Goal: Task Accomplishment & Management: Use online tool/utility

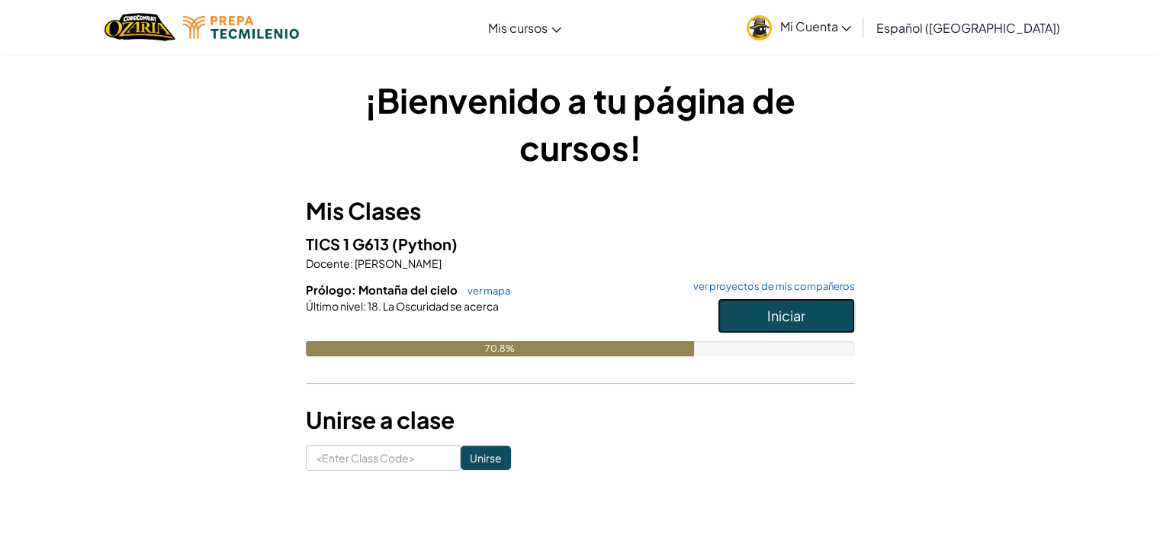
click at [824, 314] on button "Iniciar" at bounding box center [786, 315] width 137 height 35
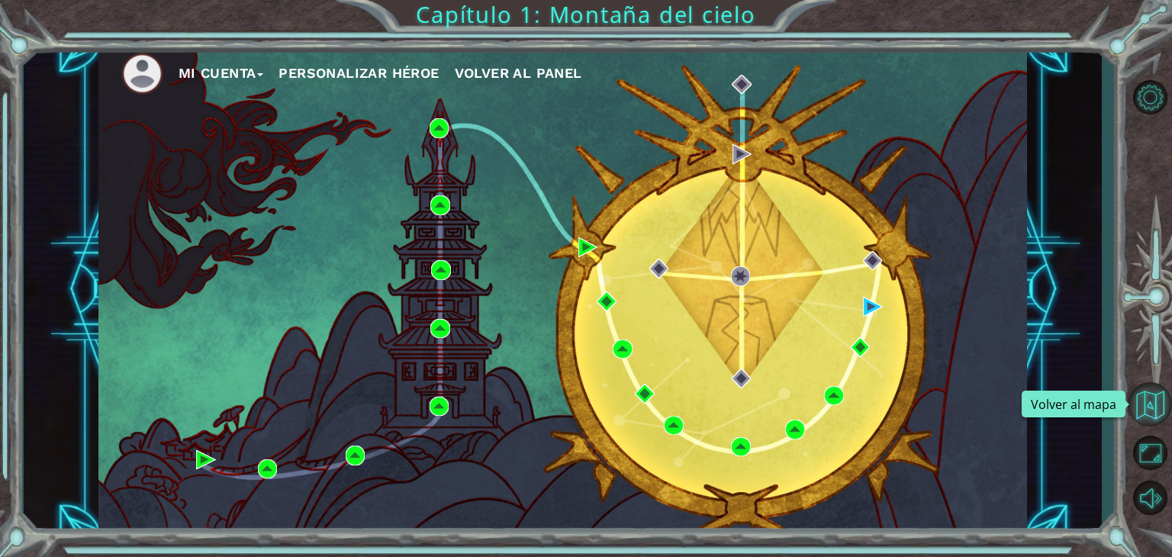
click at [1137, 403] on button "Volver al mapa" at bounding box center [1149, 404] width 44 height 44
click at [863, 310] on img at bounding box center [873, 307] width 20 height 20
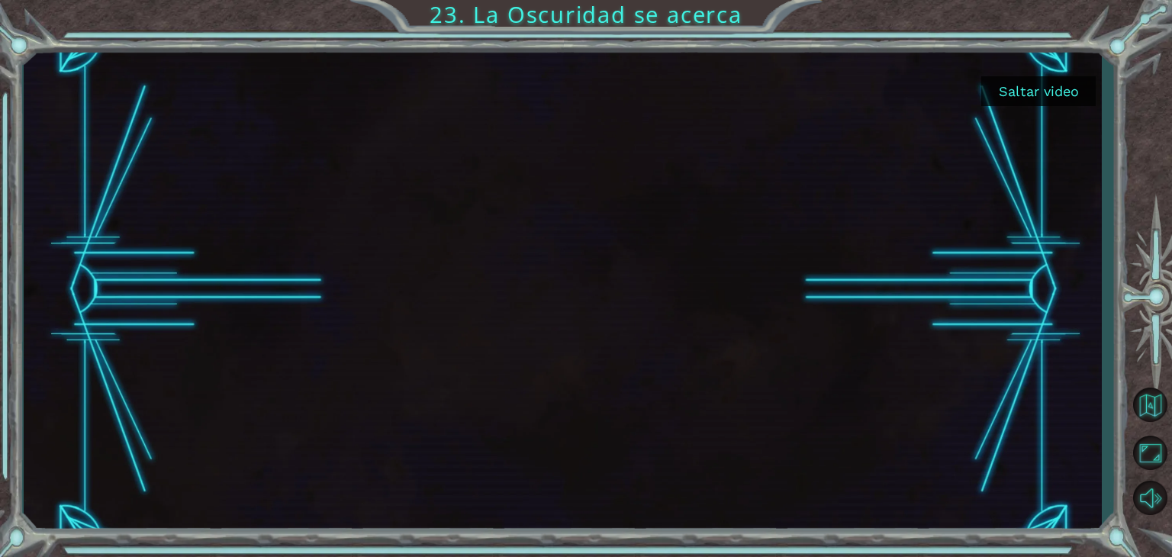
click at [1007, 95] on button "Saltar video" at bounding box center [1038, 91] width 114 height 30
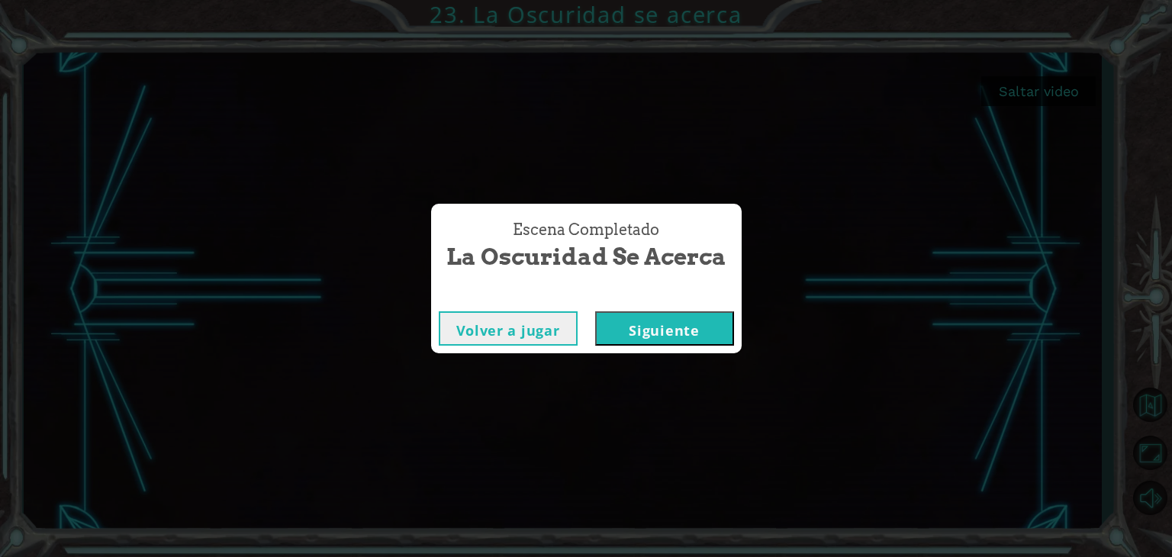
click at [612, 330] on button "Siguiente" at bounding box center [664, 328] width 139 height 34
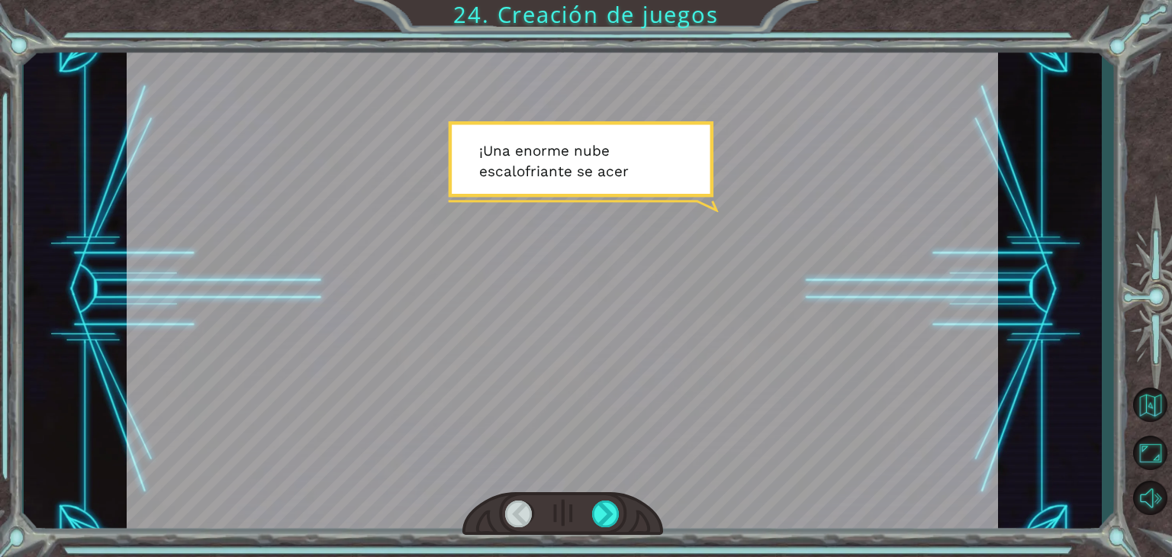
click at [606, 496] on div at bounding box center [562, 514] width 201 height 44
click at [595, 543] on div "Temporary Text ¡ U n a e n o r m e n u b e e s c a l o f r i a n t e s e a c e …" at bounding box center [586, 278] width 1172 height 557
click at [604, 512] on div at bounding box center [605, 513] width 27 height 27
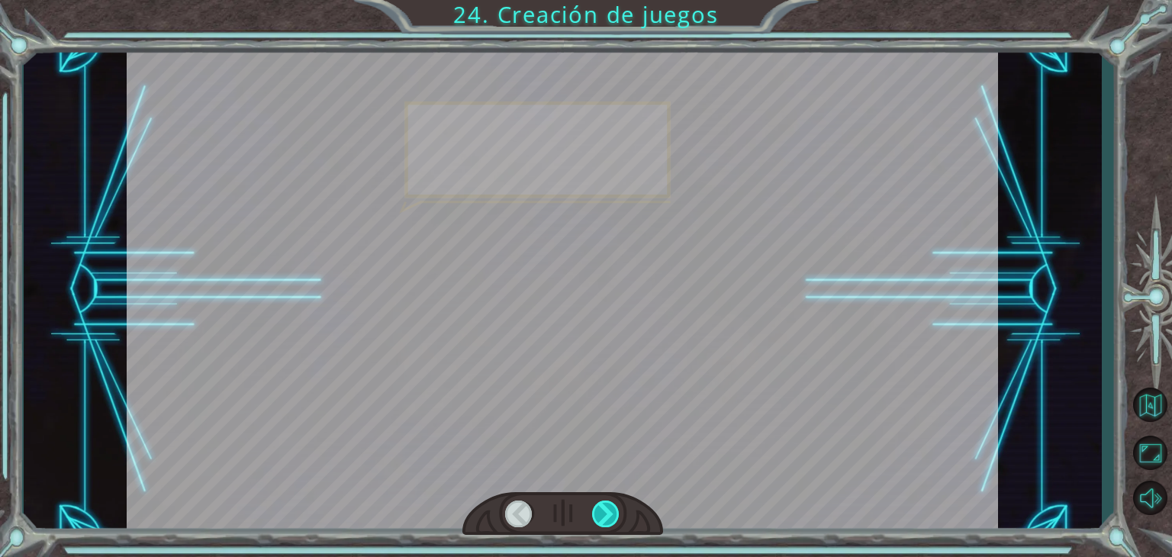
click at [604, 512] on div at bounding box center [605, 513] width 27 height 27
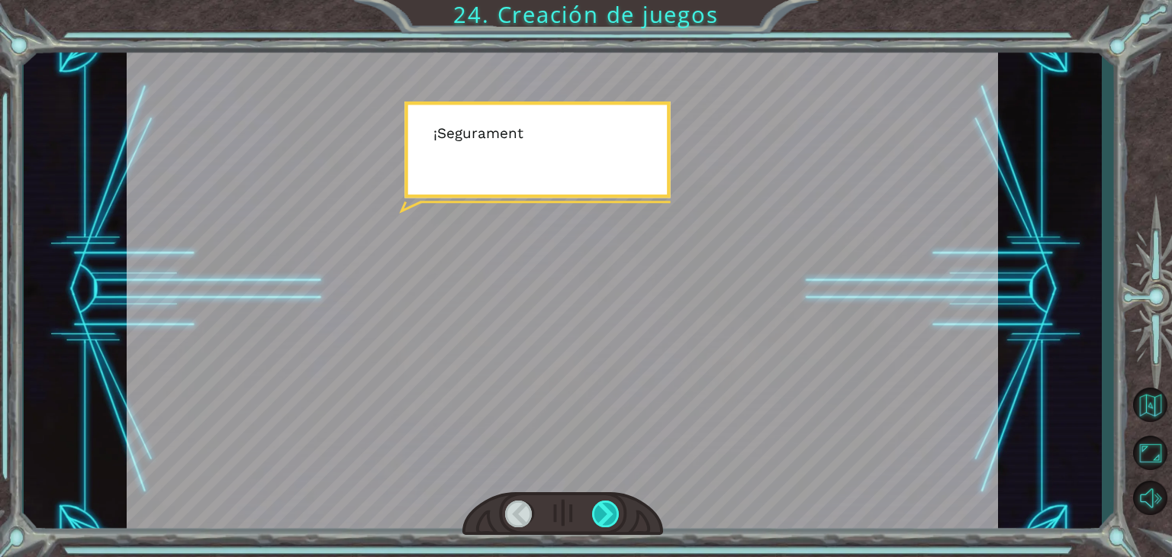
click at [604, 512] on div at bounding box center [605, 513] width 27 height 27
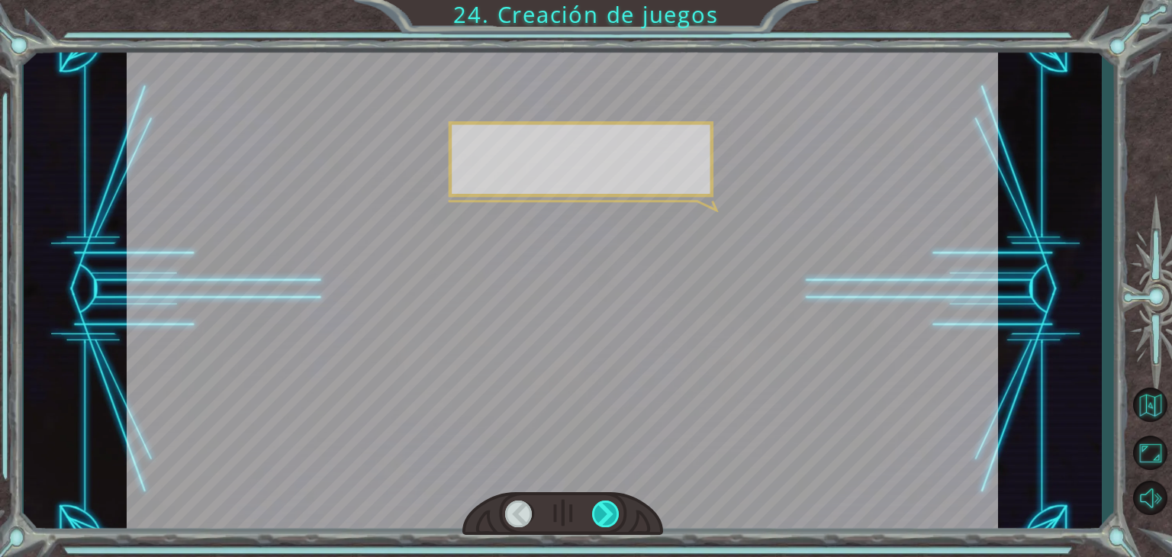
click at [604, 512] on div at bounding box center [605, 513] width 27 height 27
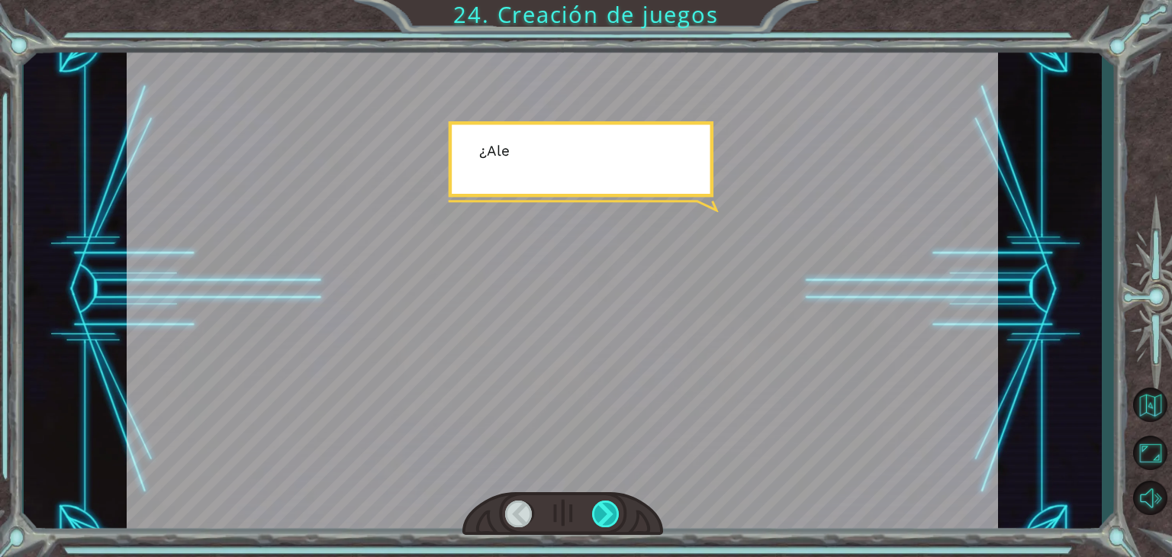
click at [604, 512] on div at bounding box center [605, 513] width 27 height 27
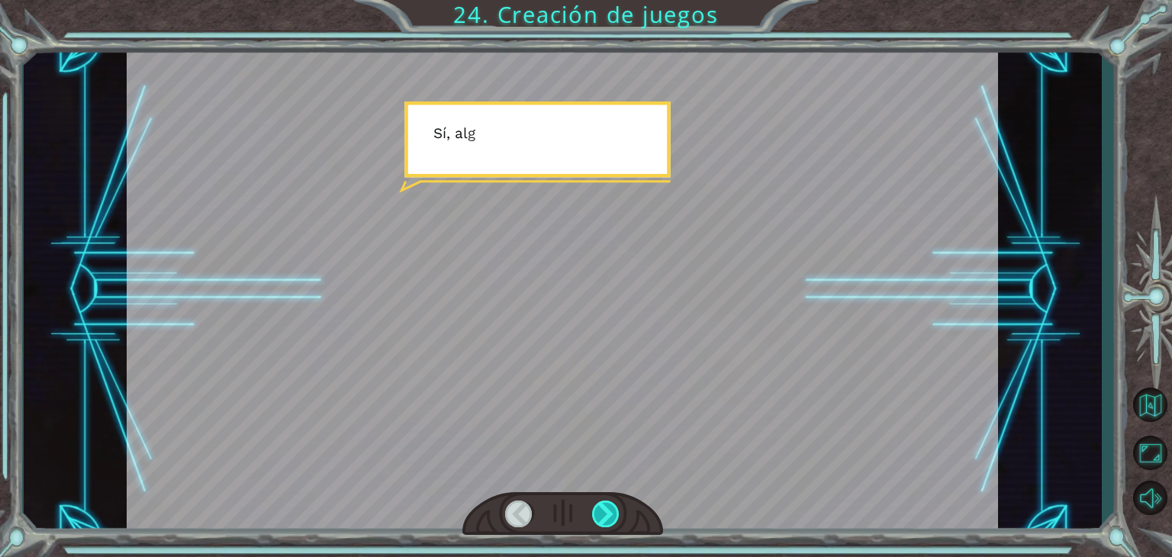
click at [601, 513] on div at bounding box center [605, 513] width 27 height 27
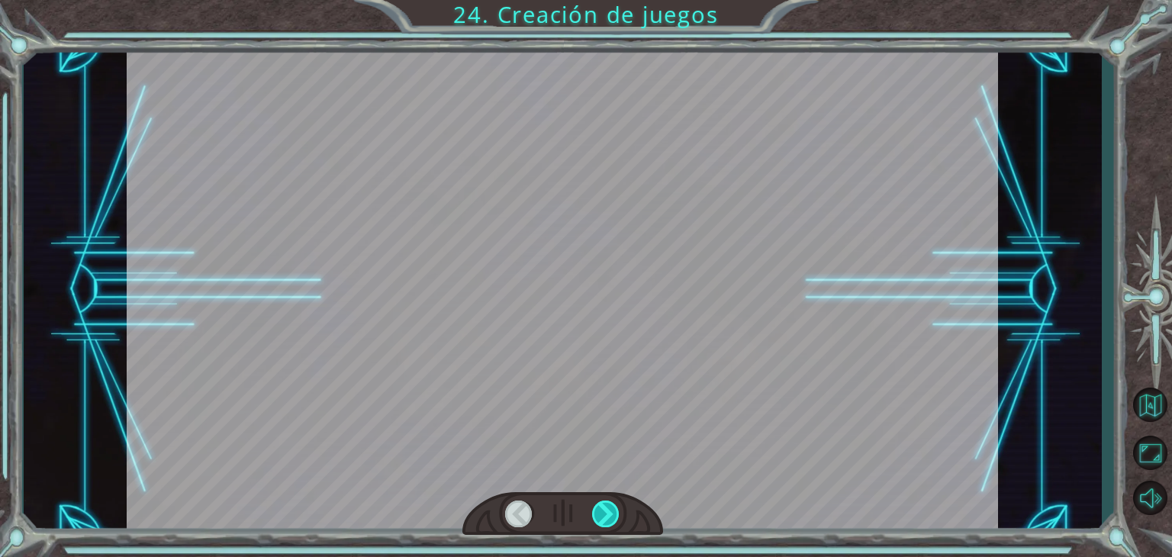
click at [601, 513] on div at bounding box center [605, 513] width 27 height 27
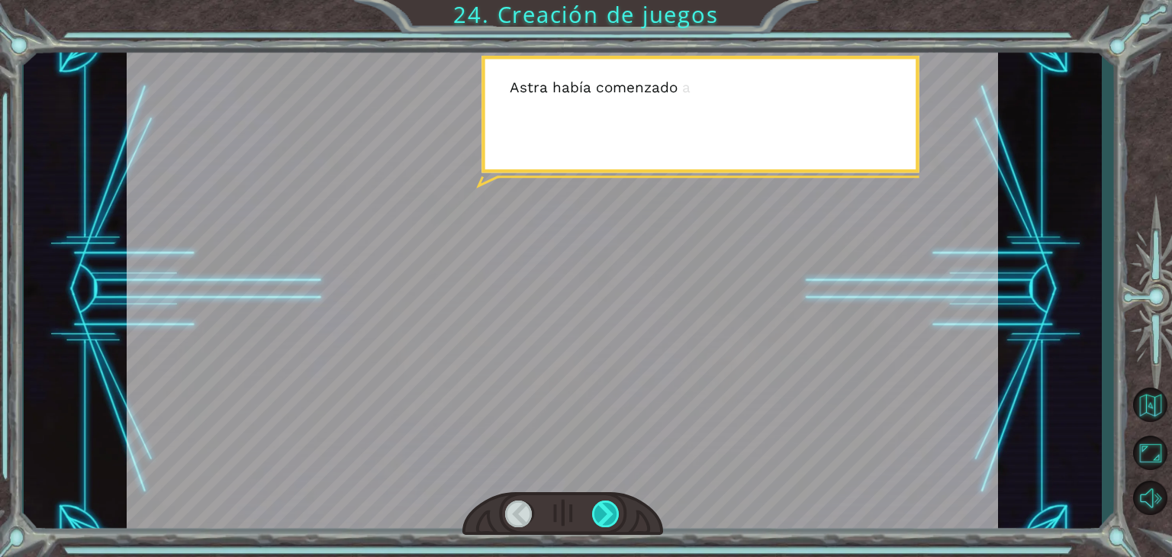
click at [605, 510] on div at bounding box center [605, 513] width 27 height 27
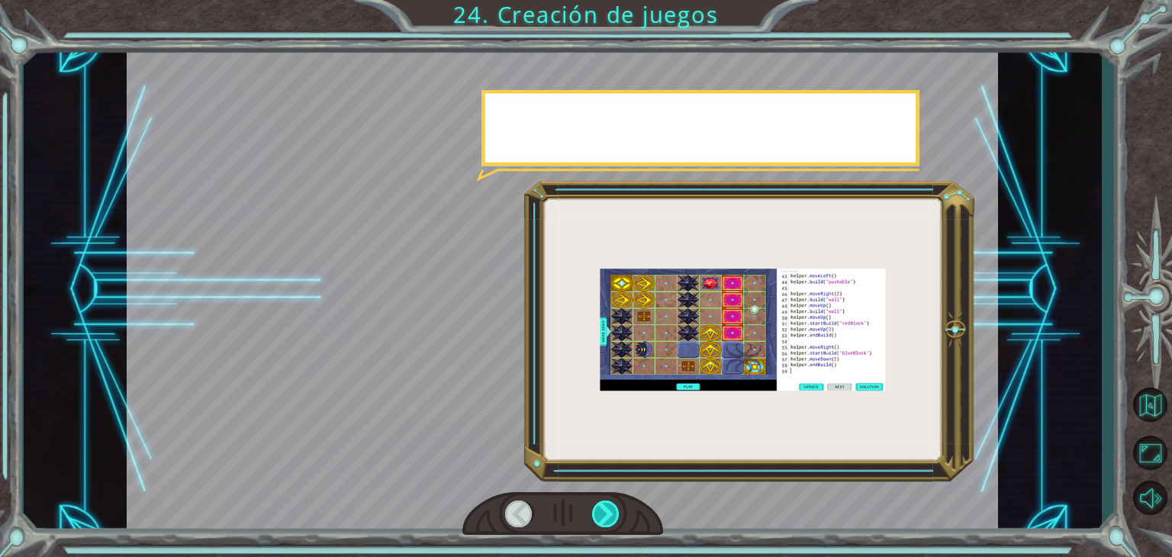
click at [605, 510] on div at bounding box center [605, 513] width 27 height 27
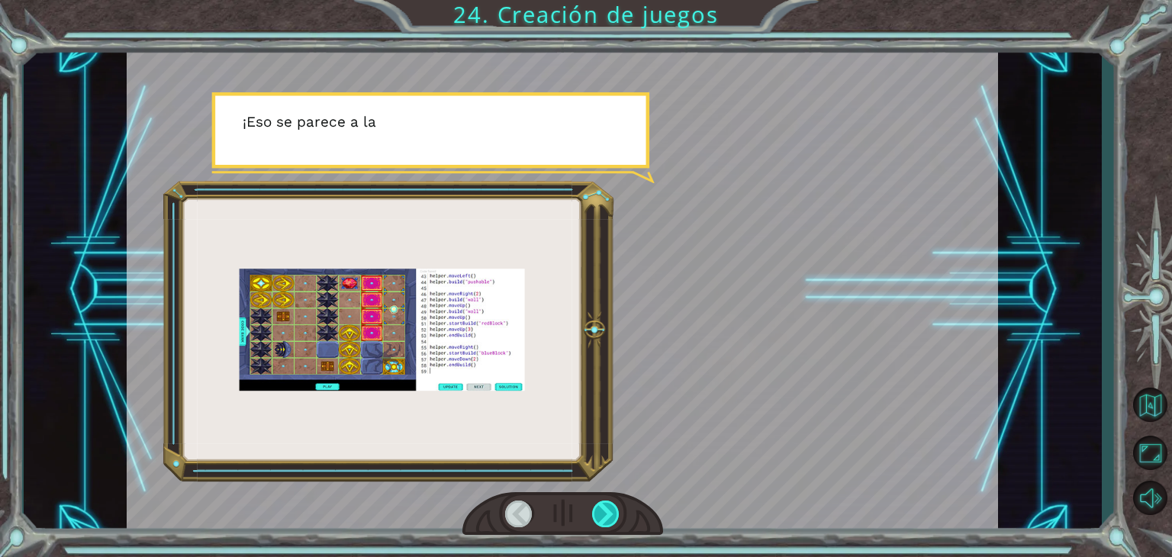
click at [610, 510] on div at bounding box center [605, 513] width 27 height 27
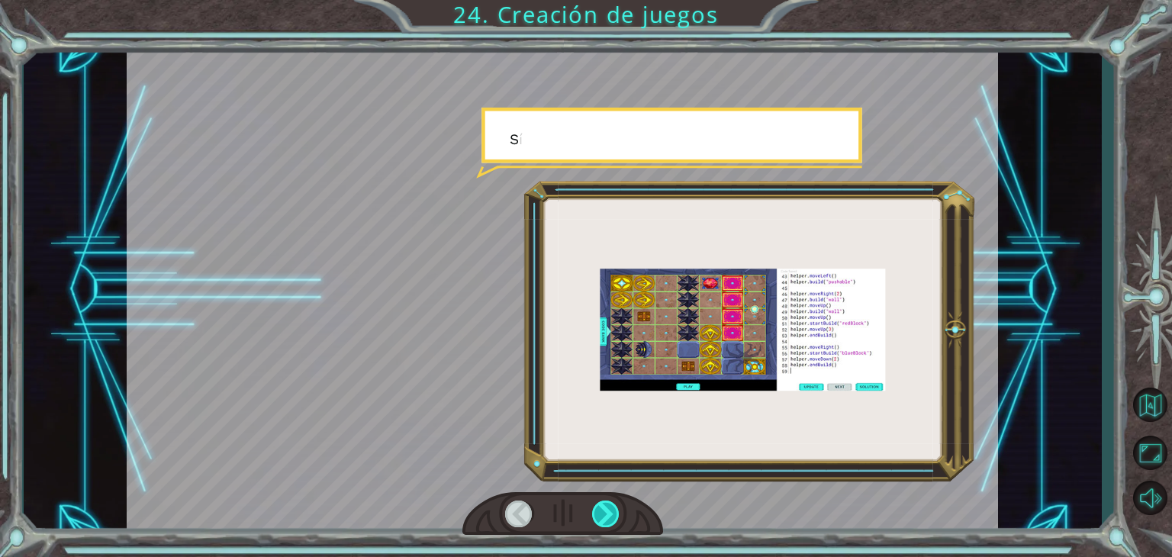
click at [610, 510] on div at bounding box center [605, 513] width 27 height 27
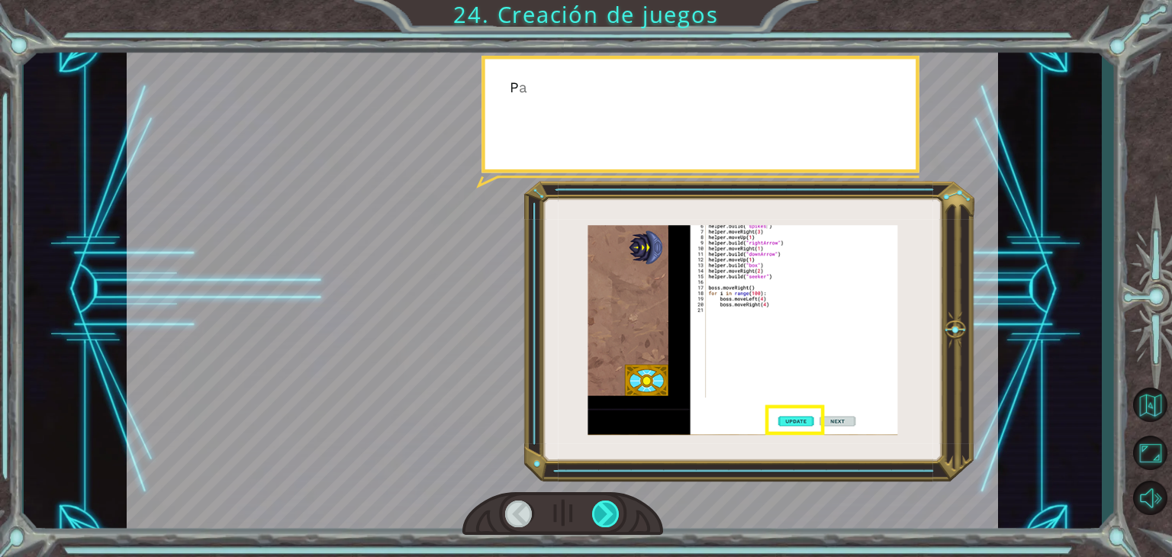
click at [610, 510] on div at bounding box center [605, 513] width 27 height 27
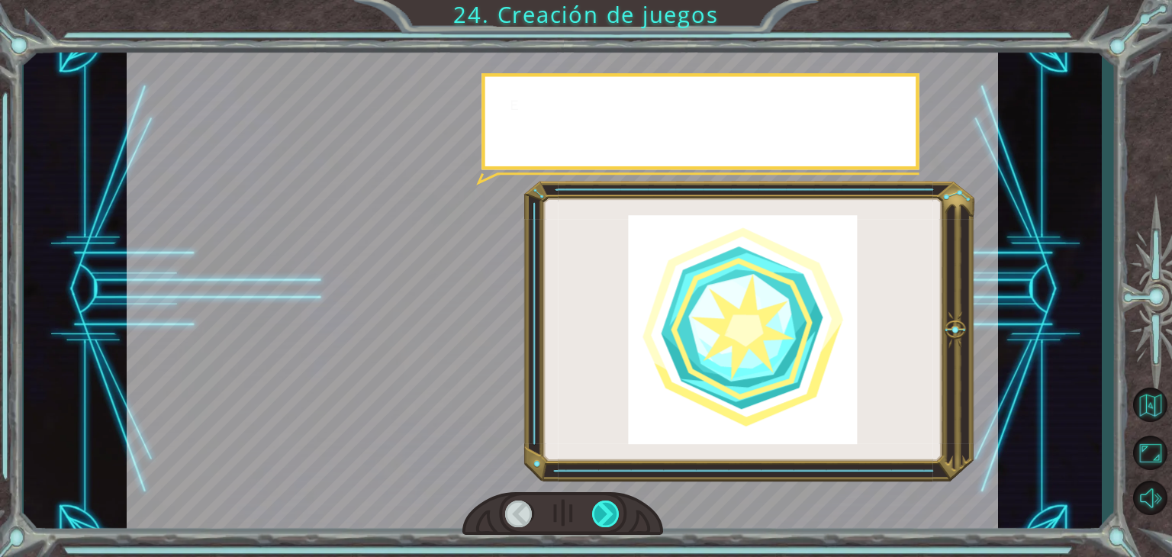
click at [610, 510] on div at bounding box center [605, 513] width 27 height 27
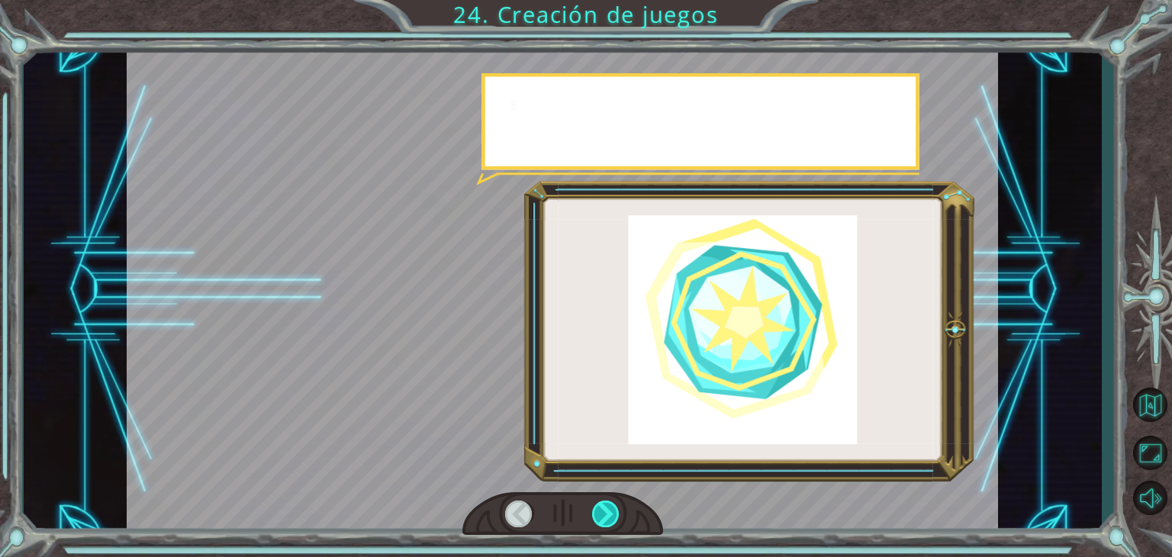
click at [610, 510] on div at bounding box center [605, 513] width 27 height 27
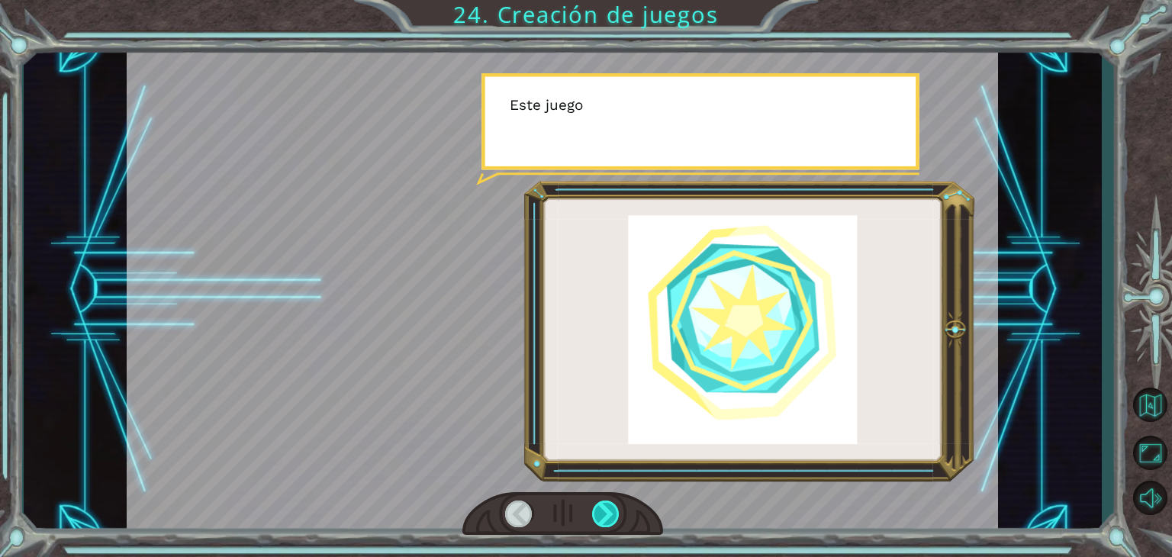
click at [610, 510] on div at bounding box center [605, 513] width 27 height 27
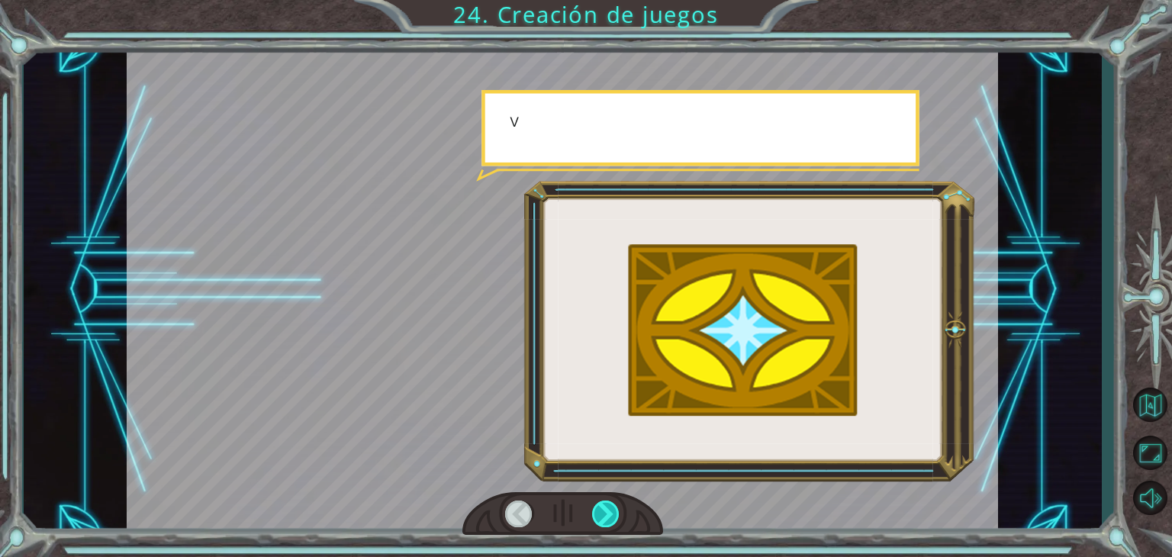
click at [611, 516] on div at bounding box center [605, 513] width 27 height 27
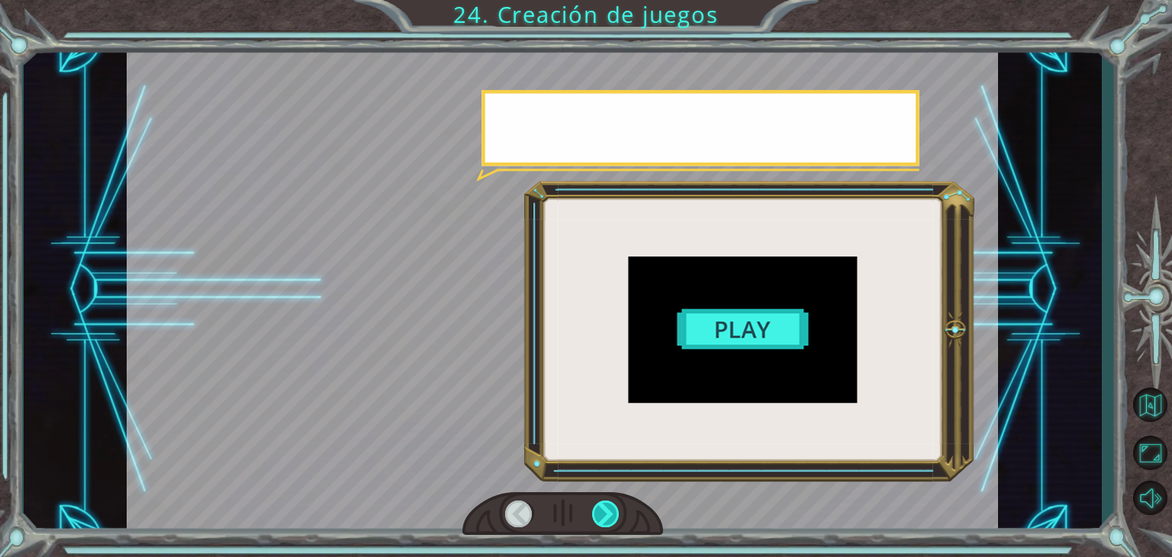
click at [611, 516] on div at bounding box center [605, 513] width 27 height 27
click at [612, 510] on div at bounding box center [605, 513] width 27 height 27
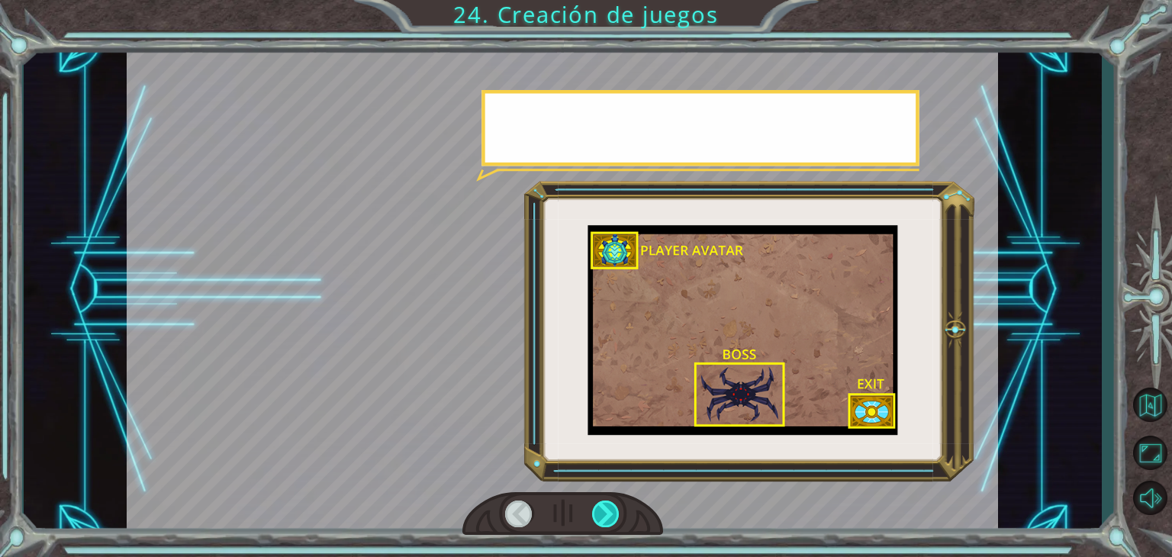
click at [612, 510] on div at bounding box center [605, 513] width 27 height 27
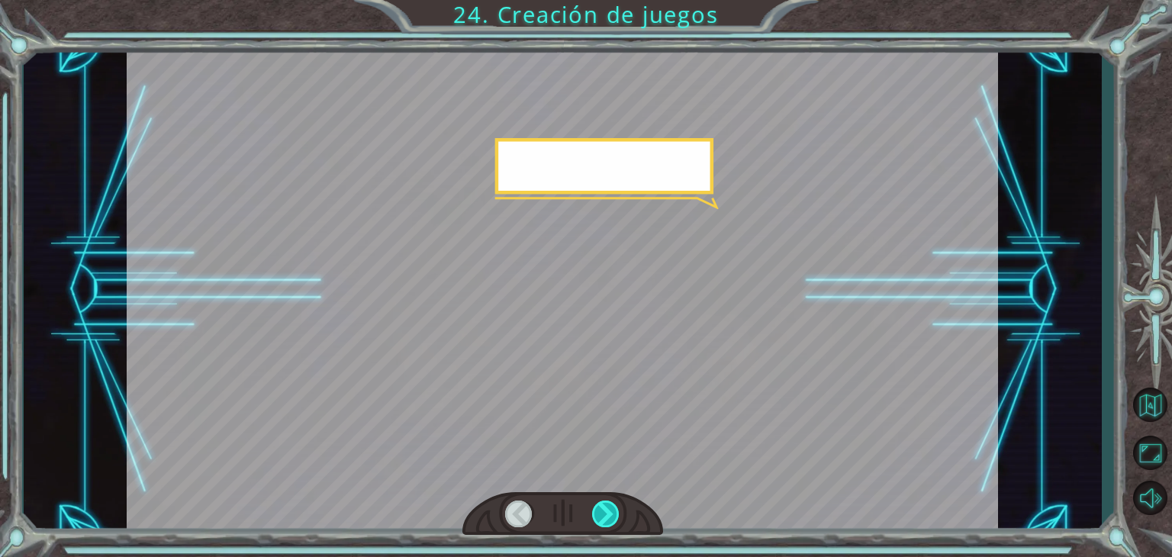
click at [612, 510] on div at bounding box center [605, 513] width 27 height 27
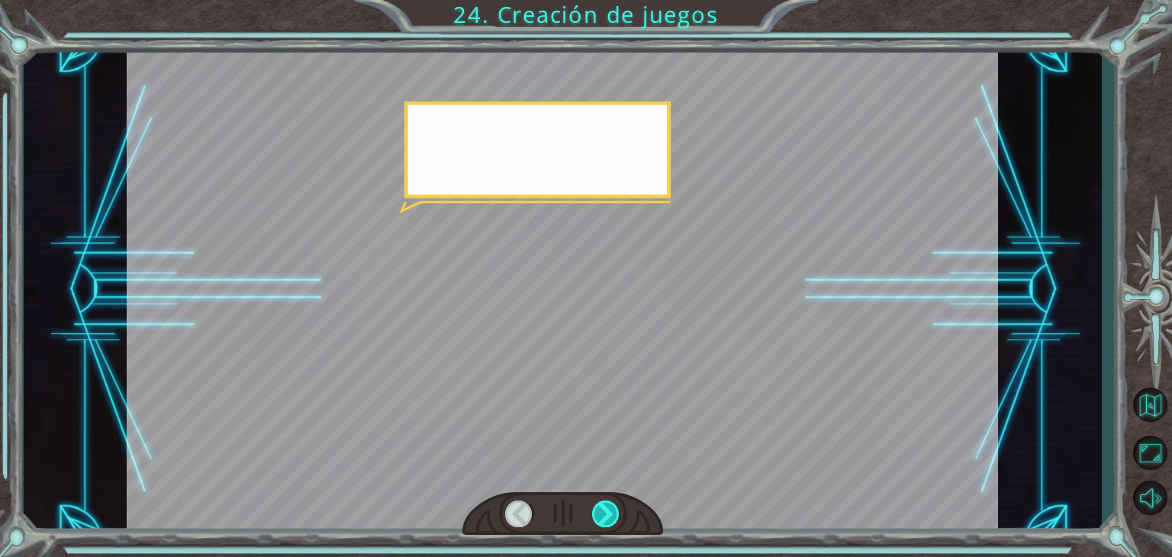
click at [612, 510] on div at bounding box center [605, 513] width 27 height 27
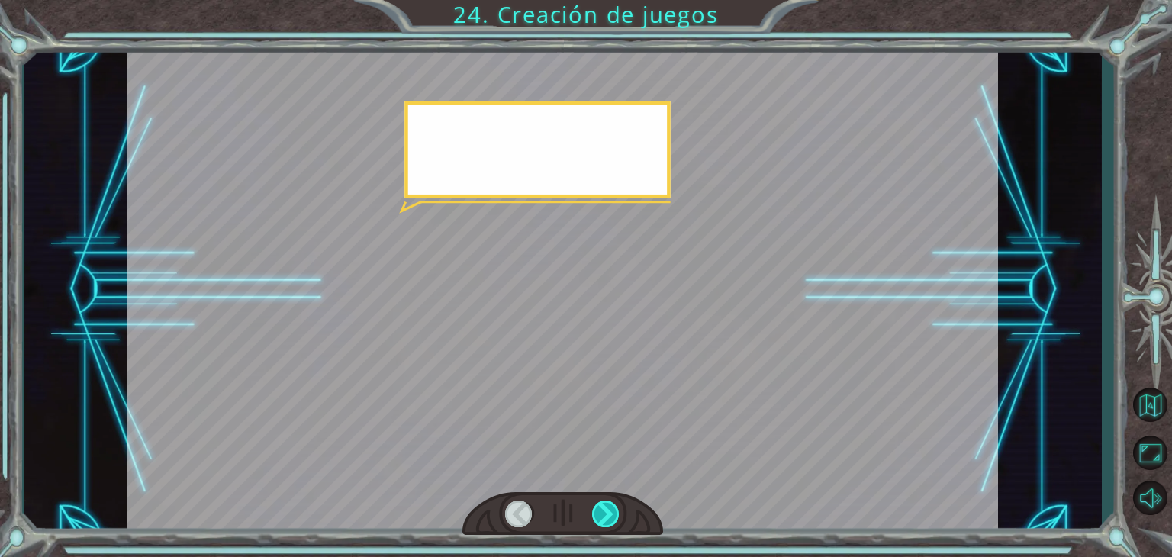
click at [612, 510] on div at bounding box center [605, 513] width 27 height 27
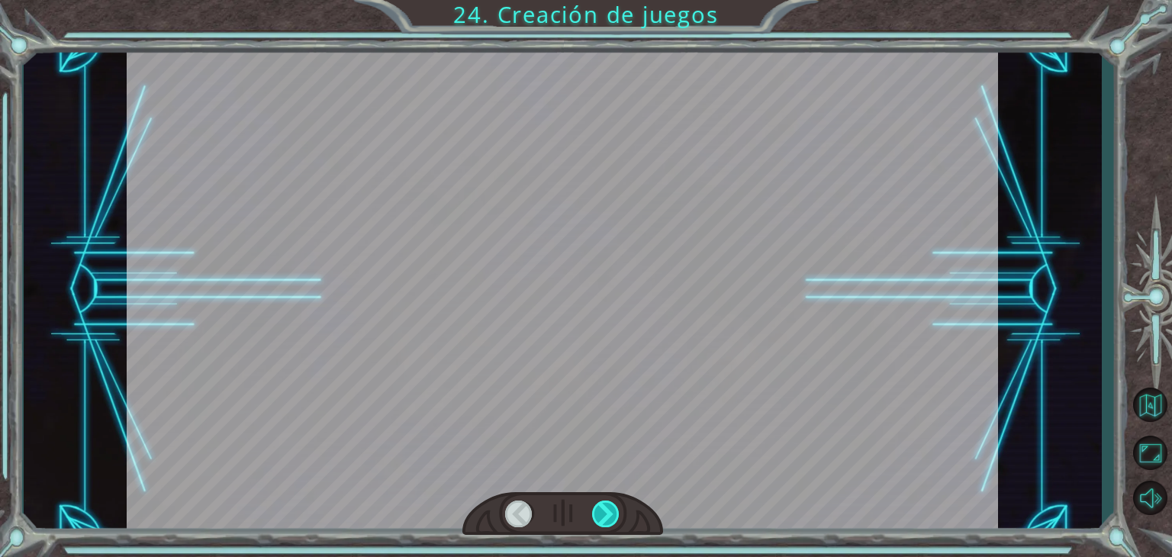
click at [612, 510] on div at bounding box center [605, 513] width 27 height 27
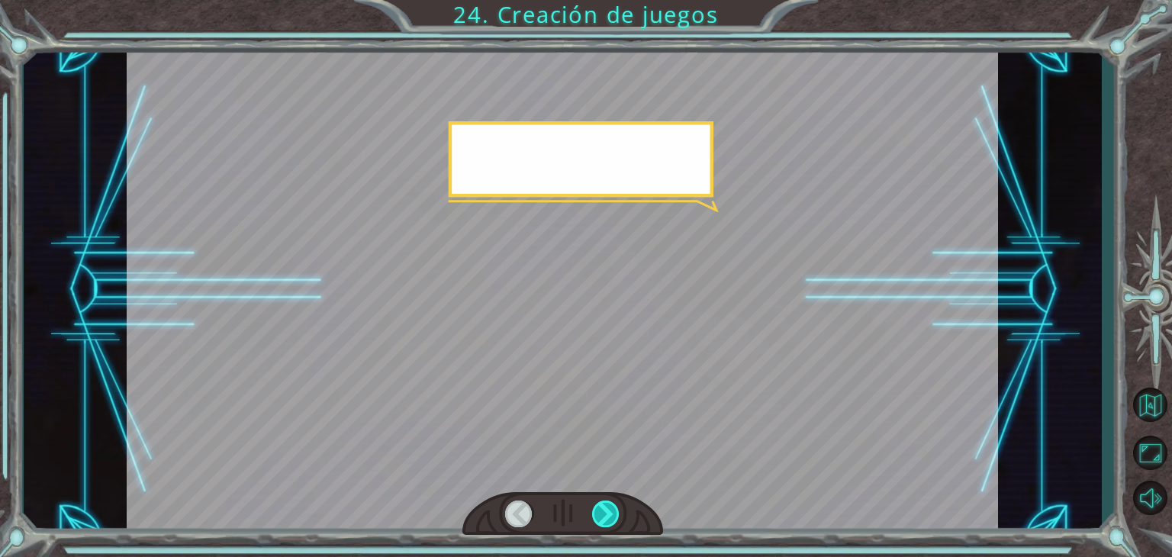
click at [612, 510] on div at bounding box center [605, 513] width 27 height 27
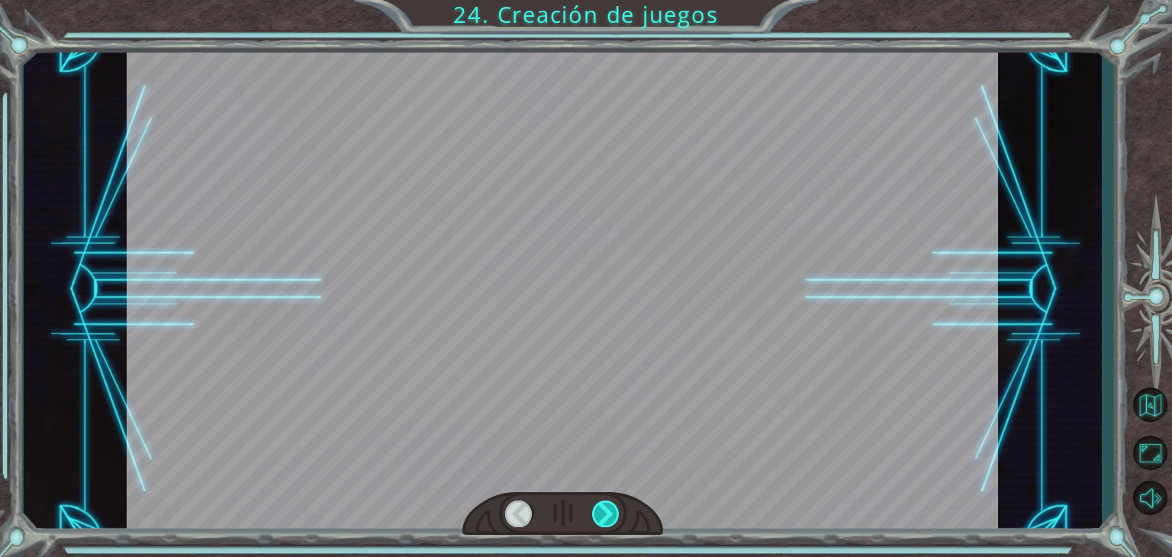
click at [612, 510] on div at bounding box center [605, 513] width 27 height 27
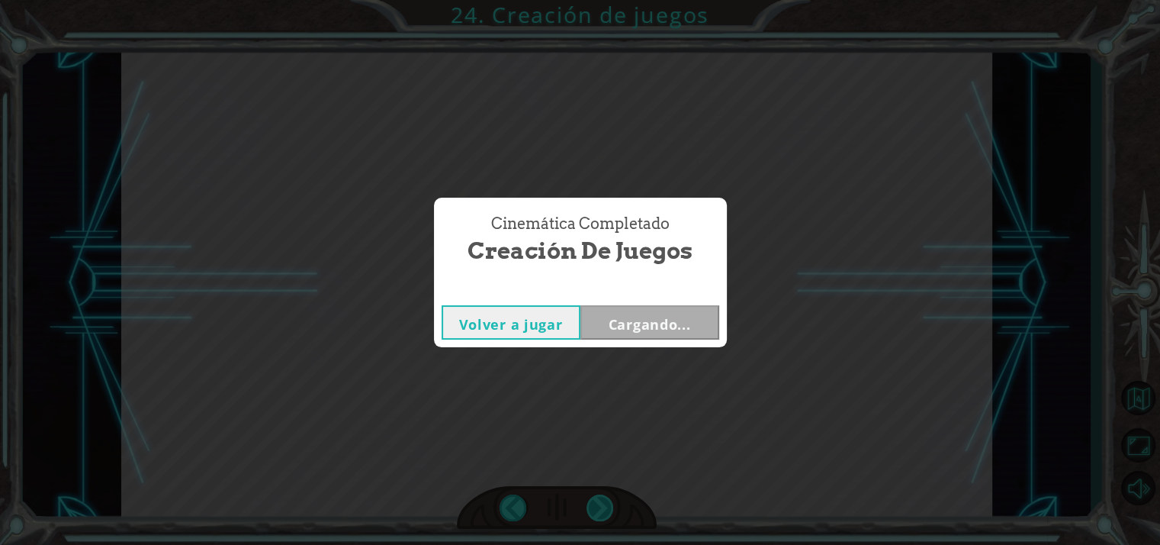
click at [612, 510] on div "Cinemática Completado Creación de juegos Volver a jugar Cargando..." at bounding box center [580, 272] width 1160 height 545
click at [644, 320] on button "Siguiente" at bounding box center [649, 322] width 139 height 34
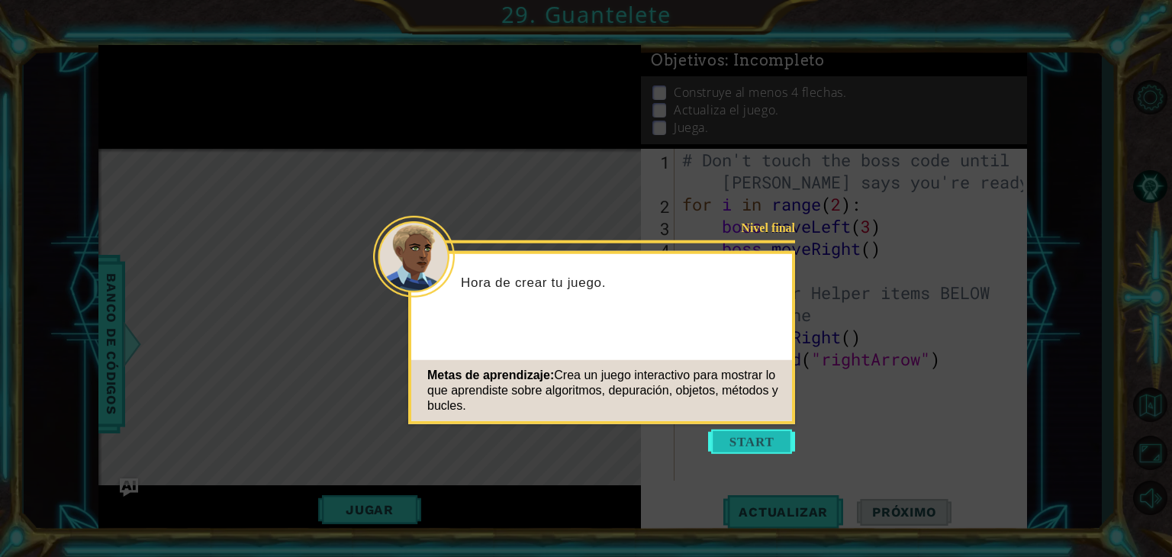
click at [759, 449] on button "Start" at bounding box center [751, 441] width 87 height 24
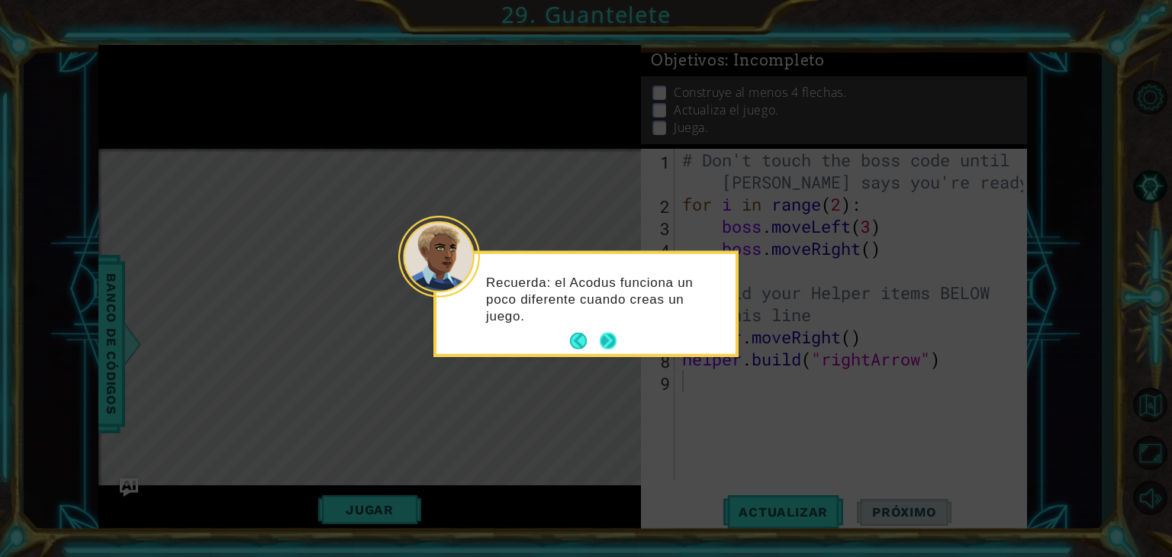
click at [607, 348] on button "Next" at bounding box center [608, 341] width 17 height 17
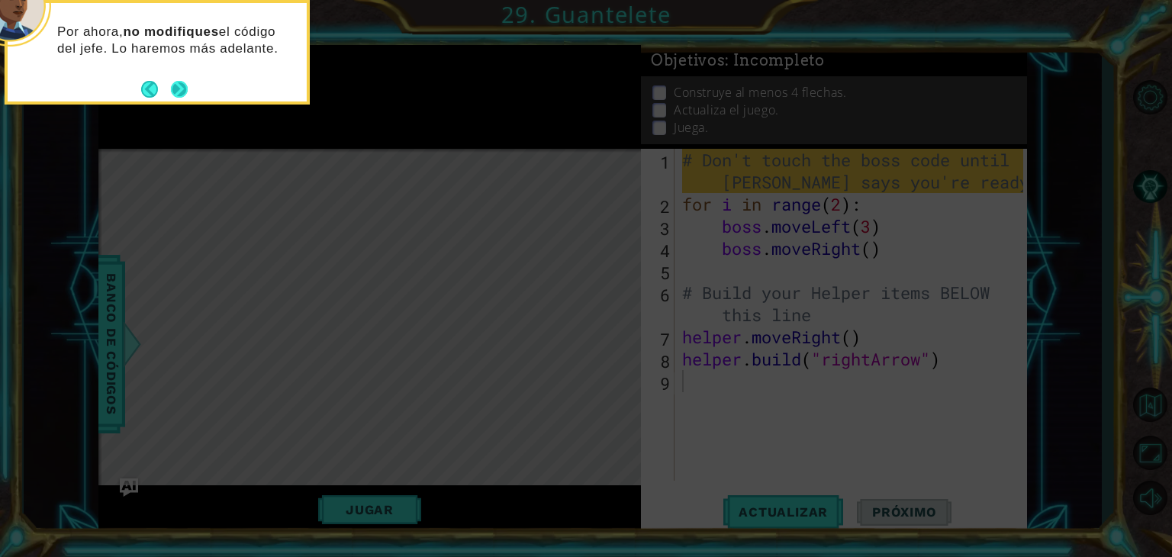
click at [173, 92] on button "Next" at bounding box center [179, 89] width 17 height 17
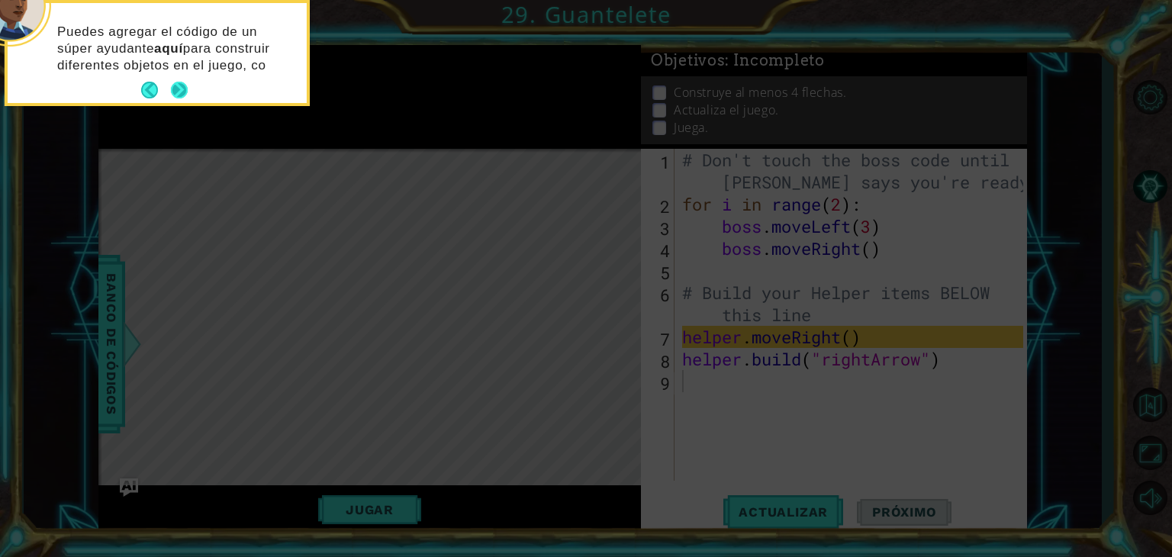
click at [177, 93] on button "Next" at bounding box center [179, 90] width 17 height 17
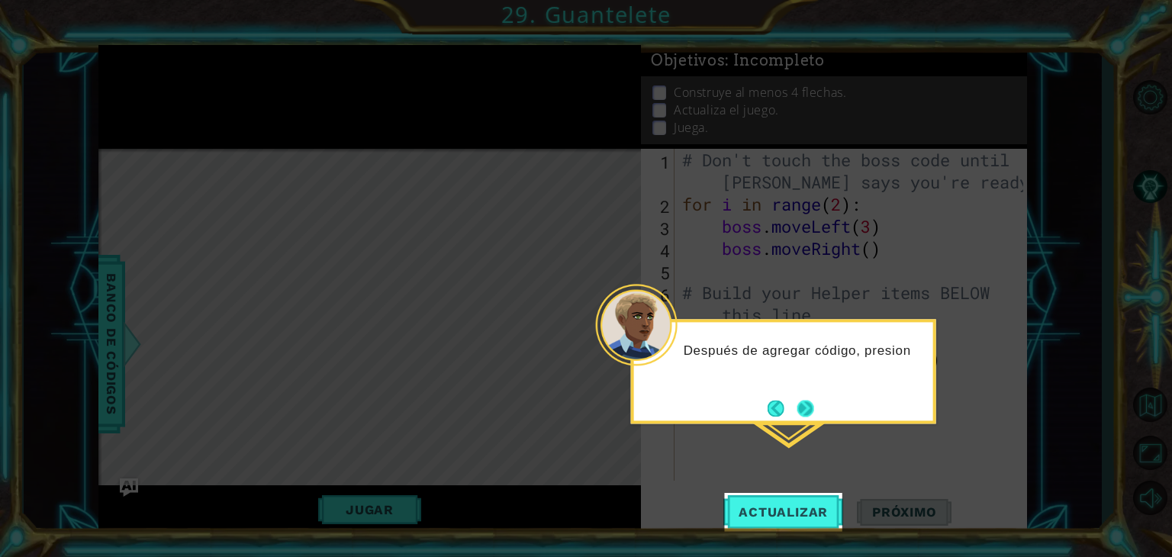
click at [806, 393] on div "Después de agregar código, presion" at bounding box center [783, 371] width 305 height 105
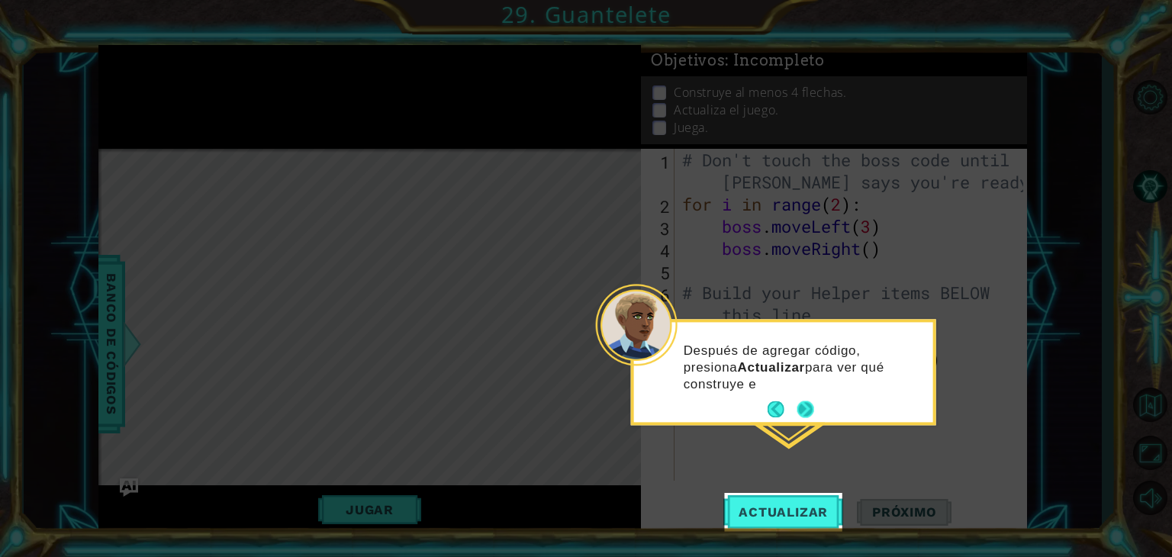
click at [805, 406] on button "Next" at bounding box center [805, 409] width 17 height 17
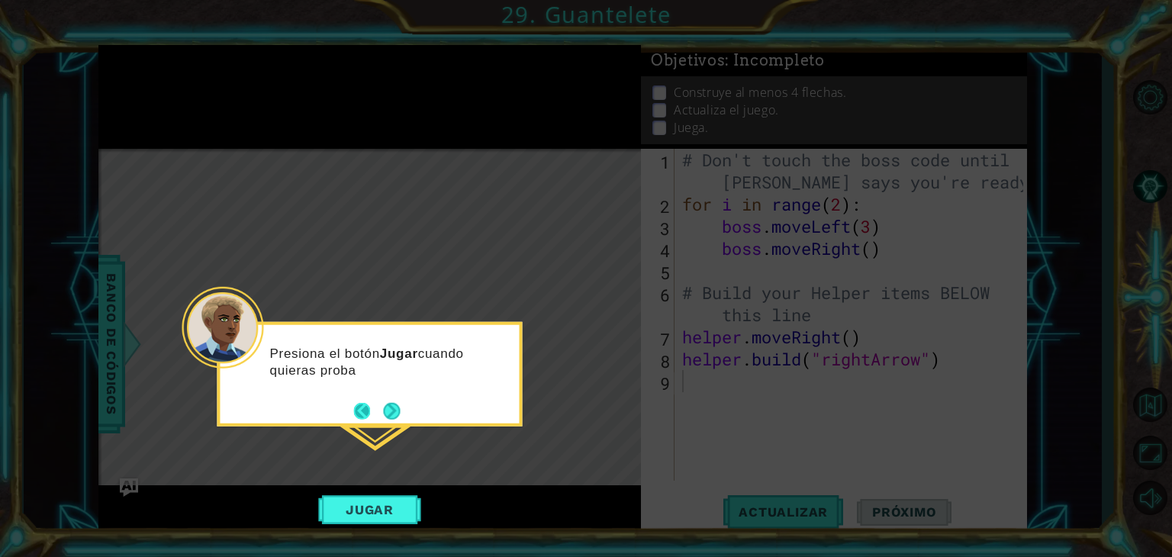
click at [359, 412] on button "Back" at bounding box center [368, 410] width 30 height 17
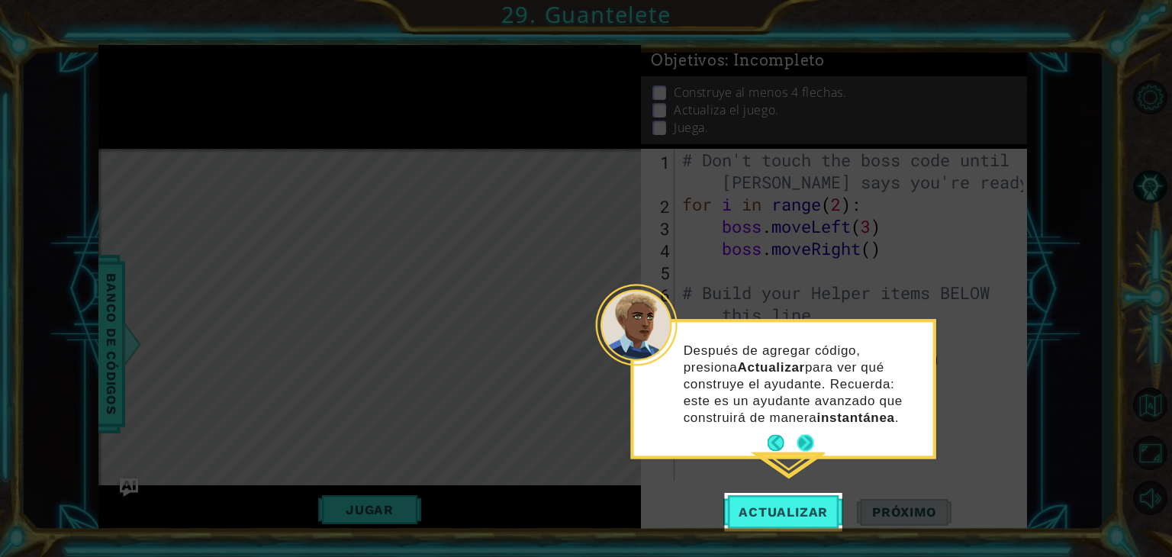
click at [799, 445] on button "Next" at bounding box center [805, 443] width 17 height 17
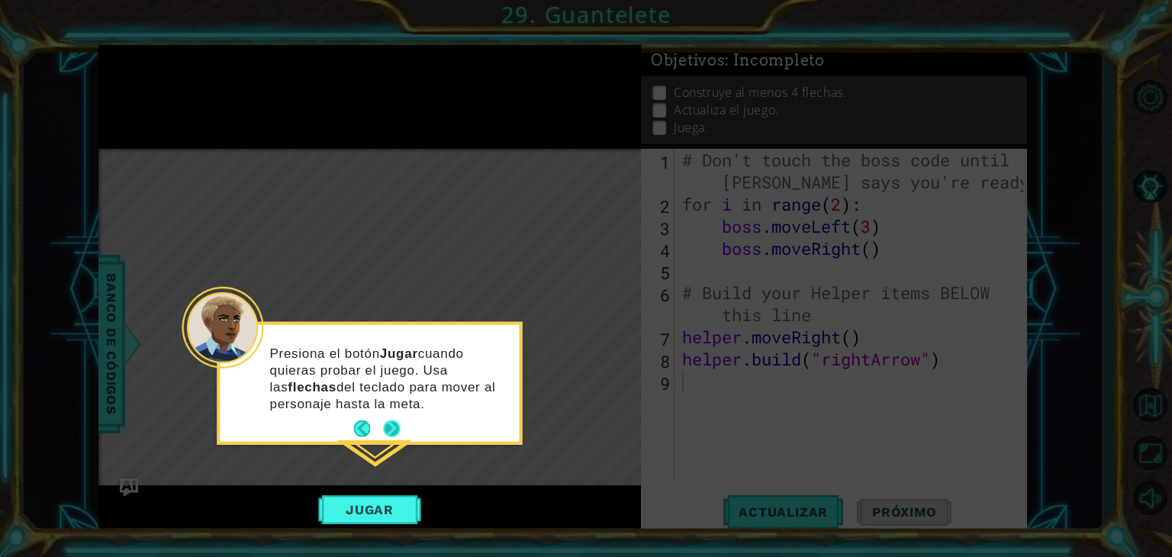
click at [387, 423] on button "Next" at bounding box center [391, 428] width 17 height 17
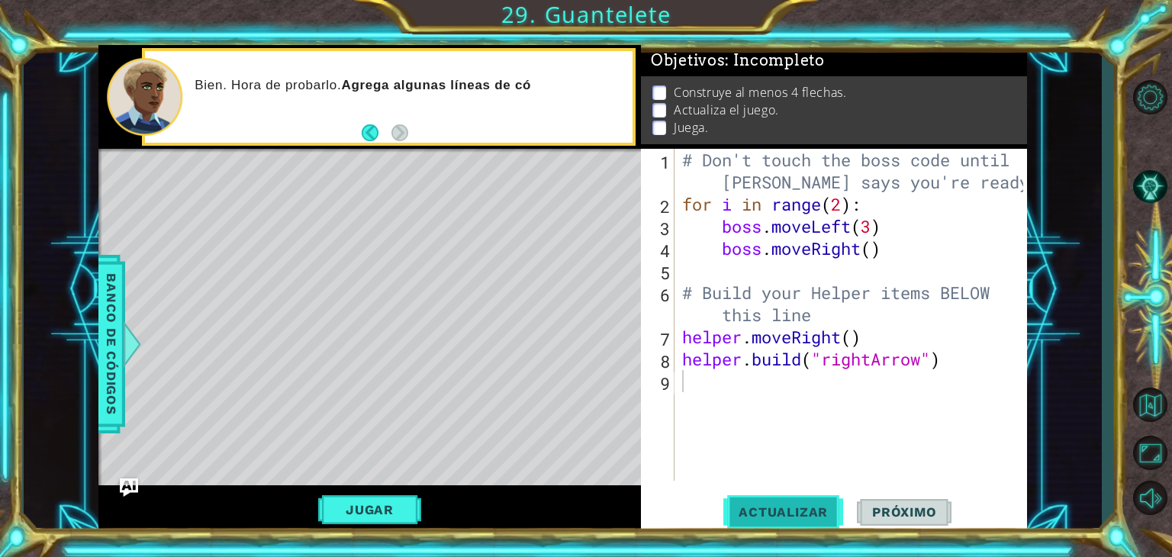
click at [772, 515] on span "Actualizar" at bounding box center [783, 511] width 120 height 15
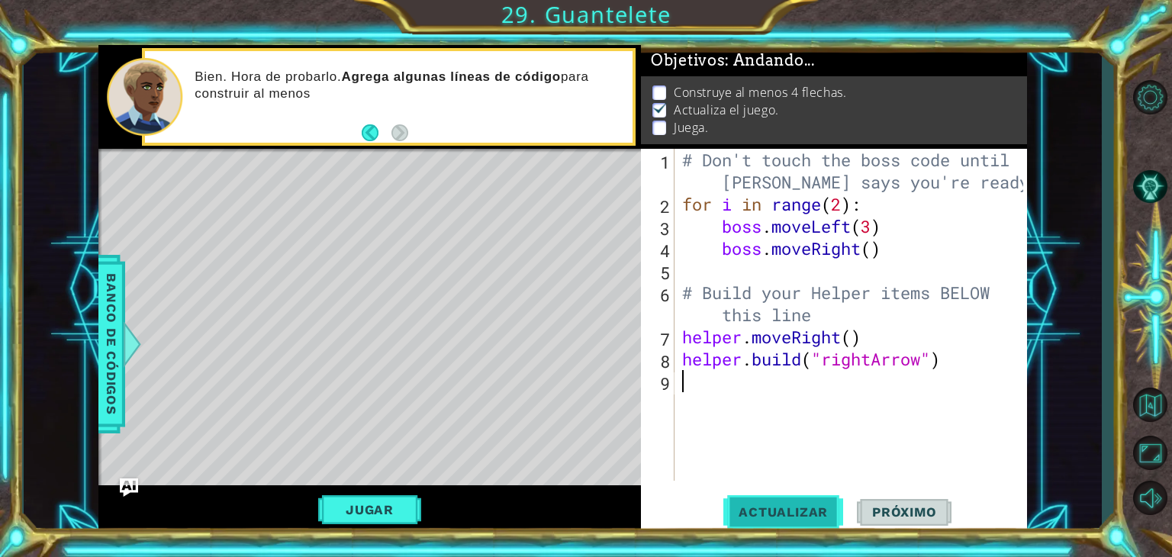
scroll to position [6, 0]
click at [772, 515] on span "Actualizar" at bounding box center [783, 511] width 120 height 15
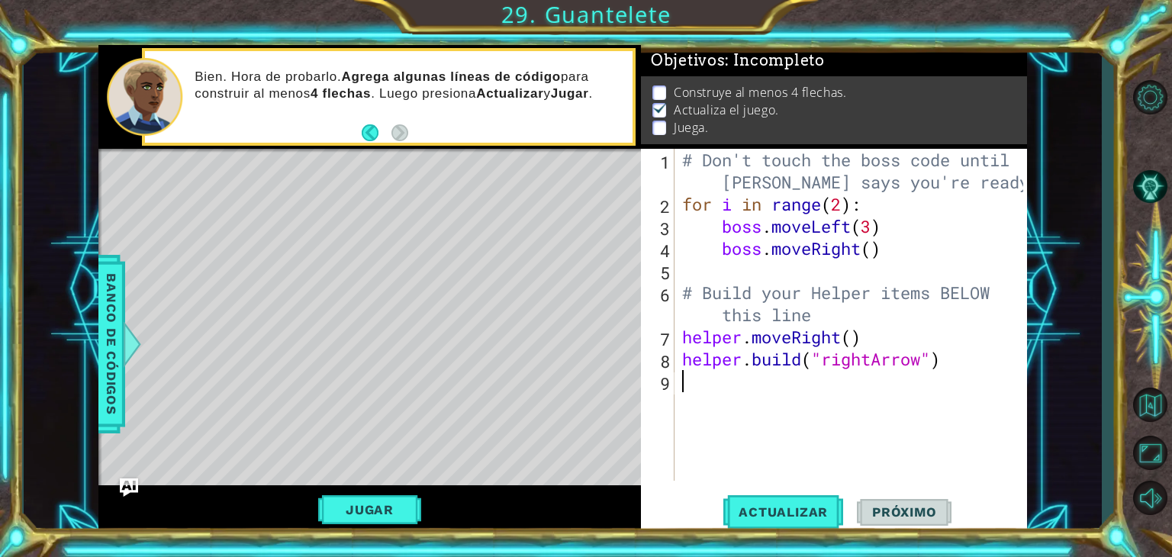
click at [757, 220] on div "# Don't touch the boss code until [PERSON_NAME] says you're ready! for i in ran…" at bounding box center [855, 348] width 352 height 398
click at [799, 510] on span "Actualizar" at bounding box center [783, 511] width 120 height 15
click at [465, 259] on div "Level Map" at bounding box center [450, 373] width 705 height 449
click at [279, 187] on div "Level Map" at bounding box center [450, 373] width 705 height 449
click at [857, 337] on div "# Don't touch the boss code until [PERSON_NAME] says you're ready! for i in ran…" at bounding box center [855, 348] width 352 height 398
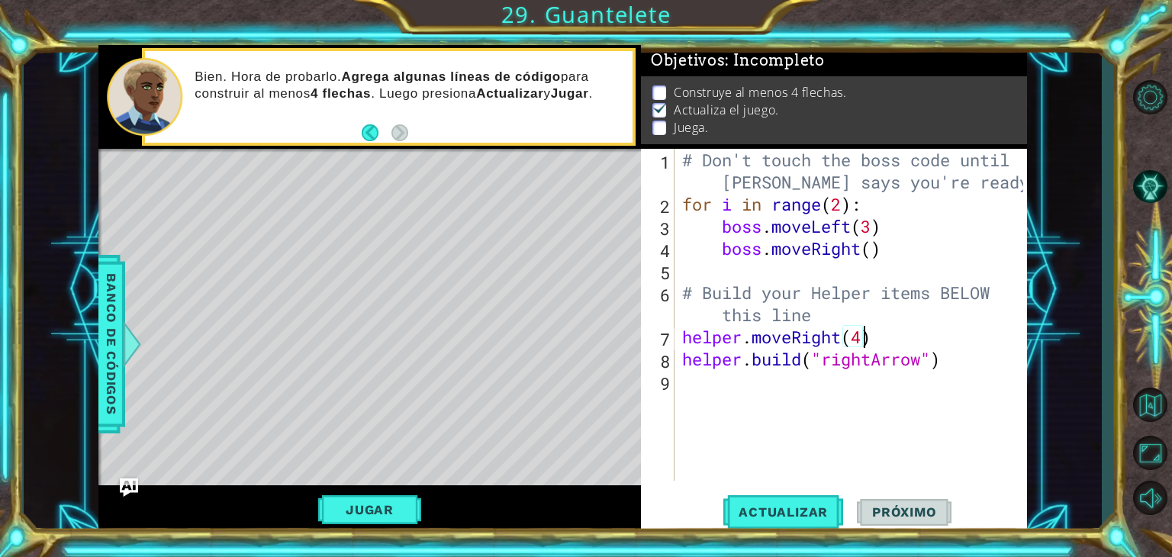
scroll to position [0, 8]
click at [801, 520] on button "Actualizar" at bounding box center [783, 512] width 120 height 39
click at [767, 523] on button "Actualizar" at bounding box center [783, 512] width 120 height 39
click at [978, 356] on div "# Don't touch the boss code until [PERSON_NAME] says you're ready! for i in ran…" at bounding box center [855, 348] width 352 height 398
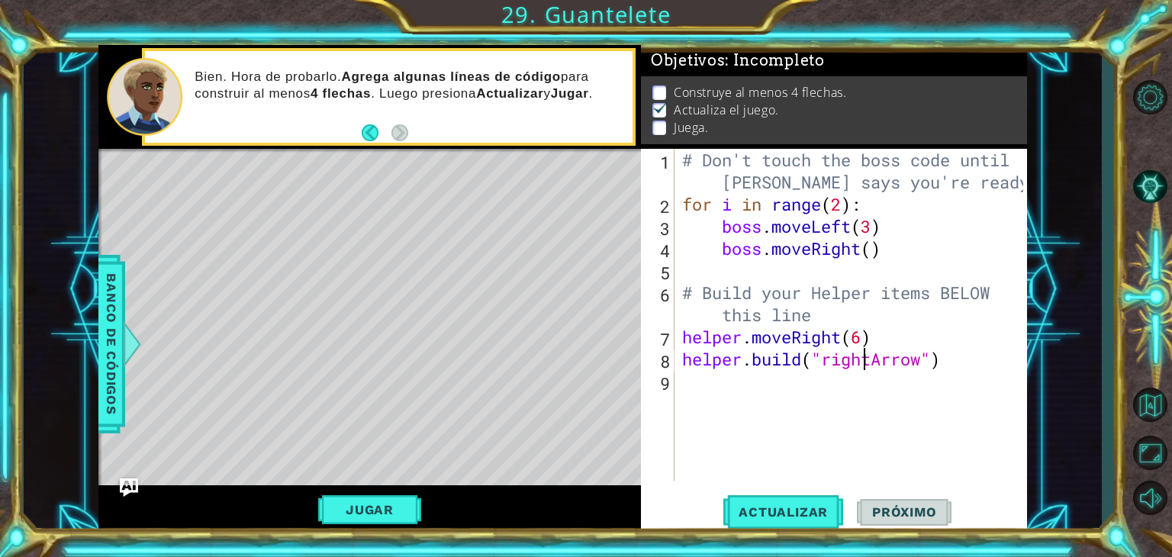
click at [863, 350] on div "# Don't touch the boss code until [PERSON_NAME] says you're ready! for i in ran…" at bounding box center [855, 348] width 352 height 398
click at [864, 340] on div "# Don't touch the boss code until [PERSON_NAME] says you're ready! for i in ran…" at bounding box center [855, 348] width 352 height 398
type textarea "helper.moveRight(1)"
click at [963, 371] on div "# Don't touch the boss code until [PERSON_NAME] says you're ready! for i in ran…" at bounding box center [855, 348] width 352 height 398
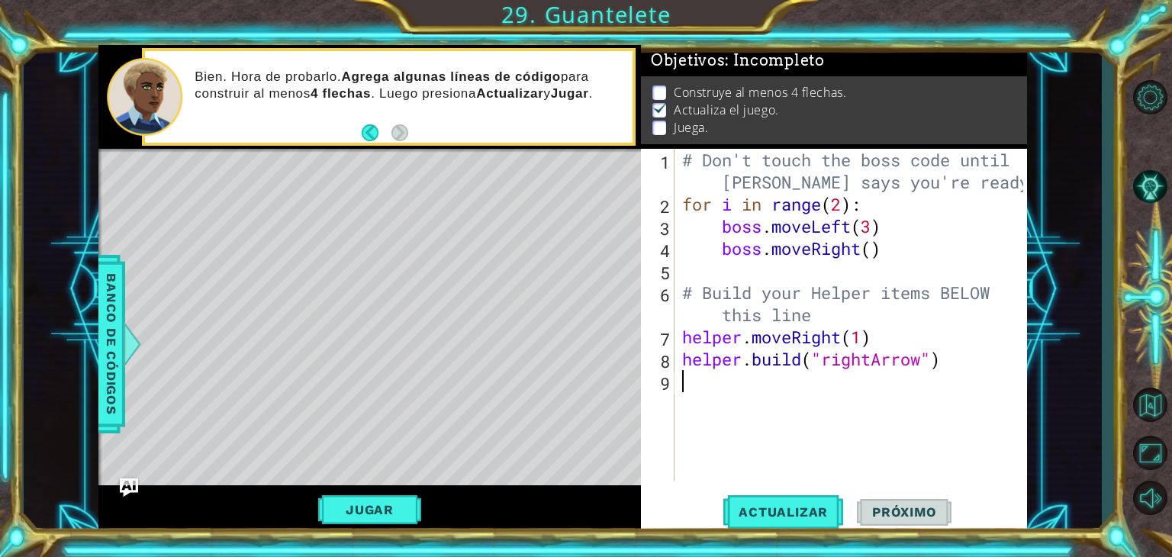
type textarea "h"
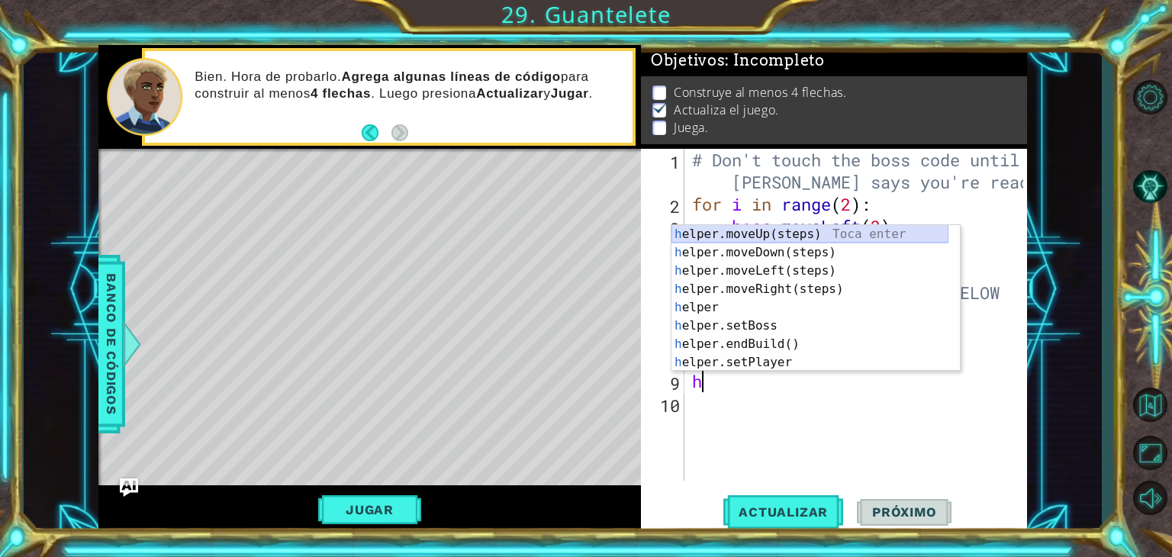
click at [798, 237] on div "h elper.moveUp(steps) Toca enter h elper.moveDown(steps) Toca enter h elper.mov…" at bounding box center [809, 316] width 277 height 183
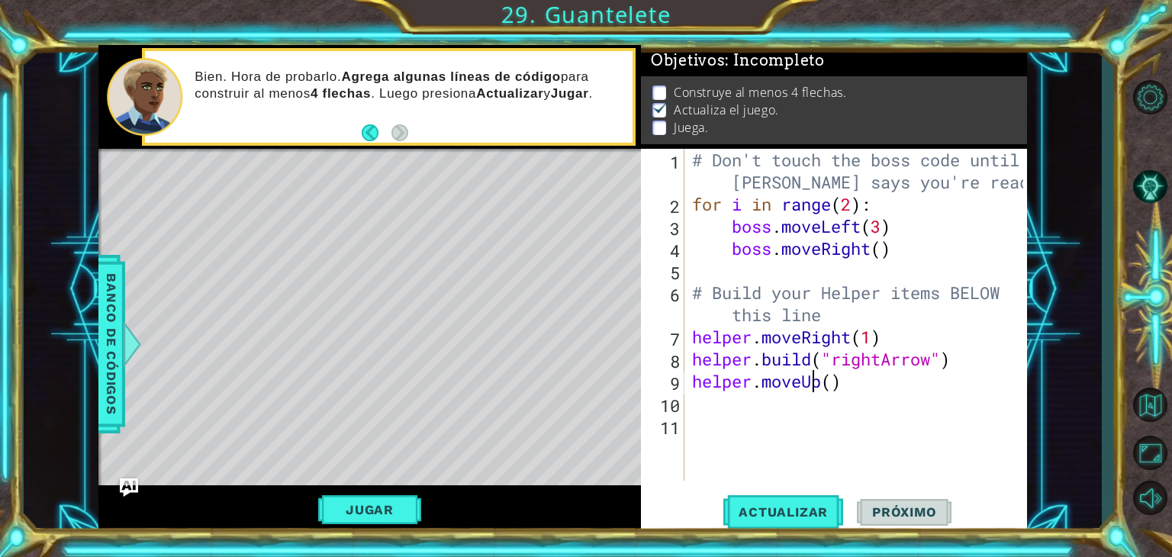
click at [812, 388] on div "# Don't touch the boss code until [PERSON_NAME] says you're ready! for i in ran…" at bounding box center [860, 348] width 342 height 398
click at [818, 381] on div "# Don't touch the boss code until [PERSON_NAME] says you're ready! for i in ran…" at bounding box center [860, 348] width 342 height 398
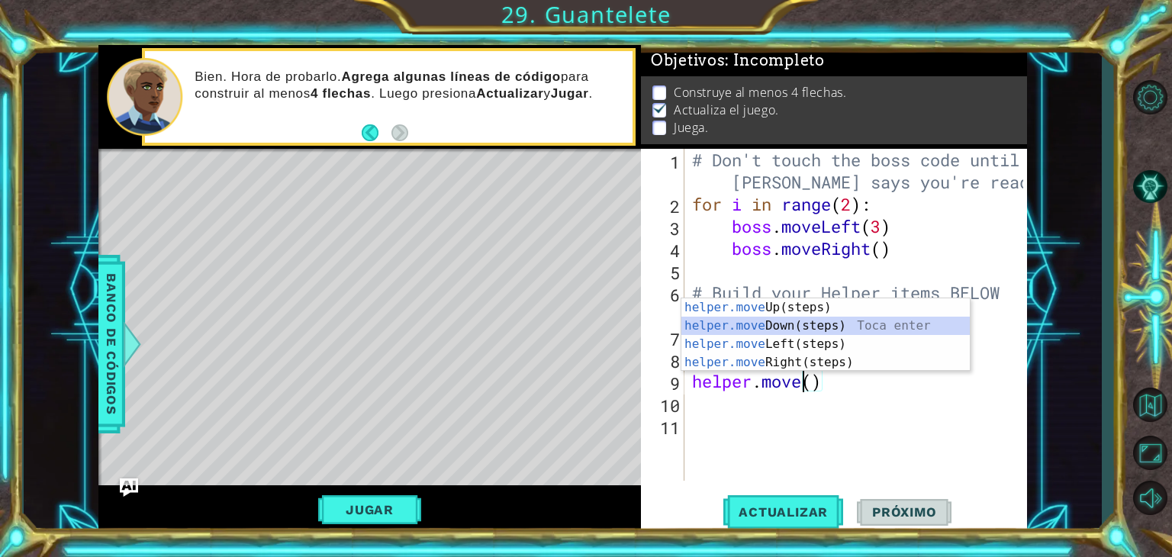
click at [835, 324] on div "helper.move Up(steps) Toca enter helper.move Down(steps) Toca enter helper.move…" at bounding box center [825, 353] width 288 height 110
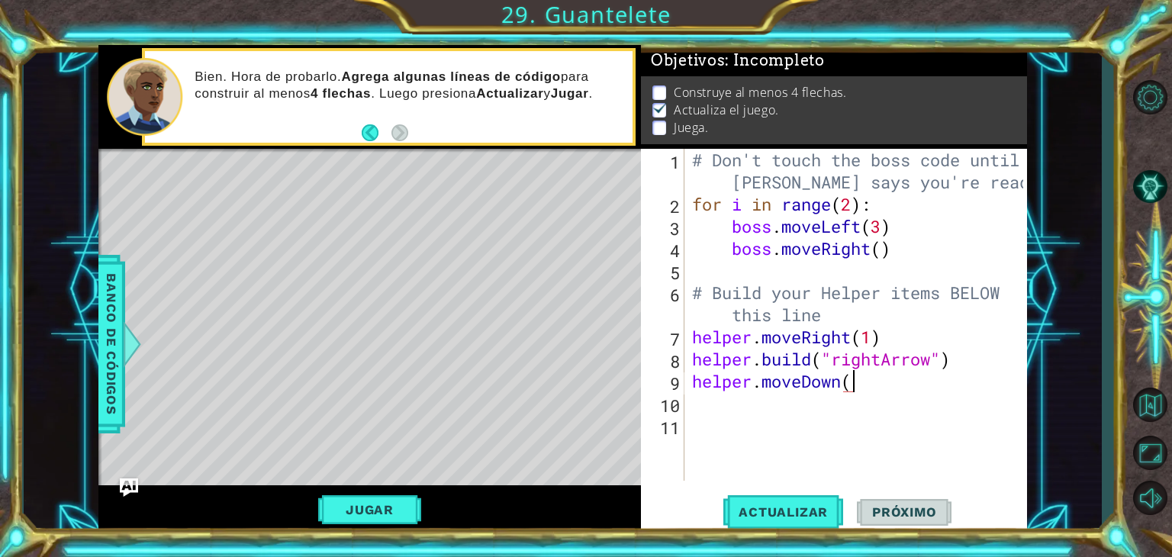
scroll to position [0, 6]
click at [856, 385] on div "# Don't touch the boss code until [PERSON_NAME] says you're ready! for i in ran…" at bounding box center [860, 348] width 342 height 398
type textarea "helper.moveDown(2)"
click at [799, 505] on span "Actualizar" at bounding box center [783, 511] width 120 height 15
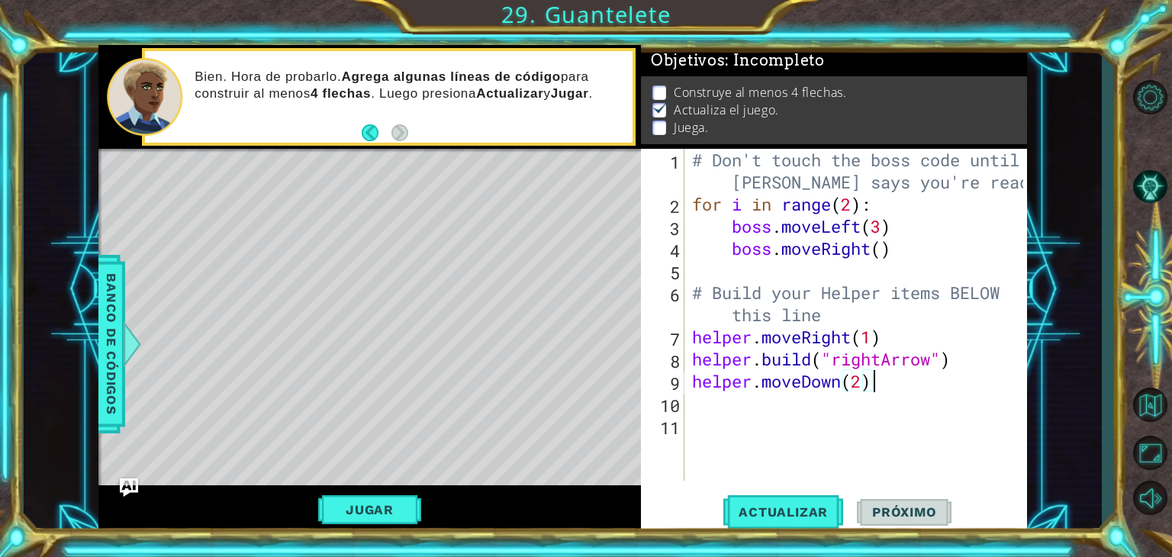
click at [888, 386] on div "# Don't touch the boss code until [PERSON_NAME] says you're ready! for i in ran…" at bounding box center [860, 348] width 342 height 398
click at [869, 385] on div "# Don't touch the boss code until [PERSON_NAME] says you're ready! for i in ran…" at bounding box center [860, 348] width 342 height 398
click at [863, 385] on div "# Don't touch the boss code until [PERSON_NAME] says you're ready! for i in ran…" at bounding box center [860, 348] width 342 height 398
type textarea "helper.moveDown()"
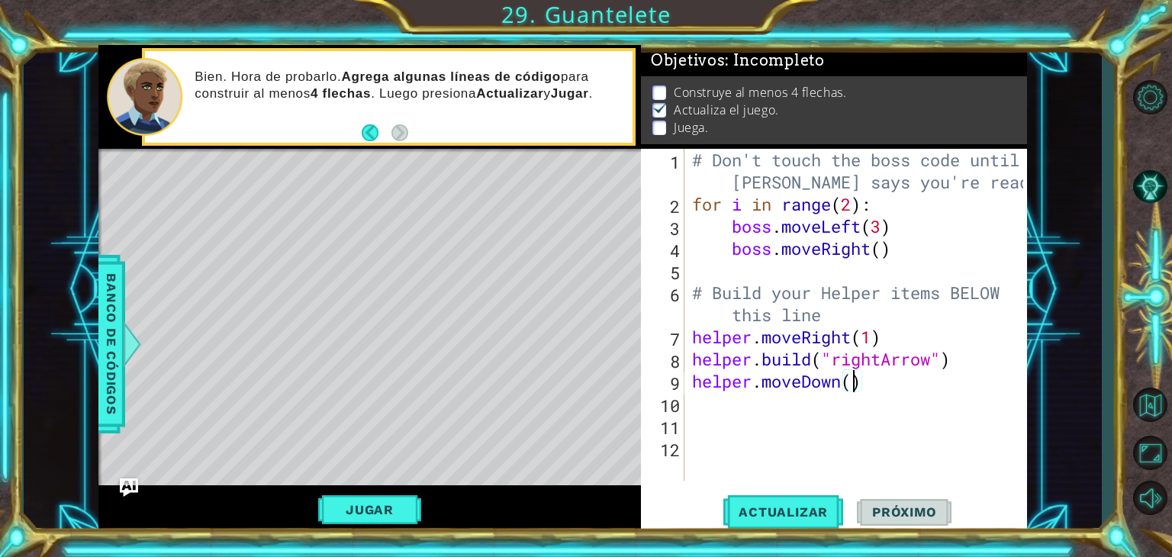
click at [901, 386] on div "# Don't touch the boss code until [PERSON_NAME] says you're ready! for i in ran…" at bounding box center [860, 348] width 342 height 398
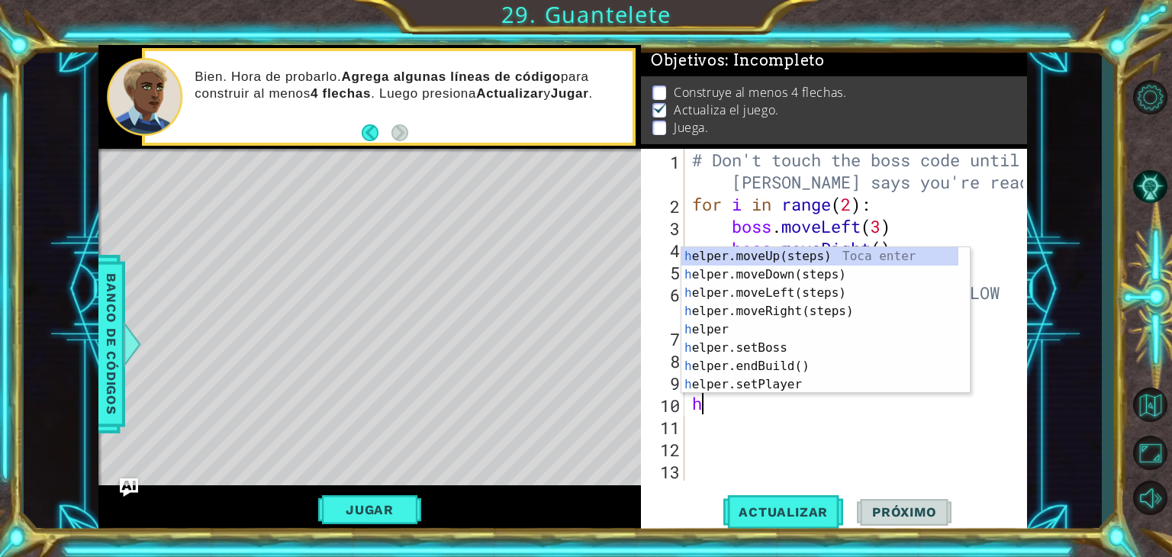
type textarea "he"
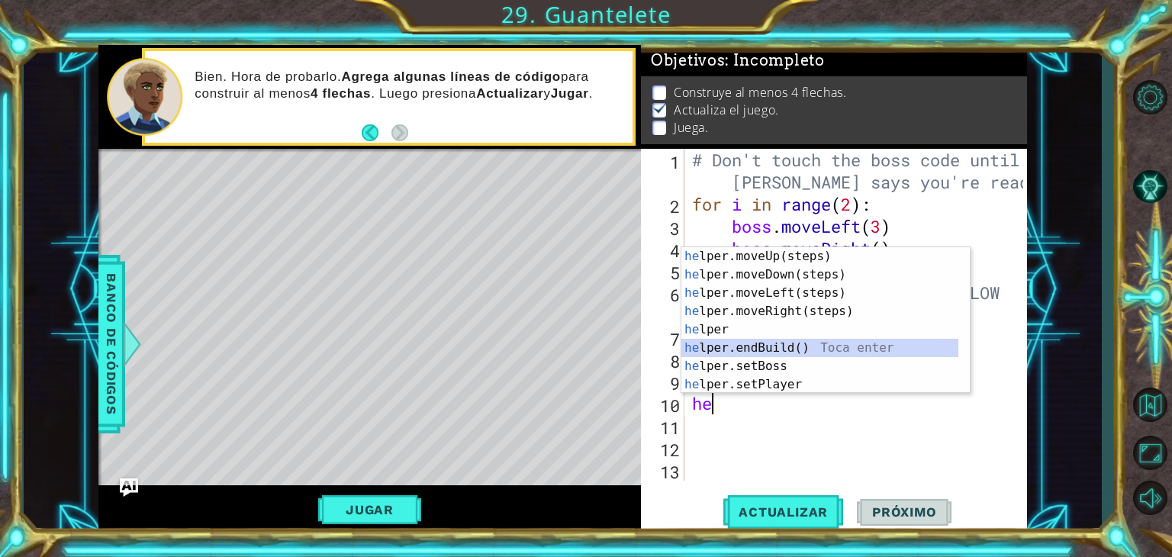
click at [802, 349] on div "he lper.moveUp(steps) Toca enter he lper.moveDown(steps) Toca enter he lper.mov…" at bounding box center [819, 338] width 277 height 183
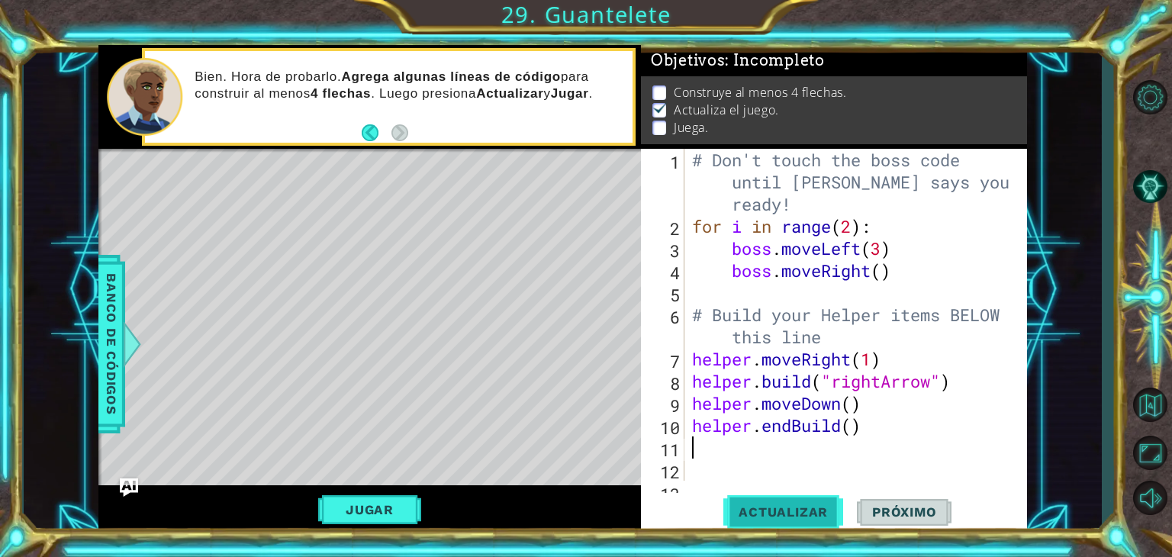
click at [809, 510] on span "Actualizar" at bounding box center [783, 511] width 120 height 15
click at [850, 434] on div "# Don't touch the boss code until [PERSON_NAME] says you're ready! for i in ran…" at bounding box center [854, 359] width 330 height 420
click at [867, 407] on div "# Don't touch the boss code until [PERSON_NAME] says you're ready! for i in ran…" at bounding box center [854, 359] width 330 height 420
type textarea "helper.moveDown()"
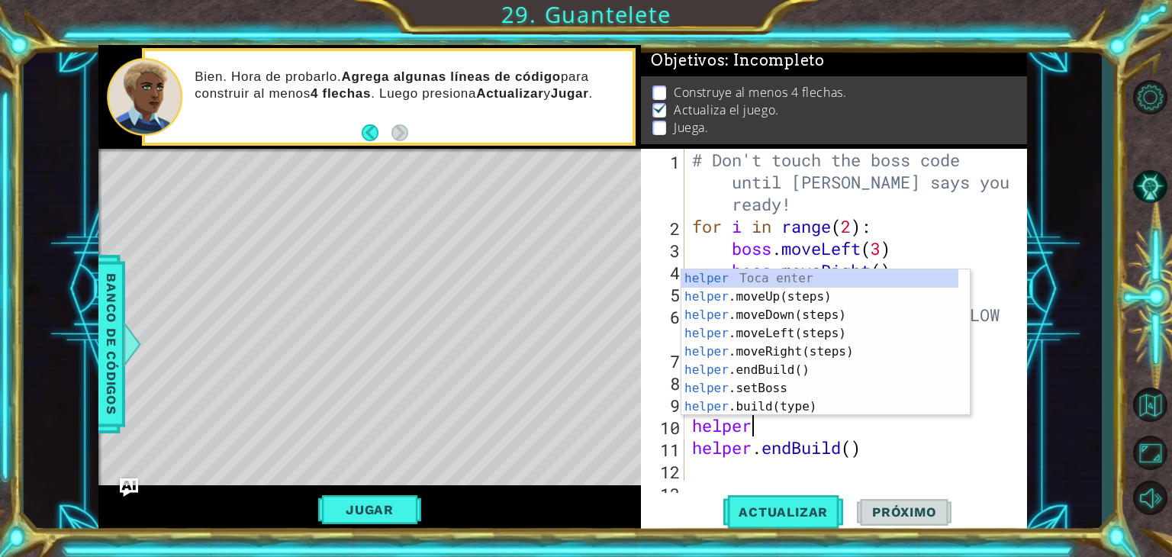
scroll to position [0, 2]
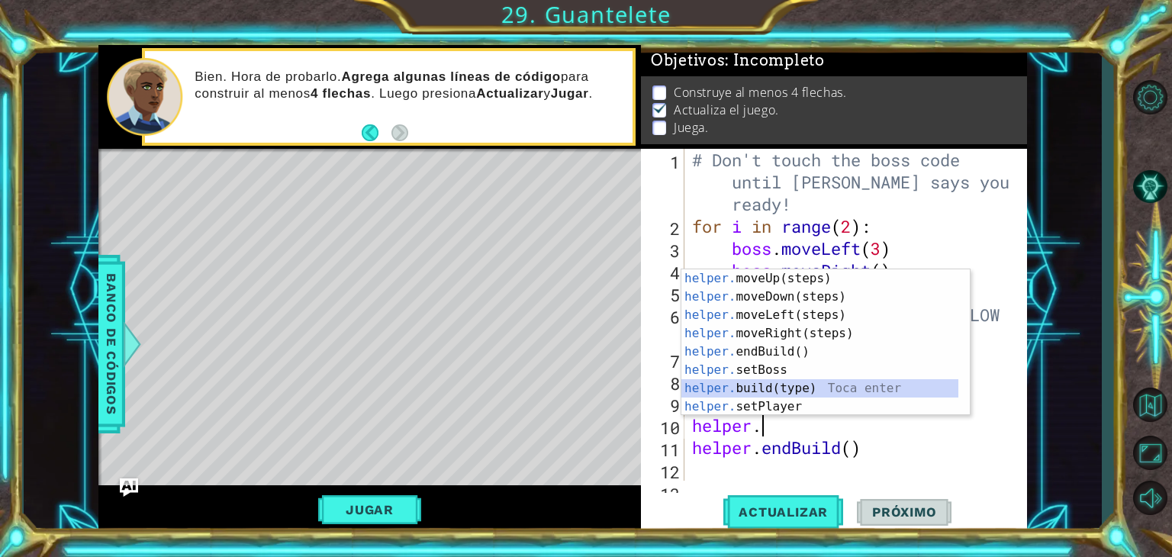
click at [807, 381] on div "helper. moveUp(steps) Toca enter helper. moveDown(steps) Toca enter helper. mov…" at bounding box center [819, 360] width 277 height 183
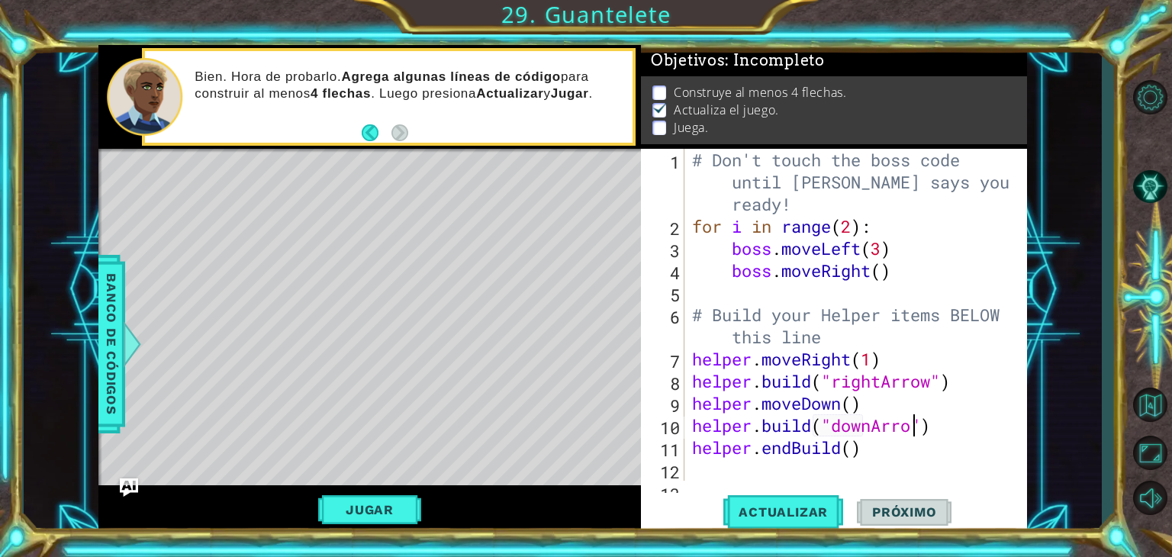
scroll to position [0, 10]
click at [818, 519] on span "Actualizar" at bounding box center [783, 511] width 120 height 15
click at [877, 448] on div "# Don't touch the boss code until [PERSON_NAME] says you're ready! for i in ran…" at bounding box center [854, 359] width 330 height 420
click at [943, 430] on div "# Don't touch the boss code until [PERSON_NAME] says you're ready! for i in ran…" at bounding box center [854, 359] width 330 height 420
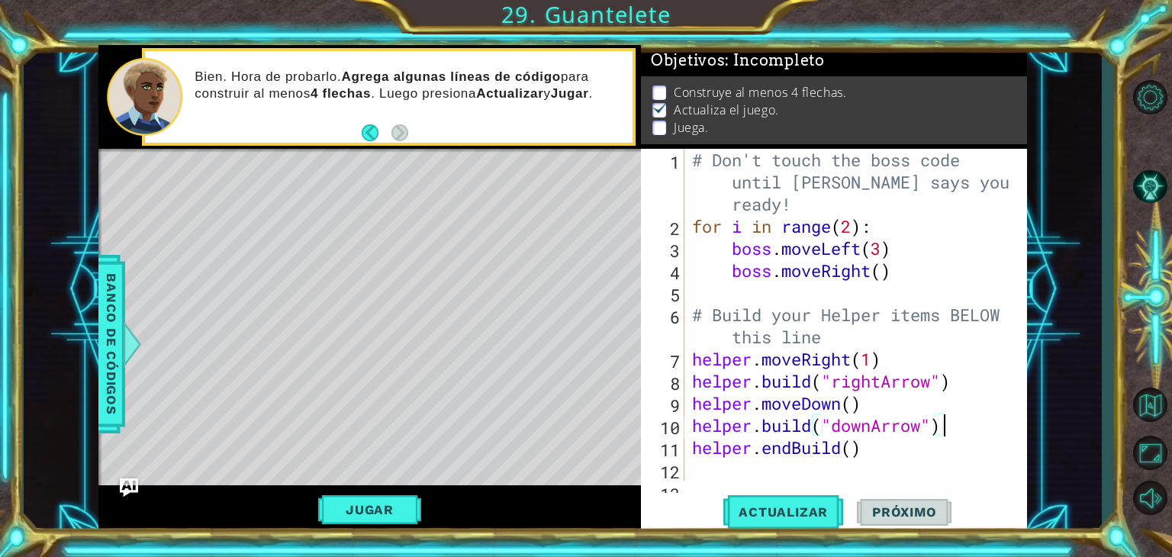
type textarea "[DOMAIN_NAME]("downArrow")"
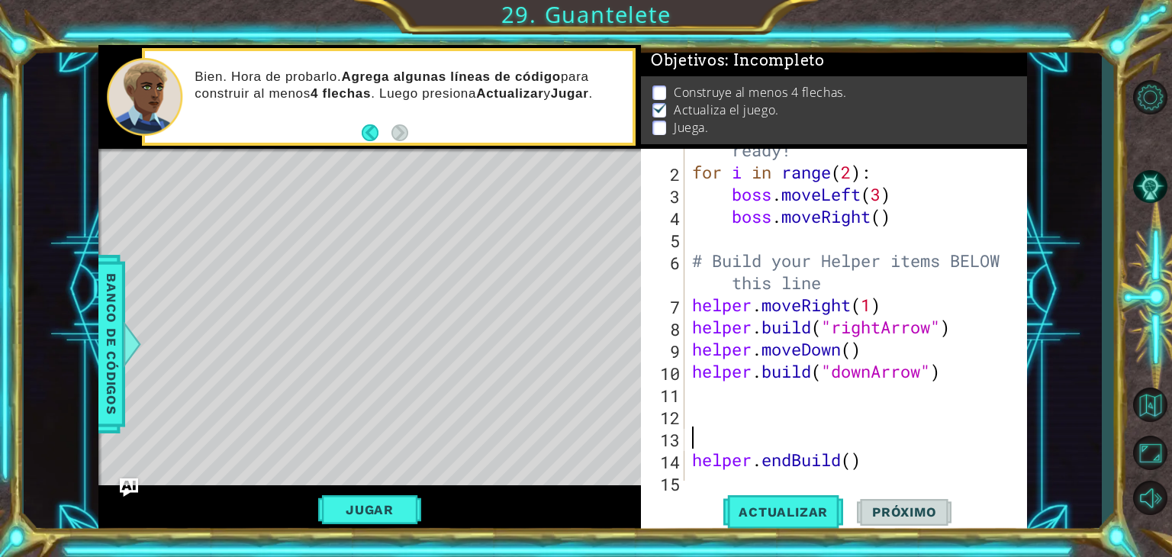
scroll to position [54, 0]
click at [796, 404] on div "# Don't touch the boss code until [PERSON_NAME] says you're ready! for i in ran…" at bounding box center [854, 305] width 330 height 420
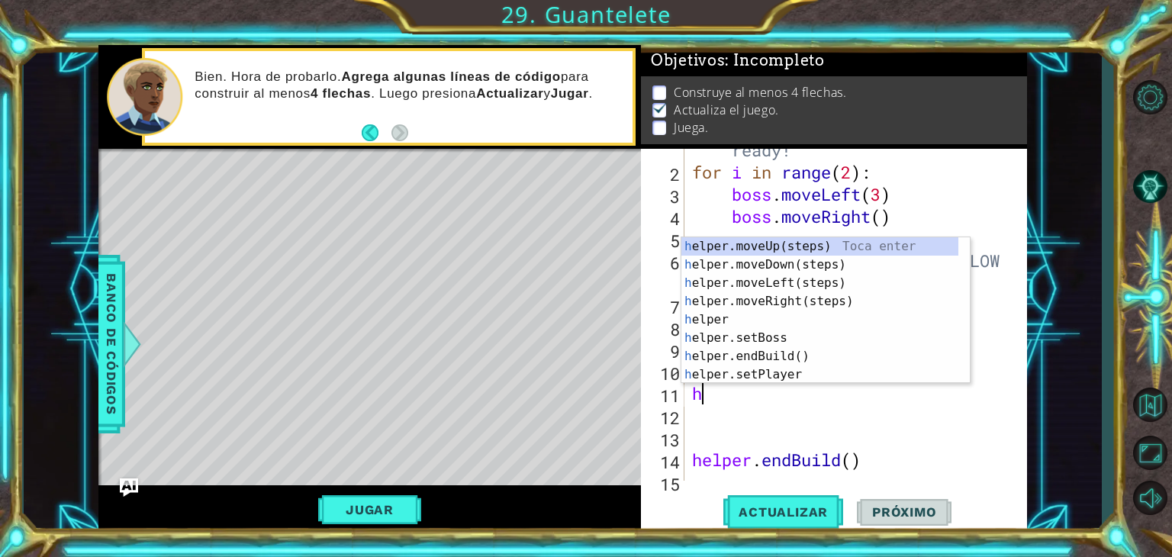
type textarea "he"
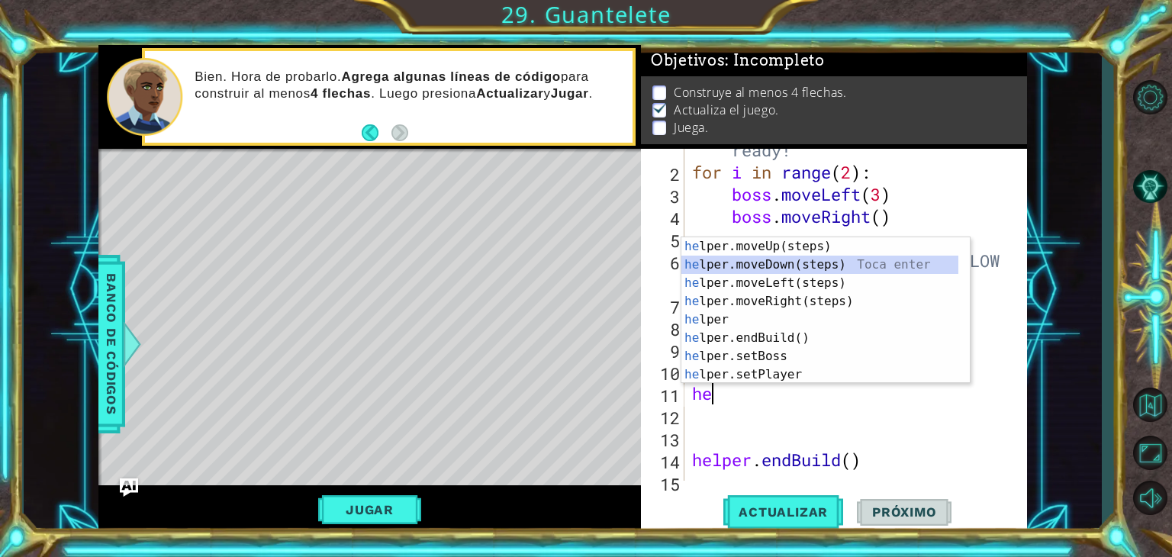
click at [816, 260] on div "he lper.moveUp(steps) Toca enter he lper.moveDown(steps) Toca enter he lper.mov…" at bounding box center [819, 328] width 277 height 183
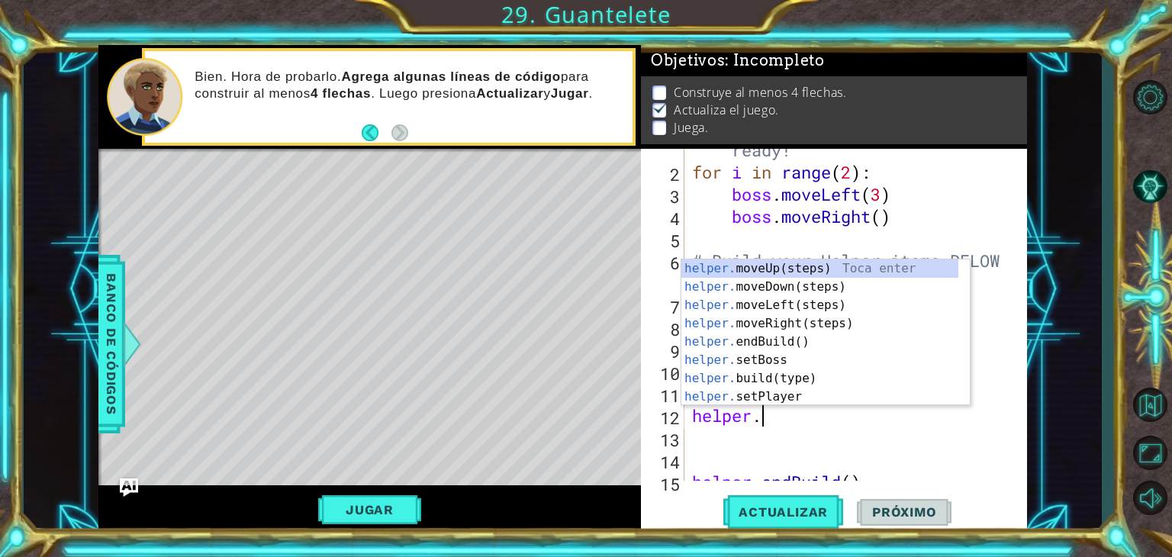
scroll to position [0, 2]
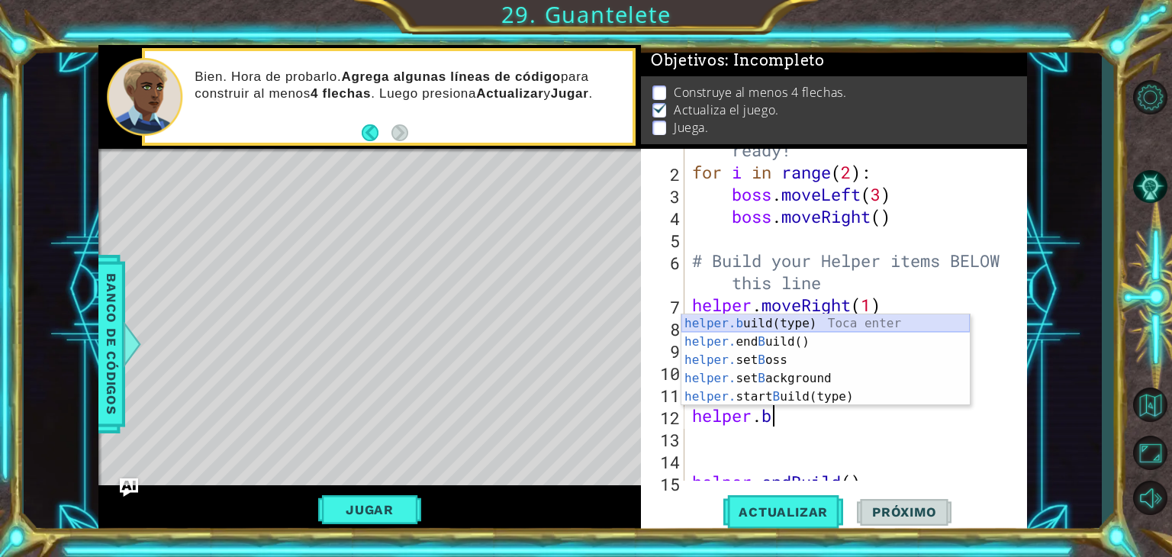
click at [786, 324] on div "helper.b uild(type) Toca enter helper. end B uild() Toca enter helper. set B os…" at bounding box center [825, 378] width 288 height 128
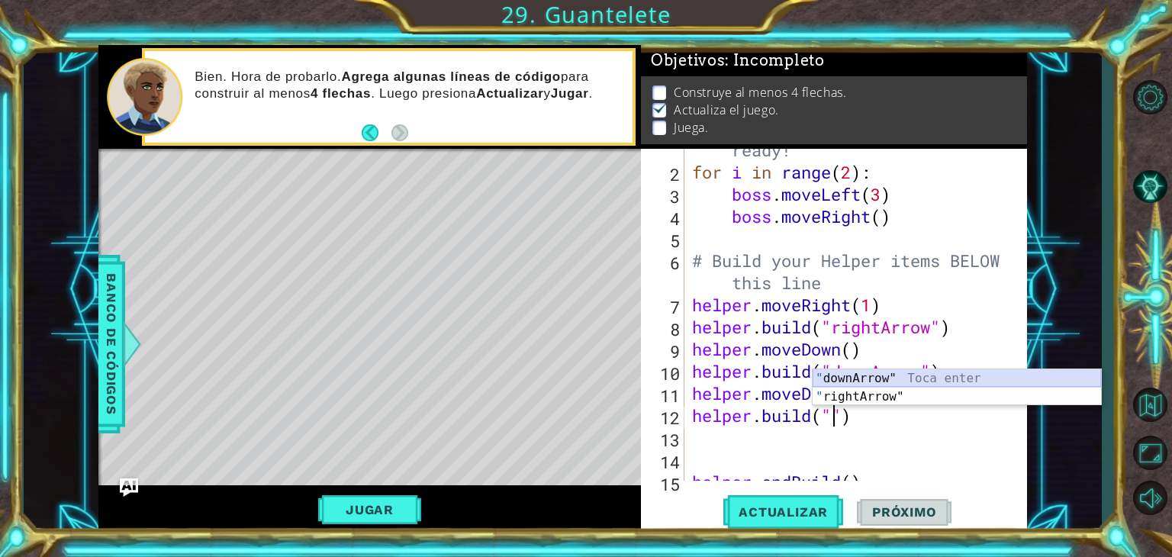
click at [883, 378] on div "" downArrow" Toca enter " rightArrow" Toca enter" at bounding box center [956, 405] width 288 height 73
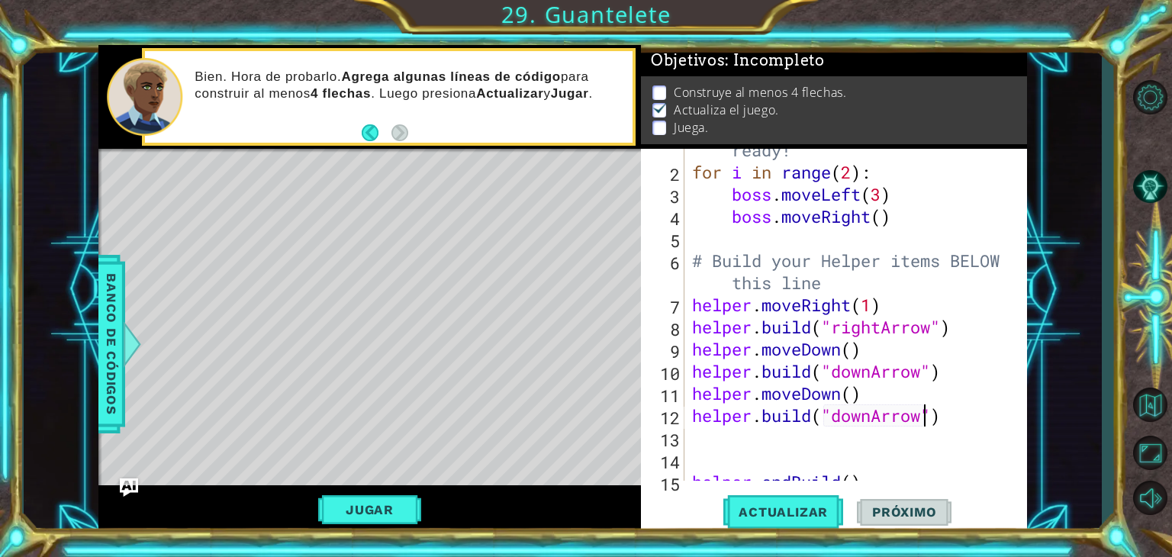
type textarea "[DOMAIN_NAME]("downArrow")"
click at [966, 425] on div "# Don't touch the boss code until [PERSON_NAME] says you're ready! for i in ran…" at bounding box center [854, 305] width 330 height 420
type textarea "h"
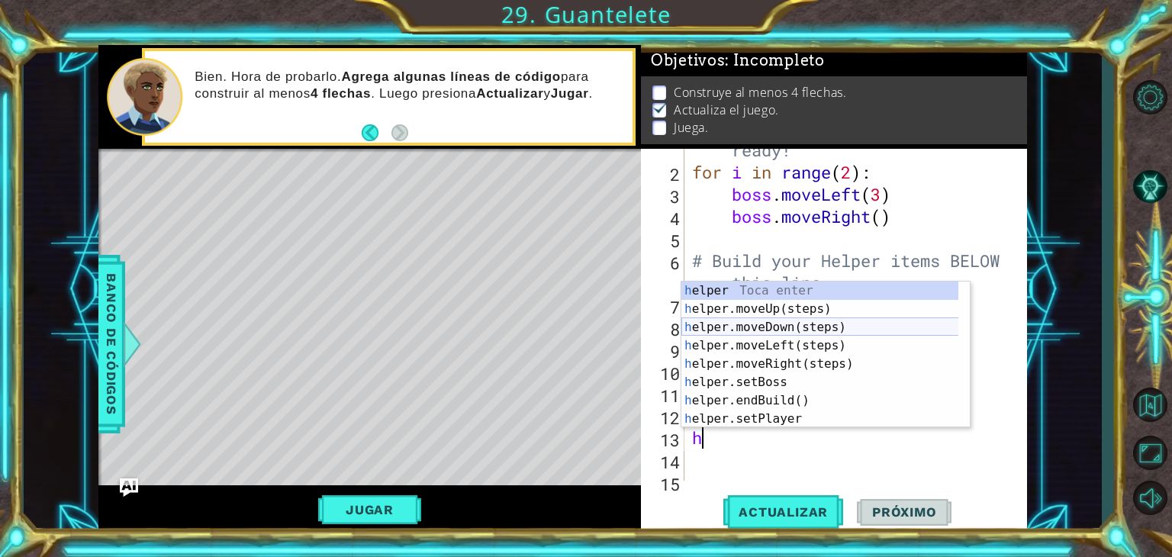
click at [896, 329] on div "h elper Toca enter h elper.moveUp(steps) Toca enter h elper.moveDown(steps) Toc…" at bounding box center [825, 372] width 288 height 183
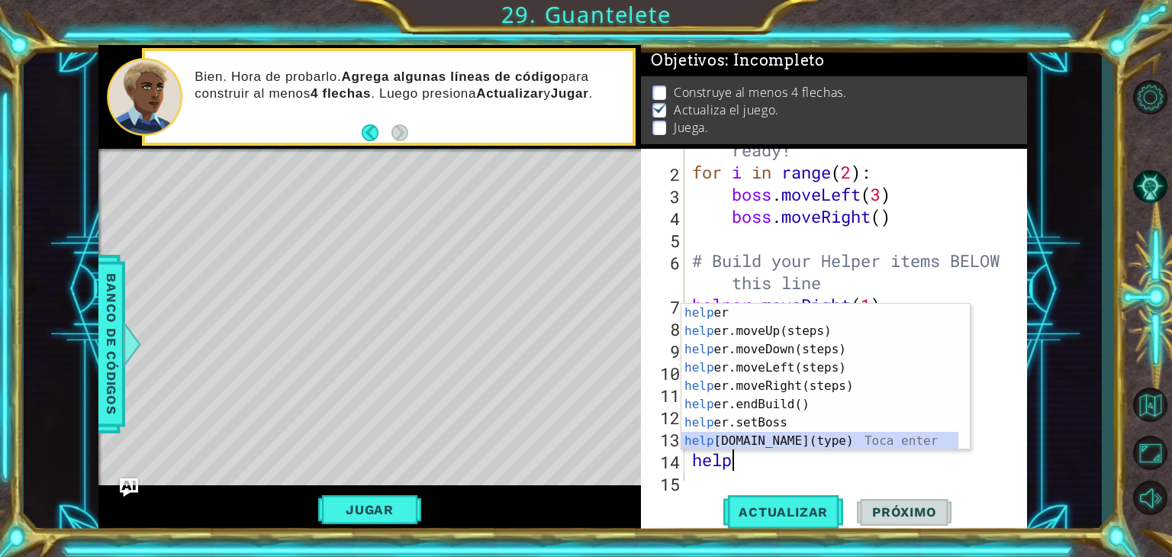
click at [748, 436] on div "help [PERSON_NAME] enter help er.moveUp(steps) Toca enter help er.moveDown(step…" at bounding box center [819, 395] width 277 height 183
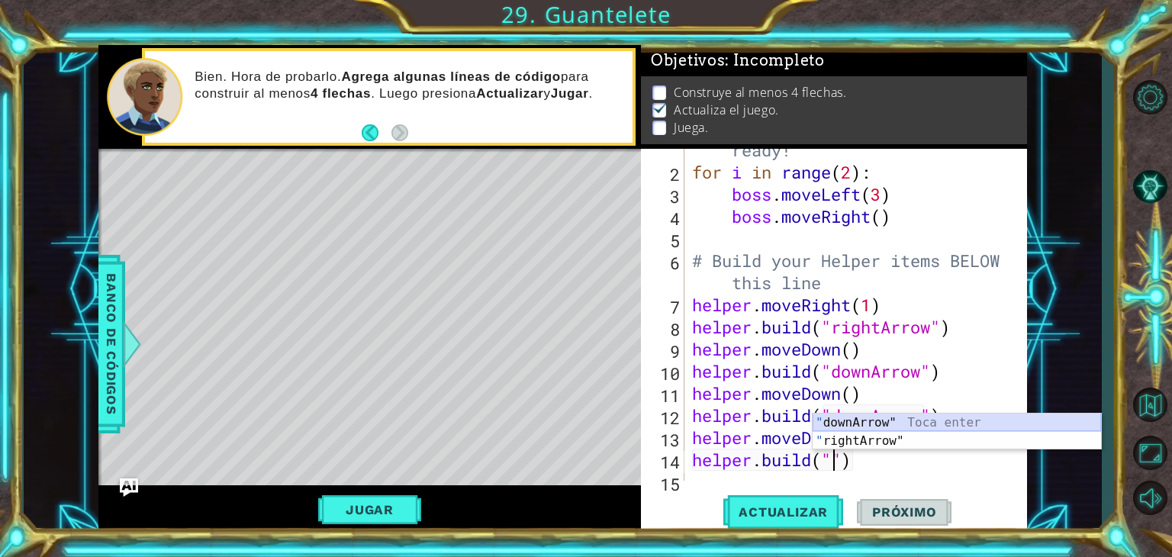
click at [943, 419] on div "" downArrow" Toca enter " rightArrow" Toca enter" at bounding box center [956, 449] width 288 height 73
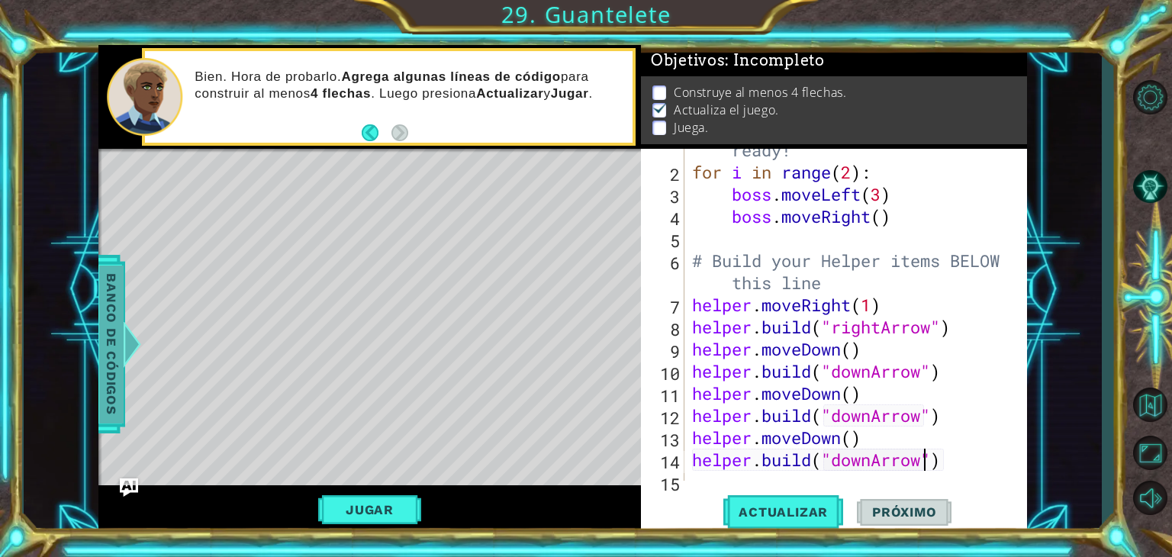
click at [120, 388] on span "Banco de códigos" at bounding box center [111, 344] width 24 height 158
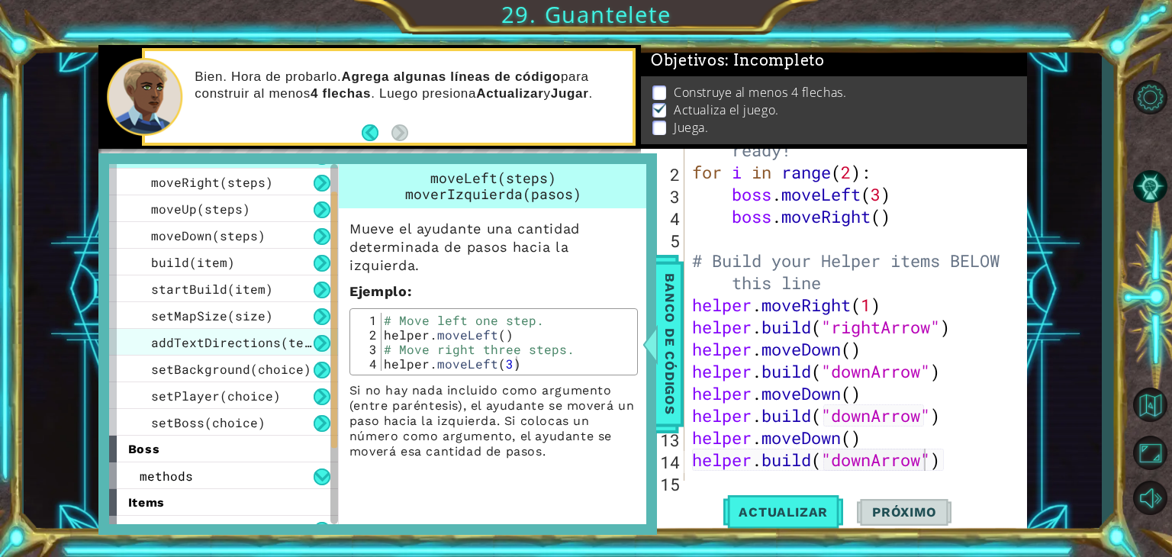
scroll to position [173, 0]
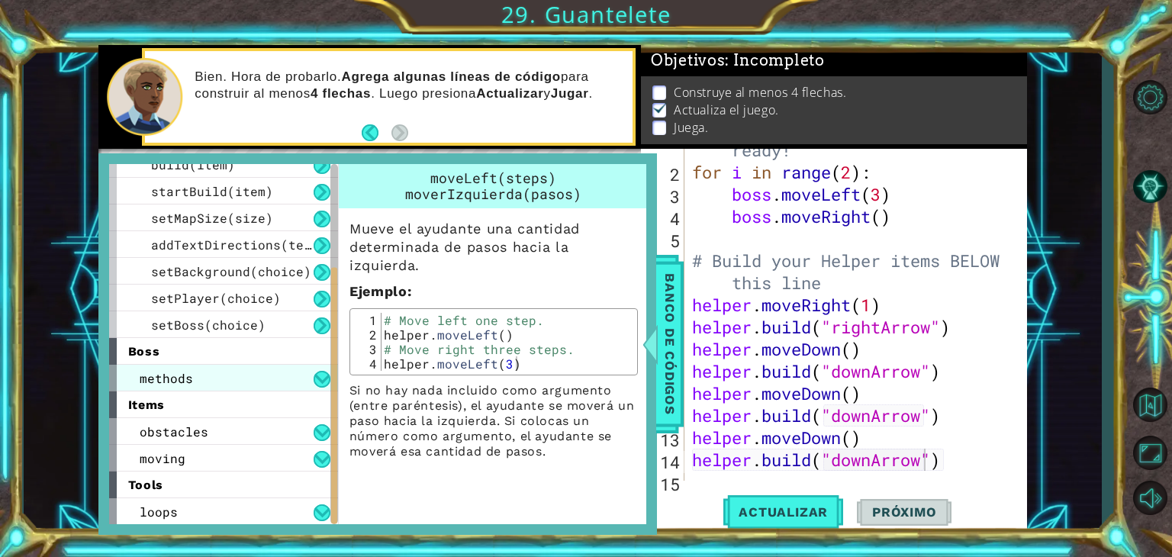
click at [238, 388] on div "methods" at bounding box center [223, 378] width 229 height 27
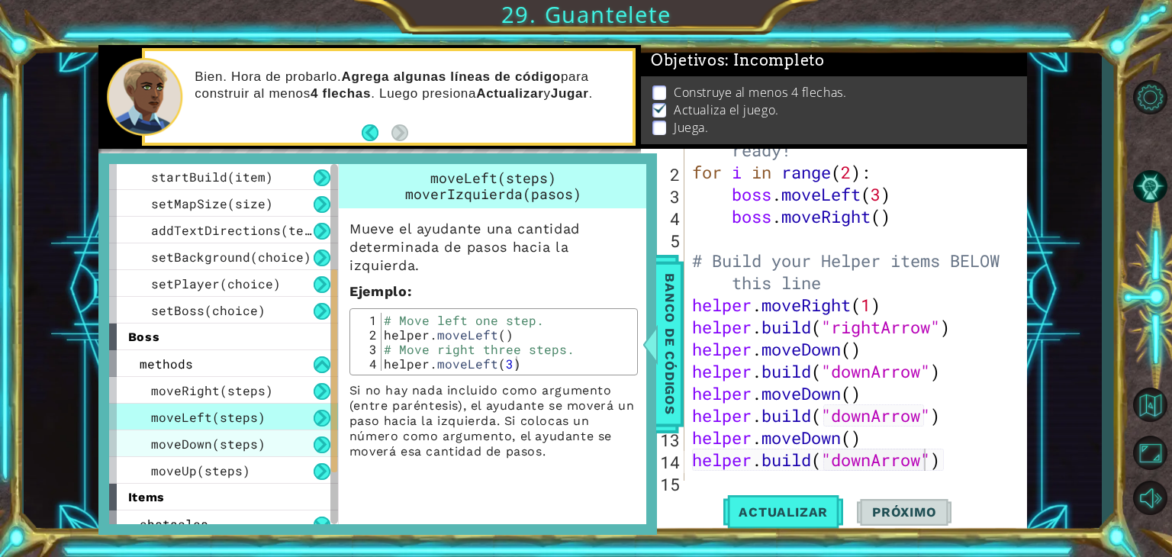
scroll to position [280, 0]
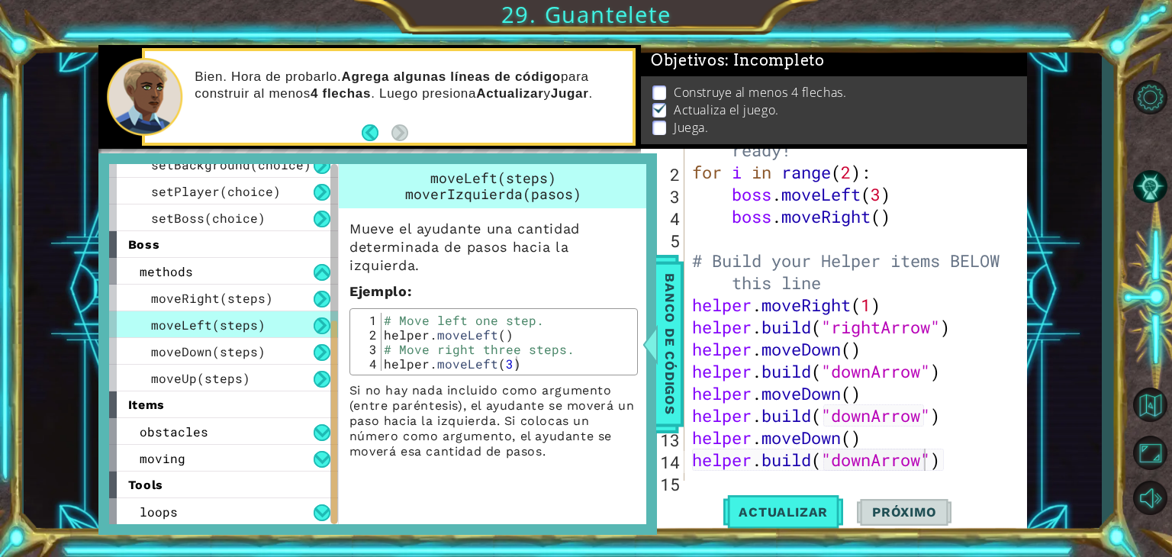
click at [198, 494] on div "tools" at bounding box center [223, 484] width 229 height 27
click at [198, 498] on div "loops" at bounding box center [223, 511] width 229 height 27
click at [197, 502] on div "loops" at bounding box center [223, 511] width 229 height 27
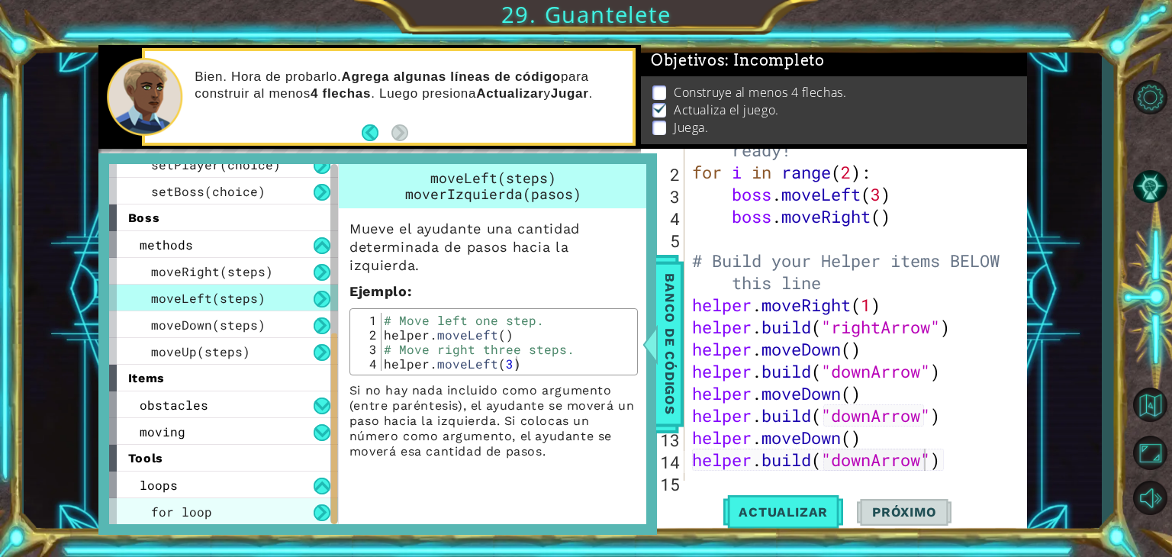
click at [185, 516] on span "for loop" at bounding box center [181, 511] width 61 height 16
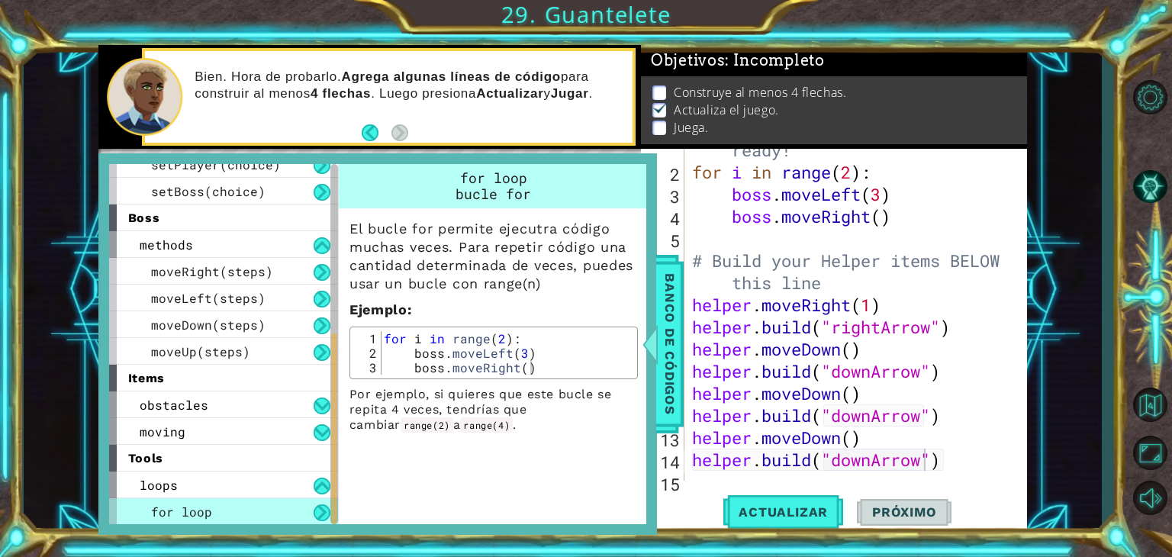
type textarea "# Build your Helper items BELOW this line"
click at [879, 288] on div "# Don't touch the boss code until [PERSON_NAME] says you're ready! for i in ran…" at bounding box center [854, 305] width 330 height 420
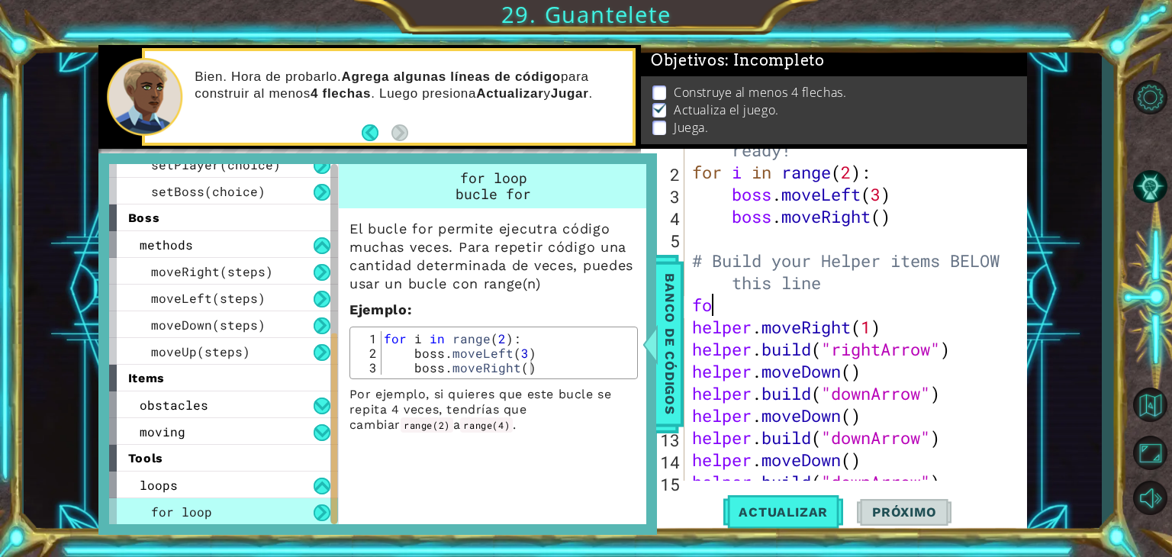
scroll to position [0, 0]
type textarea "for i in range"
click at [839, 307] on div "# Don't touch the boss code until [PERSON_NAME] says you're ready! for i in ran…" at bounding box center [854, 305] width 330 height 420
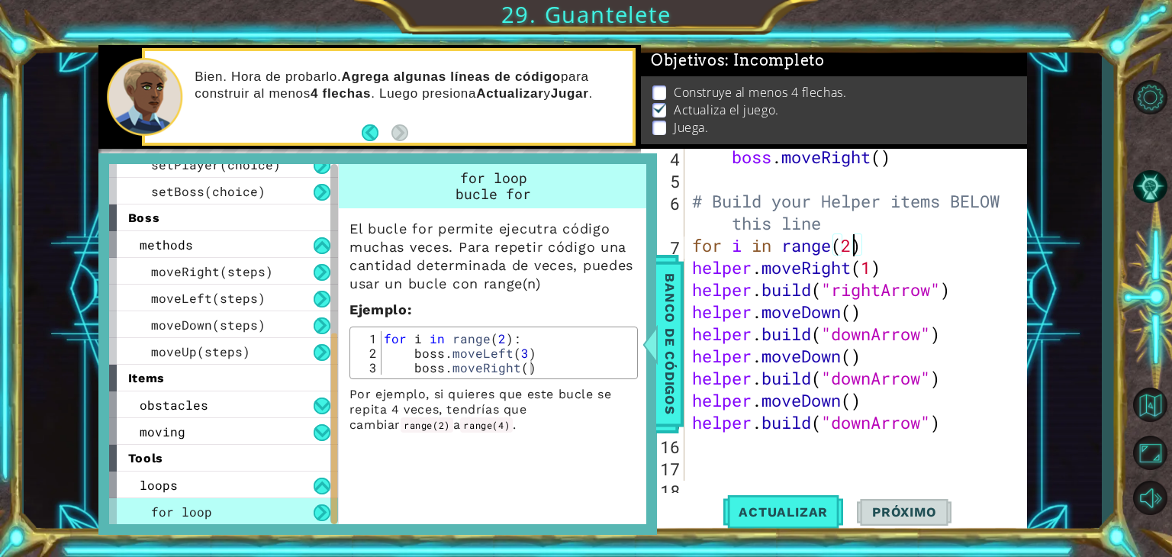
scroll to position [119, 0]
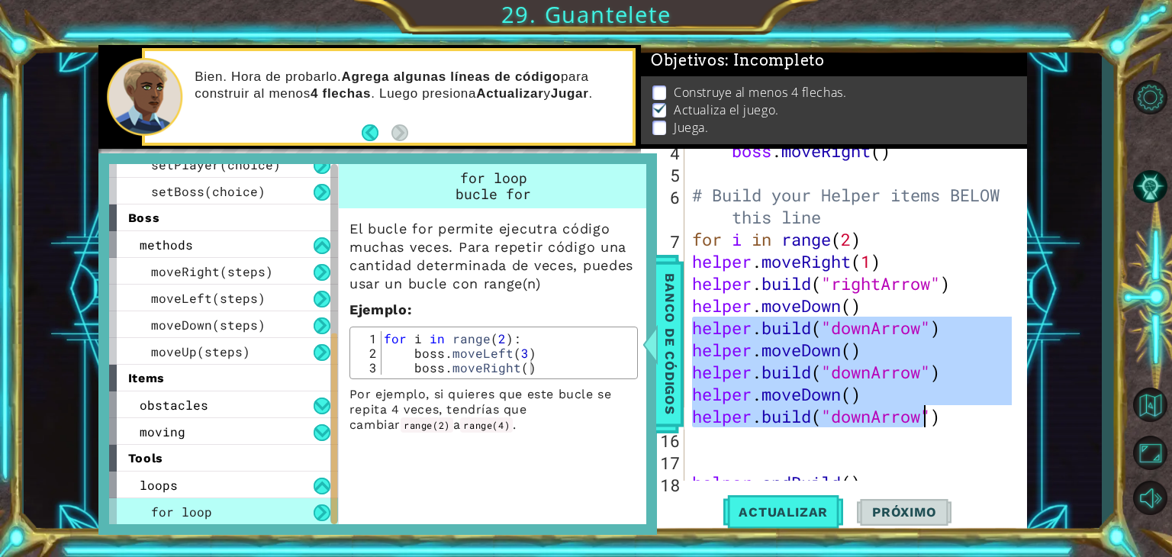
drag, startPoint x: 690, startPoint y: 327, endPoint x: 927, endPoint y: 414, distance: 252.7
click at [927, 414] on div "boss . moveRight ( ) # Build your Helper items BELOW this line for i in range (…" at bounding box center [854, 328] width 330 height 376
click at [905, 333] on div "boss . moveRight ( ) # Build your Helper items BELOW this line for i in range (…" at bounding box center [850, 315] width 323 height 332
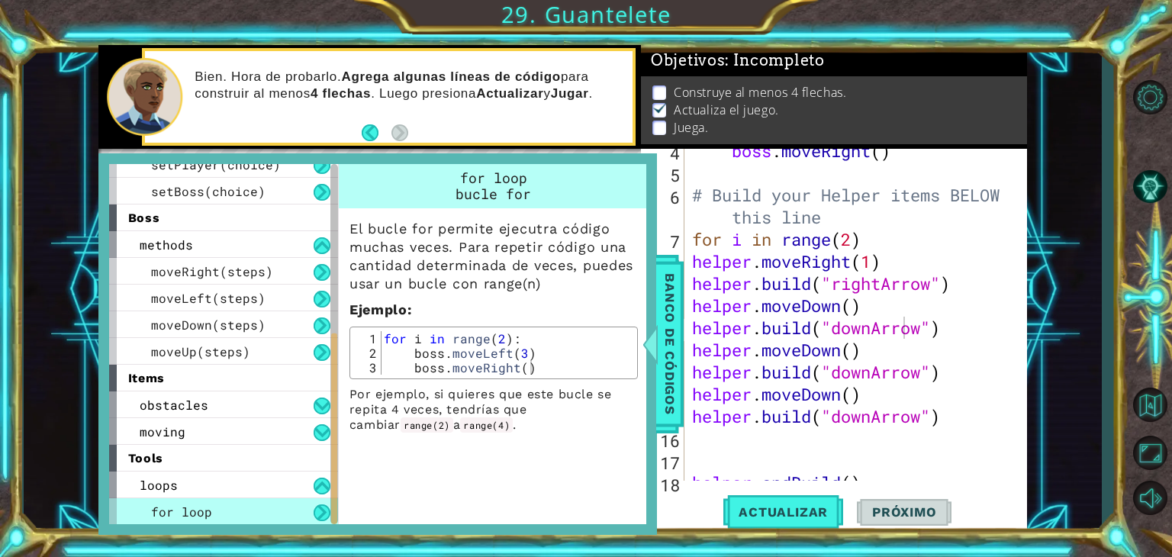
drag, startPoint x: 687, startPoint y: 348, endPoint x: 693, endPoint y: 303, distance: 45.3
click at [693, 303] on div "[DOMAIN_NAME]("downArrow") 4 5 6 7 8 9 10 11 12 13 14 15 16 17 18 19 boss . mov…" at bounding box center [832, 315] width 382 height 332
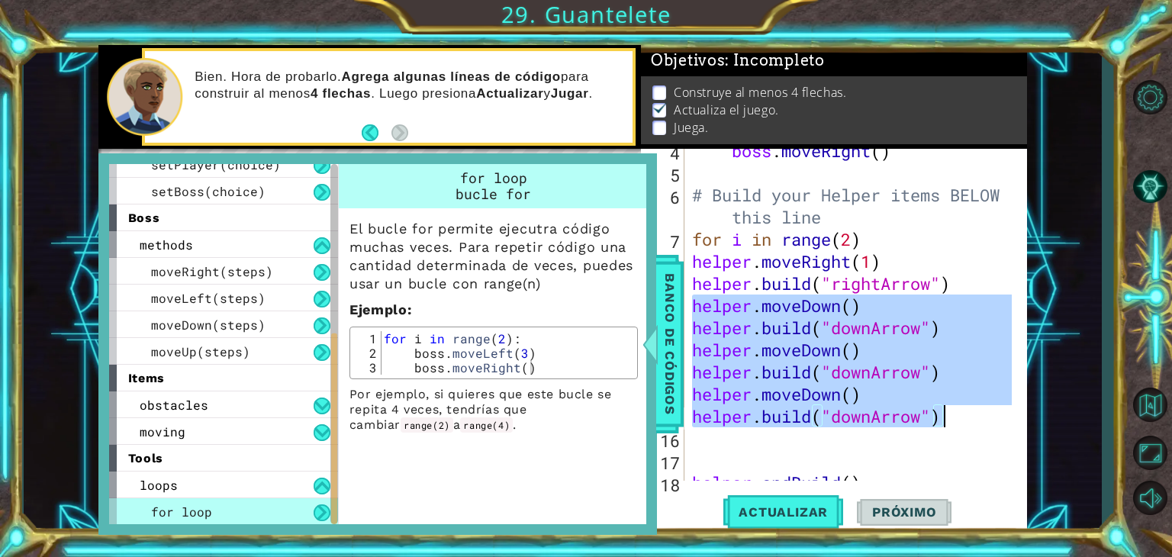
drag, startPoint x: 693, startPoint y: 303, endPoint x: 944, endPoint y: 417, distance: 275.8
click at [944, 417] on div "boss . moveRight ( ) # Build your Helper items BELOW this line for i in range (…" at bounding box center [854, 328] width 330 height 376
type textarea "helper.moveDown() [DOMAIN_NAME]("downArrow")"
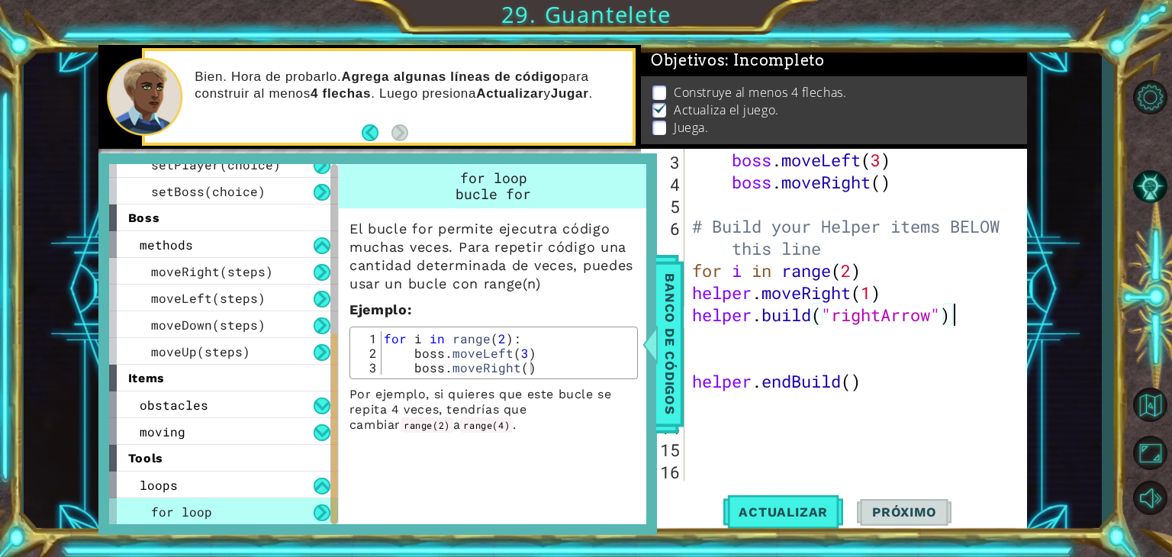
scroll to position [88, 0]
click at [875, 288] on div "boss . moveLeft ( 3 ) boss . moveRight ( ) # Build your Helper items BELOW this…" at bounding box center [854, 337] width 330 height 376
click at [58, 421] on div "1 ההההההההההההההההההההההההההההההההההההההההההההההההההההההההההההההההההההההההההההה…" at bounding box center [563, 289] width 1078 height 490
click at [679, 322] on span "Banco de códigos" at bounding box center [670, 344] width 24 height 158
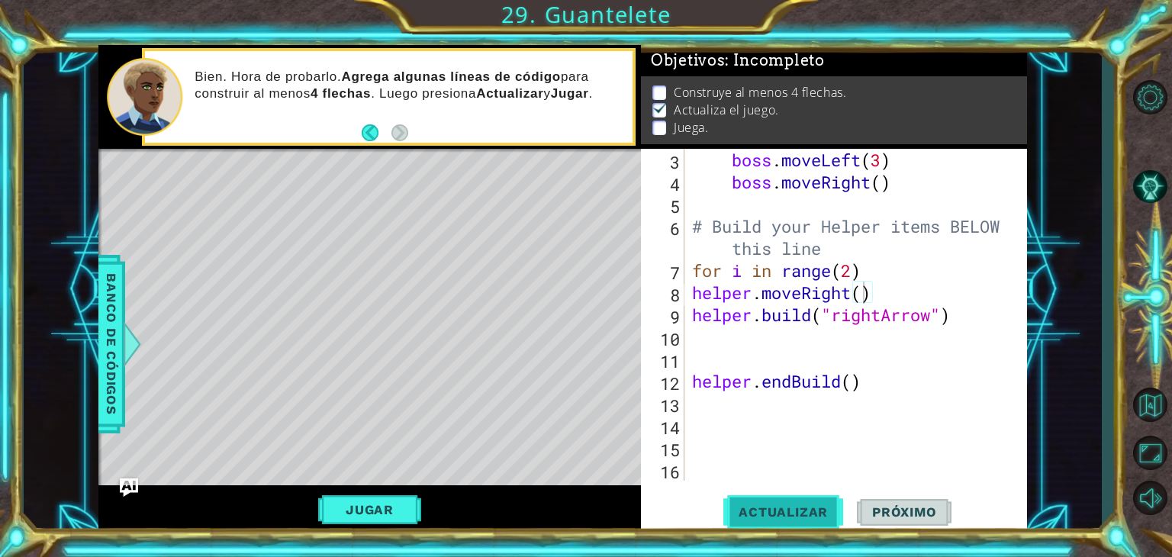
click at [773, 516] on span "Actualizar" at bounding box center [783, 511] width 120 height 15
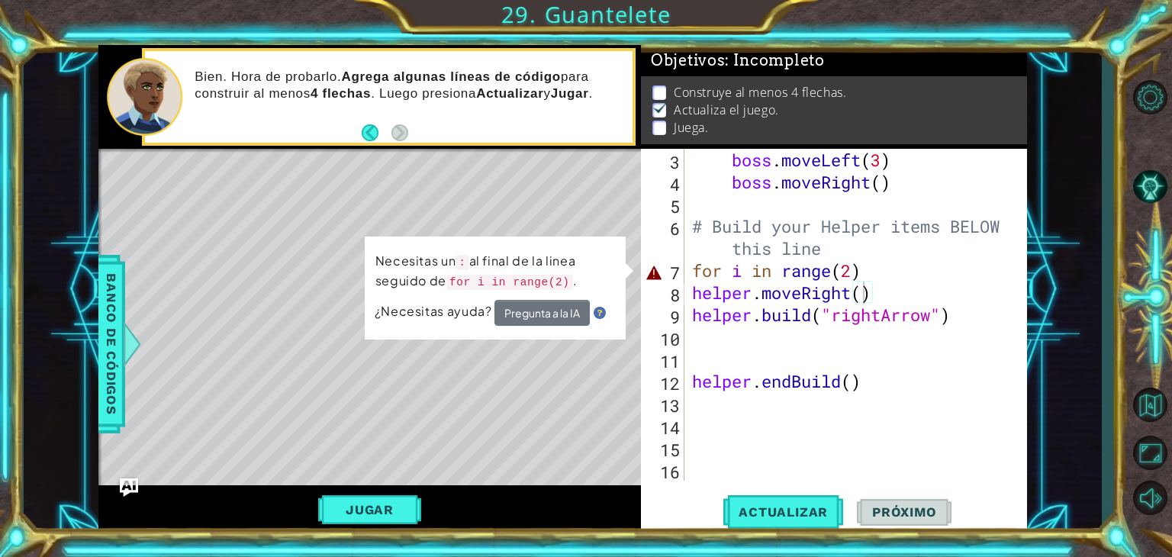
click at [468, 300] on div "¿Necesitas ayuda? Pregunta a la IA" at bounding box center [495, 313] width 241 height 26
click at [516, 306] on button "Pregunta a la IA" at bounding box center [541, 313] width 95 height 26
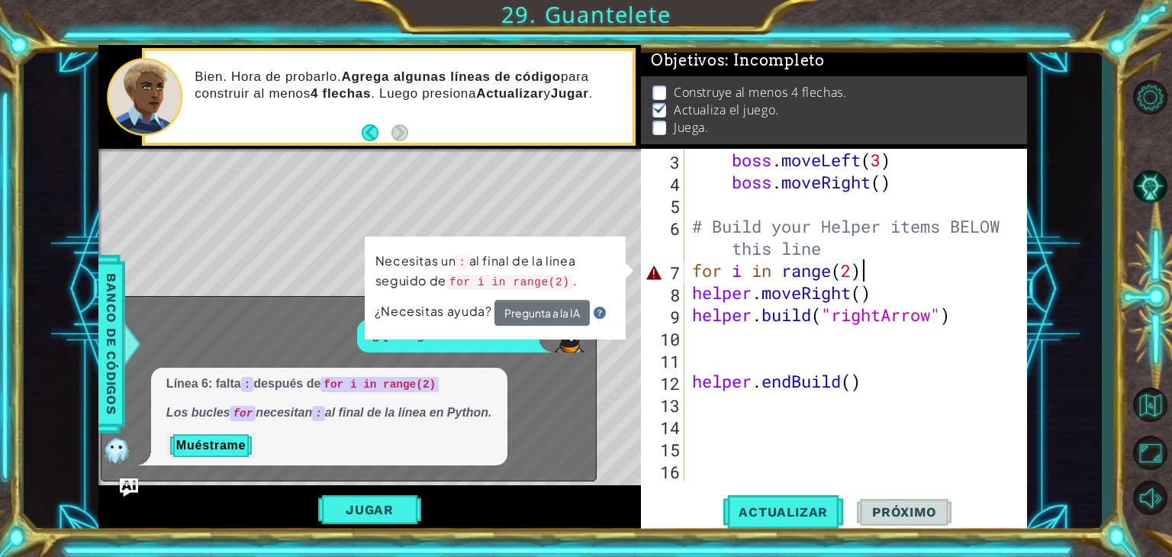
click at [867, 274] on div "boss . moveLeft ( 3 ) boss . moveRight ( ) # Build your Helper items BELOW this…" at bounding box center [854, 337] width 330 height 376
click at [722, 269] on div "boss . moveLeft ( 3 ) boss . moveRight ( ) # Build your Helper items BELOW this…" at bounding box center [854, 337] width 330 height 376
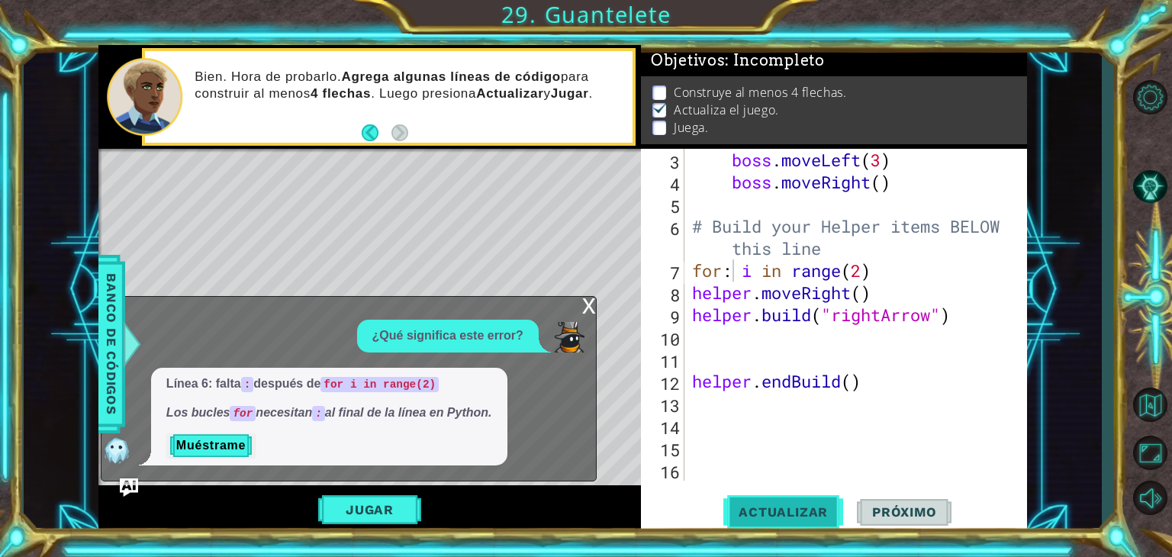
click at [764, 519] on button "Actualizar" at bounding box center [783, 512] width 120 height 39
click at [896, 272] on div "boss . moveLeft ( 3 ) boss . moveRight ( ) # Build your Helper items BELOW this…" at bounding box center [854, 337] width 330 height 376
click at [804, 505] on span "Actualizar" at bounding box center [783, 511] width 120 height 15
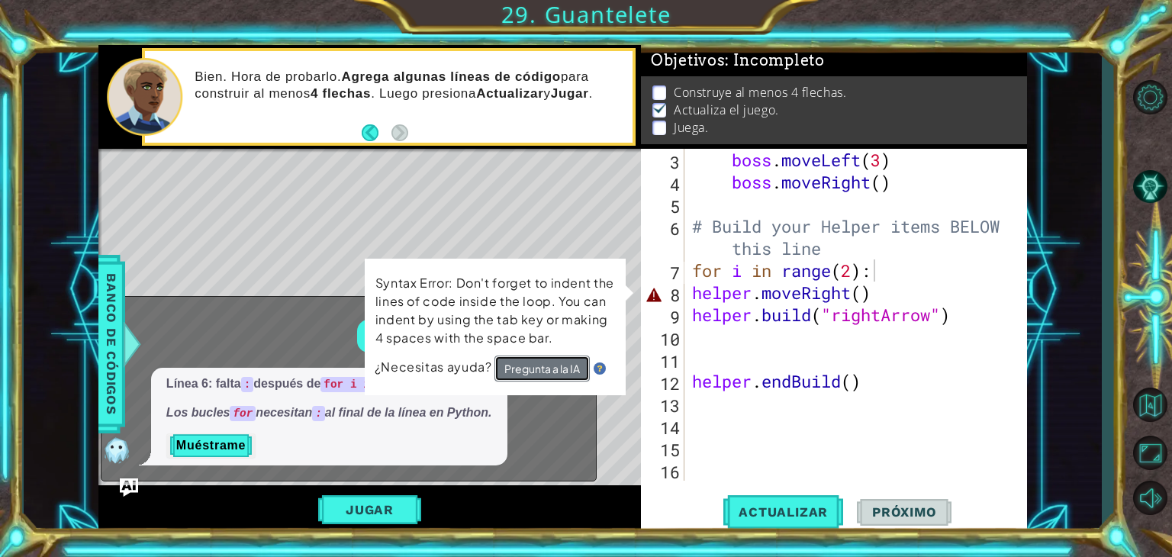
click at [555, 361] on button "Pregunta a la IA" at bounding box center [541, 368] width 95 height 26
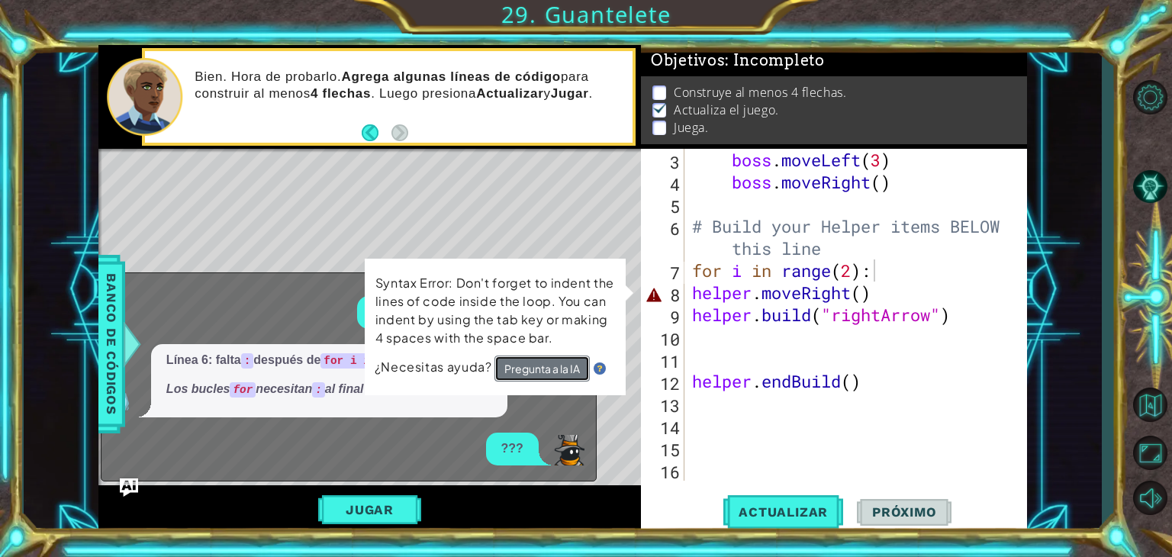
click at [561, 365] on button "Pregunta a la IA" at bounding box center [541, 368] width 95 height 26
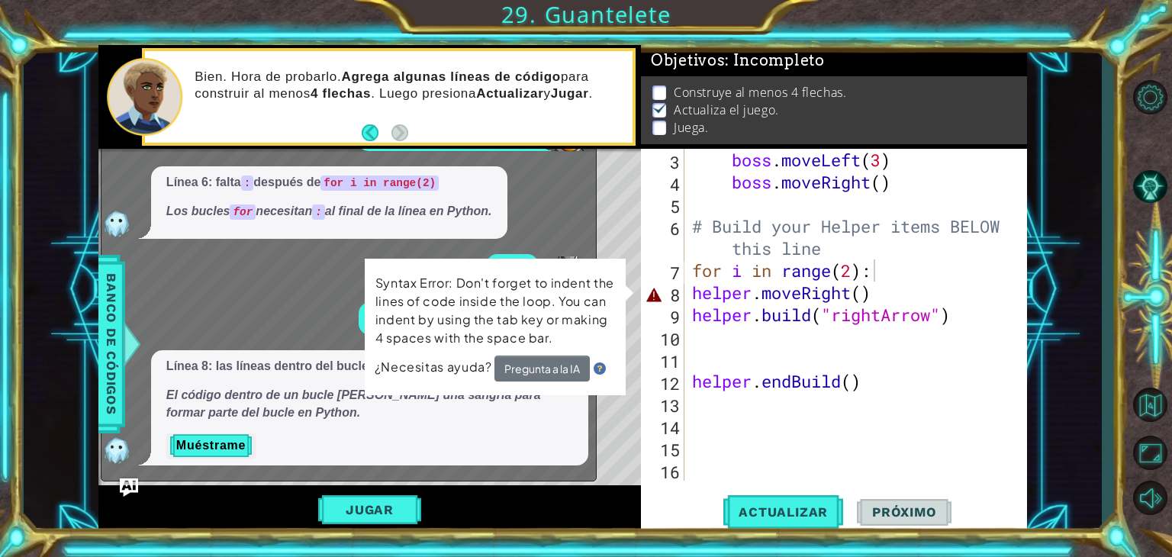
click at [340, 400] on em "El código dentro de un bucle [PERSON_NAME] una sangría para formar parte del bu…" at bounding box center [353, 403] width 375 height 31
click at [626, 297] on div "Syntax Error: Don't forget to indent the lines of code inside the loop. You can…" at bounding box center [495, 327] width 261 height 137
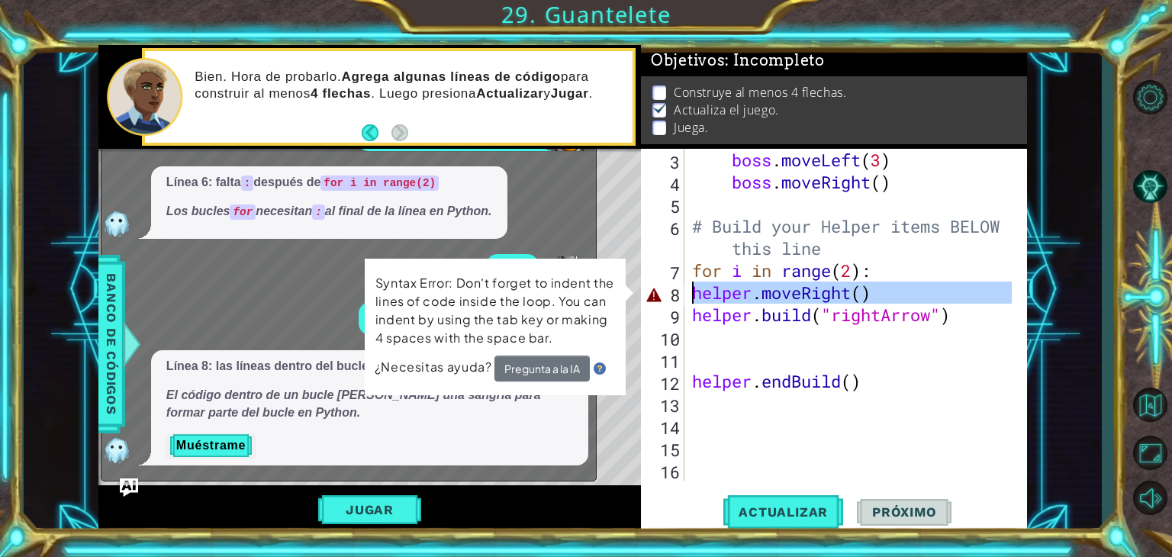
click at [652, 297] on div "8" at bounding box center [664, 295] width 40 height 22
type textarea "helper.moveRight()"
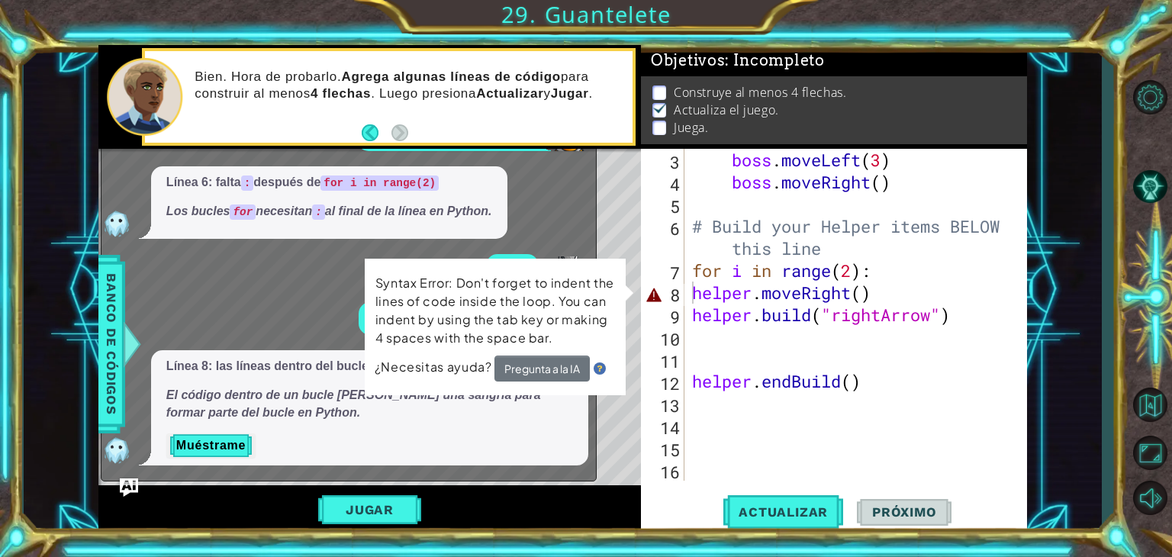
click at [251, 404] on p "El código dentro de un bucle [PERSON_NAME] una sangría para formar parte del bu…" at bounding box center [369, 404] width 407 height 35
click at [236, 455] on button "Muéstrame" at bounding box center [210, 445] width 89 height 24
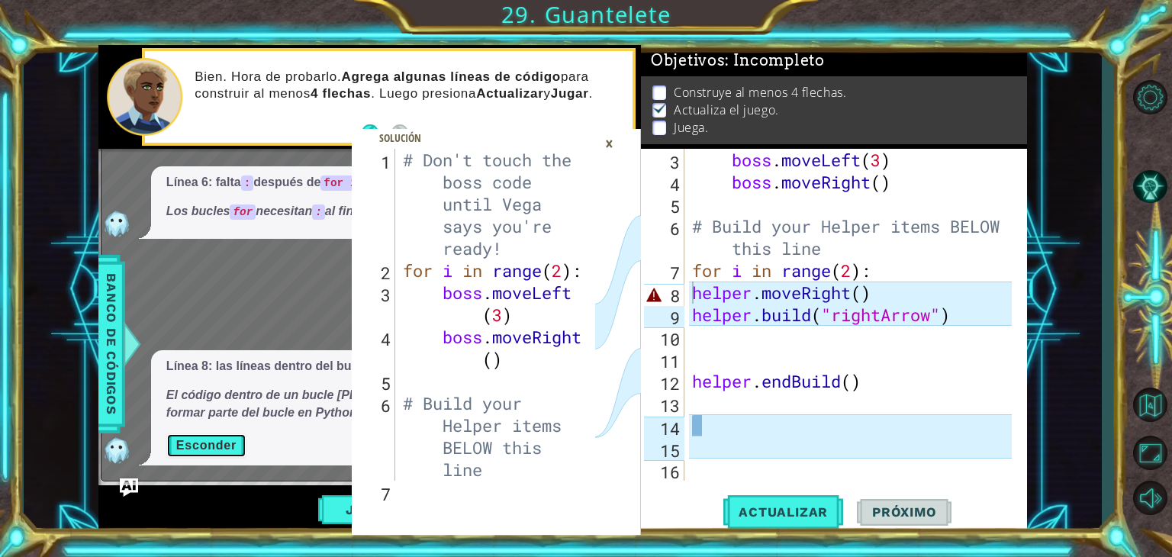
drag, startPoint x: 236, startPoint y: 455, endPoint x: 490, endPoint y: 452, distance: 254.0
click at [490, 452] on div "1 2 3 4 5 6 7 # Don't touch the boss code until [PERSON_NAME] says you're ready…" at bounding box center [562, 290] width 928 height 490
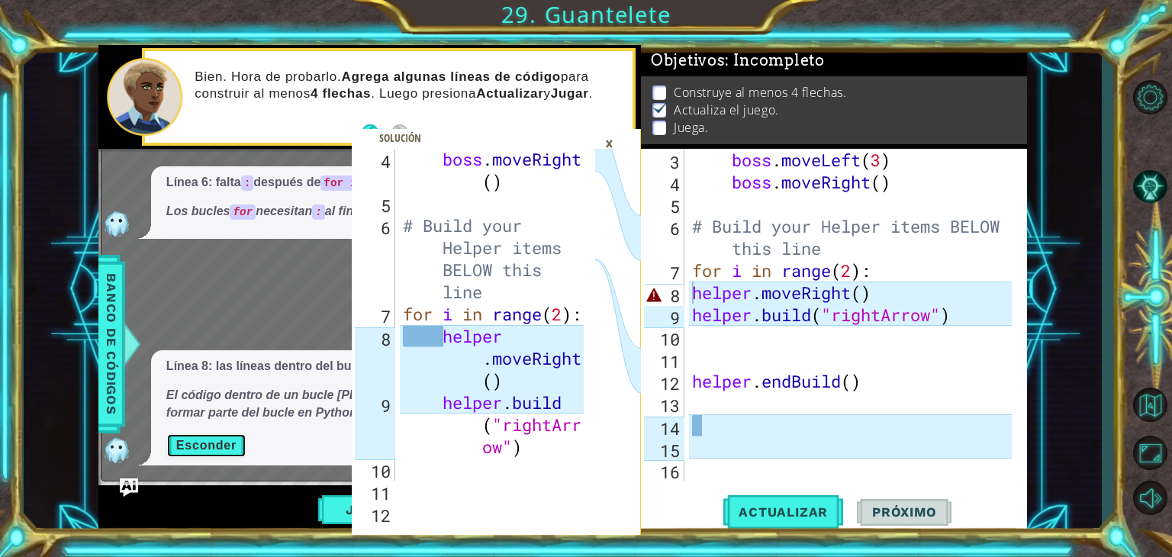
scroll to position [177, 0]
type textarea "helper.moveRight()"
click at [442, 336] on div "boss . moveRight ( ) # Build your Helper items BELOW this line for i in range (…" at bounding box center [495, 347] width 191 height 398
click at [405, 343] on div "boss . moveRight ( ) # Build your Helper items BELOW this line for i in range (…" at bounding box center [495, 347] width 191 height 398
click at [691, 293] on div "boss . moveLeft ( 3 ) boss . moveRight ( ) # Build your Helper items BELOW this…" at bounding box center [854, 337] width 330 height 376
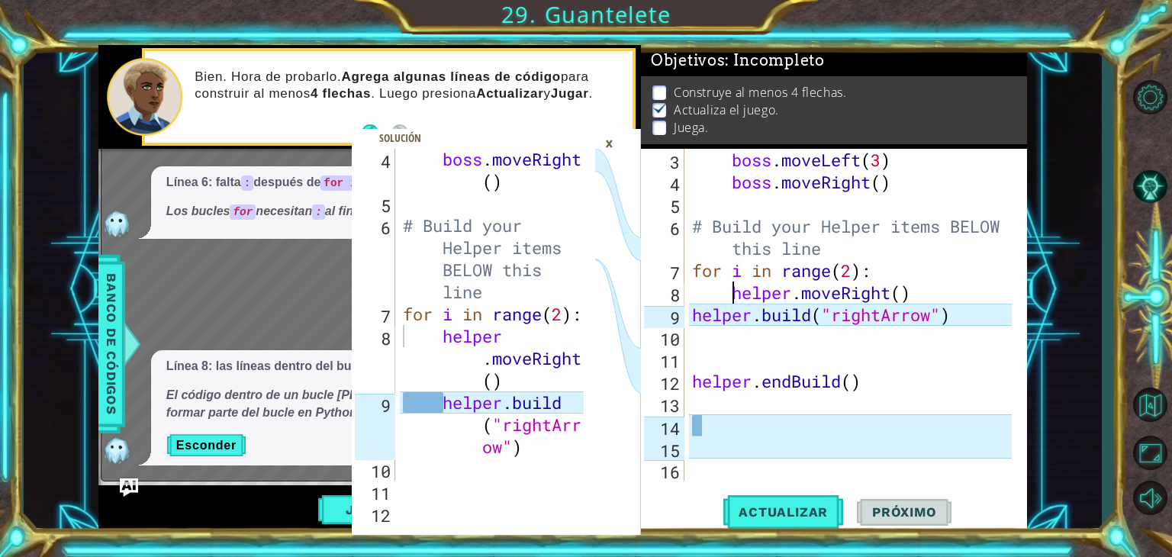
click at [744, 388] on div "boss . moveLeft ( 3 ) boss . moveRight ( ) # Build your Helper items BELOW this…" at bounding box center [854, 337] width 330 height 376
type textarea "helper.endBuild()"
drag, startPoint x: 880, startPoint y: 382, endPoint x: 677, endPoint y: 382, distance: 202.1
click at [677, 382] on div "helper.endBuild() 3 4 5 6 7 8 9 10 11 12 13 14 15 16 boss . moveLeft ( 3 ) boss…" at bounding box center [832, 315] width 382 height 332
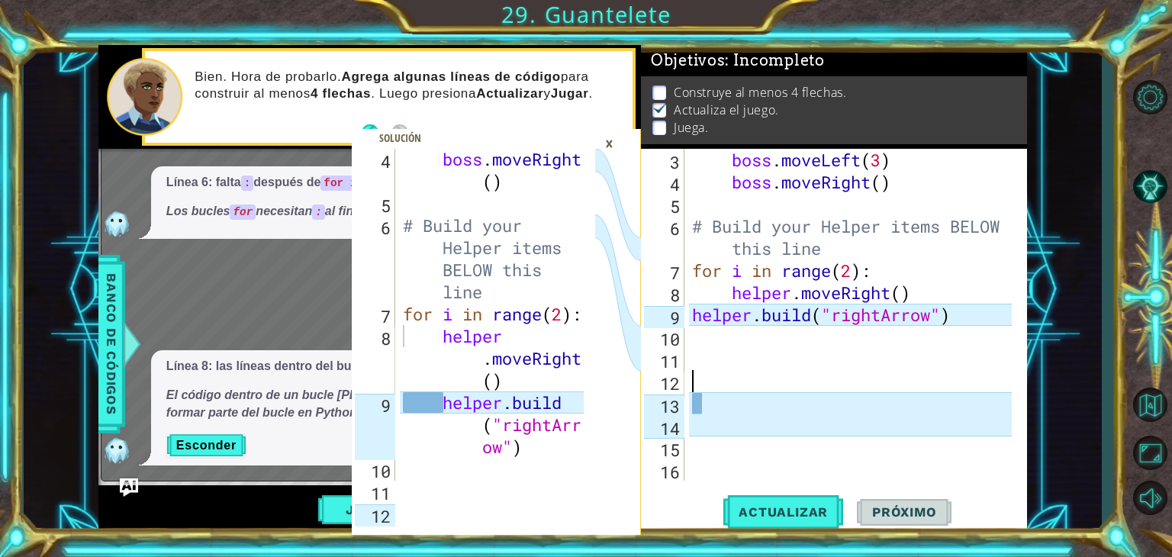
scroll to position [0, 0]
click at [684, 315] on div "3 4 5 6 7 8 9 10 11 12 13 14 15 16 boss . moveLeft ( 3 ) boss . moveRight ( ) #…" at bounding box center [832, 315] width 382 height 332
click at [686, 315] on div "3 4 5 6 7 8 9 10 11 12 13 14 15 16 boss . moveLeft ( 3 ) boss . moveRight ( ) #…" at bounding box center [832, 315] width 382 height 332
click at [692, 314] on div "boss . moveLeft ( 3 ) boss . moveRight ( ) # Build your Helper items BELOW this…" at bounding box center [854, 337] width 330 height 376
type textarea "[DOMAIN_NAME]("rightArrow")"
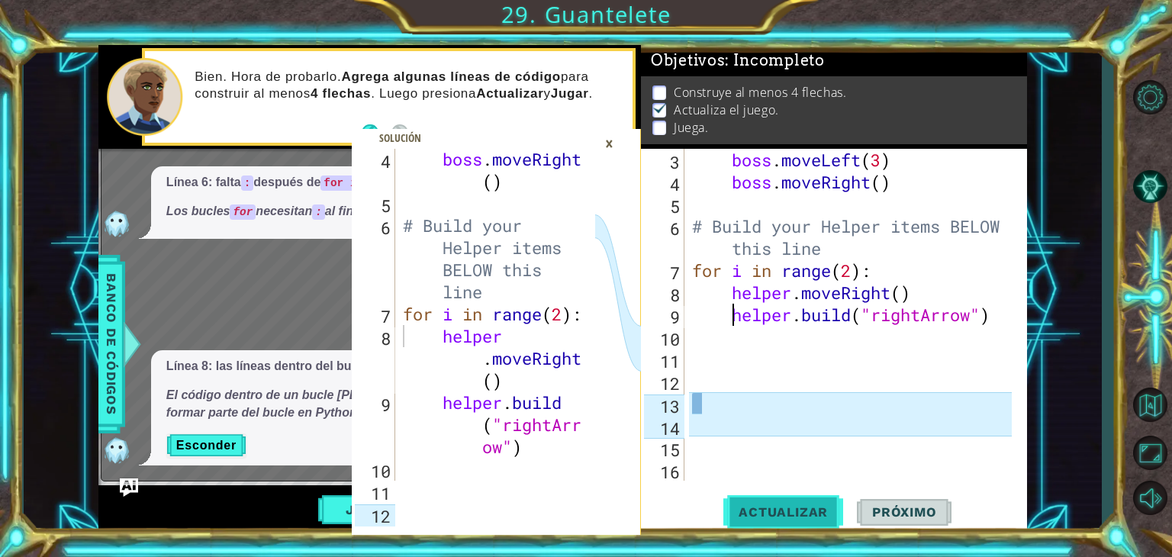
click at [800, 500] on button "Actualizar" at bounding box center [783, 512] width 120 height 39
click at [739, 391] on div "boss . moveLeft ( 3 ) boss . moveRight ( ) # Build your Helper items BELOW this…" at bounding box center [854, 337] width 330 height 376
click at [736, 395] on div "boss . moveLeft ( 3 ) boss . moveRight ( ) # Build your Helper items BELOW this…" at bounding box center [854, 337] width 330 height 376
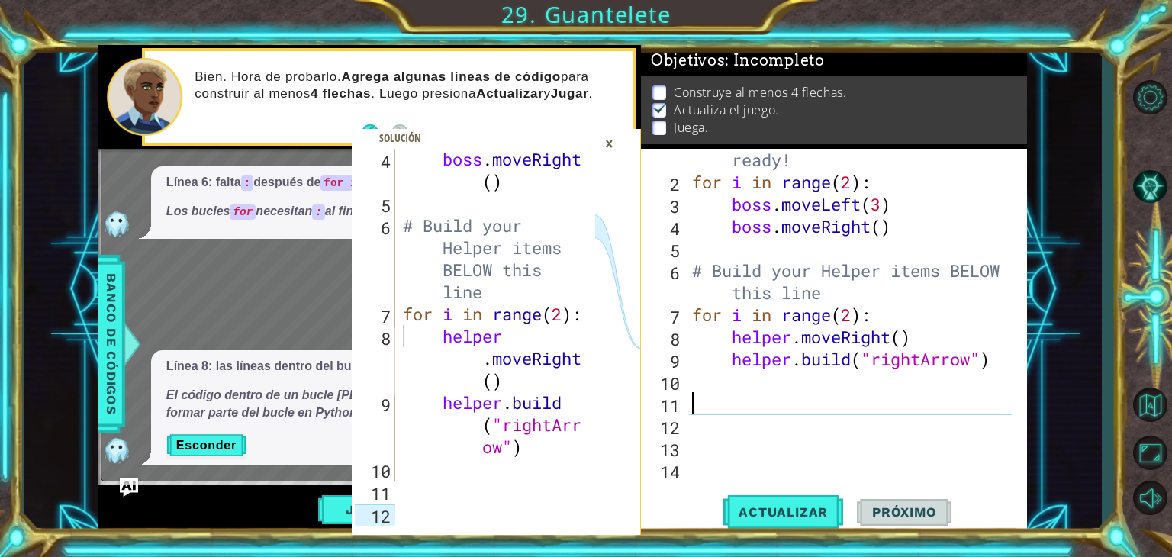
scroll to position [21, 0]
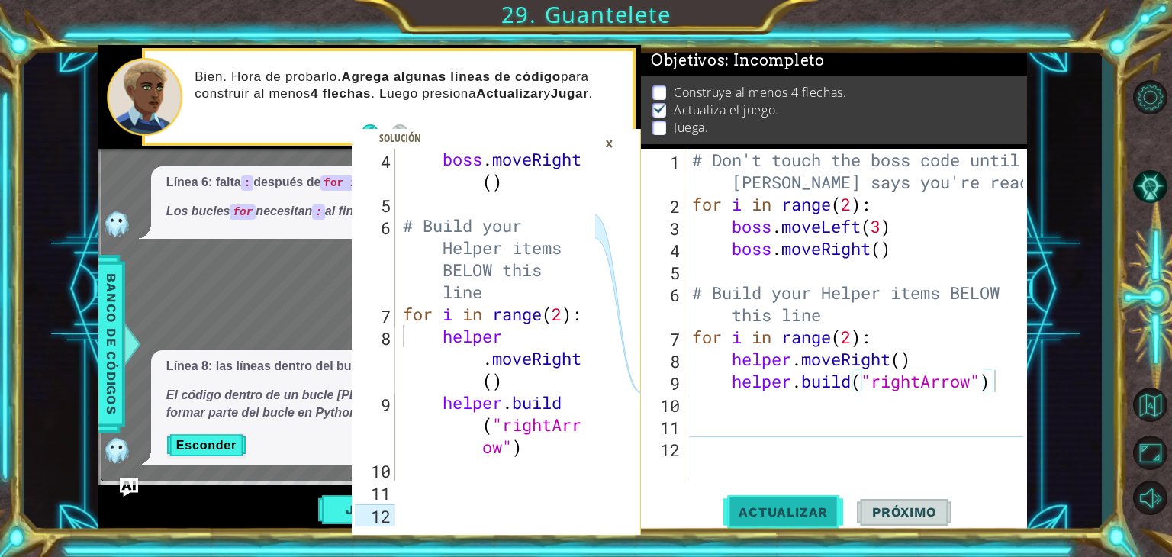
click at [741, 507] on span "Actualizar" at bounding box center [783, 511] width 120 height 15
click at [202, 314] on div "¿Cómo puedo arreglarlo?" at bounding box center [344, 318] width 487 height 33
click at [607, 142] on div "×" at bounding box center [609, 143] width 24 height 26
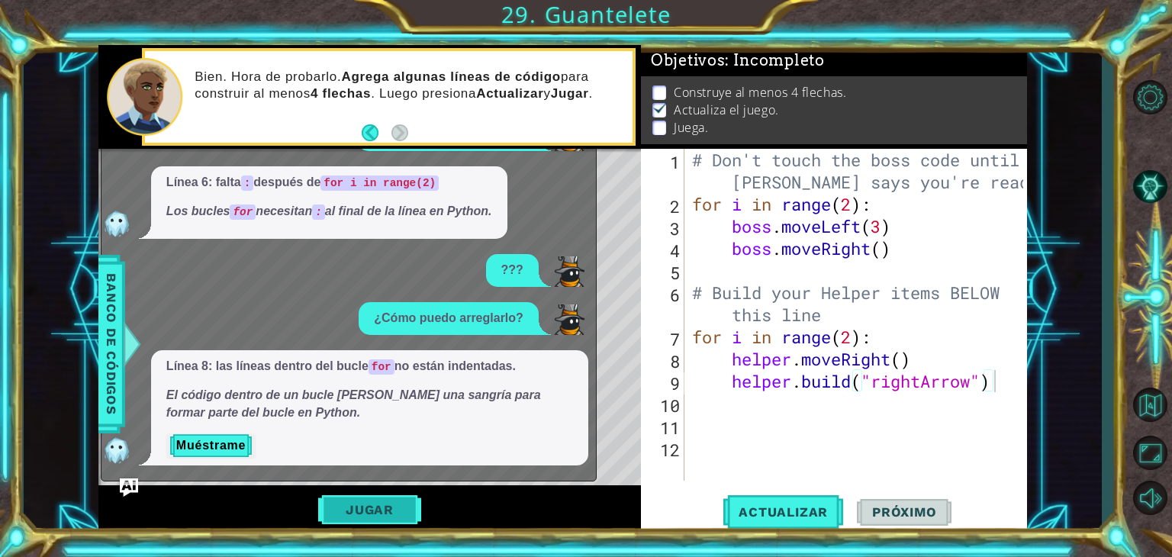
click at [394, 508] on button "Jugar" at bounding box center [369, 509] width 103 height 29
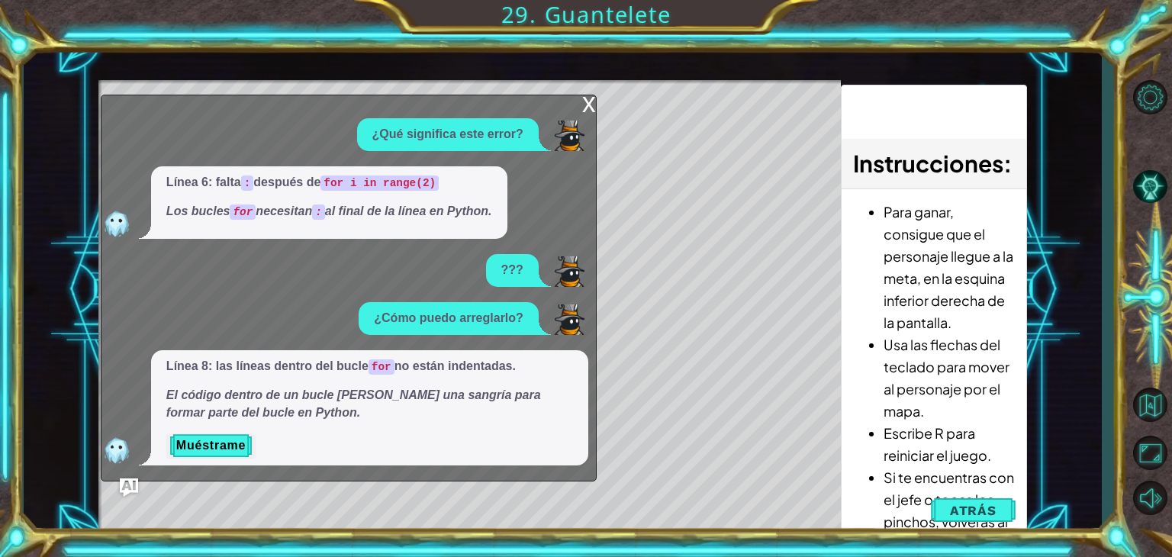
click at [589, 111] on div "x" at bounding box center [589, 102] width 14 height 15
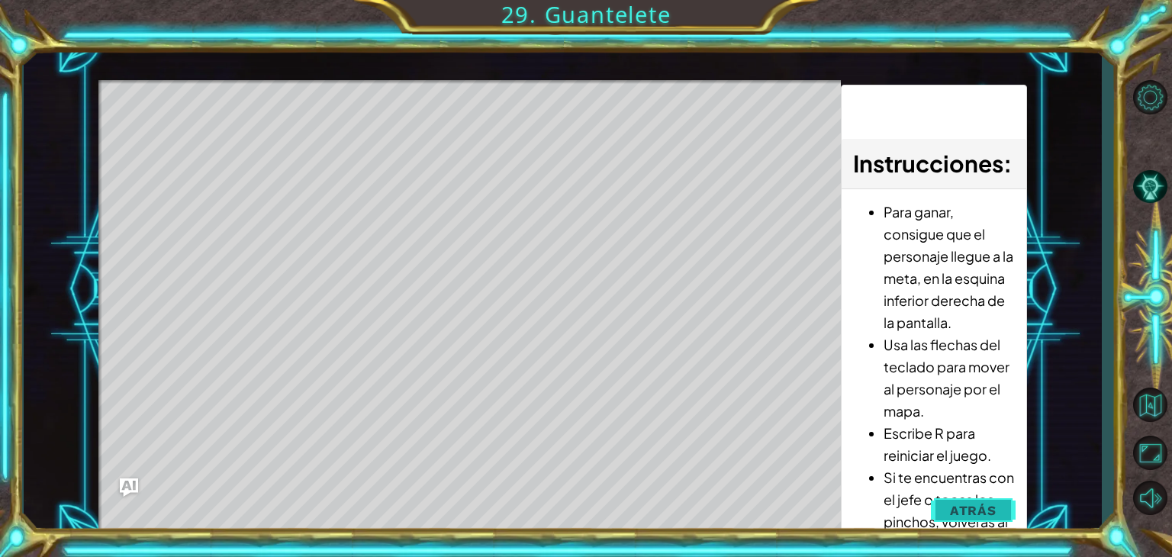
click at [955, 513] on span "Atrás" at bounding box center [973, 510] width 47 height 15
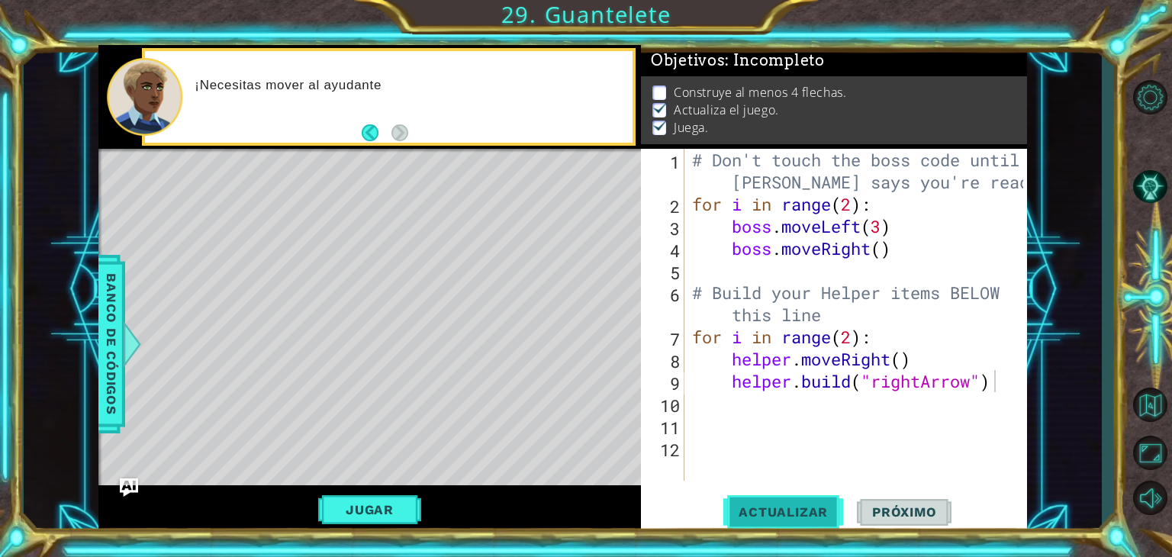
click at [767, 510] on span "Actualizar" at bounding box center [783, 511] width 120 height 15
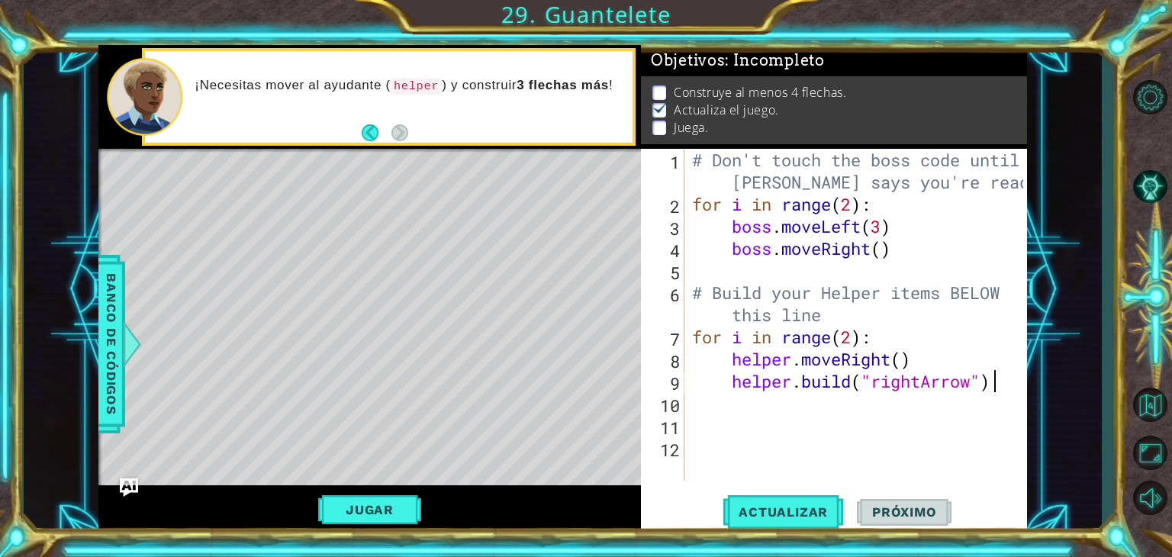
click at [851, 348] on div "# Don't touch the boss code until [PERSON_NAME] says you're ready! for i in ran…" at bounding box center [860, 348] width 342 height 398
click at [790, 516] on span "Actualizar" at bounding box center [783, 511] width 120 height 15
type textarea "for i in range(5):"
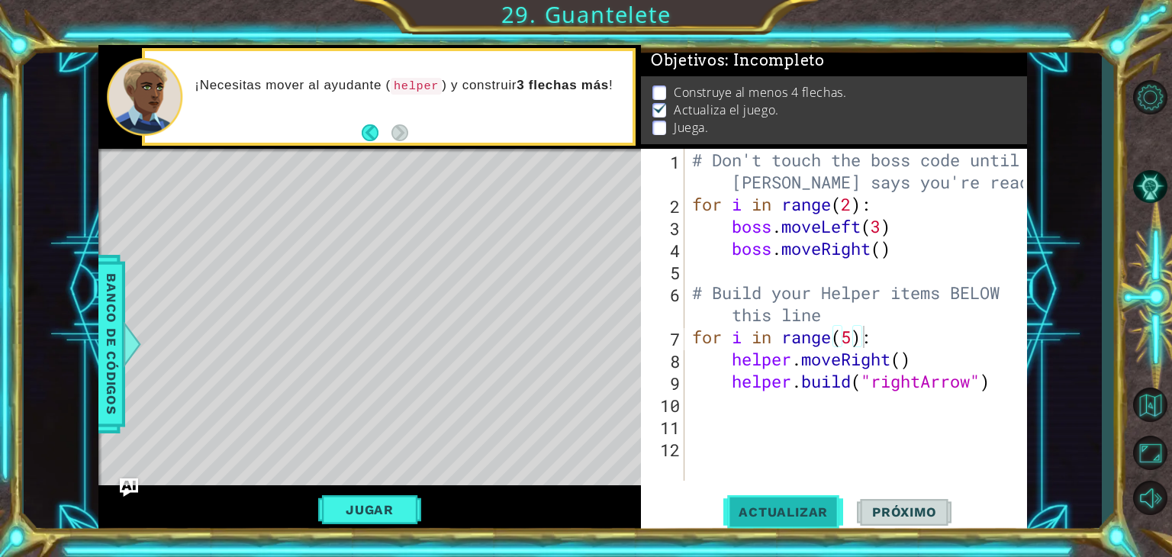
click at [788, 513] on span "Actualizar" at bounding box center [783, 511] width 120 height 15
click at [1002, 396] on div "# Don't touch the boss code until [PERSON_NAME] says you're ready! for i in ran…" at bounding box center [860, 348] width 342 height 398
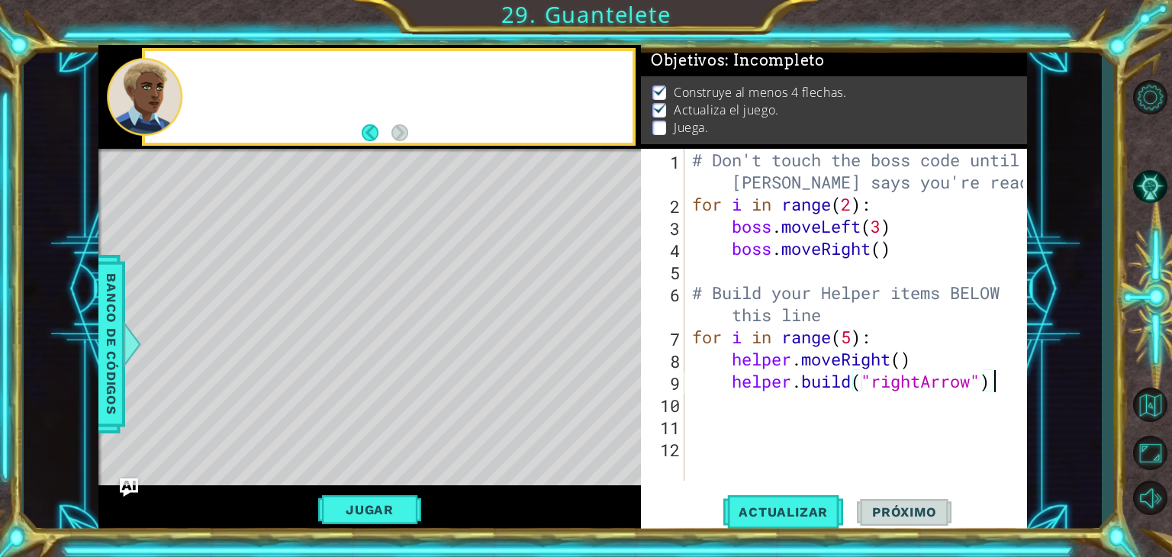
click at [996, 388] on div "# Don't touch the boss code until [PERSON_NAME] says you're ready! for i in ran…" at bounding box center [860, 348] width 342 height 398
type textarea "[DOMAIN_NAME]("rightArrow")"
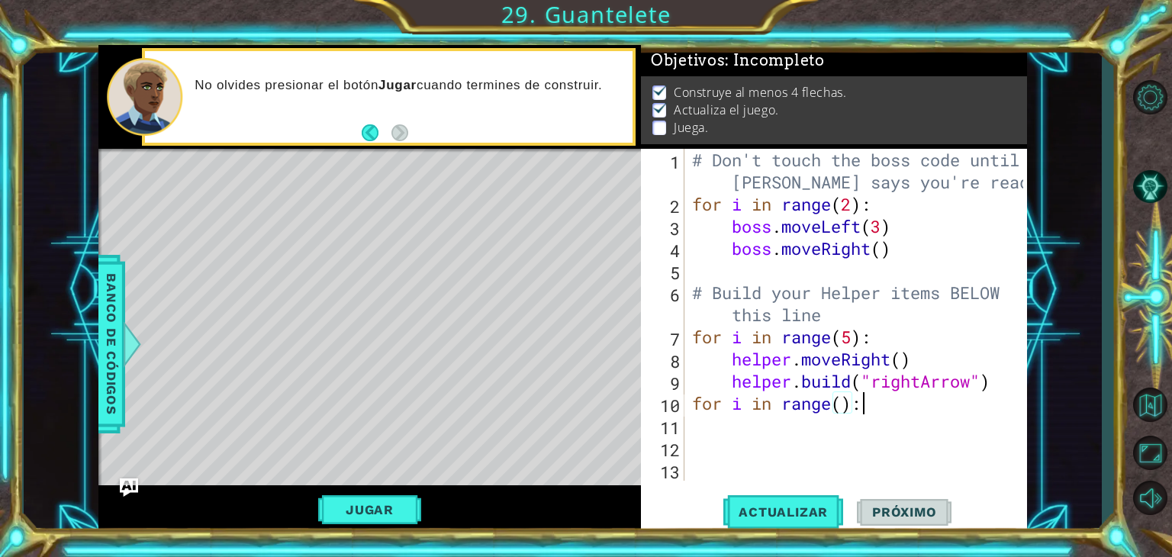
scroll to position [0, 6]
click at [842, 408] on div "# Don't touch the boss code until [PERSON_NAME] says you're ready! for i in ran…" at bounding box center [860, 348] width 342 height 398
click at [897, 407] on div "# Don't touch the boss code until [PERSON_NAME] says you're ready! for i in ran…" at bounding box center [860, 348] width 342 height 398
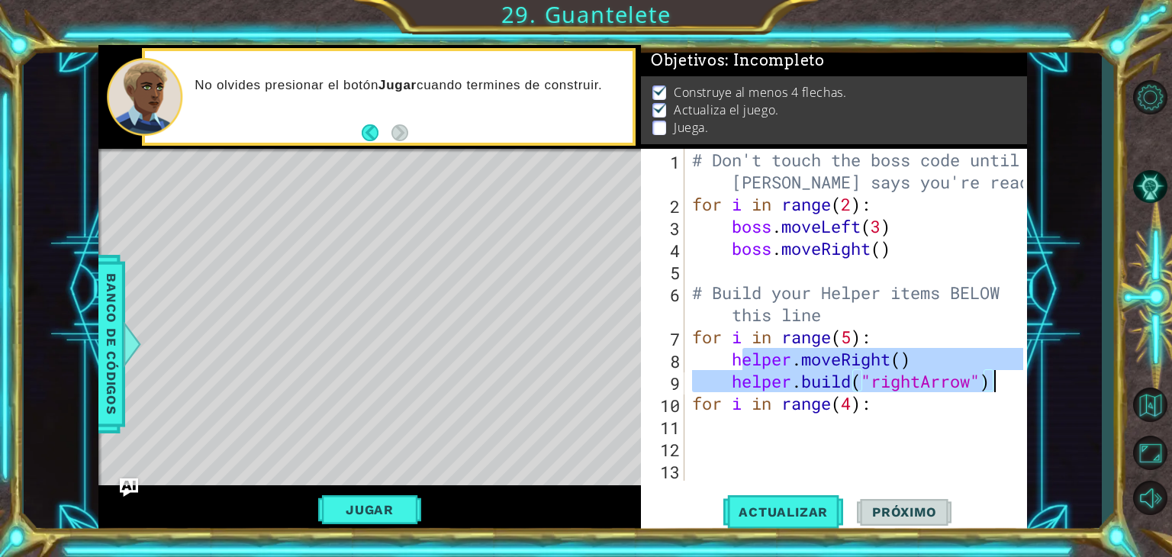
drag, startPoint x: 738, startPoint y: 365, endPoint x: 1004, endPoint y: 385, distance: 266.3
click at [1004, 385] on div "# Don't touch the boss code until [PERSON_NAME] says you're ready! for i in ran…" at bounding box center [860, 348] width 342 height 398
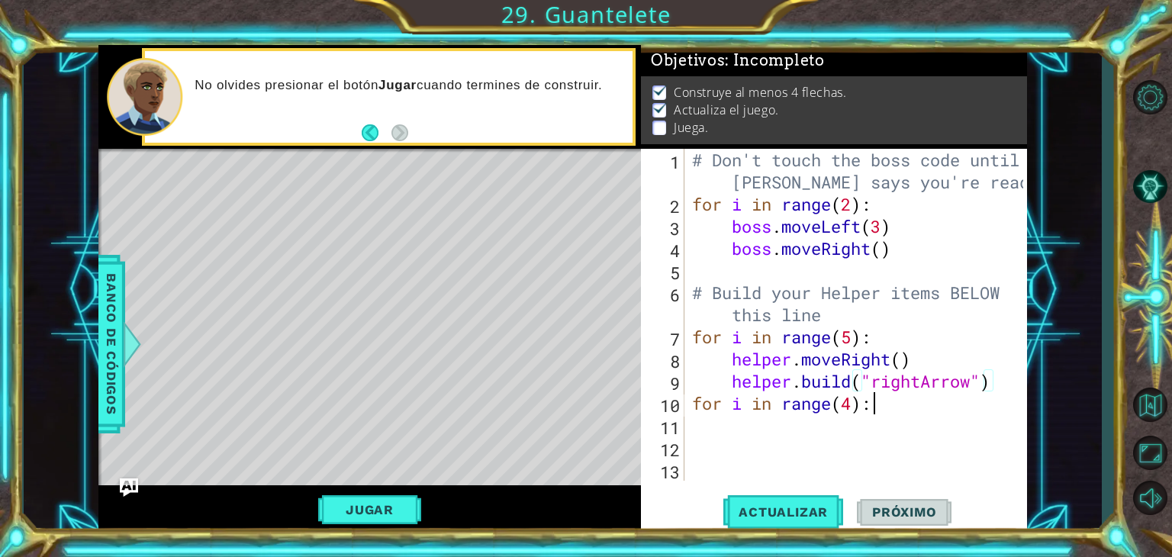
click at [873, 411] on div "# Don't touch the boss code until [PERSON_NAME] says you're ready! for i in ran…" at bounding box center [860, 348] width 342 height 398
type textarea "for i in range(4):"
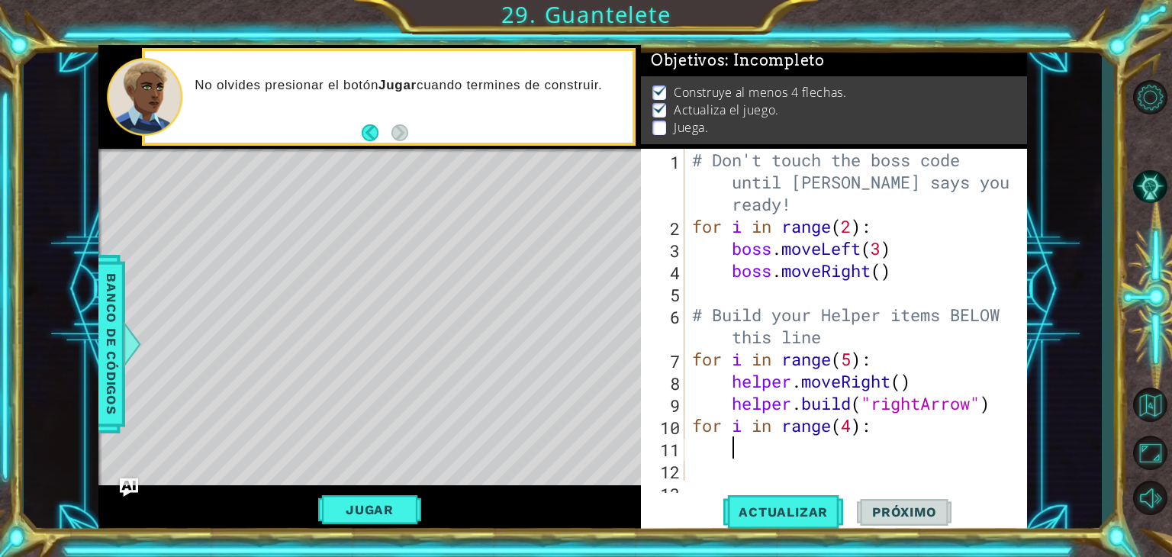
click at [768, 458] on div "# Don't touch the boss code until [PERSON_NAME] says you're ready! for i in ran…" at bounding box center [854, 359] width 330 height 420
paste textarea "[DOMAIN_NAME]("rightArrow")"
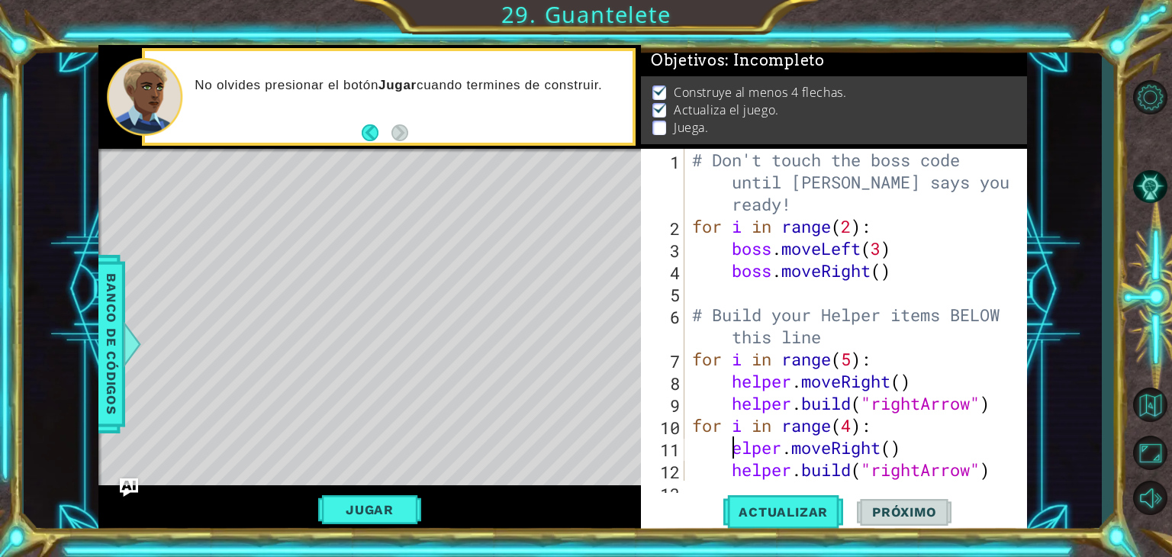
click at [732, 457] on div "# Don't touch the boss code until [PERSON_NAME] says you're ready! for i in ran…" at bounding box center [854, 359] width 330 height 420
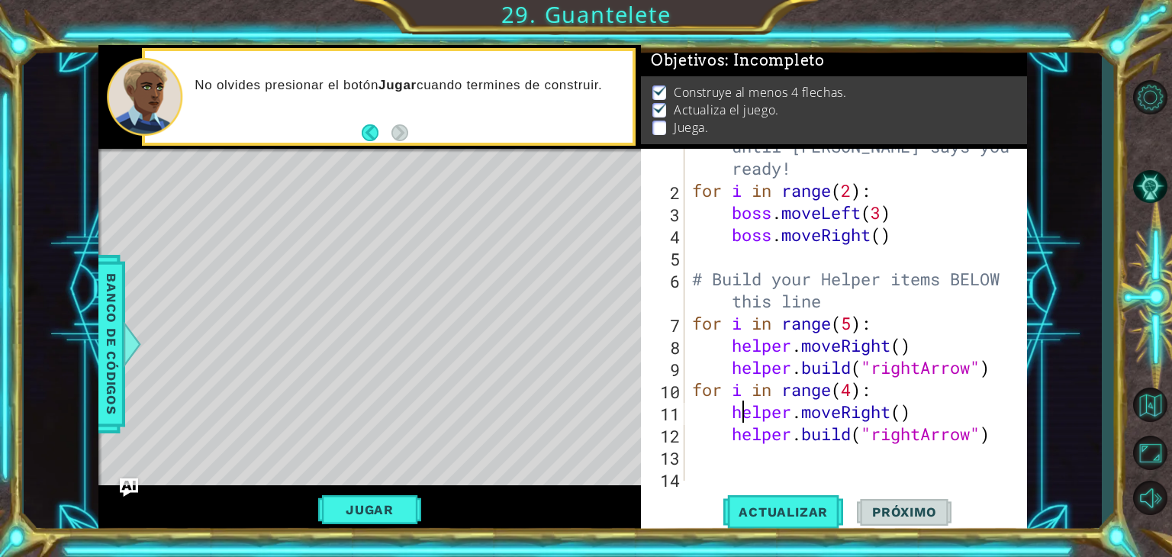
scroll to position [36, 0]
click at [893, 409] on div "# Don't touch the boss code until [PERSON_NAME] says you're ready! for i in ran…" at bounding box center [854, 323] width 330 height 420
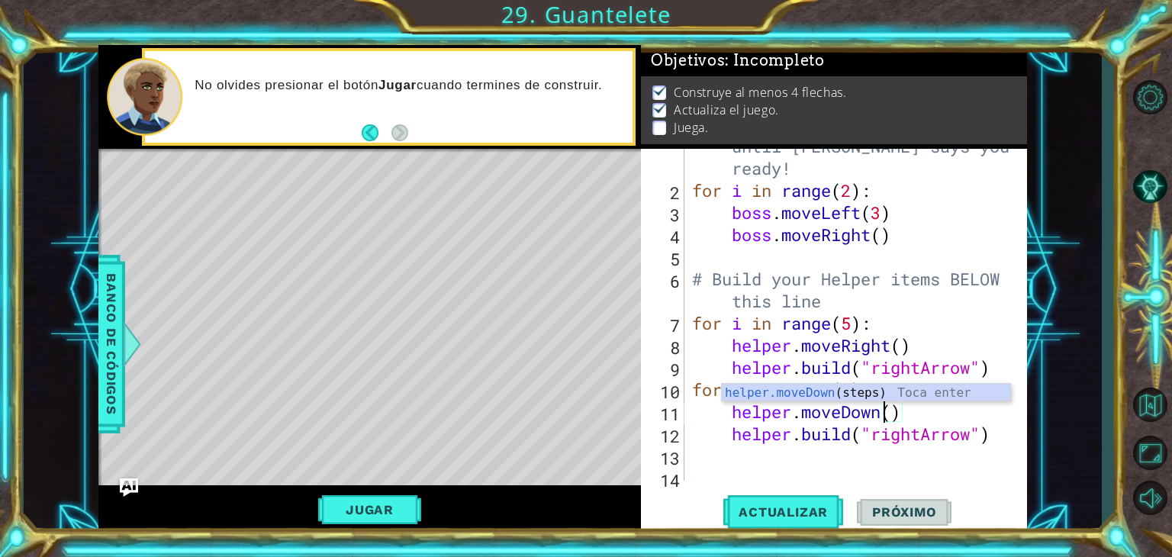
scroll to position [61, 0]
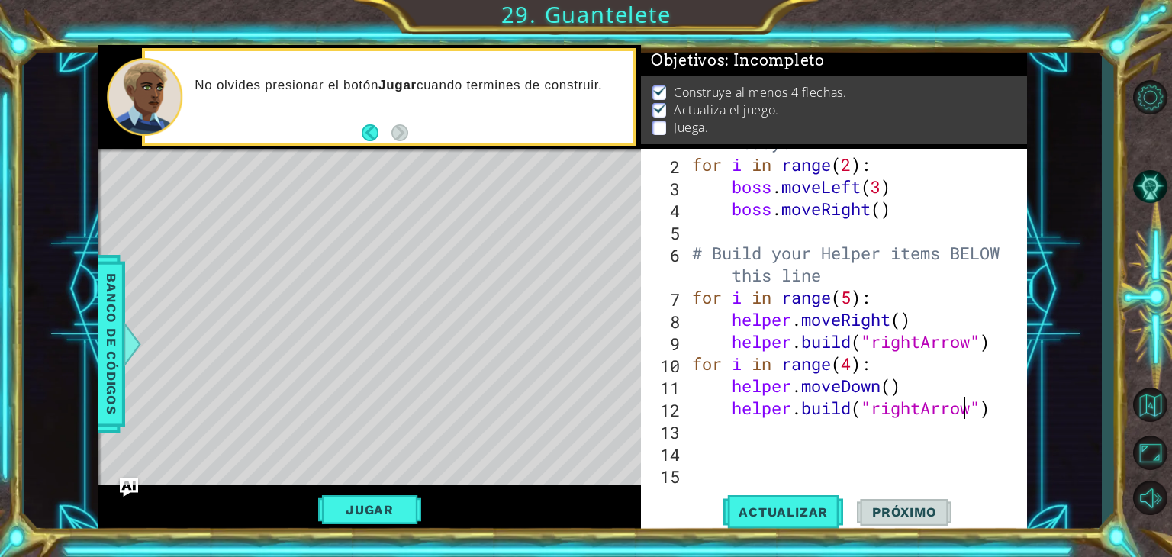
click at [966, 413] on div "# Don't touch the boss code until [PERSON_NAME] says you're ready! for i in ran…" at bounding box center [854, 297] width 330 height 420
click at [972, 407] on div "# Don't touch the boss code until [PERSON_NAME] says you're ready! for i in ran…" at bounding box center [854, 297] width 330 height 420
click at [795, 507] on span "Actualizar" at bounding box center [783, 511] width 120 height 15
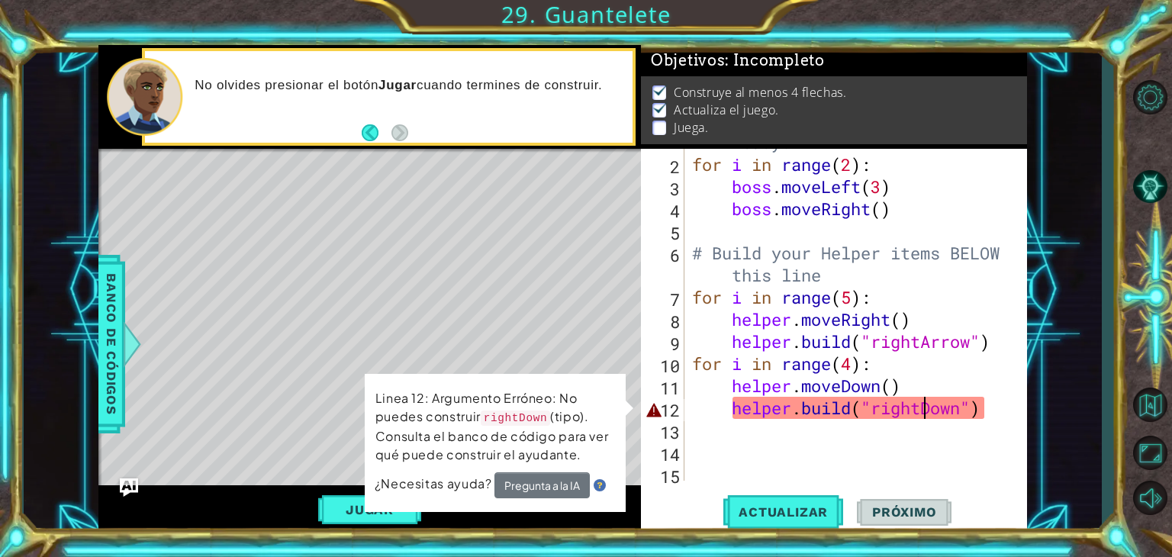
click at [921, 410] on div "# Don't touch the boss code until [PERSON_NAME] says you're ready! for i in ran…" at bounding box center [854, 297] width 330 height 420
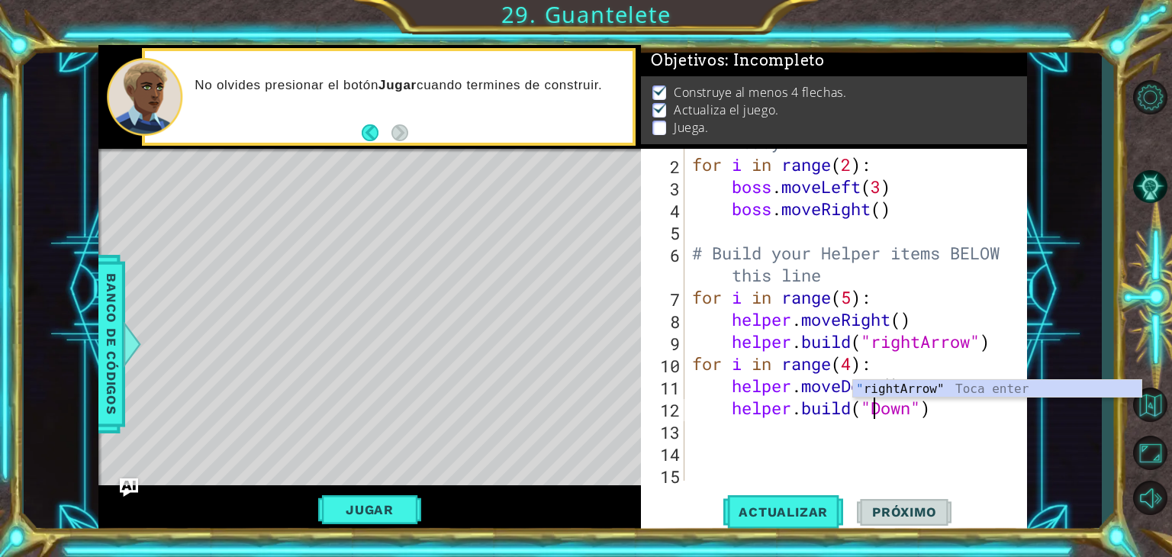
scroll to position [0, 9]
click at [914, 408] on div "# Don't touch the boss code until [PERSON_NAME] says you're ready! for i in ran…" at bounding box center [854, 297] width 330 height 420
click at [887, 416] on div "# Don't touch the boss code until [PERSON_NAME] says you're ready! for i in ran…" at bounding box center [854, 297] width 330 height 420
click at [912, 417] on div "# Don't touch the boss code until [PERSON_NAME] says you're ready! for i in ran…" at bounding box center [854, 297] width 330 height 420
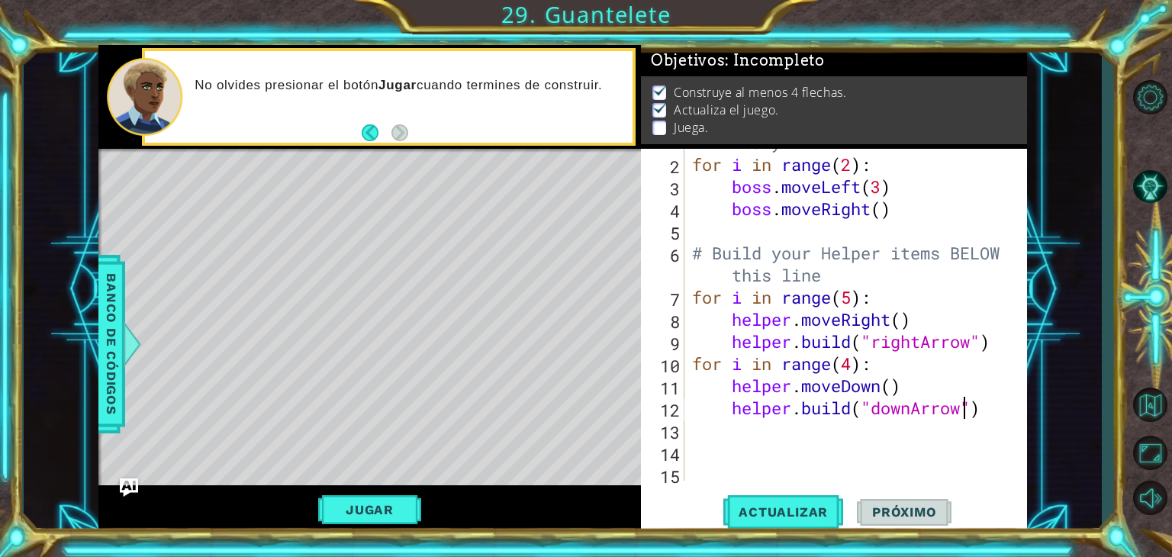
scroll to position [0, 12]
type textarea "[DOMAIN_NAME]("downArrow")"
click at [806, 504] on span "Actualizar" at bounding box center [783, 511] width 120 height 15
click at [363, 511] on button "Jugar" at bounding box center [369, 509] width 103 height 29
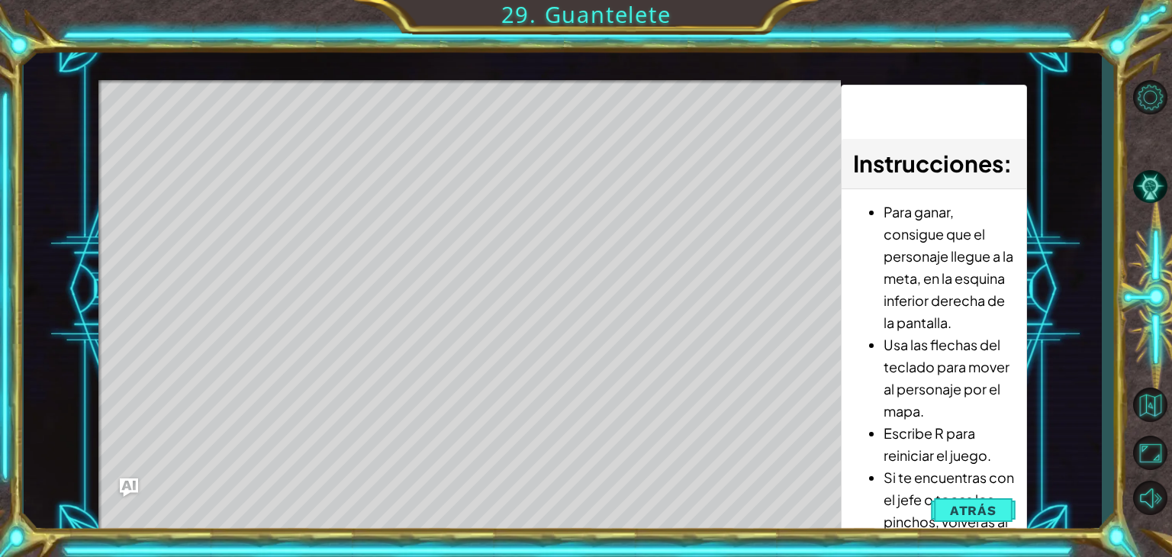
click at [248, 146] on div "Level Map" at bounding box center [450, 304] width 705 height 449
click at [978, 518] on button "Atrás" at bounding box center [973, 510] width 85 height 31
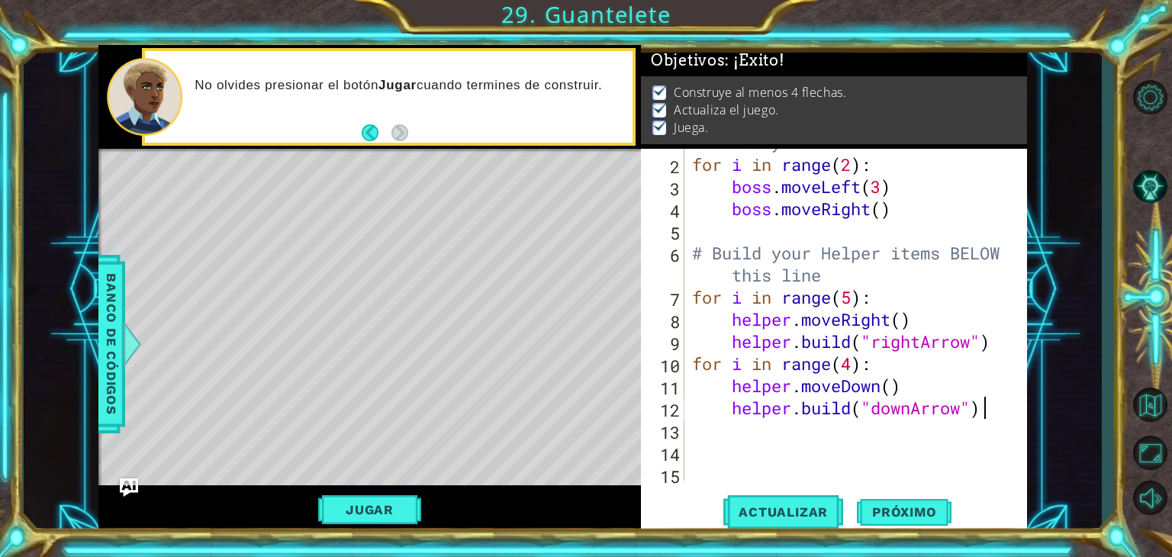
click at [1002, 414] on div "# Don't touch the boss code until [PERSON_NAME] says you're ready! for i in ran…" at bounding box center [854, 297] width 330 height 420
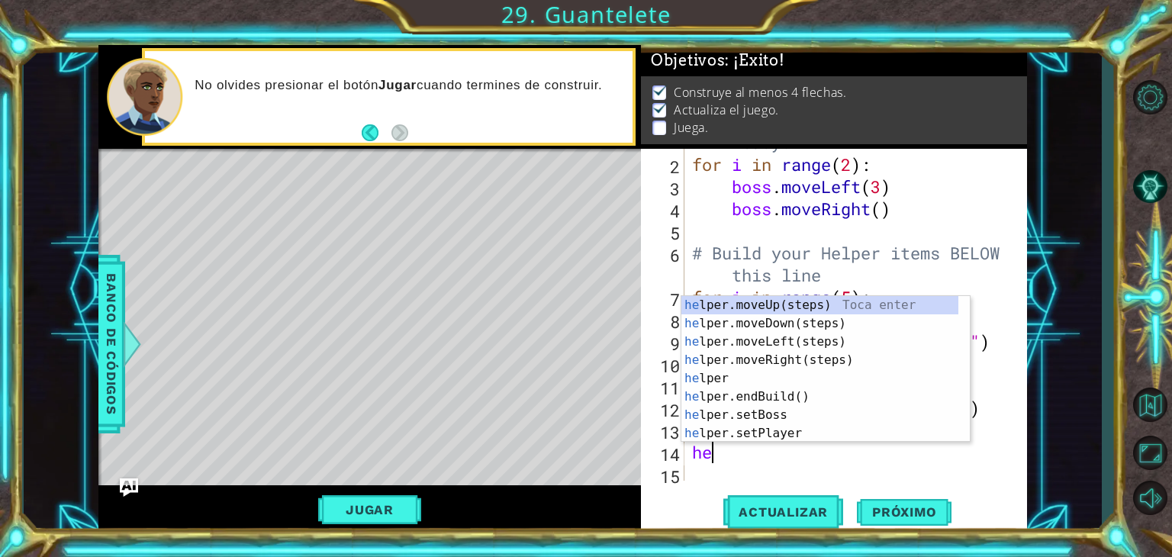
scroll to position [0, 0]
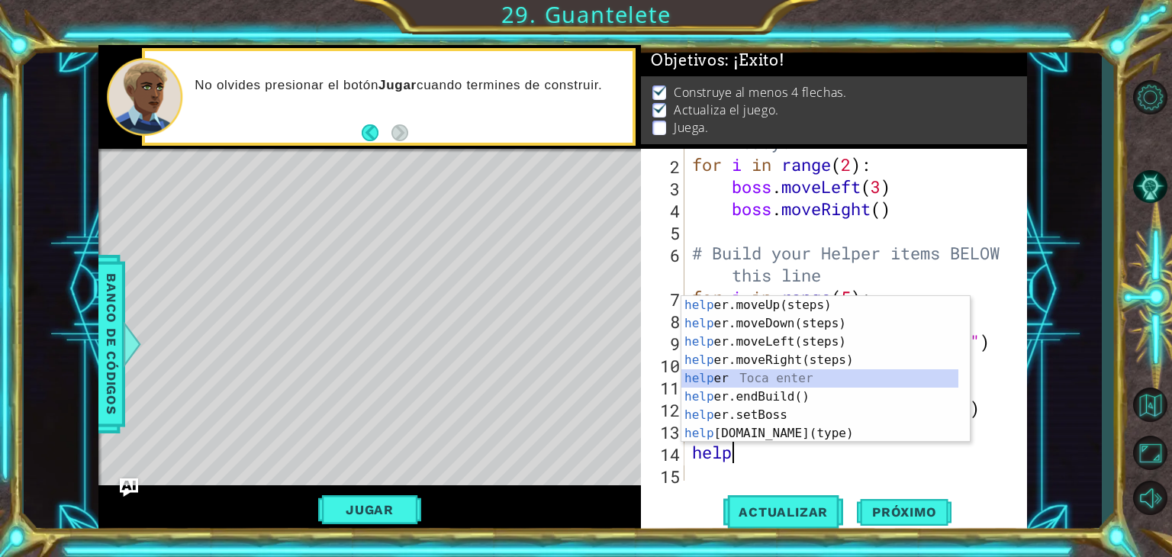
click at [845, 385] on div "help er.moveUp(steps) Toca enter help er.moveDown(steps) Toca enter help er.mov…" at bounding box center [819, 387] width 277 height 183
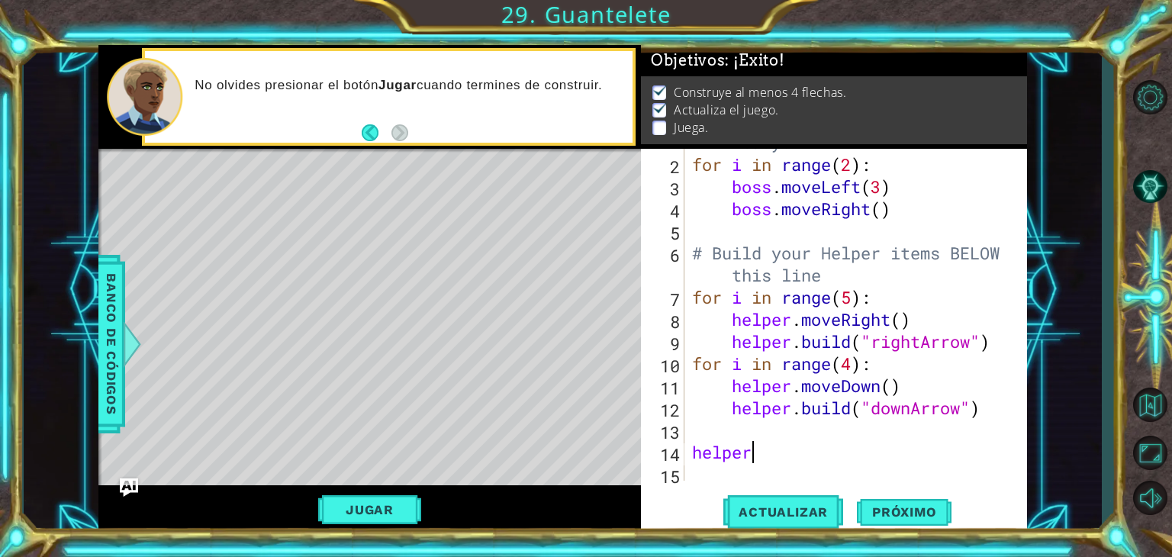
scroll to position [0, 2]
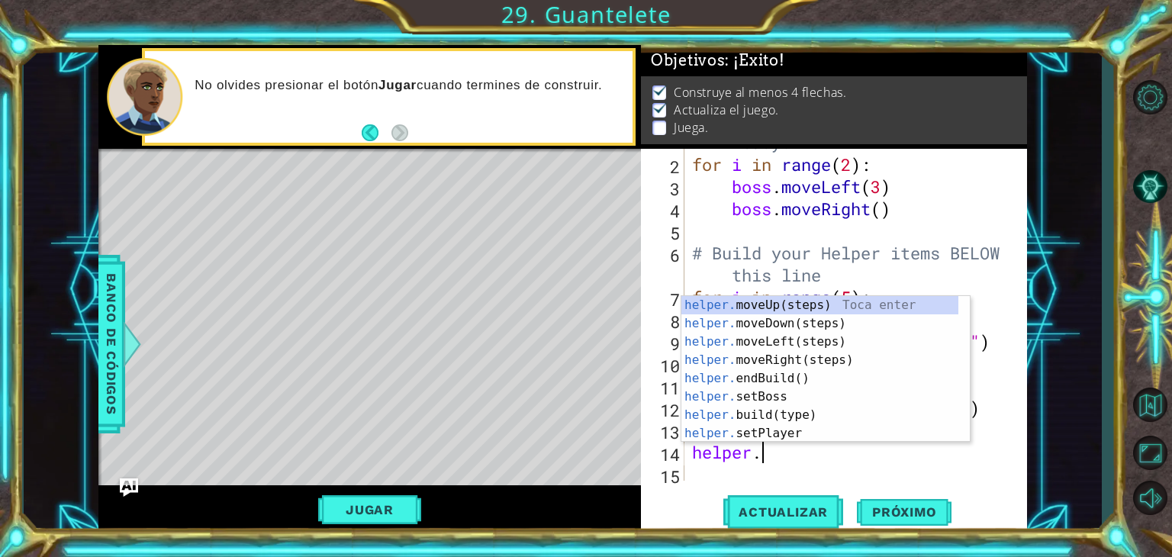
click at [999, 399] on div "# Don't touch the boss code until [PERSON_NAME] says you're ready! for i in ran…" at bounding box center [854, 297] width 330 height 420
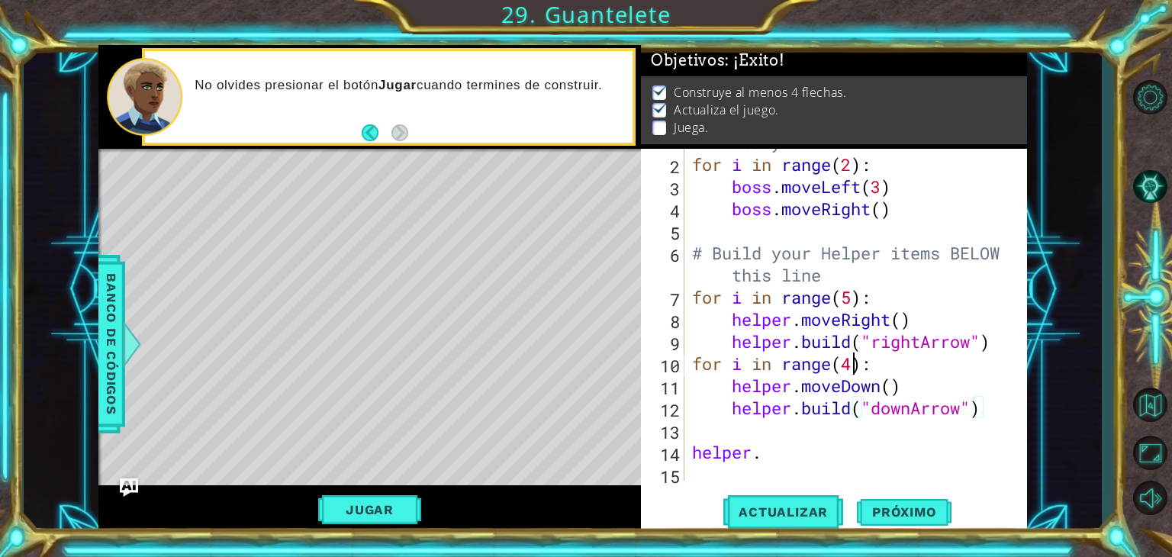
click at [851, 367] on div "# Don't touch the boss code until [PERSON_NAME] says you're ready! for i in ran…" at bounding box center [854, 297] width 330 height 420
click at [770, 461] on div "# Don't touch the boss code until [PERSON_NAME] says you're ready! for i in ran…" at bounding box center [854, 297] width 330 height 420
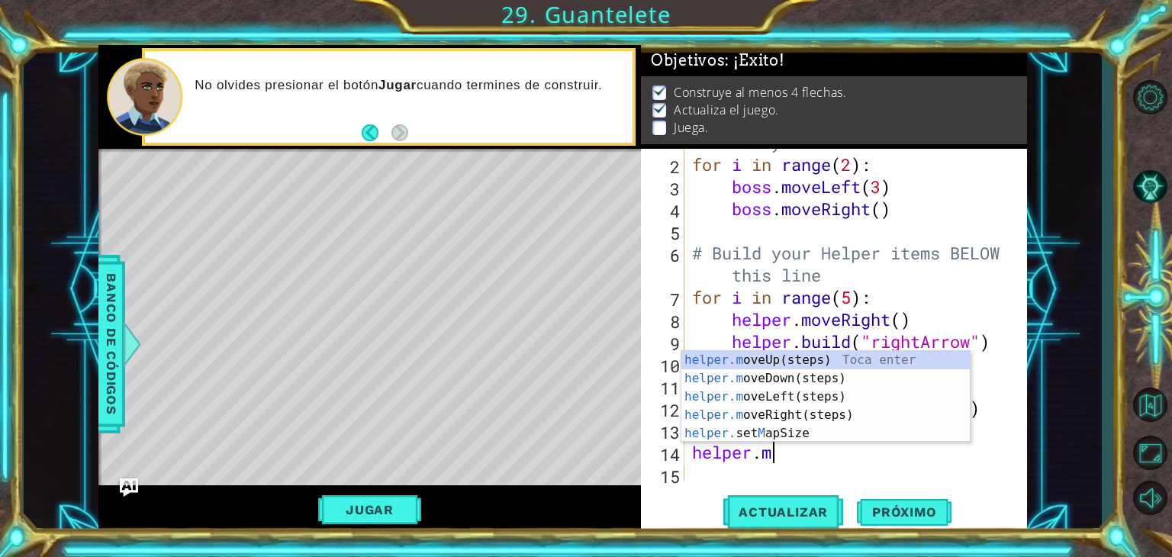
type textarea "[DOMAIN_NAME]"
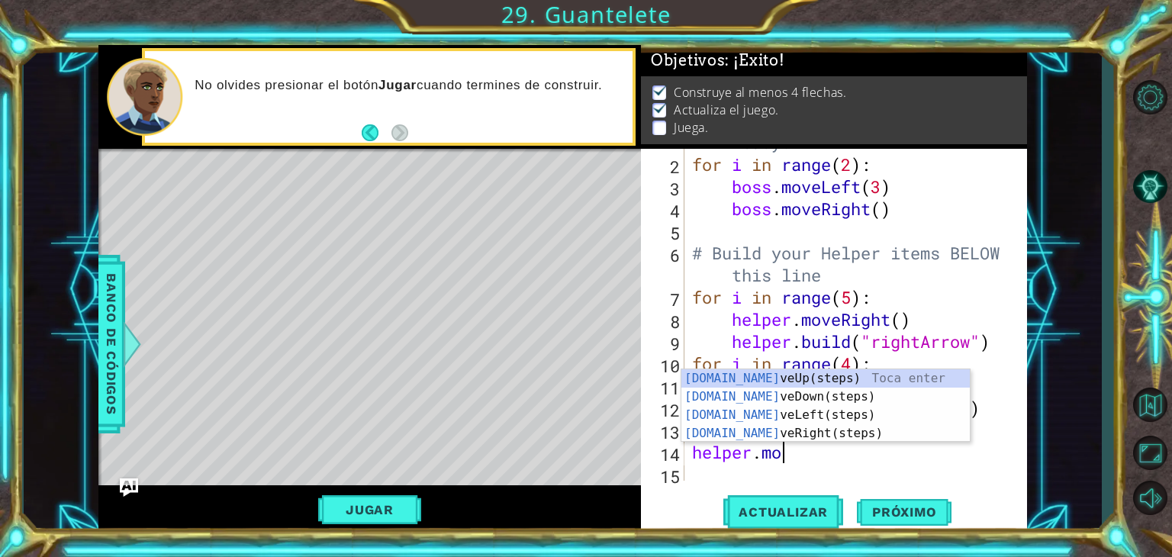
scroll to position [0, 3]
click at [791, 394] on div "[DOMAIN_NAME] veUp(steps) Toca enter [DOMAIN_NAME] veDown(steps) Toca enter [DO…" at bounding box center [825, 424] width 288 height 110
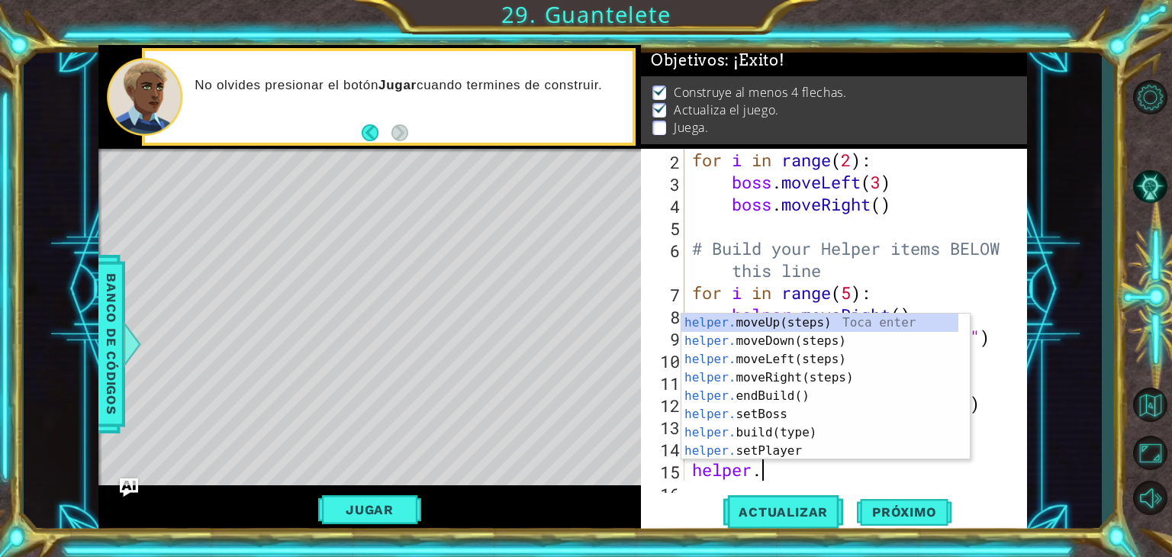
scroll to position [132, 0]
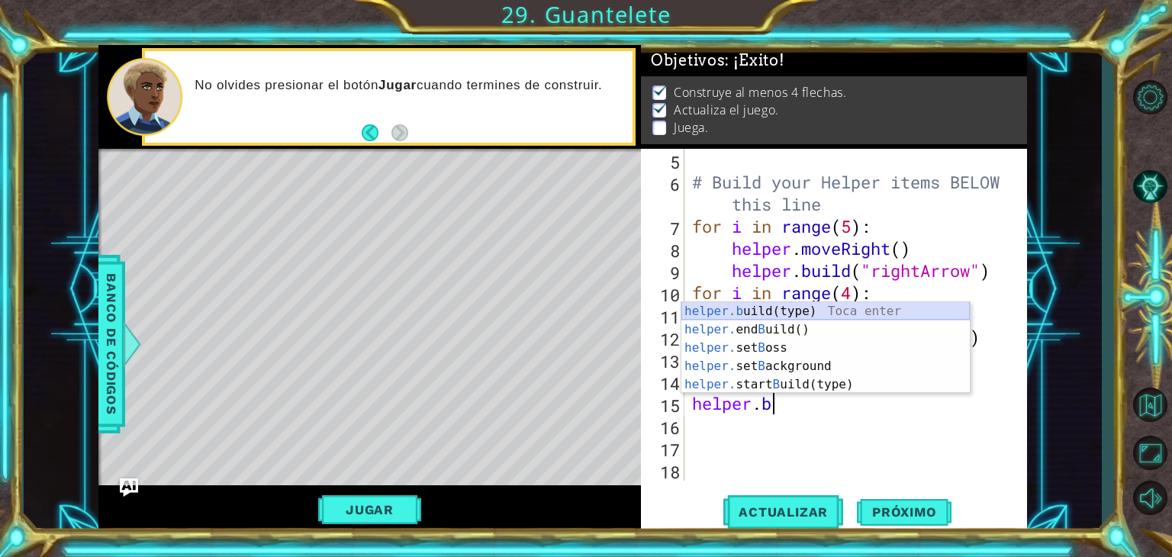
click at [752, 313] on div "helper.b uild(type) Toca enter helper. end B uild() Toca enter helper. set B os…" at bounding box center [825, 366] width 288 height 128
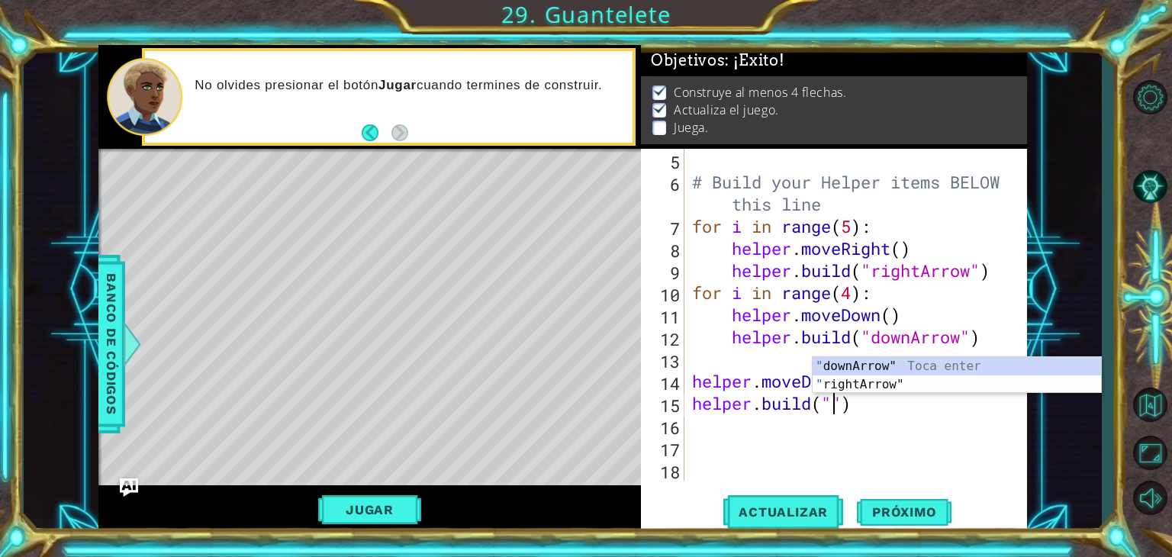
scroll to position [0, 6]
click at [921, 362] on div ""r ightArrow" Toca enter " downA r row" Toca enter" at bounding box center [956, 393] width 288 height 73
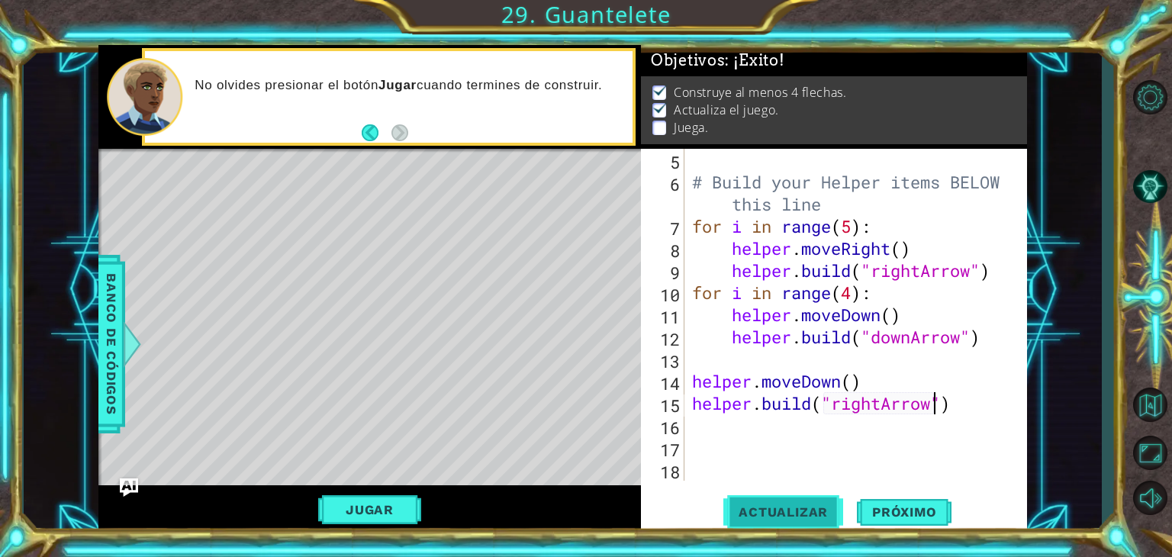
click at [773, 513] on span "Actualizar" at bounding box center [783, 511] width 120 height 15
click at [822, 519] on button "Actualizar" at bounding box center [783, 512] width 120 height 39
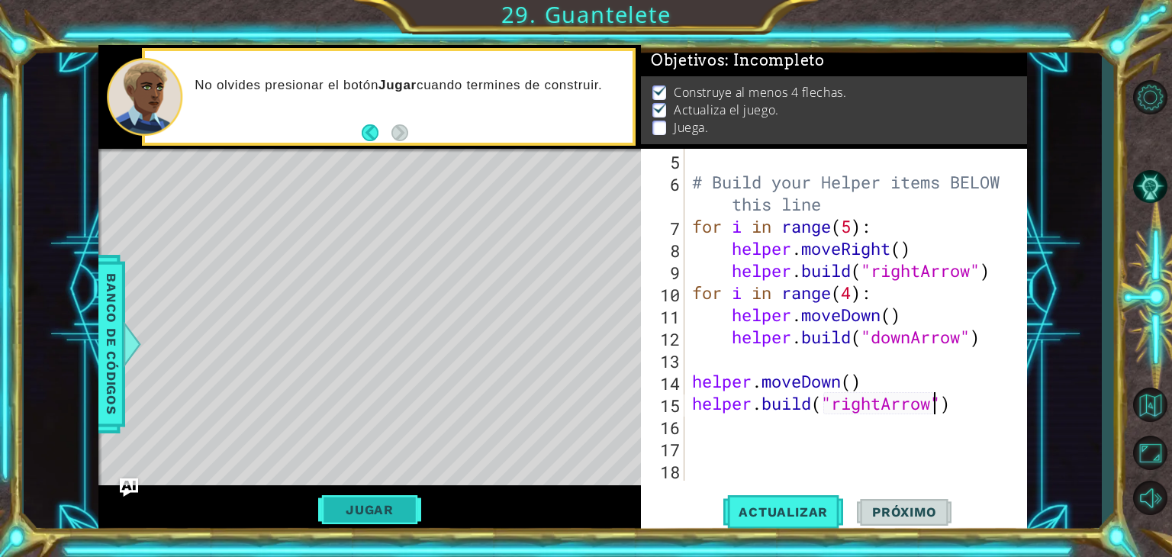
click at [378, 516] on button "Jugar" at bounding box center [369, 509] width 103 height 29
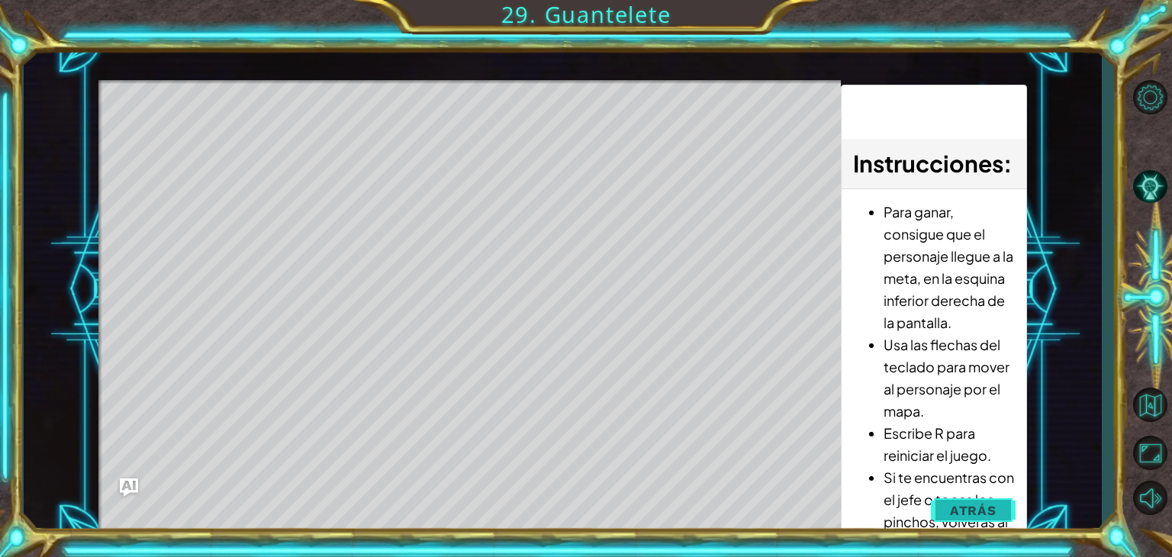
click at [981, 503] on span "Atrás" at bounding box center [973, 510] width 47 height 15
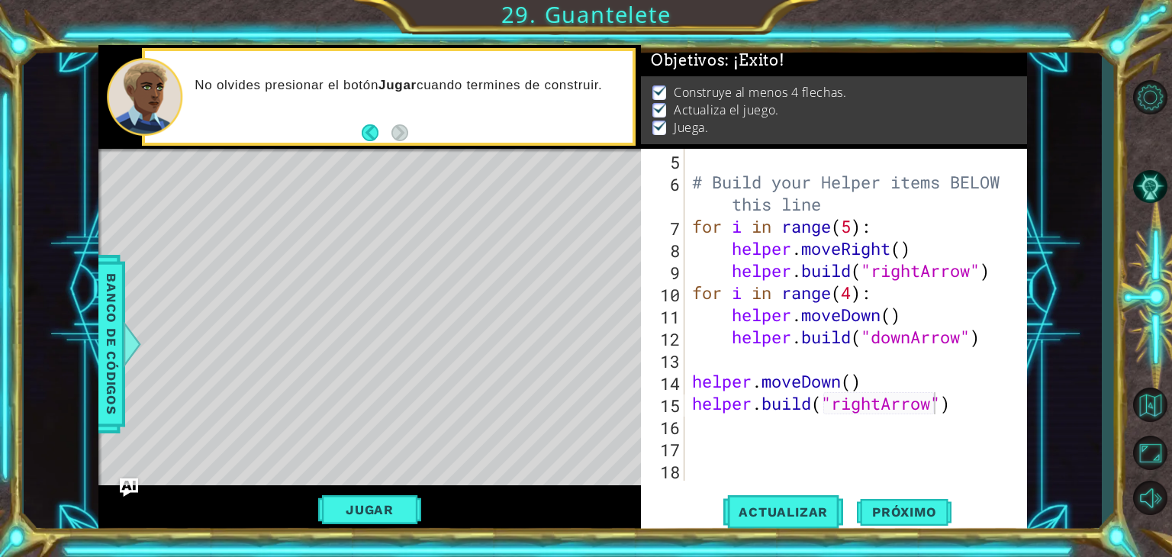
type textarea "helper.moveRight()"
click at [841, 252] on div "# Build your Helper items BELOW this line for i in range ( 5 ) : helper . moveR…" at bounding box center [854, 337] width 330 height 376
click at [892, 251] on div "# Build your Helper items BELOW this line for i in range ( 5 ) : helper . moveR…" at bounding box center [854, 337] width 330 height 376
click at [806, 501] on button "Actualizar" at bounding box center [783, 512] width 120 height 39
drag, startPoint x: 465, startPoint y: 355, endPoint x: 423, endPoint y: 366, distance: 42.8
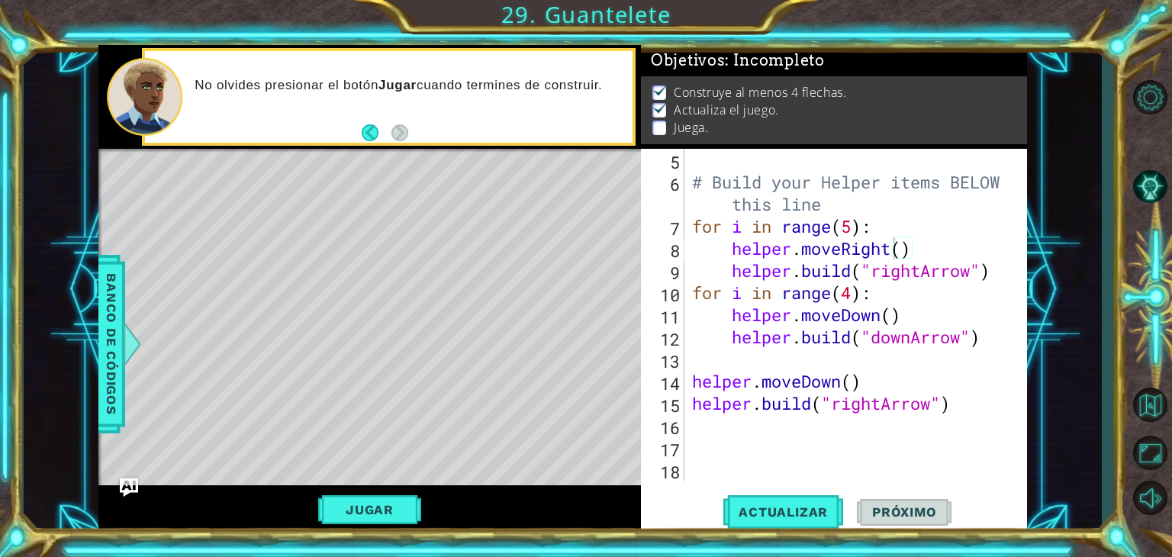
click at [423, 366] on div "Level Map" at bounding box center [450, 373] width 705 height 449
click at [334, 504] on button "Jugar" at bounding box center [369, 509] width 103 height 29
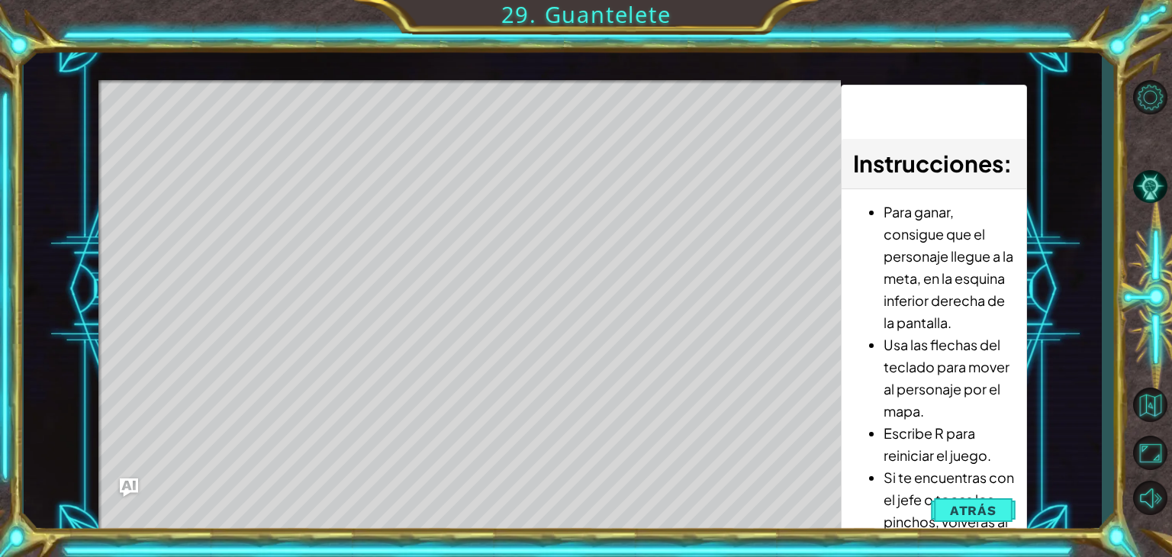
click at [203, 164] on div "Level Map" at bounding box center [450, 304] width 705 height 449
click at [966, 510] on span "Atrás" at bounding box center [973, 510] width 47 height 15
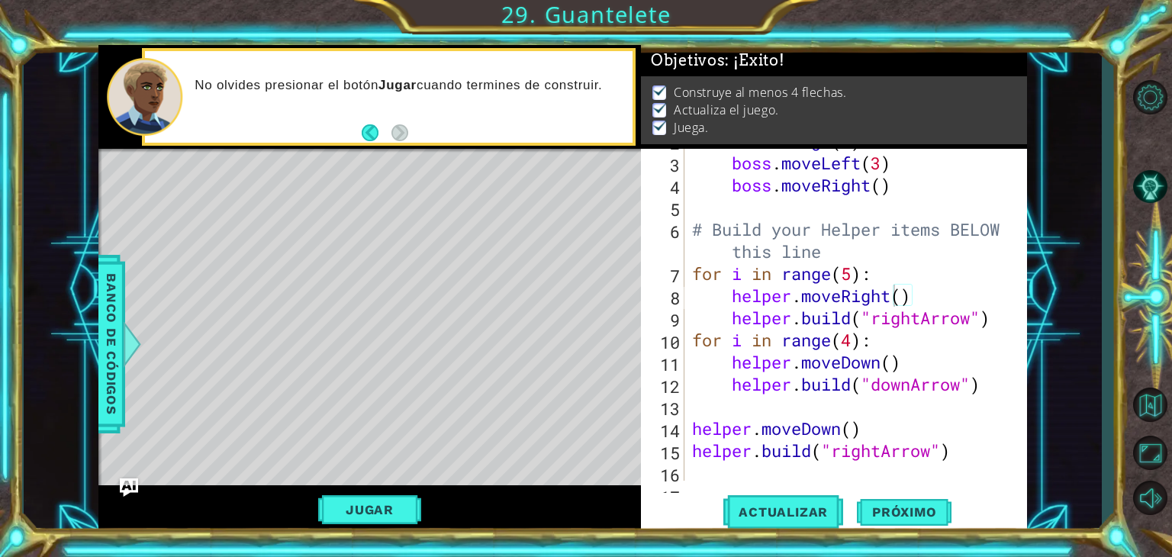
scroll to position [88, 0]
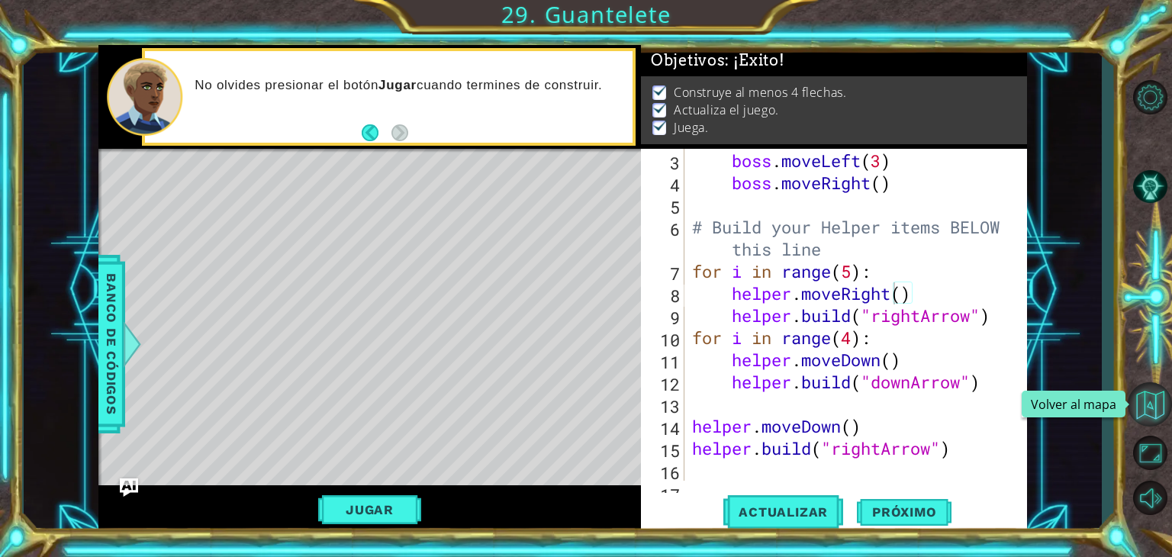
click at [1169, 416] on button "Volver al mapa" at bounding box center [1149, 404] width 44 height 44
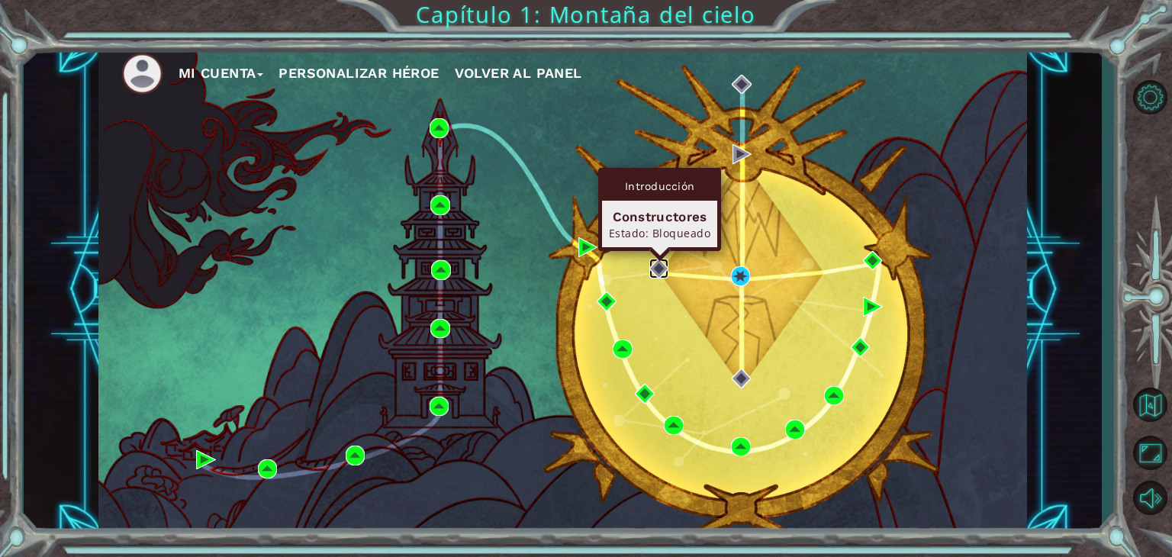
click at [657, 266] on img at bounding box center [659, 269] width 20 height 20
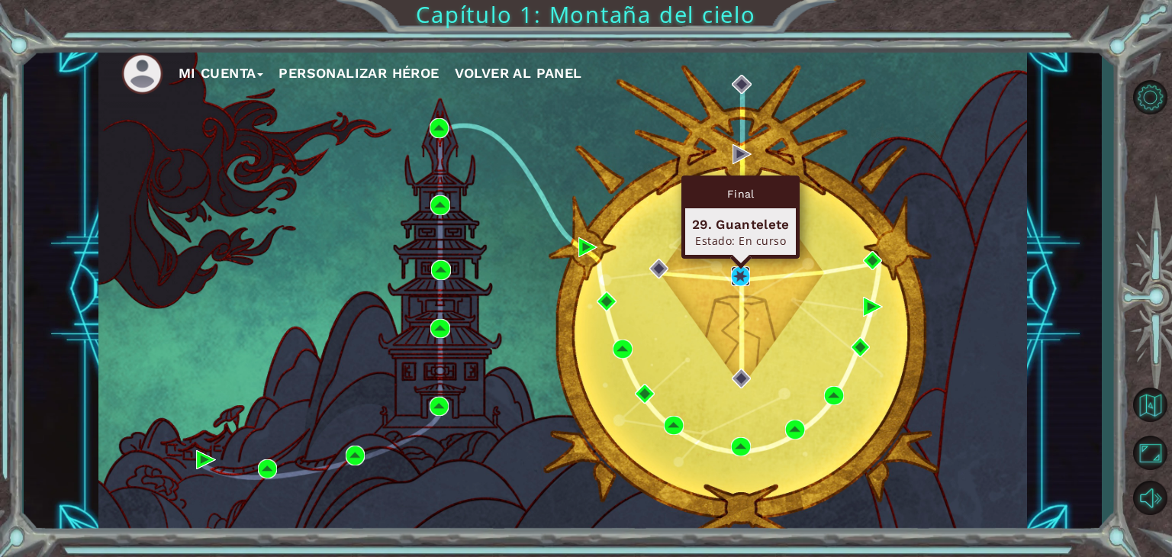
click at [742, 283] on img at bounding box center [741, 276] width 20 height 20
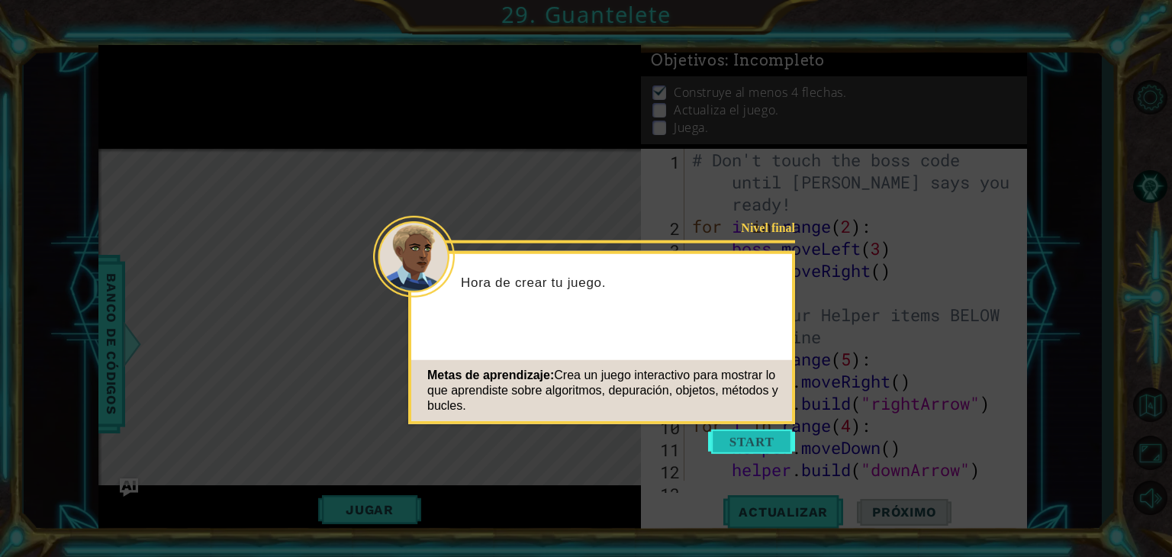
click at [770, 450] on button "Start" at bounding box center [751, 441] width 87 height 24
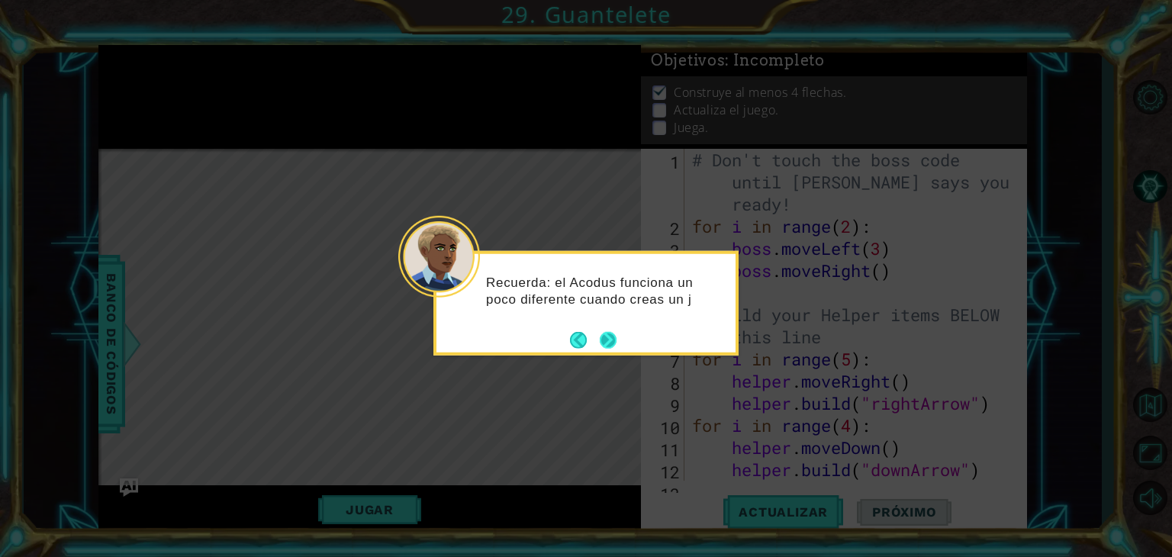
click at [607, 339] on button "Next" at bounding box center [608, 339] width 17 height 17
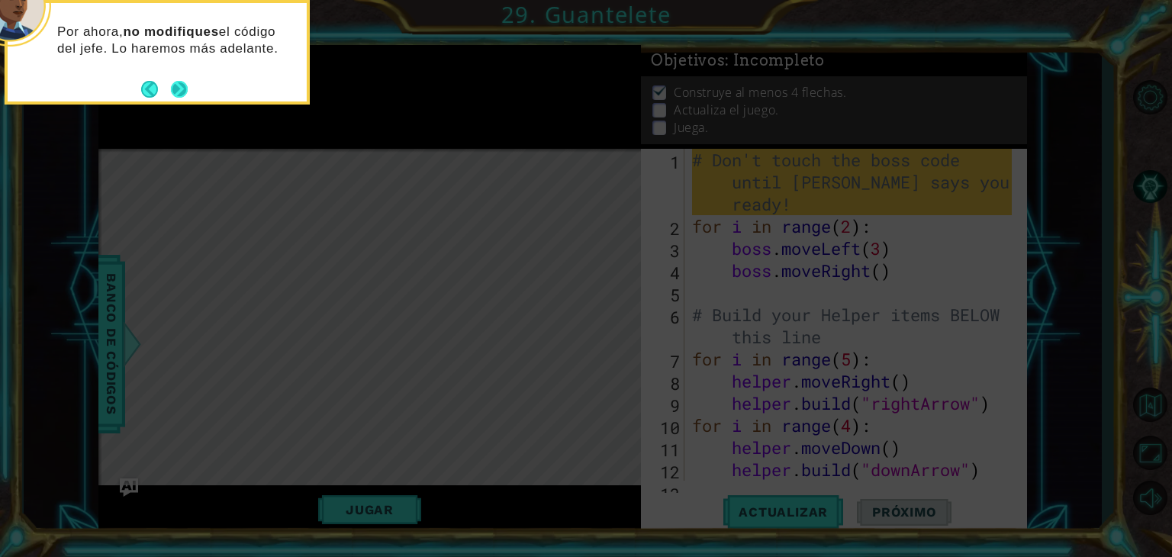
click at [183, 89] on button "Next" at bounding box center [179, 89] width 17 height 17
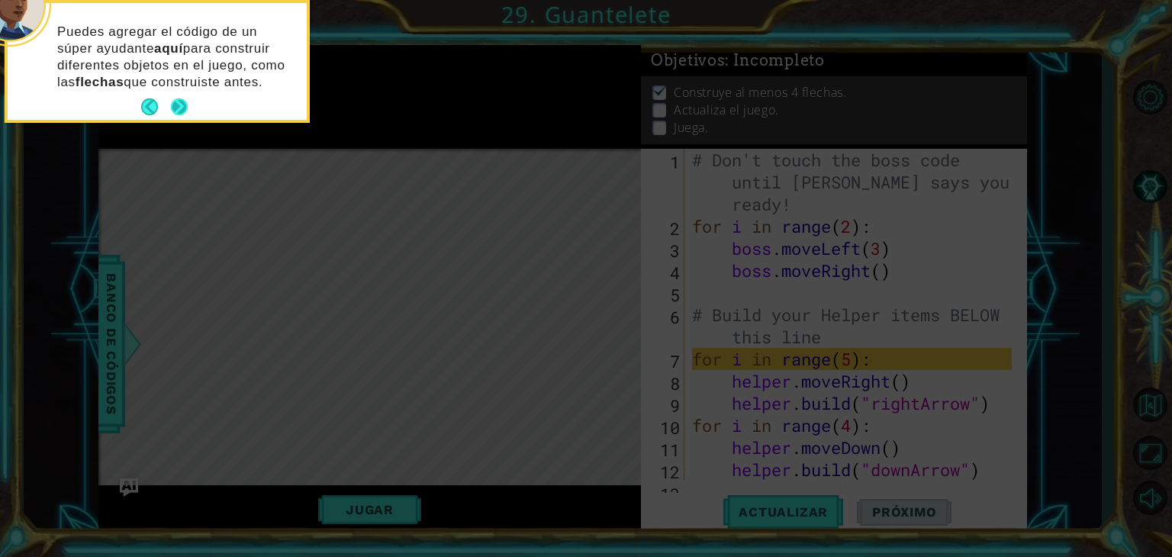
click at [180, 113] on button "Next" at bounding box center [179, 106] width 17 height 17
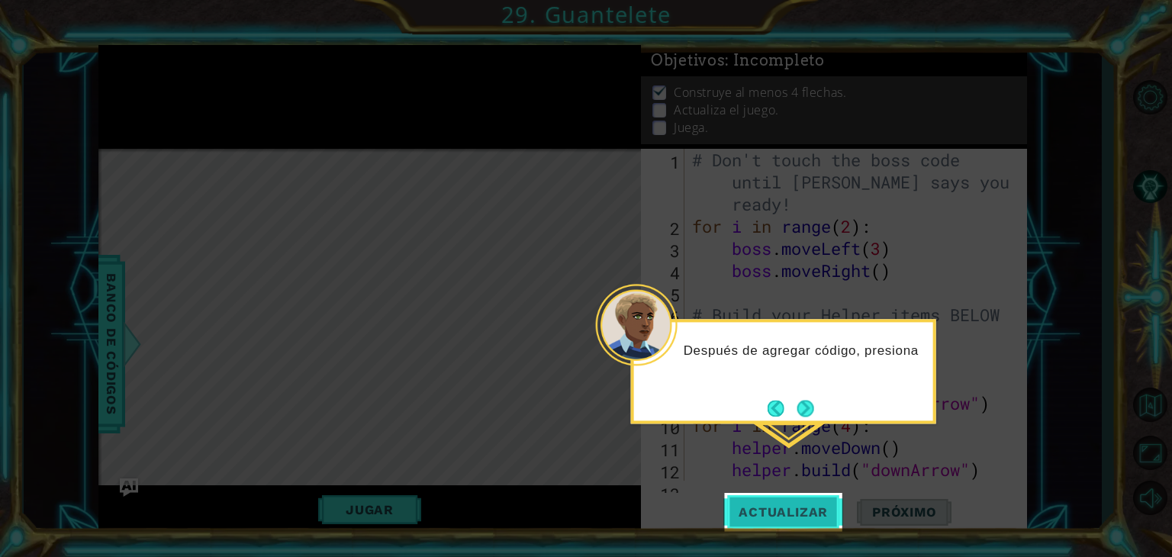
click at [769, 522] on button "Actualizar" at bounding box center [783, 512] width 120 height 39
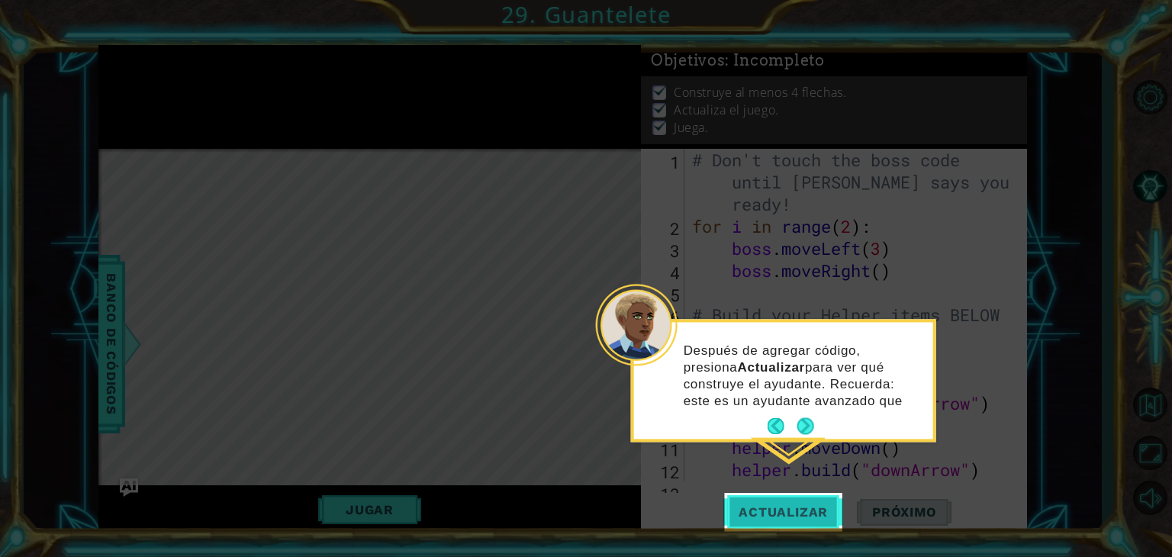
click at [769, 519] on button "Actualizar" at bounding box center [783, 512] width 120 height 39
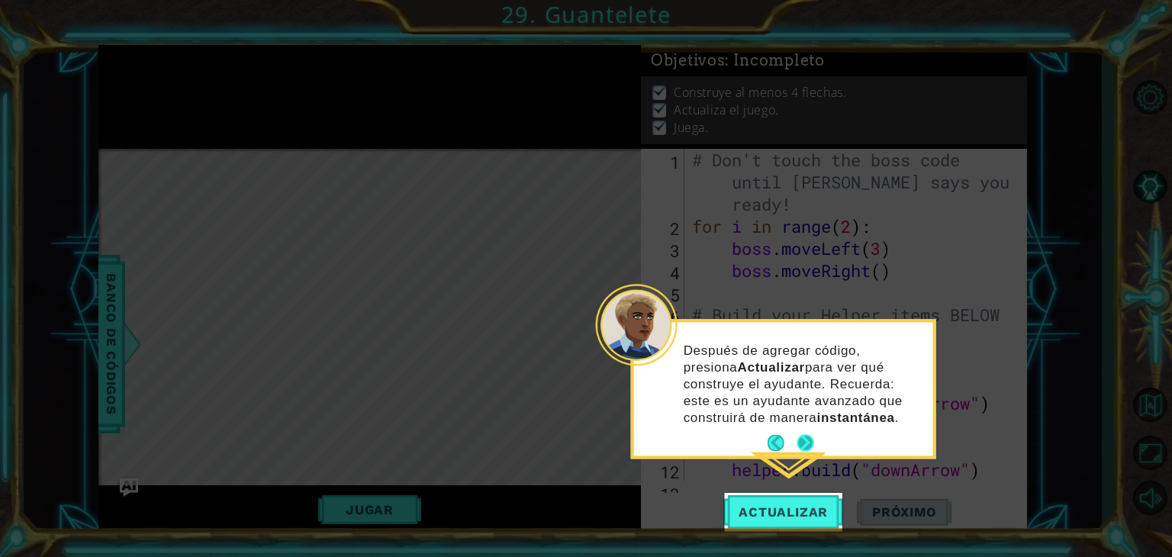
click at [809, 443] on button "Next" at bounding box center [805, 443] width 17 height 17
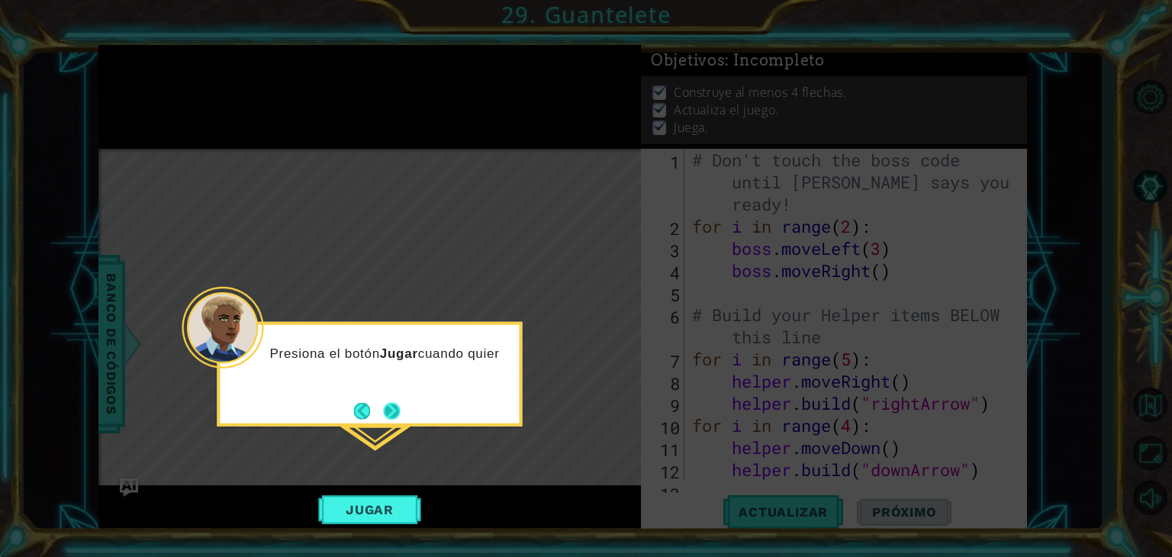
click at [394, 405] on button "Next" at bounding box center [391, 410] width 17 height 17
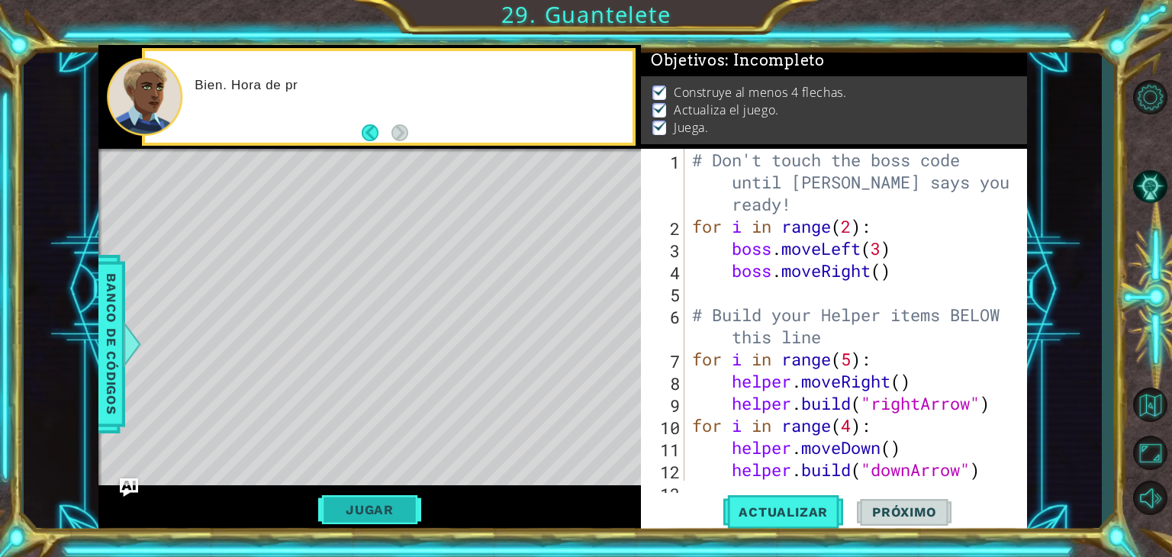
click at [406, 495] on button "Jugar" at bounding box center [369, 509] width 103 height 29
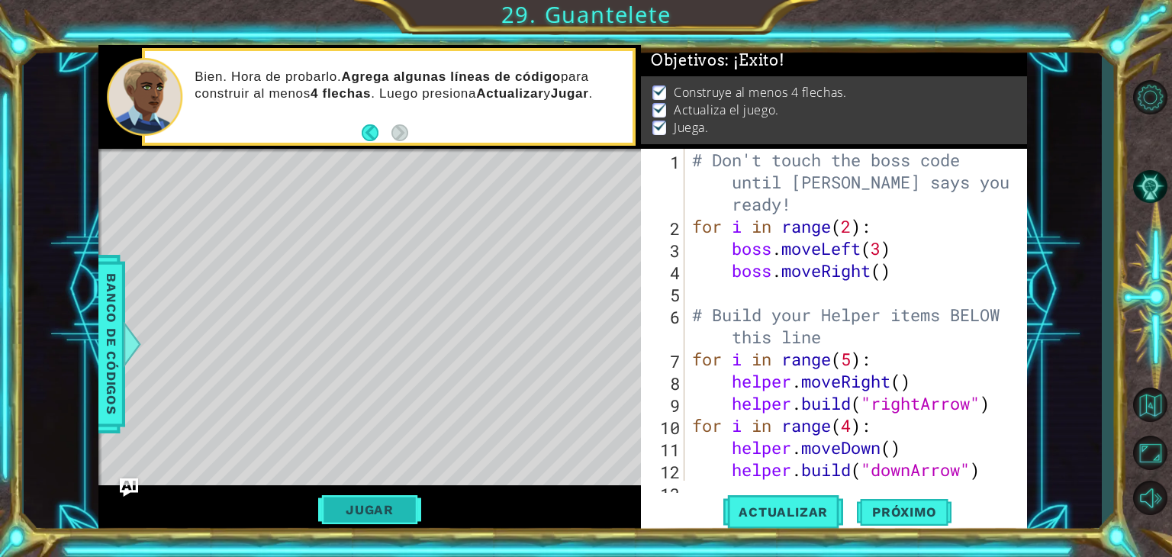
click at [403, 504] on button "Jugar" at bounding box center [369, 509] width 103 height 29
click at [918, 510] on span "Próximo" at bounding box center [904, 511] width 95 height 15
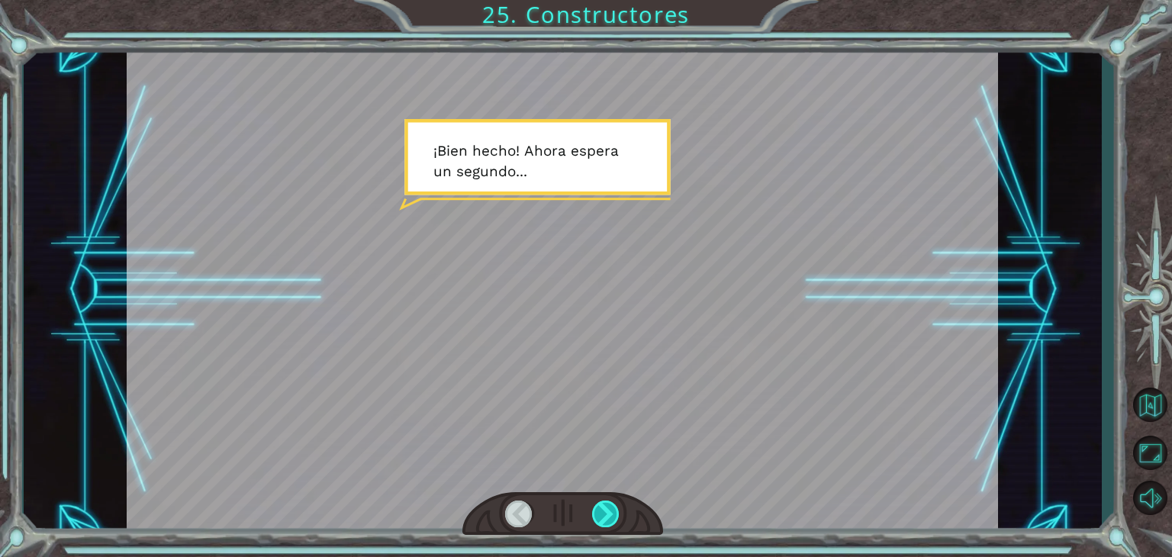
click at [603, 513] on div at bounding box center [605, 513] width 27 height 27
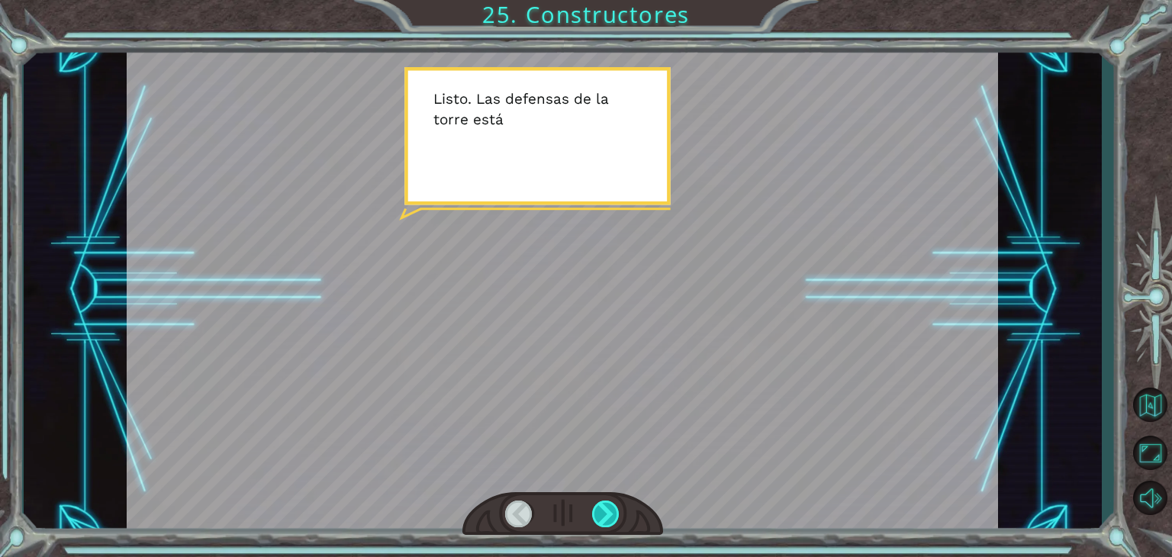
click at [603, 513] on div at bounding box center [605, 513] width 27 height 27
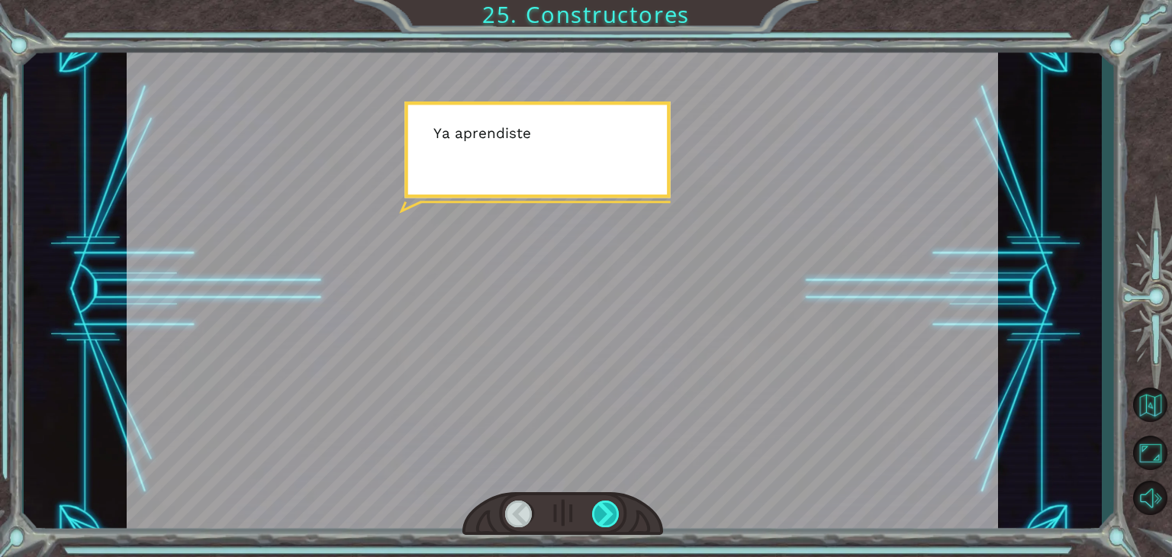
click at [603, 513] on div at bounding box center [605, 513] width 27 height 27
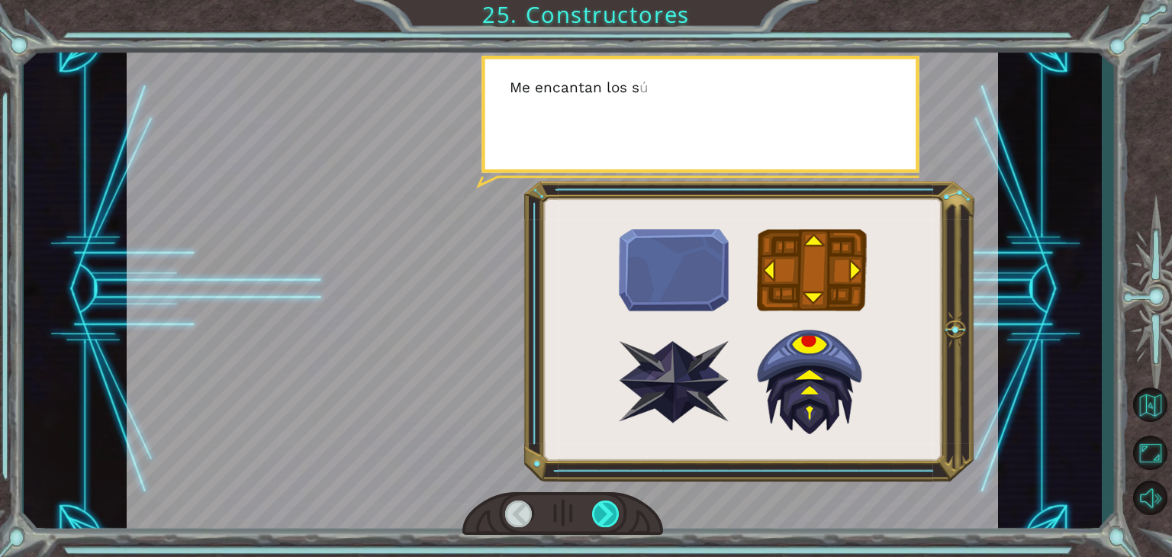
click at [603, 513] on div at bounding box center [605, 513] width 27 height 27
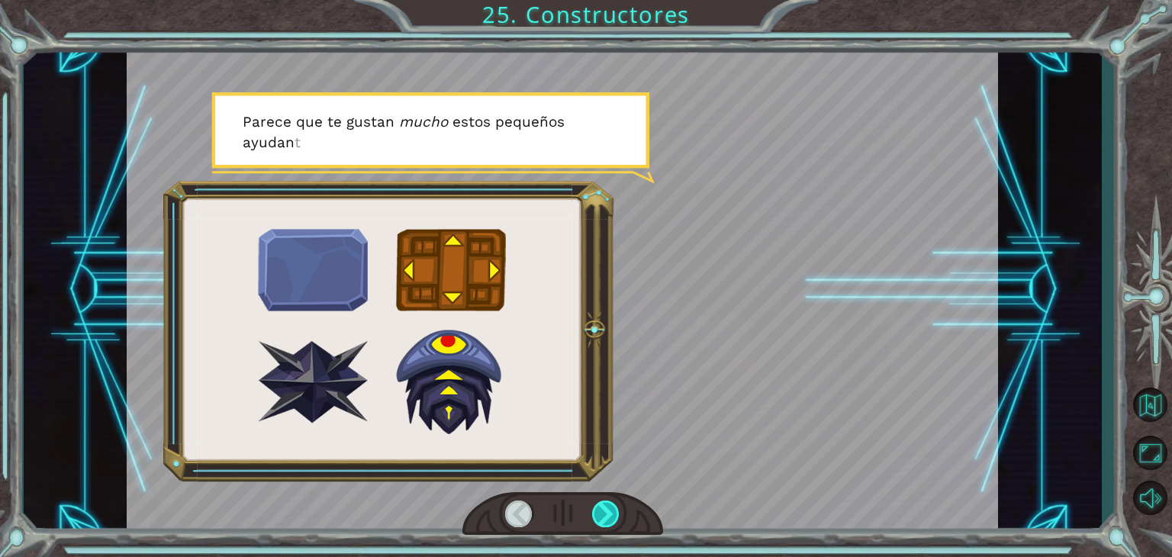
click at [614, 508] on div at bounding box center [605, 513] width 27 height 27
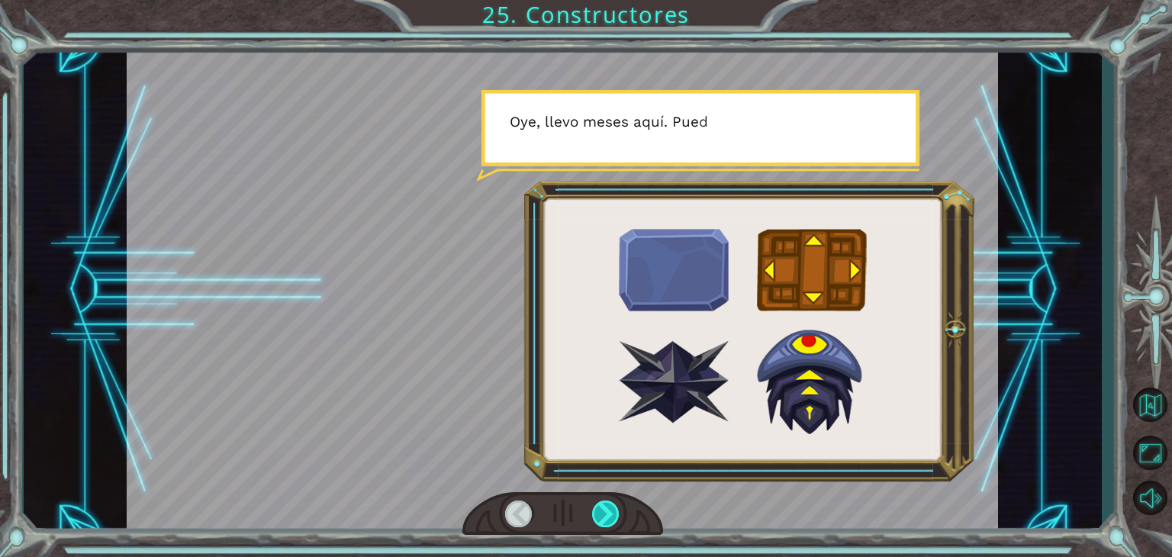
click at [614, 508] on div at bounding box center [605, 513] width 27 height 27
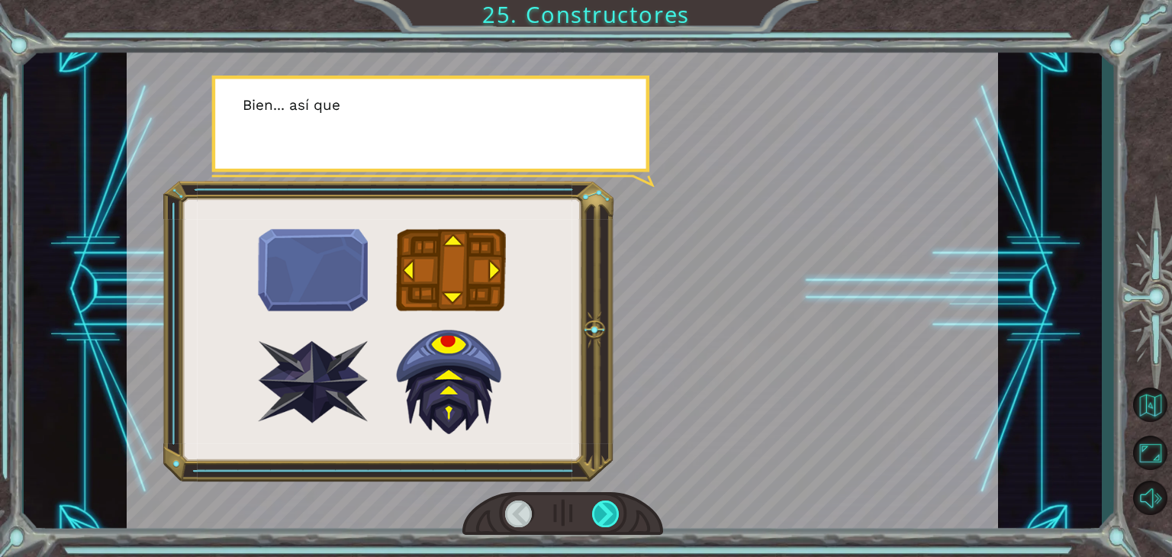
click at [614, 508] on div at bounding box center [605, 513] width 27 height 27
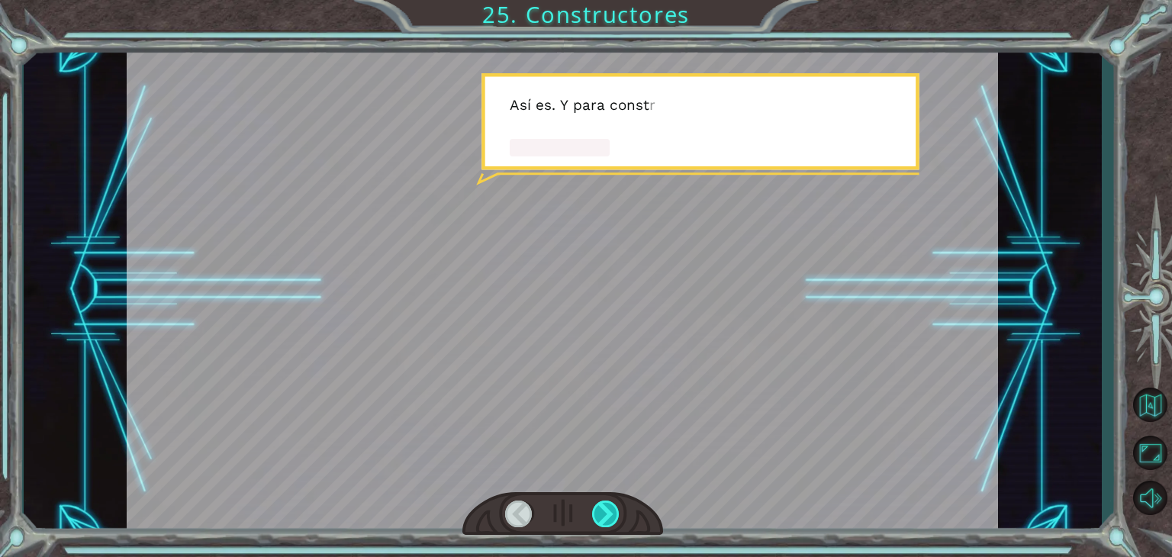
click at [614, 507] on div at bounding box center [605, 513] width 27 height 27
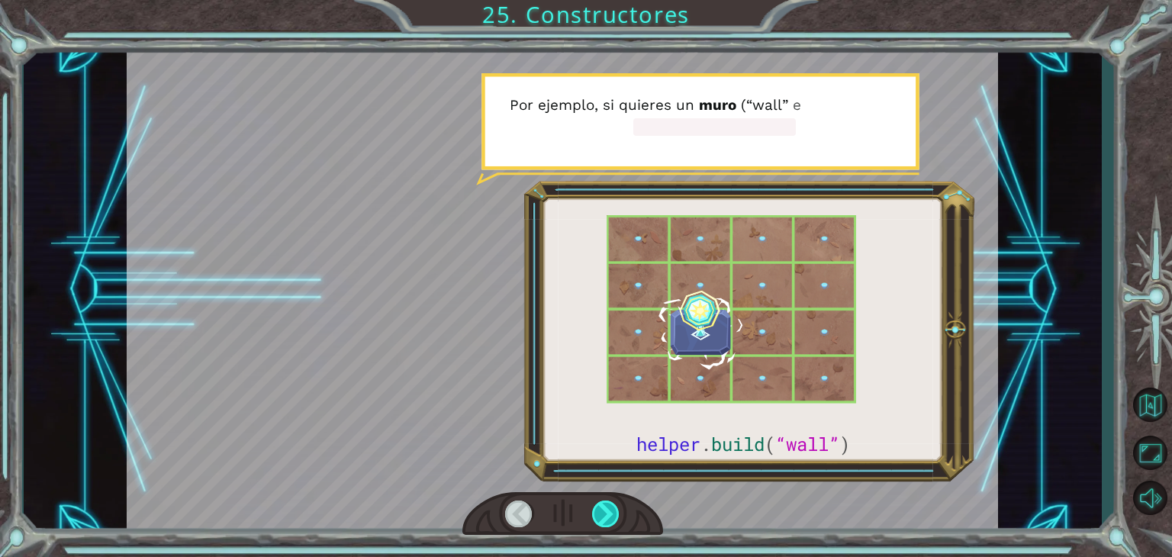
click at [614, 507] on div at bounding box center [605, 513] width 27 height 27
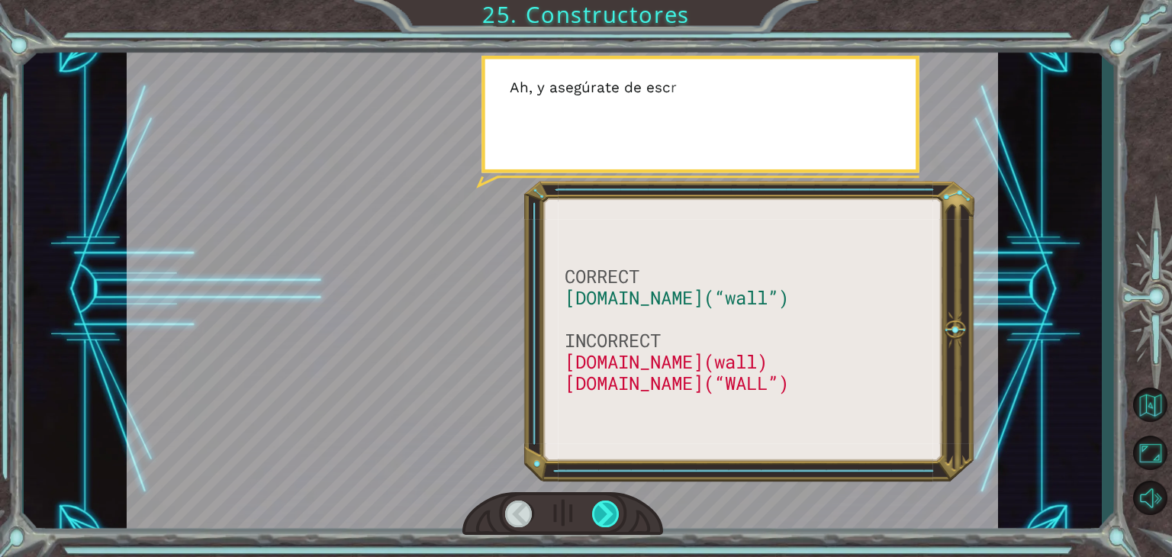
click at [614, 507] on div at bounding box center [605, 513] width 27 height 27
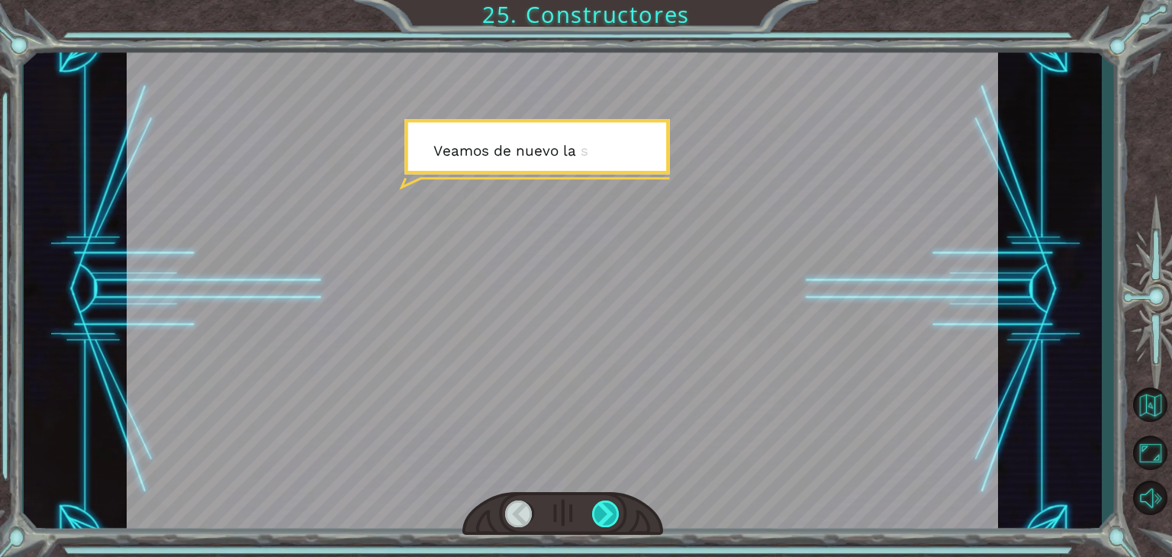
click at [613, 511] on div at bounding box center [605, 513] width 27 height 27
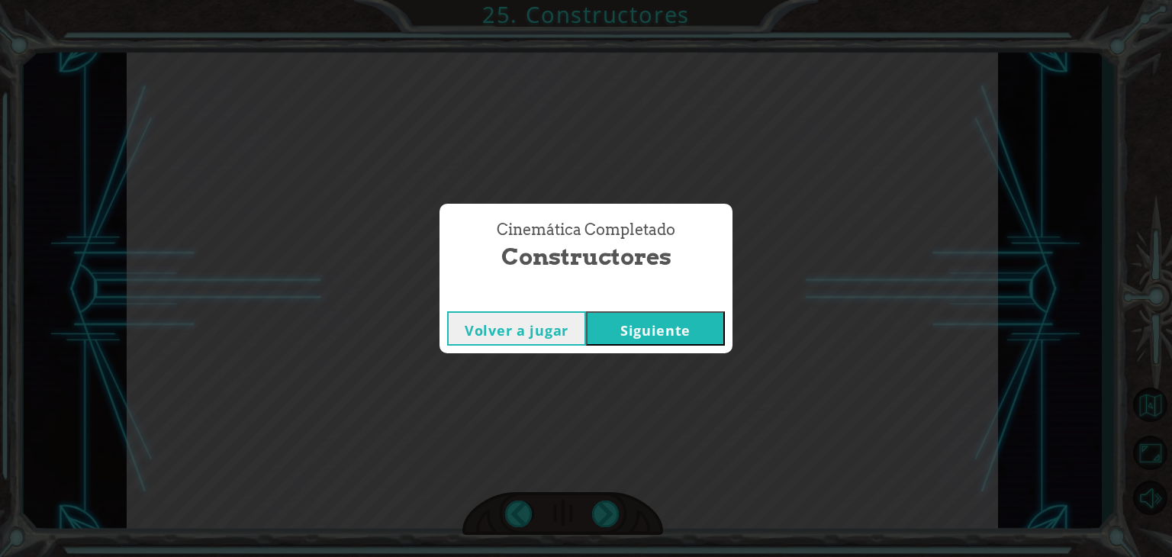
click at [623, 326] on button "Siguiente" at bounding box center [655, 328] width 139 height 34
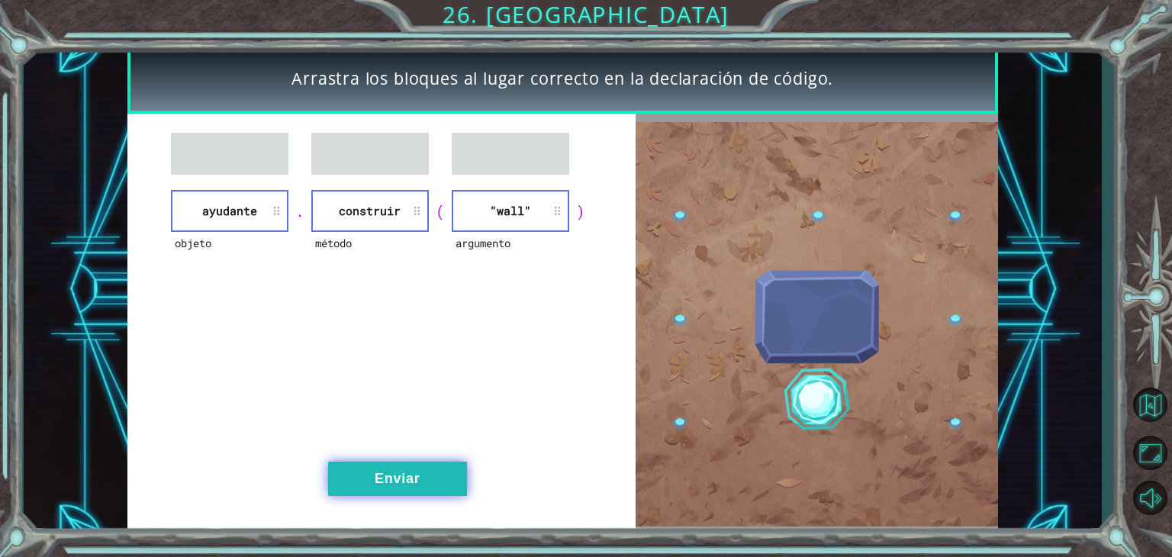
click at [460, 474] on button "Enviar" at bounding box center [397, 478] width 139 height 34
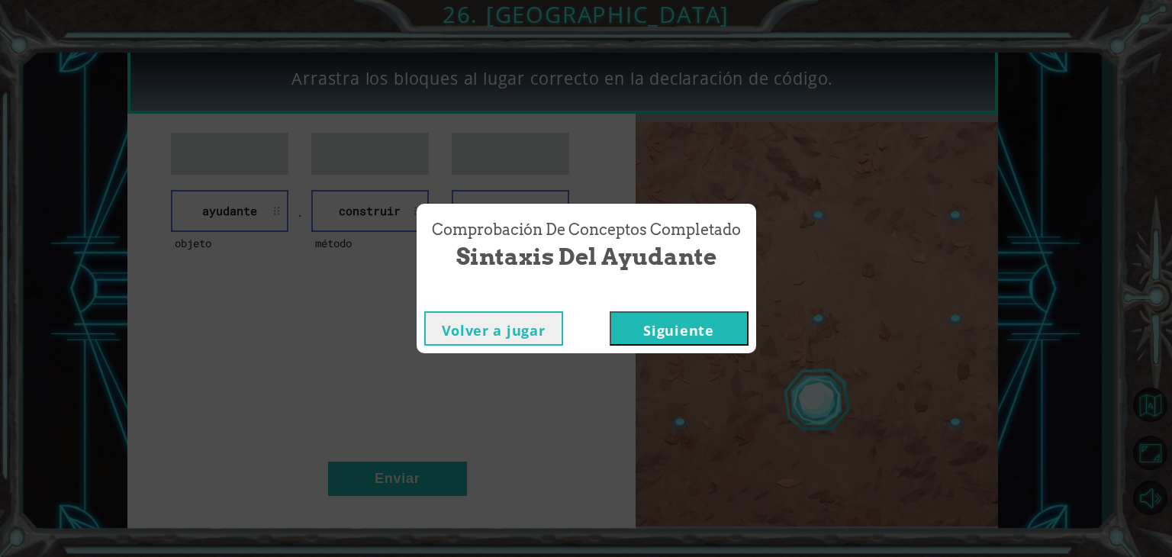
click at [681, 320] on button "Siguiente" at bounding box center [678, 328] width 139 height 34
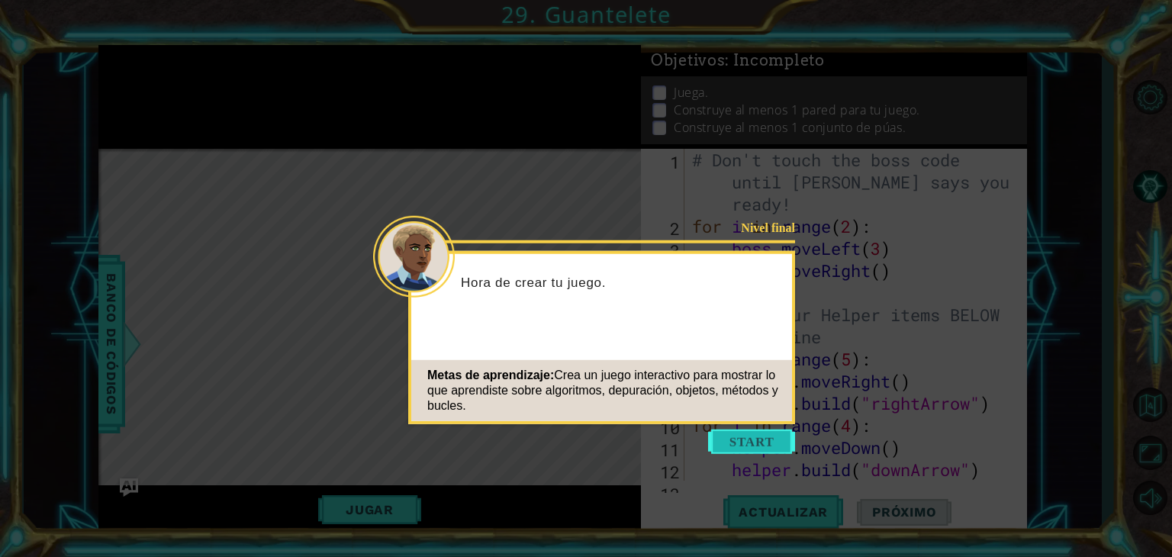
click at [767, 445] on button "Start" at bounding box center [751, 441] width 87 height 24
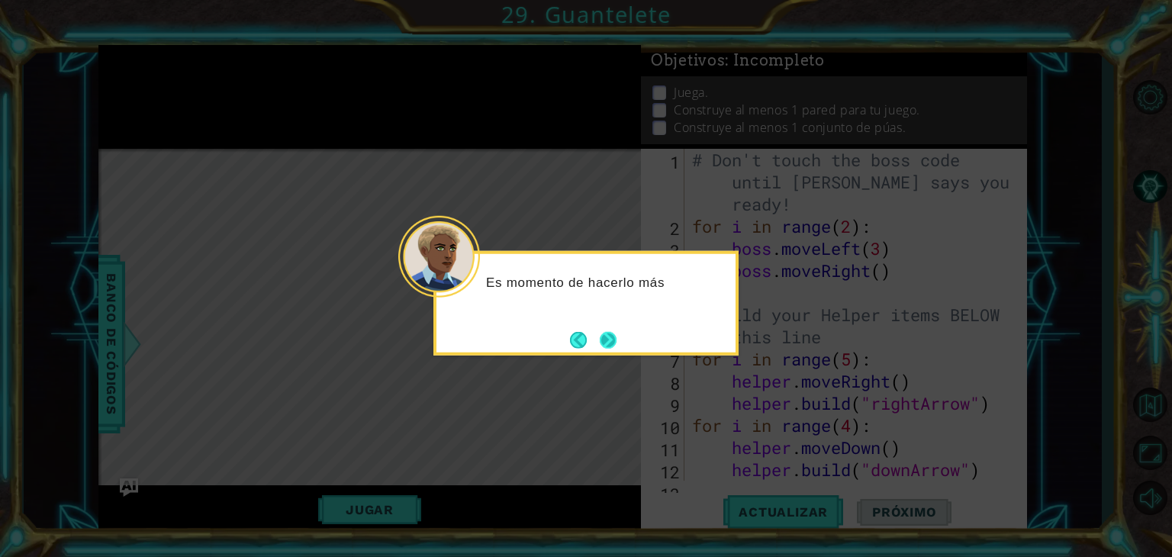
click at [616, 342] on button "Next" at bounding box center [608, 339] width 17 height 17
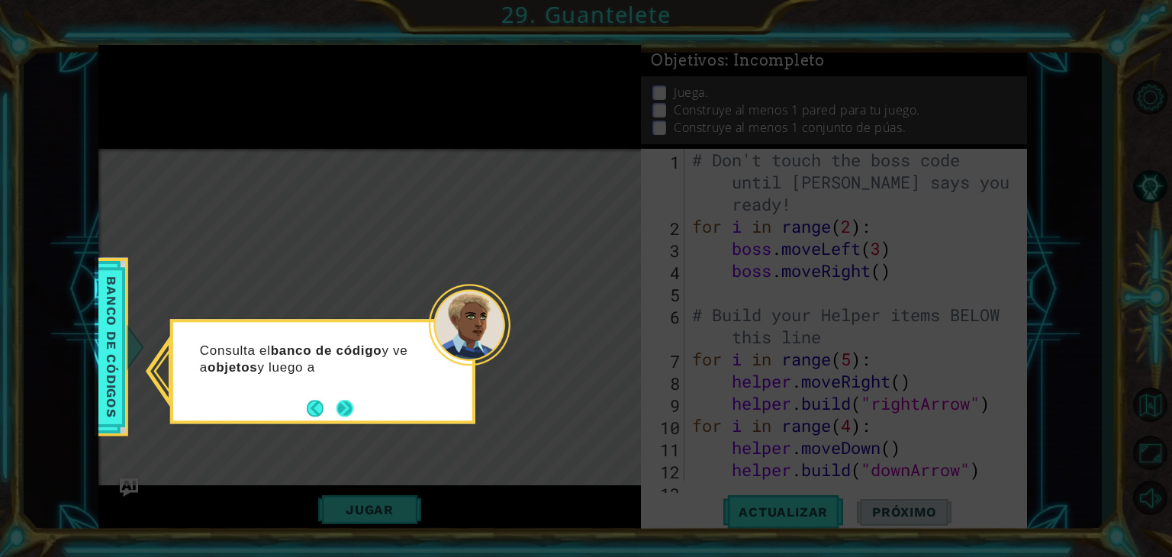
click at [341, 408] on button "Next" at bounding box center [344, 408] width 17 height 17
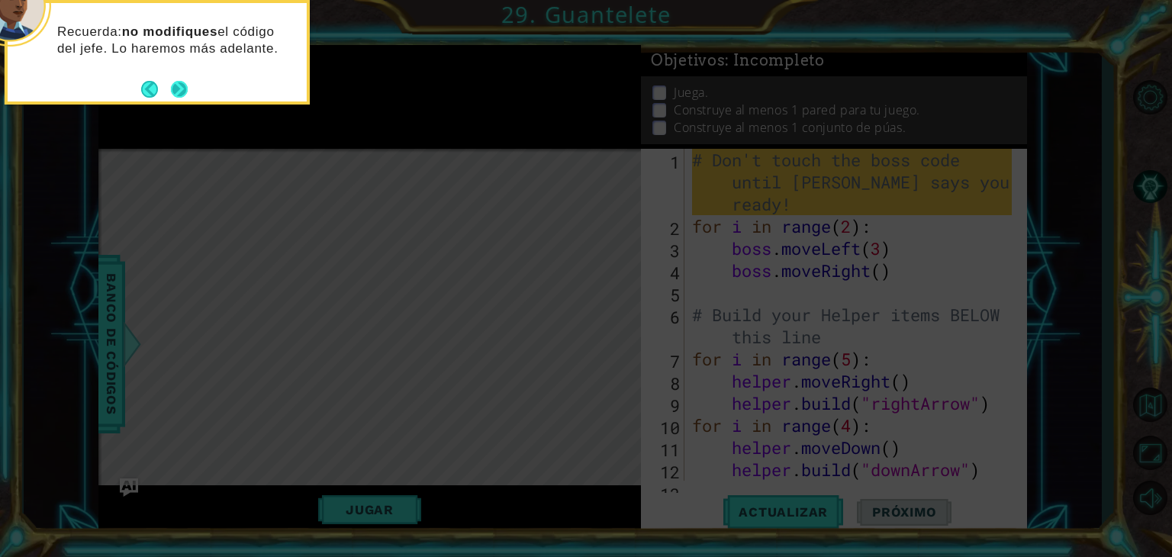
click at [174, 81] on button "Next" at bounding box center [179, 89] width 17 height 17
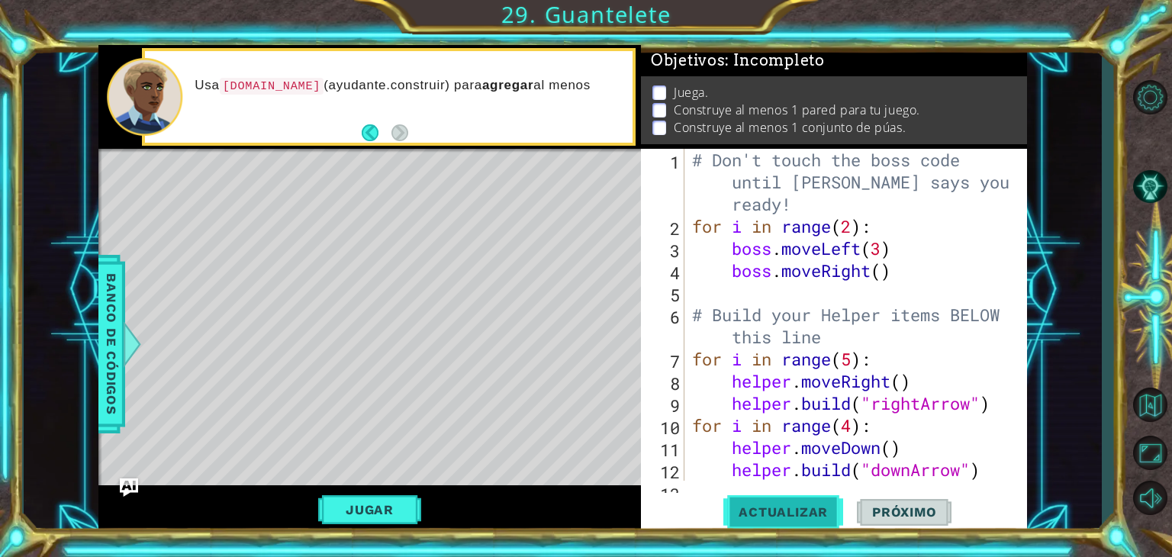
click at [805, 494] on button "Actualizar" at bounding box center [783, 512] width 120 height 39
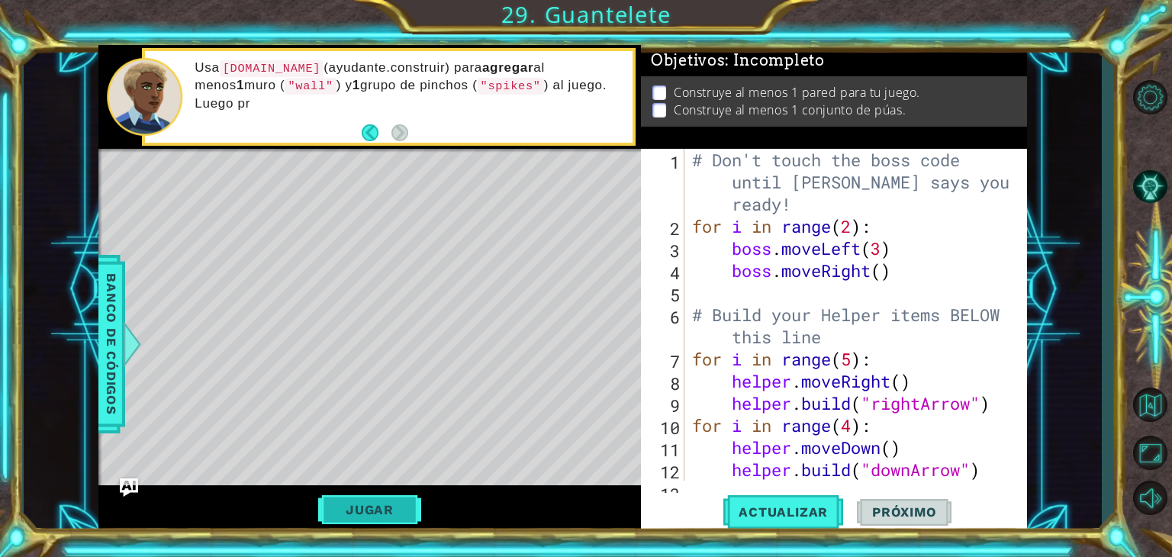
click at [381, 504] on button "Jugar" at bounding box center [369, 509] width 103 height 29
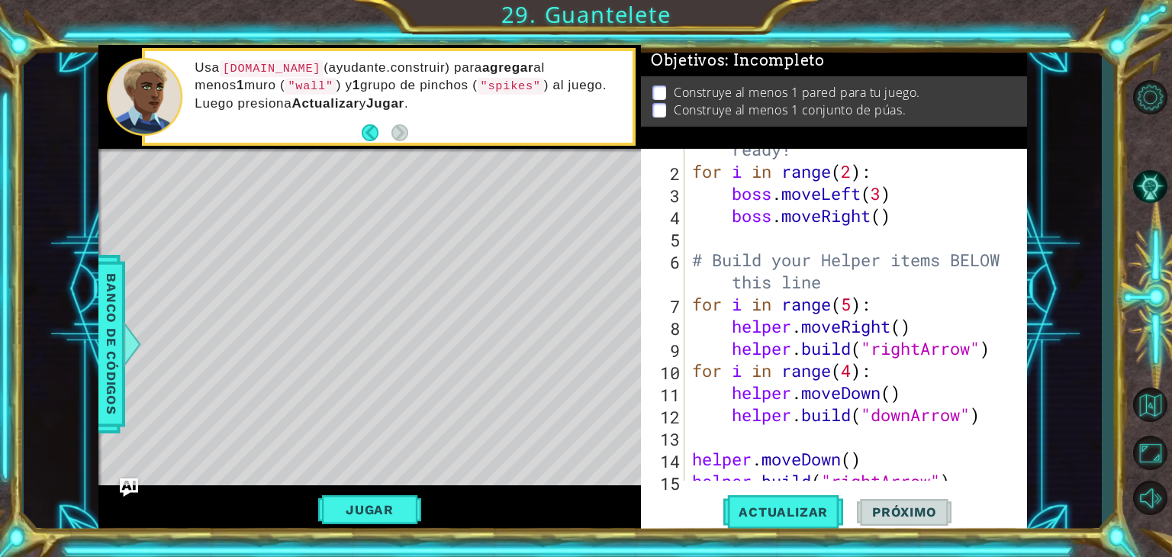
scroll to position [54, 0]
type textarea "[DOMAIN_NAME]("rightArrow")"
click at [998, 358] on div "# Don't touch the boss code until [PERSON_NAME] says you're ready! for i in ran…" at bounding box center [854, 305] width 330 height 420
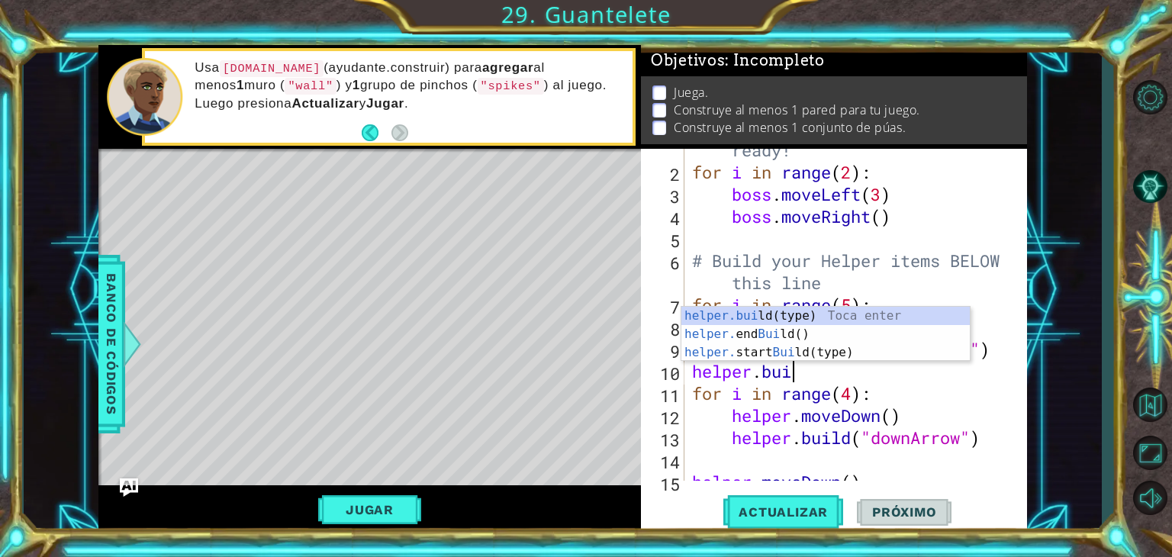
scroll to position [0, 4]
click at [782, 307] on div "helper.buil d(type) Toca enter helper. end Buil d() Toca enter helper. start Bu…" at bounding box center [825, 353] width 288 height 92
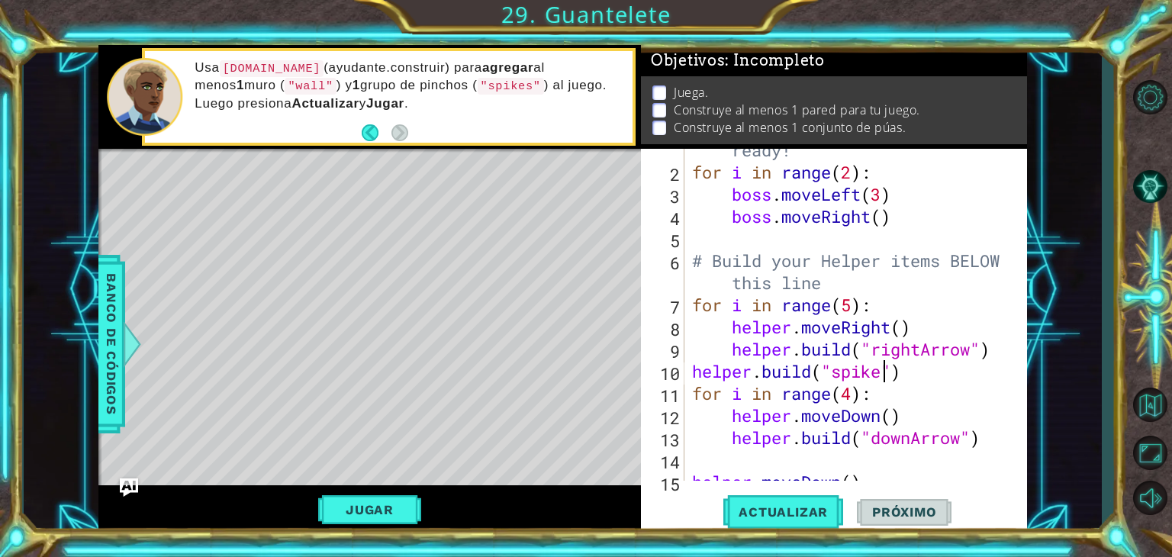
scroll to position [0, 8]
click at [809, 539] on div "1 ההההההההההההההההההההההההההההההההההההההההההההההההההההההההההההההההההההההההההההה…" at bounding box center [586, 278] width 1172 height 557
click at [811, 515] on span "Actualizar" at bounding box center [783, 511] width 120 height 15
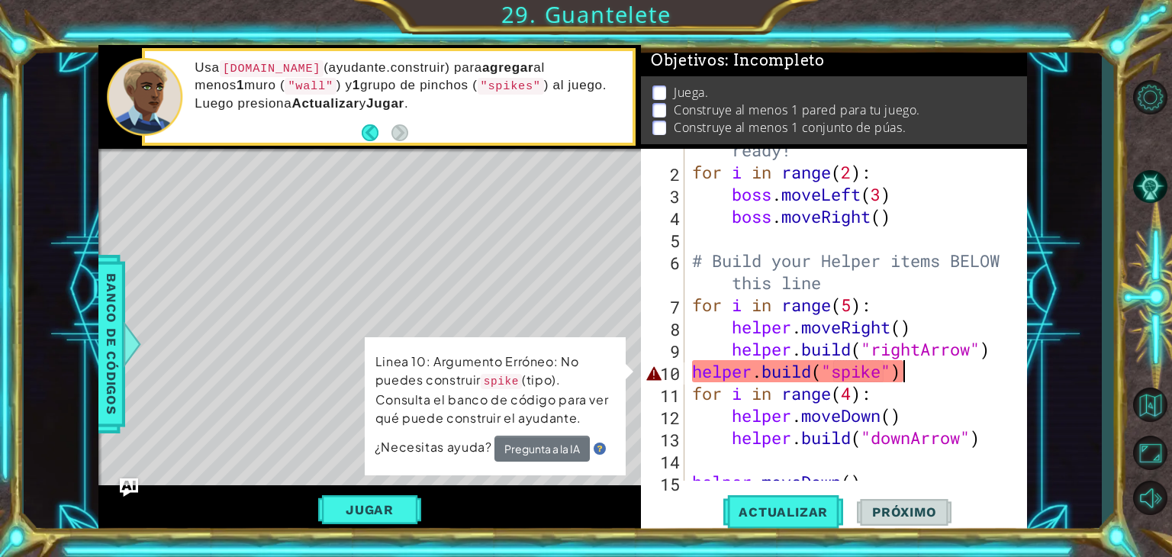
click at [914, 379] on div "# Don't touch the boss code until [PERSON_NAME] says you're ready! for i in ran…" at bounding box center [854, 305] width 330 height 420
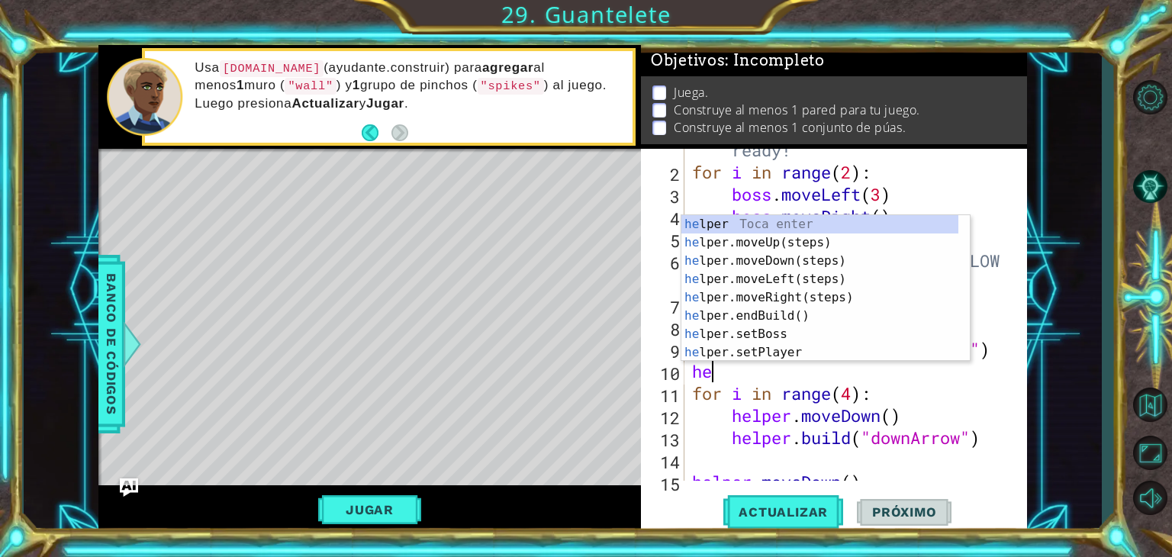
scroll to position [0, 0]
type textarea "h"
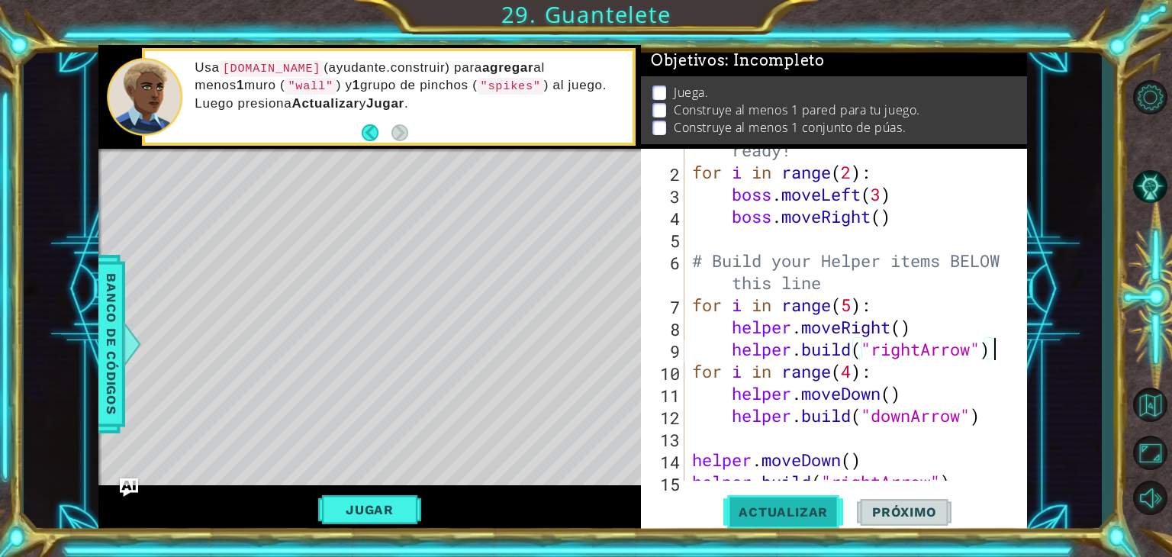
click at [802, 504] on span "Actualizar" at bounding box center [783, 511] width 120 height 15
click at [857, 288] on div "# Don't touch the boss code until [PERSON_NAME] says you're ready! for i in ran…" at bounding box center [854, 305] width 330 height 420
type textarea "# Build your Helper items BELOW this line"
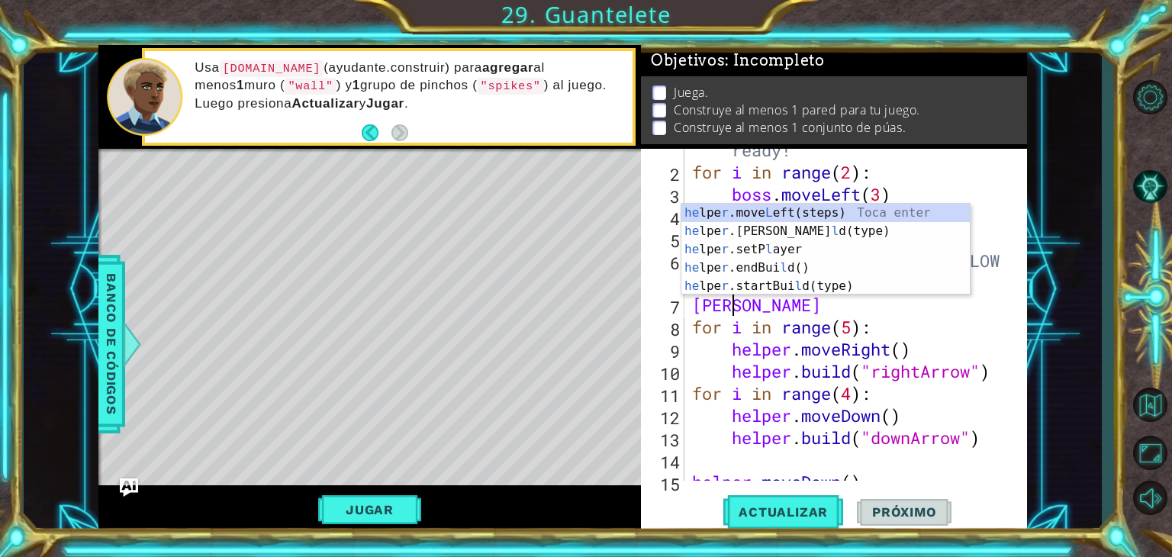
type textarea "her"
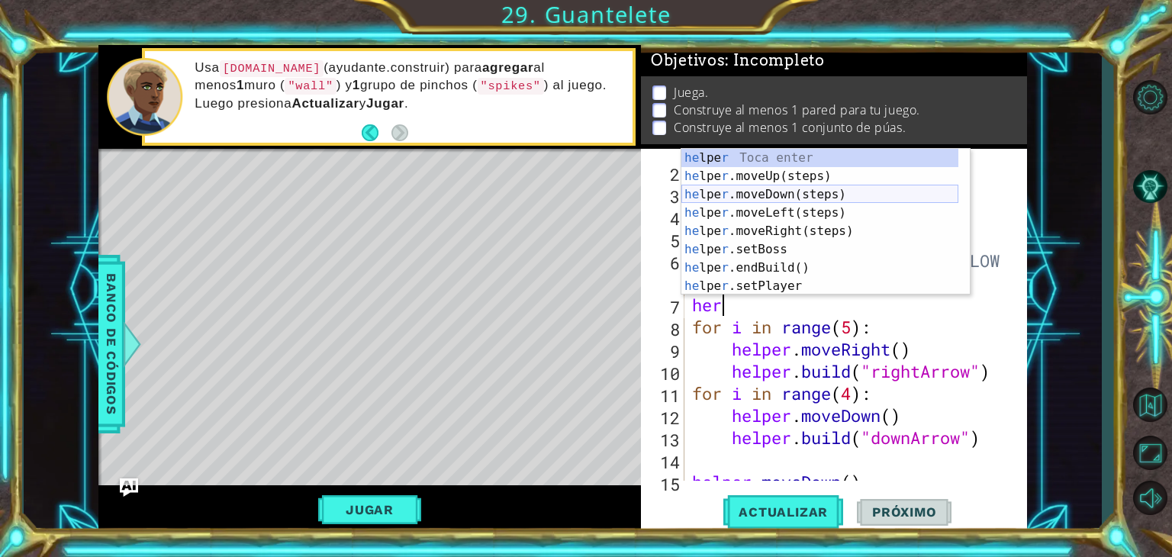
click at [793, 195] on div "he lpe r Toca enter he lpe r .moveUp(steps) Toca enter he lpe r .moveDown(steps…" at bounding box center [819, 240] width 277 height 183
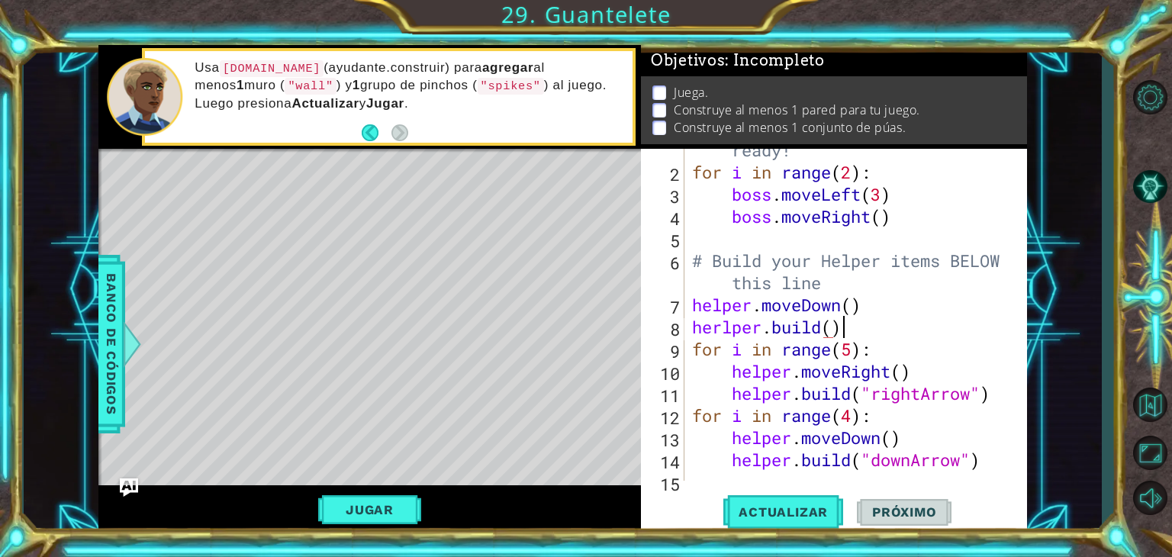
scroll to position [0, 6]
click at [830, 323] on div "# Don't touch the boss code until [PERSON_NAME] says you're ready! for i in ran…" at bounding box center [854, 305] width 330 height 420
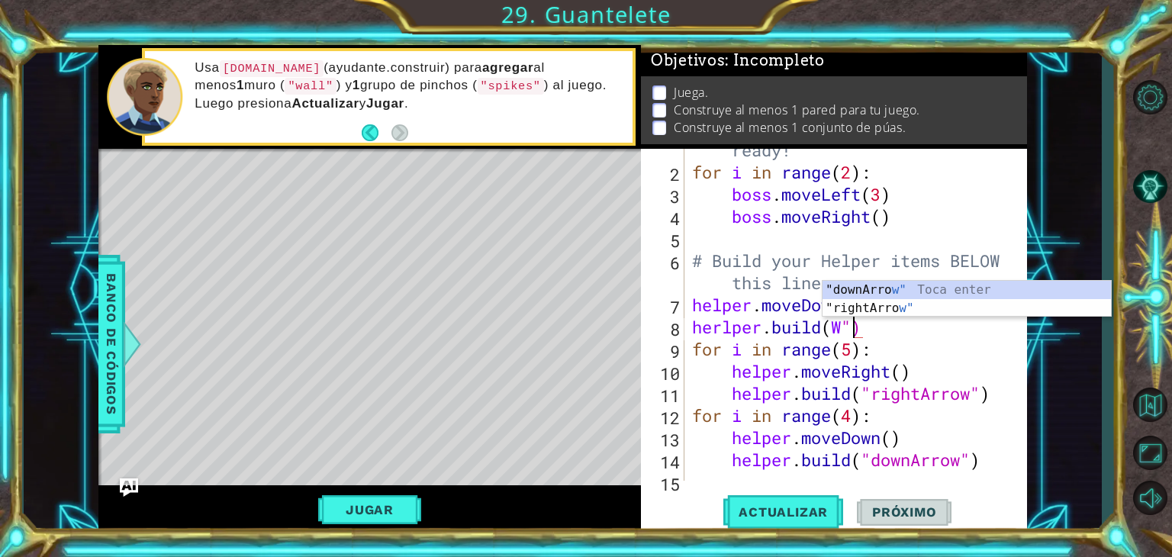
scroll to position [0, 7]
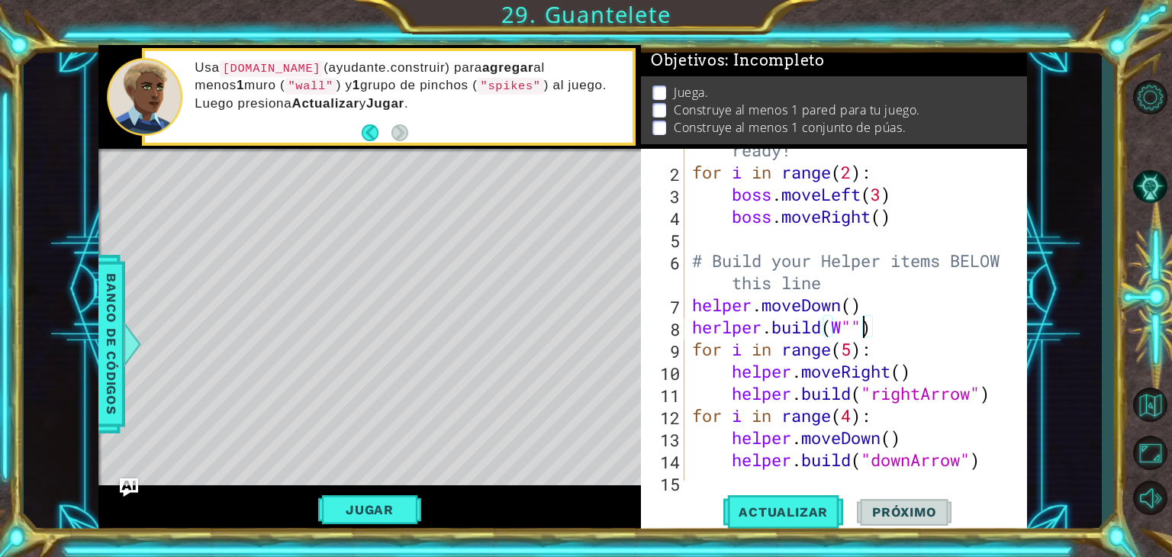
click at [840, 339] on div "# Don't touch the boss code until [PERSON_NAME] says you're ready! for i in ran…" at bounding box center [854, 305] width 330 height 420
click at [842, 333] on div "# Don't touch the boss code until [PERSON_NAME] says you're ready! for i in ran…" at bounding box center [854, 305] width 330 height 420
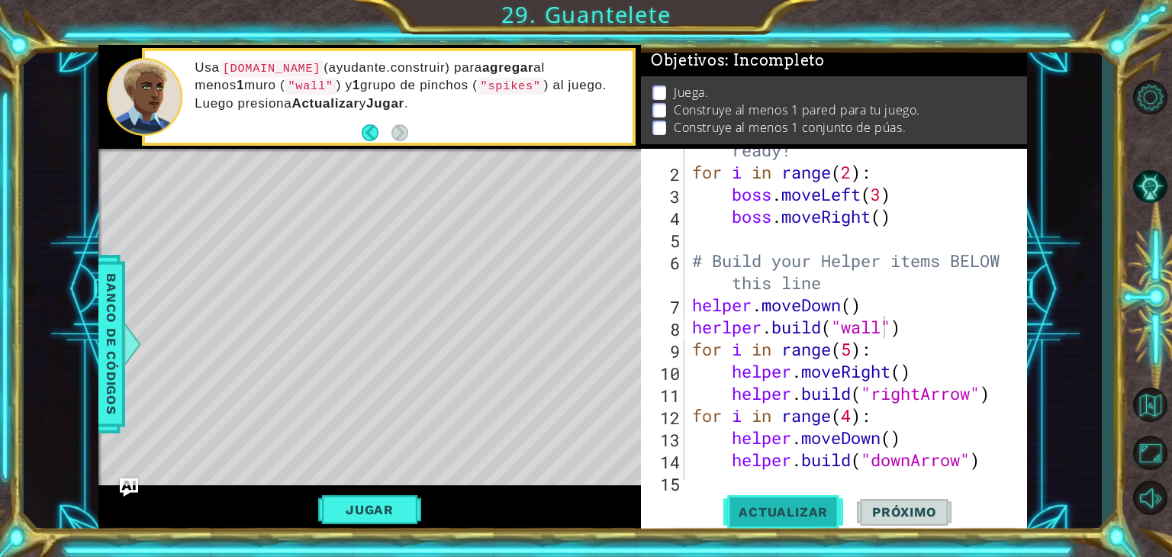
click at [777, 514] on span "Actualizar" at bounding box center [783, 511] width 120 height 15
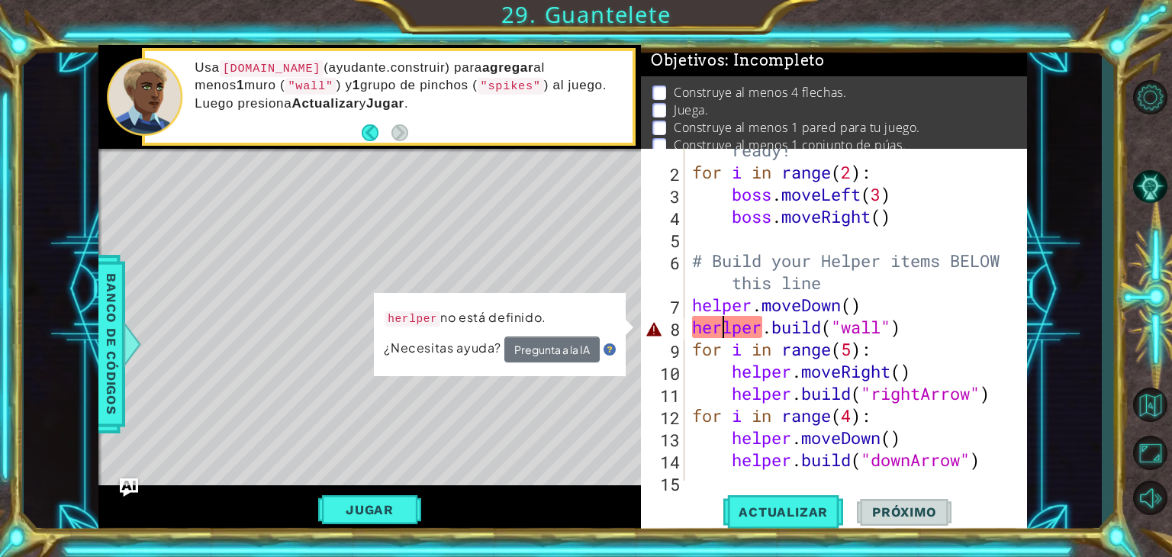
click at [720, 330] on div "# Don't touch the boss code until [PERSON_NAME] says you're ready! for i in ran…" at bounding box center [854, 305] width 330 height 420
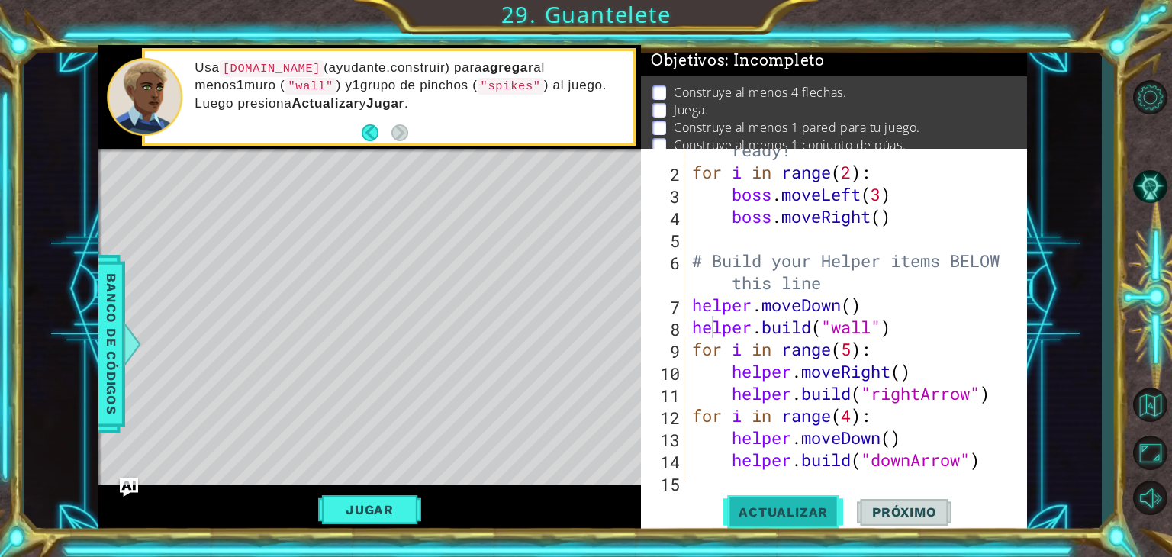
click at [809, 526] on button "Actualizar" at bounding box center [783, 512] width 120 height 39
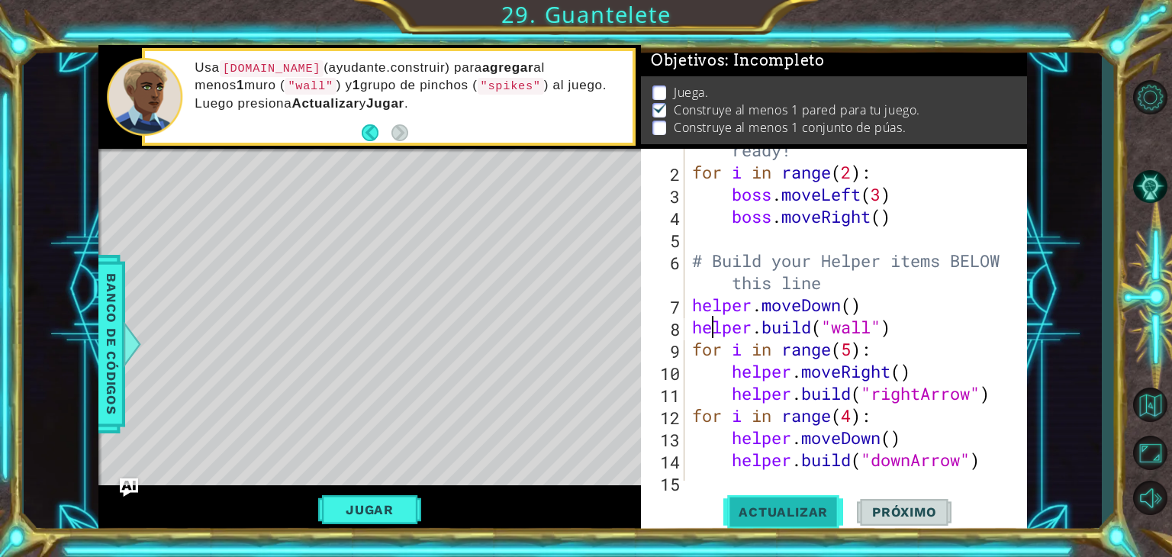
scroll to position [14, 0]
click at [401, 517] on button "Jugar" at bounding box center [369, 509] width 103 height 29
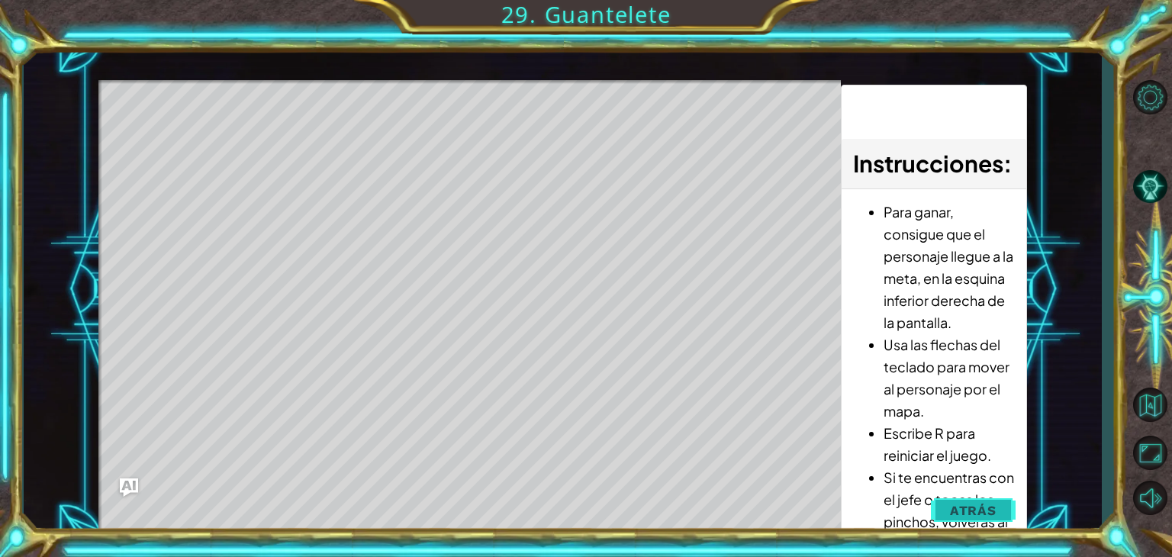
click at [991, 512] on span "Atrás" at bounding box center [973, 510] width 47 height 15
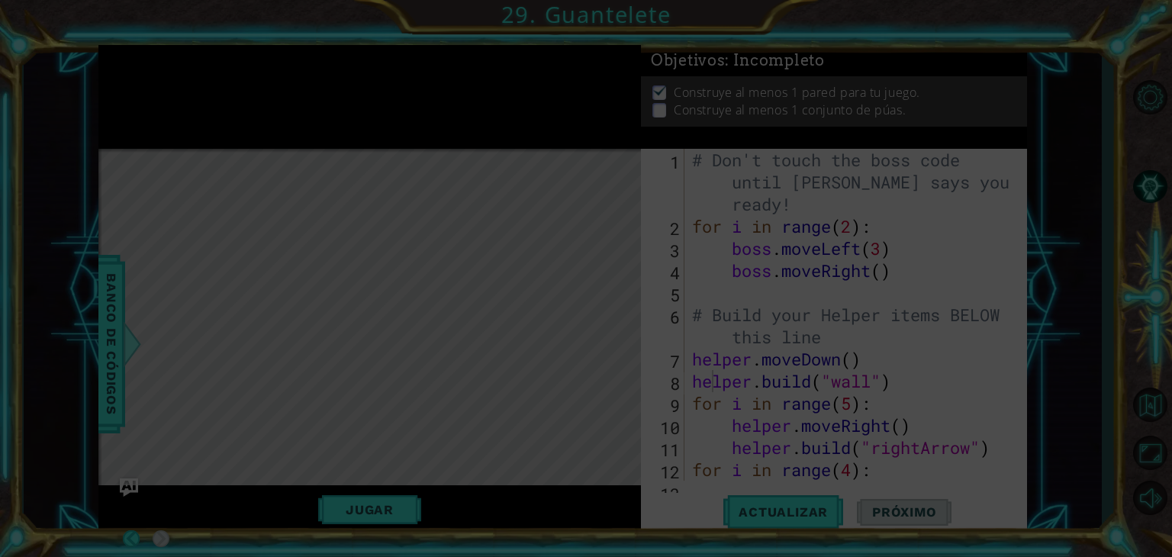
scroll to position [0, 0]
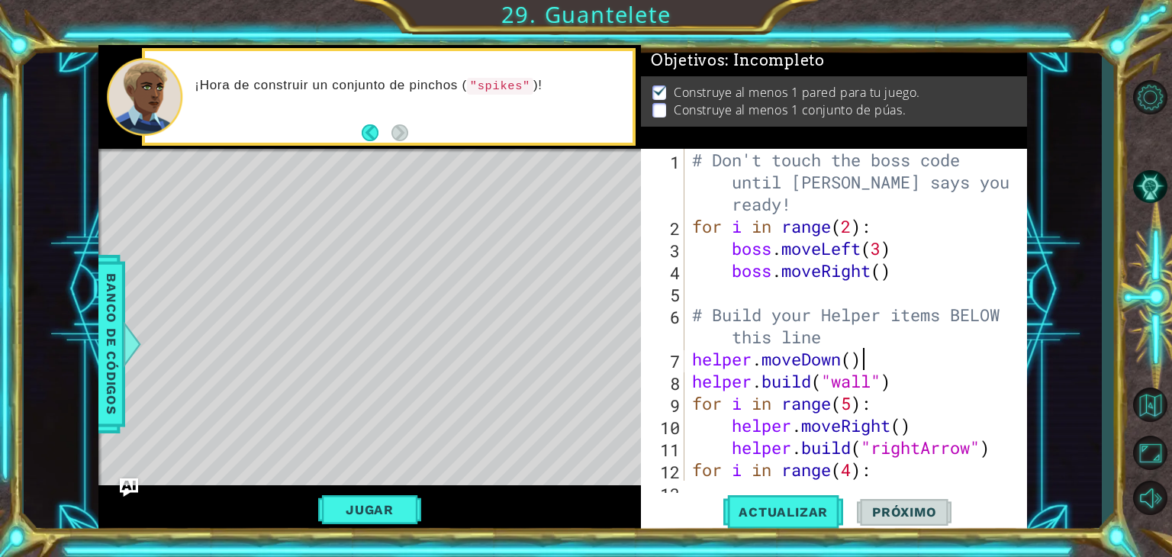
click at [873, 362] on div "# Don't touch the boss code until [PERSON_NAME] says you're ready! for i in ran…" at bounding box center [854, 359] width 330 height 420
click at [905, 389] on div "# Don't touch the boss code until [PERSON_NAME] says you're ready! for i in ran…" at bounding box center [854, 359] width 330 height 420
type textarea "[DOMAIN_NAME]("wall")"
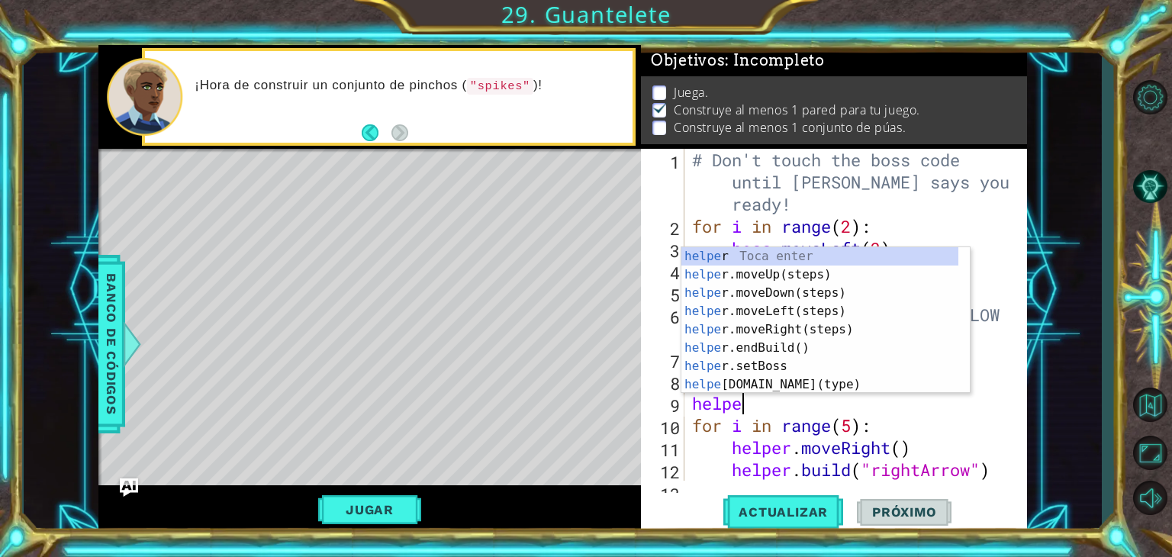
scroll to position [0, 2]
type textarea "helper."
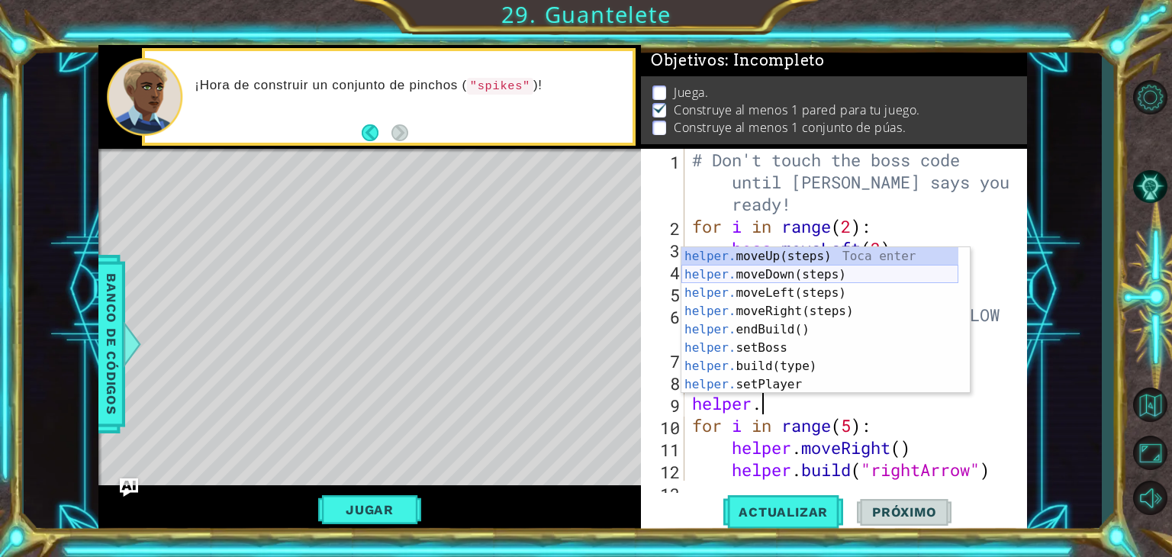
click at [820, 272] on div "helper. moveUp(steps) Toca enter helper. moveDown(steps) Toca enter helper. mov…" at bounding box center [819, 338] width 277 height 183
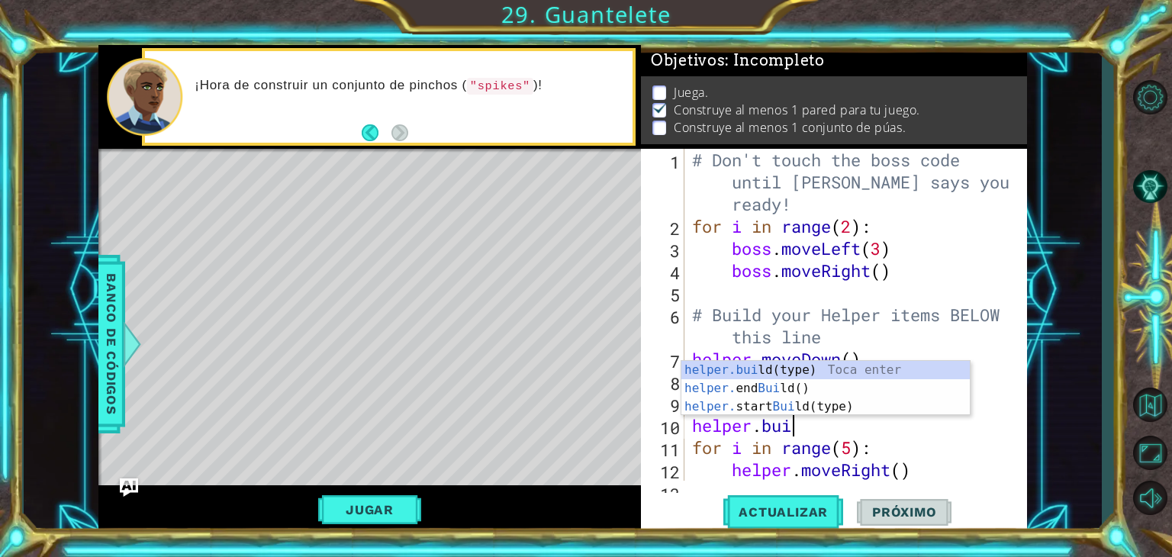
scroll to position [0, 3]
click at [790, 365] on div "helper.[PERSON_NAME](type) Toca enter helper. end [PERSON_NAME]() Toca enter he…" at bounding box center [825, 407] width 288 height 92
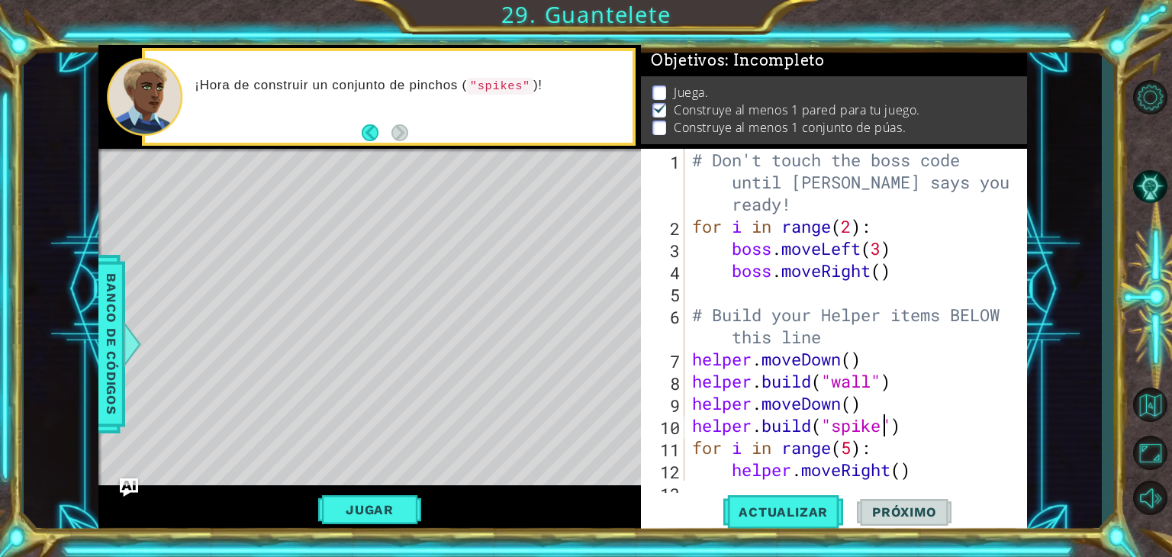
scroll to position [0, 8]
click at [812, 510] on span "Actualizar" at bounding box center [783, 511] width 120 height 15
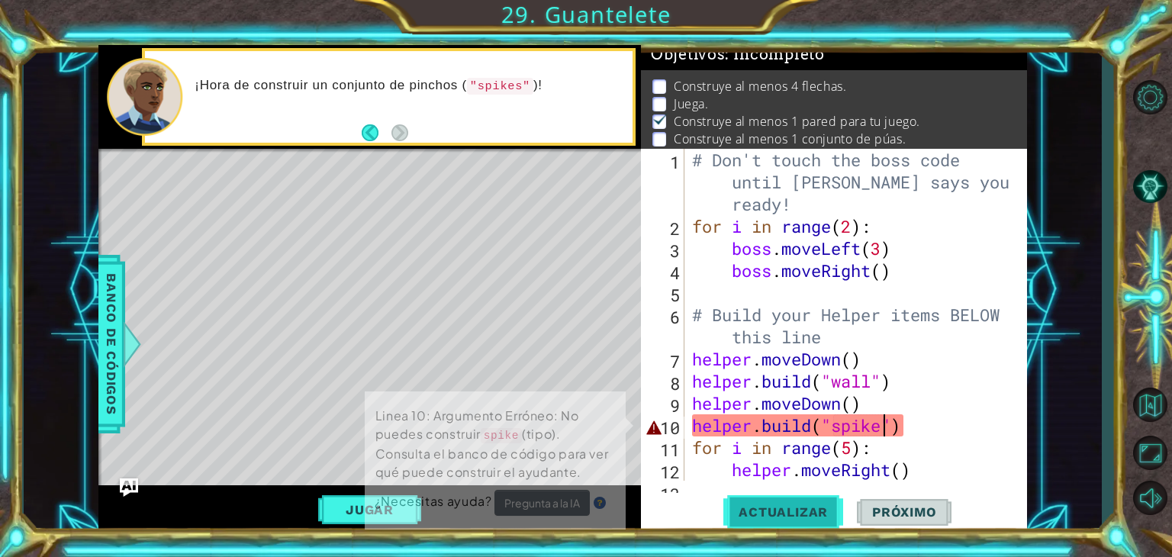
scroll to position [6, 0]
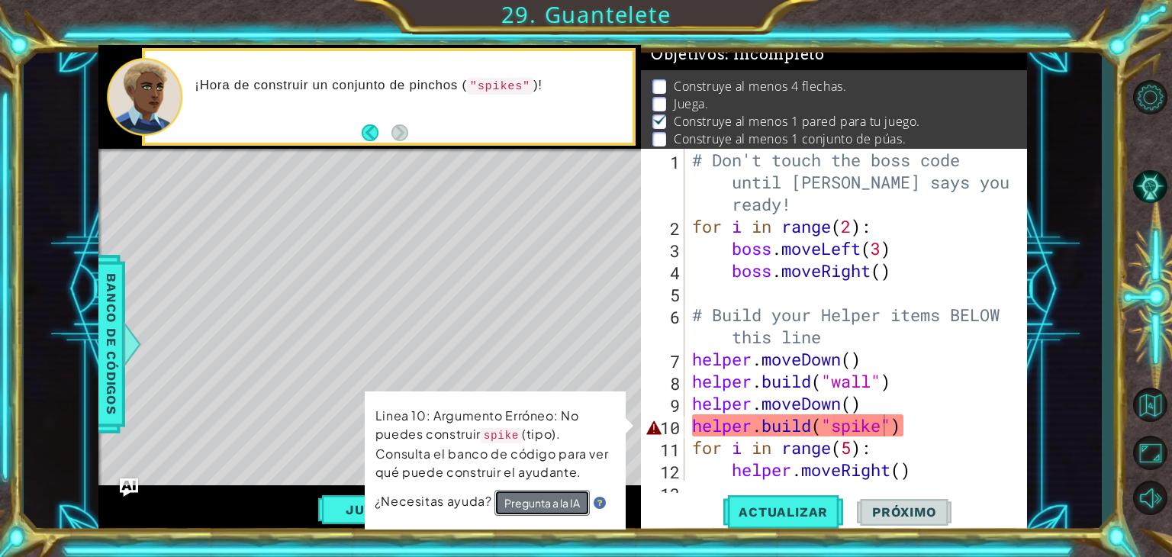
click at [552, 503] on button "Pregunta a la IA" at bounding box center [541, 503] width 95 height 27
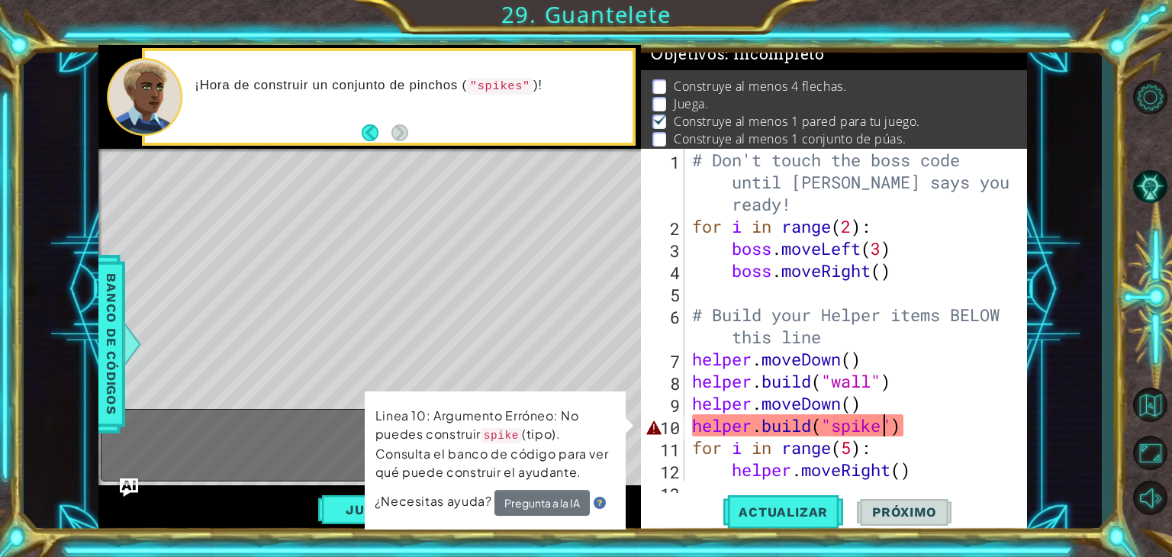
scroll to position [0, 9]
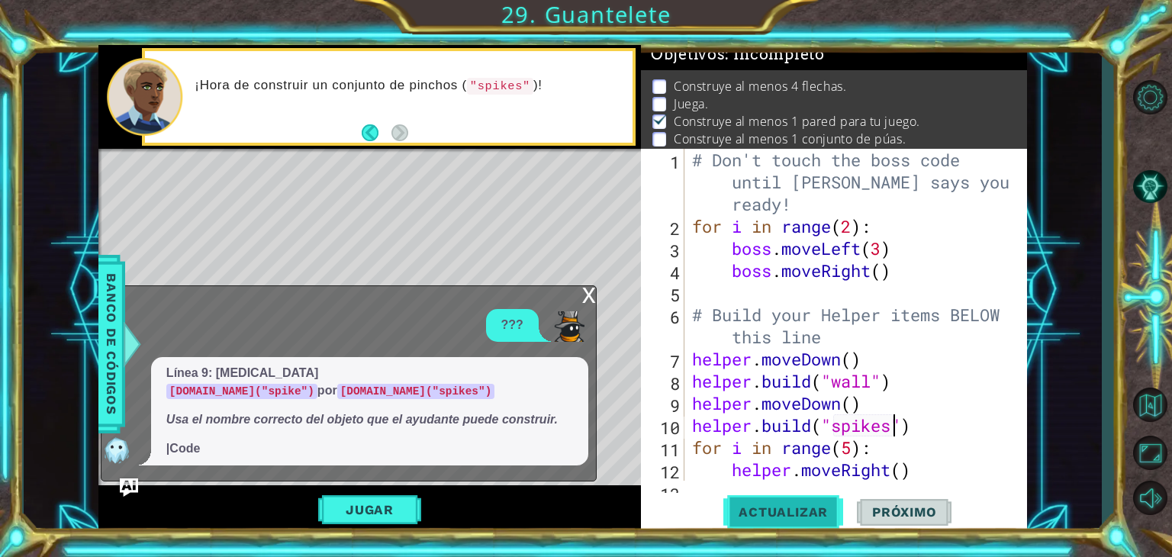
click at [826, 518] on span "Actualizar" at bounding box center [783, 511] width 120 height 15
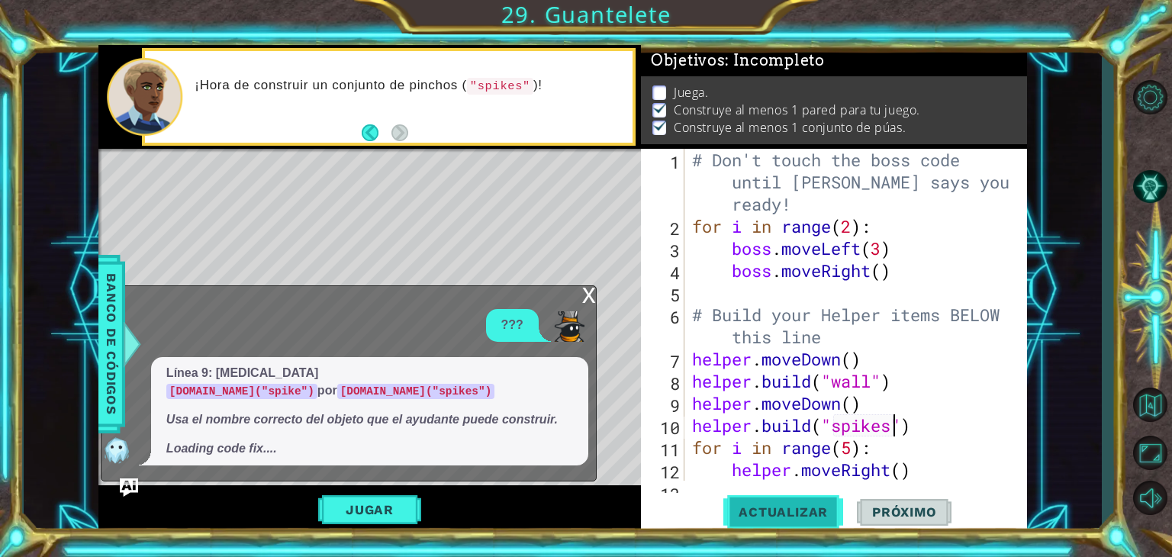
scroll to position [14, 0]
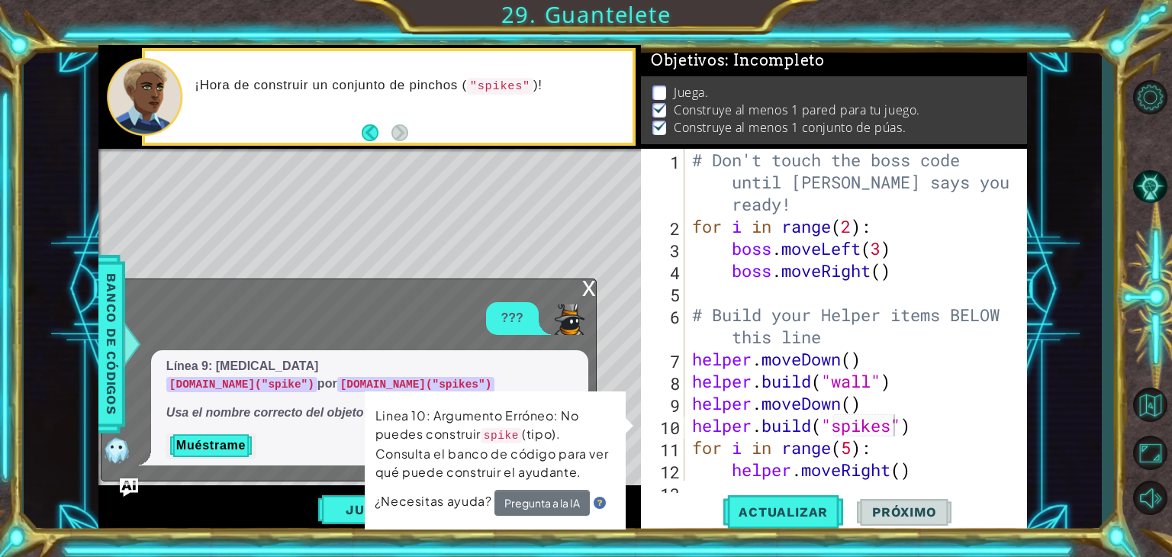
click at [587, 294] on div "x" at bounding box center [589, 286] width 14 height 15
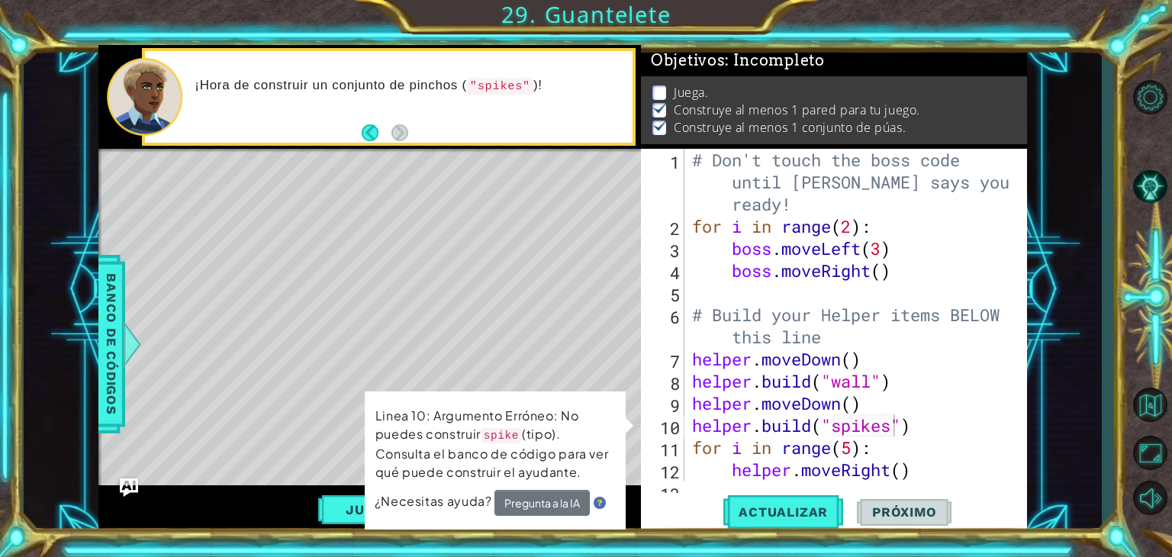
click at [415, 289] on div "Level Map" at bounding box center [450, 373] width 705 height 449
click at [346, 504] on button "Jugar" at bounding box center [369, 509] width 103 height 29
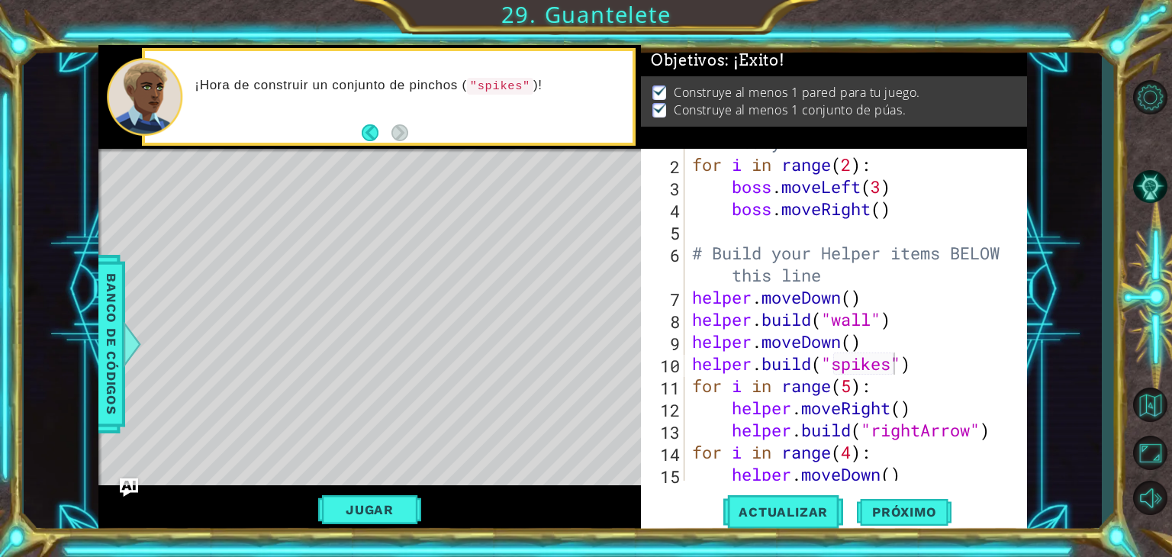
scroll to position [62, 0]
click at [882, 519] on span "Próximo" at bounding box center [904, 511] width 95 height 15
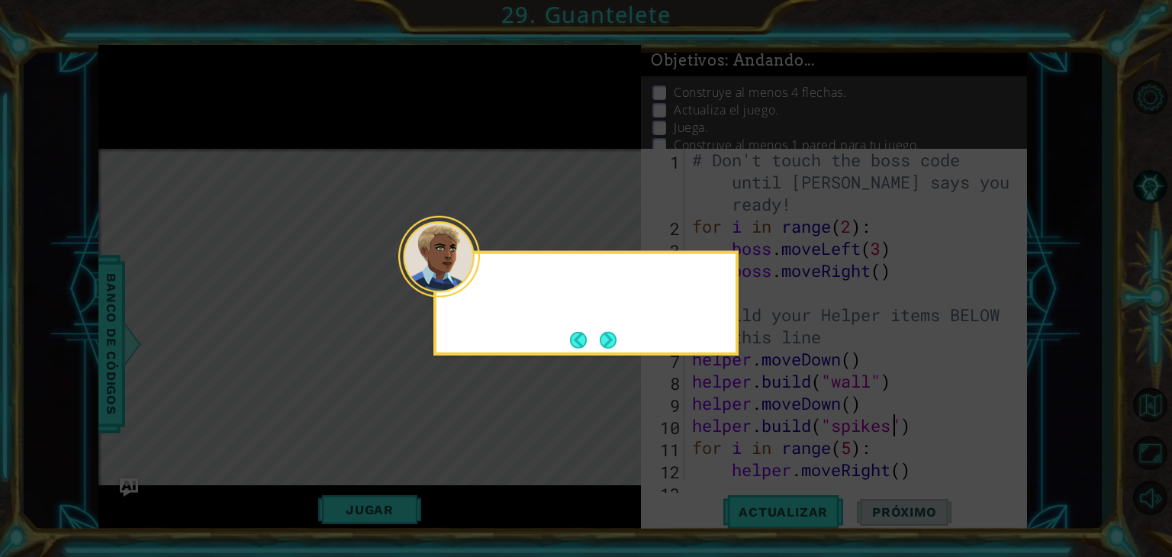
scroll to position [0, 0]
click at [604, 333] on button "Next" at bounding box center [608, 339] width 17 height 17
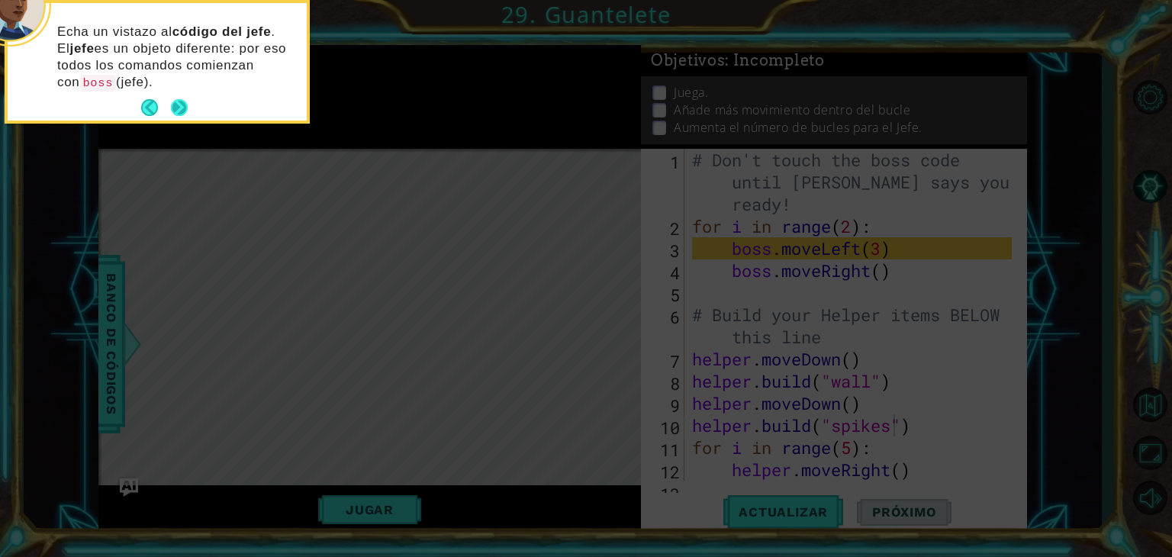
click at [179, 110] on button "Next" at bounding box center [179, 107] width 17 height 17
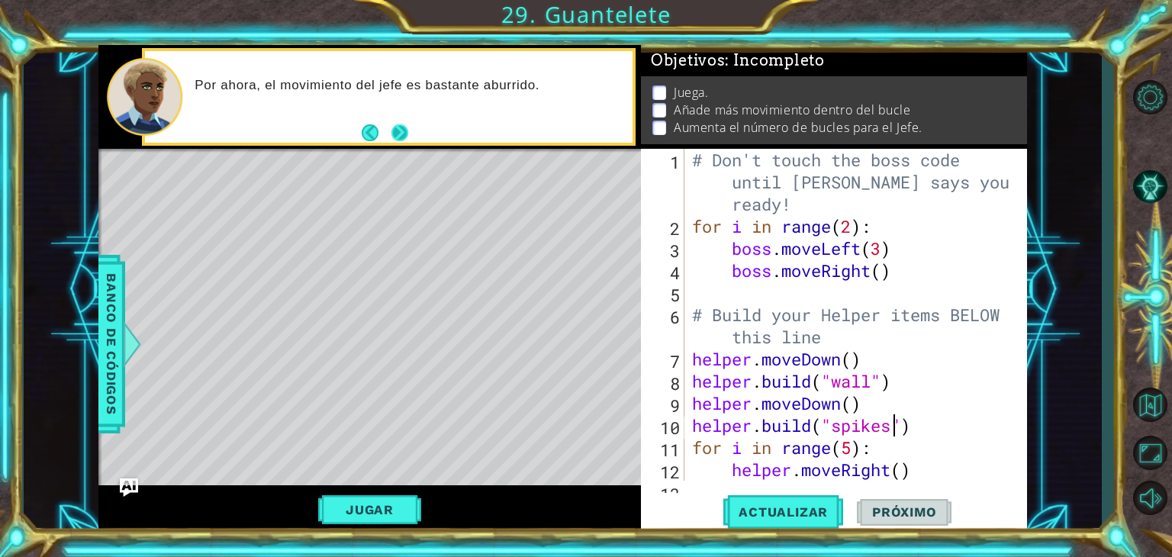
click at [398, 133] on button "Next" at bounding box center [399, 132] width 17 height 17
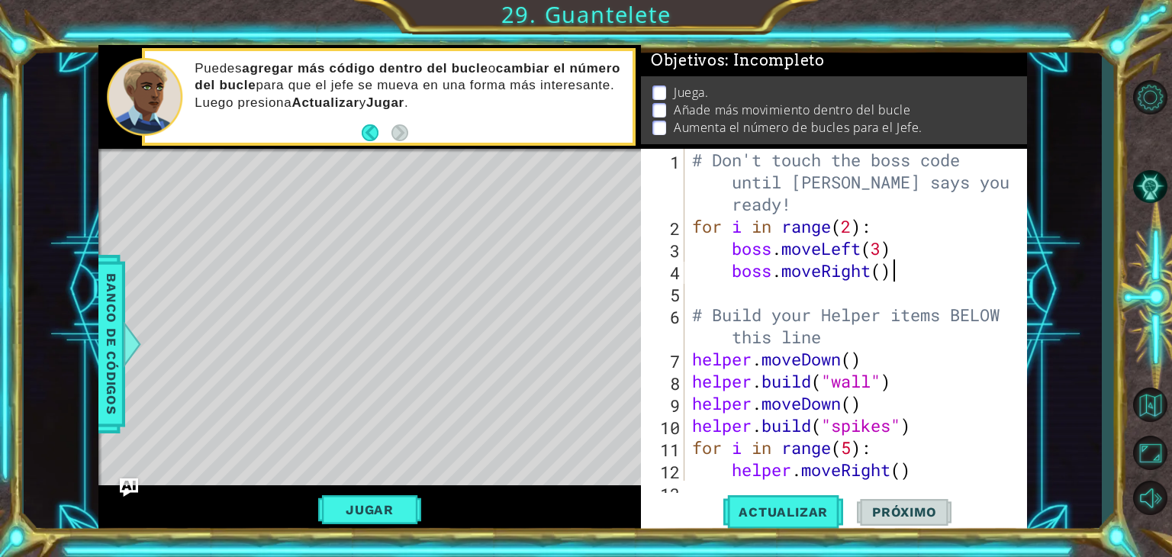
click at [894, 266] on div "# Don't touch the boss code until [PERSON_NAME] says you're ready! for i in ran…" at bounding box center [854, 359] width 330 height 420
type textarea "boss.moveRight()"
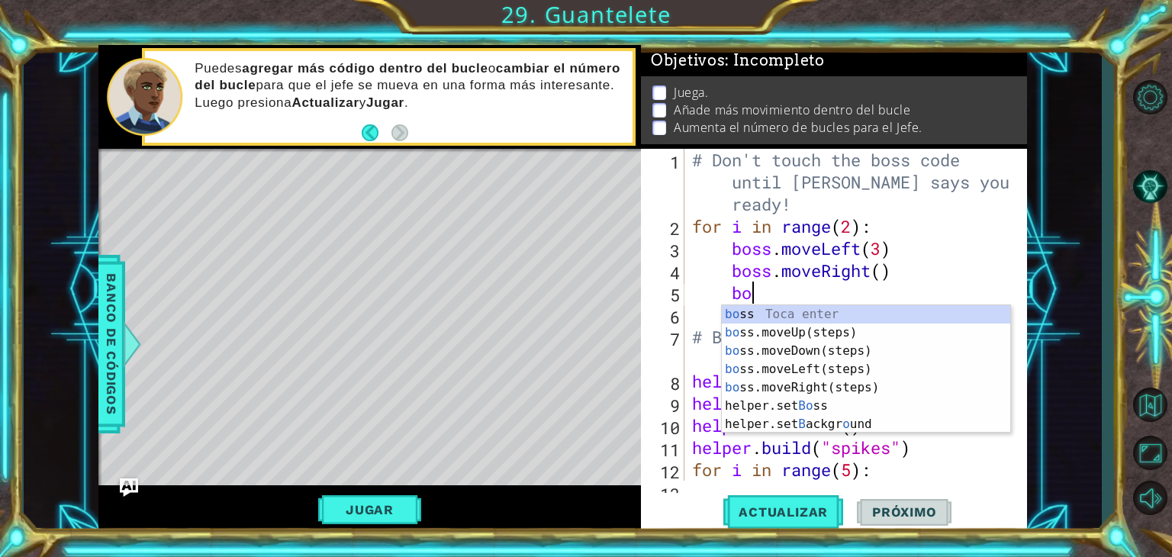
scroll to position [0, 2]
type textarea "boss"
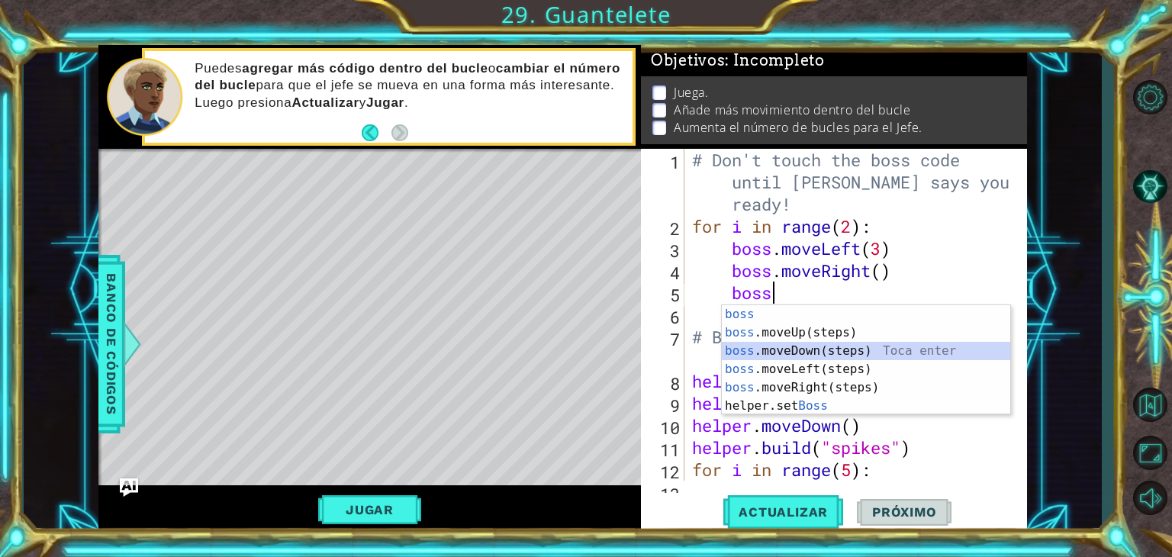
click at [844, 342] on div "boss Toca enter boss .moveUp(steps) Toca enter boss .moveDown(steps) Toca enter…" at bounding box center [866, 378] width 288 height 146
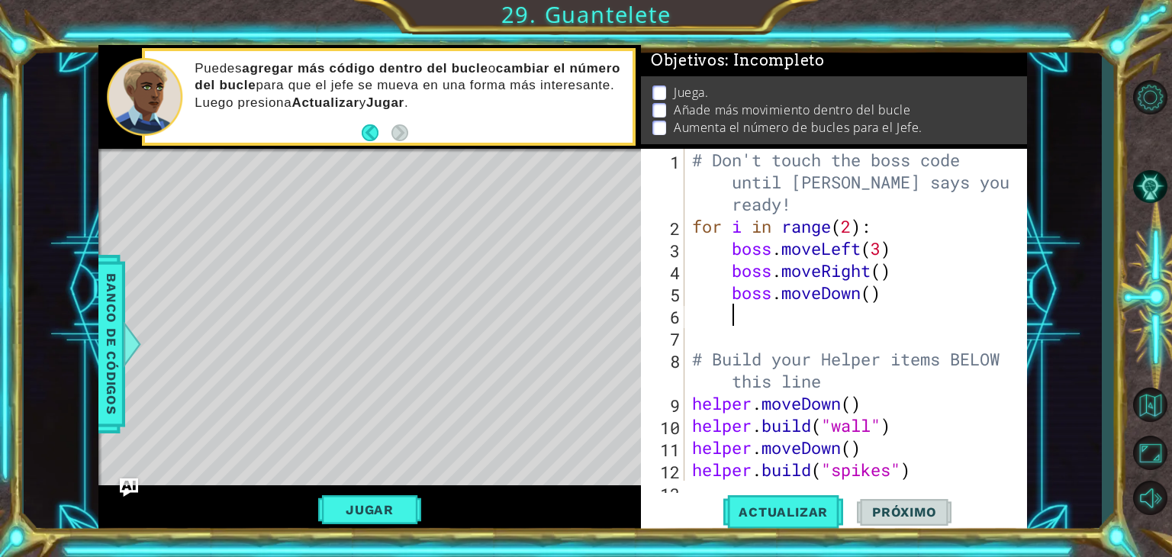
click at [862, 289] on div "# Don't touch the boss code until [PERSON_NAME] says you're ready! for i in ran…" at bounding box center [854, 359] width 330 height 420
type textarea "boss.moveUp()"
click at [786, 510] on span "Actualizar" at bounding box center [783, 511] width 120 height 15
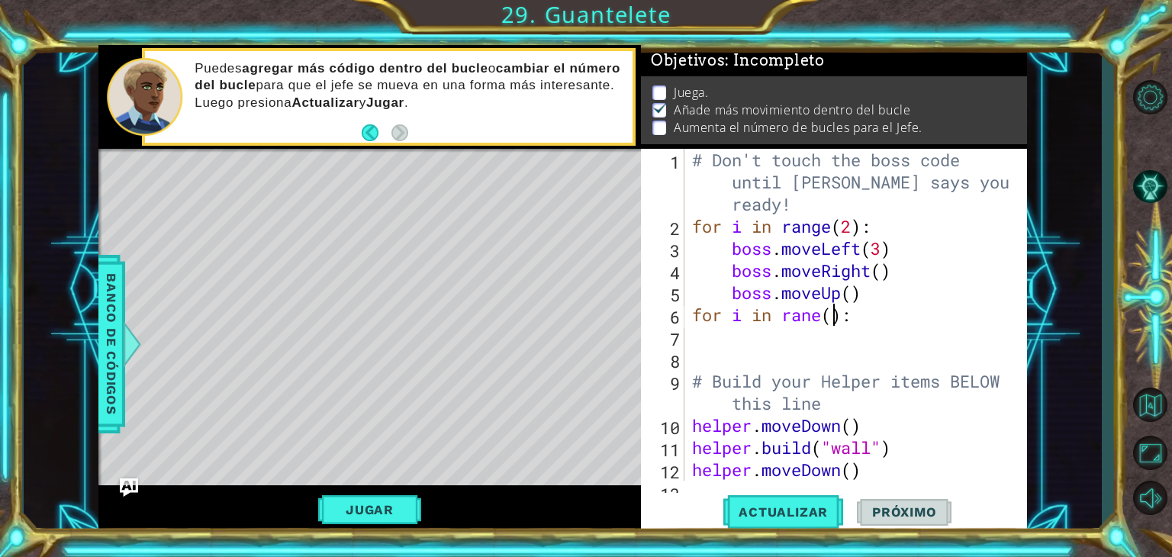
click at [831, 308] on div "# Don't touch the boss code until [PERSON_NAME] says you're ready! for i in ran…" at bounding box center [854, 359] width 330 height 420
type textarea "for i in rane(2):"
click at [884, 312] on div "# Don't touch the boss code until [PERSON_NAME] says you're ready! for i in ran…" at bounding box center [854, 359] width 330 height 420
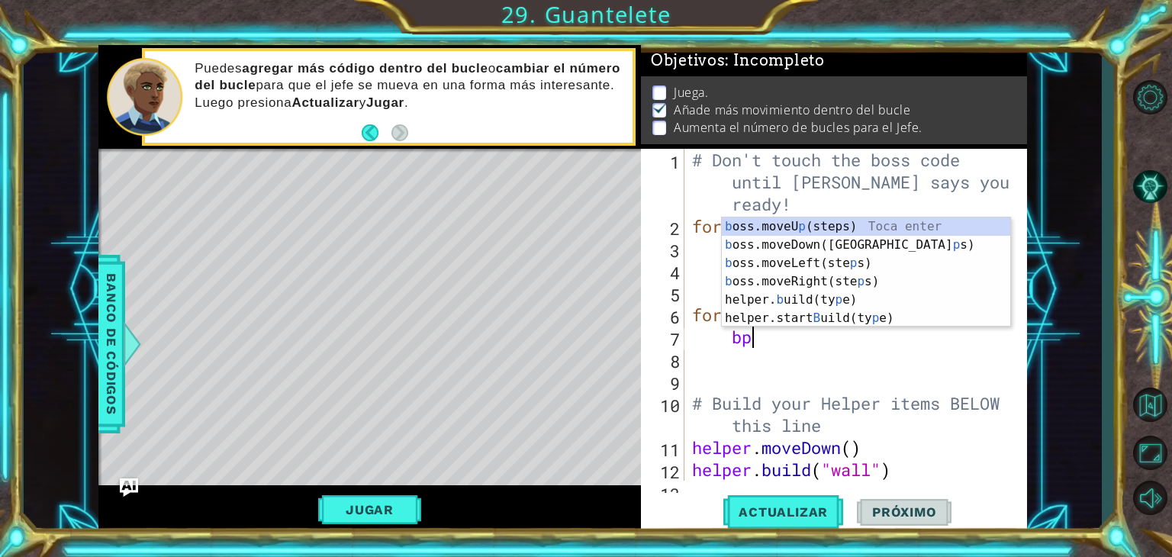
scroll to position [0, 2]
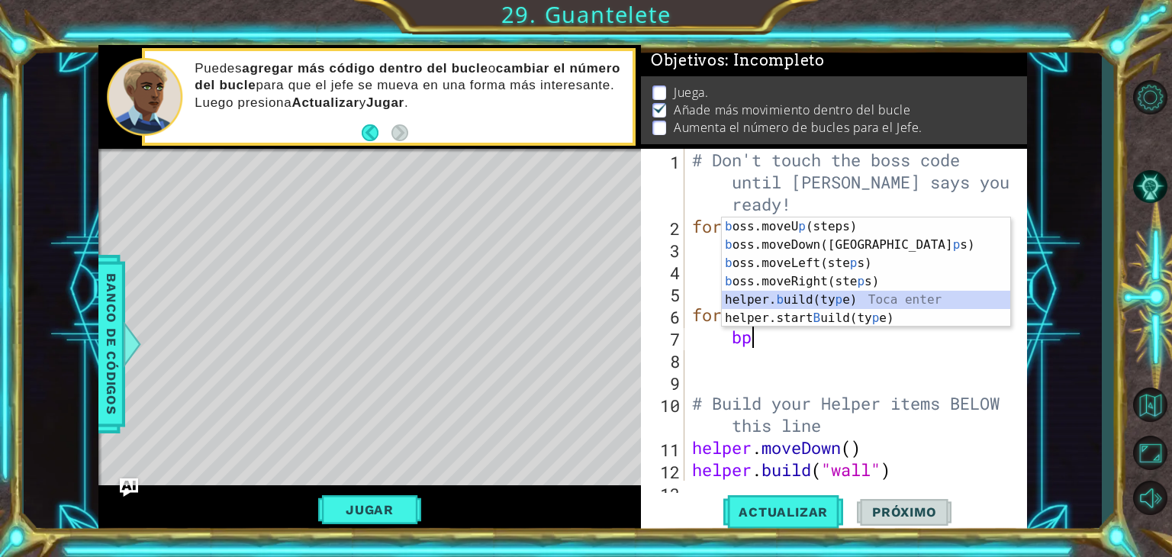
click at [794, 297] on div "b oss.moveU p (steps) Toca enter b oss.moveDown(ste p s) Toca enter b oss.moveL…" at bounding box center [866, 290] width 288 height 146
type textarea "[DOMAIN_NAME]("wall")"
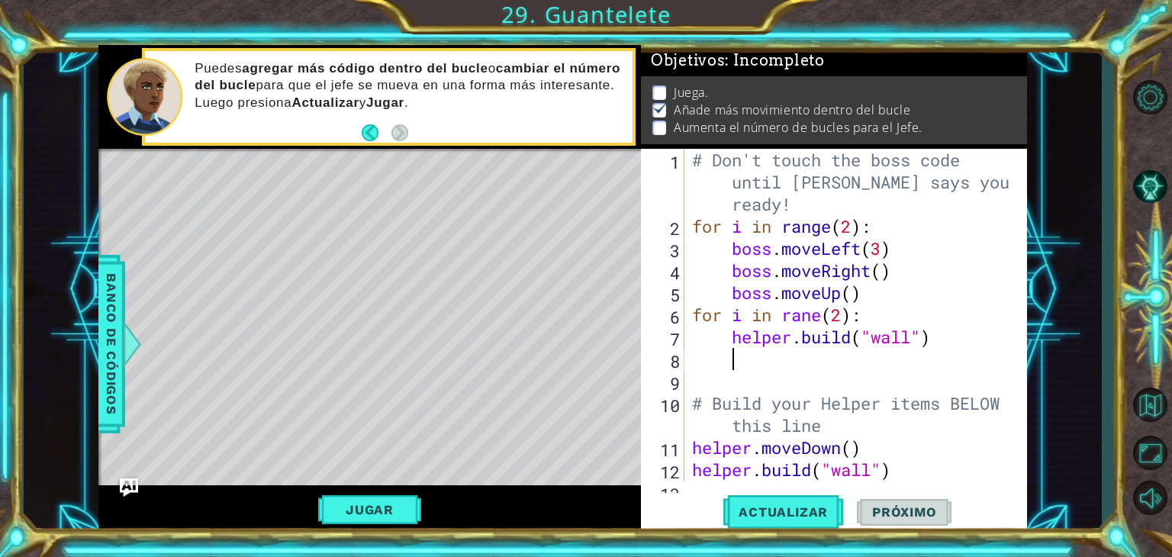
click at [767, 349] on div "# Don't touch the boss code until [PERSON_NAME] says you're ready! for i in ran…" at bounding box center [854, 359] width 330 height 420
drag, startPoint x: 940, startPoint y: 337, endPoint x: 731, endPoint y: 335, distance: 209.0
click at [731, 335] on div "# Don't touch the boss code until [PERSON_NAME] says you're ready! for i in ran…" at bounding box center [854, 359] width 330 height 420
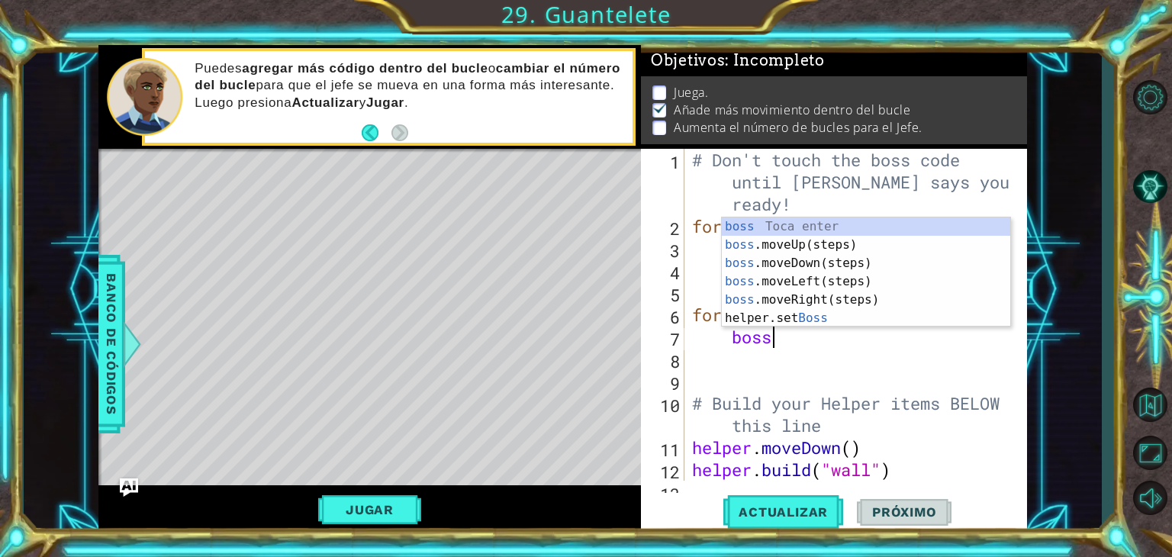
type textarea "boss."
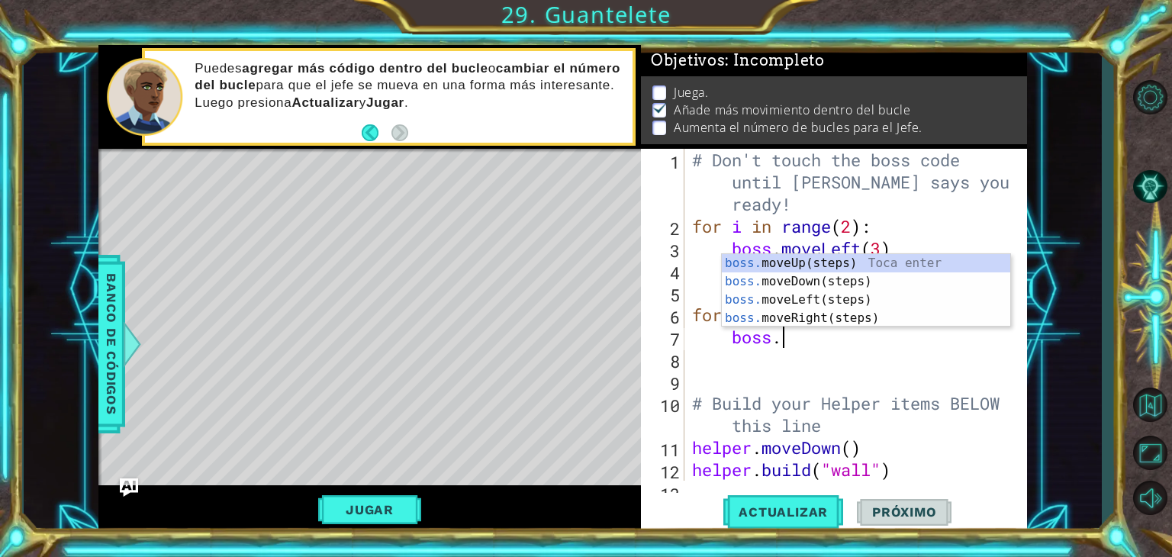
scroll to position [0, 3]
click at [799, 297] on div "boss. moveUp(steps) Toca enter boss. moveDown(steps) Toca enter boss. moveLeft(…" at bounding box center [866, 309] width 288 height 110
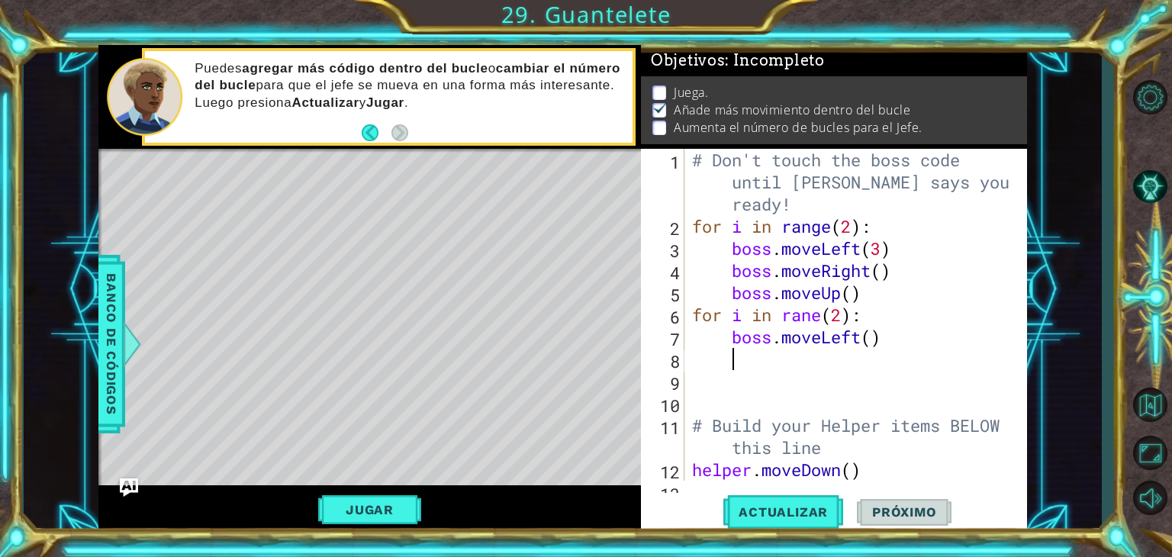
scroll to position [0, 0]
click at [775, 498] on button "Actualizar" at bounding box center [783, 512] width 120 height 39
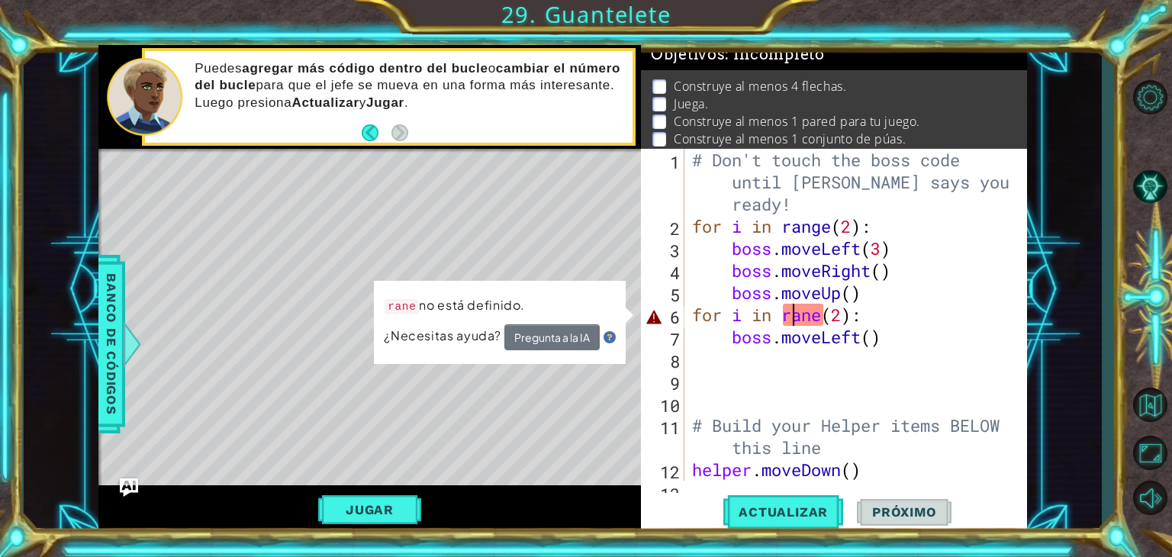
click at [793, 315] on div "# Don't touch the boss code until [PERSON_NAME] says you're ready! for i in ran…" at bounding box center [854, 359] width 330 height 420
click at [806, 321] on div "# Don't touch the boss code until [PERSON_NAME] says you're ready! for i in ran…" at bounding box center [854, 359] width 330 height 420
click at [821, 315] on div "# Don't touch the boss code until [PERSON_NAME] says you're ready! for i in ran…" at bounding box center [854, 359] width 330 height 420
click at [815, 315] on div "# Don't touch the boss code until [PERSON_NAME] says you're ready! for i in ran…" at bounding box center [854, 359] width 330 height 420
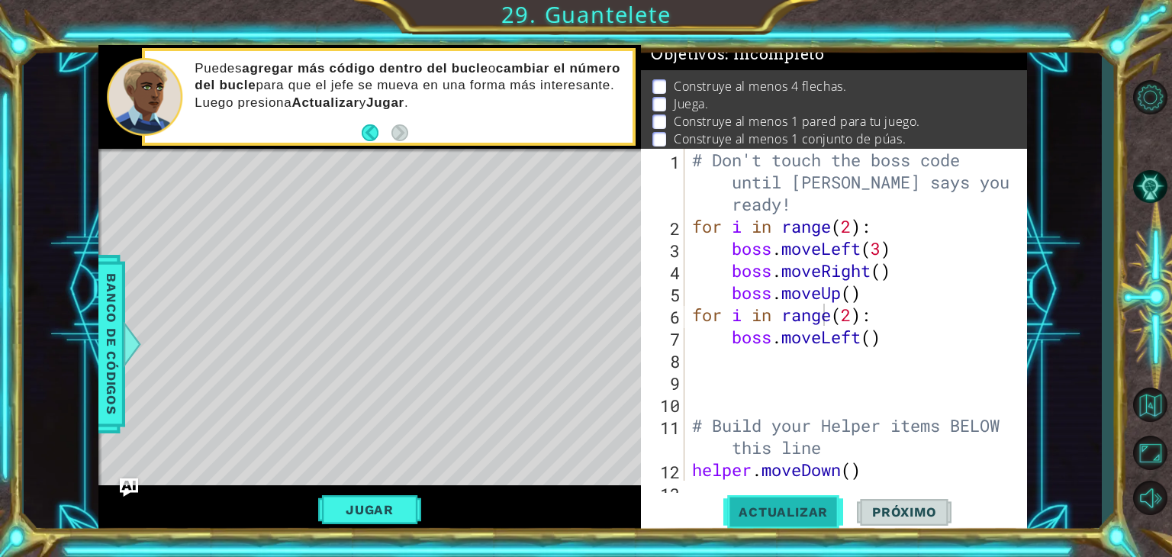
click at [799, 519] on span "Actualizar" at bounding box center [783, 511] width 120 height 15
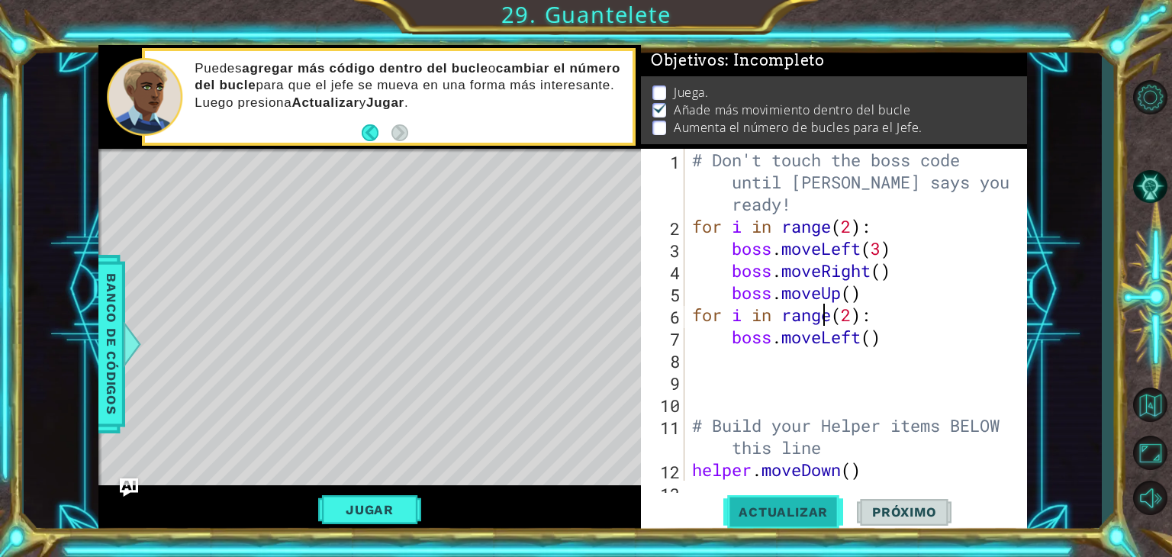
scroll to position [14, 0]
click at [761, 497] on button "Actualizar" at bounding box center [783, 512] width 120 height 39
click at [893, 333] on div "# Don't touch the boss code until [PERSON_NAME] says you're ready! for i in ran…" at bounding box center [854, 359] width 330 height 420
click at [863, 336] on div "# Don't touch the boss code until [PERSON_NAME] says you're ready! for i in ran…" at bounding box center [854, 359] width 330 height 420
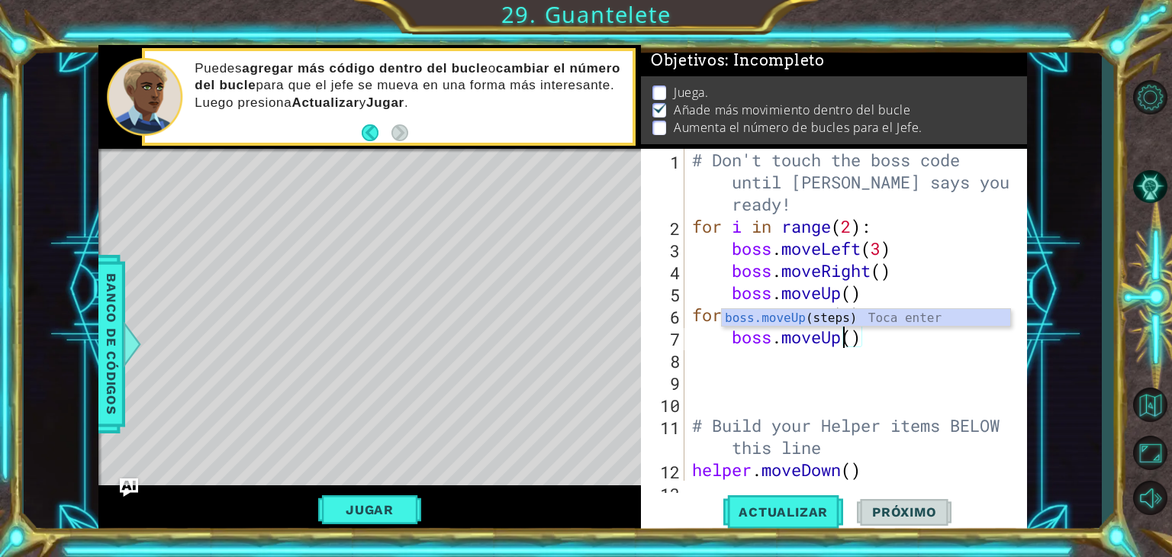
scroll to position [0, 6]
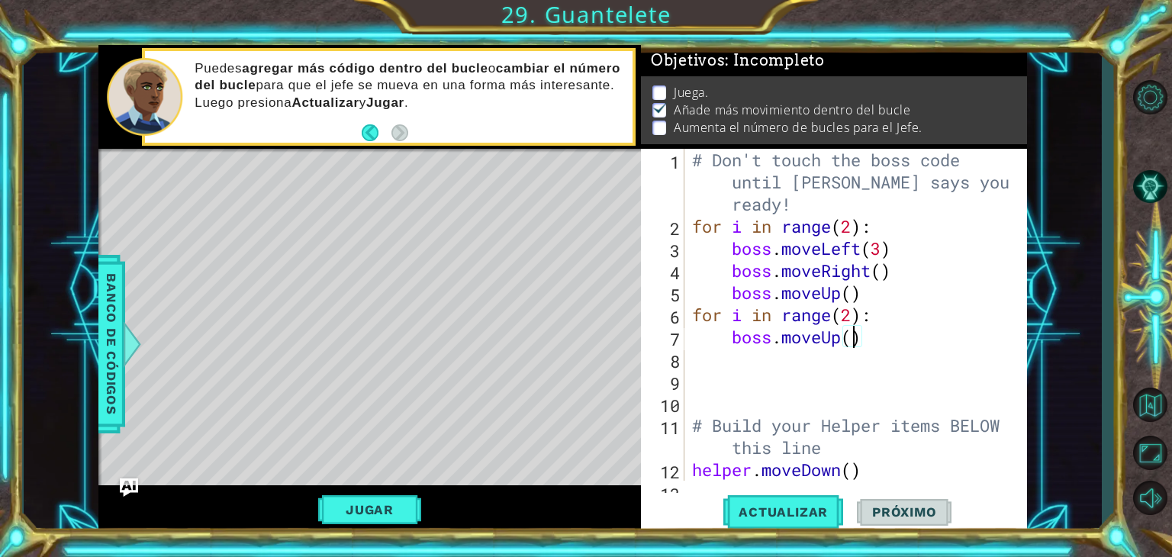
click at [854, 340] on div "# Don't touch the boss code until [PERSON_NAME] says you're ready! for i in ran…" at bounding box center [854, 359] width 330 height 420
type textarea "boss.moveUp(3)"
click at [804, 507] on span "Actualizar" at bounding box center [783, 511] width 120 height 15
click at [384, 508] on button "Jugar" at bounding box center [369, 509] width 103 height 29
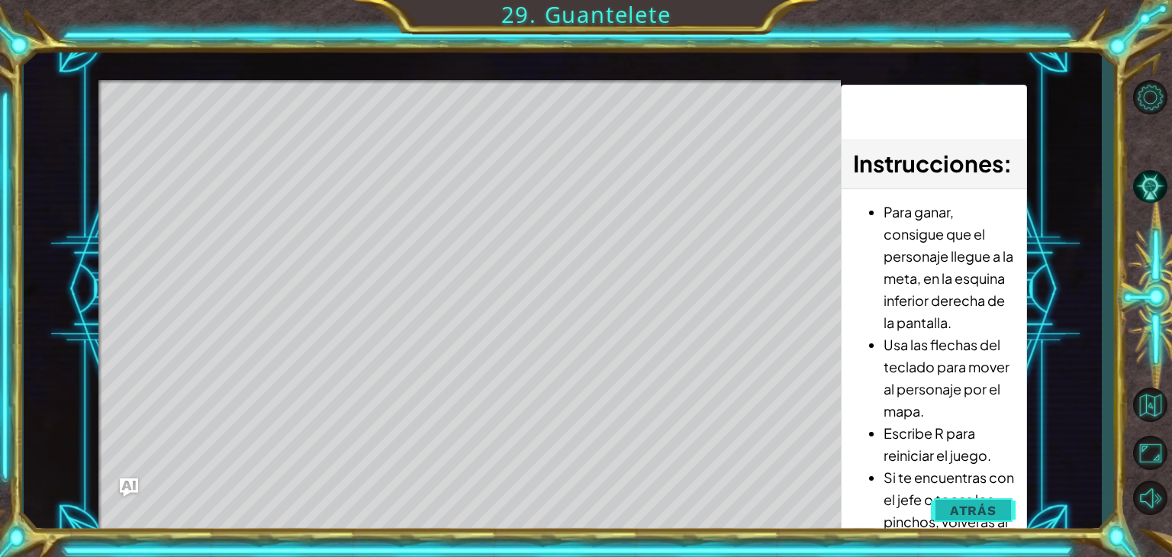
click at [954, 497] on button "Atrás" at bounding box center [973, 510] width 85 height 31
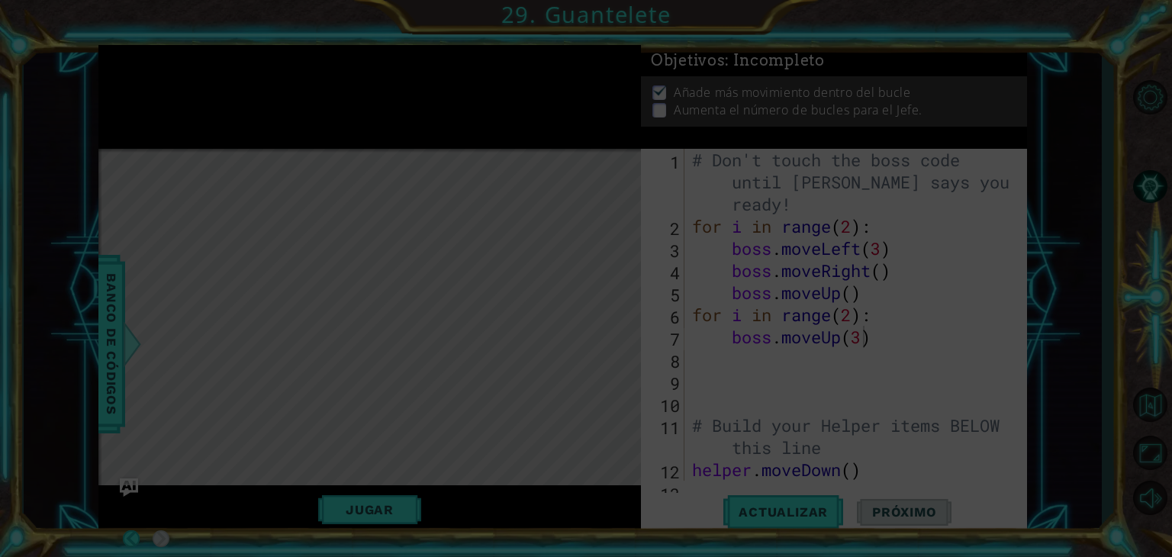
scroll to position [0, 0]
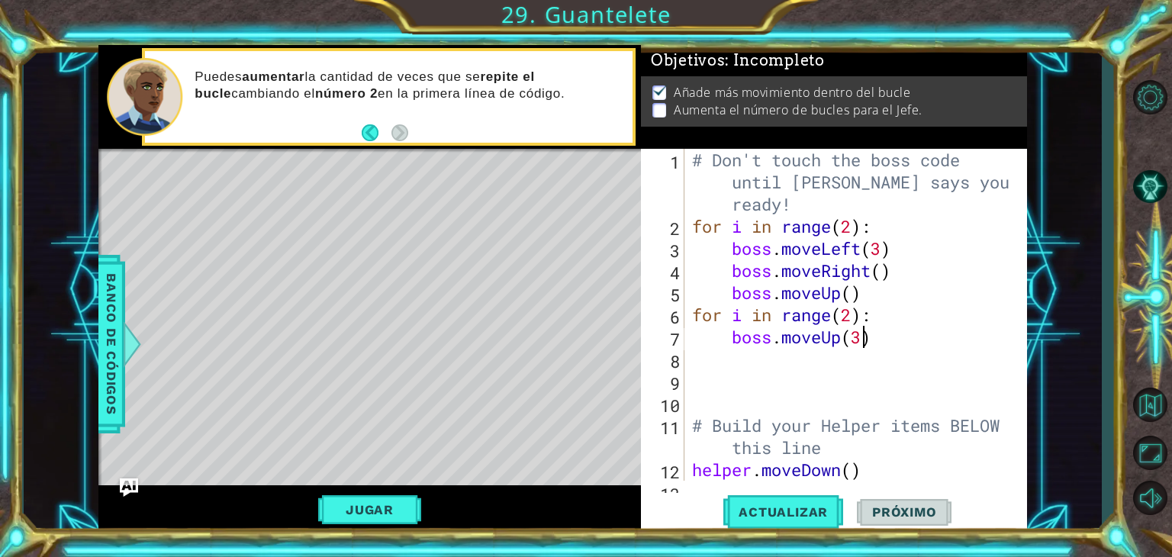
click at [894, 335] on div "# Don't touch the boss code until [PERSON_NAME] says you're ready! for i in ran…" at bounding box center [854, 359] width 330 height 420
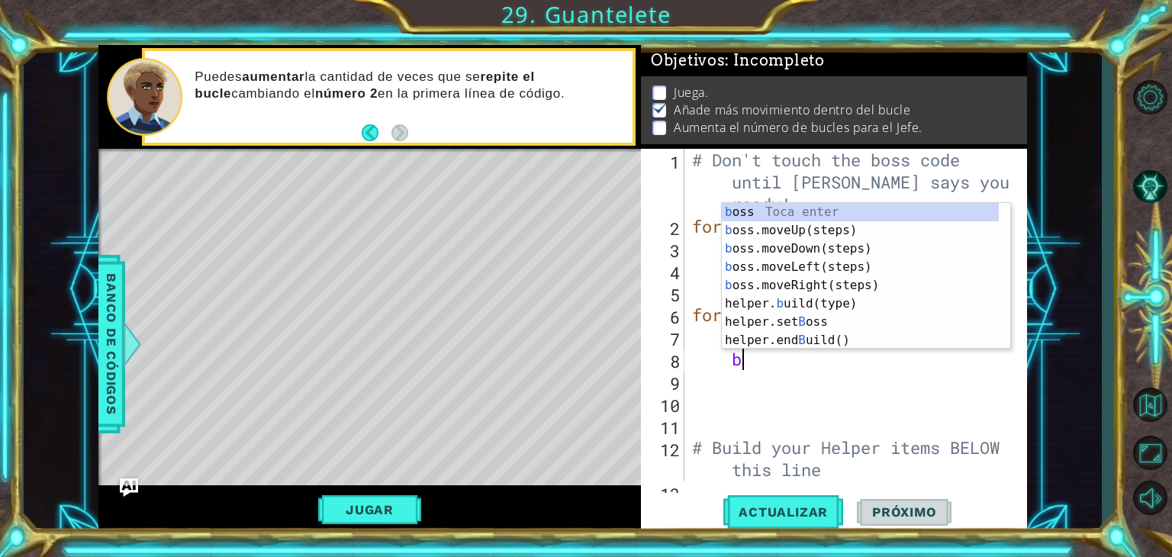
type textarea "bp"
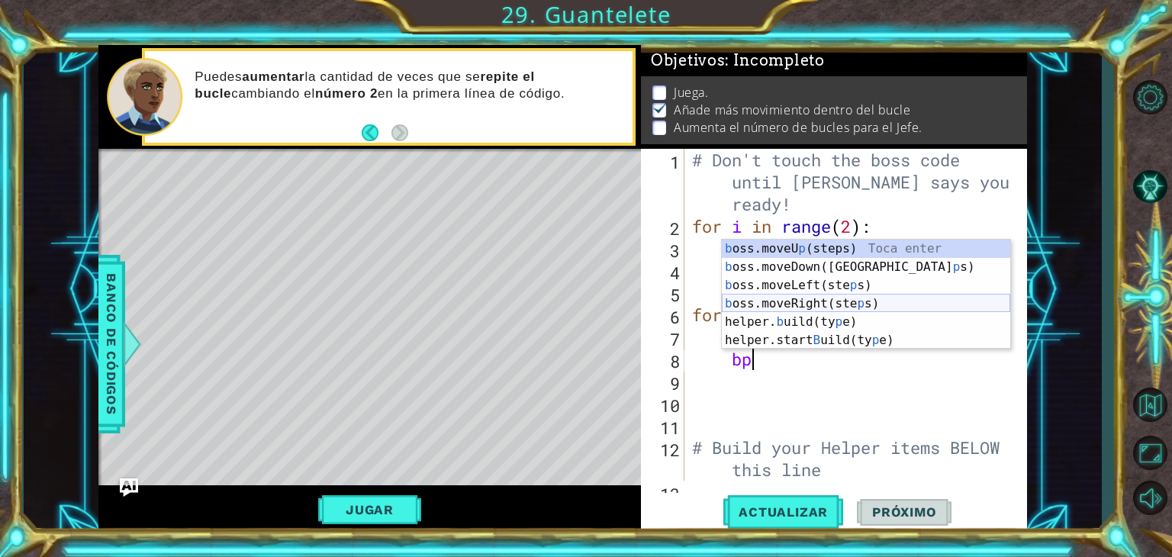
click at [799, 299] on div "b oss.moveU p (steps) Toca enter b oss.moveDown(ste p s) Toca enter b oss.moveL…" at bounding box center [866, 313] width 288 height 146
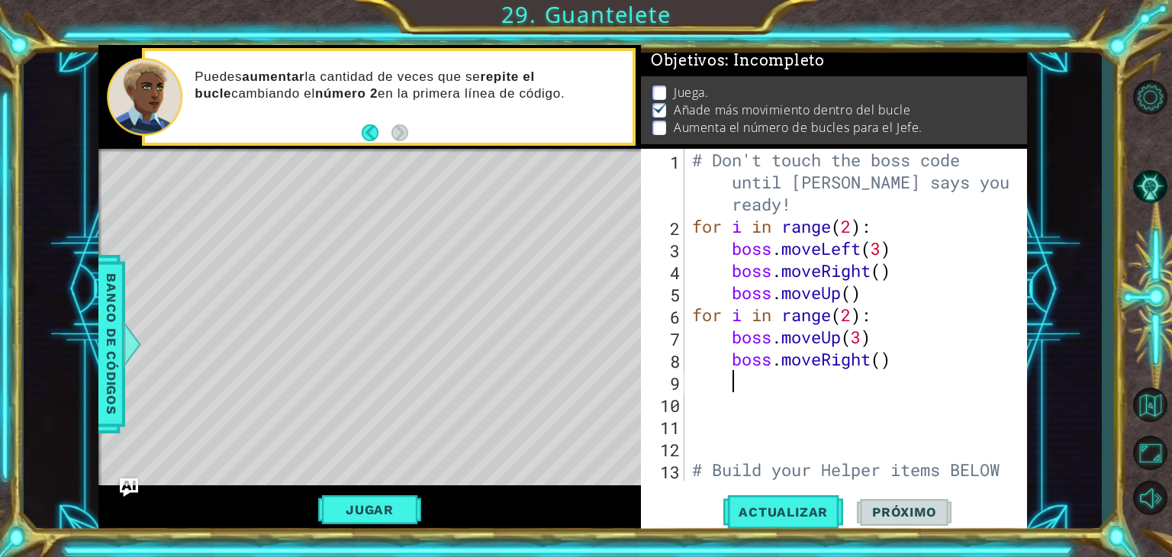
scroll to position [0, 0]
click at [882, 368] on div "# Don't touch the boss code until [PERSON_NAME] says you're ready! for i in ran…" at bounding box center [854, 370] width 330 height 442
click at [799, 505] on span "Actualizar" at bounding box center [783, 511] width 120 height 15
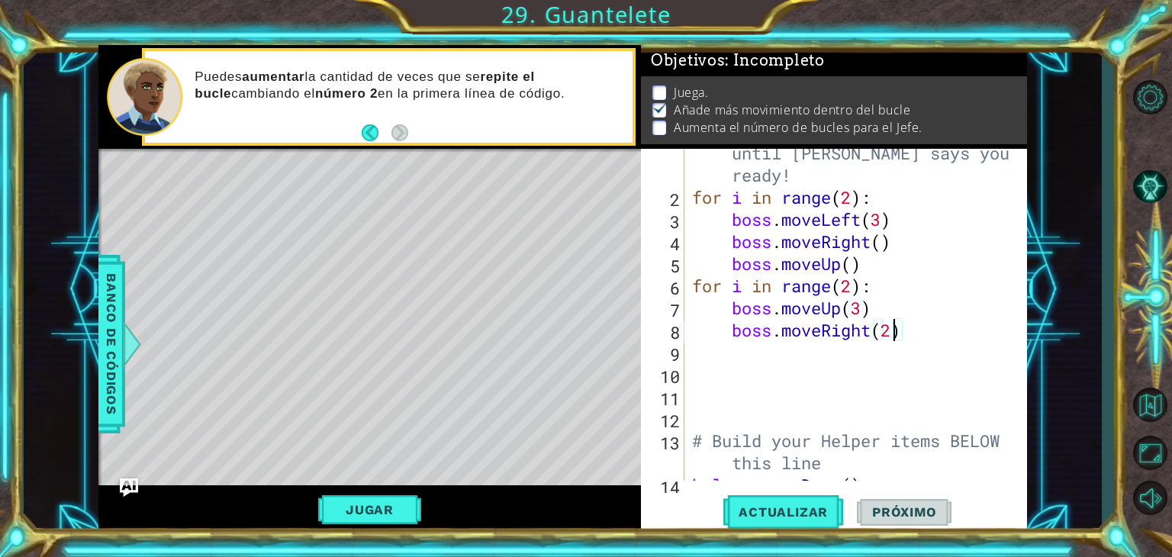
scroll to position [0, 0]
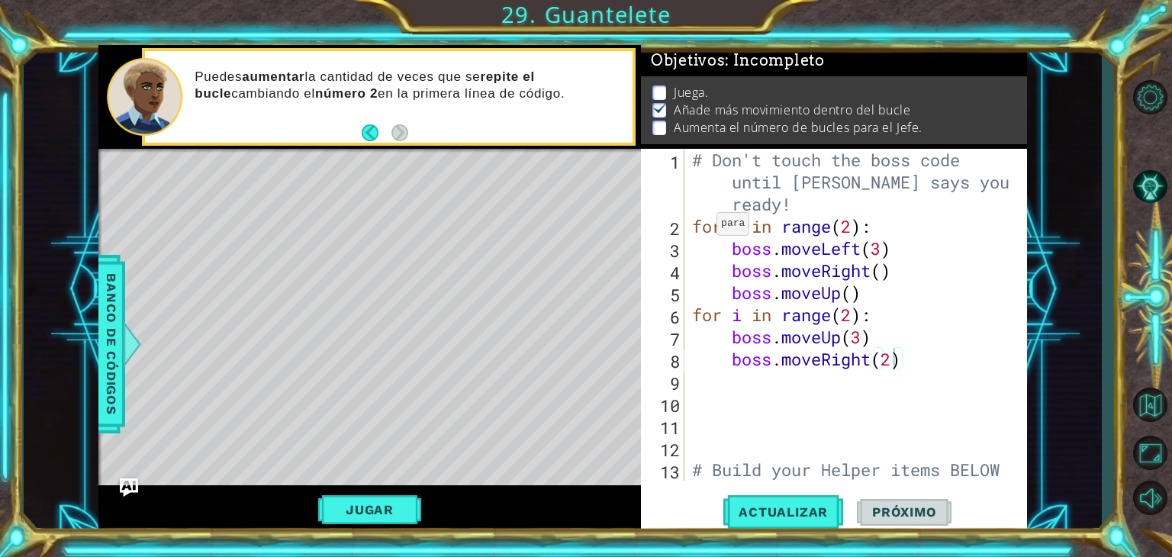
drag, startPoint x: 680, startPoint y: 111, endPoint x: 699, endPoint y: 227, distance: 116.8
click at [699, 227] on div "Objetivos : Incompleto Juega. Añade más movimiento dentro del bucle Aumenta el …" at bounding box center [834, 290] width 386 height 490
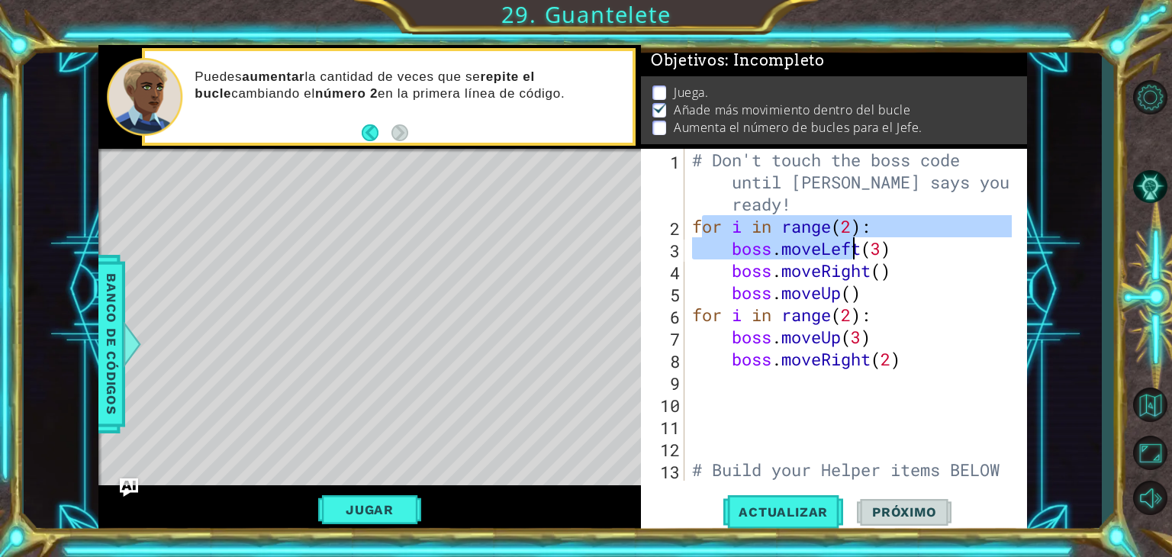
drag, startPoint x: 699, startPoint y: 227, endPoint x: 855, endPoint y: 244, distance: 157.4
click at [855, 244] on div "# Don't touch the boss code until [PERSON_NAME] says you're ready! for i in ran…" at bounding box center [854, 370] width 330 height 442
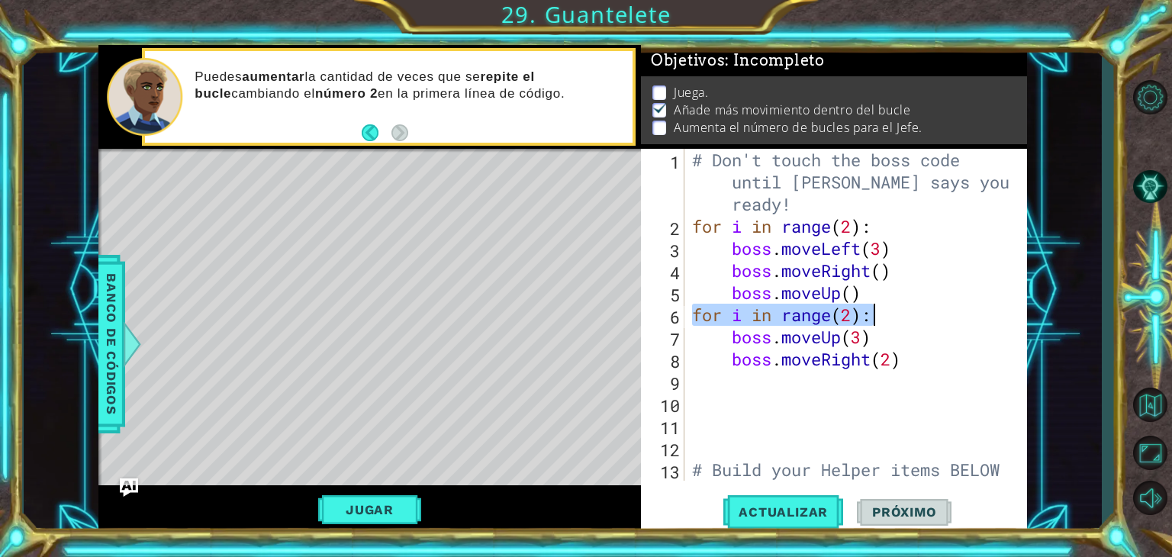
drag, startPoint x: 690, startPoint y: 307, endPoint x: 875, endPoint y: 320, distance: 185.1
click at [875, 320] on div "# Don't touch the boss code until [PERSON_NAME] says you're ready! for i in ran…" at bounding box center [854, 370] width 330 height 442
click at [899, 330] on div "# Don't touch the boss code until [PERSON_NAME] says you're ready! for i in ran…" at bounding box center [854, 370] width 330 height 442
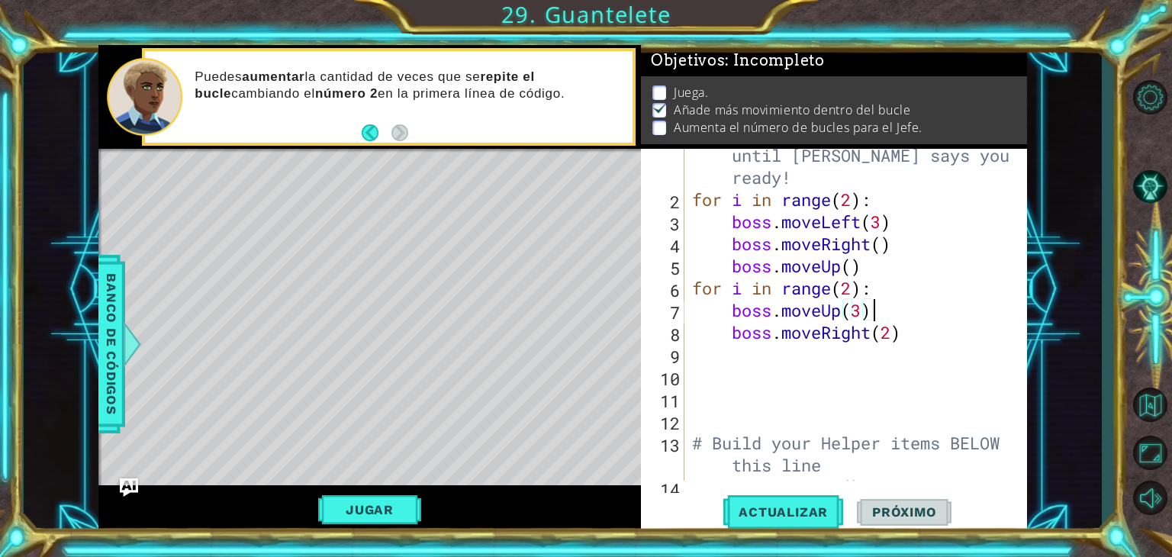
scroll to position [24, 0]
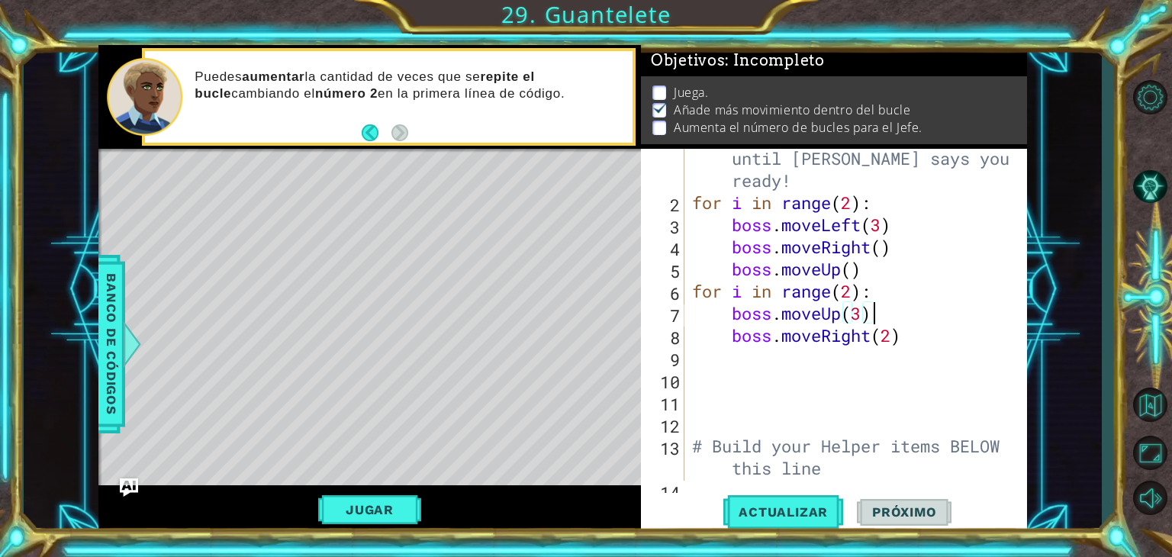
click at [907, 336] on div "# Don't touch the boss code until [PERSON_NAME] says you're ready! for i in ran…" at bounding box center [854, 335] width 330 height 420
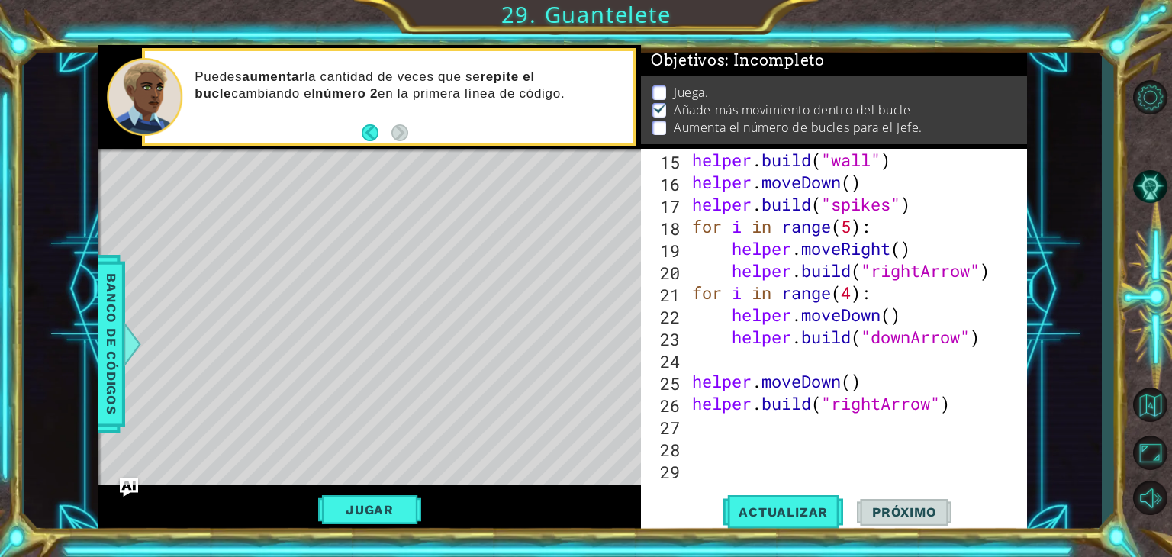
scroll to position [375, 0]
click at [792, 525] on button "Actualizar" at bounding box center [783, 512] width 120 height 39
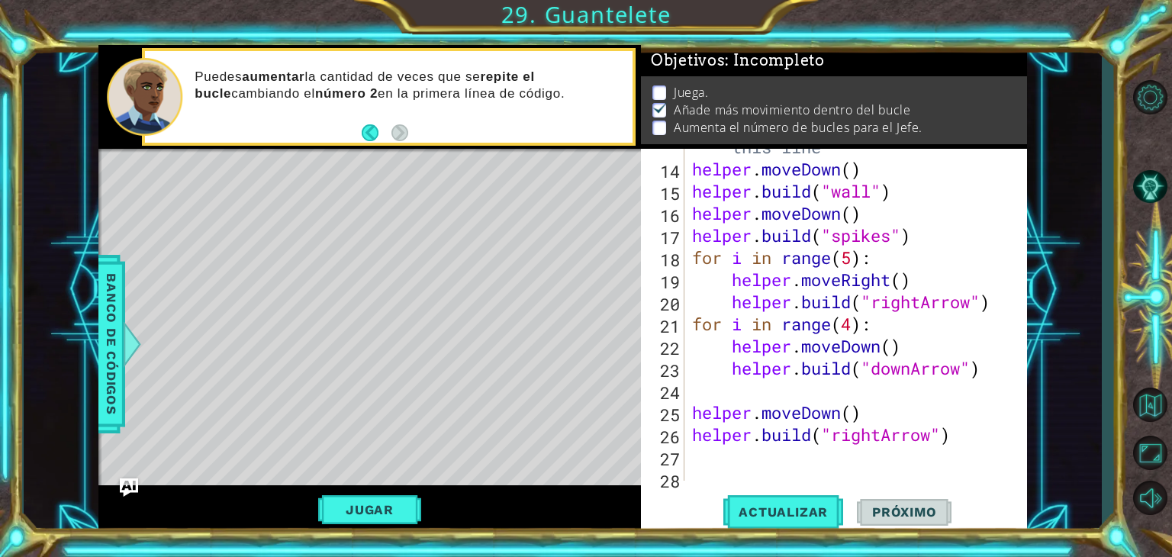
scroll to position [340, 0]
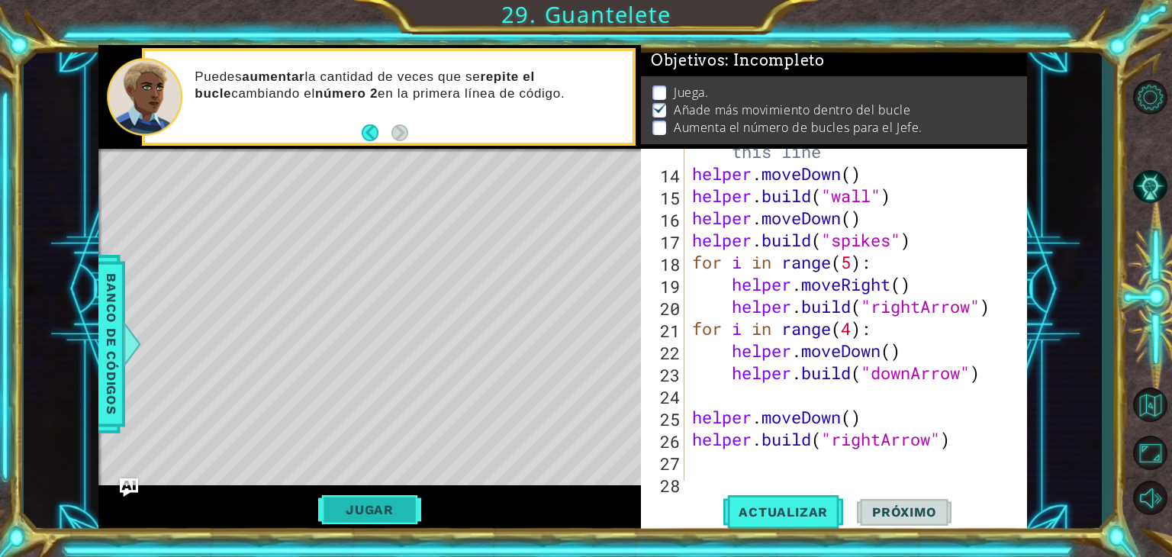
click at [377, 508] on button "Jugar" at bounding box center [369, 509] width 103 height 29
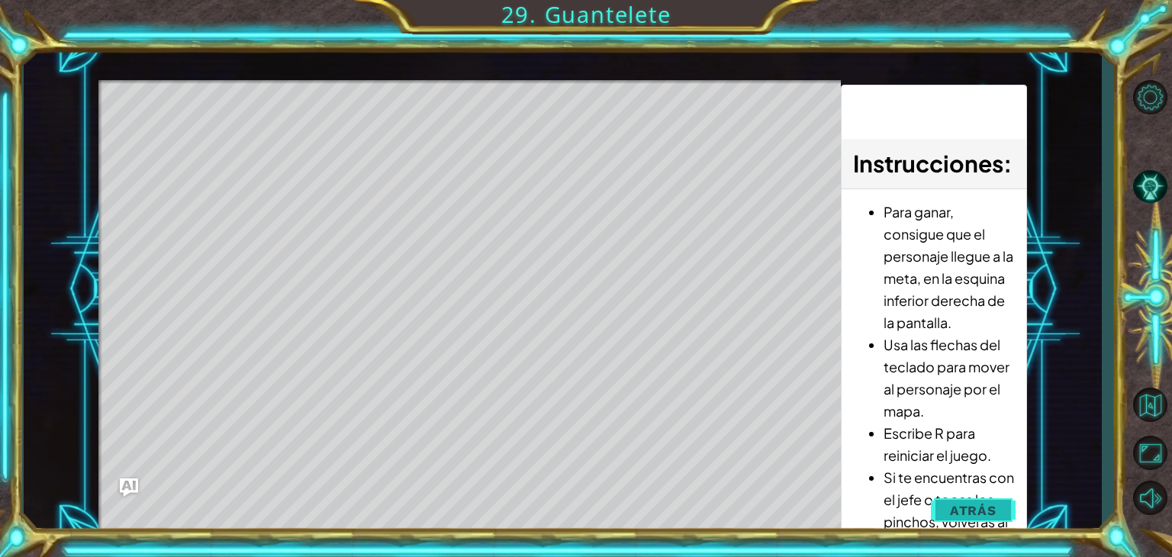
click at [967, 500] on button "Atrás" at bounding box center [973, 510] width 85 height 31
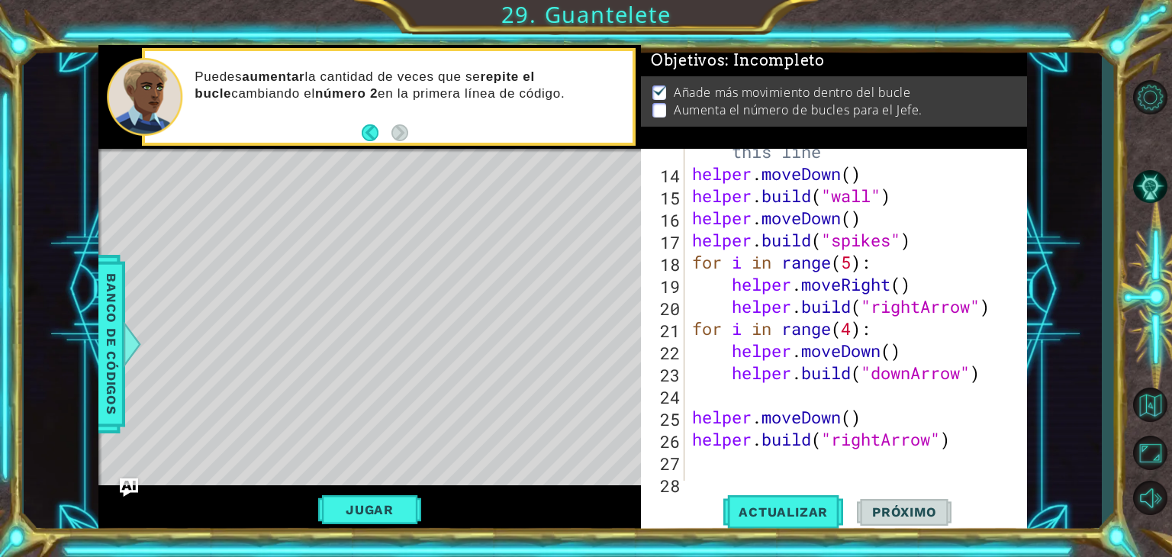
scroll to position [375, 0]
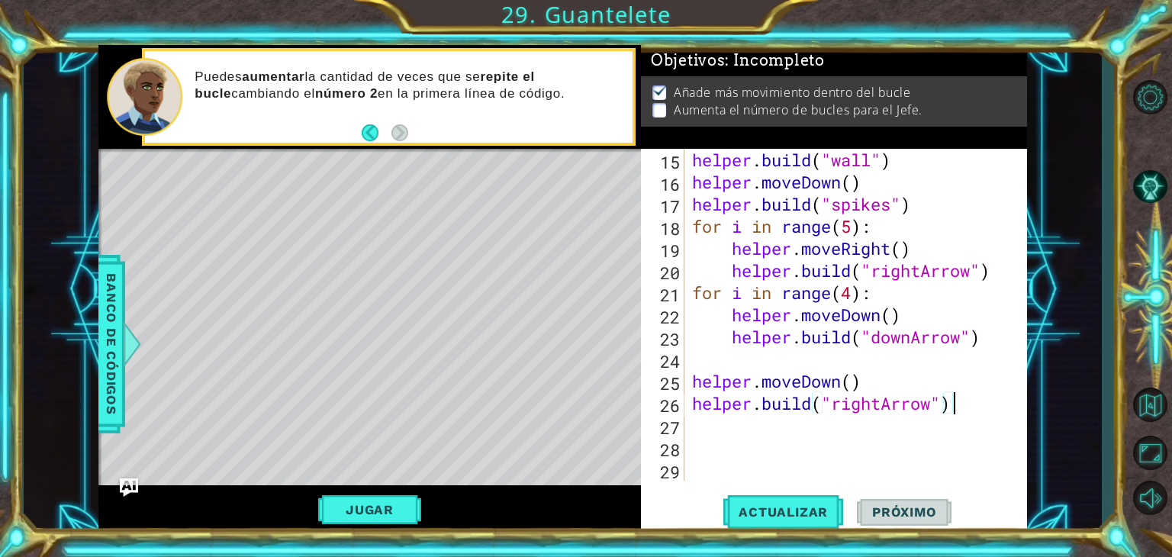
click at [985, 412] on div "helper . build ( "wall" ) helper . moveDown ( ) helper . build ( "spikes" ) for…" at bounding box center [854, 337] width 330 height 376
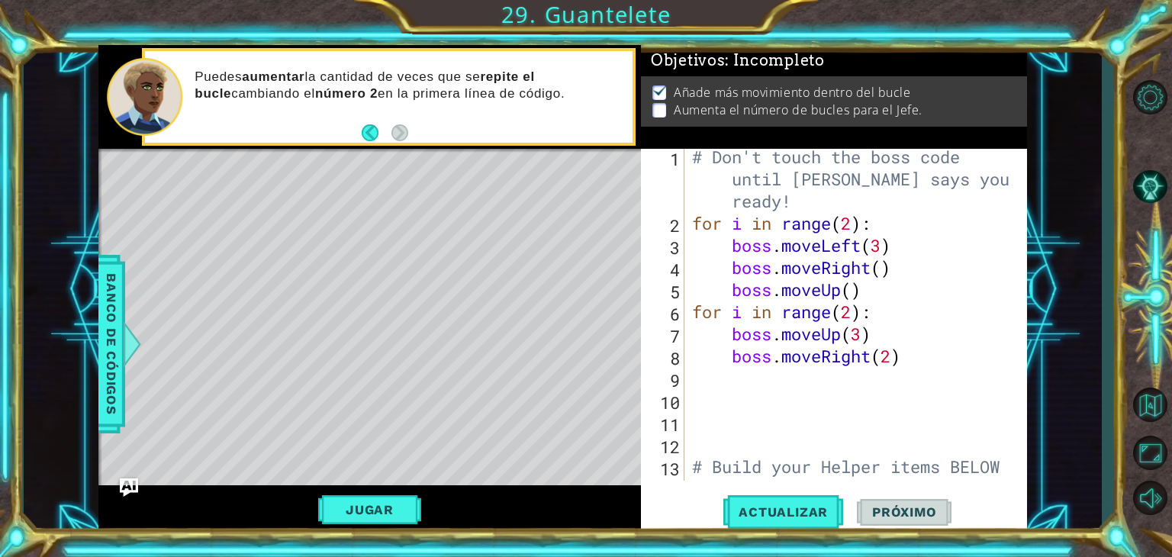
scroll to position [3, 0]
click at [851, 288] on div "# Don't touch the boss code until [PERSON_NAME] says you're ready! for i in ran…" at bounding box center [854, 367] width 330 height 442
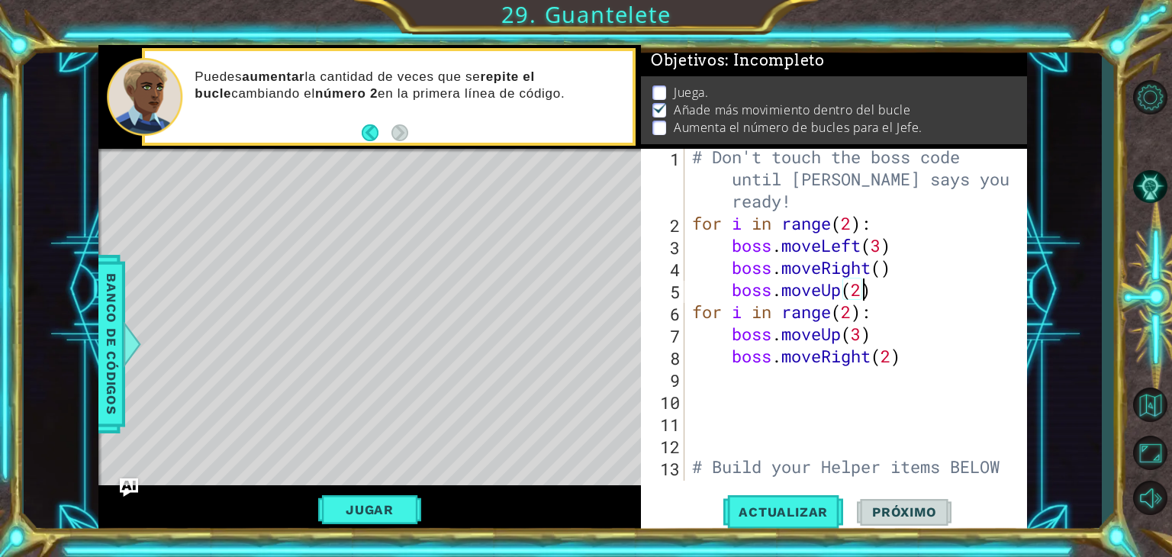
scroll to position [0, 7]
click at [886, 268] on div "# Don't touch the boss code until [PERSON_NAME] says you're ready! for i in ran…" at bounding box center [854, 367] width 330 height 442
click at [811, 524] on button "Actualizar" at bounding box center [783, 512] width 120 height 39
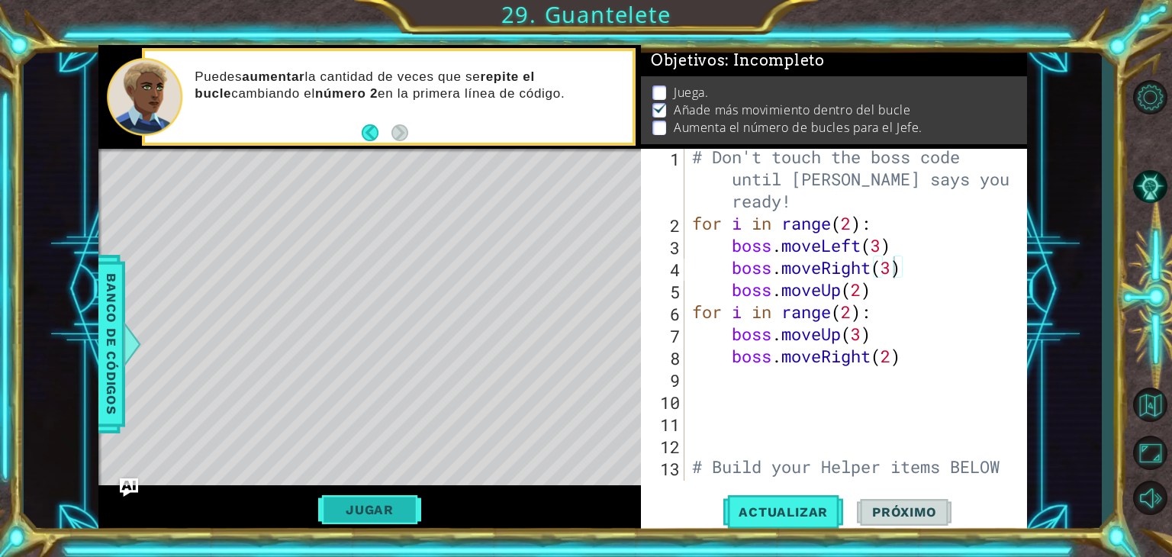
click at [363, 499] on button "Jugar" at bounding box center [369, 509] width 103 height 29
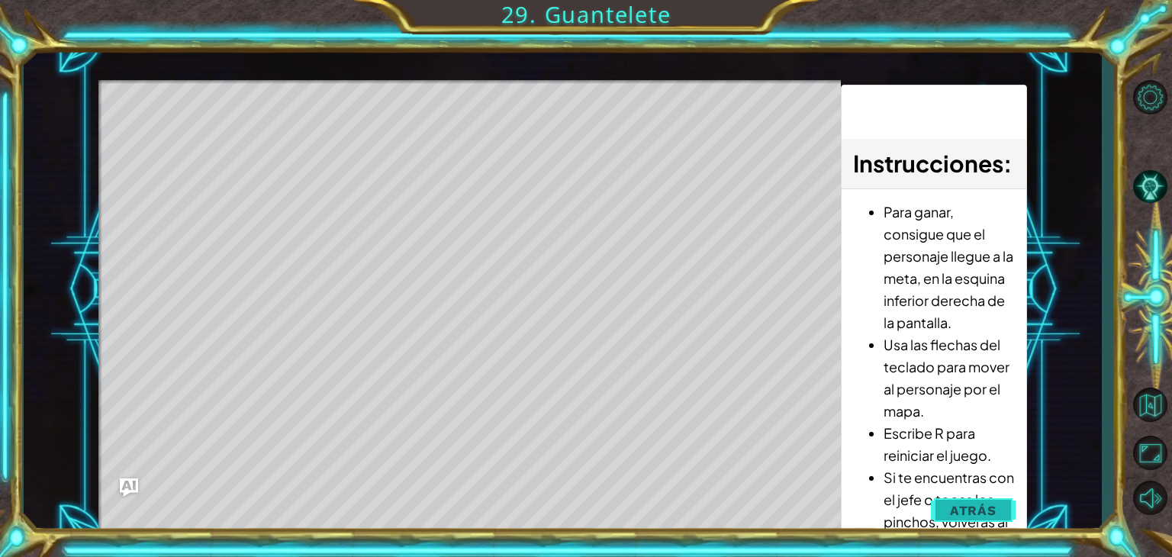
drag, startPoint x: 983, startPoint y: 516, endPoint x: 996, endPoint y: 513, distance: 13.3
click at [996, 513] on button "Atrás" at bounding box center [973, 510] width 85 height 31
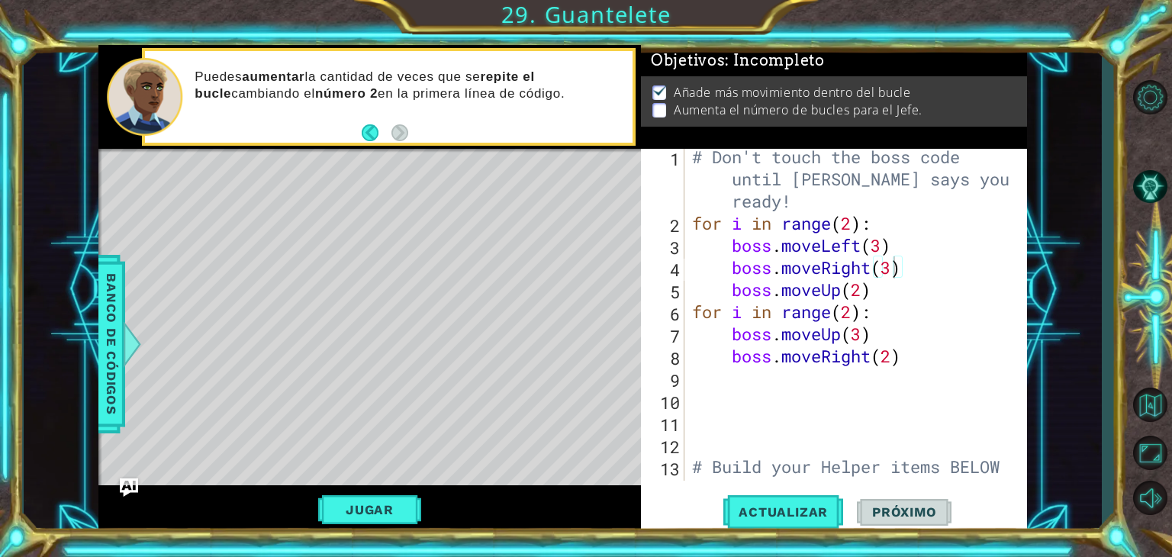
scroll to position [0, 0]
click at [772, 498] on button "Actualizar" at bounding box center [783, 512] width 120 height 39
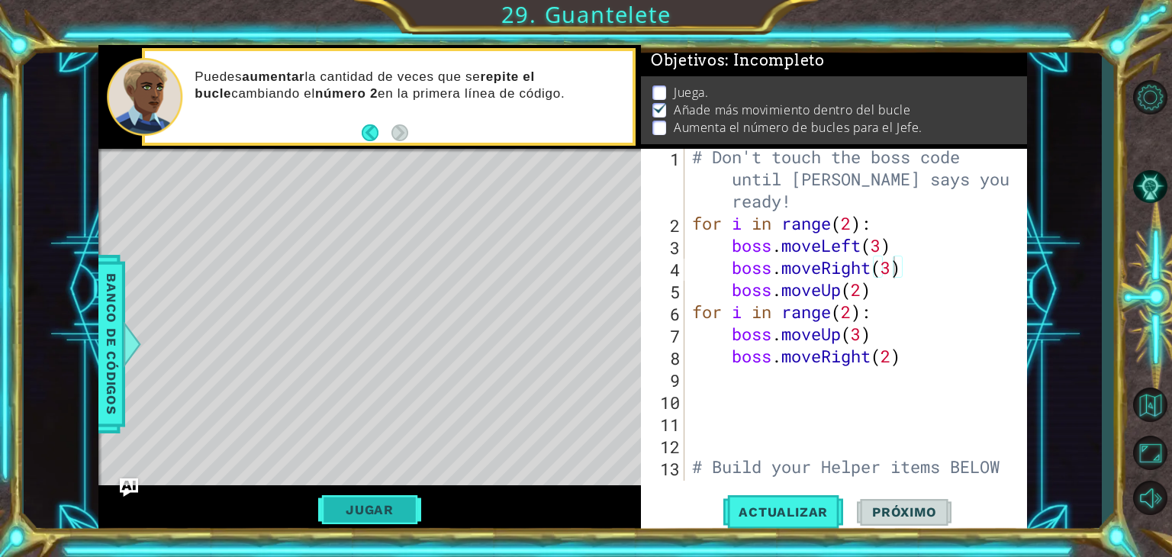
click at [333, 505] on button "Jugar" at bounding box center [369, 509] width 103 height 29
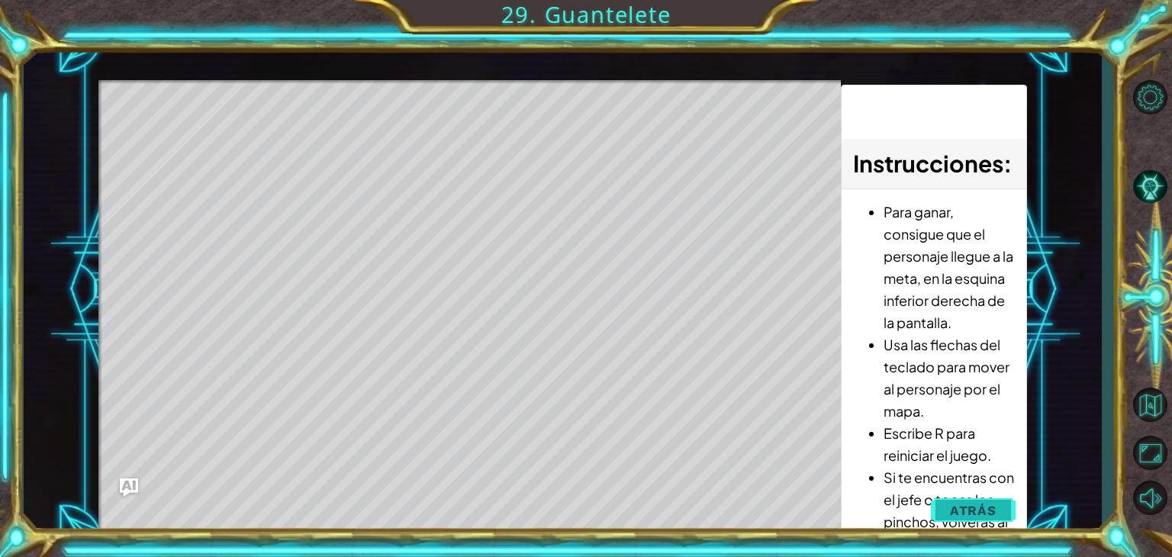
click at [966, 510] on span "Atrás" at bounding box center [973, 510] width 47 height 15
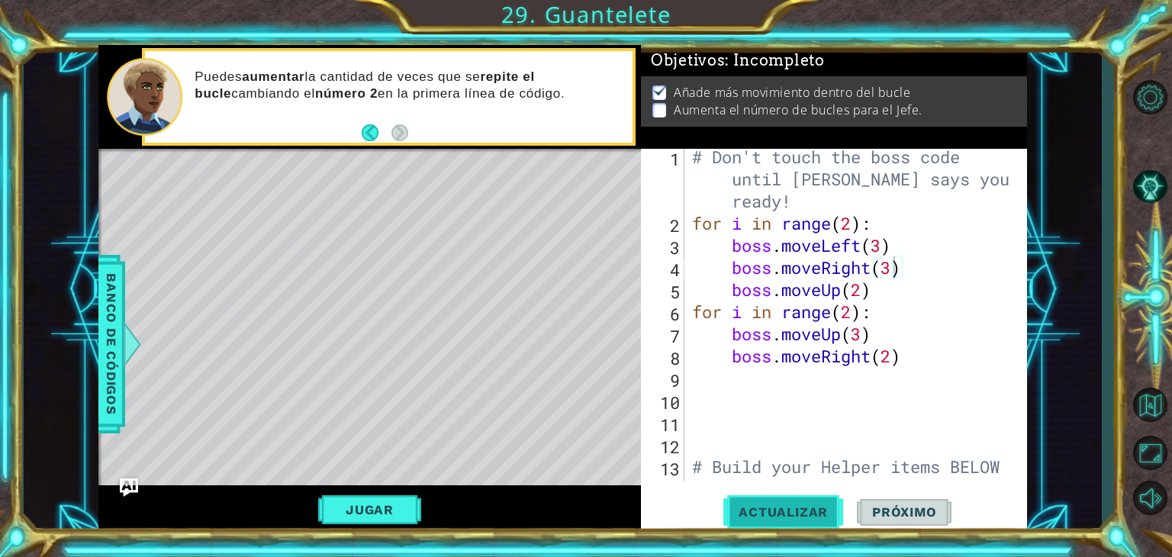
click at [760, 514] on span "Actualizar" at bounding box center [783, 511] width 120 height 15
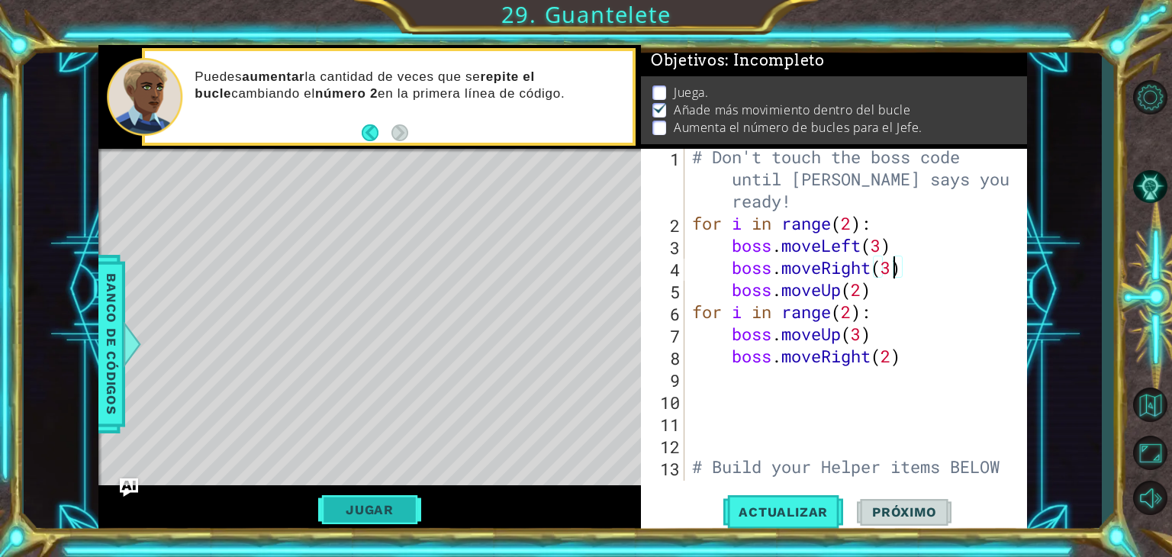
click at [387, 504] on button "Jugar" at bounding box center [369, 509] width 103 height 29
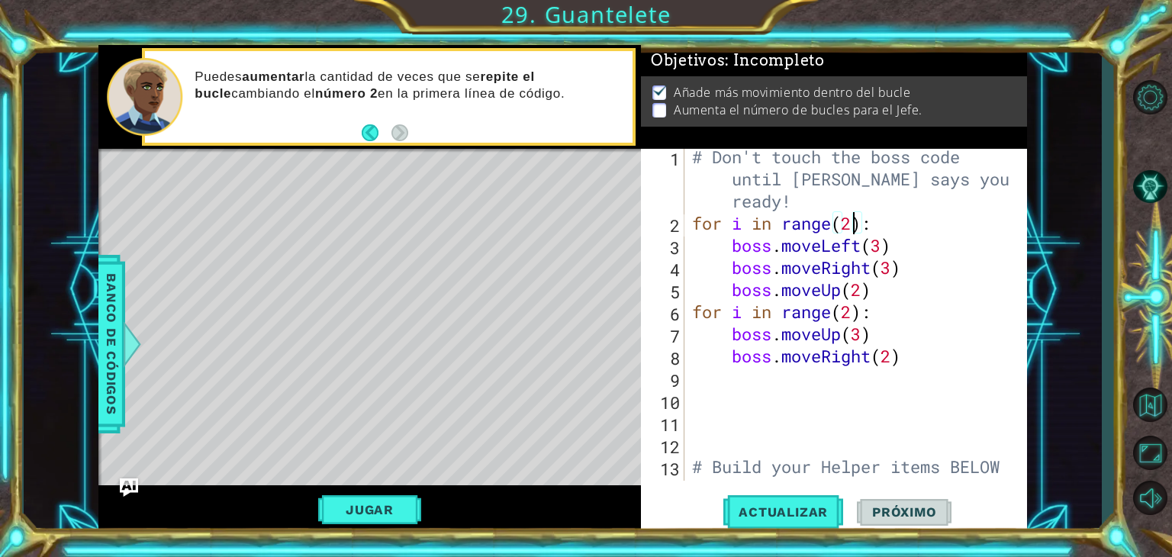
click at [854, 228] on div "# Don't touch the boss code until [PERSON_NAME] says you're ready! for i in ran…" at bounding box center [854, 367] width 330 height 442
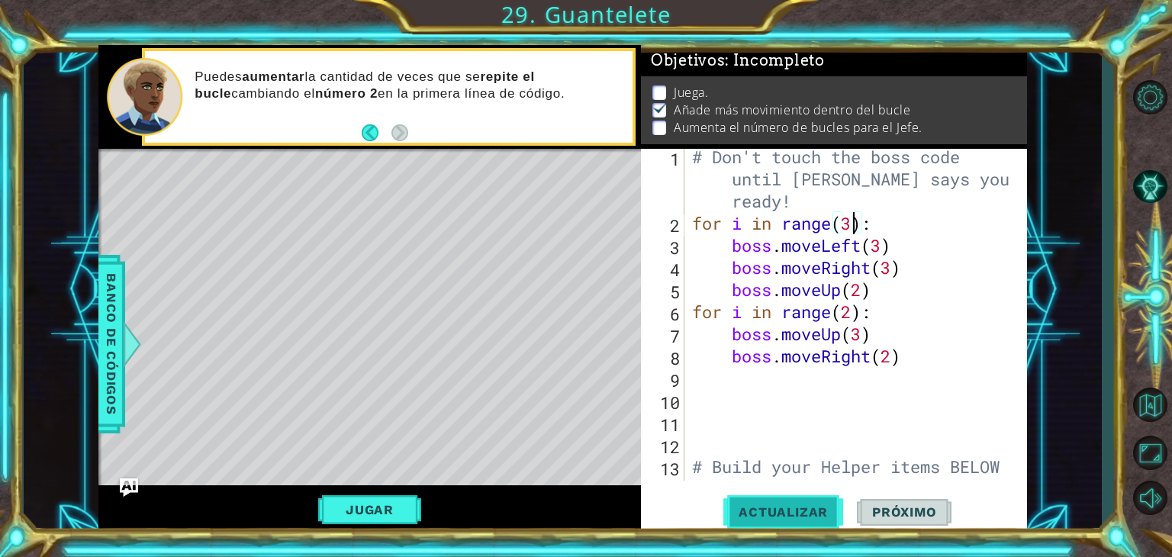
type textarea "for i in range(3):"
click at [754, 516] on span "Actualizar" at bounding box center [783, 511] width 120 height 15
click at [389, 510] on button "Jugar" at bounding box center [369, 509] width 103 height 29
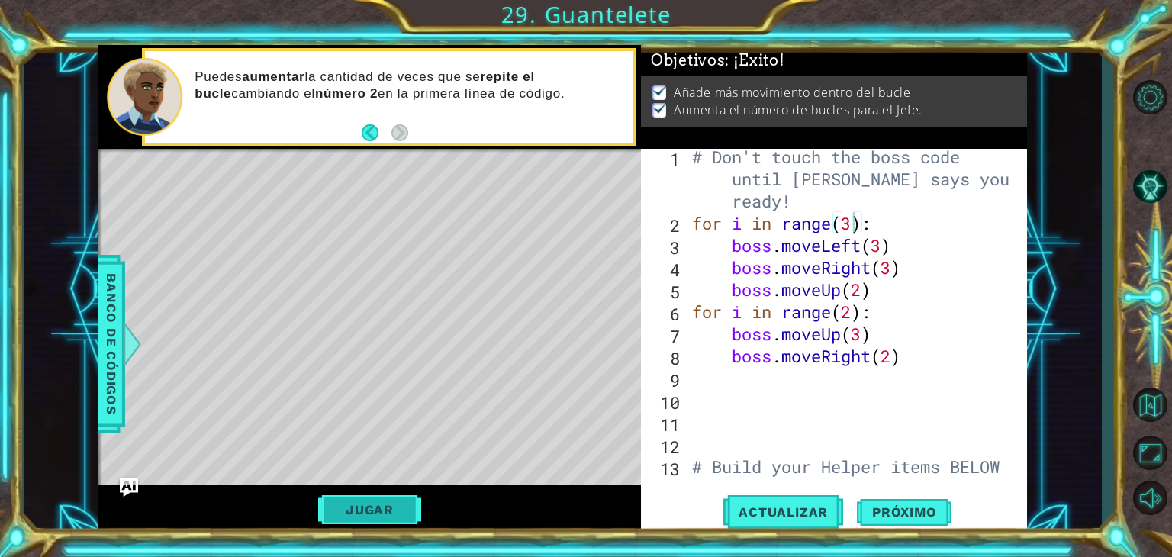
scroll to position [0, 0]
click at [875, 513] on span "Próximo" at bounding box center [904, 511] width 95 height 15
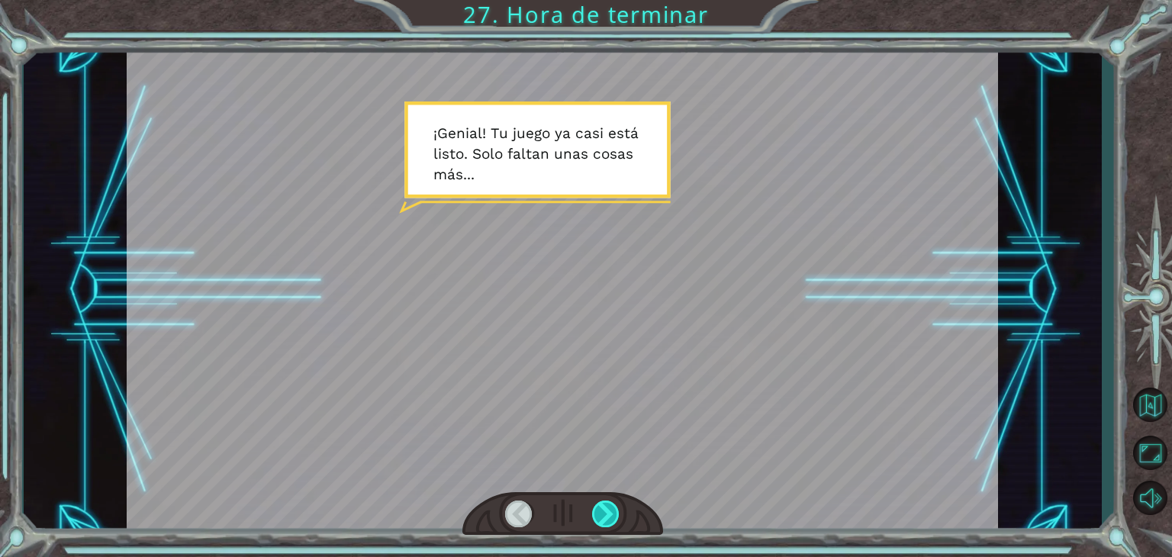
click at [598, 515] on div at bounding box center [605, 513] width 27 height 27
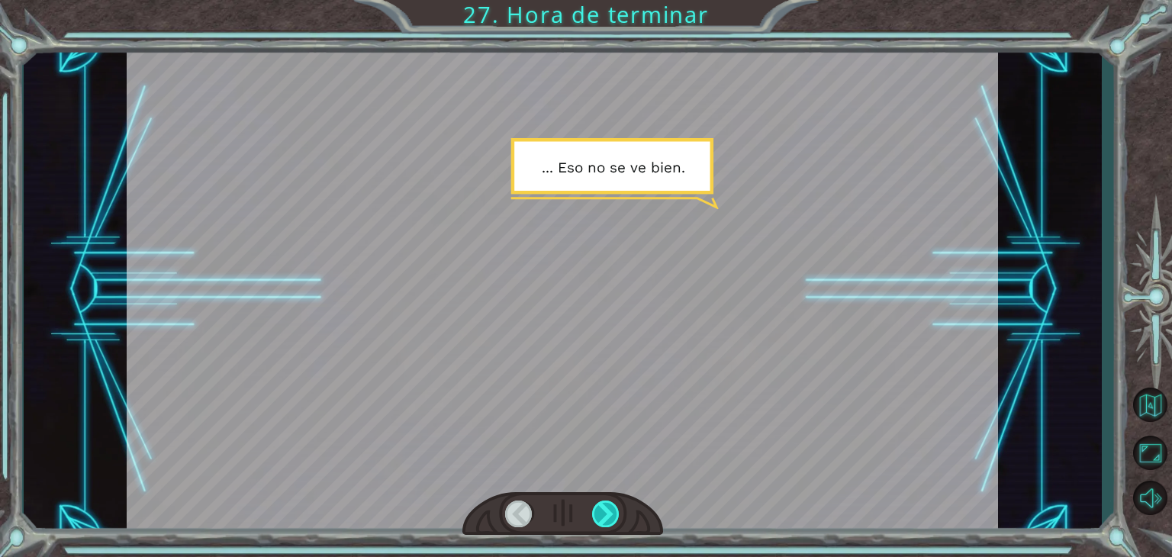
click at [598, 515] on div at bounding box center [605, 513] width 27 height 27
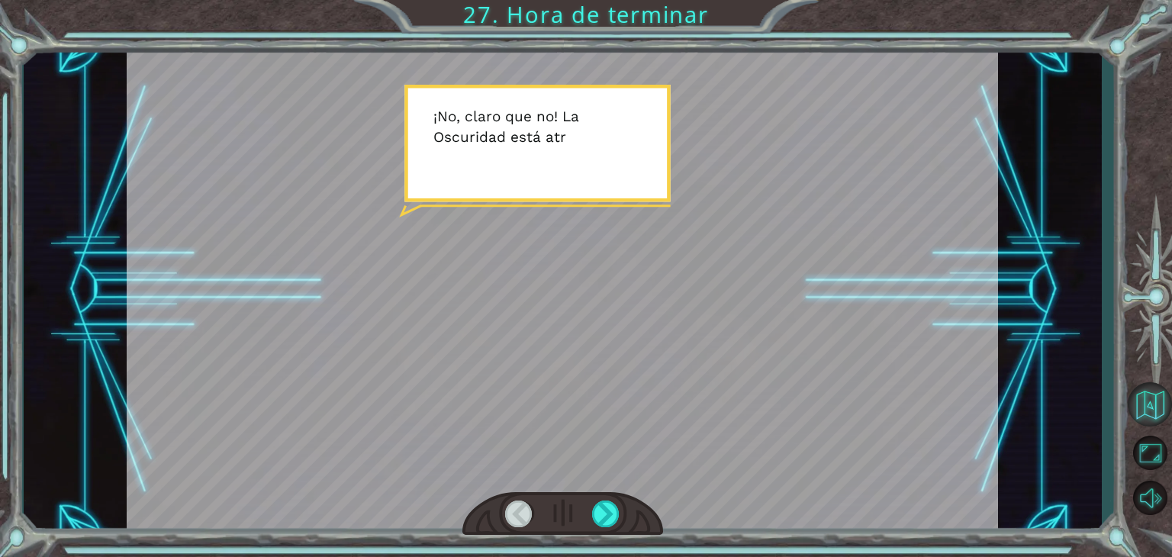
click at [1153, 413] on button "Volver al mapa" at bounding box center [1149, 404] width 44 height 44
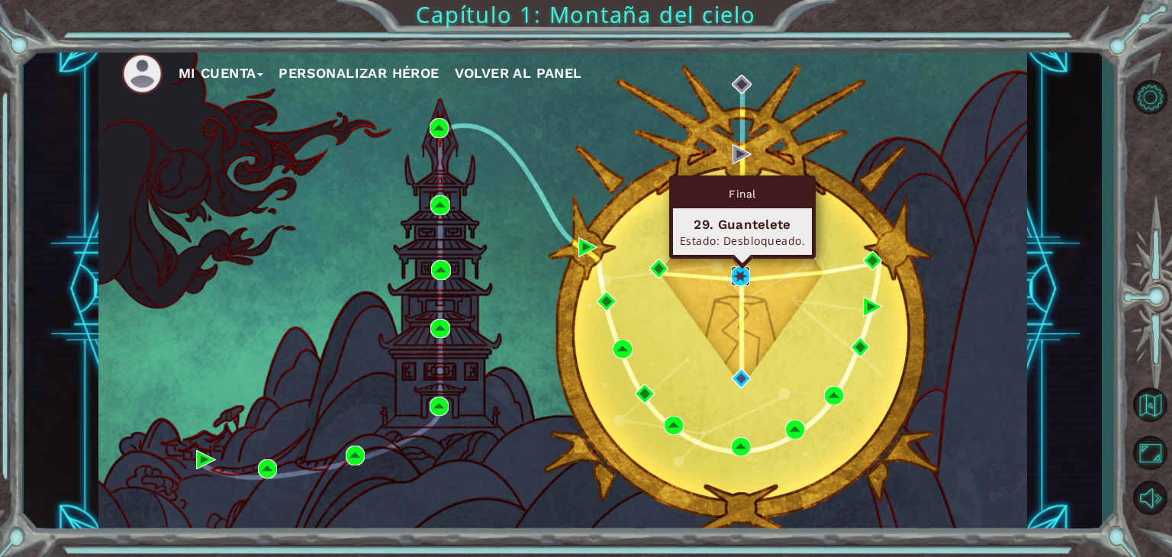
click at [738, 272] on img at bounding box center [741, 276] width 20 height 20
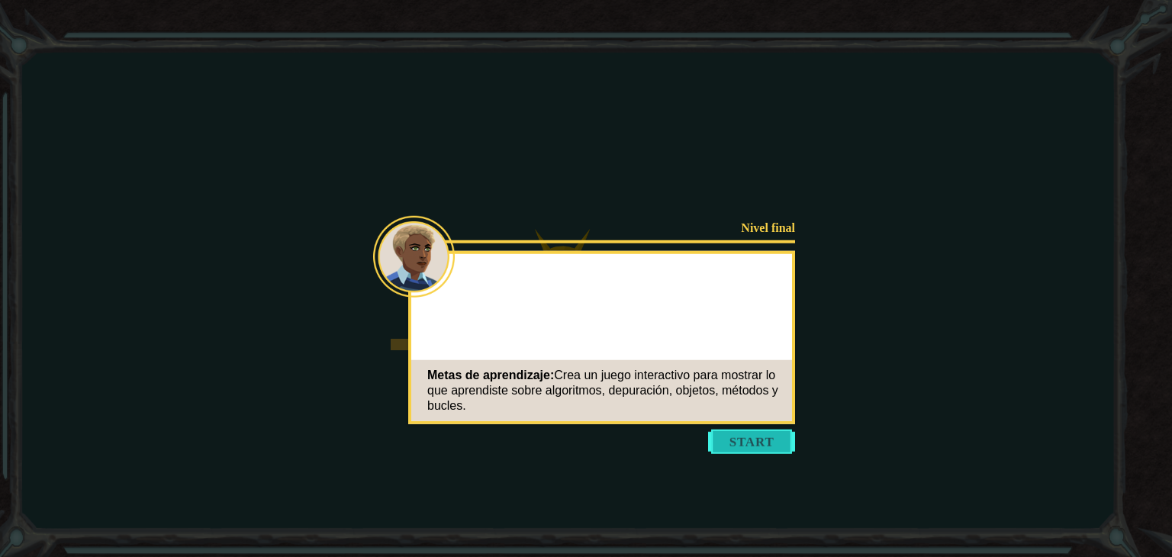
click at [767, 447] on button "Start" at bounding box center [751, 441] width 87 height 24
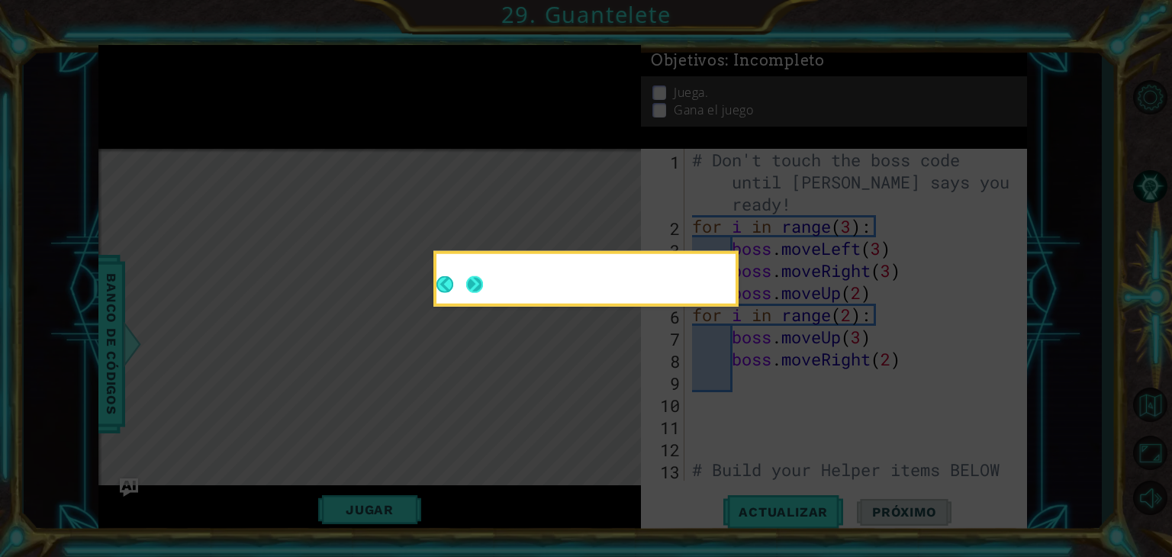
click at [476, 276] on button "Next" at bounding box center [474, 284] width 17 height 17
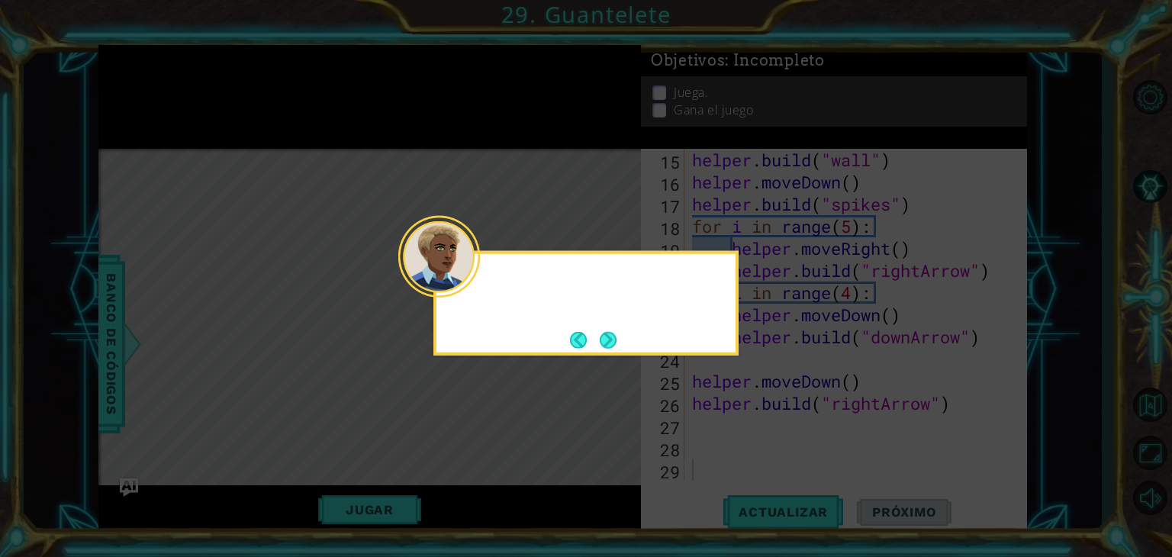
scroll to position [375, 0]
click at [616, 346] on button "Next" at bounding box center [608, 339] width 17 height 17
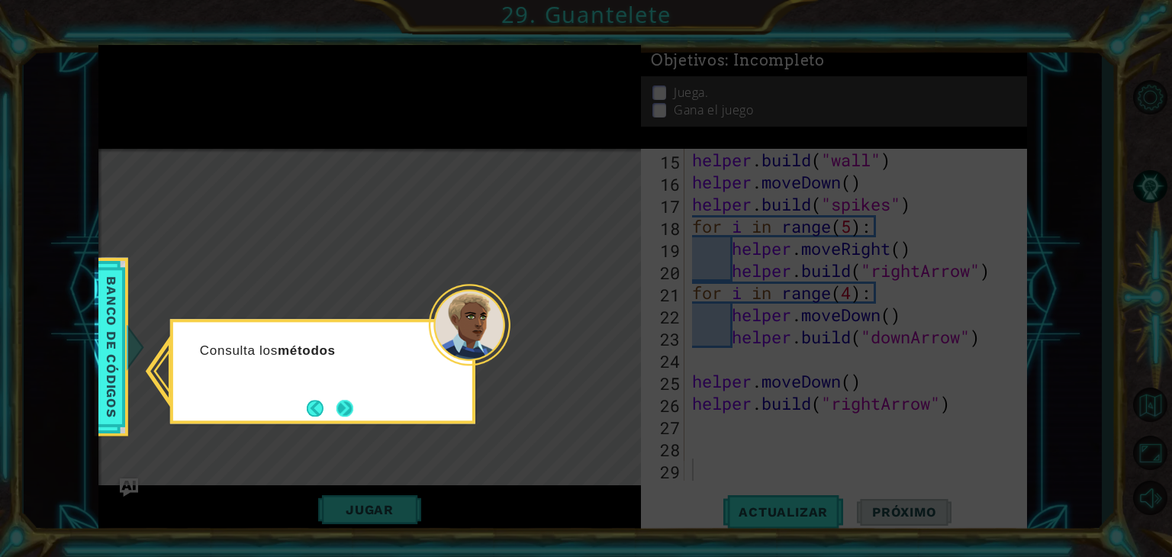
click at [348, 400] on button "Next" at bounding box center [344, 408] width 17 height 17
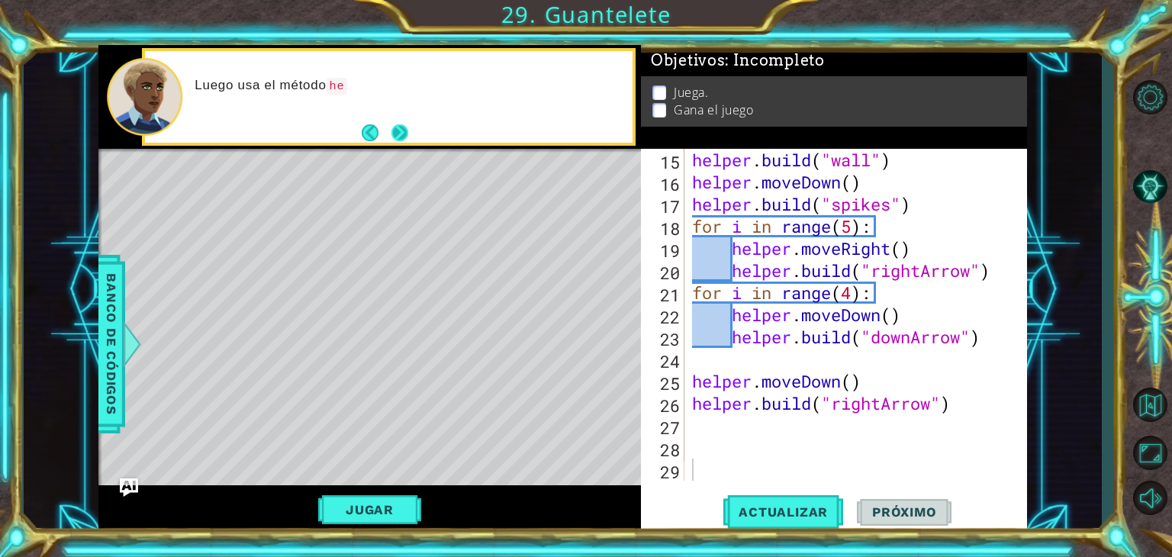
click at [400, 132] on button "Next" at bounding box center [399, 132] width 17 height 17
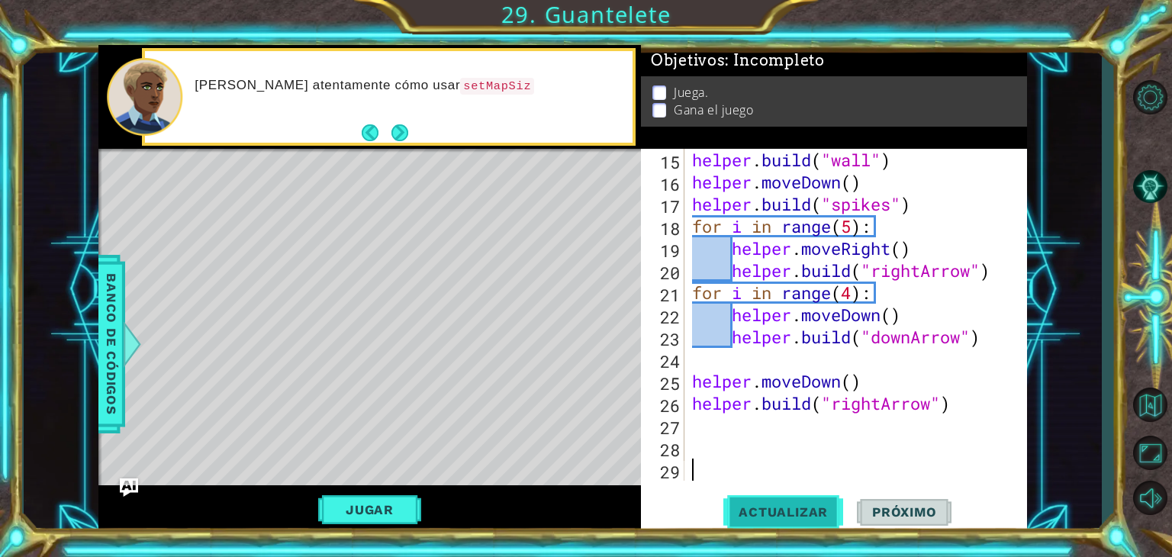
click at [779, 497] on button "Actualizar" at bounding box center [783, 512] width 120 height 39
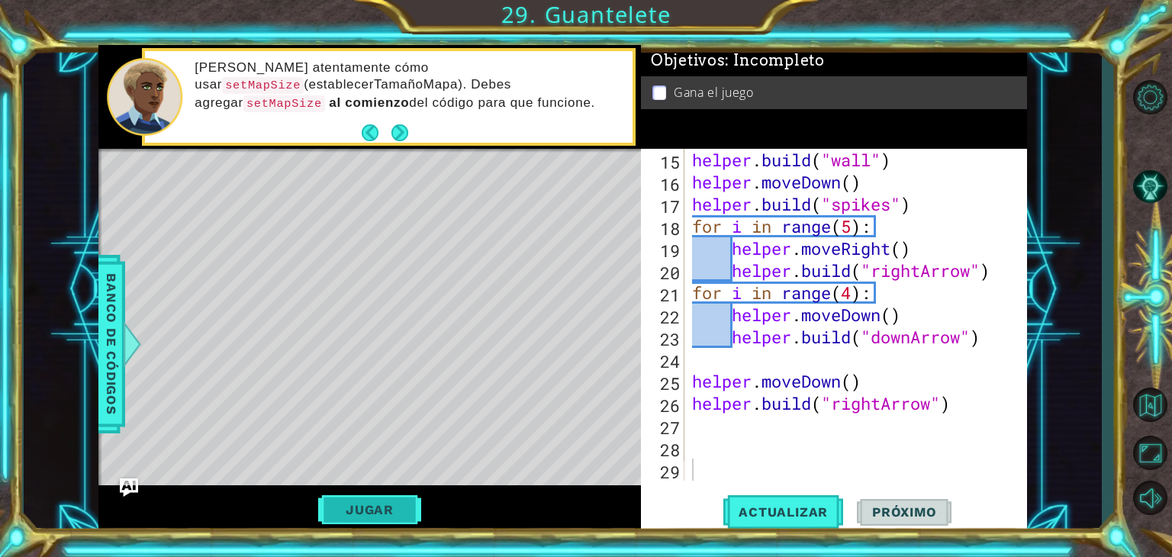
click at [380, 501] on button "Jugar" at bounding box center [369, 509] width 103 height 29
type textarea "[DOMAIN_NAME]("rightArrow")"
click at [729, 262] on div "helper . build ( "wall" ) helper . moveDown ( ) helper . build ( "spikes" ) for…" at bounding box center [854, 337] width 330 height 376
click at [870, 513] on span "Próximo" at bounding box center [904, 511] width 95 height 15
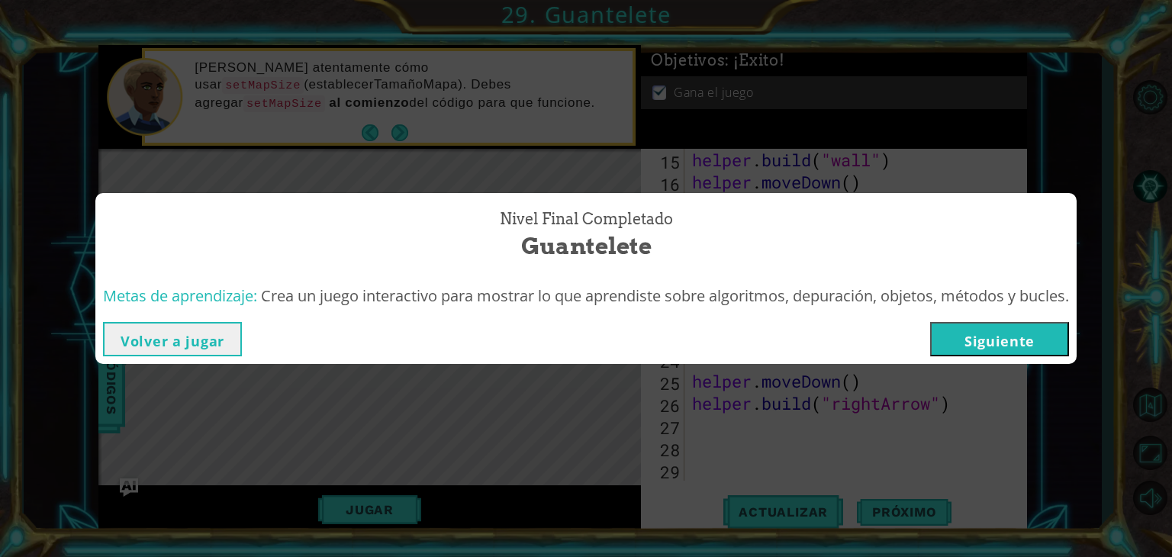
drag, startPoint x: 970, startPoint y: 346, endPoint x: 534, endPoint y: 343, distance: 435.6
click at [534, 343] on div "Volver a jugar [GEOGRAPHIC_DATA]" at bounding box center [586, 339] width 966 height 34
click at [382, 375] on div "Nivel final Completado Guantelete Metas de aprendizaje: Crea un juego interacti…" at bounding box center [586, 278] width 1172 height 557
click at [970, 339] on button "Siguiente" at bounding box center [999, 339] width 139 height 34
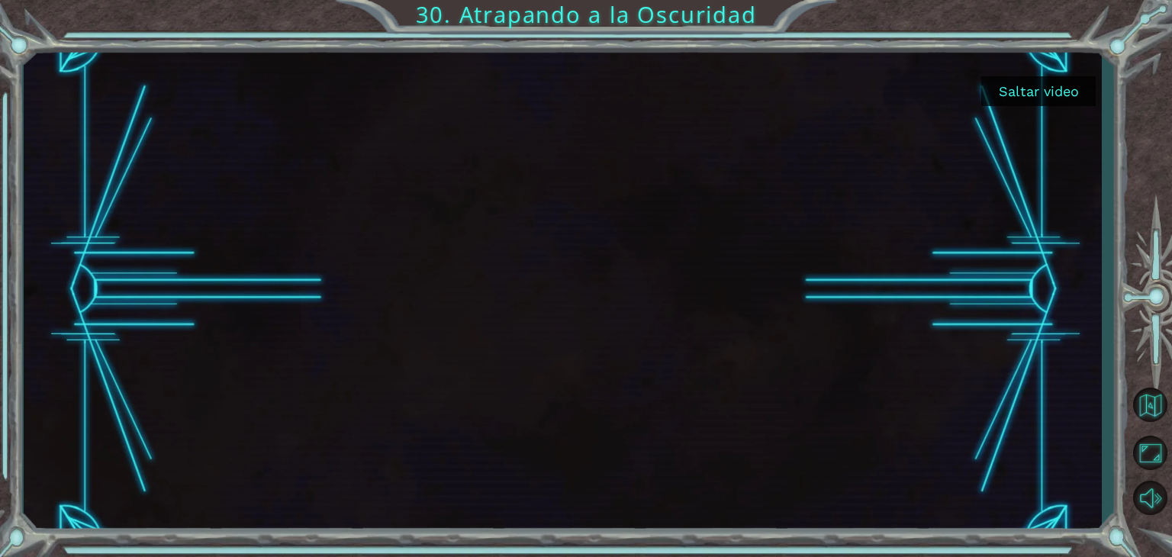
click at [1027, 89] on button "Saltar video" at bounding box center [1038, 91] width 114 height 30
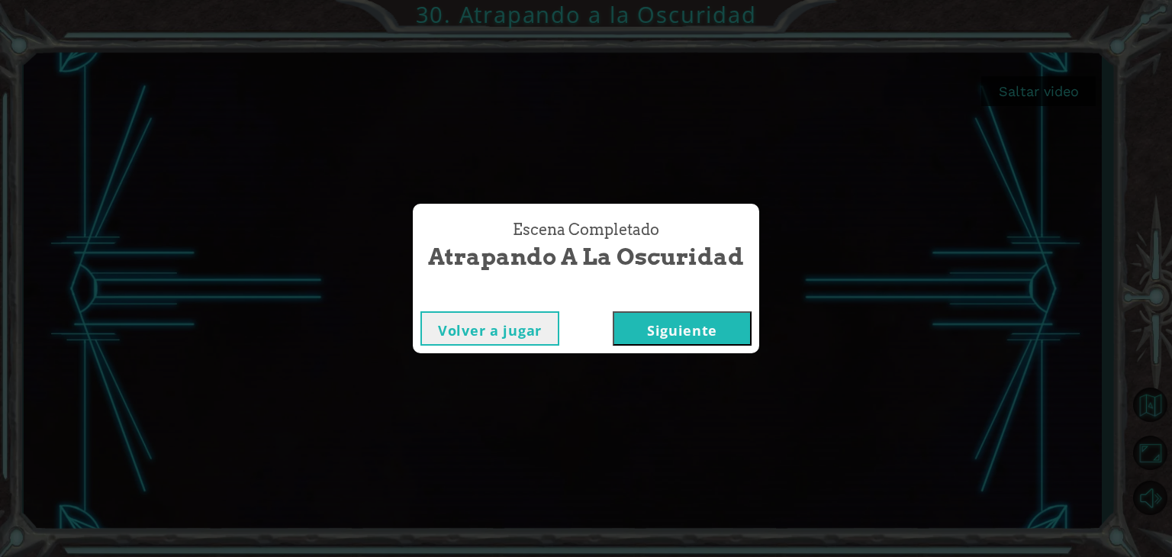
click at [693, 333] on button "Siguiente" at bounding box center [682, 328] width 139 height 34
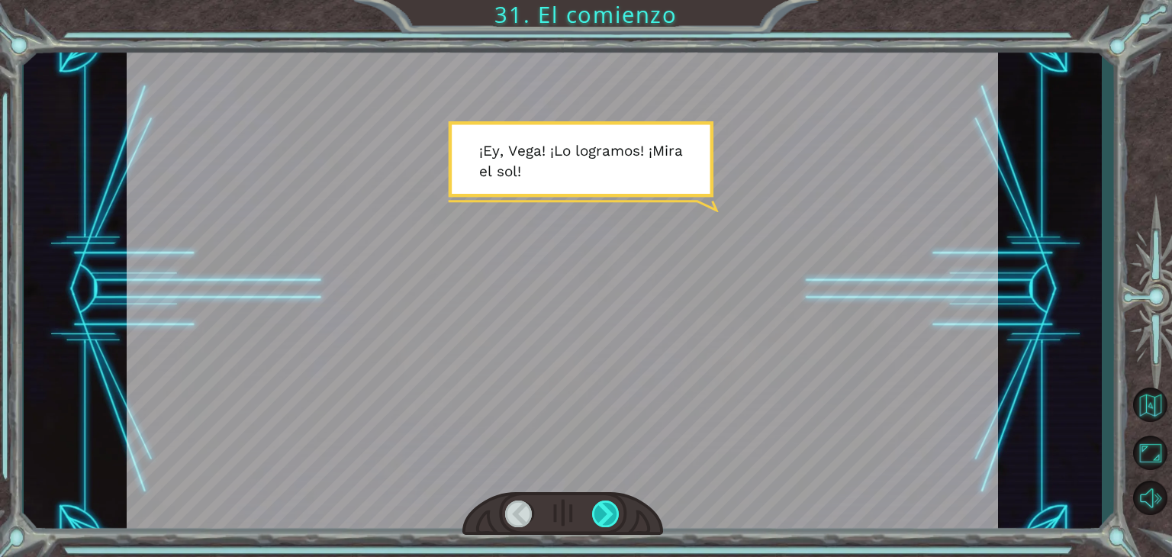
click at [607, 510] on div at bounding box center [605, 513] width 27 height 27
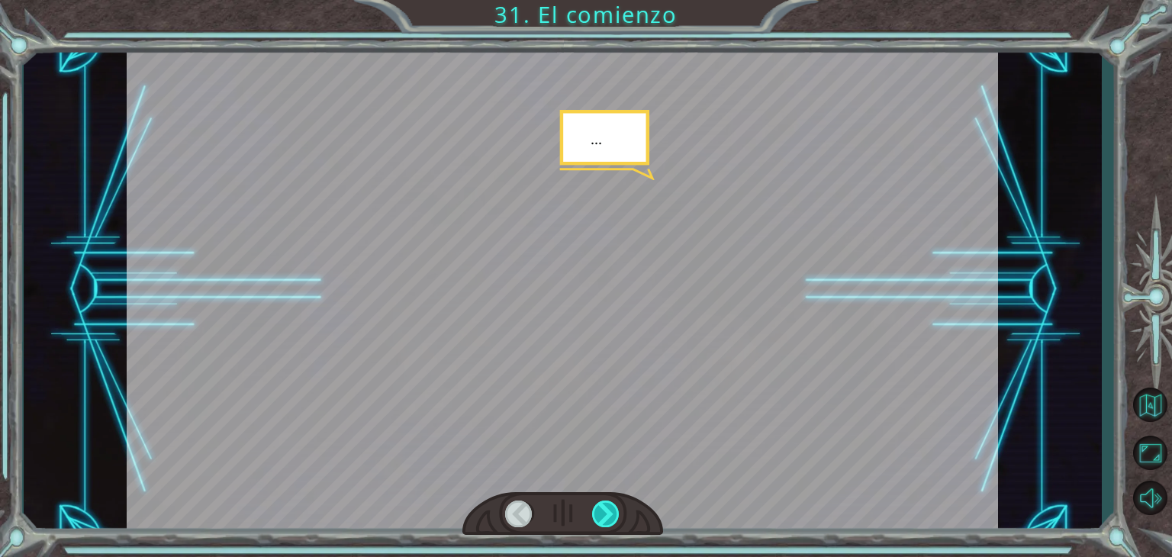
click at [607, 510] on div at bounding box center [605, 513] width 27 height 27
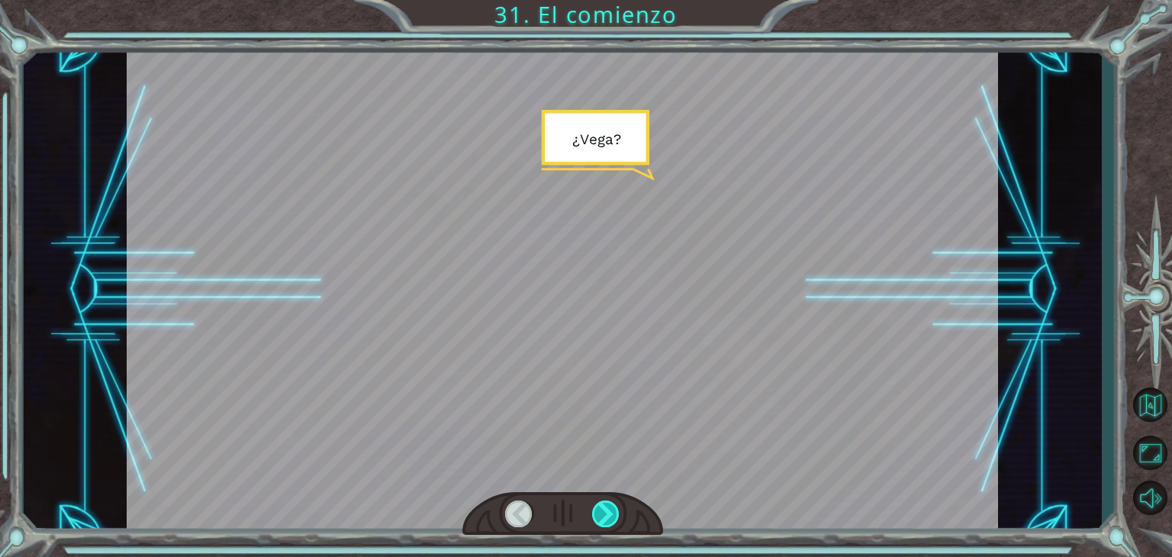
click at [607, 510] on div at bounding box center [605, 513] width 27 height 27
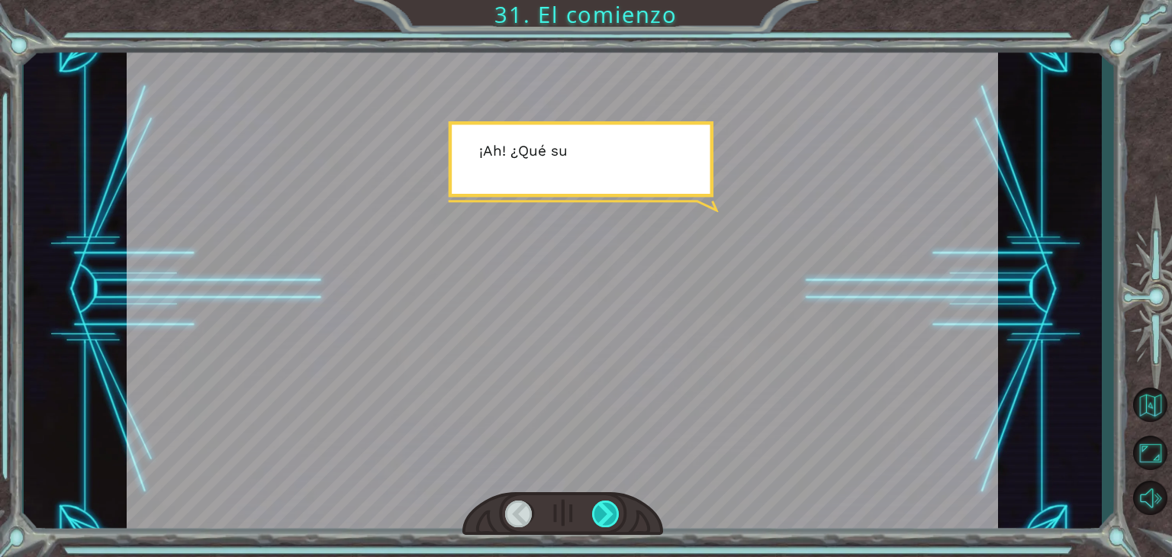
click at [607, 510] on div at bounding box center [605, 513] width 27 height 27
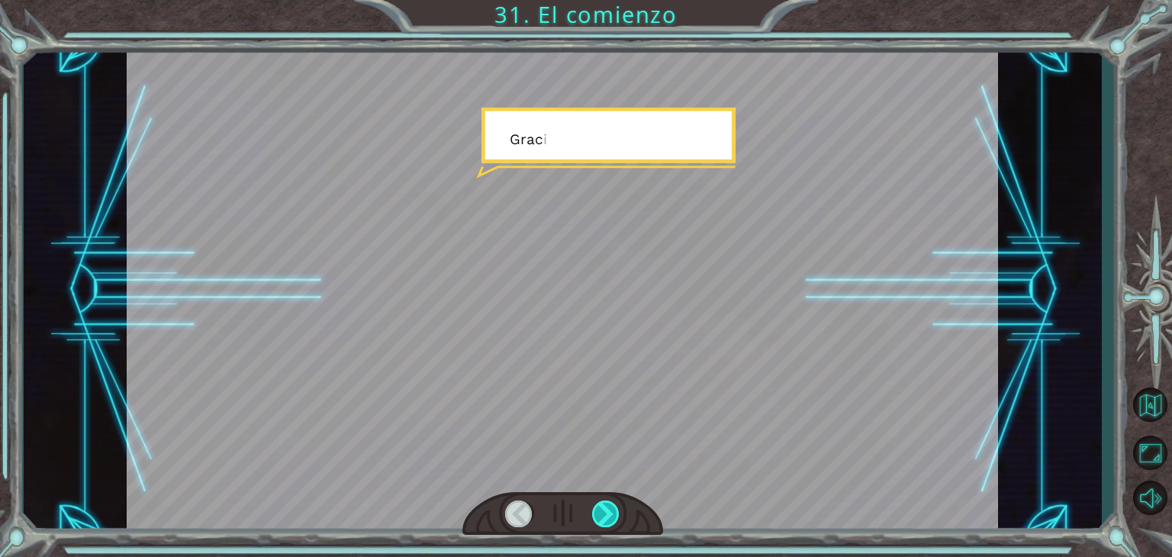
click at [607, 510] on div at bounding box center [605, 513] width 27 height 27
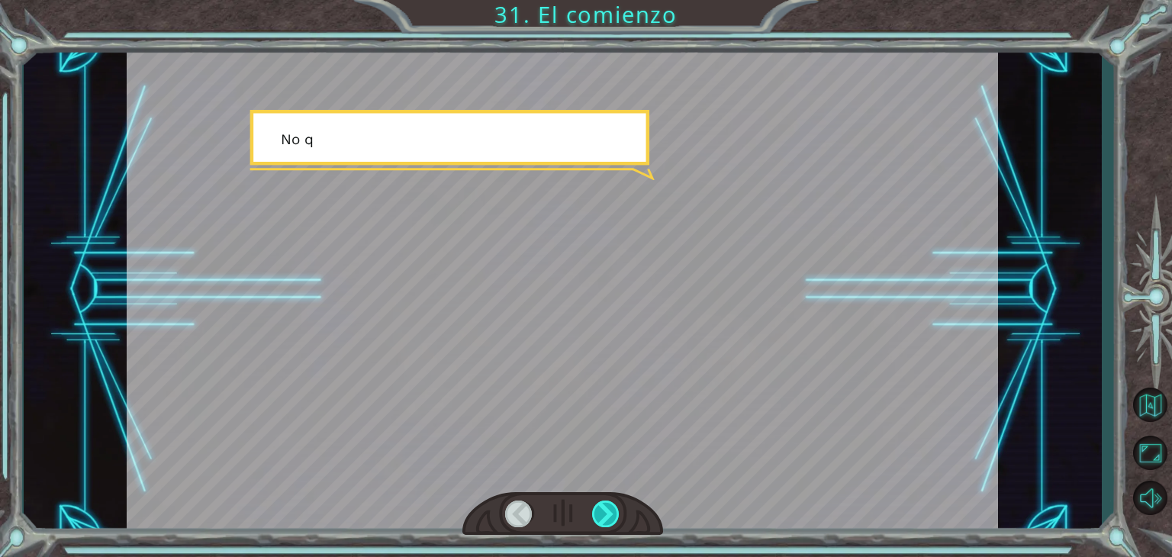
click at [607, 510] on div at bounding box center [605, 513] width 27 height 27
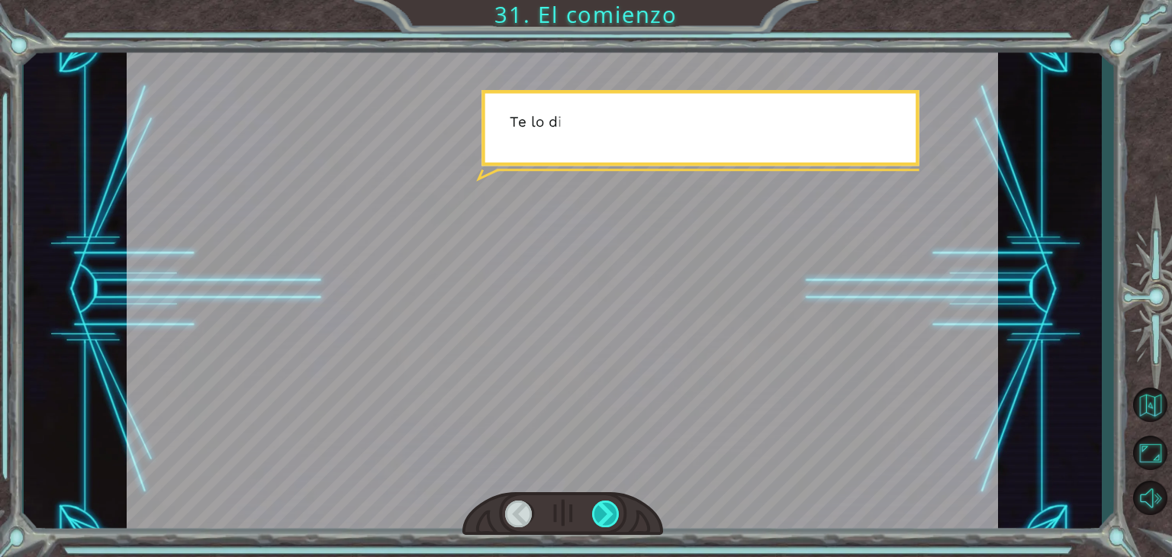
click at [607, 510] on div at bounding box center [605, 513] width 27 height 27
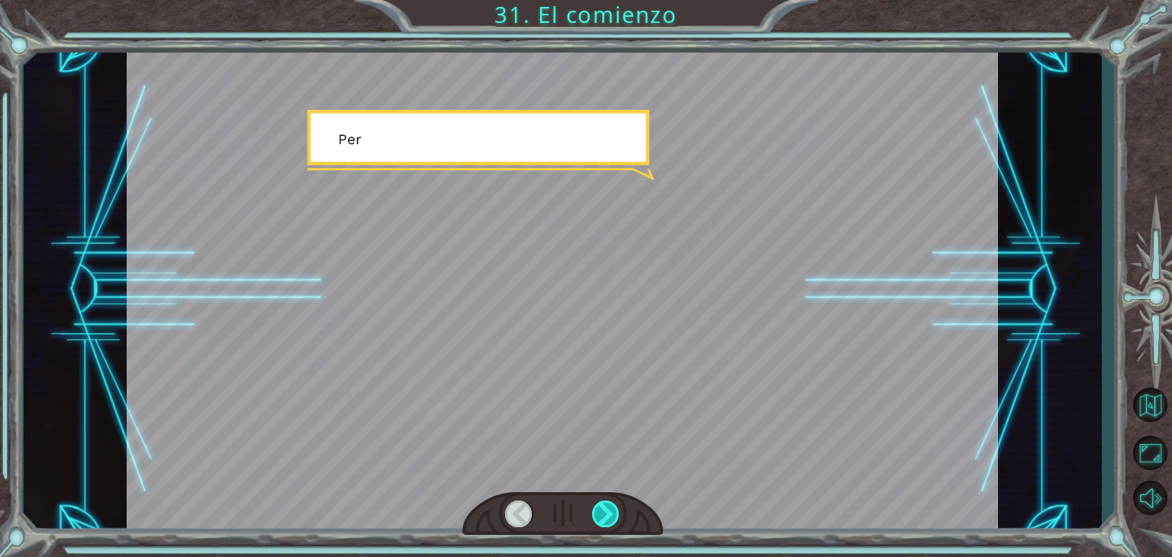
click at [607, 510] on div at bounding box center [605, 513] width 27 height 27
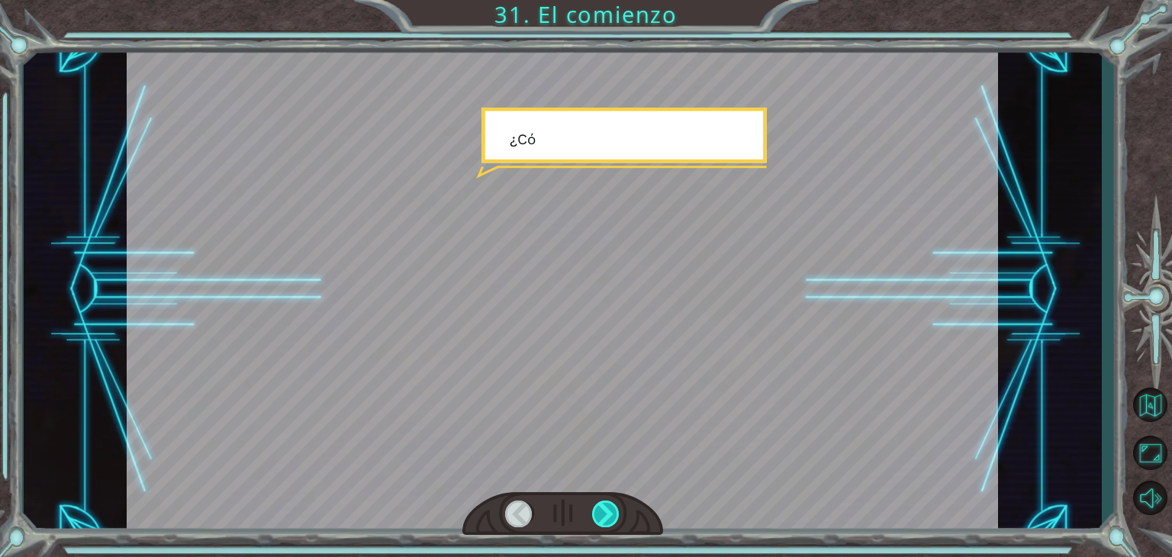
click at [607, 510] on div at bounding box center [605, 513] width 27 height 27
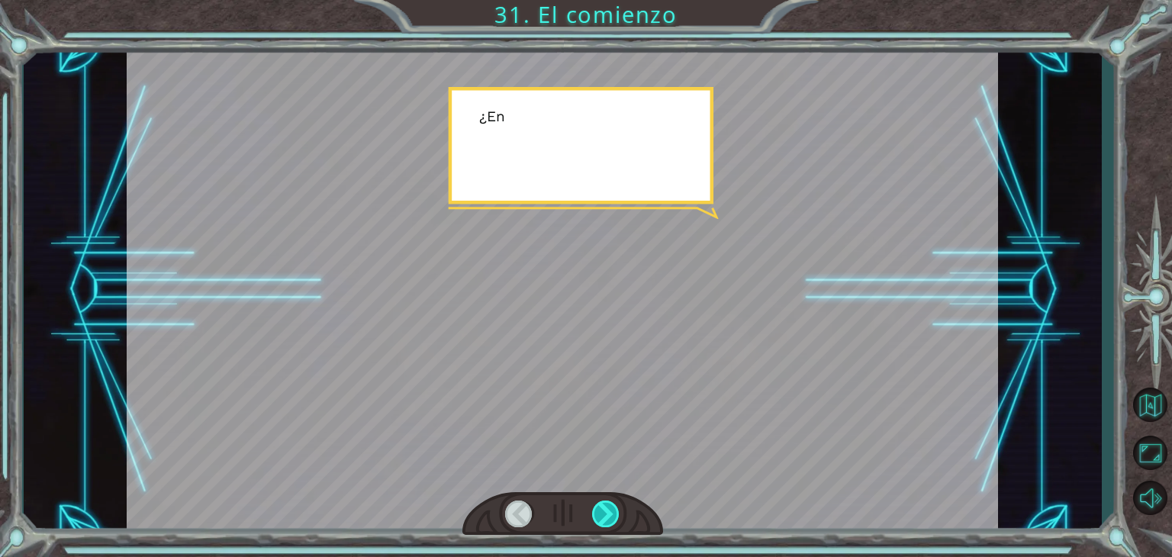
click at [607, 510] on div at bounding box center [605, 513] width 27 height 27
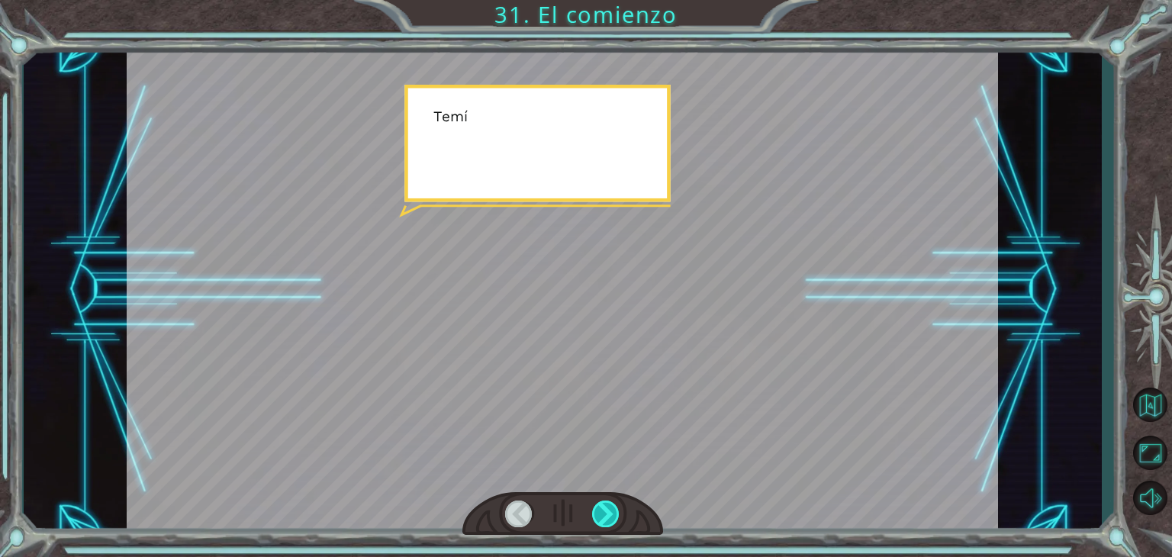
click at [607, 510] on div at bounding box center [605, 513] width 27 height 27
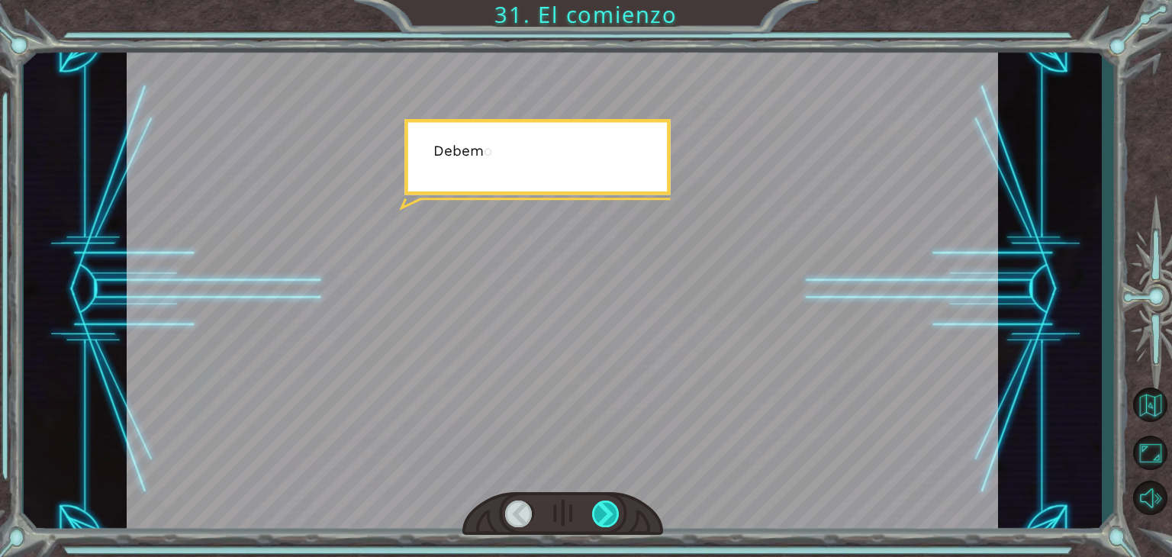
click at [607, 510] on div at bounding box center [605, 513] width 27 height 27
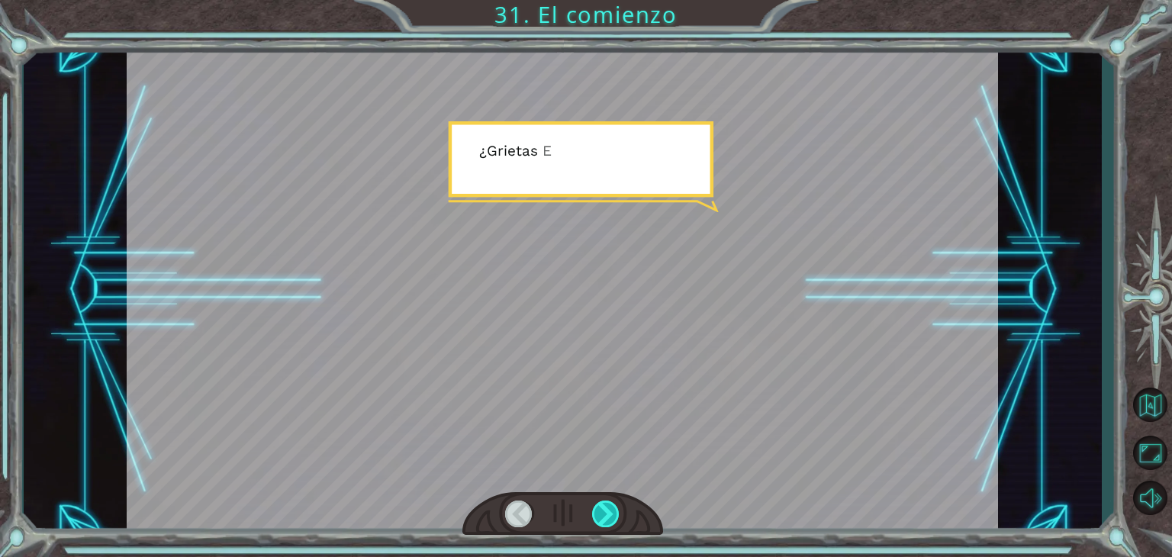
click at [608, 510] on div at bounding box center [605, 513] width 27 height 27
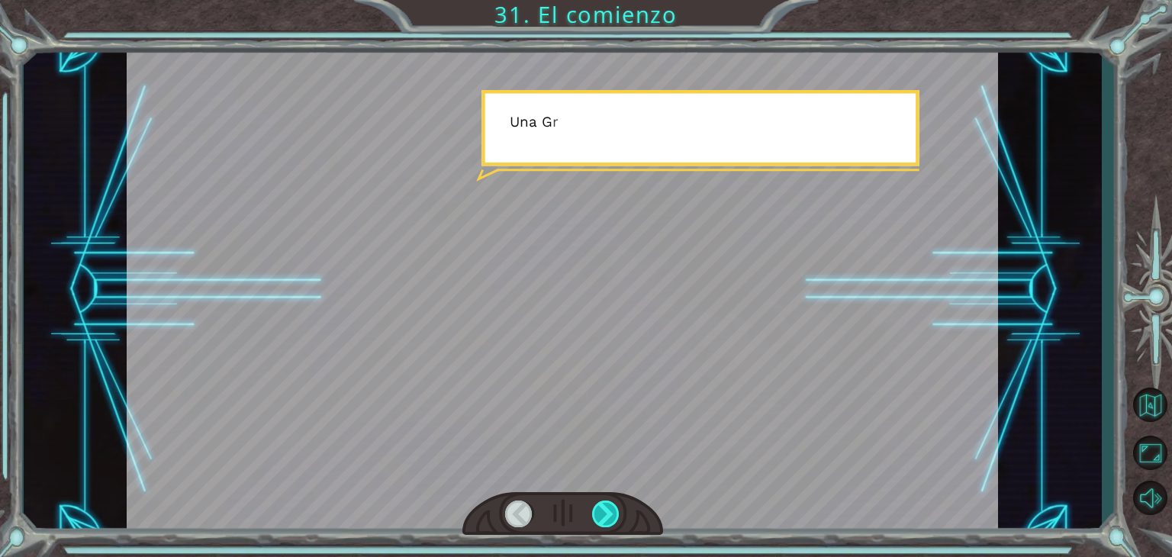
click at [608, 510] on div at bounding box center [605, 513] width 27 height 27
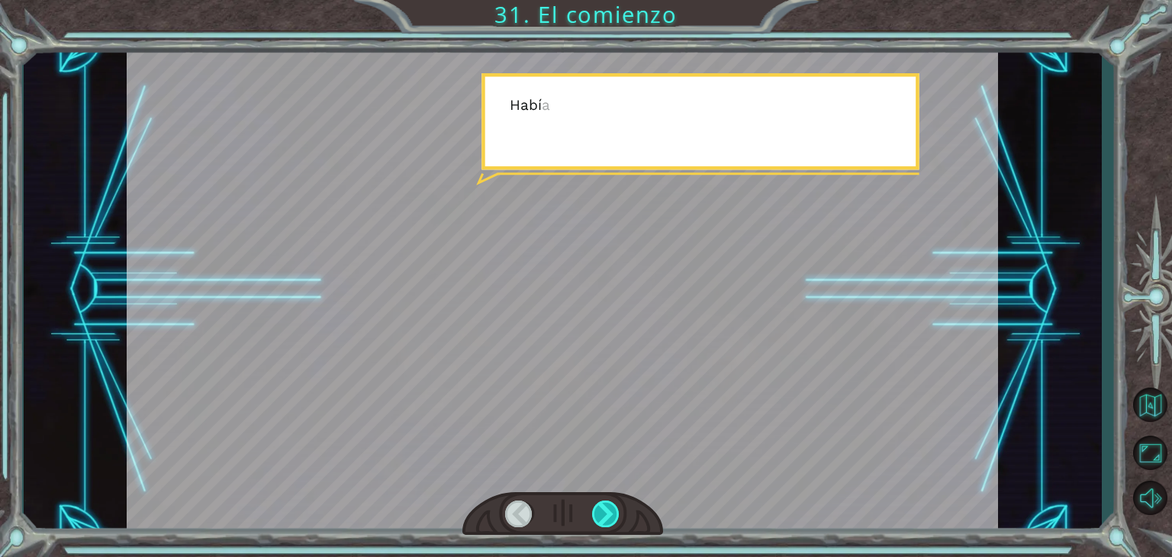
click at [608, 510] on div at bounding box center [605, 513] width 27 height 27
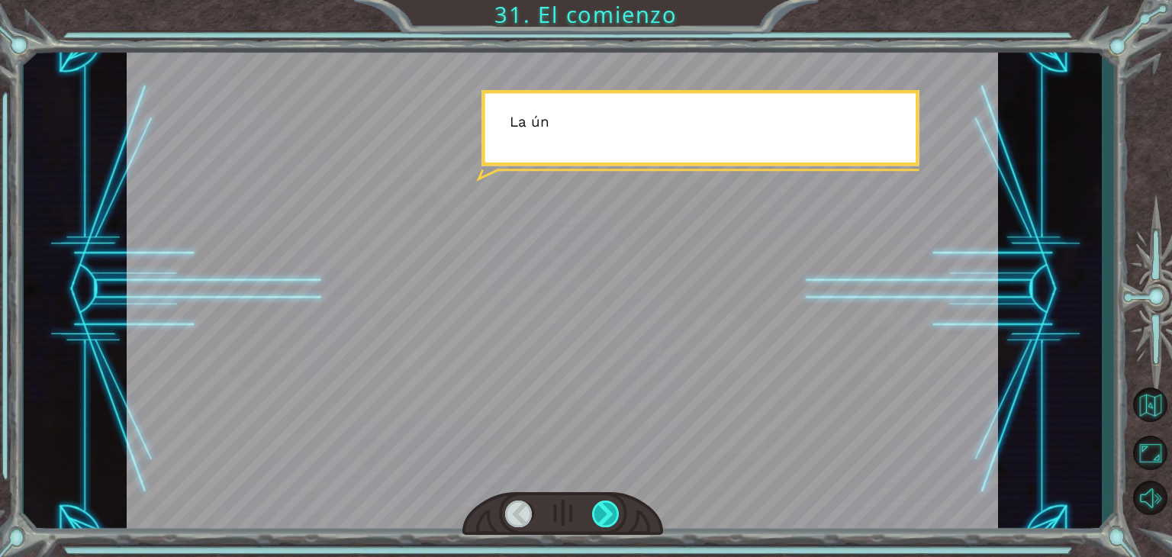
click at [608, 510] on div at bounding box center [605, 513] width 27 height 27
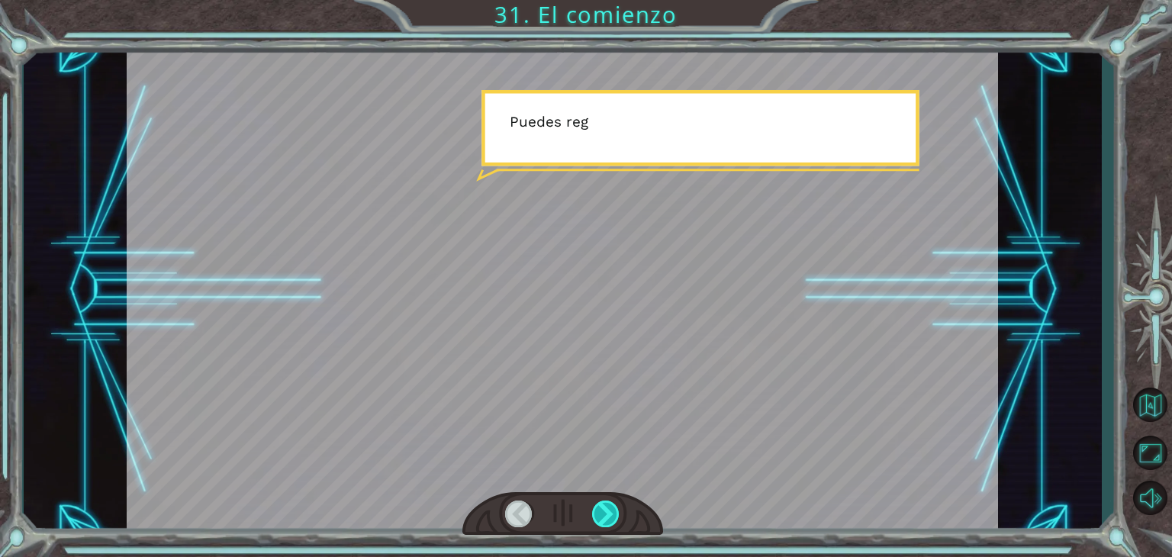
click at [608, 510] on div at bounding box center [605, 513] width 27 height 27
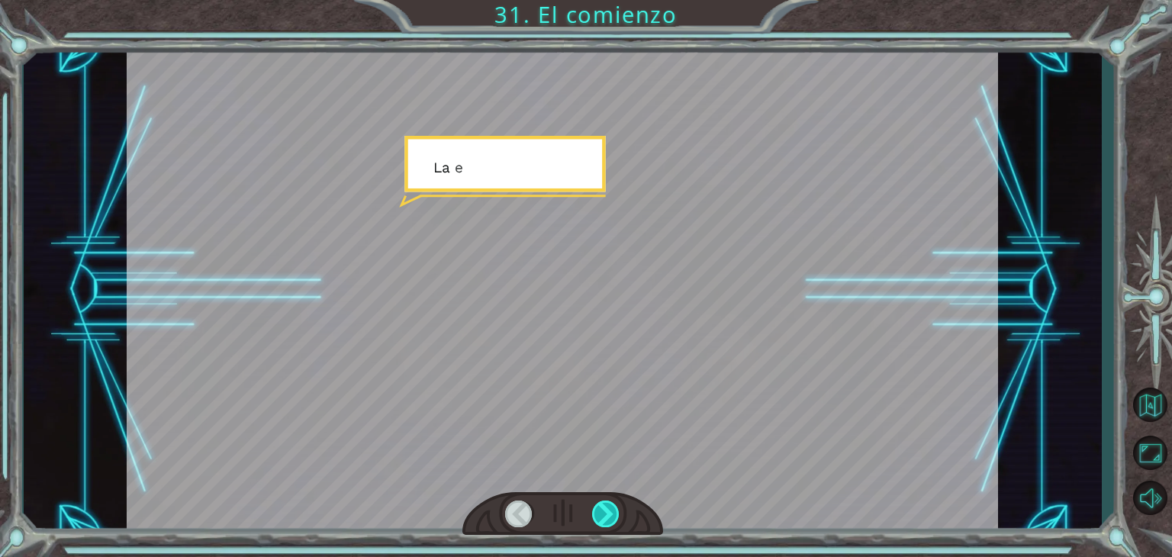
click at [608, 510] on div at bounding box center [605, 513] width 27 height 27
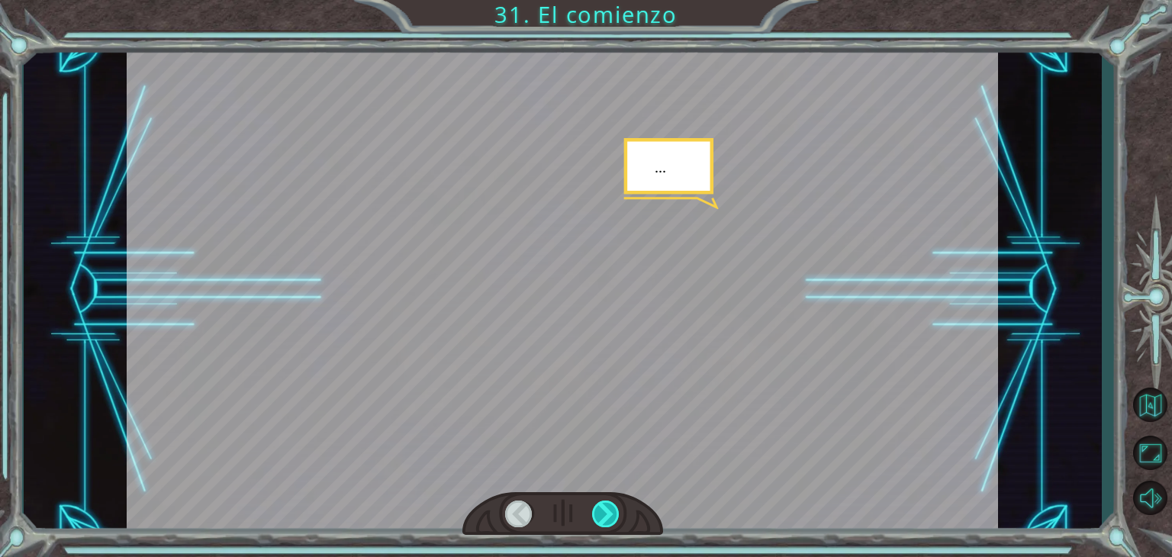
click at [608, 510] on div at bounding box center [605, 513] width 27 height 27
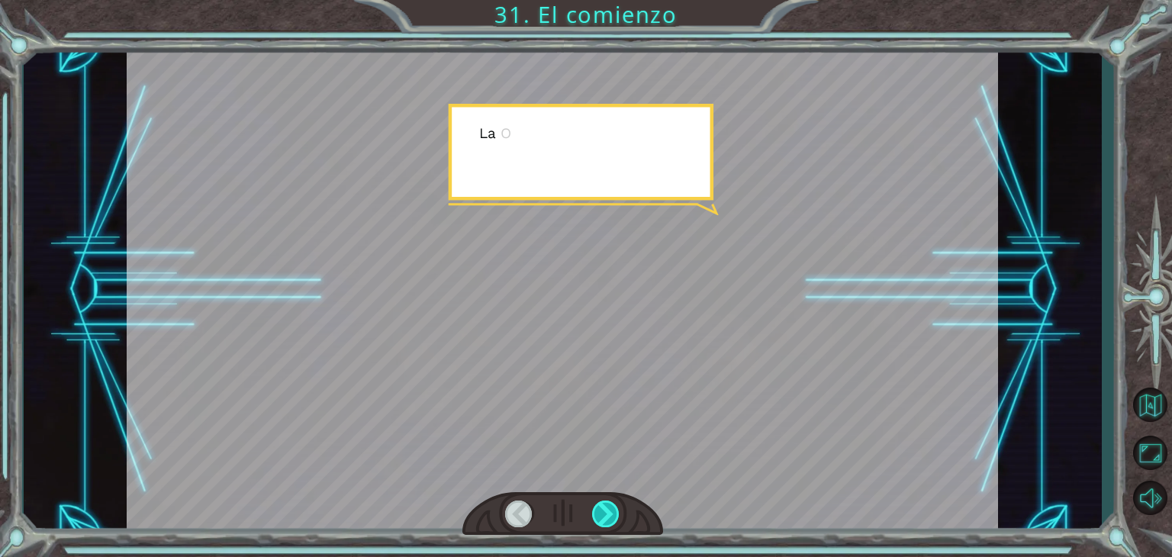
click at [608, 510] on div at bounding box center [605, 513] width 27 height 27
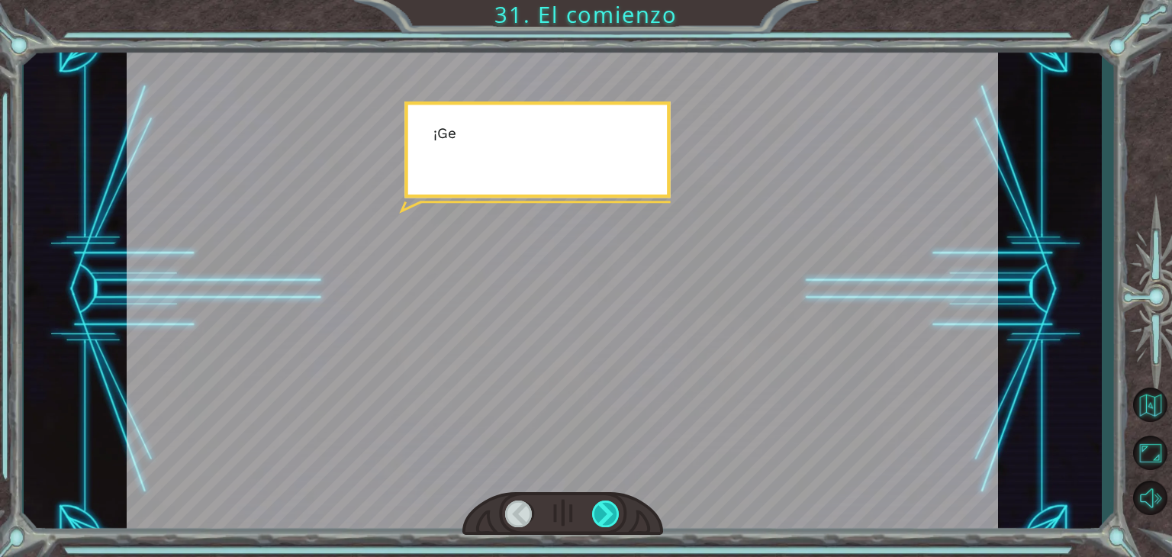
click at [608, 510] on div at bounding box center [605, 513] width 27 height 27
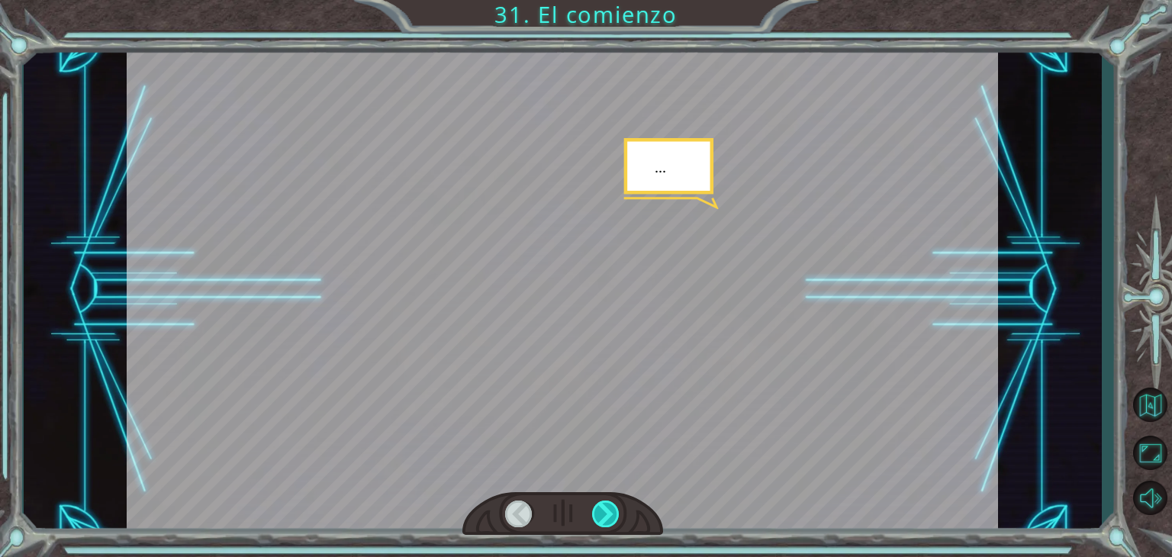
click at [608, 510] on div at bounding box center [605, 513] width 27 height 27
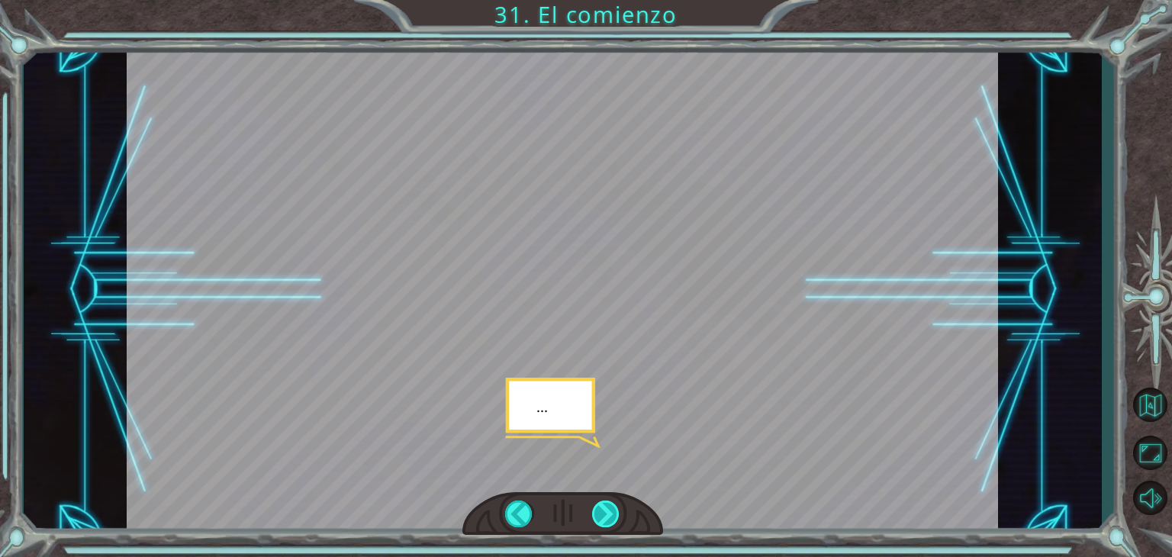
click at [608, 510] on div at bounding box center [605, 513] width 27 height 27
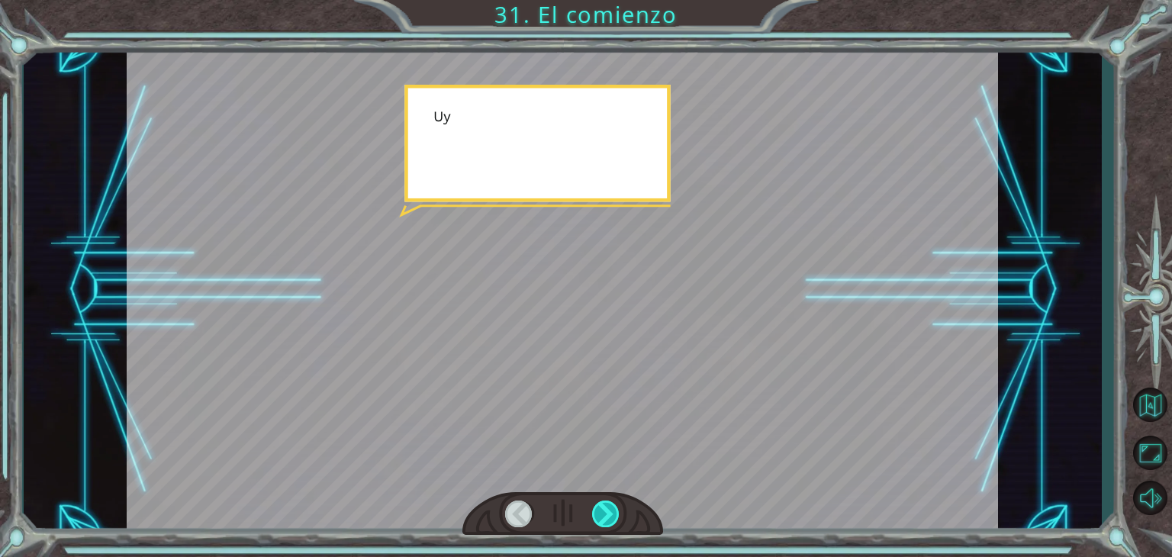
click at [608, 510] on div at bounding box center [605, 513] width 27 height 27
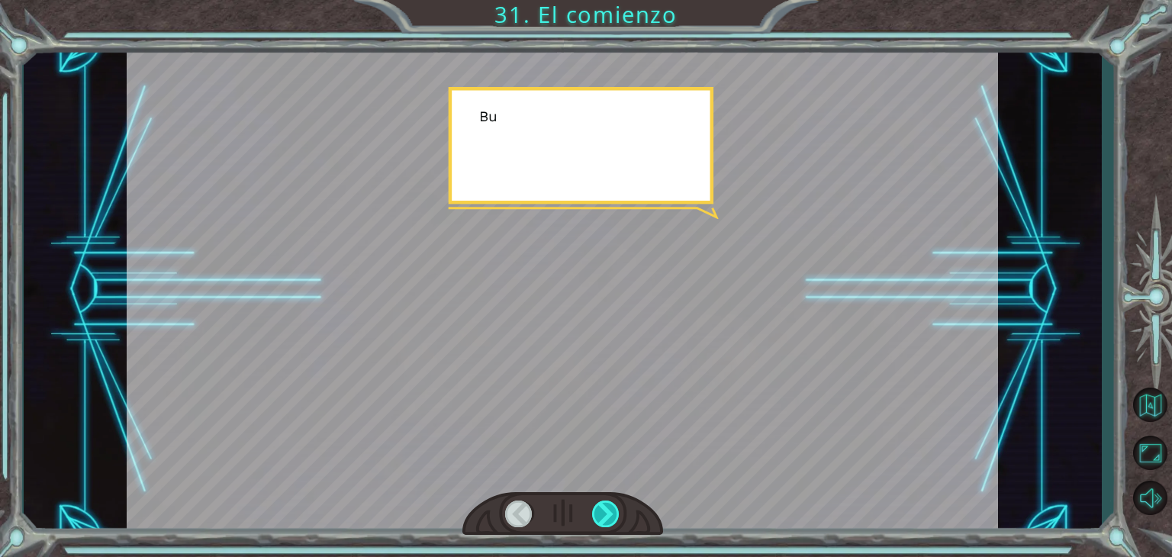
click at [608, 510] on div at bounding box center [605, 513] width 27 height 27
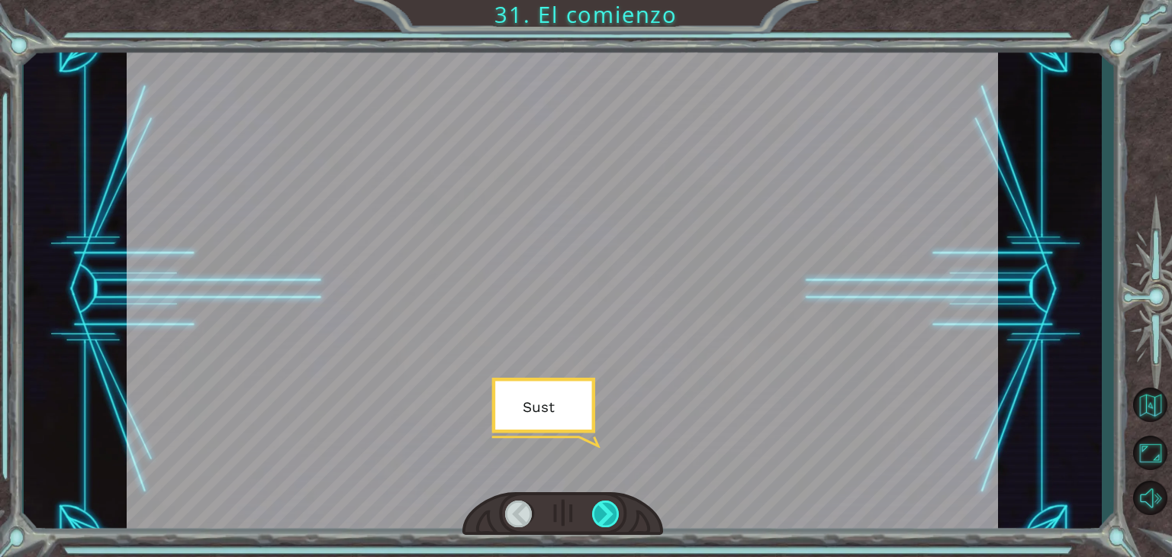
click at [608, 510] on div at bounding box center [605, 513] width 27 height 27
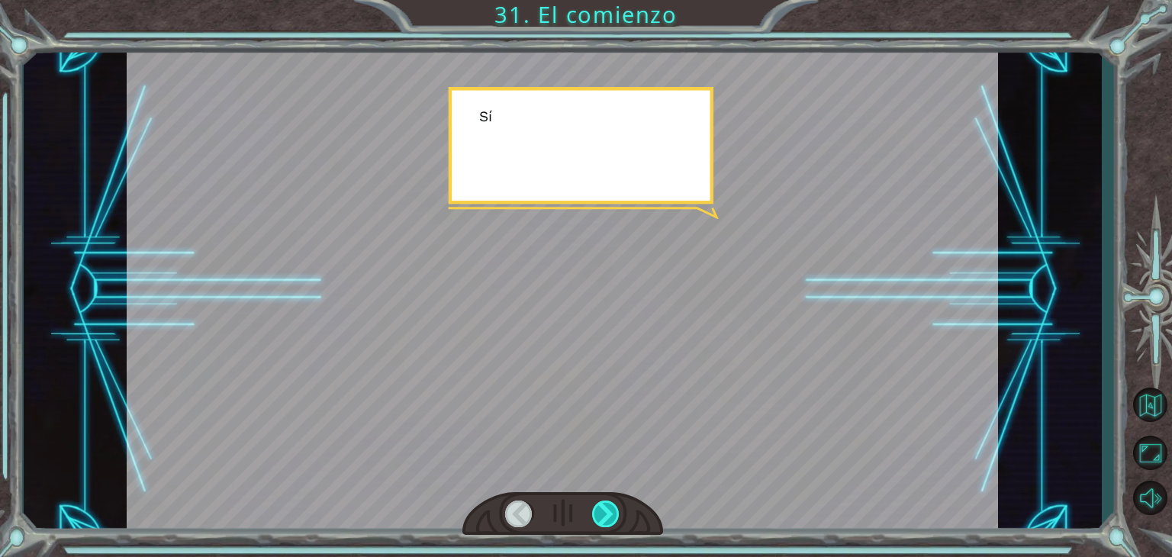
click at [608, 510] on div at bounding box center [605, 513] width 27 height 27
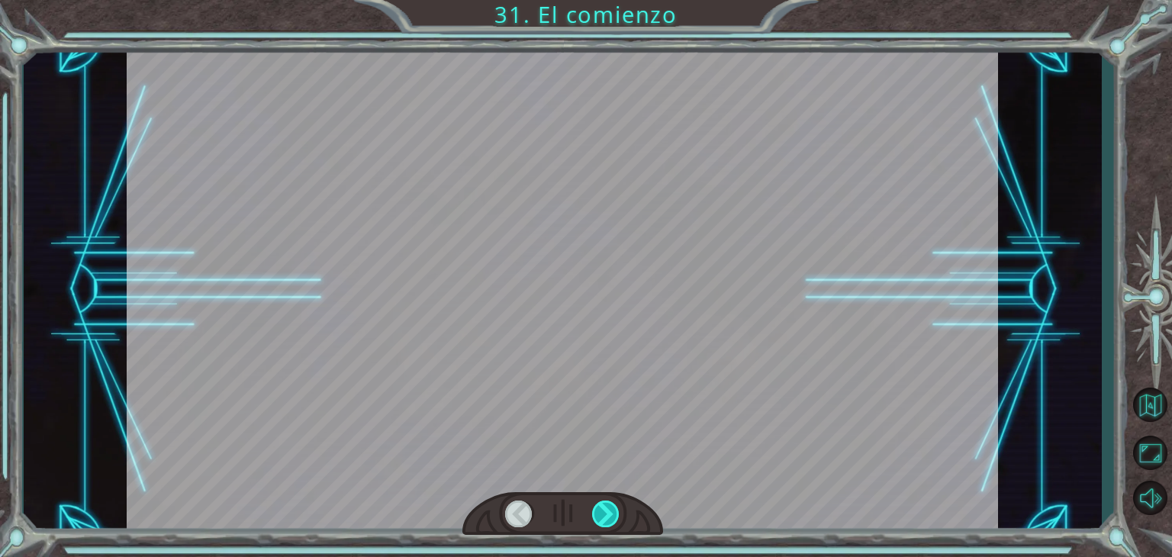
click at [608, 510] on div at bounding box center [605, 513] width 27 height 27
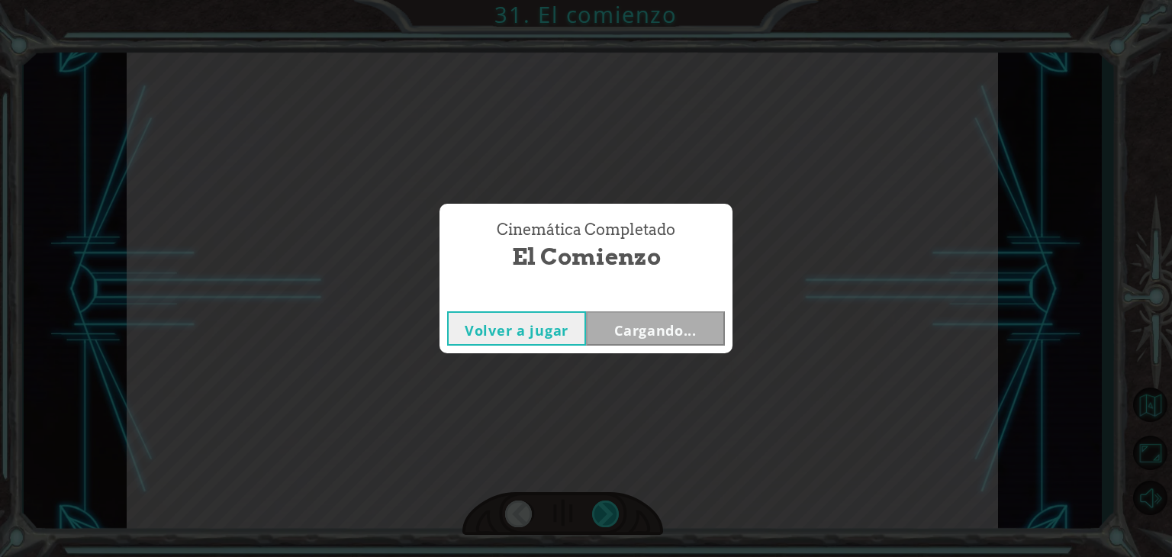
click at [608, 510] on div "Cinemática Completado El comienzo Volver a jugar Cargando..." at bounding box center [586, 278] width 1172 height 557
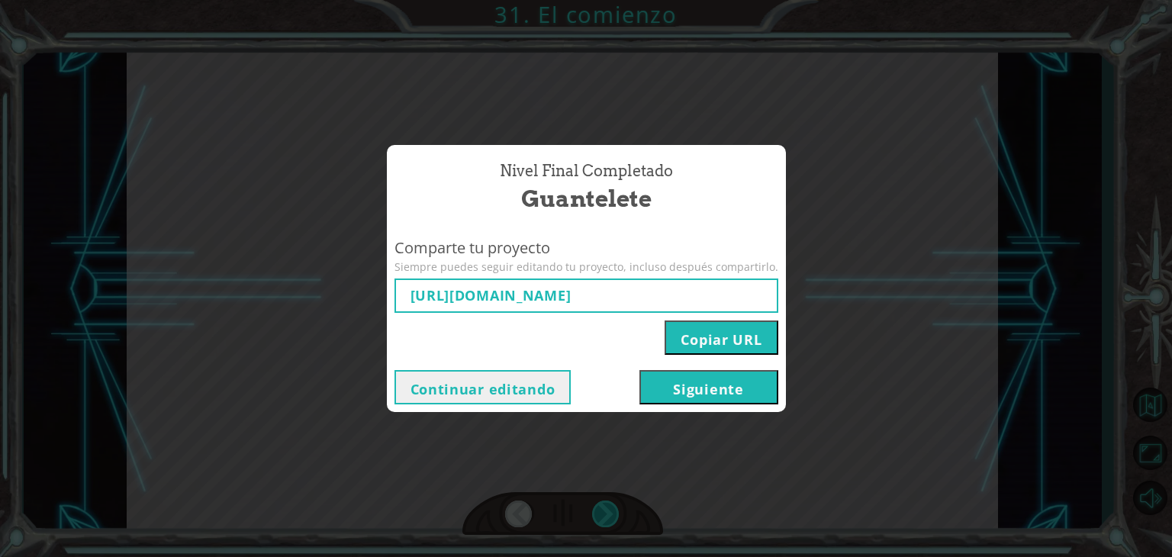
click at [608, 510] on div "Nivel final Completado Guantelete Comparte tu proyecto Siempre puedes seguir ed…" at bounding box center [586, 278] width 1172 height 557
type input "[URL][DOMAIN_NAME]"
click at [622, 525] on div "Nivel final Completado Guantelete Comparte tu proyecto Siempre puedes seguir ed…" at bounding box center [586, 278] width 1172 height 557
click at [702, 397] on button "Siguiente" at bounding box center [708, 387] width 139 height 34
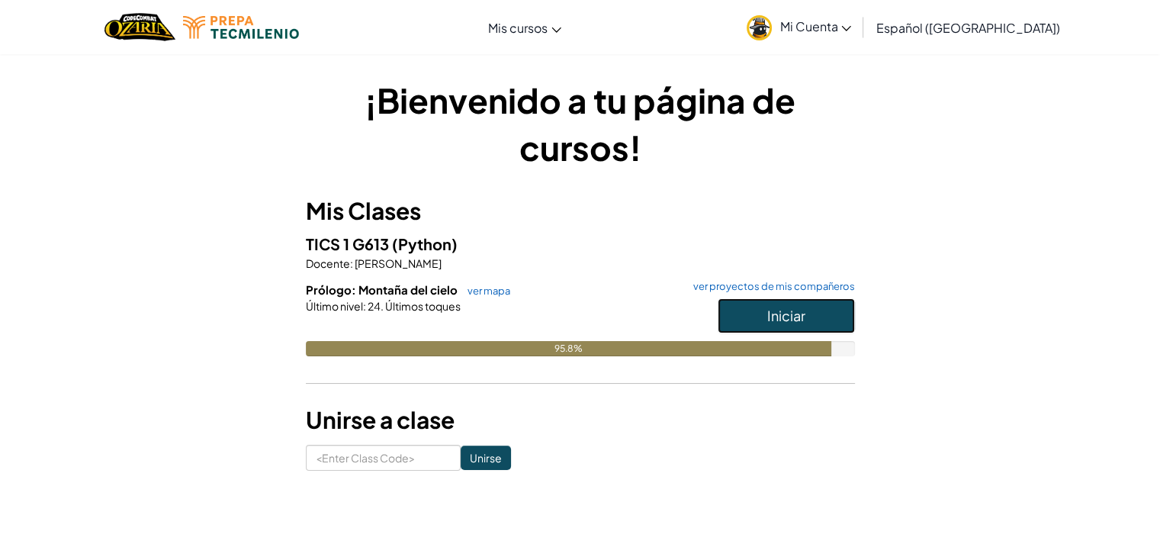
click at [756, 310] on button "Iniciar" at bounding box center [786, 315] width 137 height 35
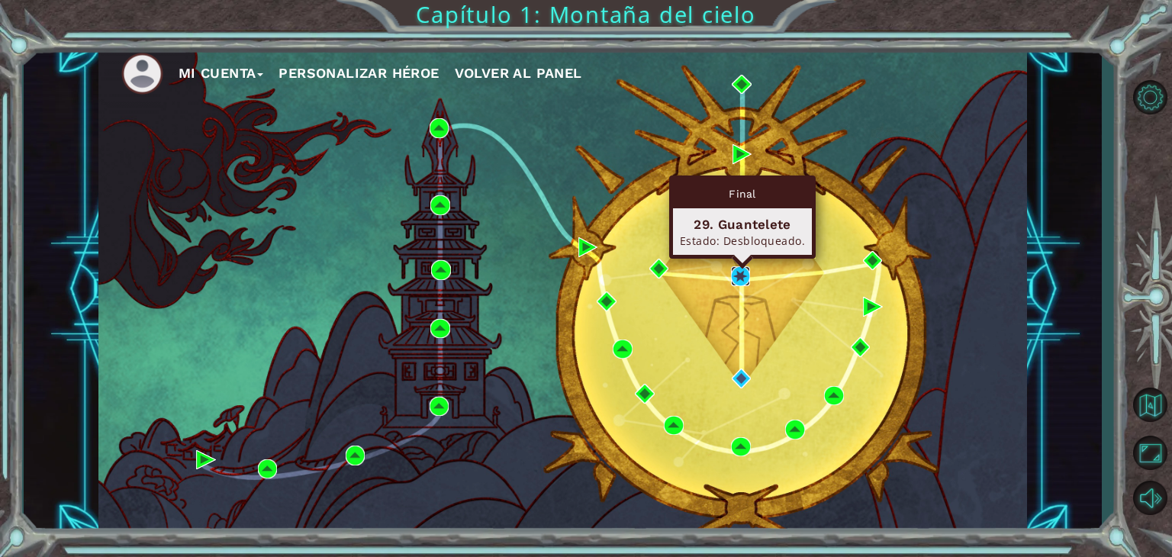
click at [735, 274] on img at bounding box center [741, 276] width 20 height 20
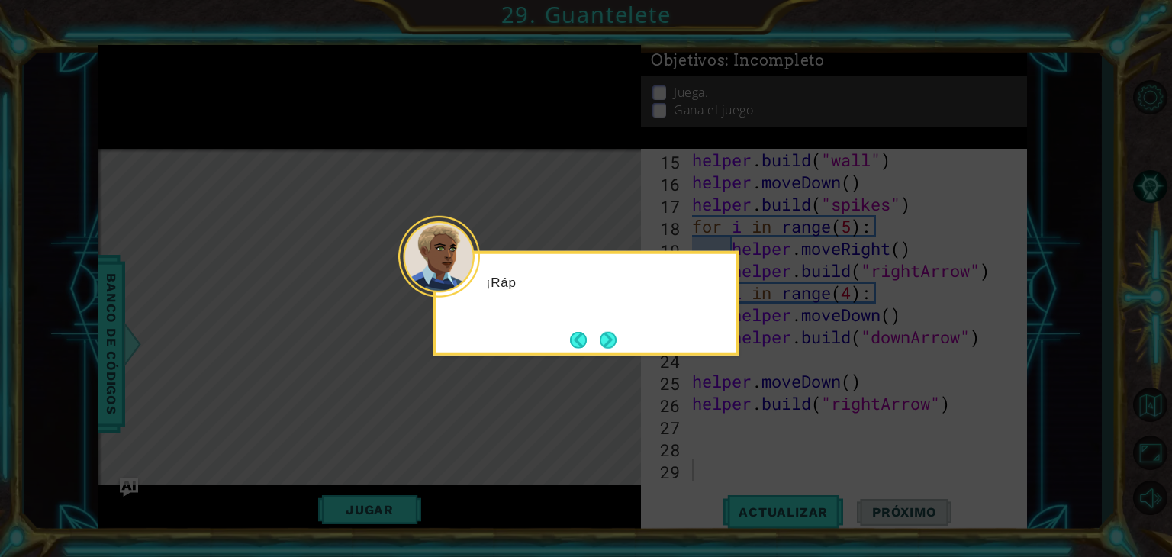
scroll to position [375, 0]
click at [609, 342] on button "Next" at bounding box center [608, 339] width 17 height 17
click at [607, 342] on button "Next" at bounding box center [608, 339] width 17 height 17
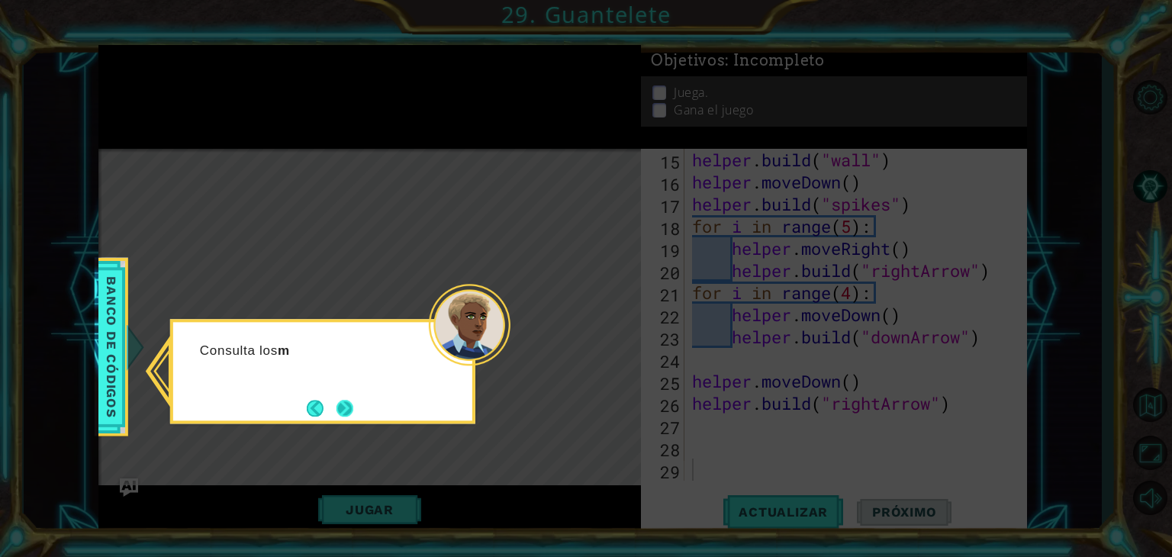
click at [348, 410] on button "Next" at bounding box center [344, 408] width 17 height 17
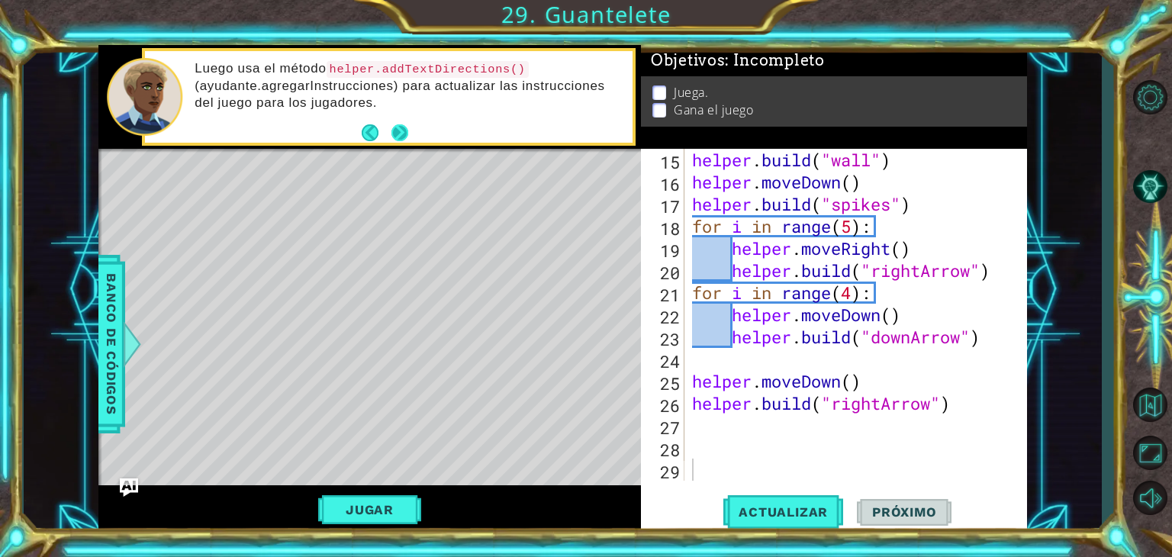
click at [404, 129] on button "Next" at bounding box center [399, 132] width 17 height 17
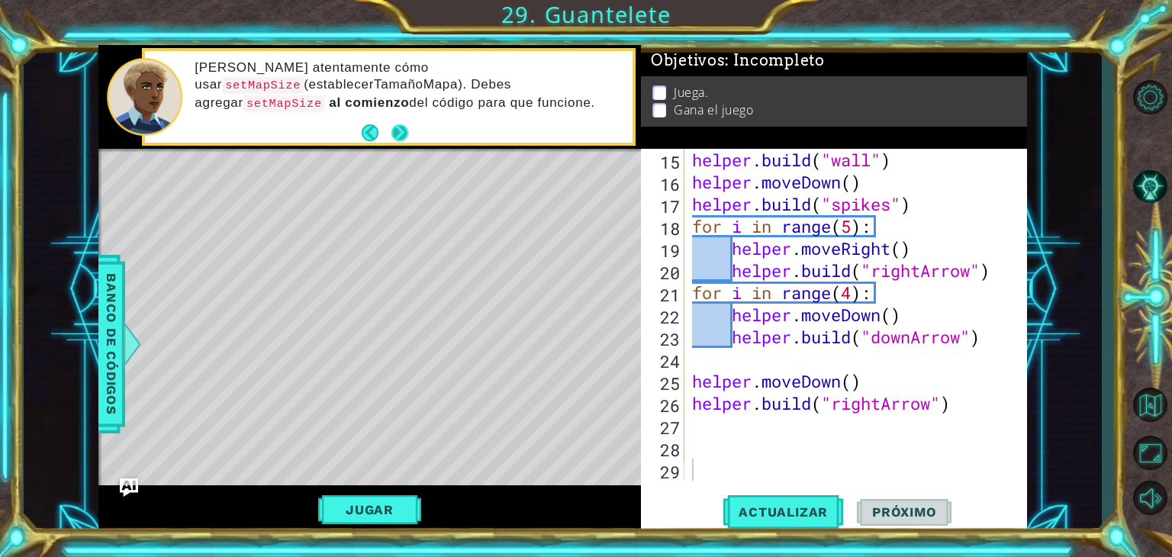
click at [403, 128] on button "Next" at bounding box center [399, 132] width 17 height 17
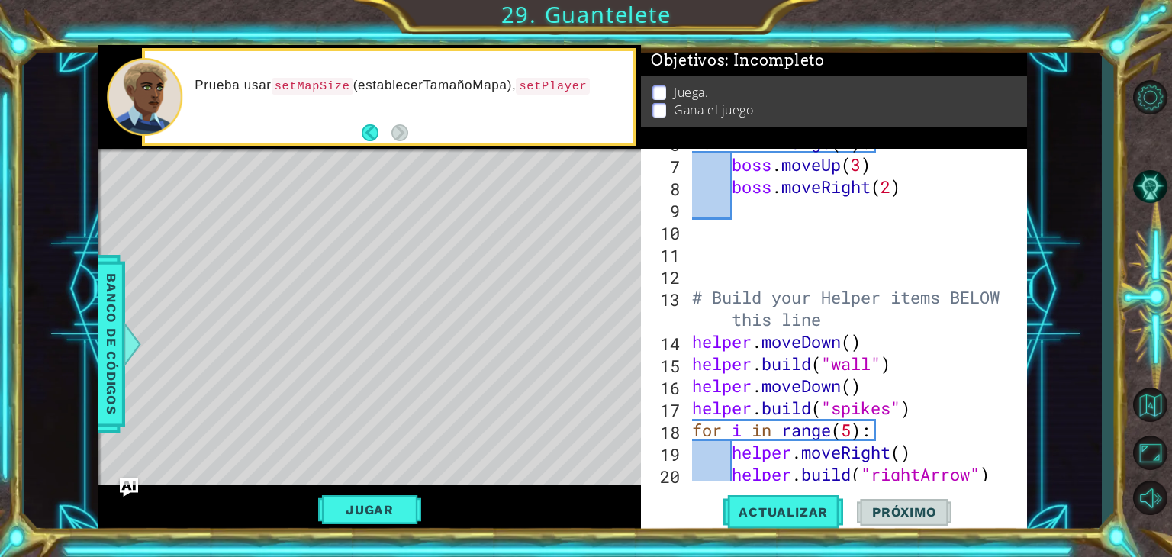
scroll to position [0, 0]
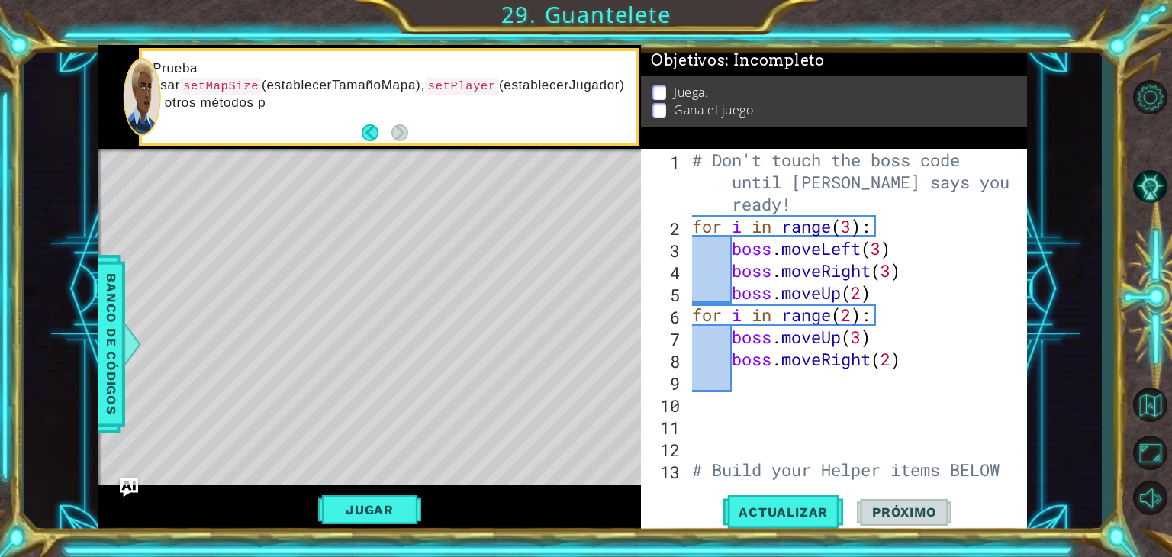
click at [720, 276] on div "# Don't touch the boss code until [PERSON_NAME] says you're ready! for i in ran…" at bounding box center [854, 370] width 330 height 442
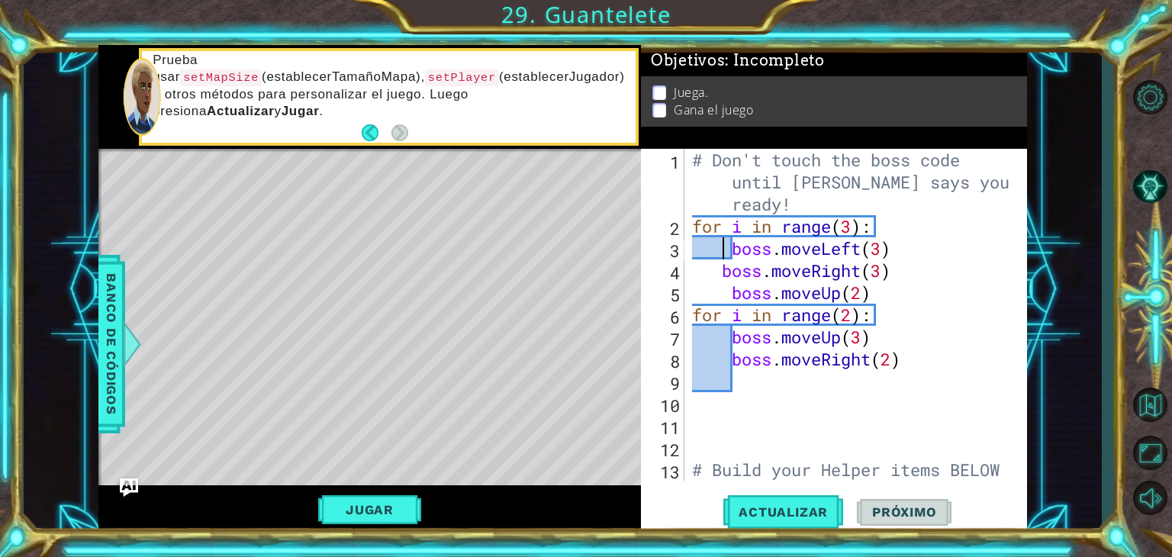
click at [721, 251] on div "# Don't touch the boss code until [PERSON_NAME] says you're ready! for i in ran…" at bounding box center [854, 370] width 330 height 442
click at [718, 235] on div "# Don't touch the boss code until [PERSON_NAME] says you're ready! for i in ran…" at bounding box center [854, 370] width 330 height 442
click at [712, 340] on div "# Don't touch the boss code until [PERSON_NAME] says you're ready! for i in ran…" at bounding box center [854, 370] width 330 height 442
click at [720, 324] on div "# Don't touch the boss code until [PERSON_NAME] says you're ready! for i in ran…" at bounding box center [854, 370] width 330 height 442
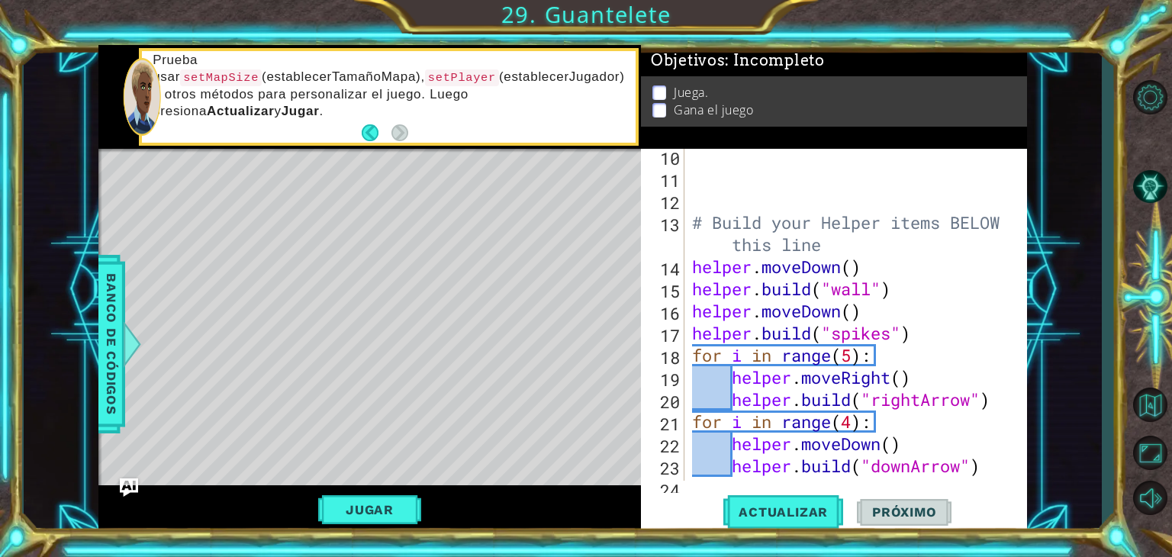
scroll to position [252, 0]
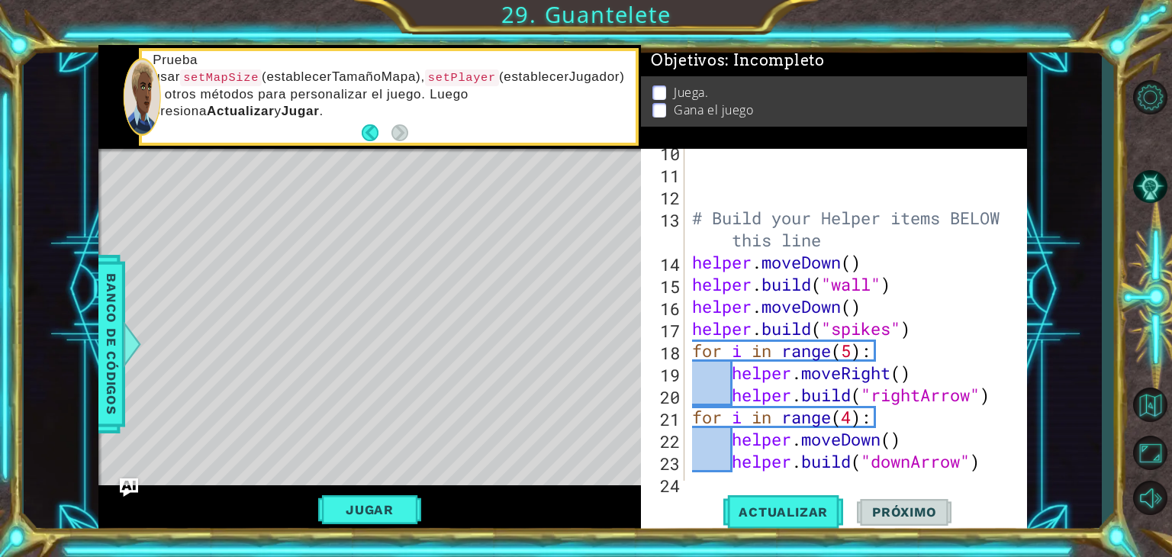
click at [725, 378] on div "# Build your Helper items BELOW this line helper . moveDown ( ) helper . build …" at bounding box center [854, 328] width 330 height 376
click at [711, 434] on div "# Build your Helper items BELOW this line helper . moveDown ( ) helper . build …" at bounding box center [854, 328] width 330 height 376
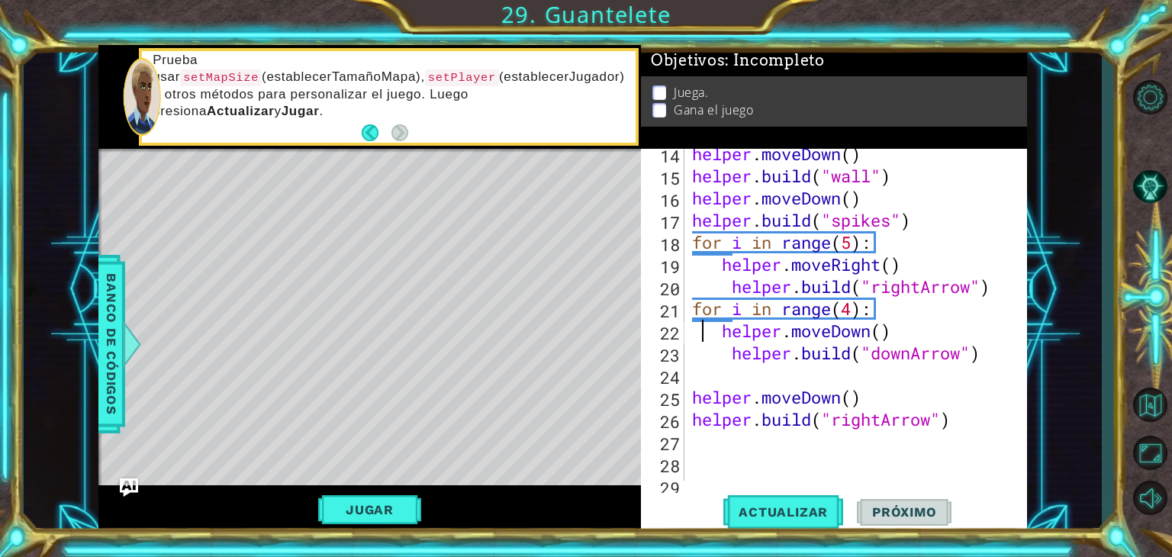
scroll to position [0, 0]
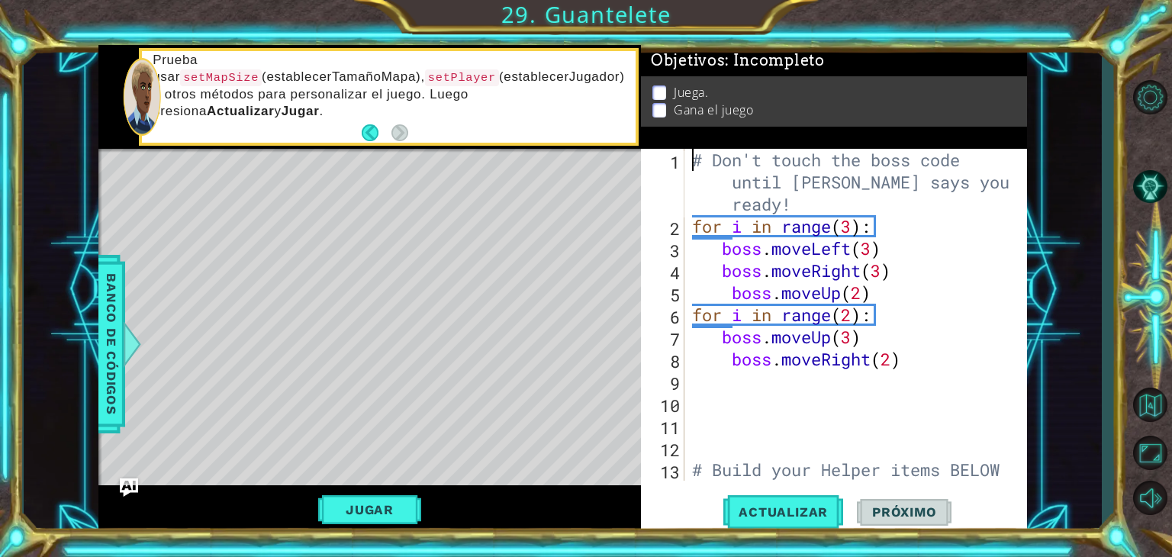
click at [690, 162] on div "# Don't touch the boss code until [PERSON_NAME] says you're ready! for i in ran…" at bounding box center [854, 370] width 330 height 442
type textarea "# Don't touch the boss code until [PERSON_NAME] says you're ready!"
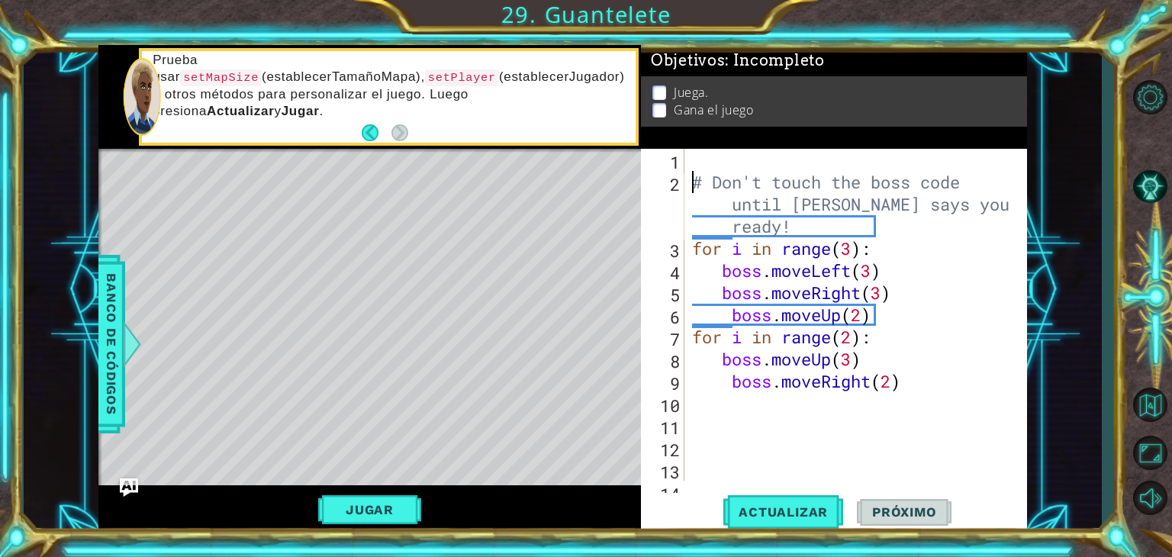
click at [690, 162] on div "# Don't touch the boss code until [PERSON_NAME] says you're ready! for i in ran…" at bounding box center [854, 348] width 330 height 398
click at [815, 504] on span "Actualizar" at bounding box center [783, 511] width 120 height 15
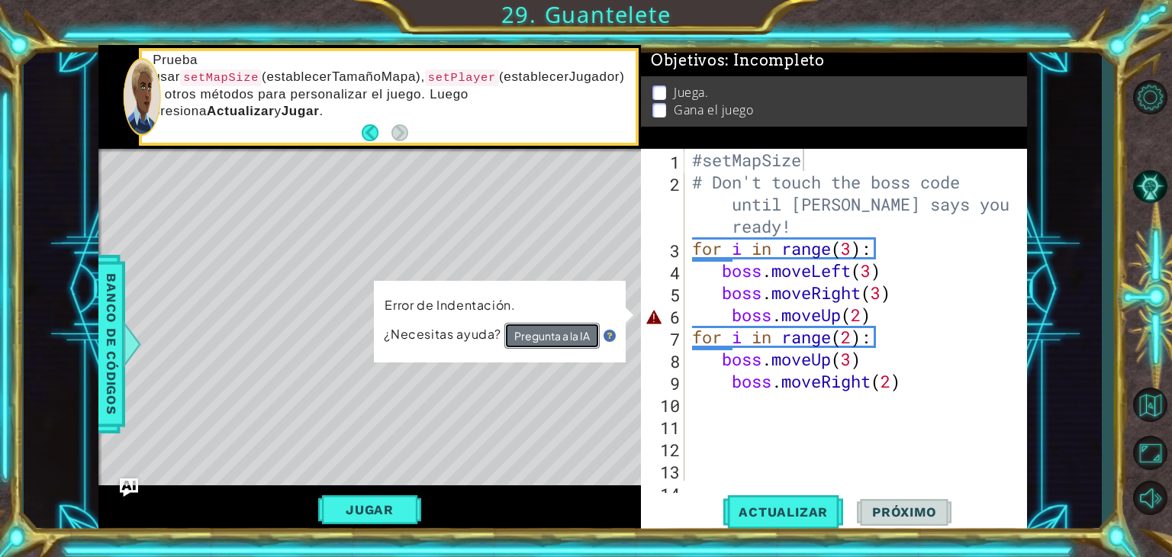
click at [539, 335] on button "Pregunta a la IA" at bounding box center [551, 336] width 95 height 26
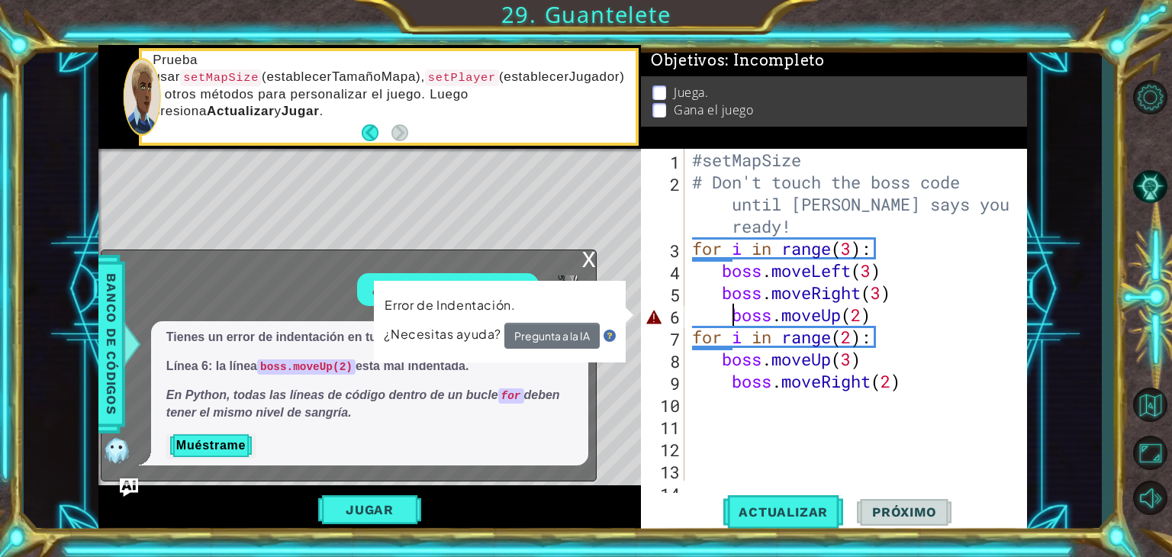
click at [729, 314] on div "#setMapSize # Don't touch the boss code until [PERSON_NAME] says you're ready! …" at bounding box center [854, 348] width 330 height 398
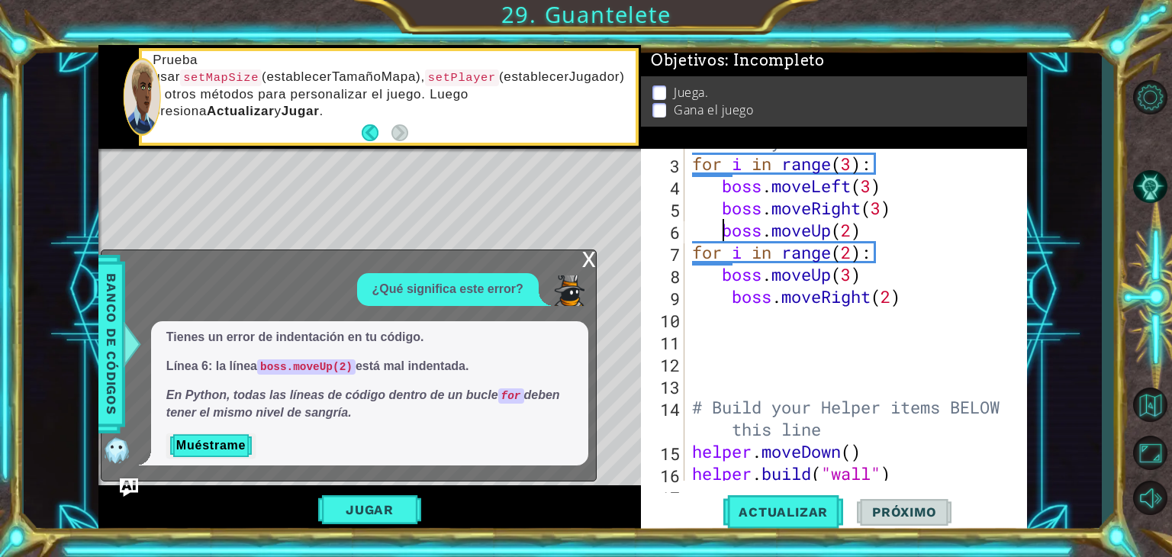
scroll to position [85, 0]
click at [729, 306] on div "# Don't touch the boss code until [PERSON_NAME] says you're ready! for i in ran…" at bounding box center [854, 295] width 330 height 420
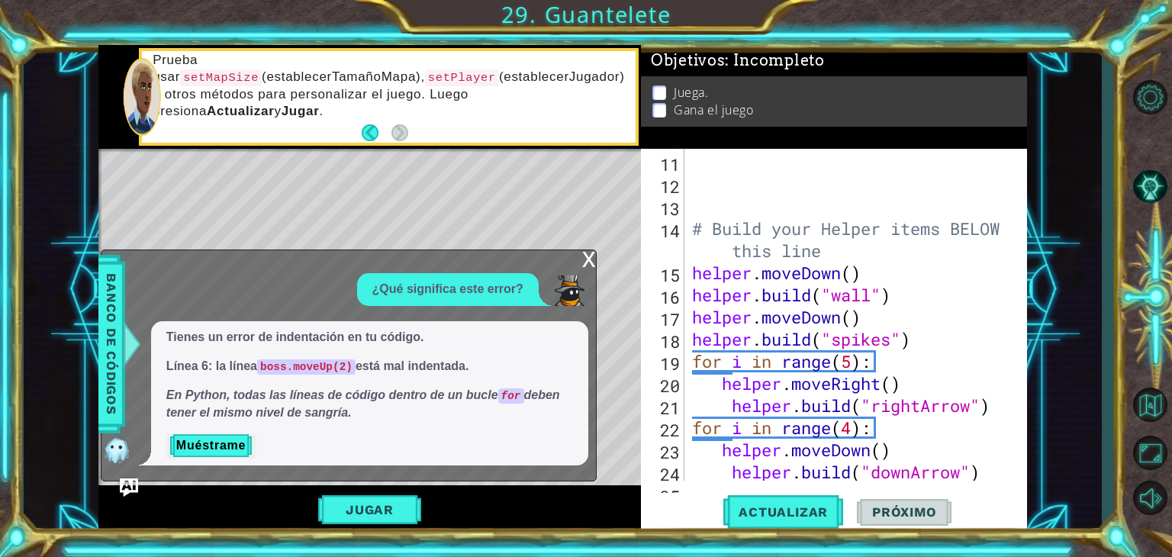
scroll to position [264, 0]
click at [717, 380] on div "# Build your Helper items BELOW this line helper . moveDown ( ) helper . build …" at bounding box center [854, 316] width 330 height 376
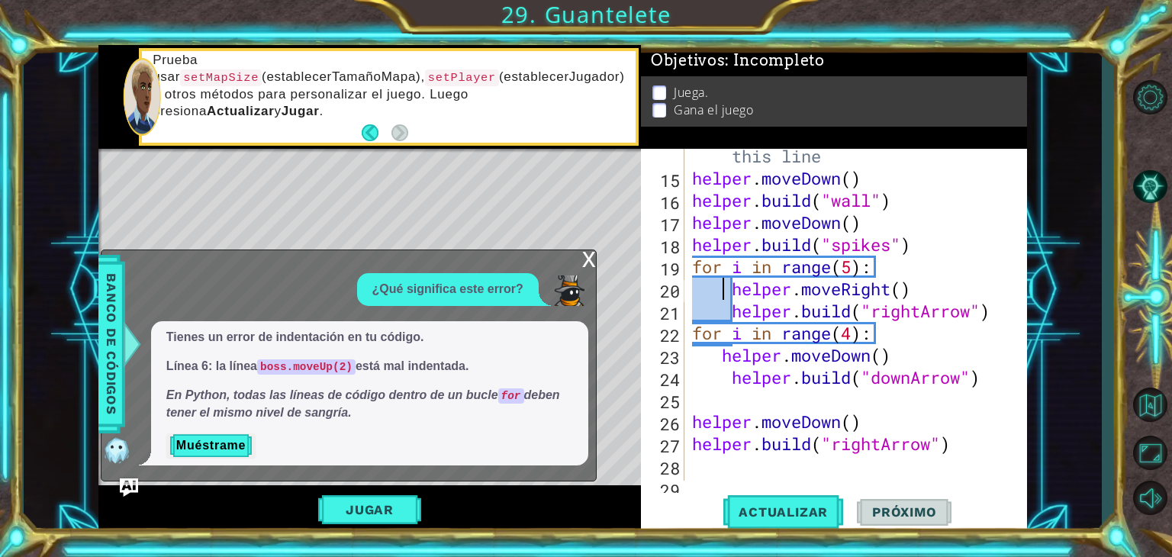
scroll to position [366, 0]
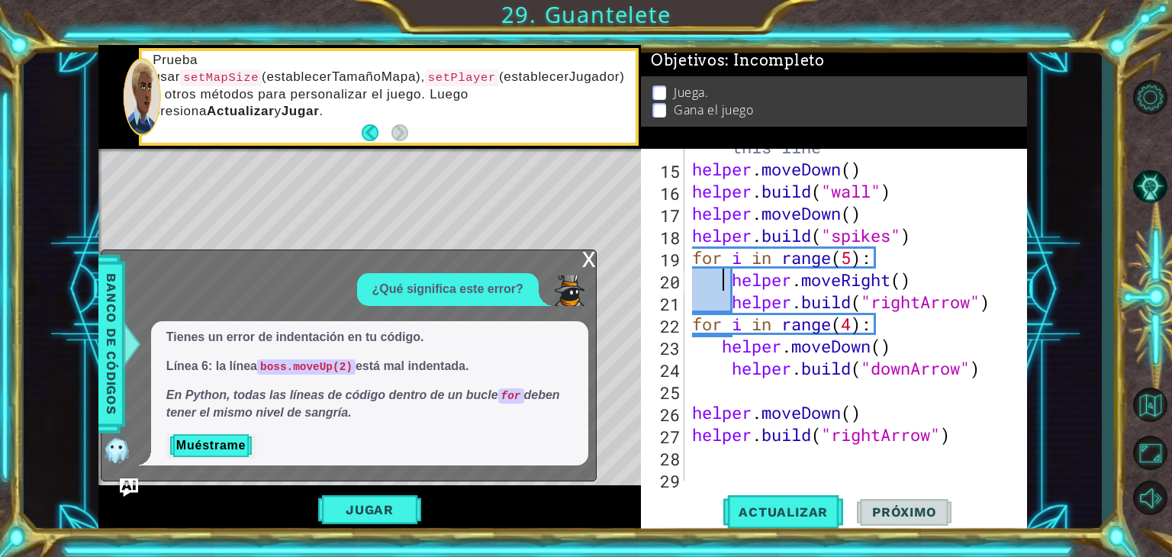
click at [713, 352] on div "# Build your Helper items BELOW this line helper . moveDown ( ) helper . build …" at bounding box center [854, 313] width 330 height 398
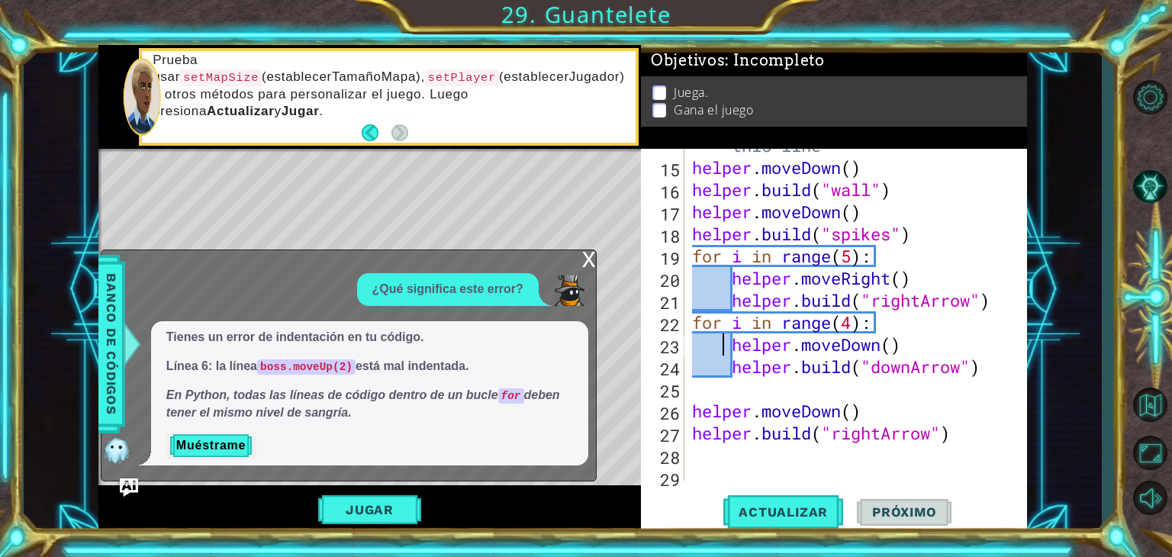
scroll to position [371, 0]
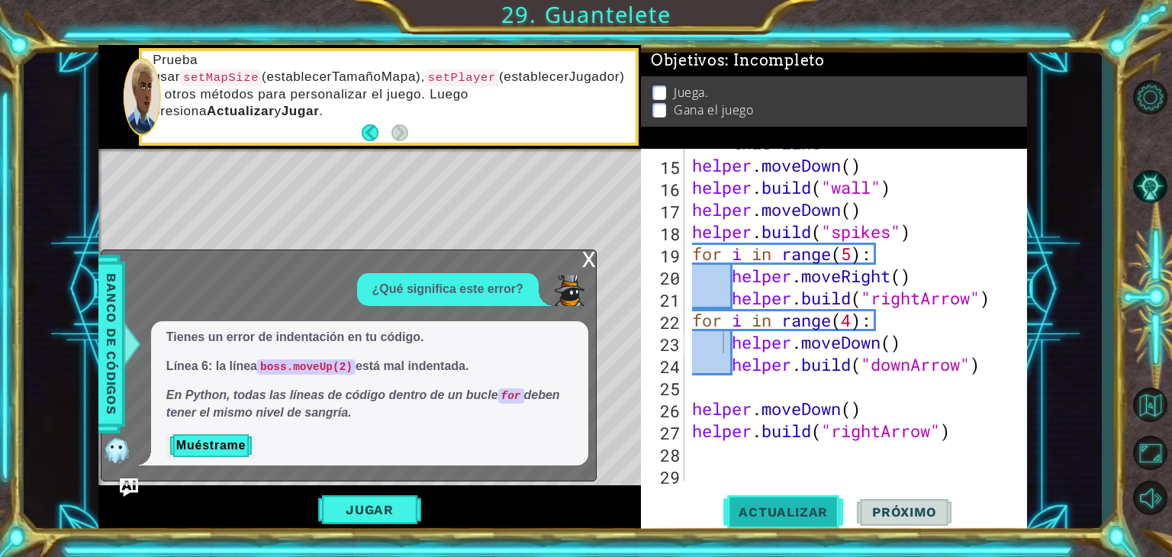
click at [766, 510] on span "Actualizar" at bounding box center [783, 511] width 120 height 15
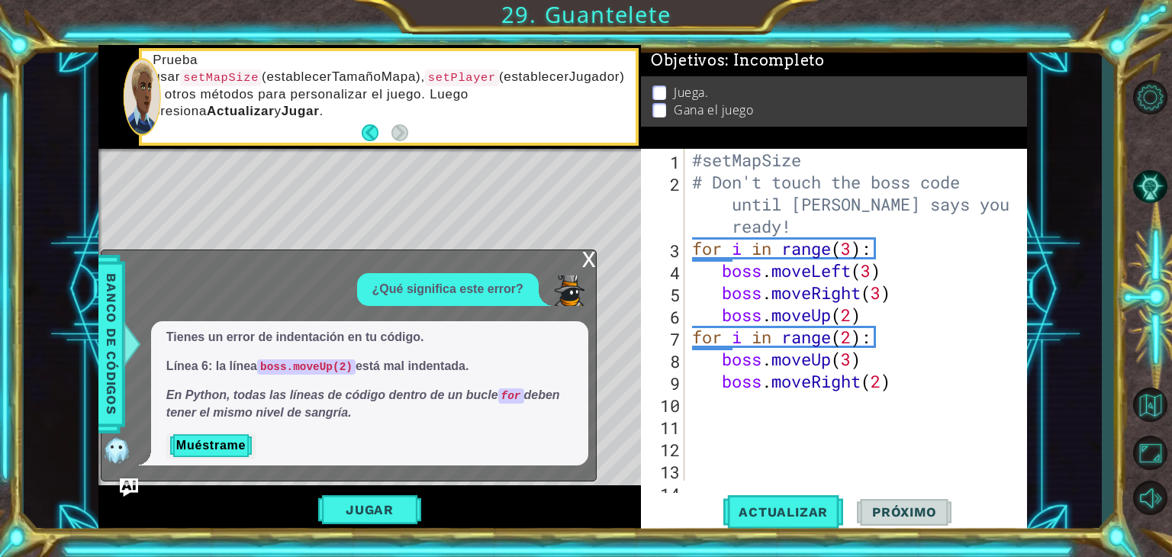
scroll to position [0, 0]
click at [843, 173] on div "#setMapSize # Don't touch the boss code until [PERSON_NAME] says you're ready! …" at bounding box center [854, 348] width 330 height 398
click at [830, 161] on div "#setMapSize # Don't touch the boss code until [PERSON_NAME] says you're ready! …" at bounding box center [854, 348] width 330 height 398
click at [763, 500] on button "Actualizar" at bounding box center [783, 512] width 120 height 39
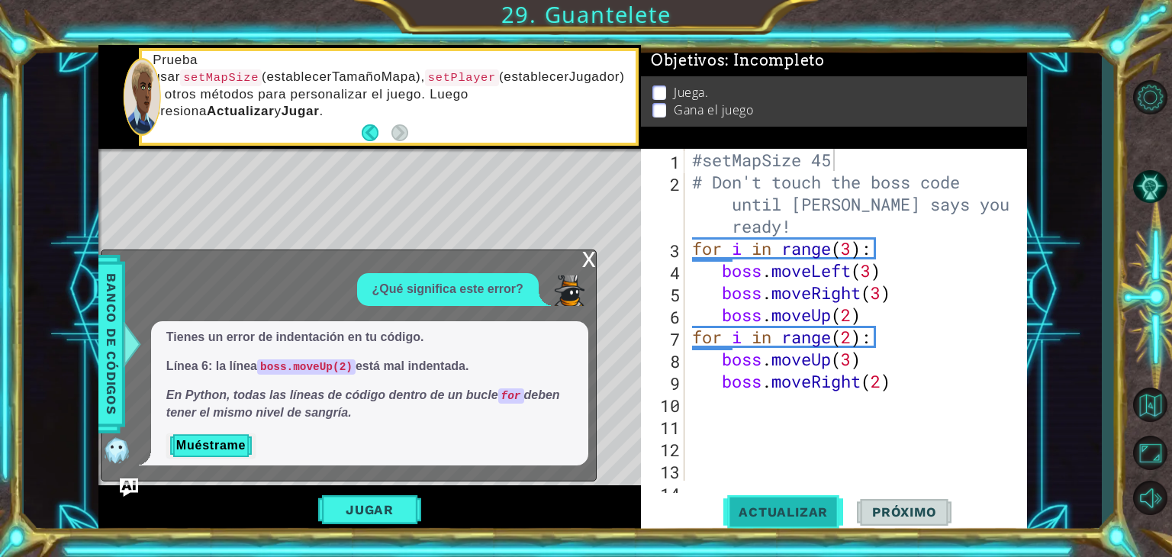
click at [763, 500] on button "Actualizar" at bounding box center [783, 512] width 120 height 39
type textarea "#setMapSize"
click at [329, 492] on div "Jugar" at bounding box center [369, 509] width 542 height 49
click at [345, 531] on div "Jugar" at bounding box center [369, 509] width 542 height 49
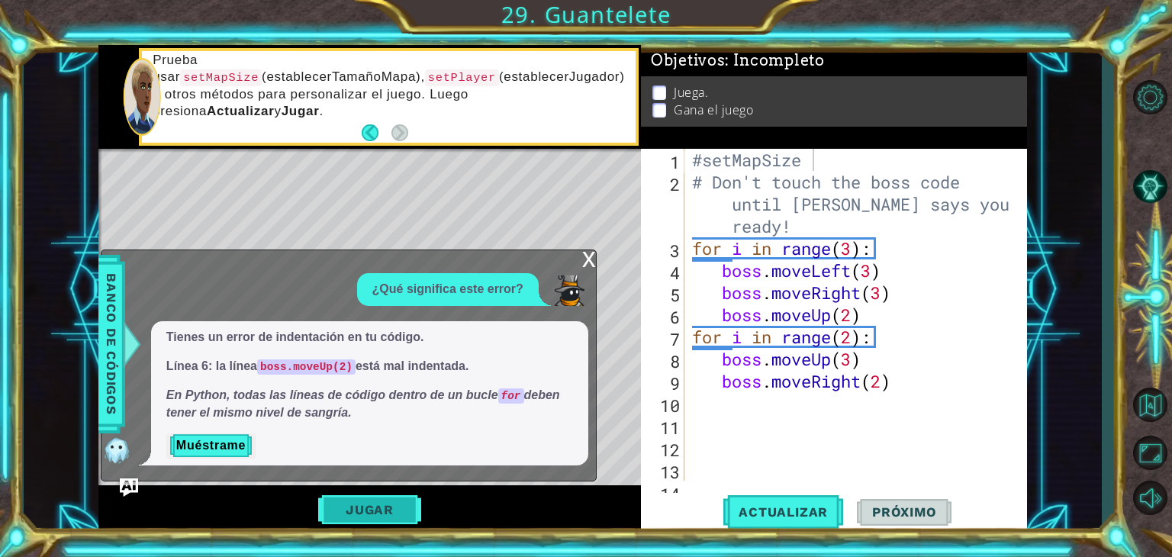
click at [341, 519] on button "Jugar" at bounding box center [369, 509] width 103 height 29
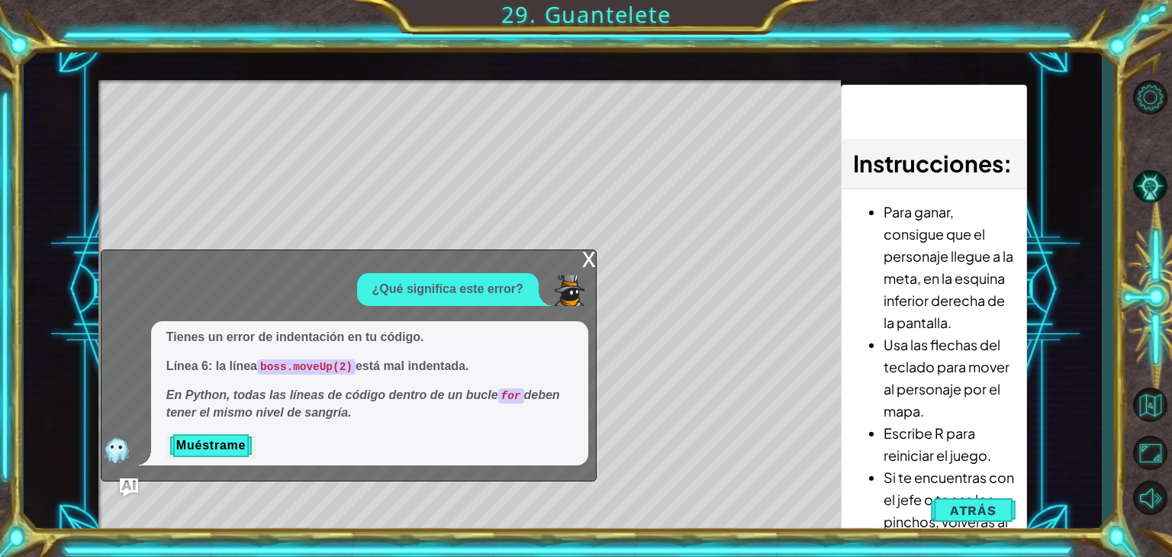
click at [595, 252] on div "x" at bounding box center [589, 257] width 14 height 15
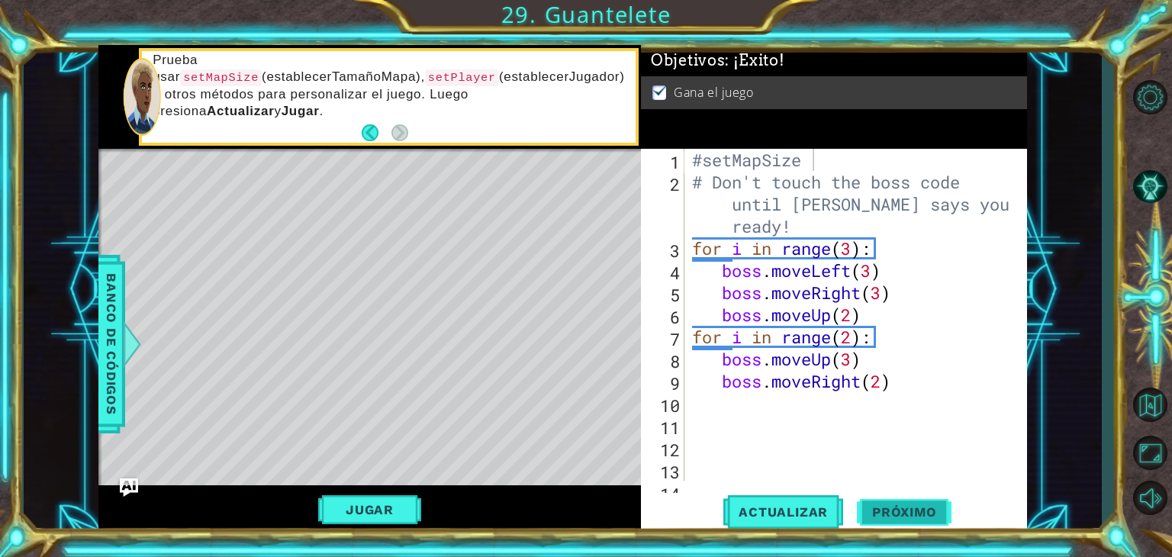
click at [880, 508] on span "Próximo" at bounding box center [904, 511] width 95 height 15
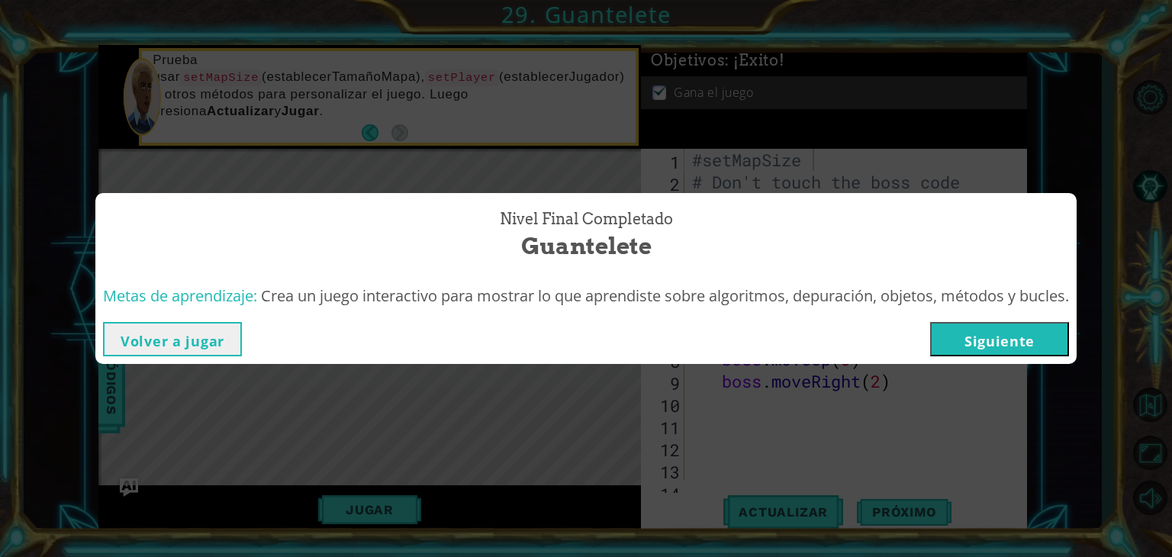
click at [1009, 329] on button "Siguiente" at bounding box center [999, 339] width 139 height 34
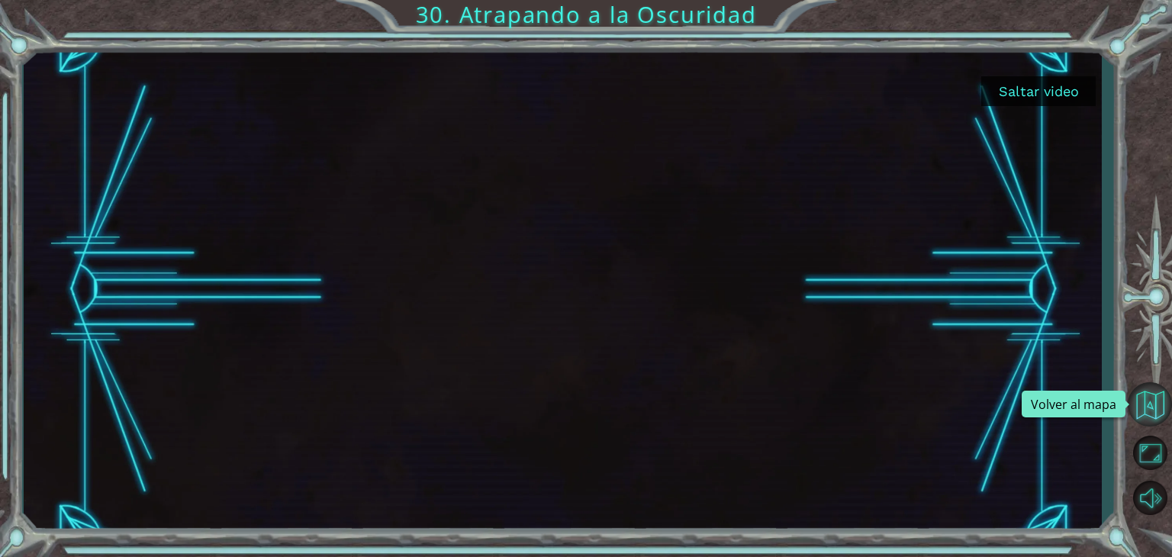
click at [1131, 403] on button "Volver al mapa" at bounding box center [1149, 404] width 44 height 44
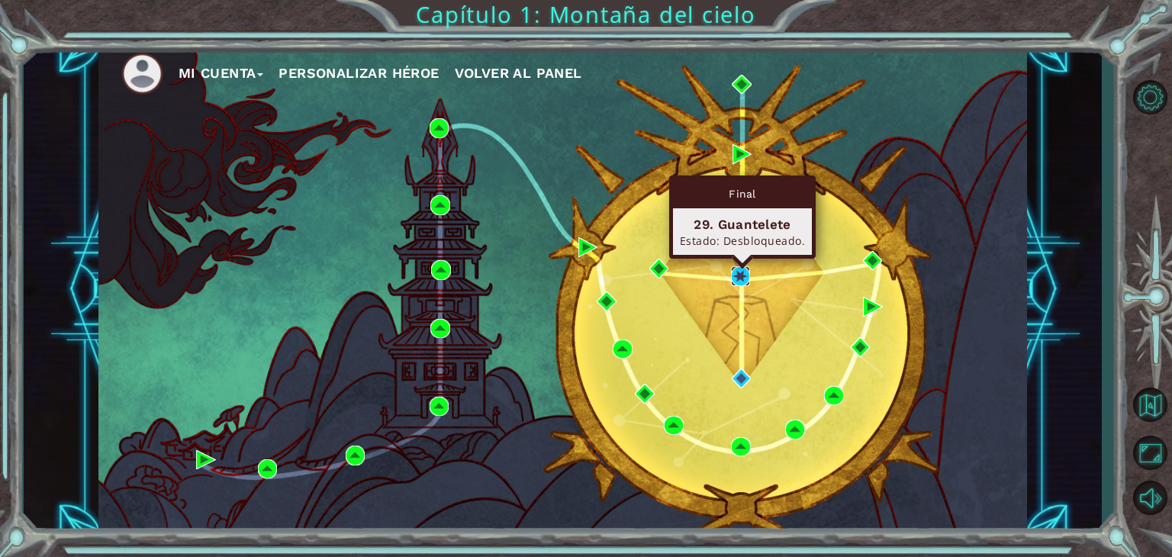
drag, startPoint x: 741, startPoint y: 276, endPoint x: 732, endPoint y: 280, distance: 9.9
click at [732, 280] on img at bounding box center [741, 276] width 20 height 20
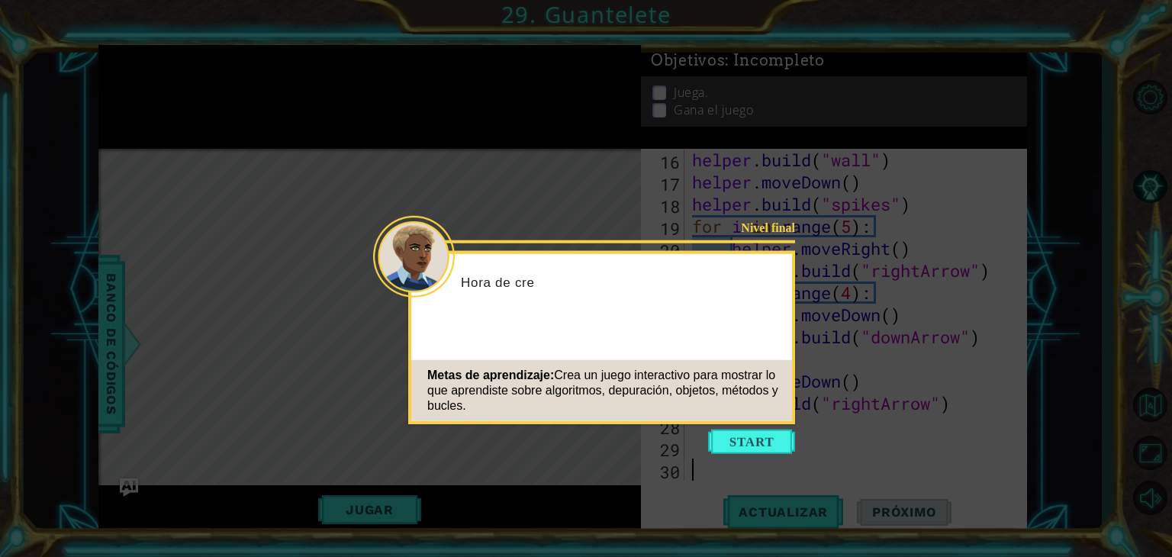
scroll to position [397, 0]
click at [757, 449] on button "Start" at bounding box center [751, 441] width 87 height 24
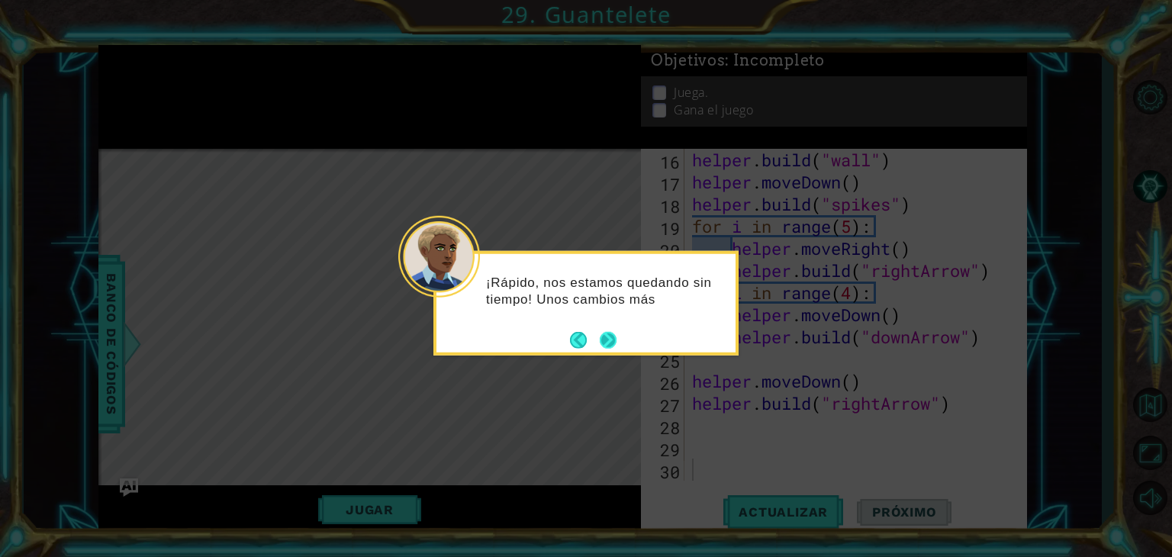
click at [613, 343] on button "Next" at bounding box center [608, 339] width 17 height 17
click at [613, 337] on button "Next" at bounding box center [608, 339] width 17 height 17
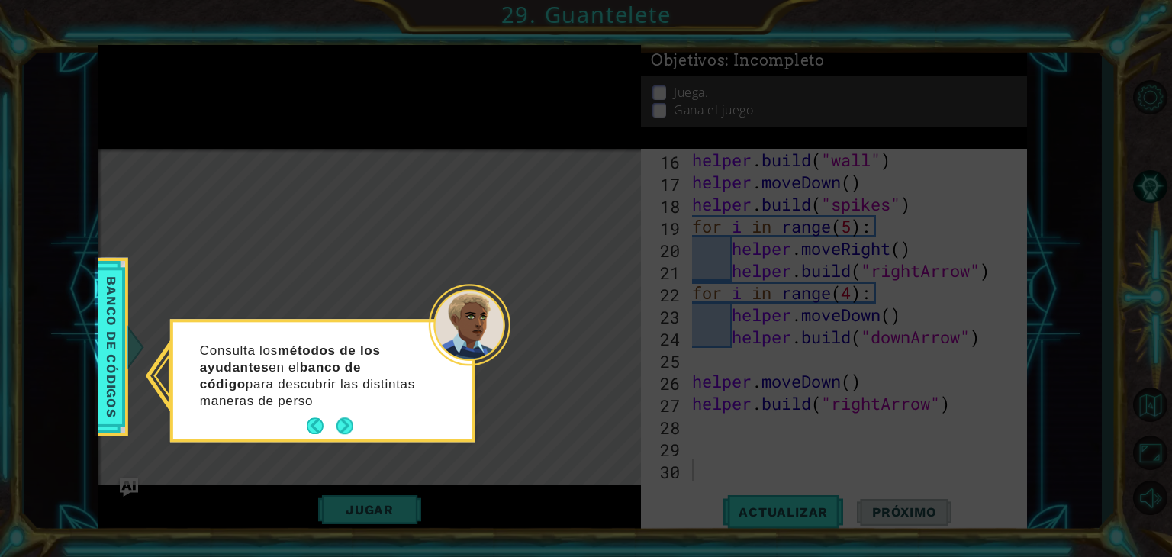
click at [347, 413] on div "Consulta los métodos de los ayudantes en el banco de código para descubrir las …" at bounding box center [322, 383] width 299 height 111
click at [342, 423] on button "Next" at bounding box center [344, 426] width 17 height 17
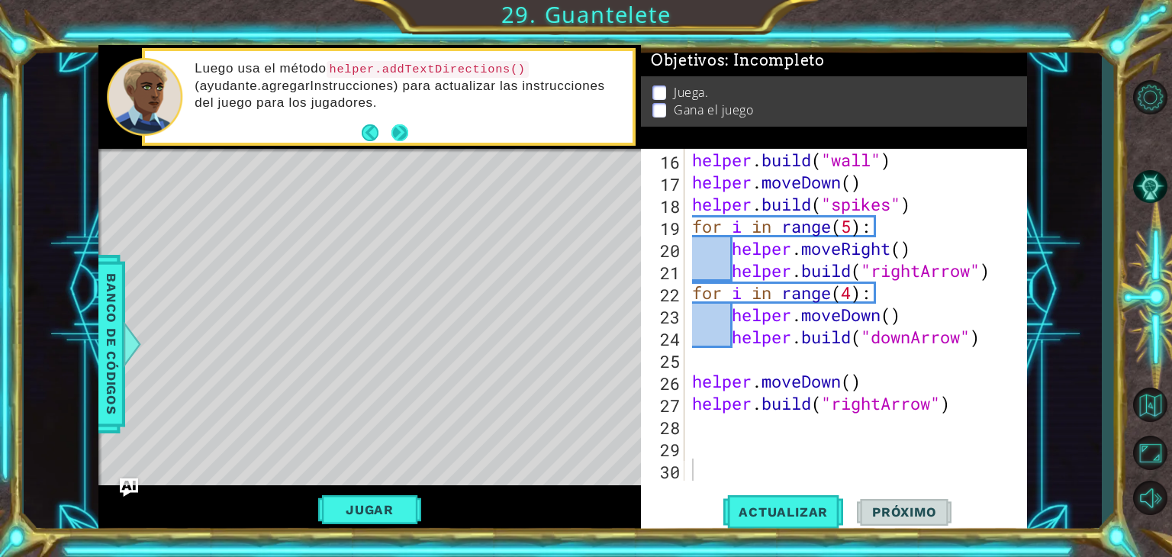
drag, startPoint x: 347, startPoint y: 78, endPoint x: 402, endPoint y: 123, distance: 71.0
click at [402, 123] on div "Luego usa el método helper.addTextDirections() (ayudante.agregarInstrucciones) …" at bounding box center [388, 97] width 487 height 92
click at [402, 124] on button "Next" at bounding box center [399, 132] width 17 height 17
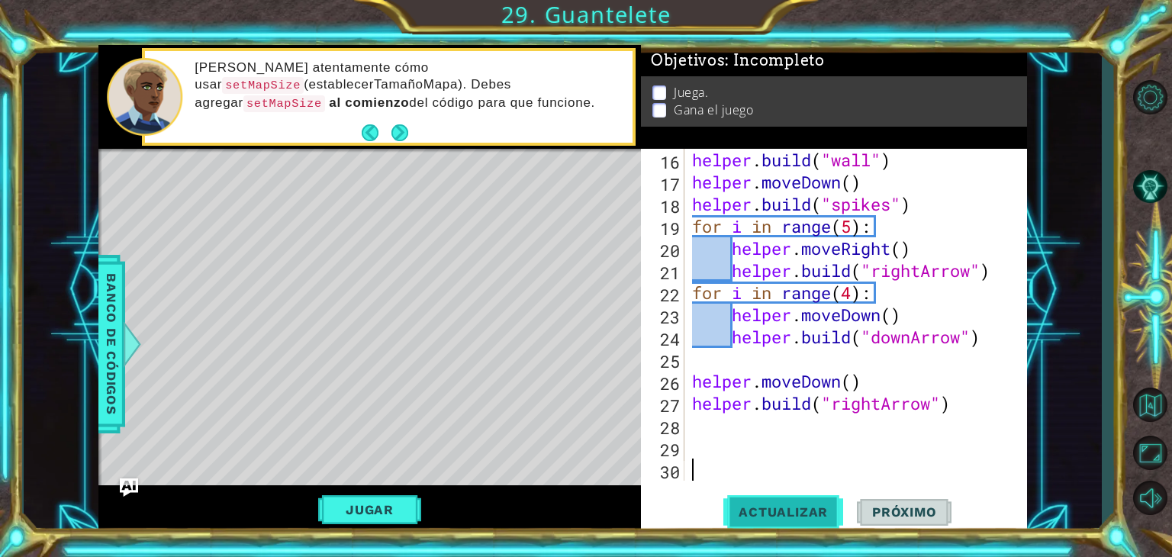
click at [775, 503] on button "Actualizar" at bounding box center [783, 512] width 120 height 39
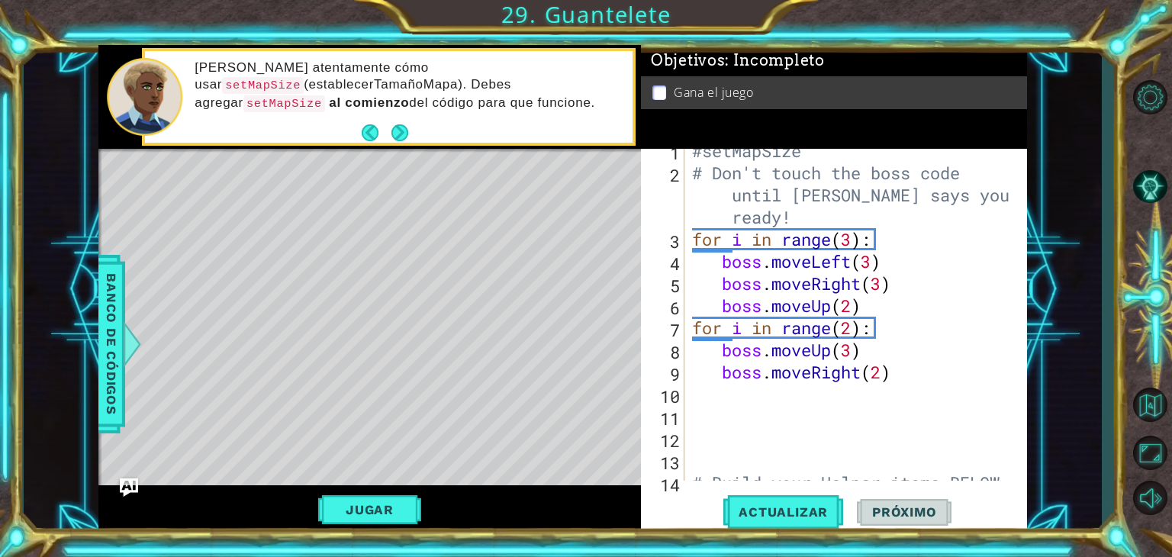
scroll to position [0, 0]
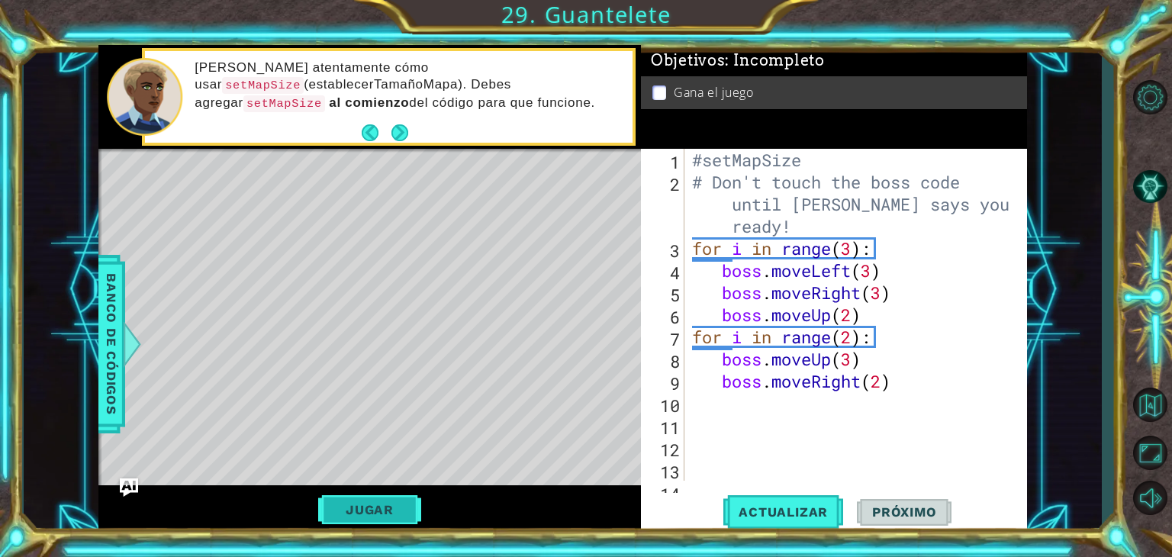
click at [381, 506] on button "Jugar" at bounding box center [369, 509] width 103 height 29
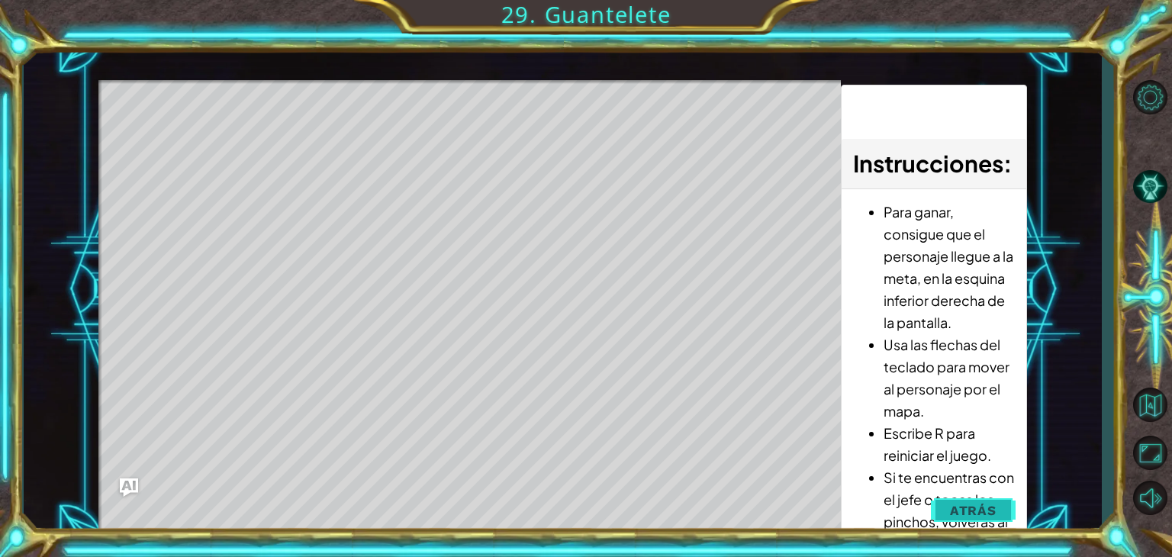
click at [973, 524] on button "Atrás" at bounding box center [973, 510] width 85 height 31
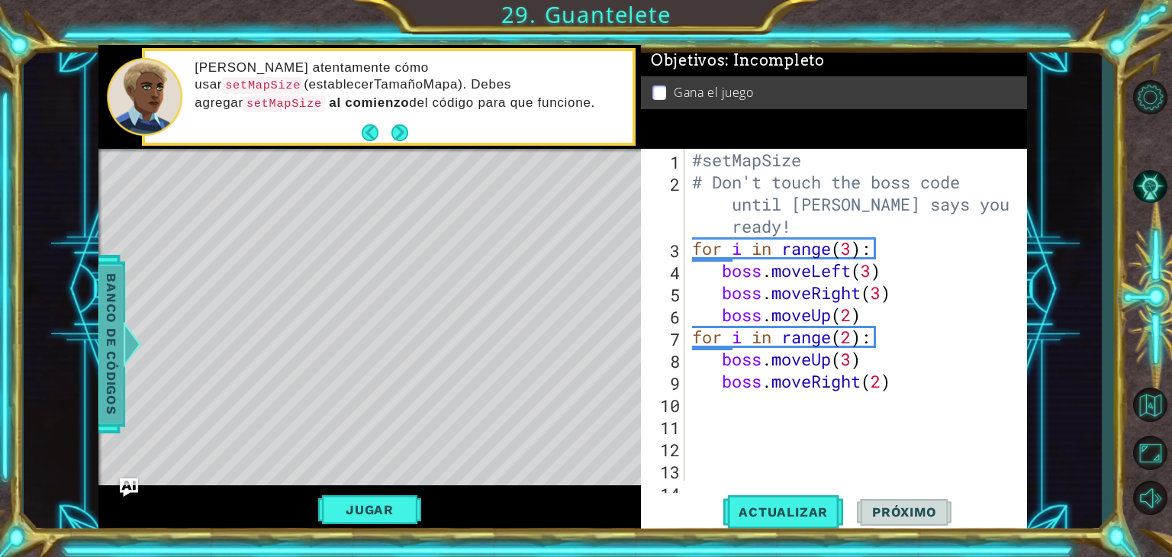
click at [125, 352] on div at bounding box center [131, 344] width 19 height 46
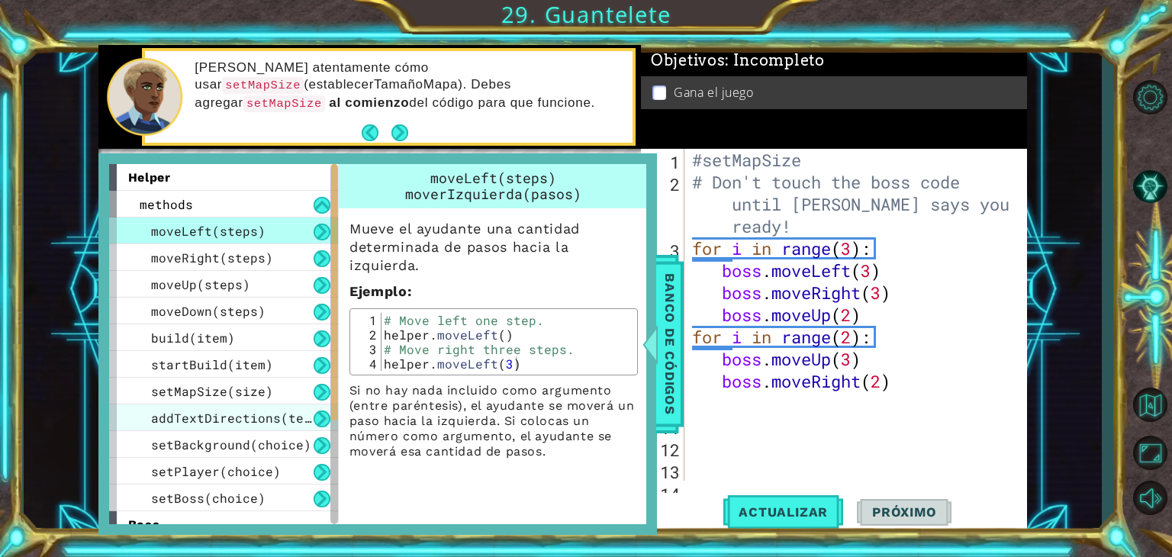
scroll to position [173, 0]
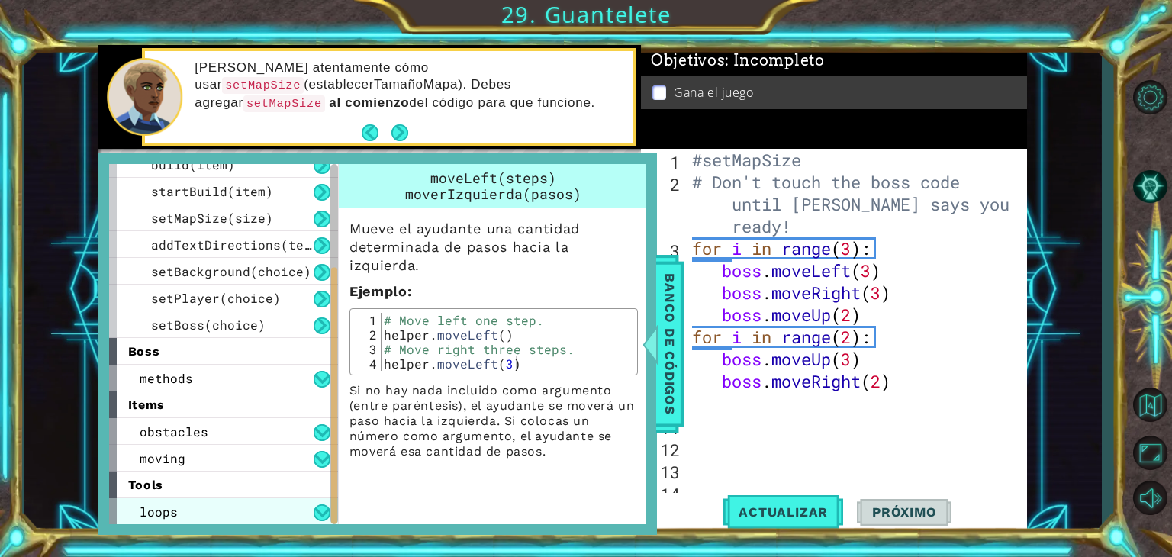
click at [188, 514] on div "loops" at bounding box center [223, 511] width 229 height 27
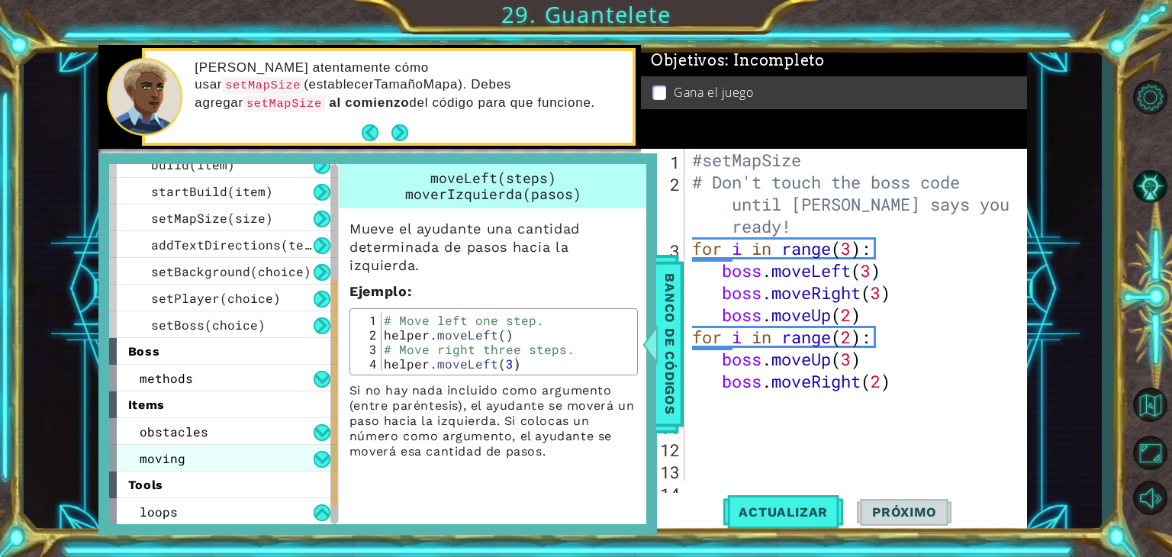
click at [195, 455] on div "moving" at bounding box center [223, 458] width 229 height 27
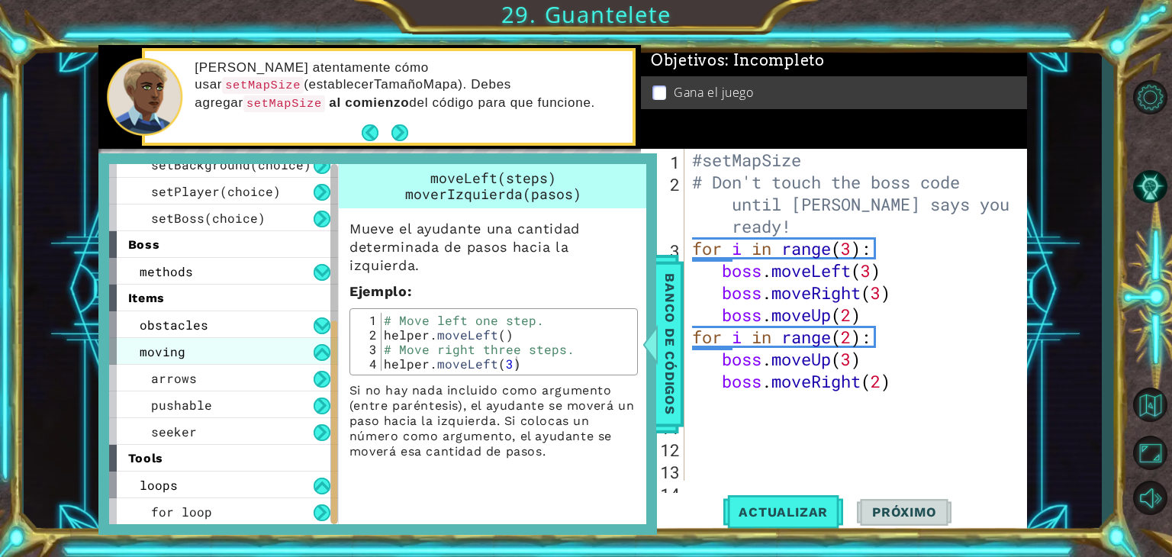
click at [195, 338] on div "moving" at bounding box center [223, 351] width 229 height 27
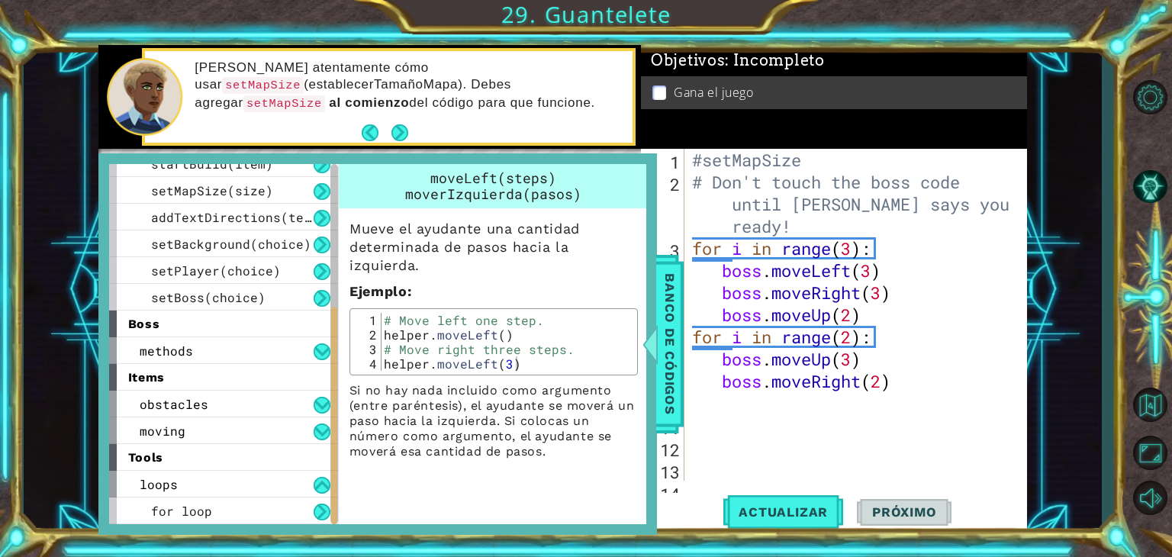
scroll to position [200, 0]
click at [178, 391] on div "obstacles" at bounding box center [223, 404] width 229 height 27
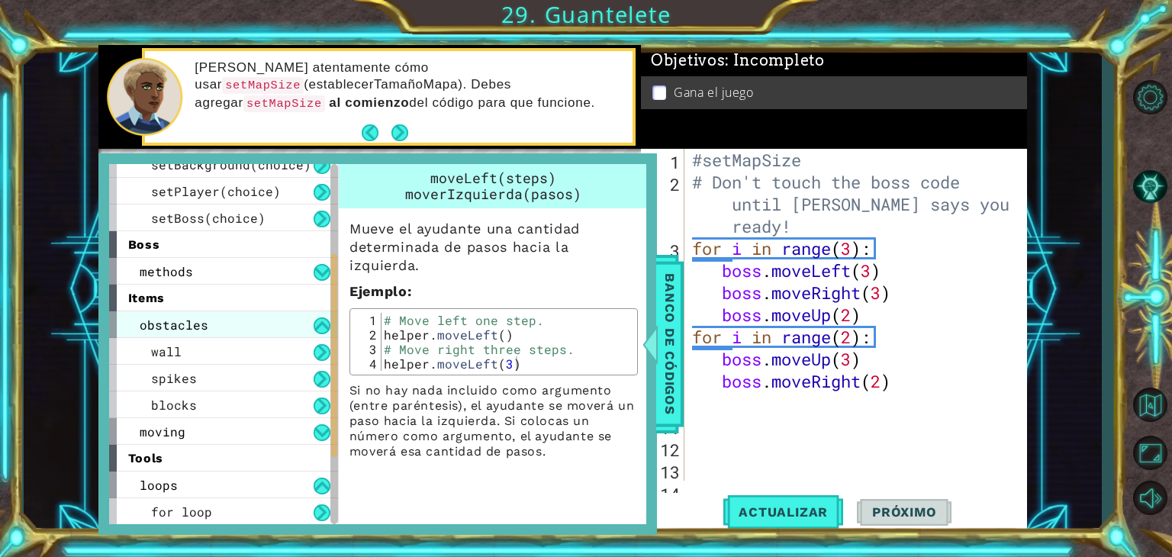
scroll to position [0, 0]
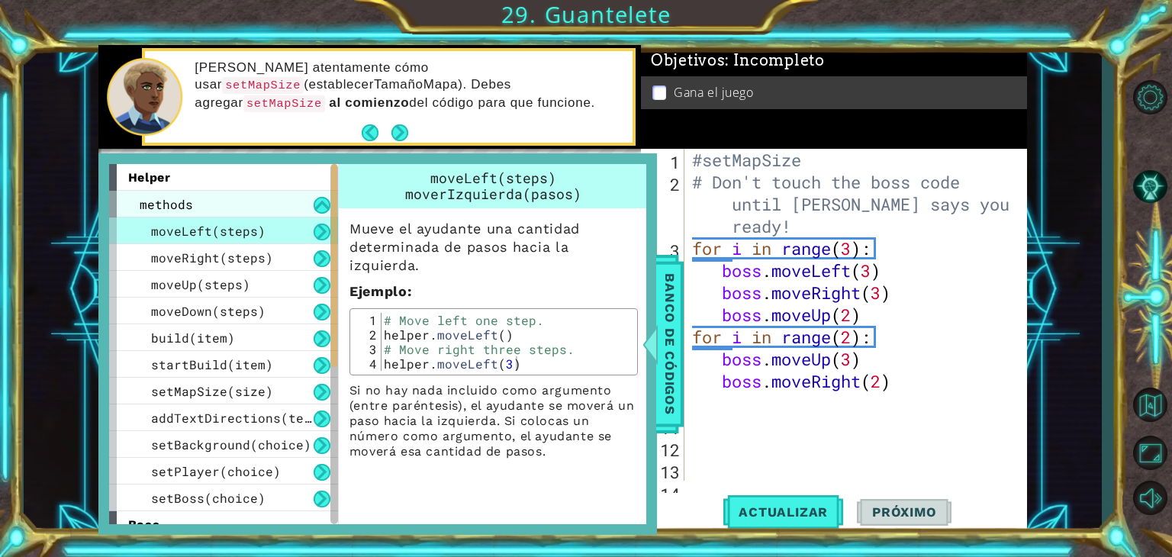
click at [187, 203] on span "methods" at bounding box center [166, 204] width 53 height 16
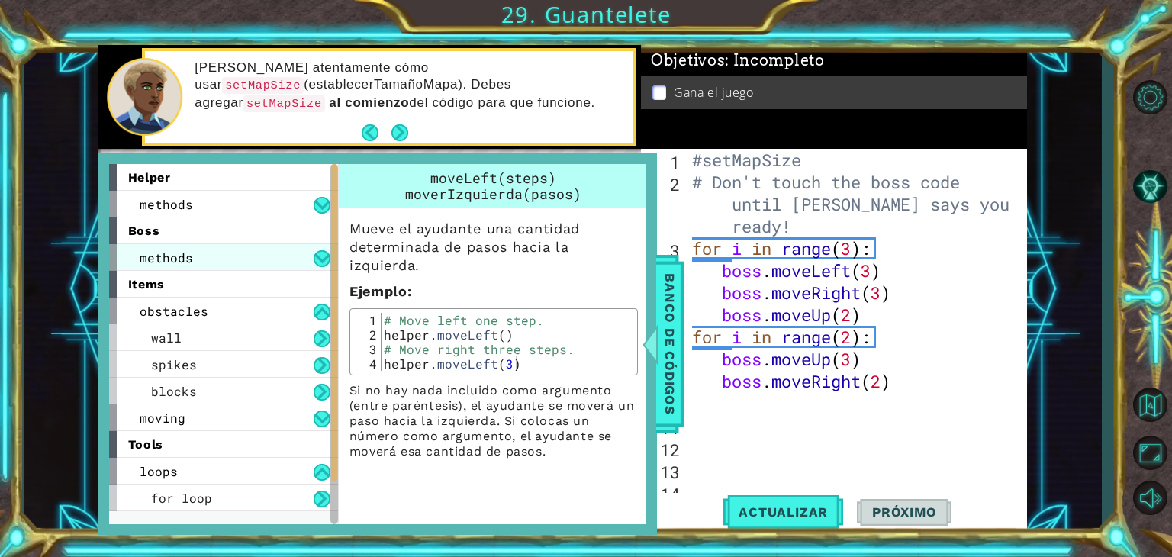
click at [173, 263] on span "methods" at bounding box center [166, 257] width 53 height 16
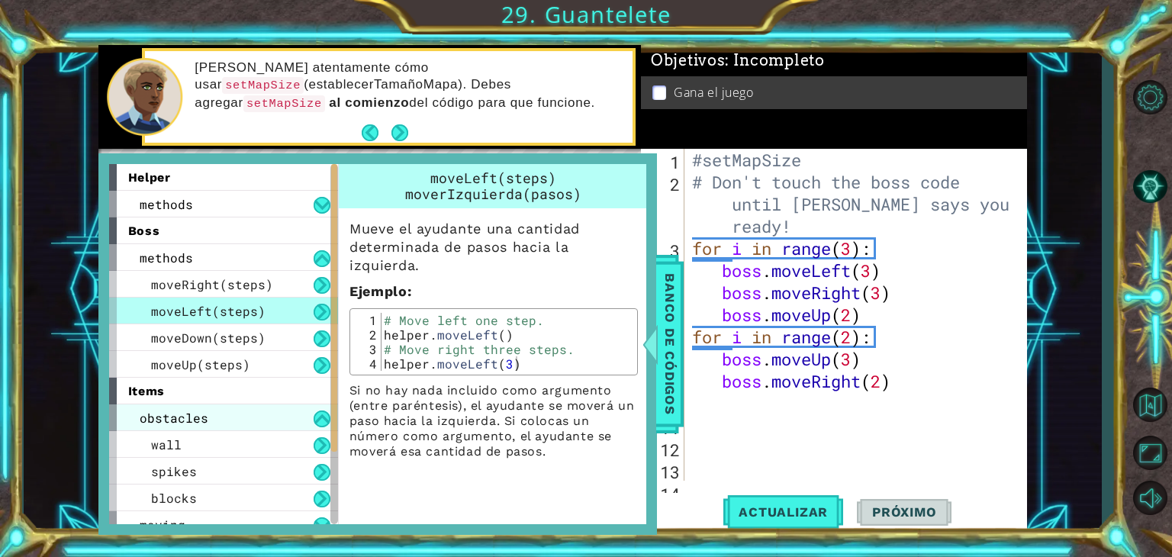
click at [166, 420] on span "obstacles" at bounding box center [174, 418] width 69 height 16
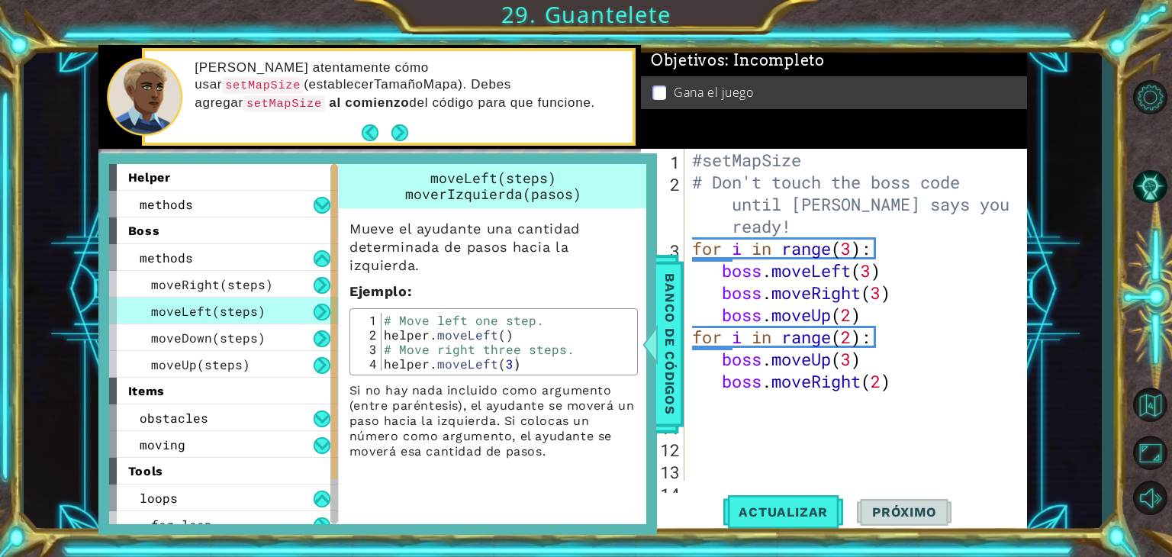
click at [379, 95] on strong "al comienzo" at bounding box center [369, 102] width 80 height 14
click at [674, 337] on span "Banco de códigos" at bounding box center [670, 344] width 24 height 158
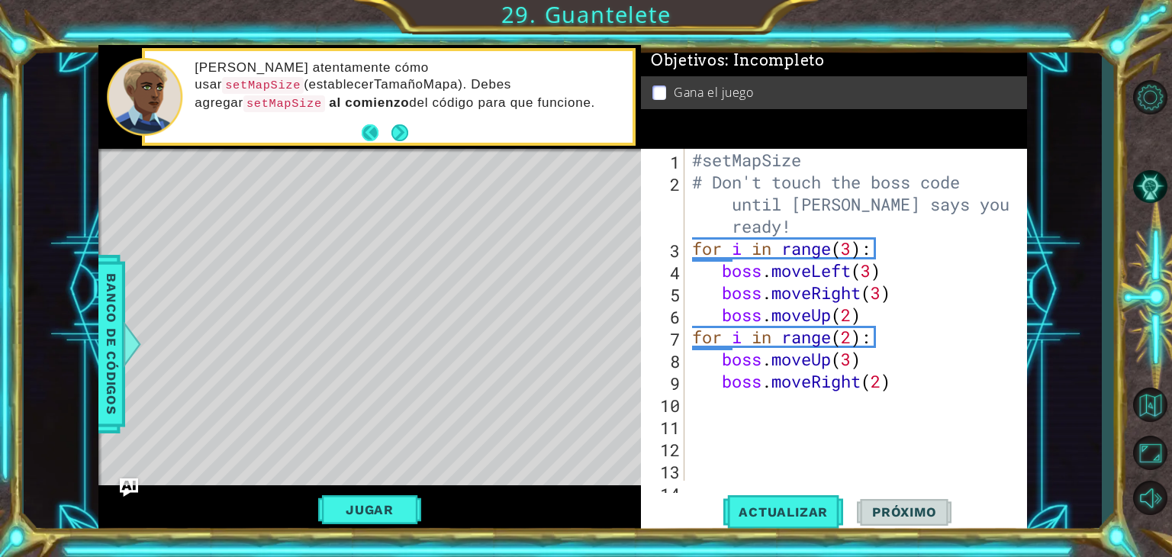
click at [378, 127] on button "Back" at bounding box center [377, 132] width 30 height 17
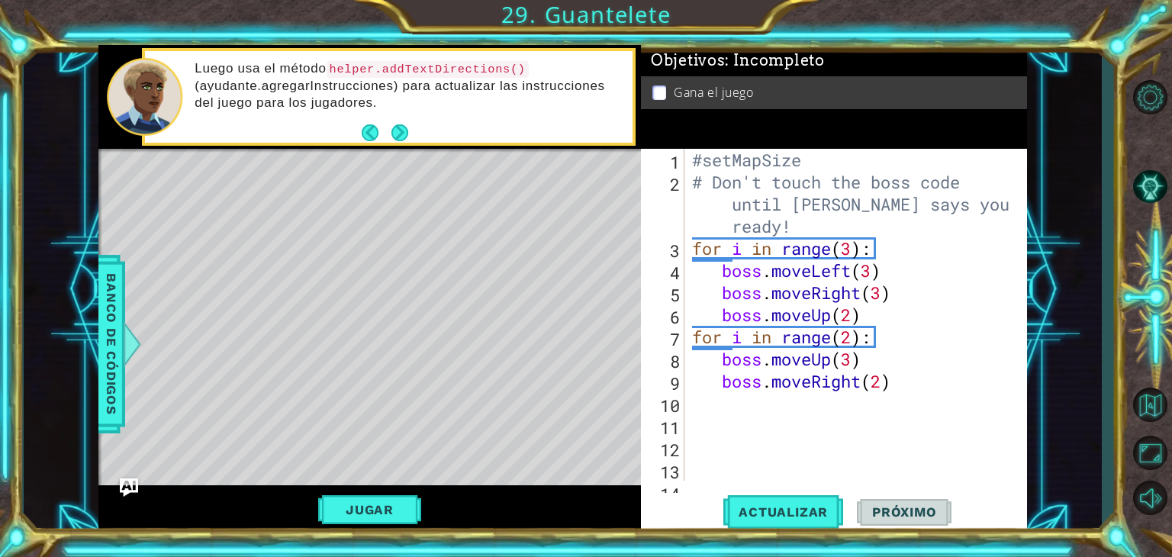
click at [378, 127] on button "Back" at bounding box center [377, 132] width 30 height 17
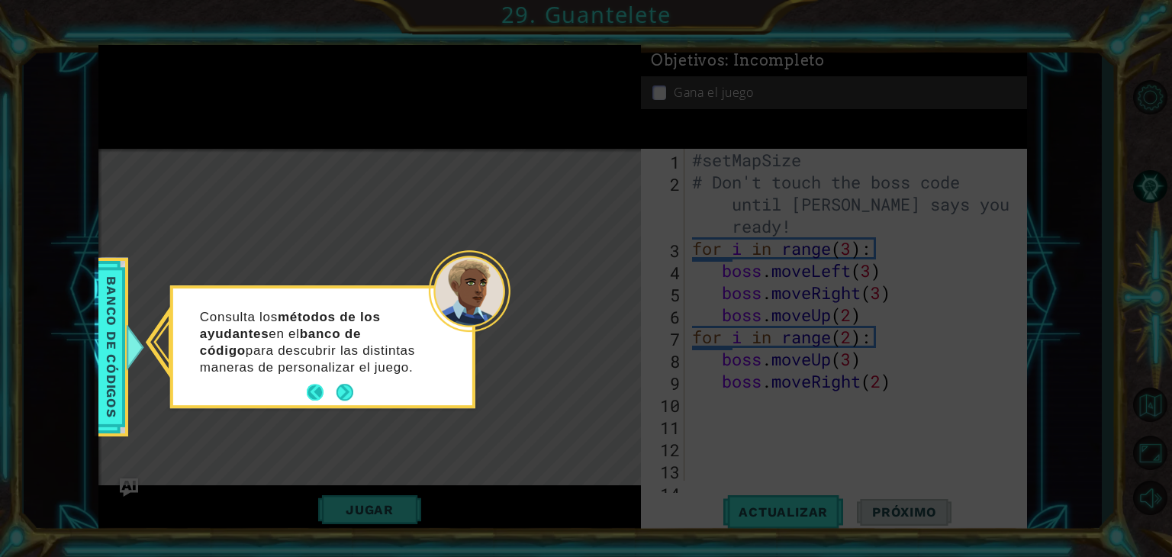
click at [311, 389] on button "Back" at bounding box center [322, 392] width 30 height 17
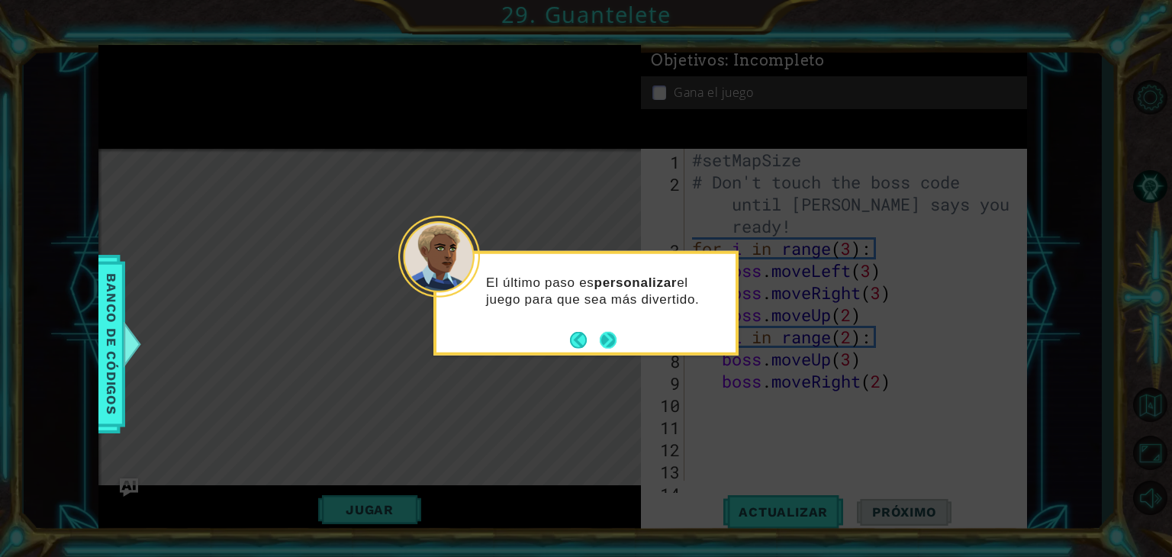
click at [609, 339] on button "Next" at bounding box center [608, 339] width 17 height 17
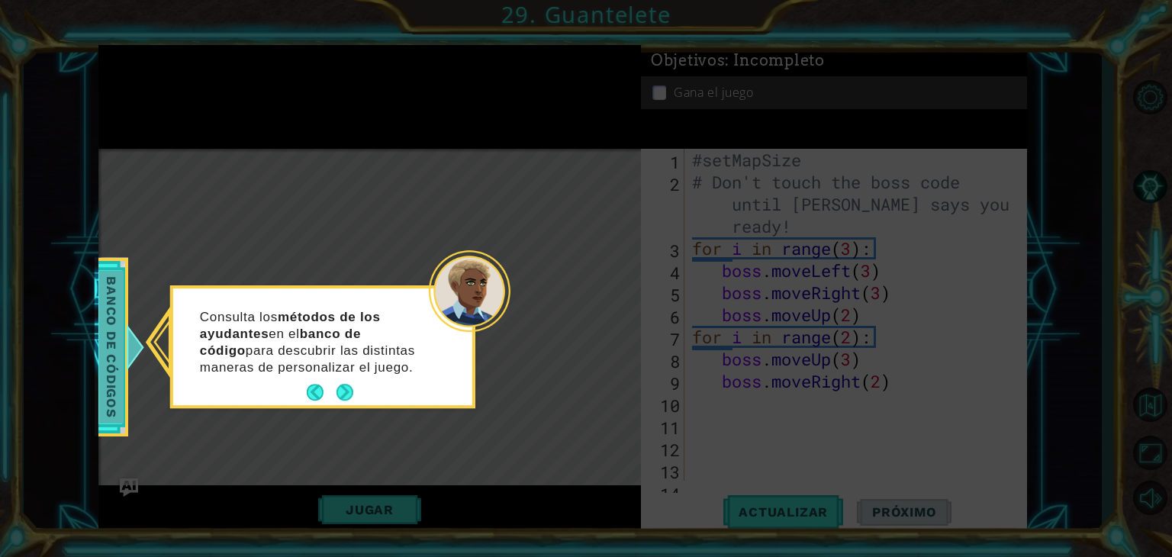
click at [119, 358] on span "Banco de códigos" at bounding box center [111, 347] width 24 height 153
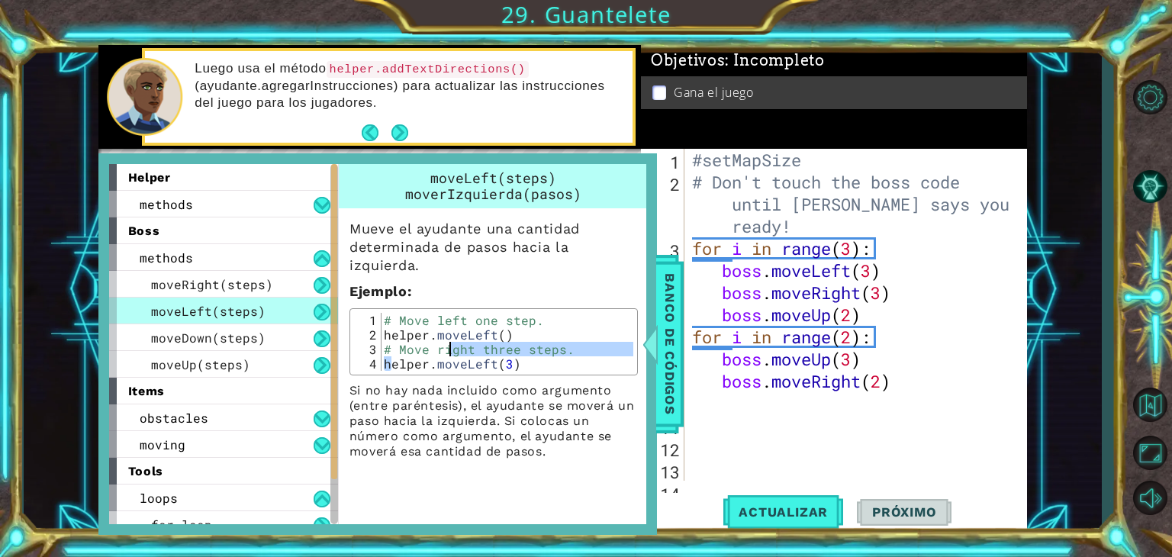
drag, startPoint x: 391, startPoint y: 370, endPoint x: 446, endPoint y: 355, distance: 57.7
click at [446, 355] on div "# Move left one step. helper . moveLeft ( ) # Move right three steps. helper . …" at bounding box center [507, 356] width 252 height 87
type textarea "# Move right three steps. helper.moveLeft(3)"
click at [442, 419] on p "Si no hay nada incluido como argumento (entre paréntesis), el ayudante se mover…" at bounding box center [493, 421] width 288 height 76
click at [178, 202] on span "methods" at bounding box center [166, 204] width 53 height 16
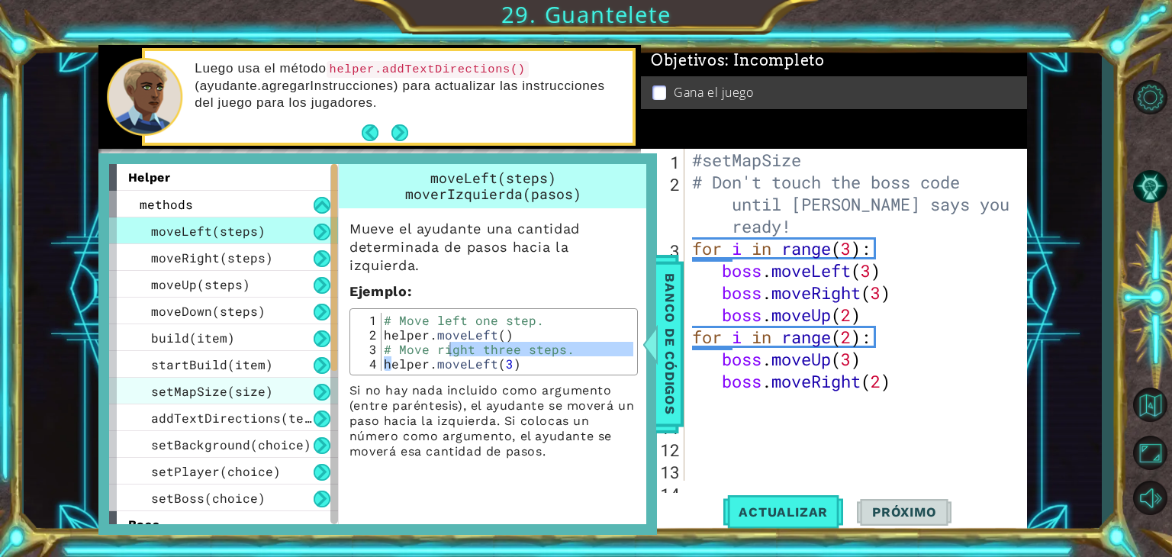
click at [235, 378] on div "setMapSize(size)" at bounding box center [223, 391] width 229 height 27
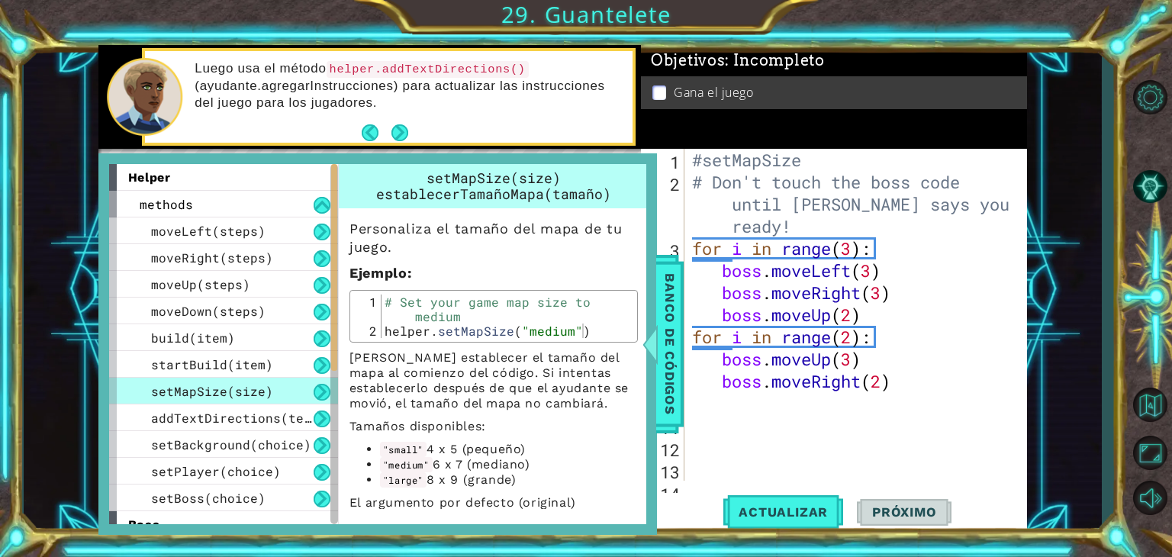
type textarea "#setMapSize"
drag, startPoint x: 805, startPoint y: 162, endPoint x: 668, endPoint y: 159, distance: 136.6
click at [668, 159] on div "#setMapSize 1 2 3 4 5 6 7 8 9 10 11 12 13 14 #setMapSize # Don't touch the boss…" at bounding box center [832, 315] width 382 height 332
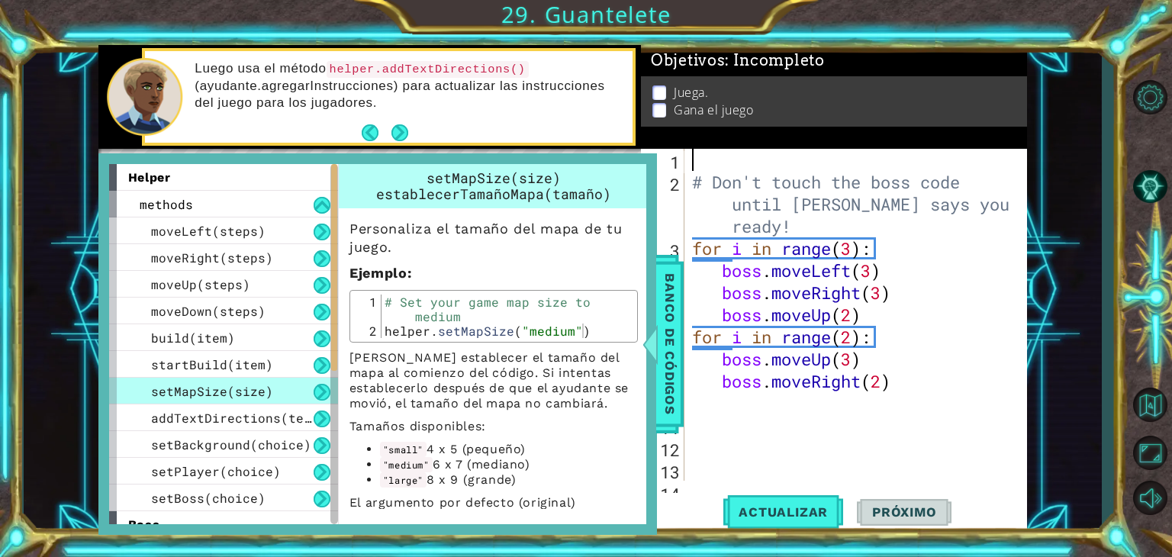
click at [687, 184] on div "1 2 3 4 5 6 7 8 9 10 11 12 13 14 # Don't touch the boss code until [PERSON_NAME…" at bounding box center [832, 315] width 382 height 332
click at [696, 183] on div "# Don't touch the boss code until [PERSON_NAME] says you're ready! for i in ran…" at bounding box center [854, 348] width 330 height 398
type textarea "# Don't touch the boss code until [PERSON_NAME] says you're ready!"
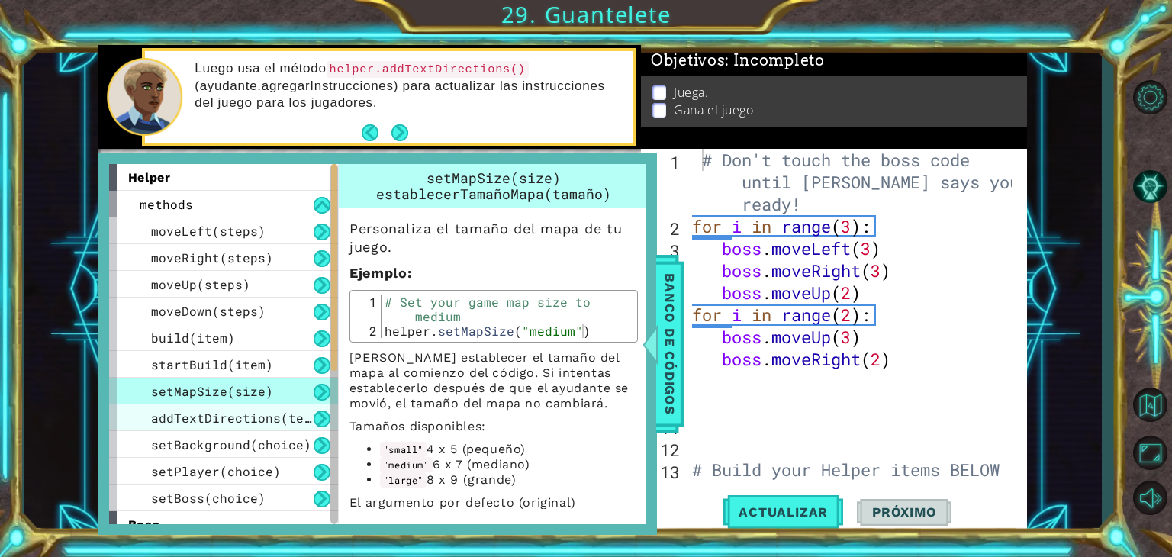
click at [213, 415] on span "addTextDirections(text)" at bounding box center [238, 418] width 175 height 16
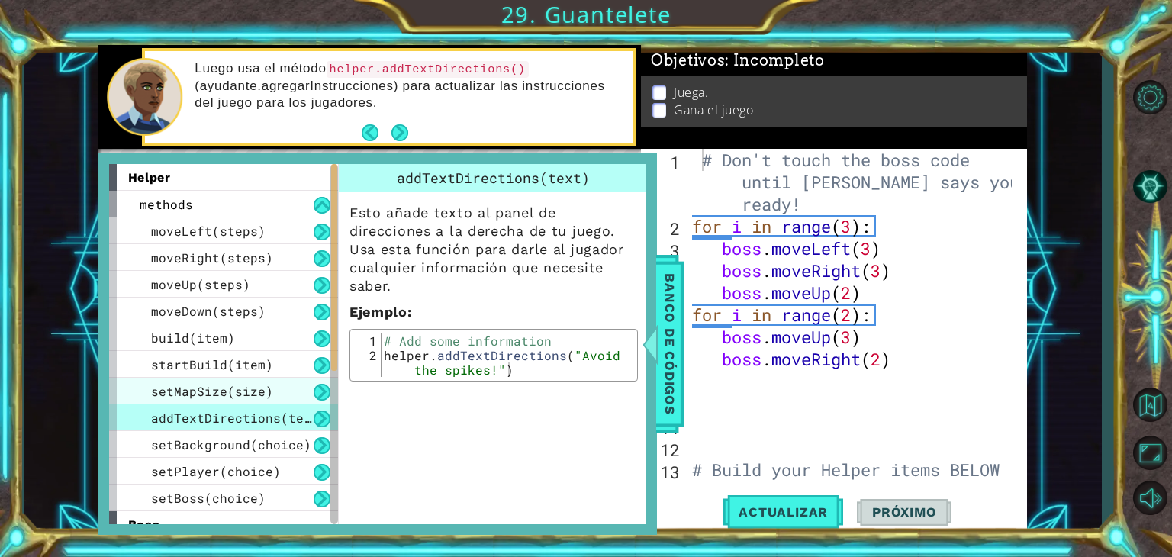
click at [241, 391] on span "setMapSize(size)" at bounding box center [212, 391] width 122 height 16
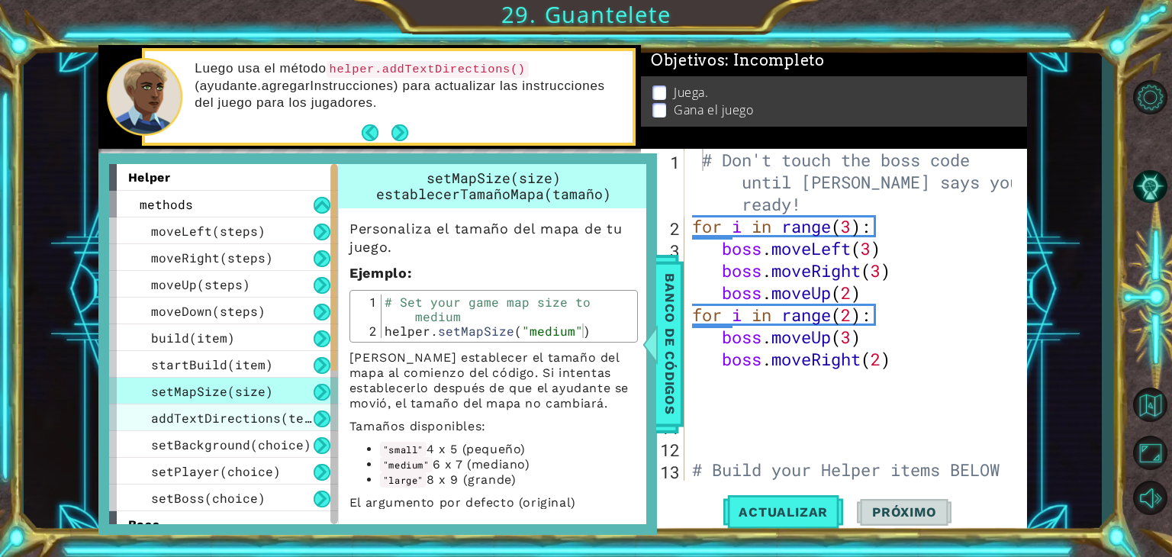
click at [258, 426] on div "addTextDirections(text)" at bounding box center [223, 417] width 229 height 27
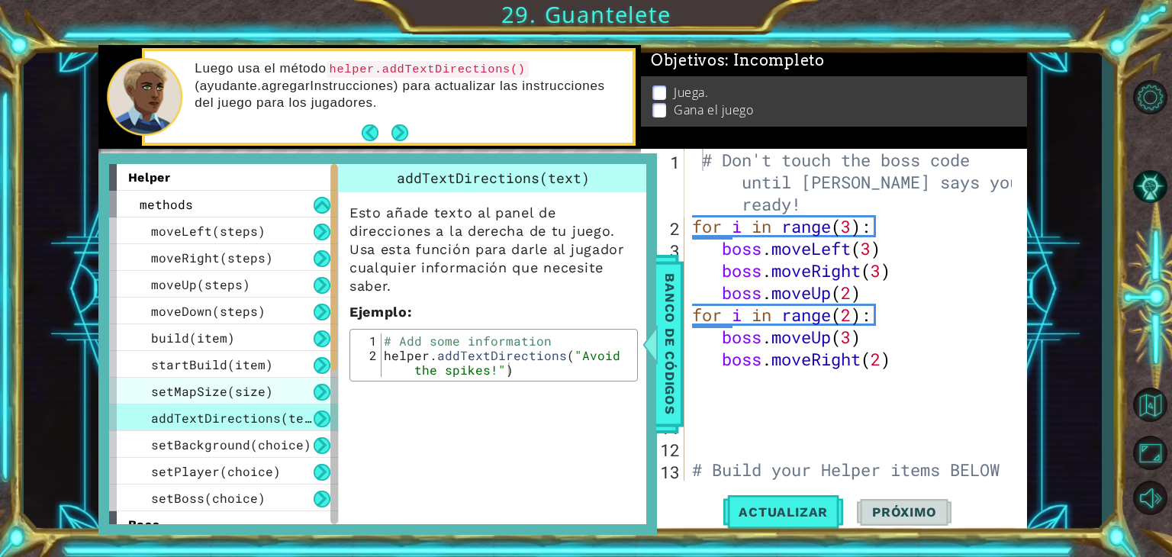
click at [267, 401] on div "setMapSize(size)" at bounding box center [223, 391] width 229 height 27
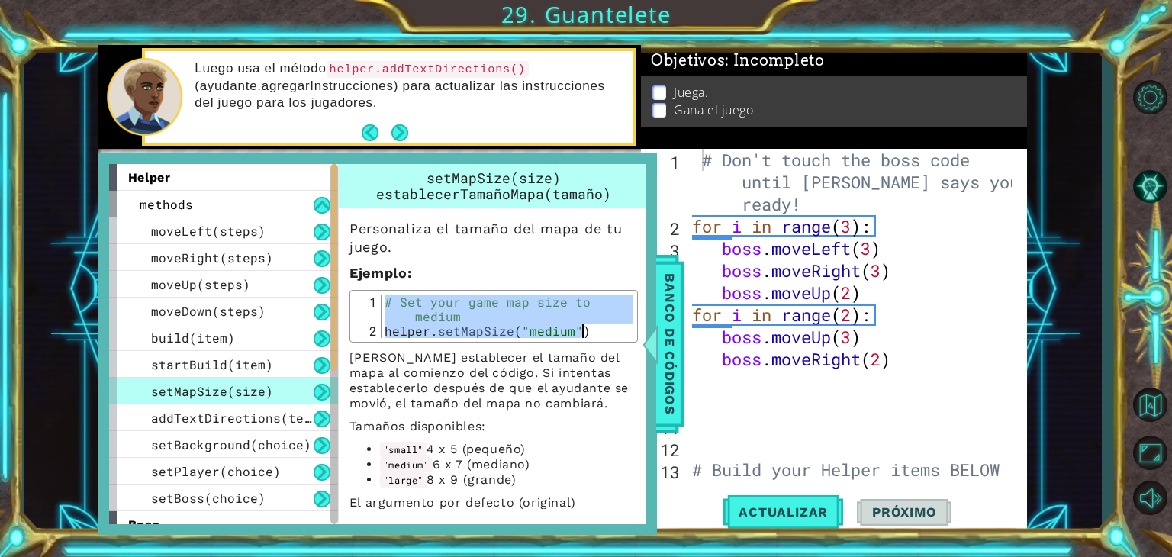
drag, startPoint x: 384, startPoint y: 298, endPoint x: 587, endPoint y: 333, distance: 205.2
click at [587, 333] on div "# Set your game map size to medium helper . setMapSize ( "medium" )" at bounding box center [507, 337] width 252 height 87
type textarea "# Set your game map size to medium helper.setMapSize("medium")"
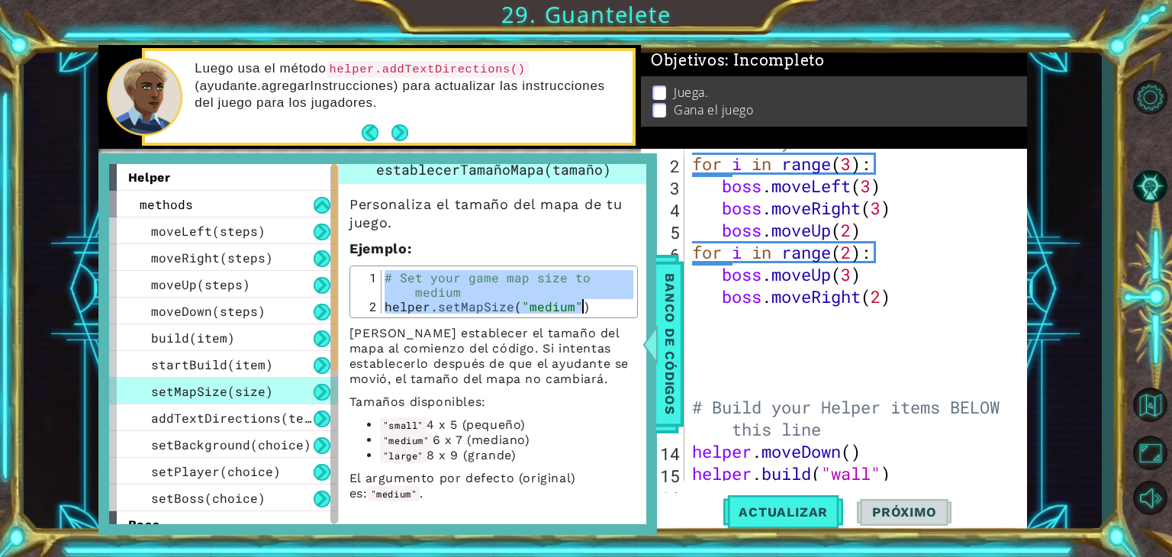
scroll to position [73, 0]
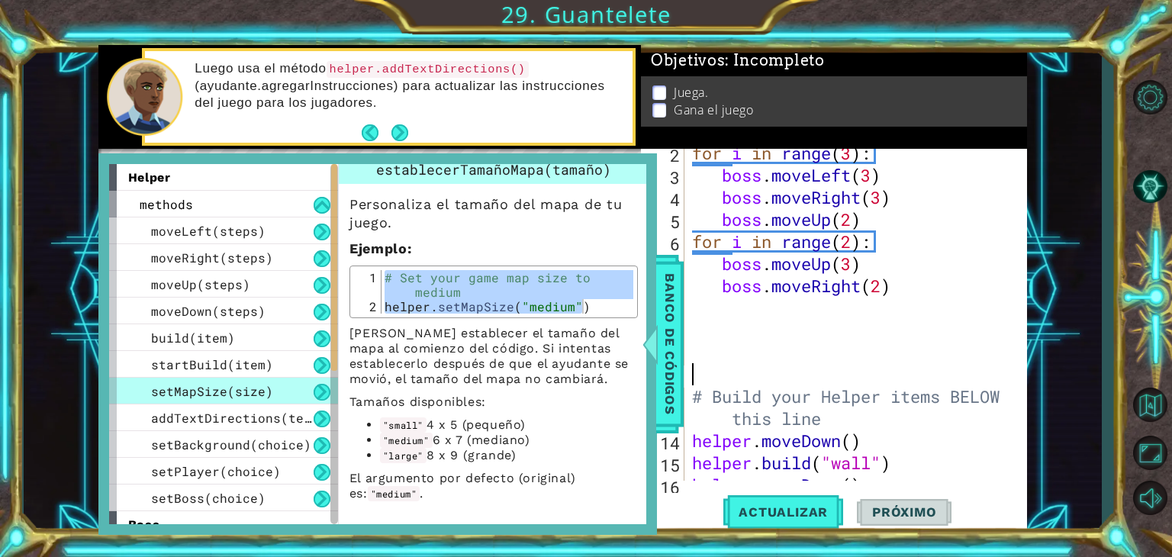
click at [748, 375] on div "for i in range ( 3 ) : boss . moveLeft ( 3 ) boss . moveRight ( 3 ) boss . move…" at bounding box center [854, 330] width 330 height 376
paste textarea "helper.setMapSize("medium")"
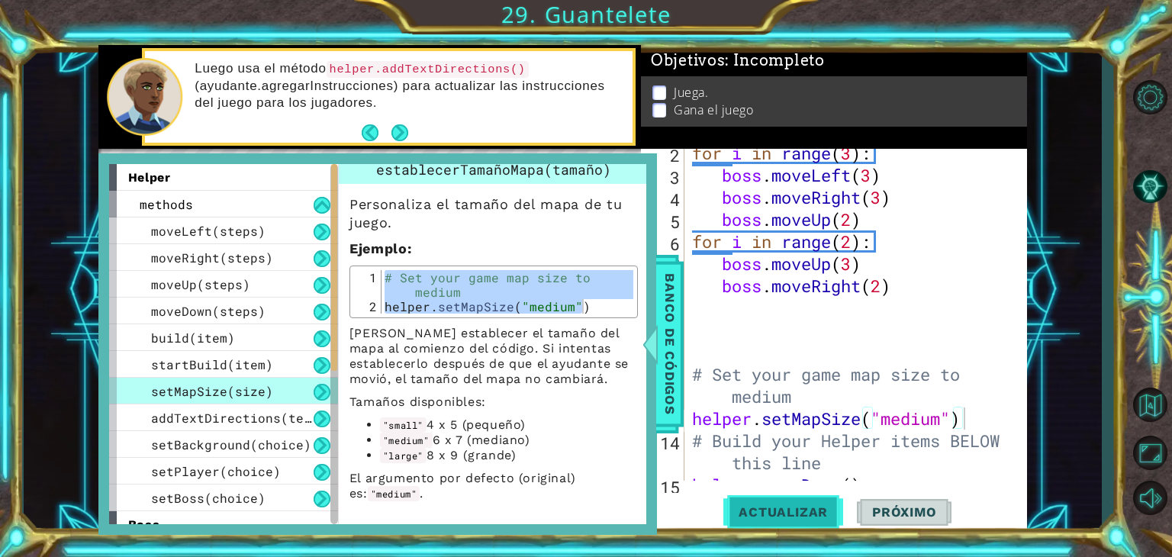
click at [781, 502] on button "Actualizar" at bounding box center [783, 512] width 120 height 39
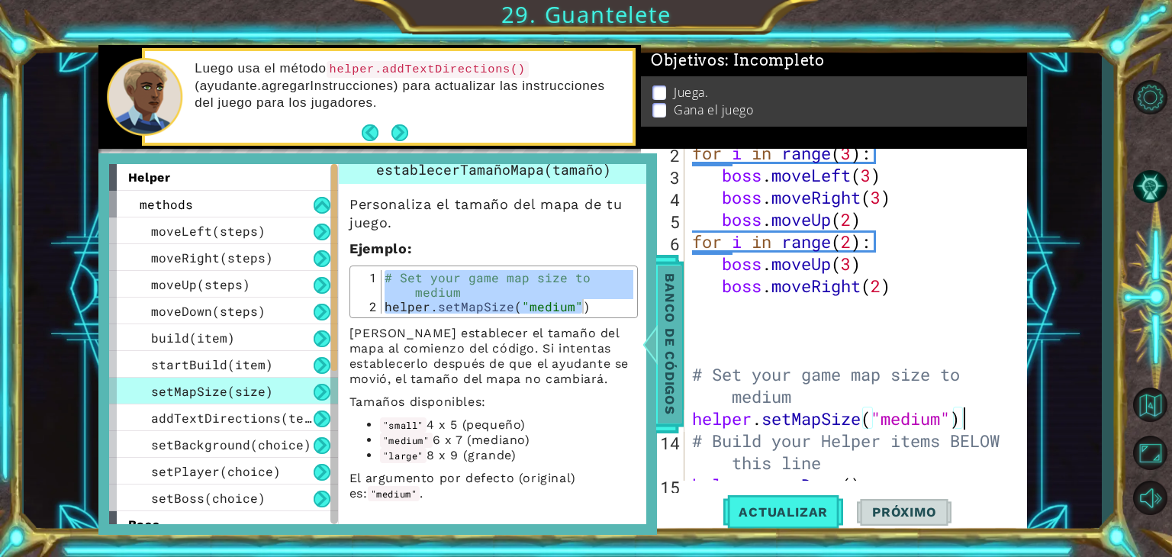
click at [662, 349] on span "Banco de códigos" at bounding box center [670, 344] width 24 height 158
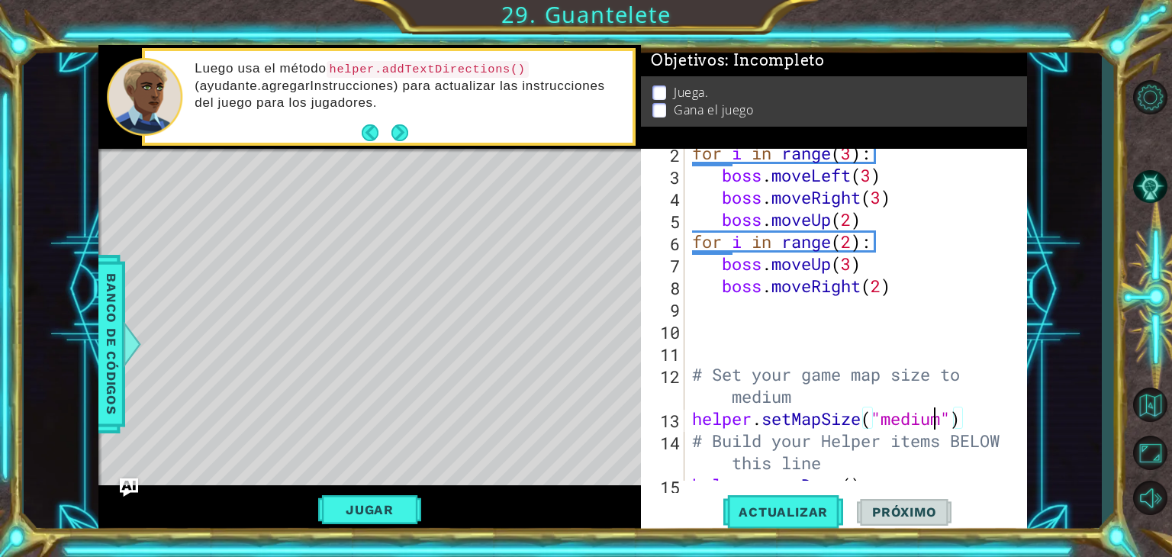
click at [932, 420] on div "for i in range ( 3 ) : boss . moveLeft ( 3 ) boss . moveRight ( 3 ) boss . move…" at bounding box center [854, 330] width 330 height 376
type textarea "helper.setMapSize("small")"
click at [822, 502] on button "Actualizar" at bounding box center [783, 512] width 120 height 39
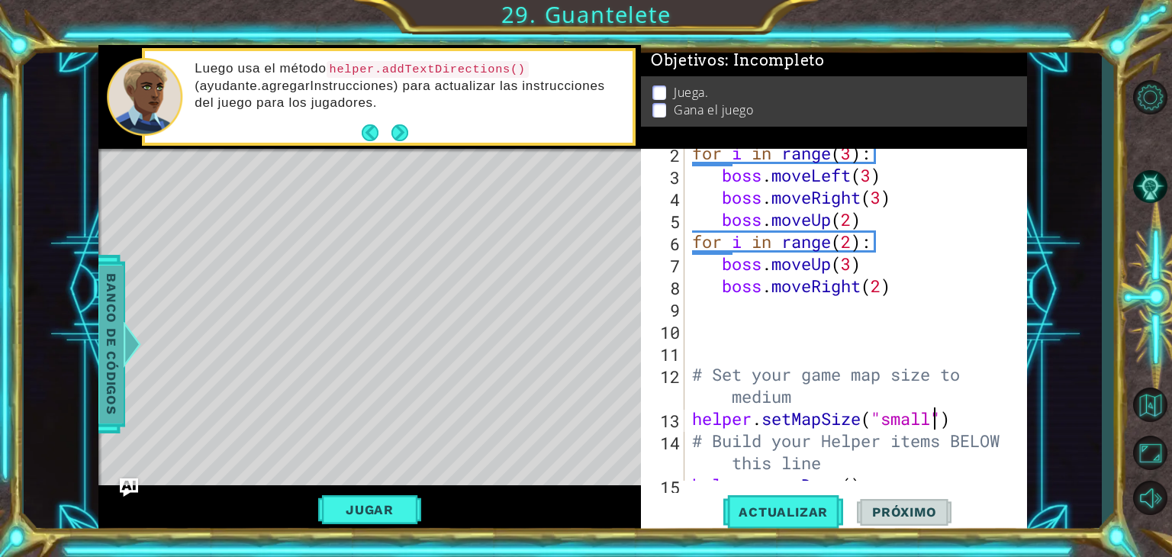
click at [107, 362] on span "Banco de códigos" at bounding box center [111, 344] width 24 height 158
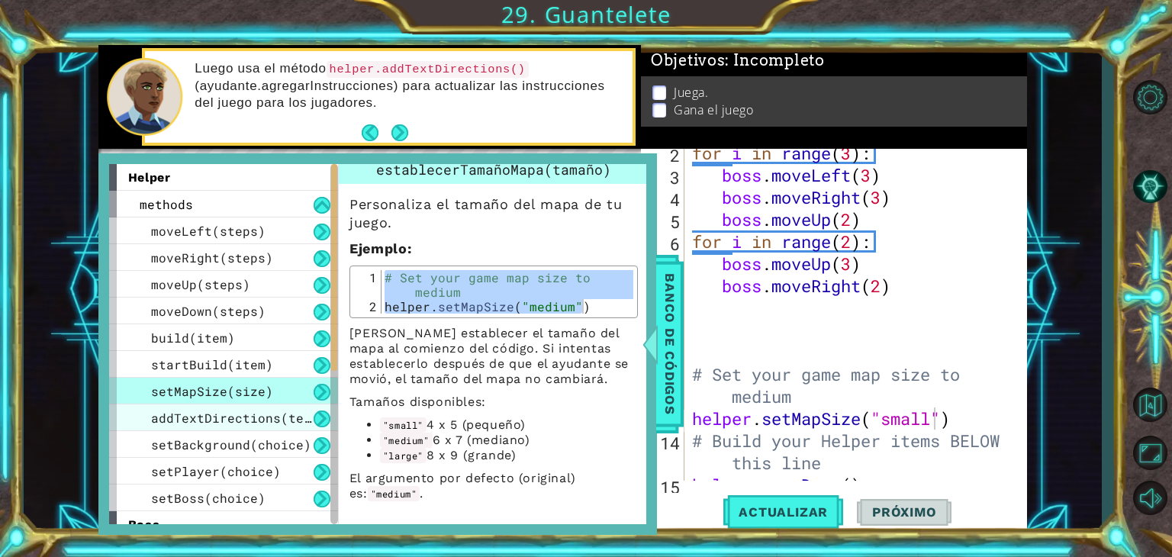
click at [241, 425] on div "addTextDirections(text)" at bounding box center [223, 417] width 229 height 27
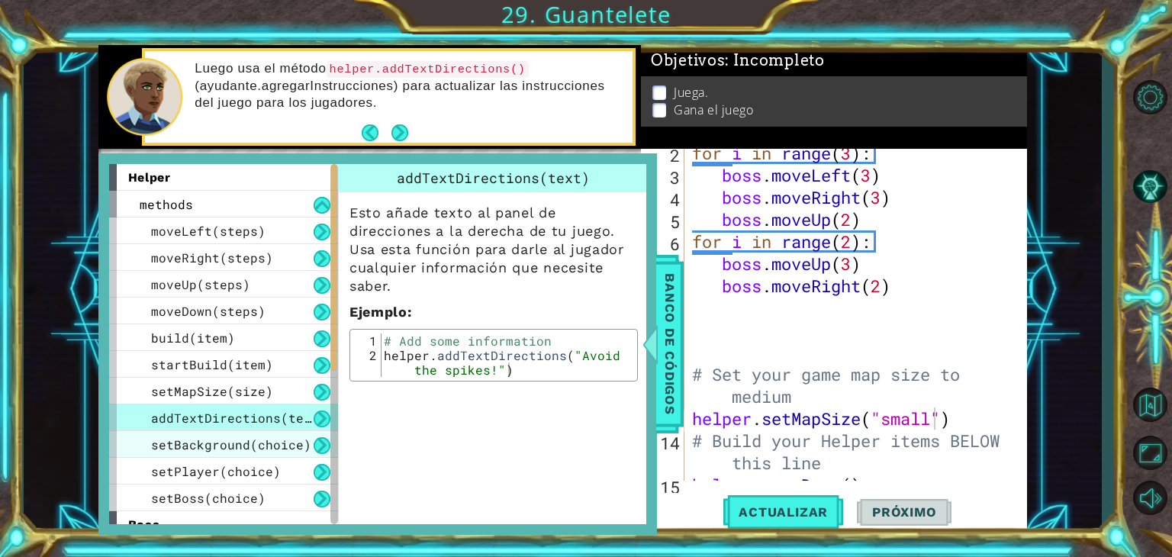
click at [246, 451] on span "setBackground(choice)" at bounding box center [231, 444] width 160 height 16
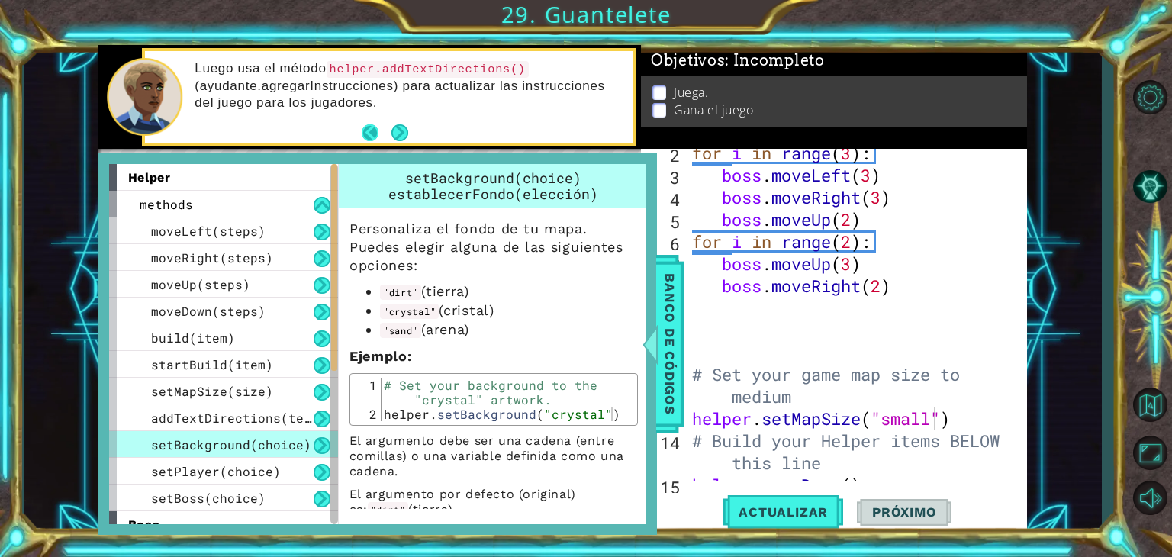
click at [372, 126] on button "Back" at bounding box center [377, 132] width 30 height 17
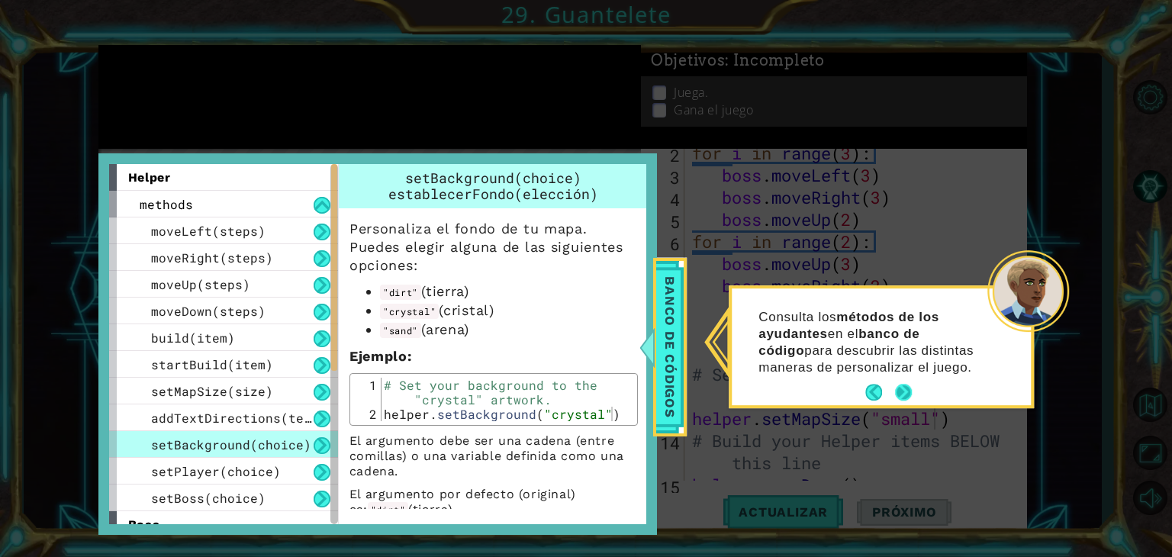
click at [907, 391] on button "Next" at bounding box center [903, 392] width 17 height 17
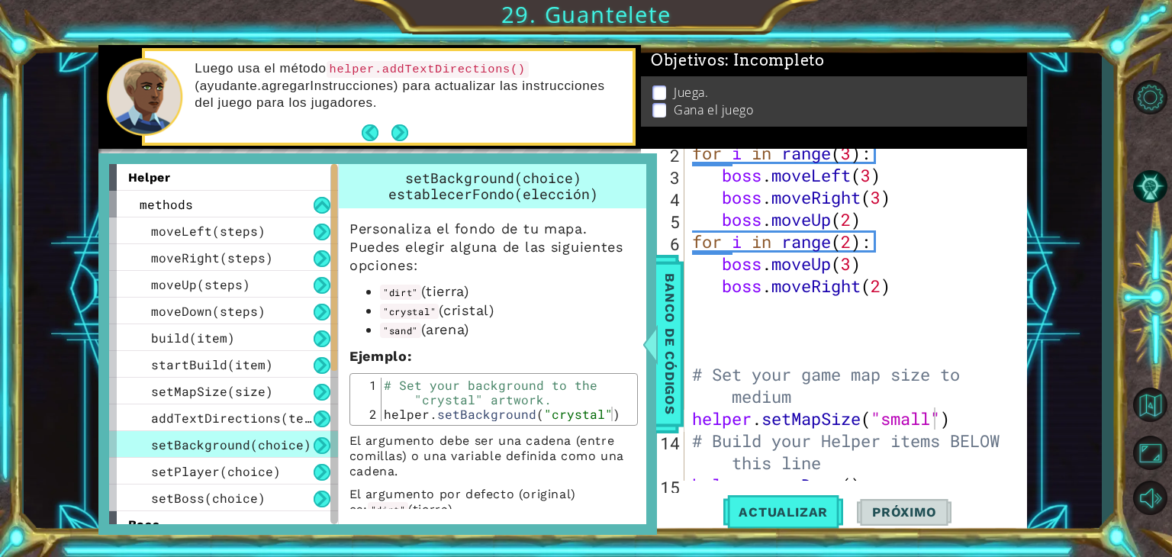
drag, startPoint x: 339, startPoint y: 69, endPoint x: 383, endPoint y: 57, distance: 45.2
click at [383, 57] on div "Luego usa el método helper.addTextDirections() (ayudante.agregarInstrucciones) …" at bounding box center [408, 97] width 449 height 88
click at [265, 413] on span "addTextDirections(text)" at bounding box center [238, 418] width 175 height 16
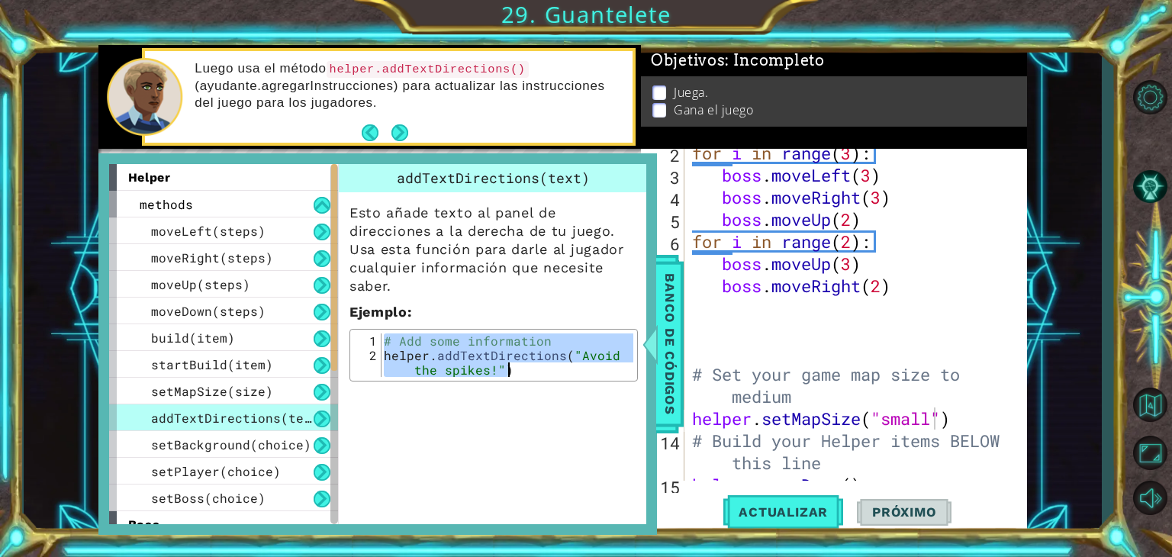
drag, startPoint x: 384, startPoint y: 340, endPoint x: 512, endPoint y: 370, distance: 130.8
click at [512, 370] on div "# Add some information helper . addTextDirections ( "Avoid the spikes!" )" at bounding box center [507, 376] width 252 height 87
type textarea "# Add some information helper.addTextDirections("Avoid the spikes!")"
click at [726, 346] on div "for i in range ( 3 ) : boss . moveLeft ( 3 ) boss . moveRight ( 3 ) boss . move…" at bounding box center [854, 330] width 330 height 376
paste textarea "helper.addTextDirections("Avoid the spikes!")"
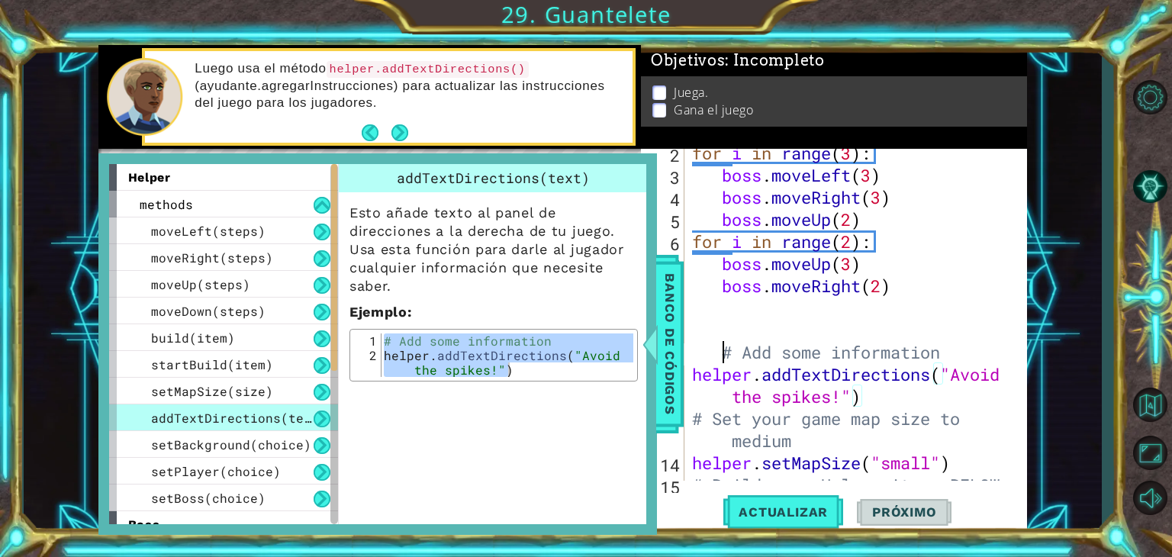
click at [720, 362] on div "for i in range ( 3 ) : boss . moveLeft ( 3 ) boss . moveRight ( 3 ) boss . move…" at bounding box center [854, 341] width 330 height 398
type textarea "# Add some information"
click at [397, 136] on button "Next" at bounding box center [399, 132] width 17 height 17
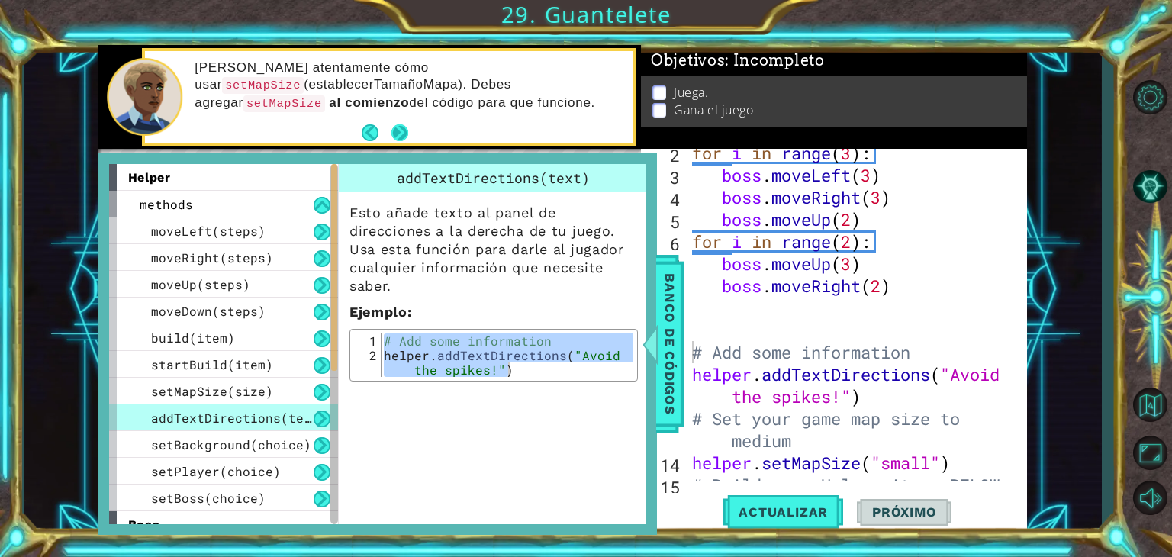
click at [394, 132] on button "Next" at bounding box center [399, 132] width 17 height 17
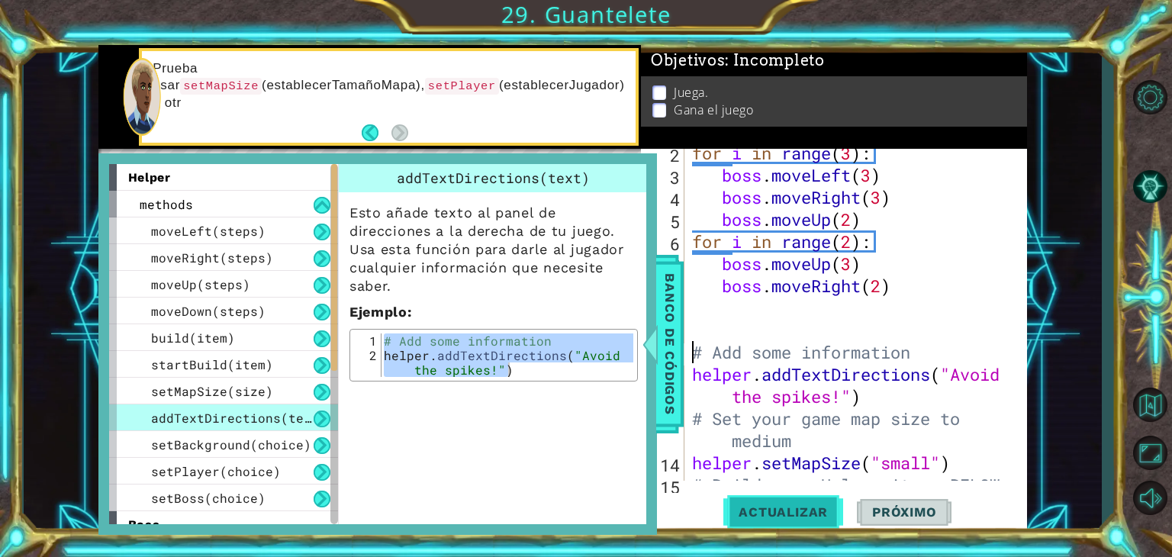
click at [789, 511] on span "Actualizar" at bounding box center [783, 511] width 120 height 15
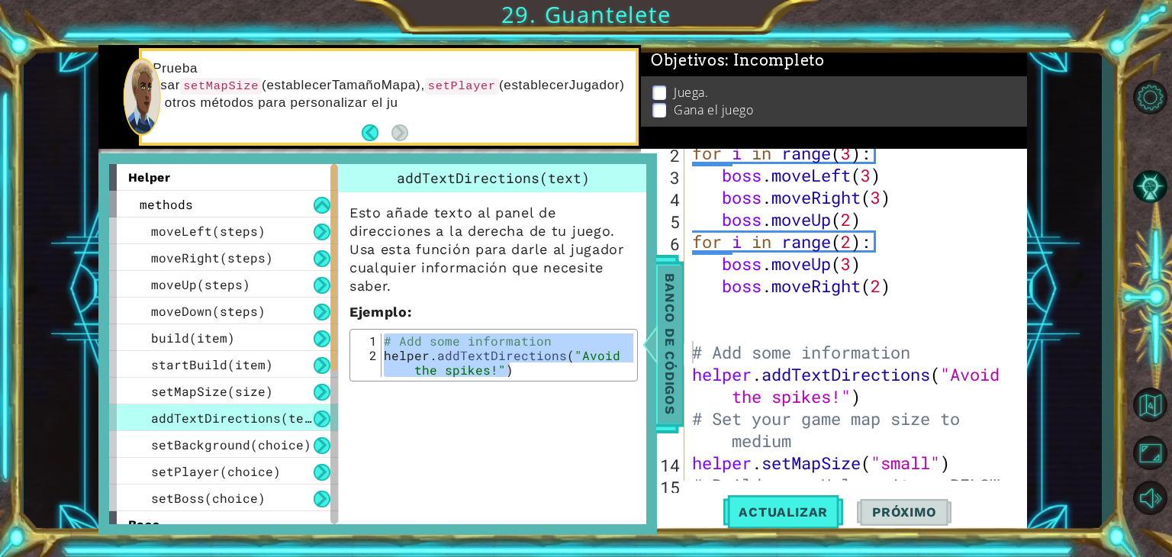
click at [664, 349] on span "Banco de códigos" at bounding box center [670, 344] width 24 height 158
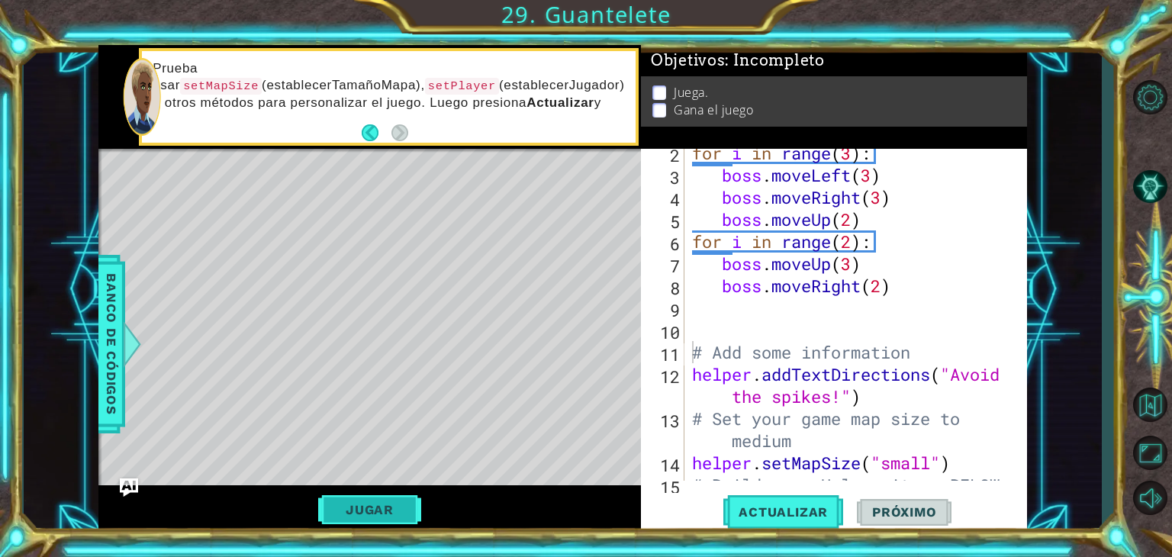
click at [402, 505] on button "Jugar" at bounding box center [369, 509] width 103 height 29
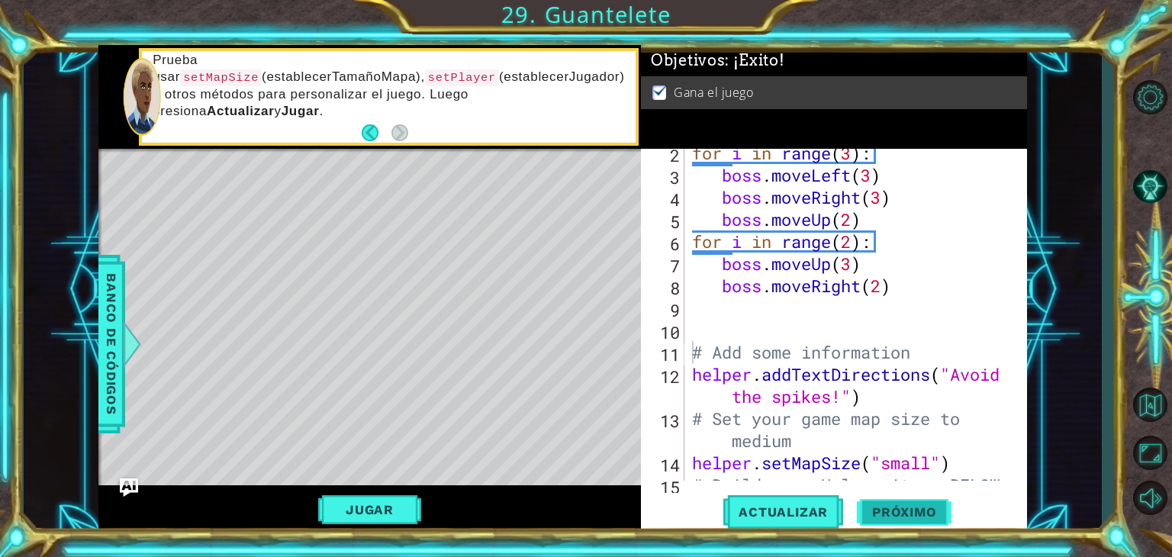
click at [888, 516] on span "Próximo" at bounding box center [904, 511] width 95 height 15
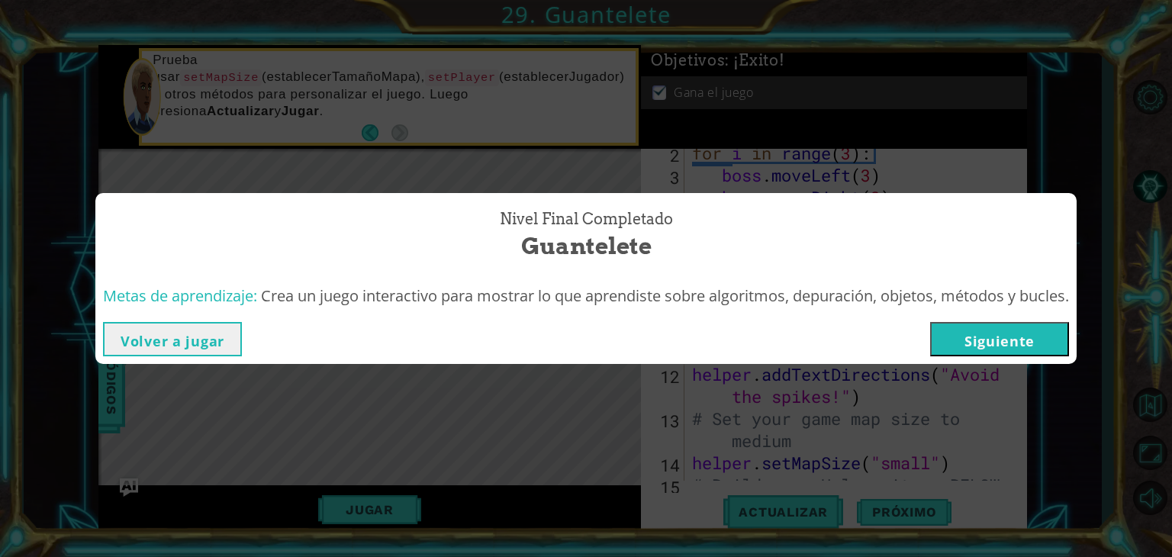
click at [1037, 346] on button "Siguiente" at bounding box center [999, 339] width 139 height 34
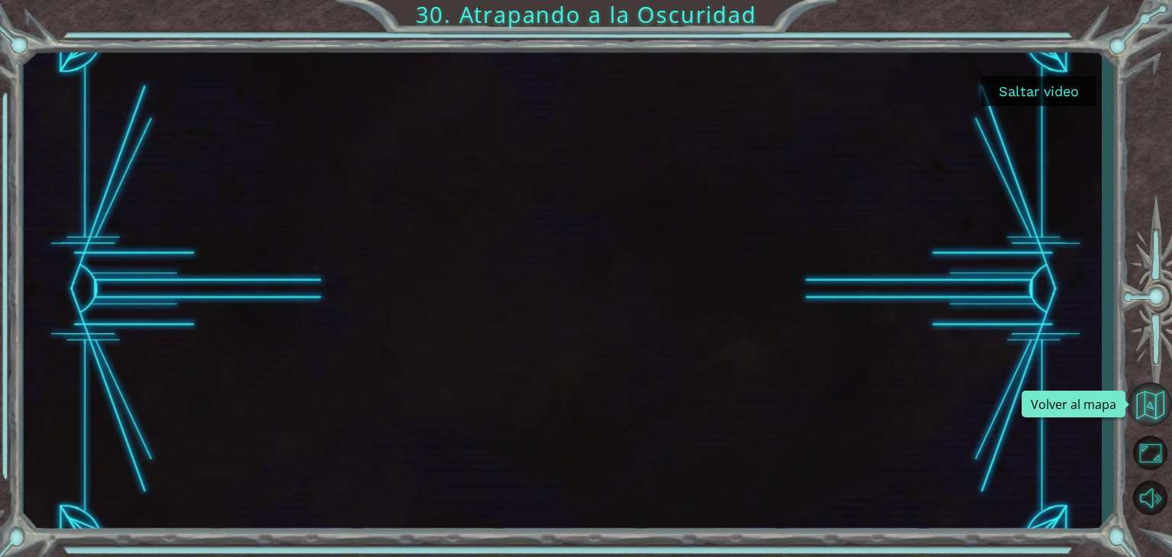
drag, startPoint x: 1171, startPoint y: 398, endPoint x: 1149, endPoint y: 407, distance: 23.7
click at [1149, 407] on button "Volver al mapa" at bounding box center [1149, 404] width 44 height 44
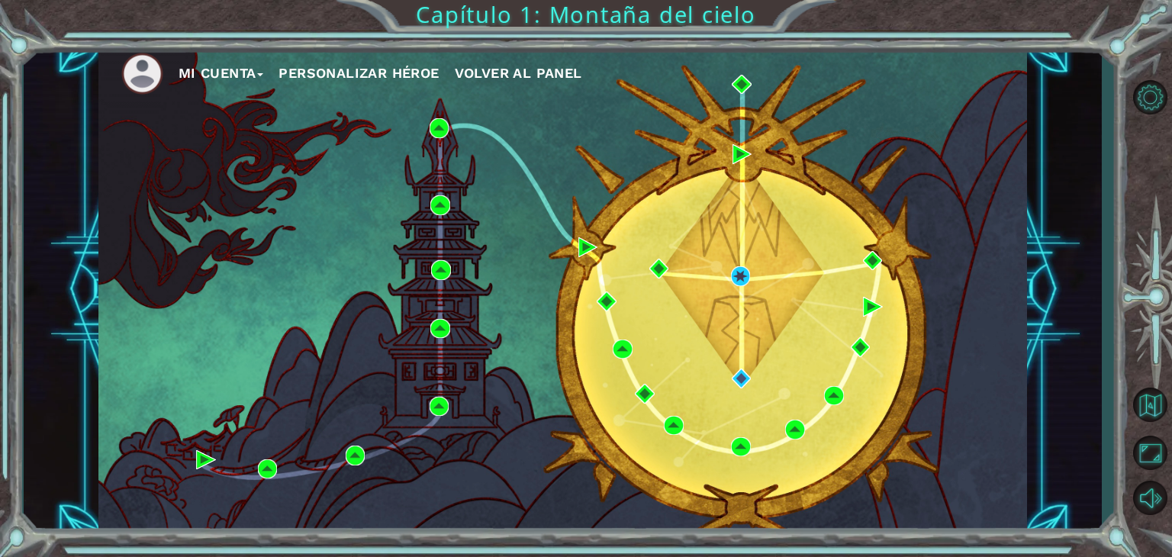
click at [754, 278] on div "Mi Cuenta Personalizar héroe Volver al panel" at bounding box center [562, 290] width 928 height 490
click at [751, 276] on div "Mi Cuenta Personalizar héroe Volver al panel" at bounding box center [562, 290] width 928 height 490
click at [748, 275] on img at bounding box center [741, 276] width 20 height 20
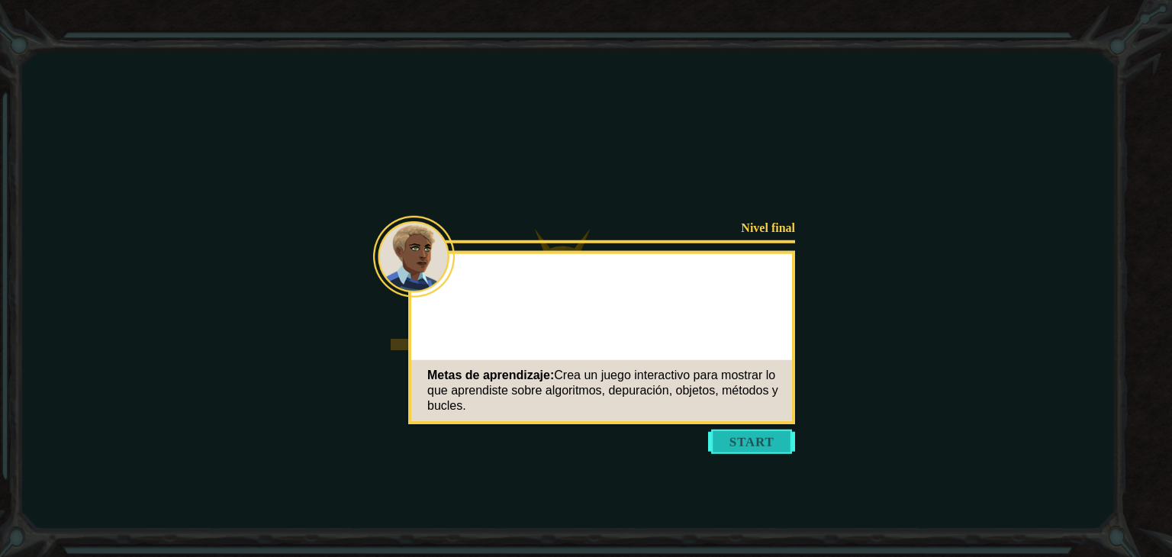
click at [735, 443] on button "Start" at bounding box center [751, 441] width 87 height 24
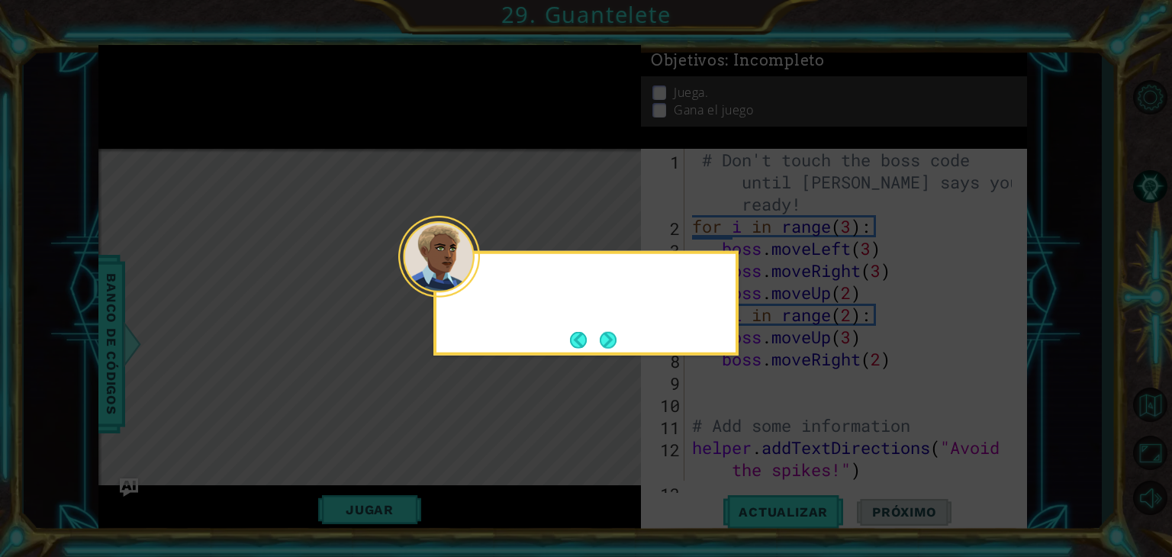
click at [449, 314] on div at bounding box center [585, 303] width 305 height 105
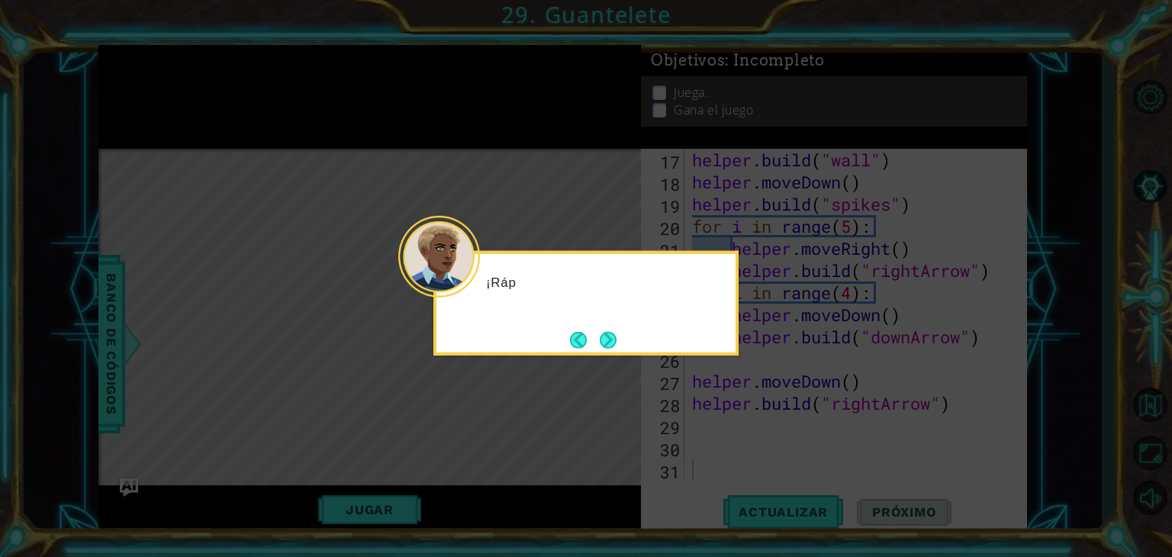
scroll to position [464, 0]
click at [612, 321] on div "¡Rápido, nos estamos que" at bounding box center [585, 303] width 305 height 105
click at [609, 329] on footer at bounding box center [593, 339] width 47 height 23
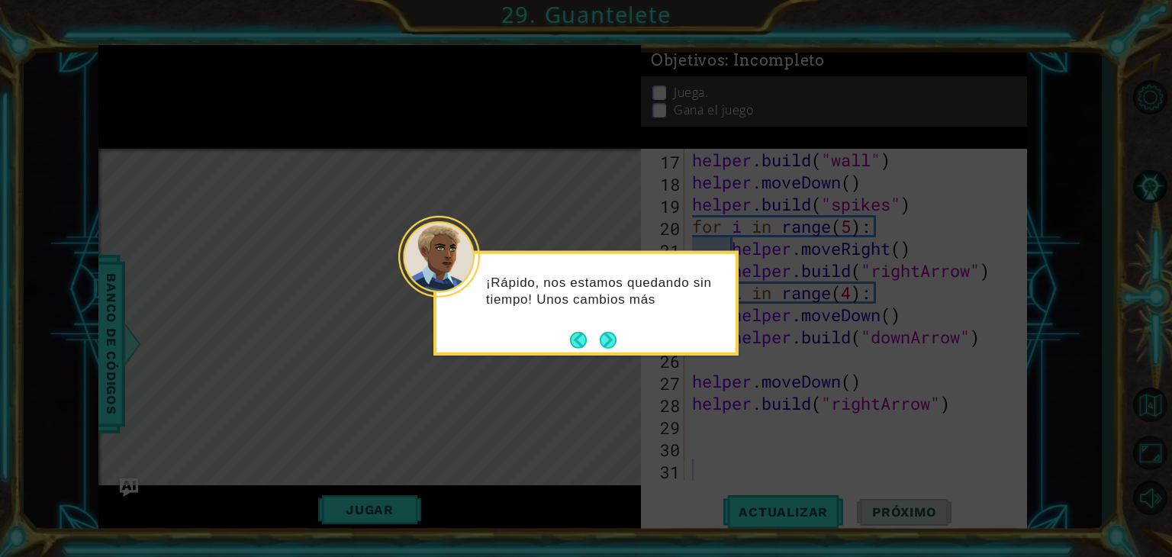
click at [605, 329] on footer at bounding box center [593, 339] width 47 height 23
click at [605, 331] on button "Next" at bounding box center [608, 339] width 17 height 17
click at [605, 333] on button "Next" at bounding box center [608, 339] width 17 height 17
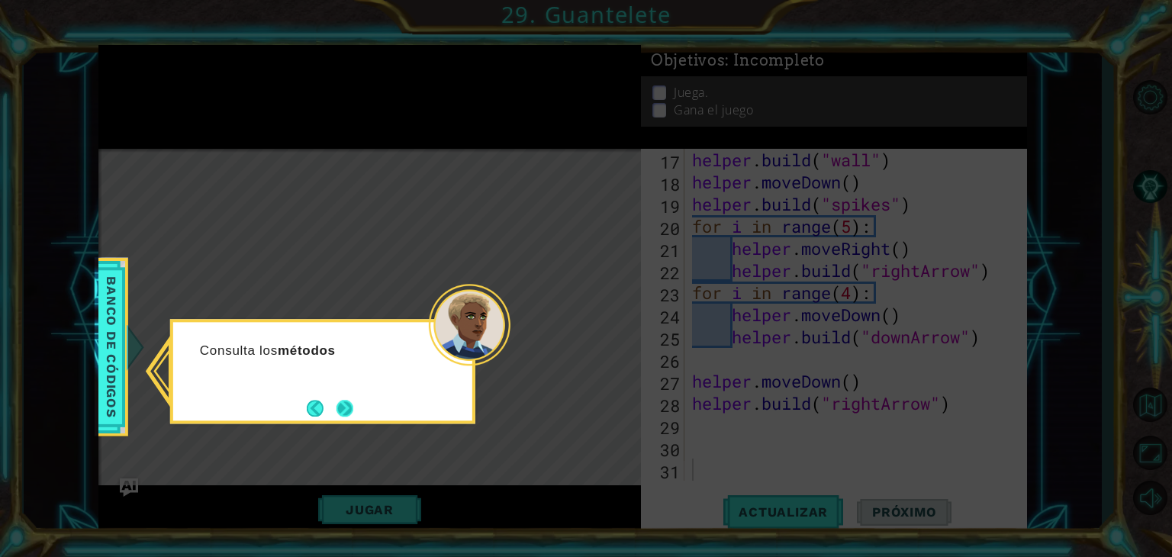
click at [337, 404] on button "Next" at bounding box center [344, 408] width 17 height 17
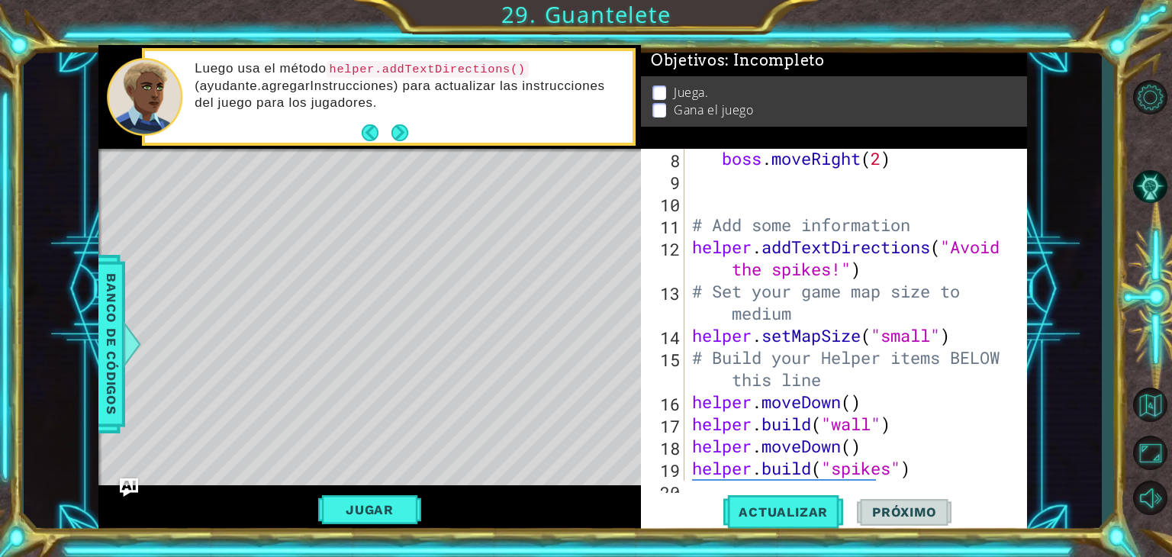
scroll to position [201, 0]
click at [906, 330] on div "boss . moveRight ( 2 ) # Add some information helper . addTextDirections ( "Avo…" at bounding box center [854, 335] width 330 height 376
click at [809, 503] on button "Actualizar" at bounding box center [783, 512] width 120 height 39
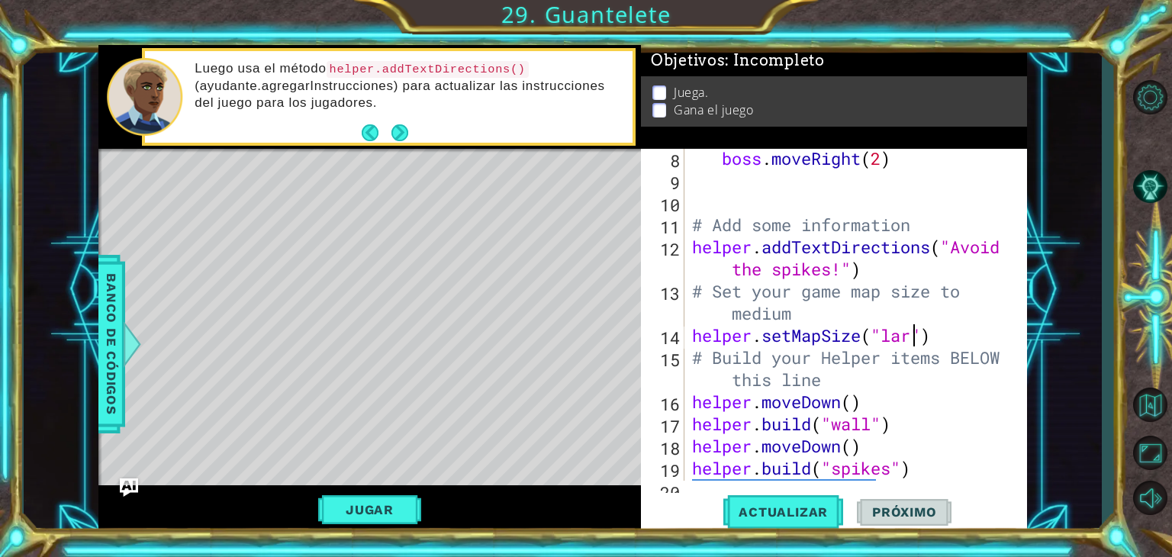
scroll to position [0, 10]
type textarea "helper.setMapSize("large")"
click at [773, 519] on span "Actualizar" at bounding box center [783, 511] width 120 height 15
click at [761, 535] on div "1 ההההההההההההההההההההההההההההההההההההההההההההההההההההההההההההההההההההההההההההה…" at bounding box center [586, 278] width 1172 height 557
click at [366, 498] on button "Jugar" at bounding box center [369, 509] width 103 height 29
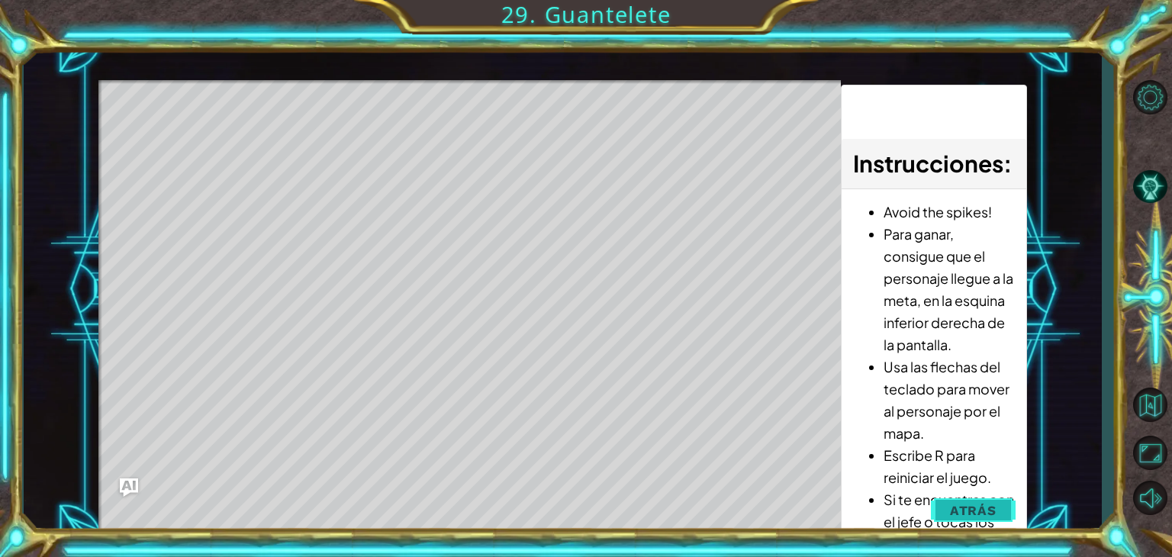
click at [966, 503] on span "Atrás" at bounding box center [973, 510] width 47 height 15
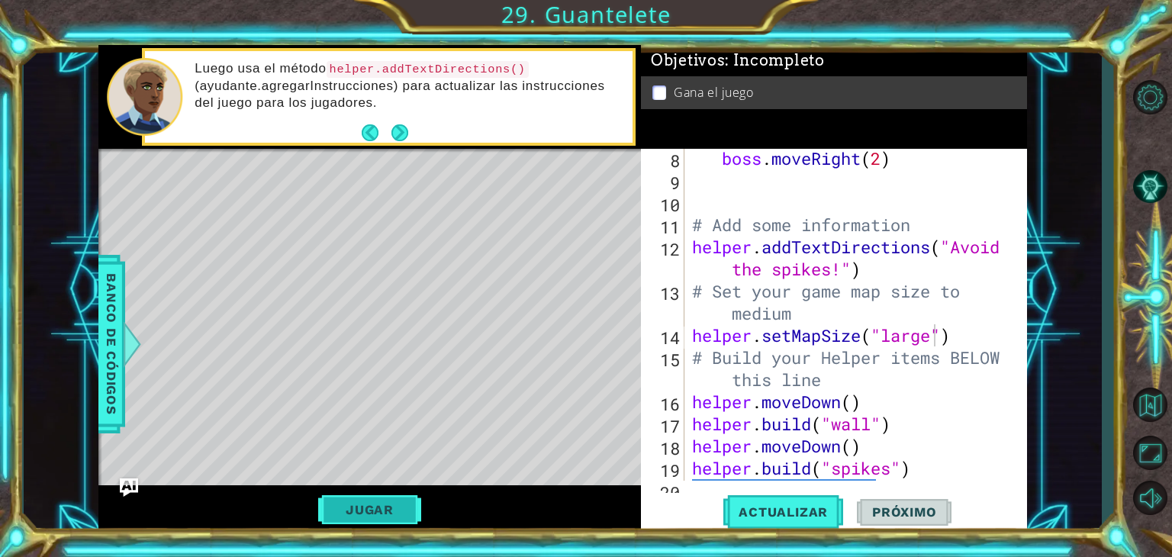
click at [357, 513] on button "Jugar" at bounding box center [369, 509] width 103 height 29
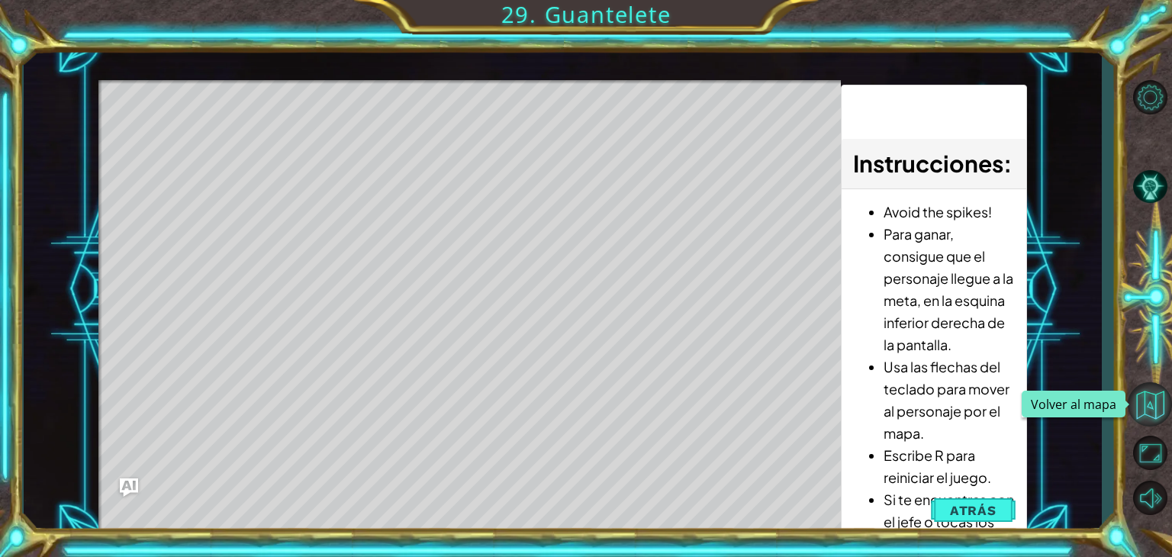
click at [1143, 400] on button "Volver al mapa" at bounding box center [1149, 404] width 44 height 44
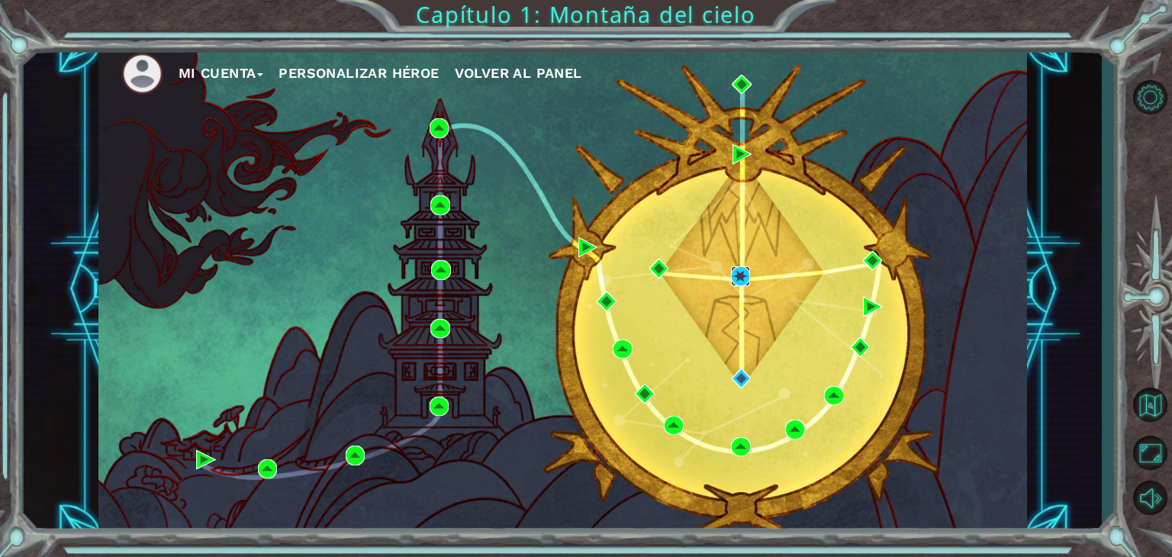
click at [733, 272] on img at bounding box center [741, 276] width 20 height 20
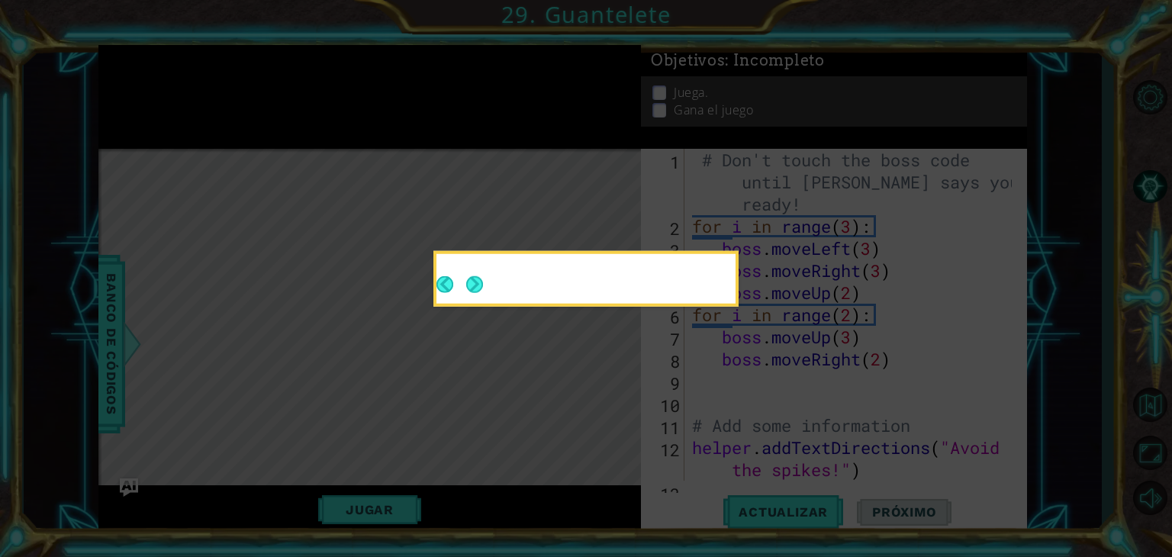
click at [469, 281] on button "Next" at bounding box center [474, 284] width 17 height 17
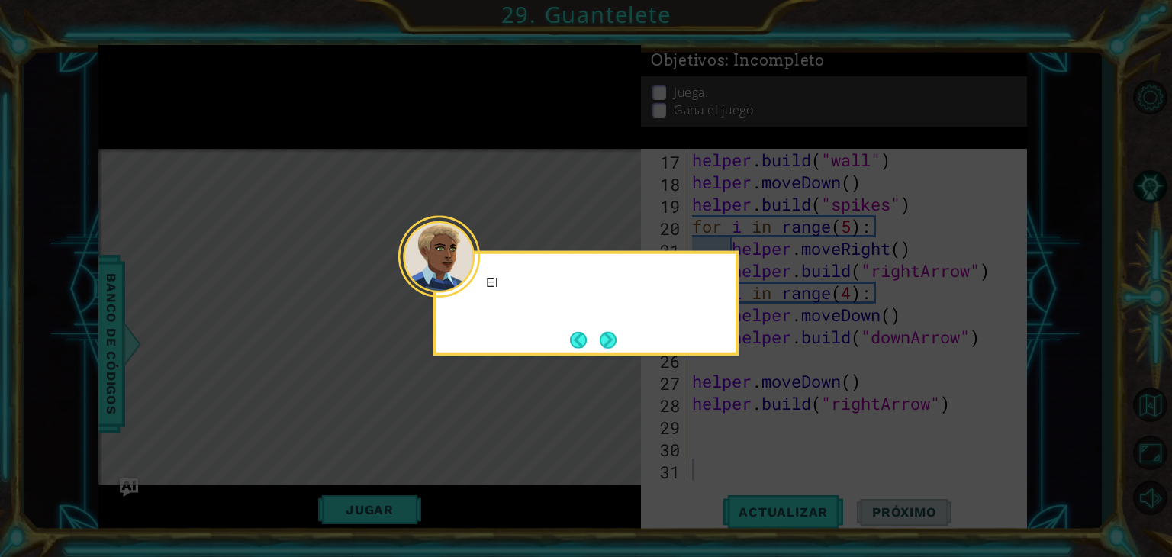
scroll to position [464, 0]
click at [474, 287] on div at bounding box center [439, 257] width 82 height 82
click at [626, 342] on div "El último paso es p" at bounding box center [585, 303] width 305 height 105
click at [612, 339] on button "Next" at bounding box center [608, 339] width 17 height 17
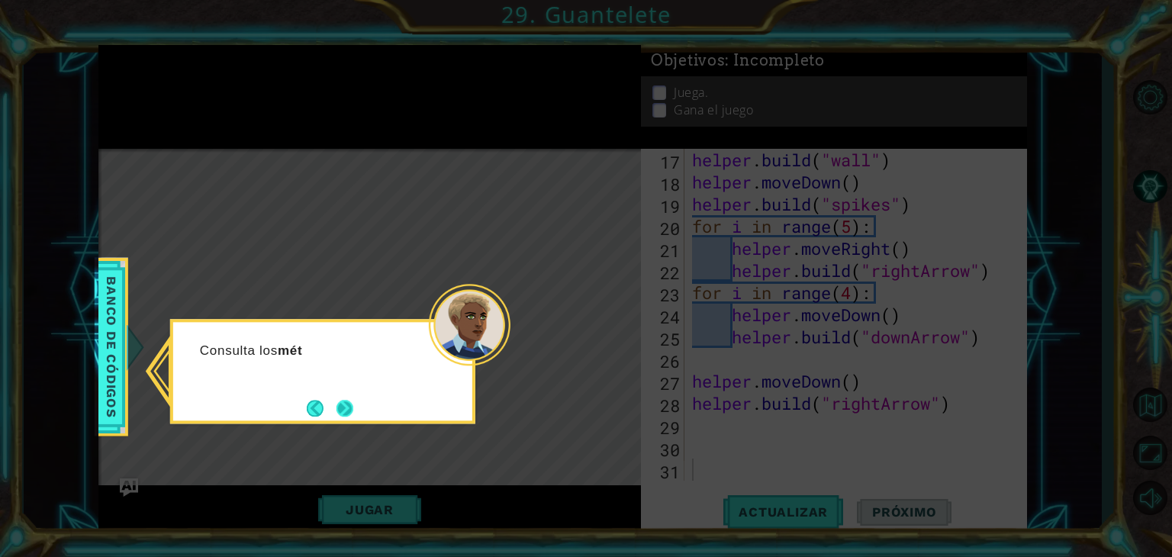
click at [348, 406] on button "Next" at bounding box center [344, 408] width 17 height 17
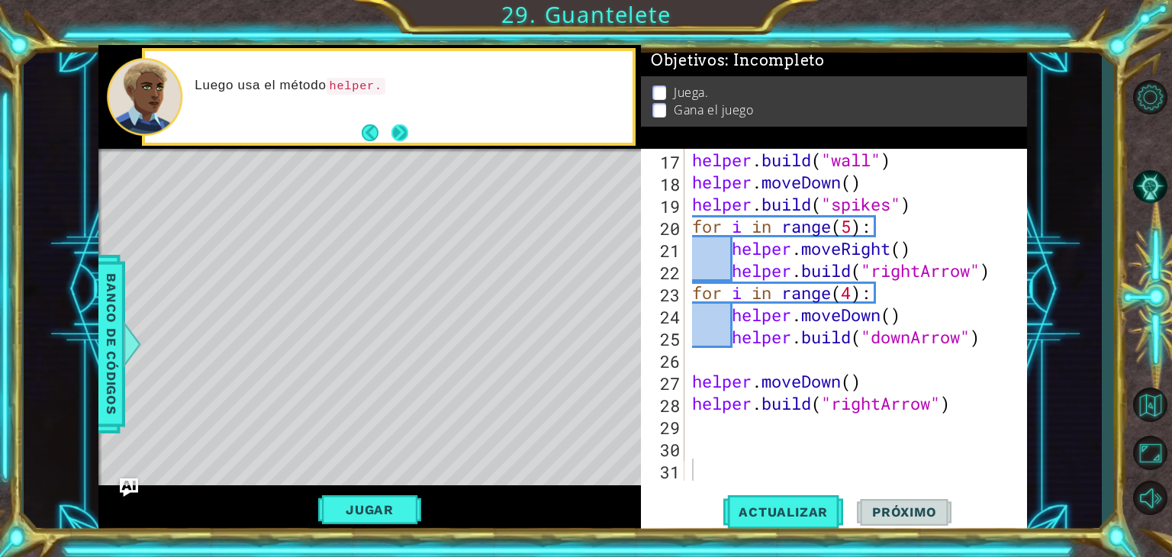
click at [405, 124] on button "Next" at bounding box center [399, 132] width 17 height 17
click at [400, 140] on button "Next" at bounding box center [399, 132] width 17 height 17
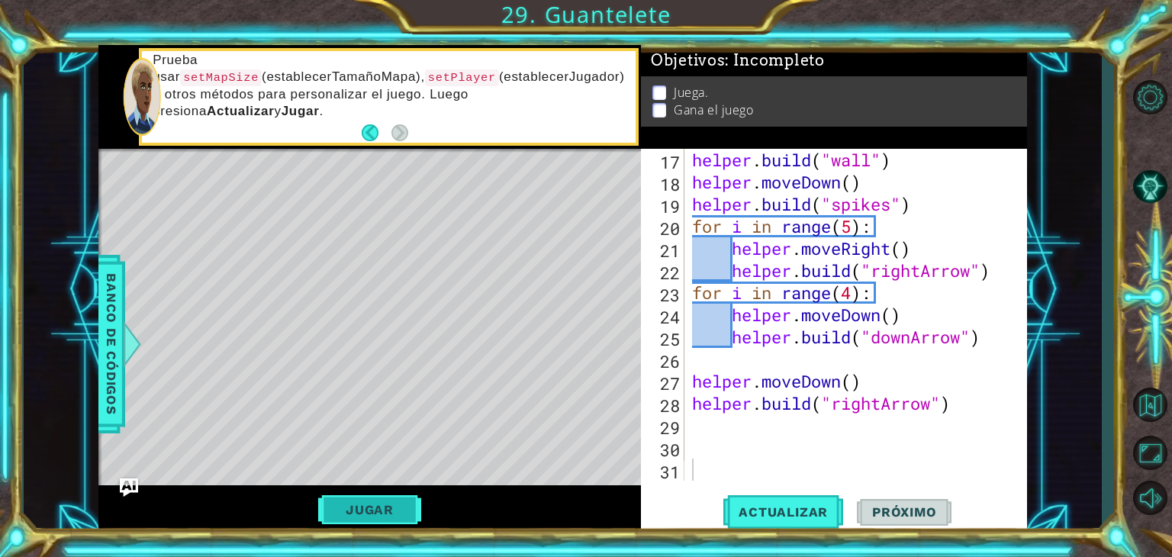
click at [379, 504] on button "Jugar" at bounding box center [369, 509] width 103 height 29
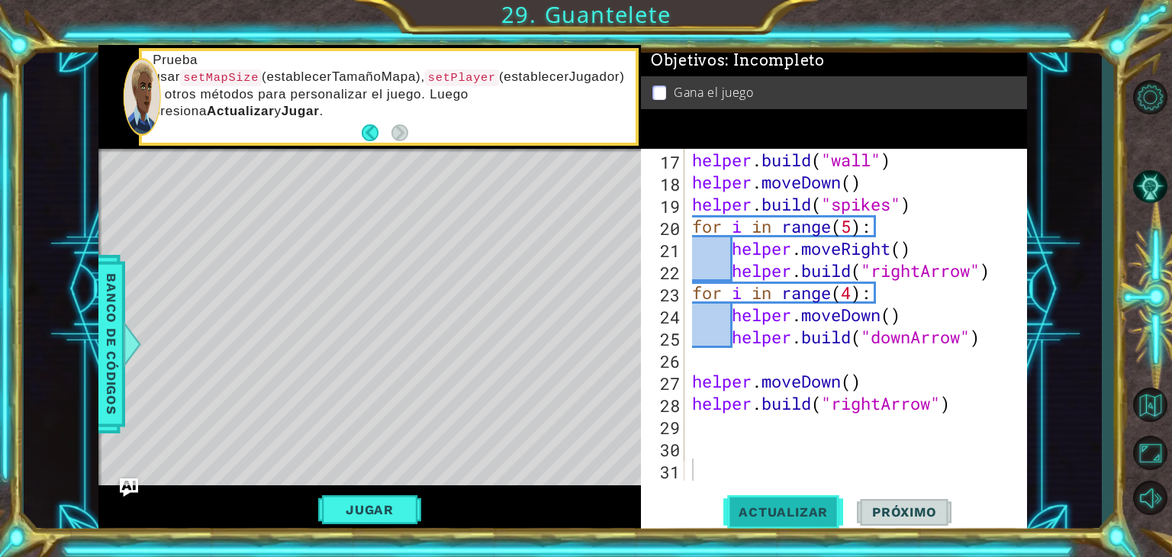
click at [773, 502] on button "Actualizar" at bounding box center [783, 512] width 120 height 39
click at [363, 508] on button "Jugar" at bounding box center [369, 509] width 103 height 29
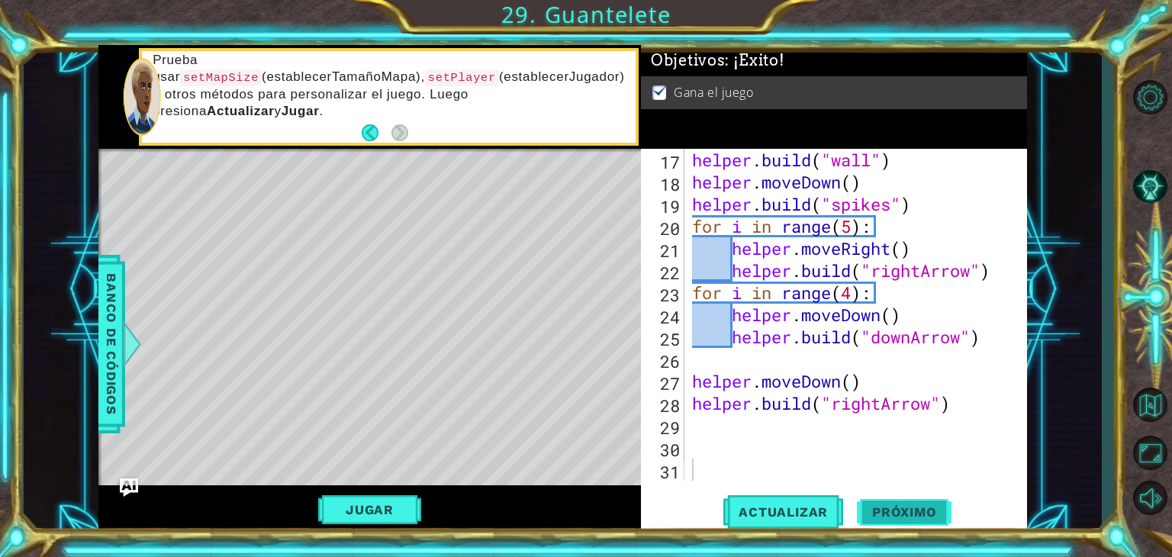
click at [915, 515] on span "Próximo" at bounding box center [904, 511] width 95 height 15
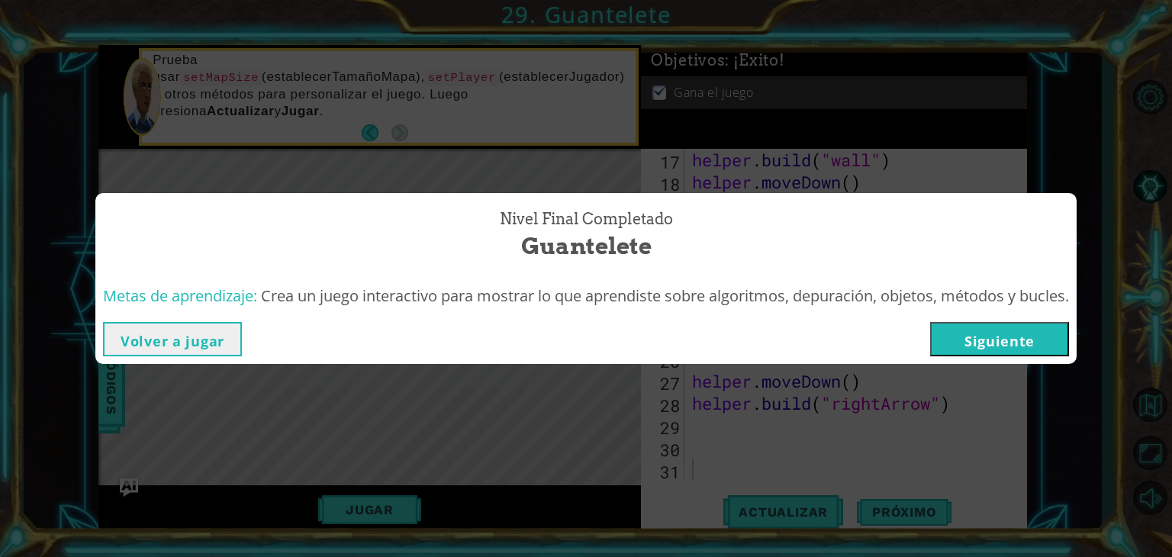
click at [1002, 342] on button "Siguiente" at bounding box center [999, 339] width 139 height 34
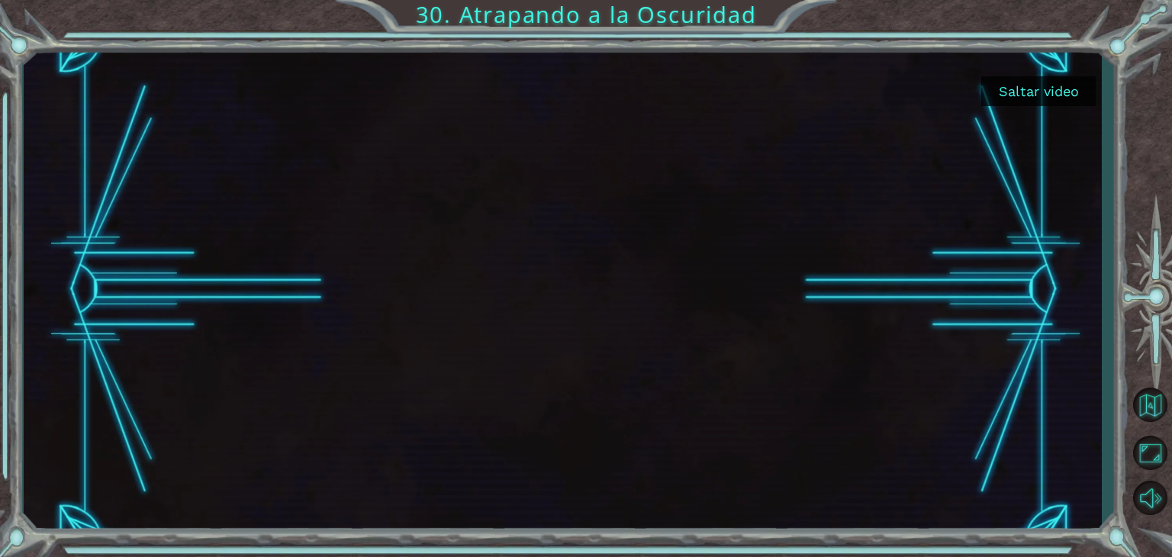
click at [1042, 89] on button "Saltar video" at bounding box center [1038, 91] width 114 height 30
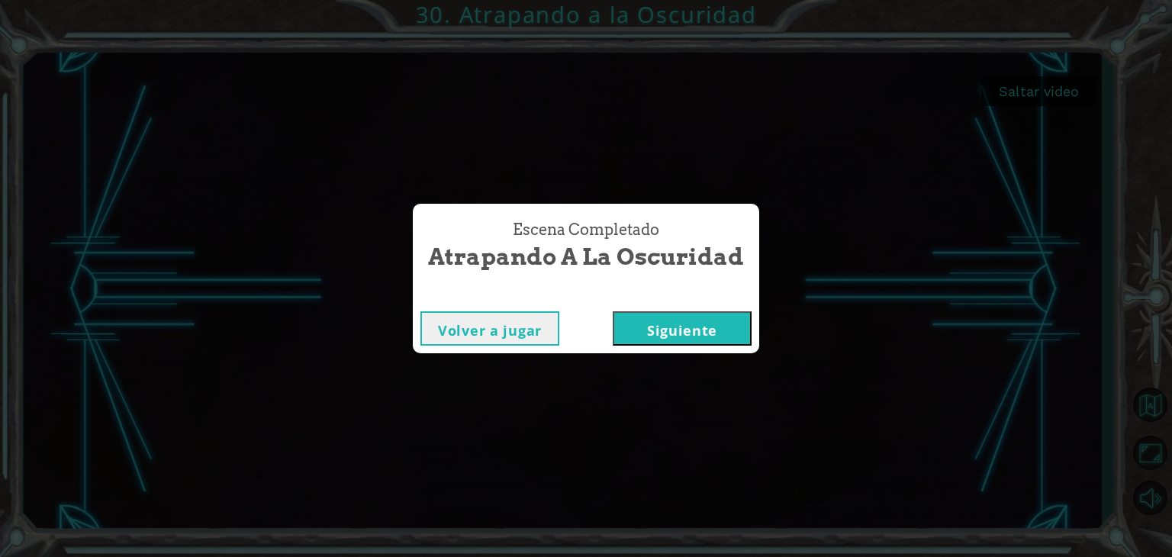
click at [674, 333] on button "Siguiente" at bounding box center [682, 328] width 139 height 34
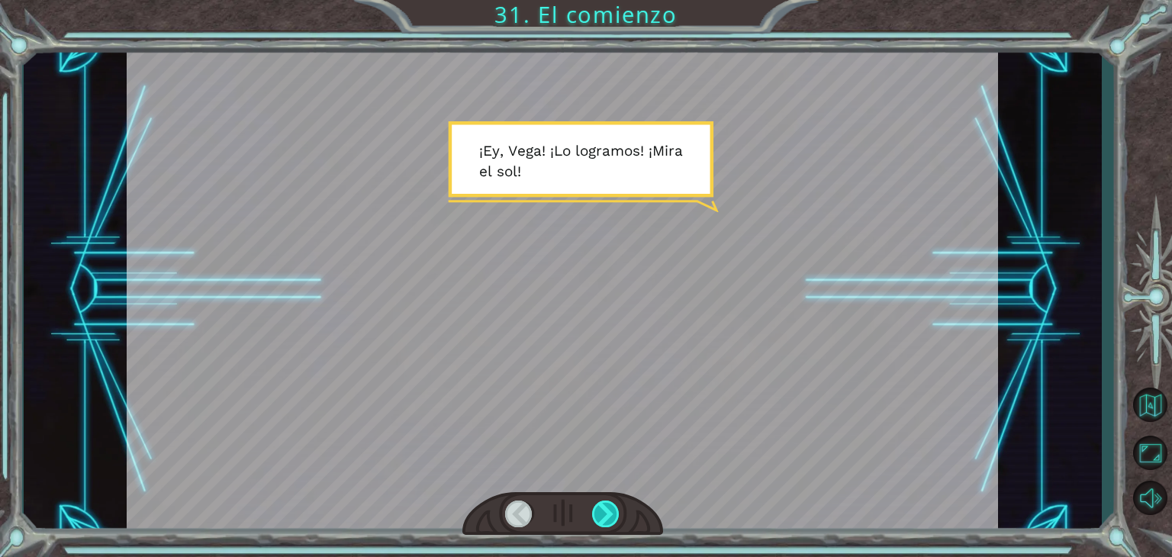
click at [603, 508] on div at bounding box center [605, 513] width 27 height 27
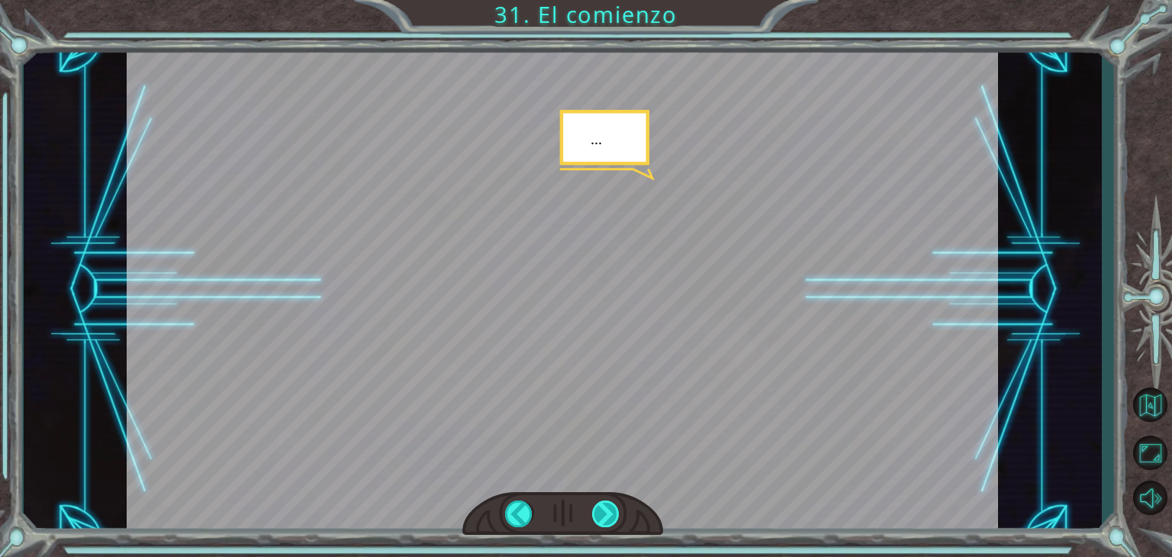
click at [603, 508] on div at bounding box center [605, 513] width 27 height 27
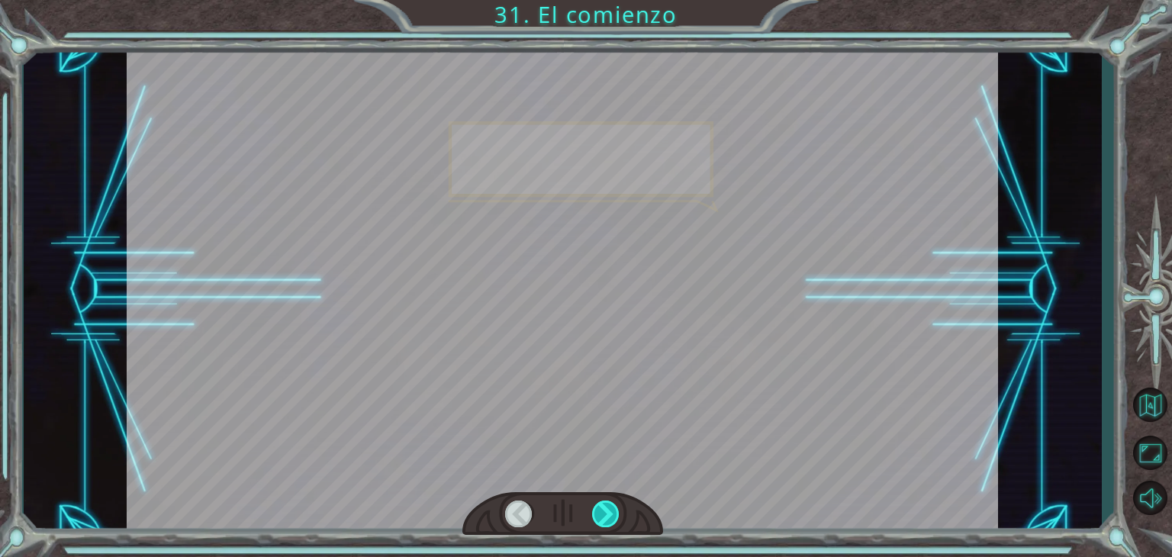
click at [603, 508] on div at bounding box center [605, 513] width 27 height 27
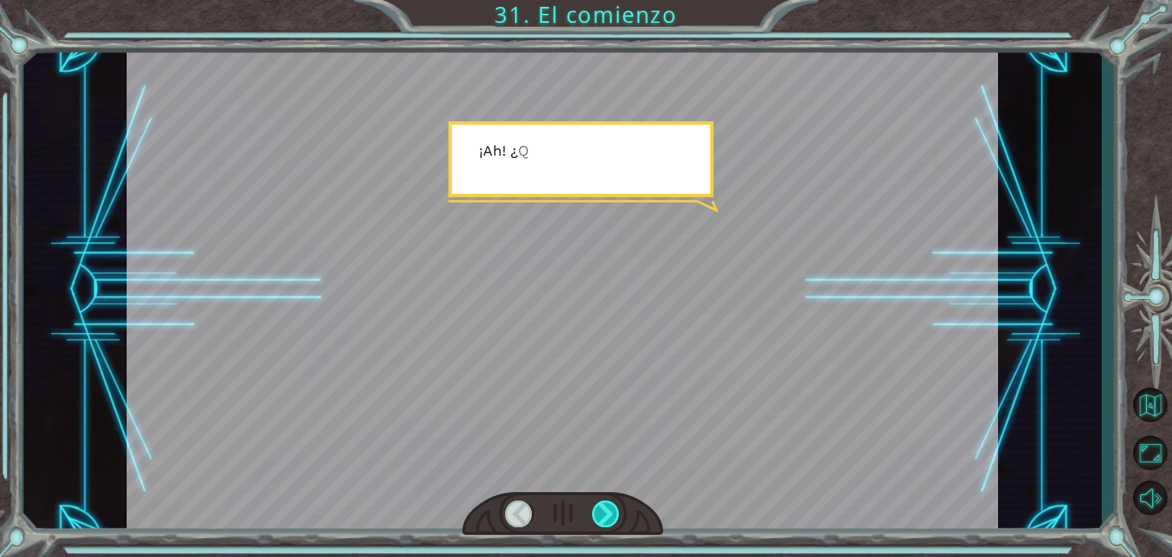
click at [603, 508] on div at bounding box center [605, 513] width 27 height 27
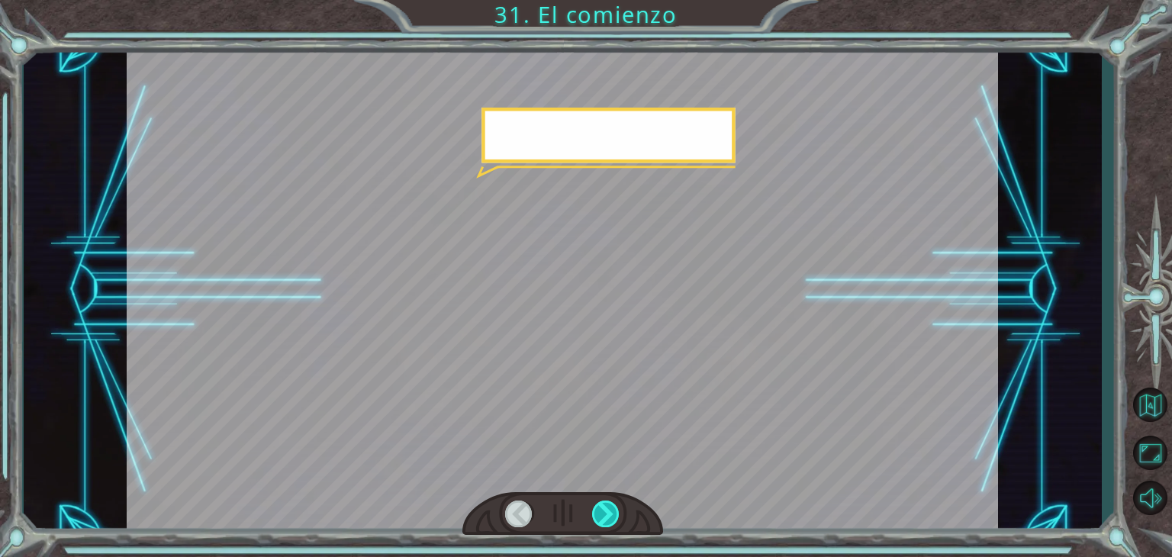
click at [603, 508] on div at bounding box center [605, 513] width 27 height 27
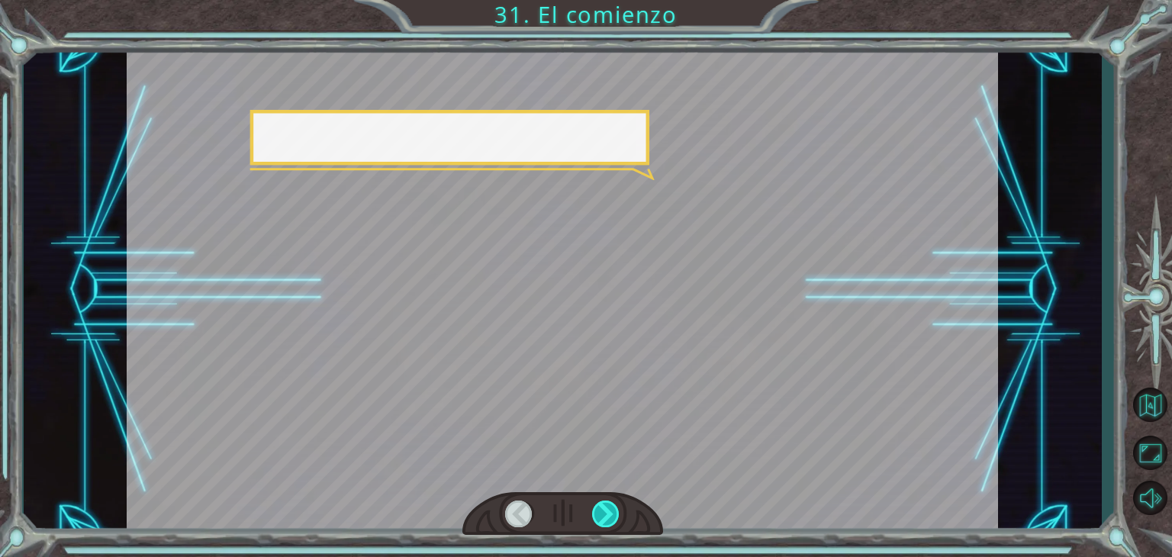
click at [603, 508] on div at bounding box center [605, 513] width 27 height 27
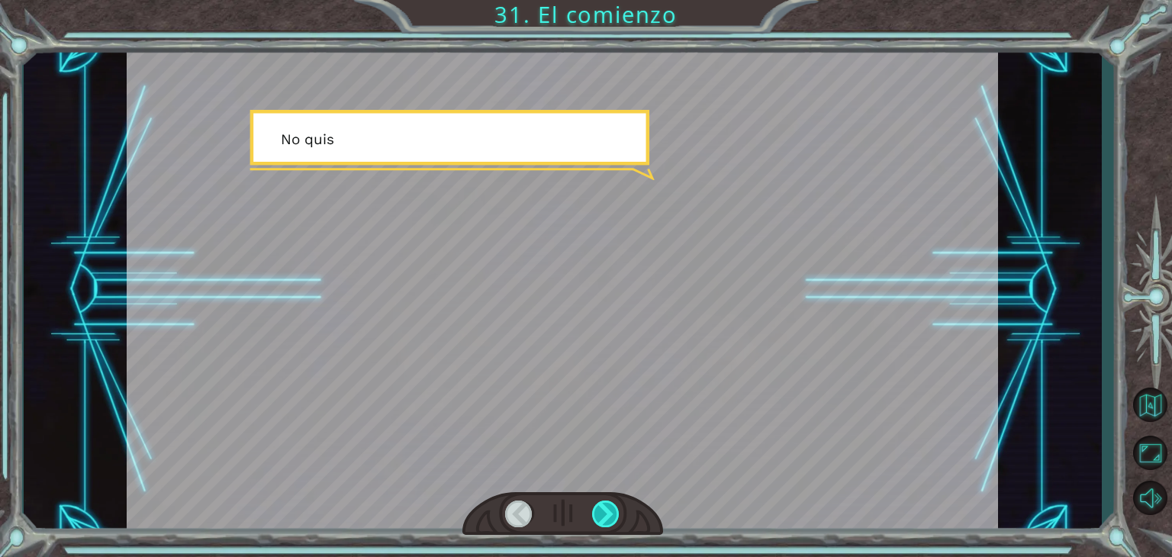
click at [603, 508] on div at bounding box center [605, 513] width 27 height 27
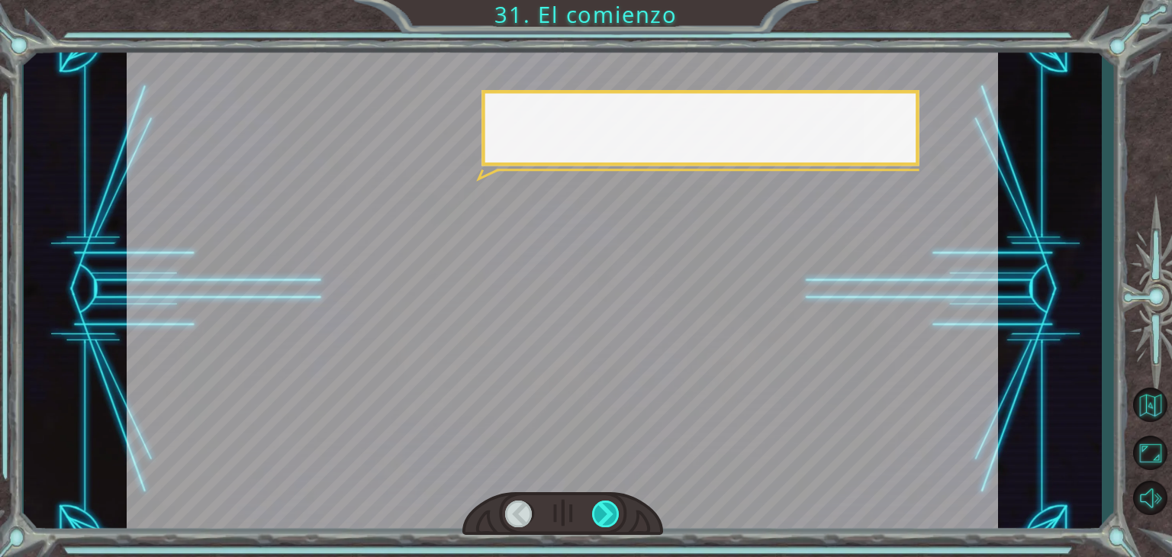
click at [603, 508] on div at bounding box center [605, 513] width 27 height 27
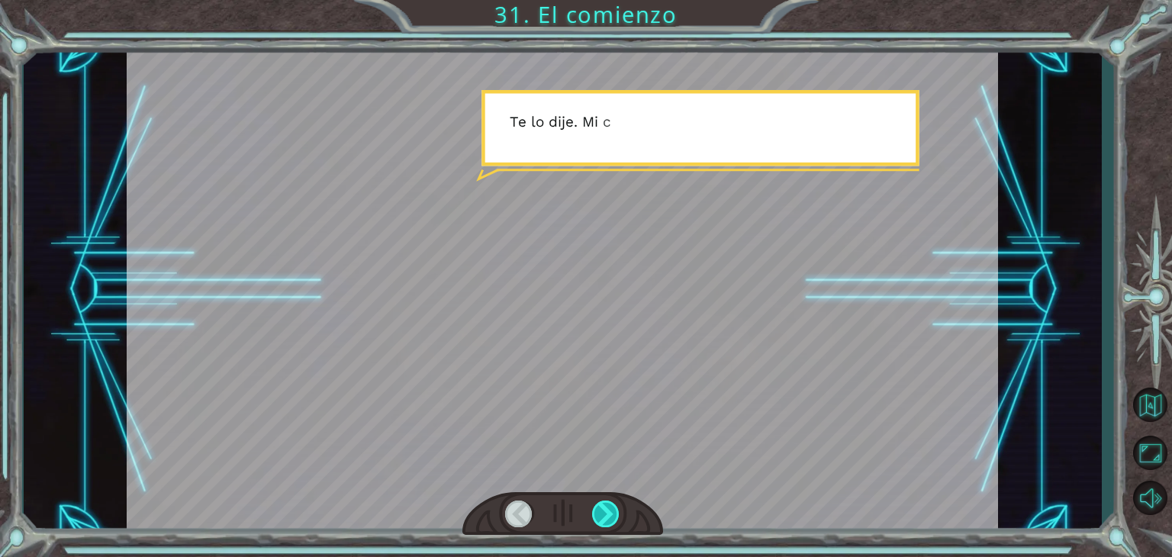
click at [603, 508] on div at bounding box center [605, 513] width 27 height 27
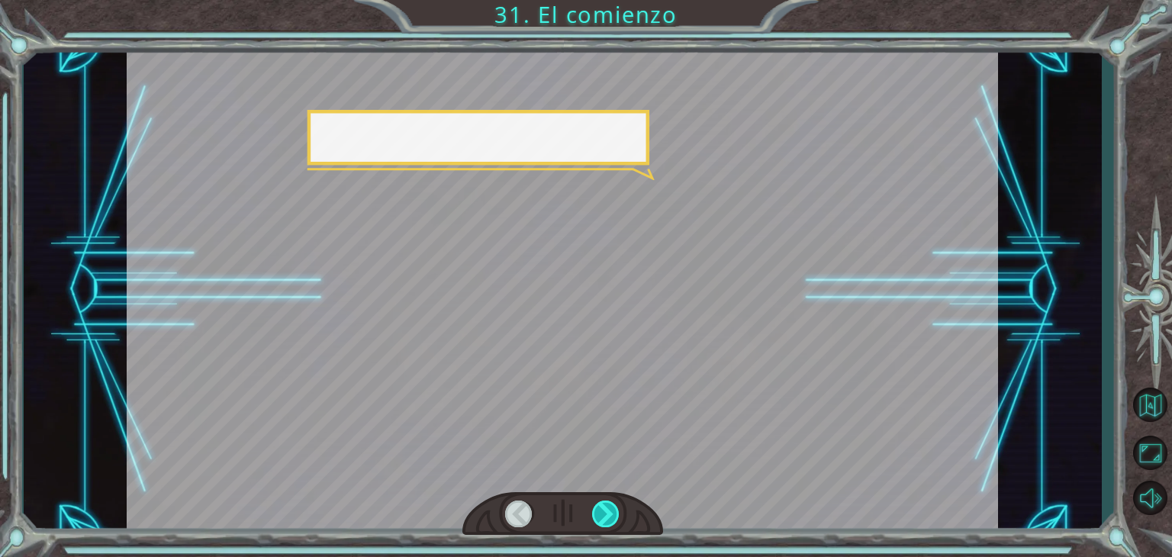
click at [603, 508] on div at bounding box center [605, 513] width 27 height 27
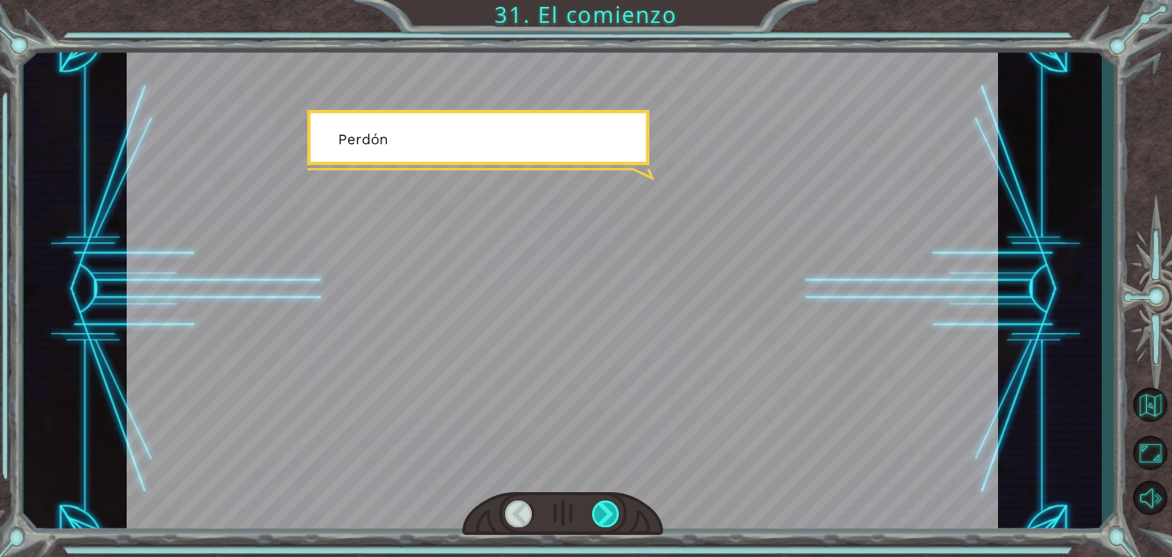
click at [603, 508] on div at bounding box center [605, 513] width 27 height 27
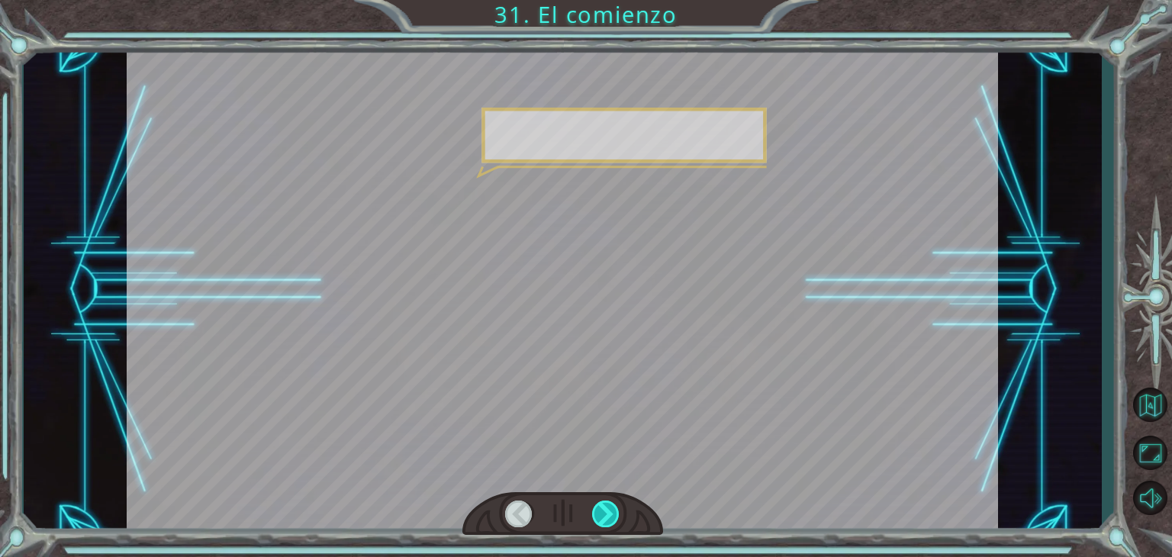
click at [603, 508] on div at bounding box center [605, 513] width 27 height 27
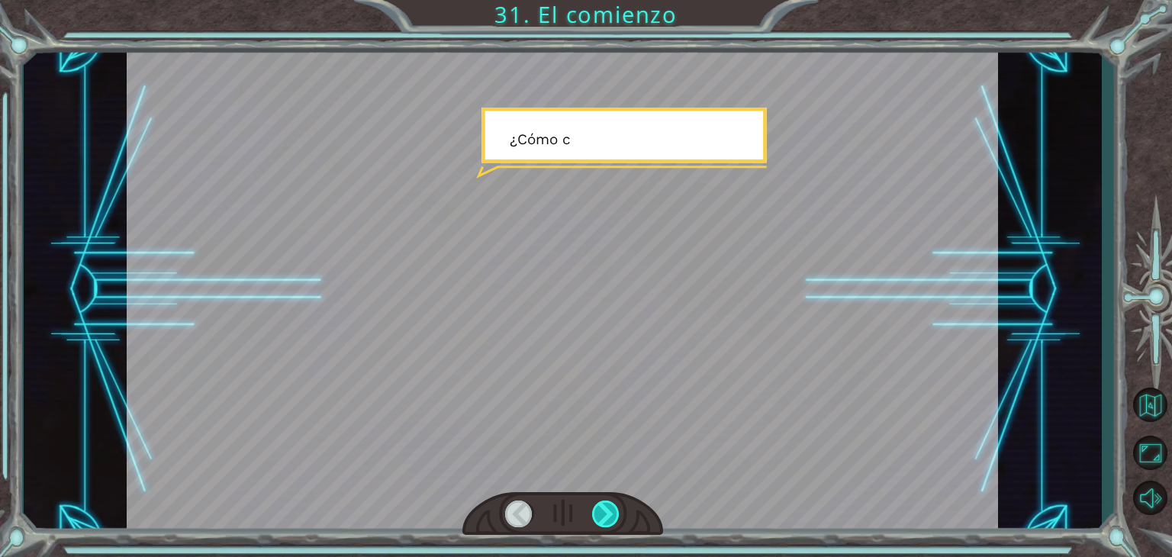
click at [603, 508] on div at bounding box center [605, 513] width 27 height 27
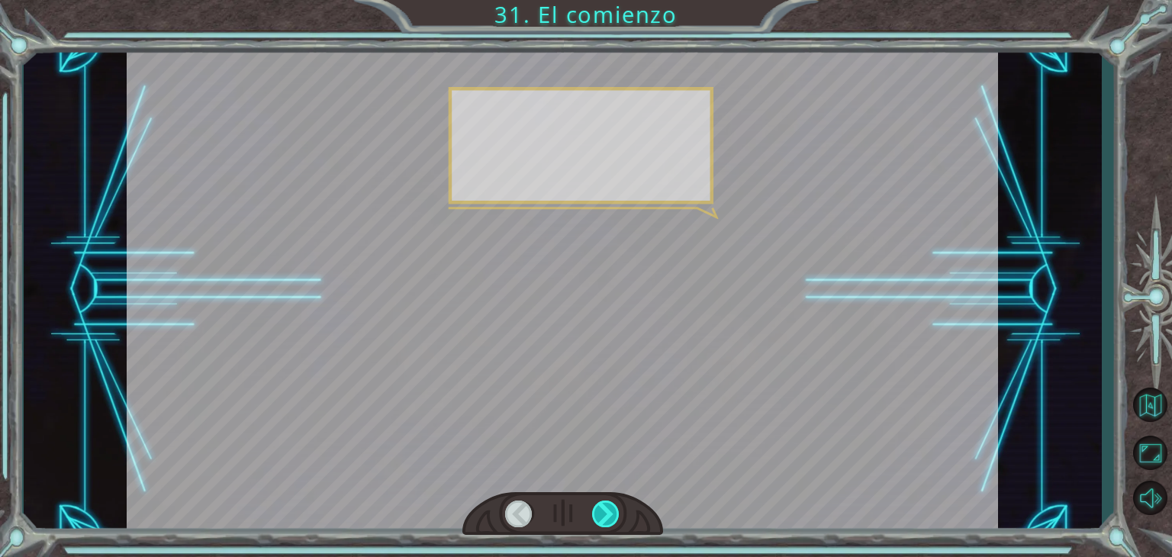
click at [603, 508] on div at bounding box center [605, 513] width 27 height 27
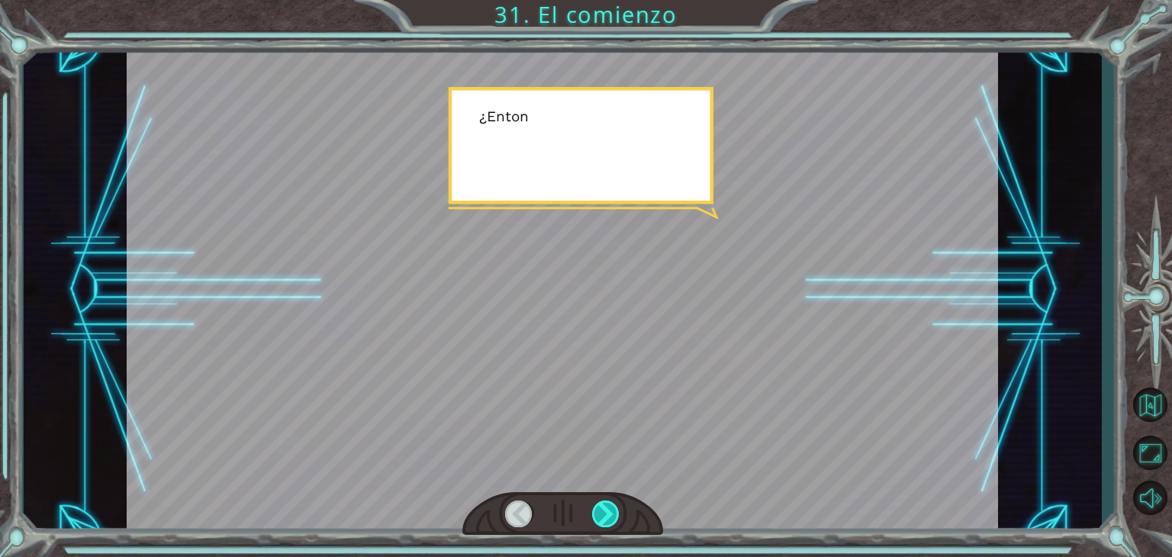
click at [603, 508] on div at bounding box center [605, 513] width 27 height 27
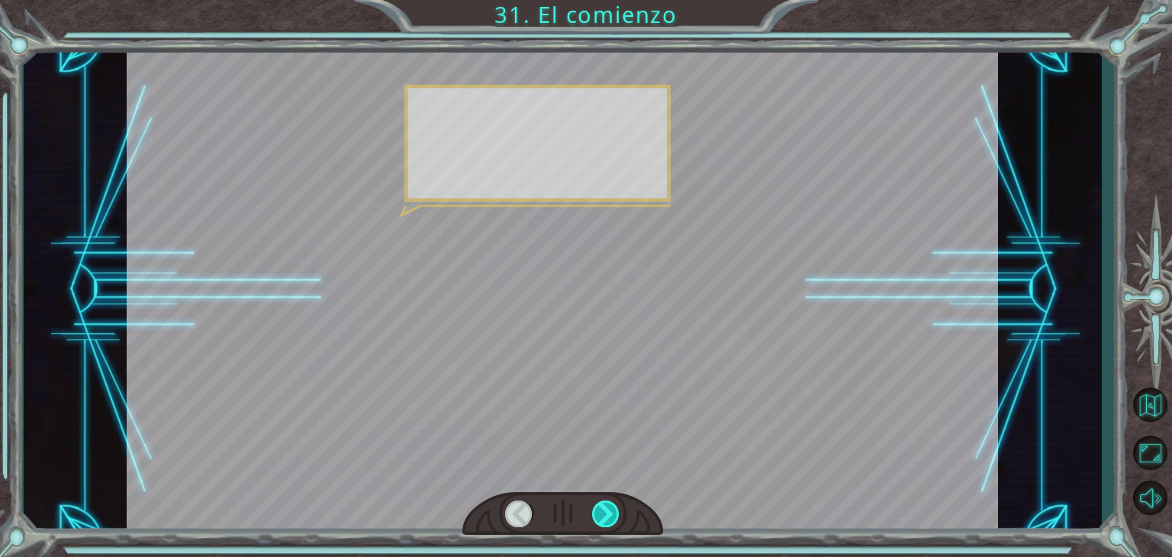
click at [603, 508] on div at bounding box center [605, 513] width 27 height 27
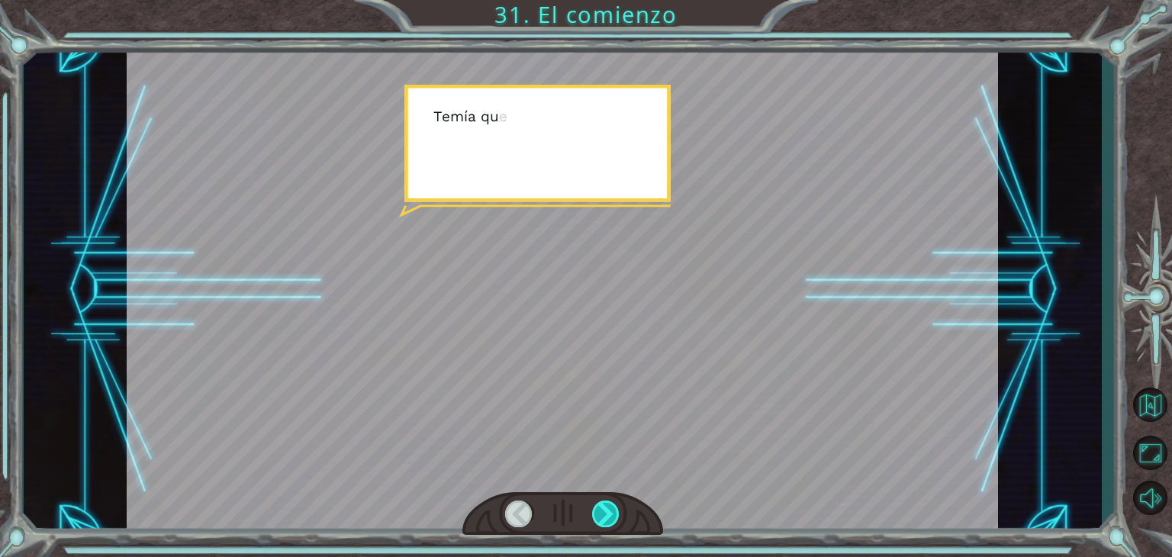
click at [603, 508] on div at bounding box center [605, 513] width 27 height 27
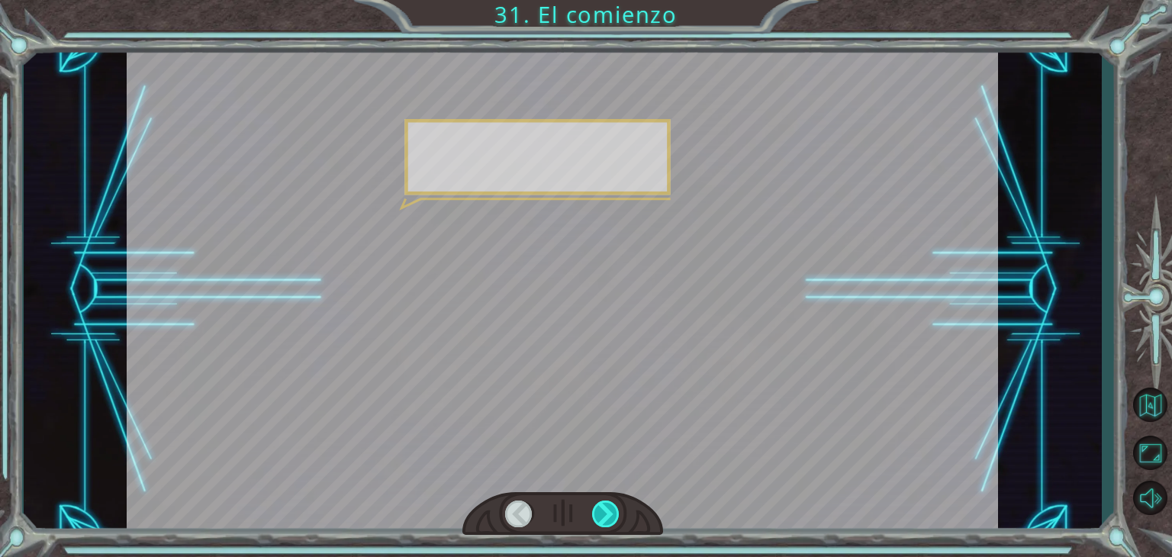
click at [603, 508] on div at bounding box center [605, 513] width 27 height 27
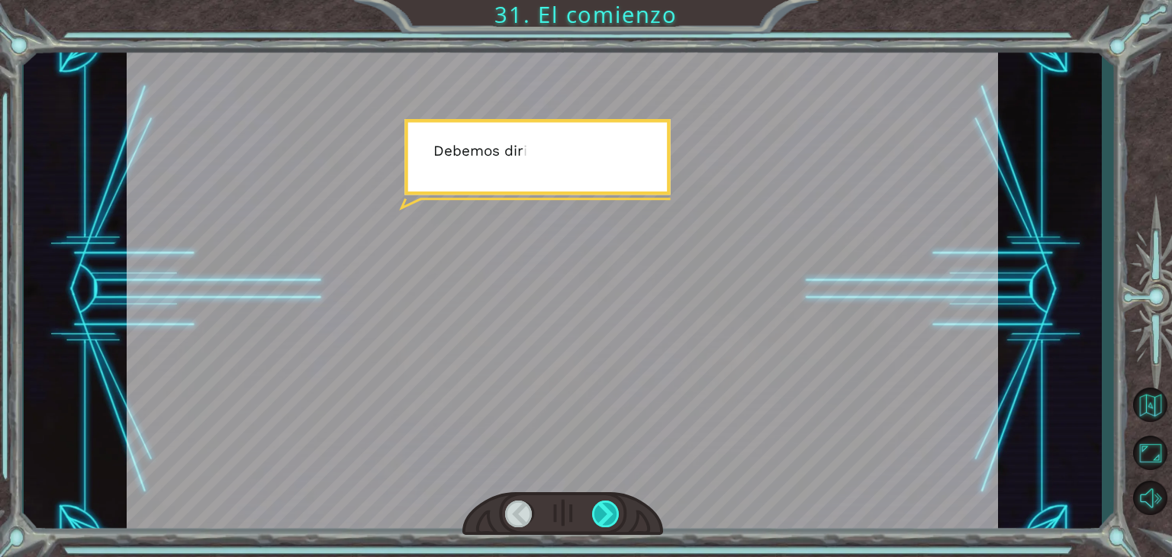
click at [603, 508] on div at bounding box center [605, 513] width 27 height 27
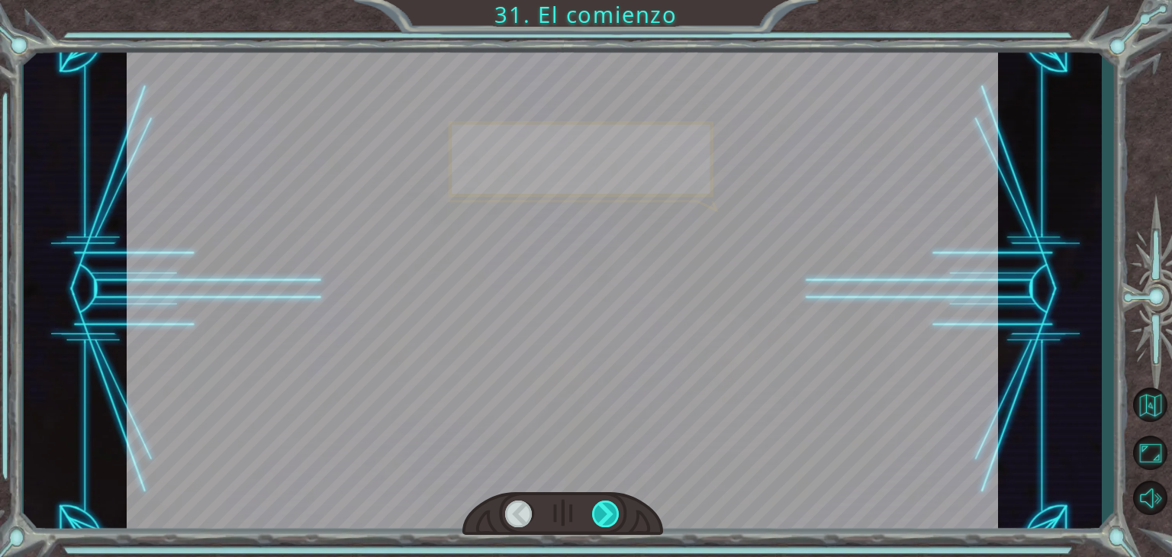
click at [603, 508] on div at bounding box center [605, 513] width 27 height 27
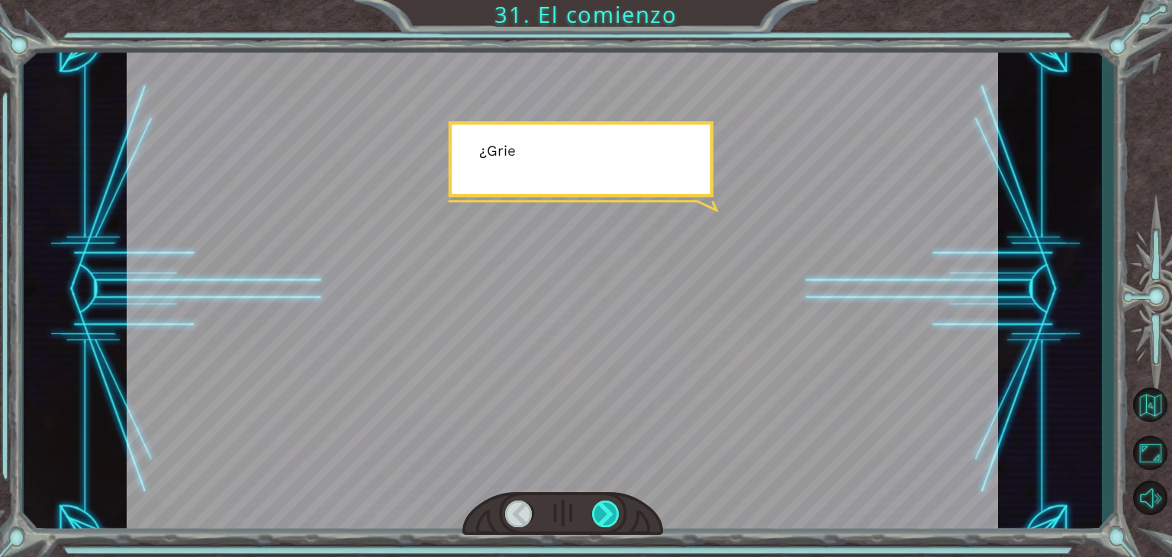
click at [603, 508] on div at bounding box center [605, 513] width 27 height 27
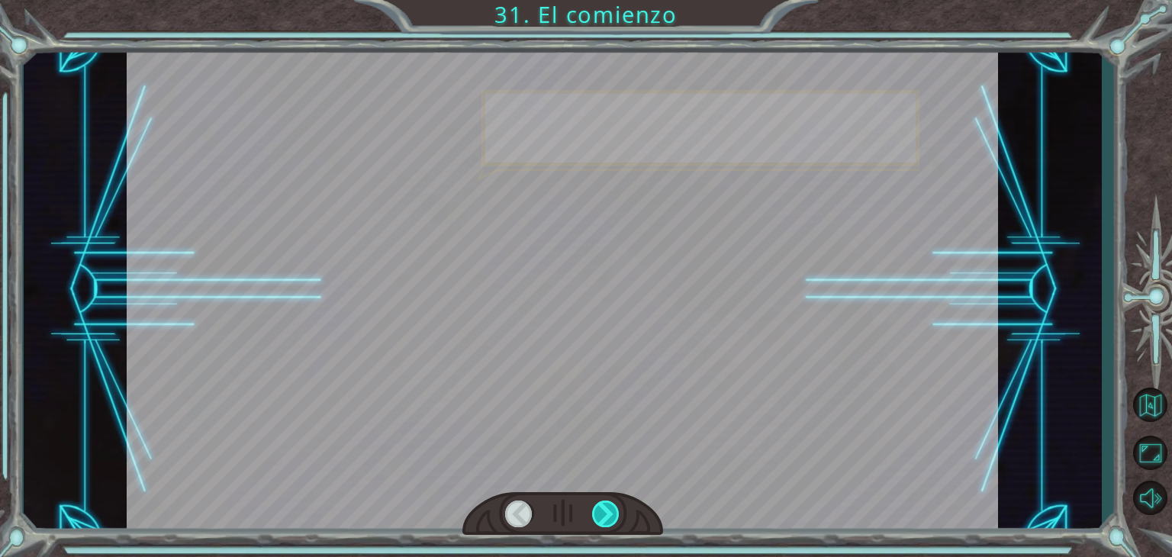
click at [603, 508] on div at bounding box center [605, 513] width 27 height 27
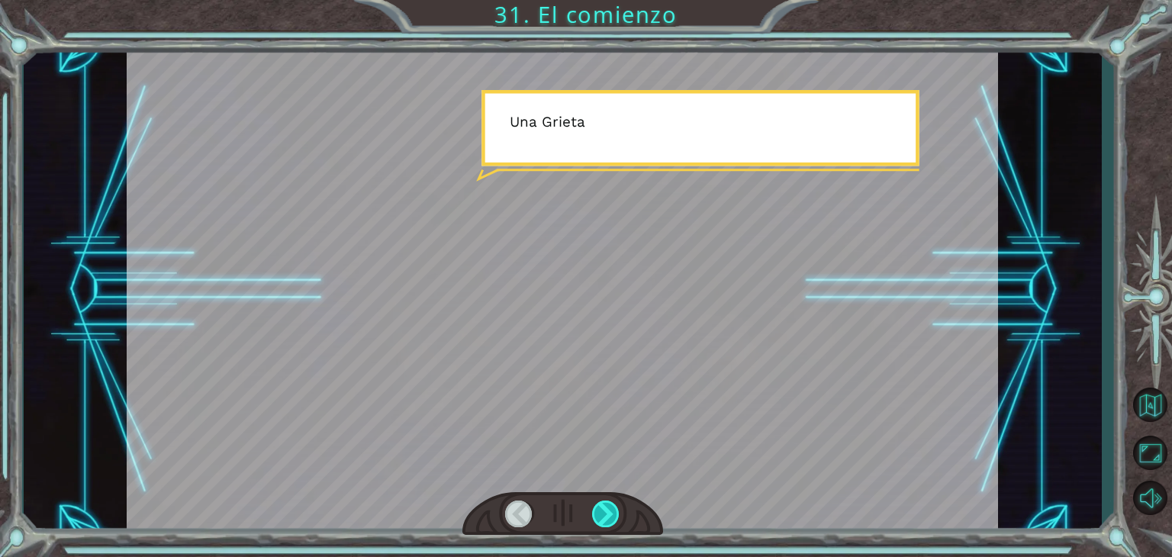
click at [603, 508] on div at bounding box center [605, 513] width 27 height 27
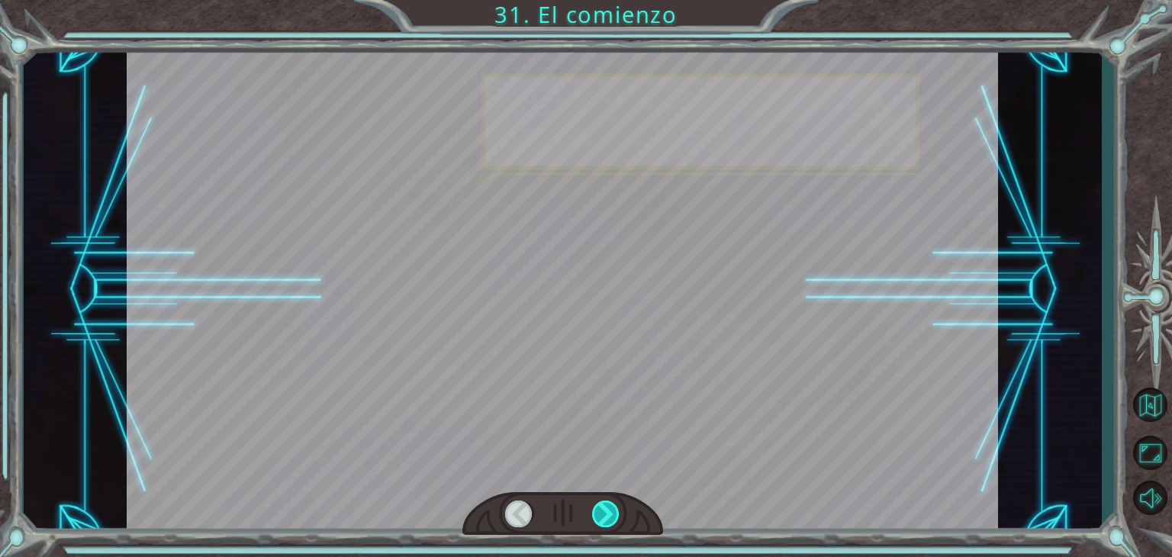
click at [603, 508] on div at bounding box center [605, 513] width 27 height 27
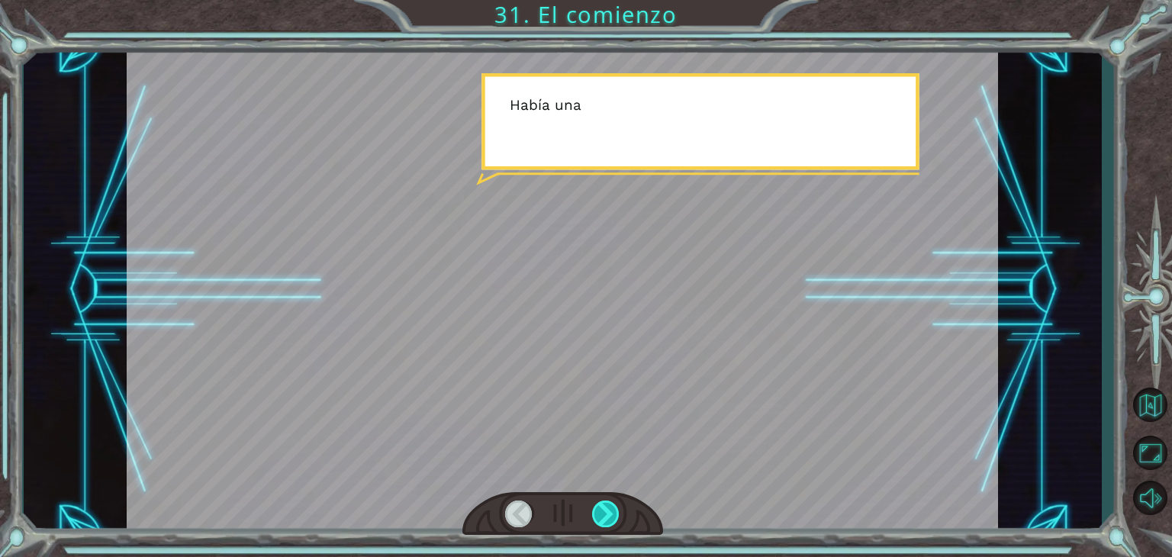
click at [603, 508] on div at bounding box center [605, 513] width 27 height 27
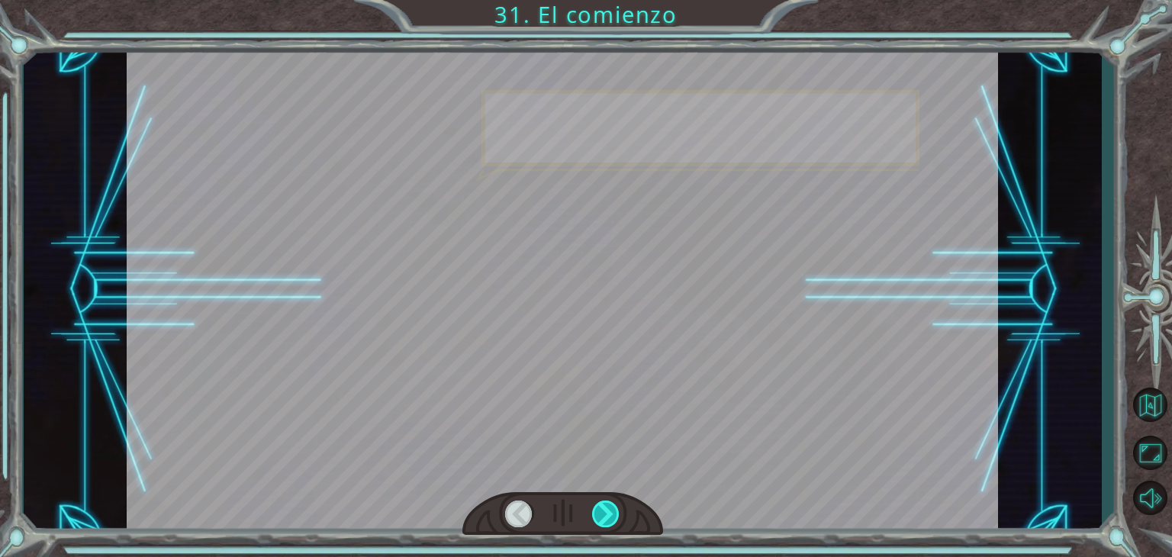
click at [603, 508] on div at bounding box center [605, 513] width 27 height 27
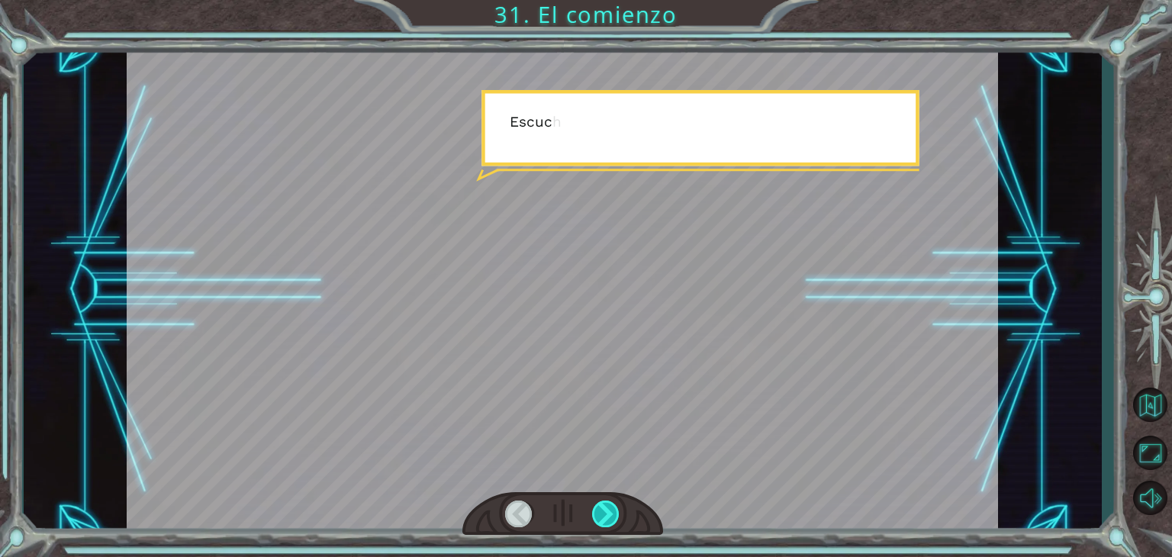
click at [603, 508] on div at bounding box center [605, 513] width 27 height 27
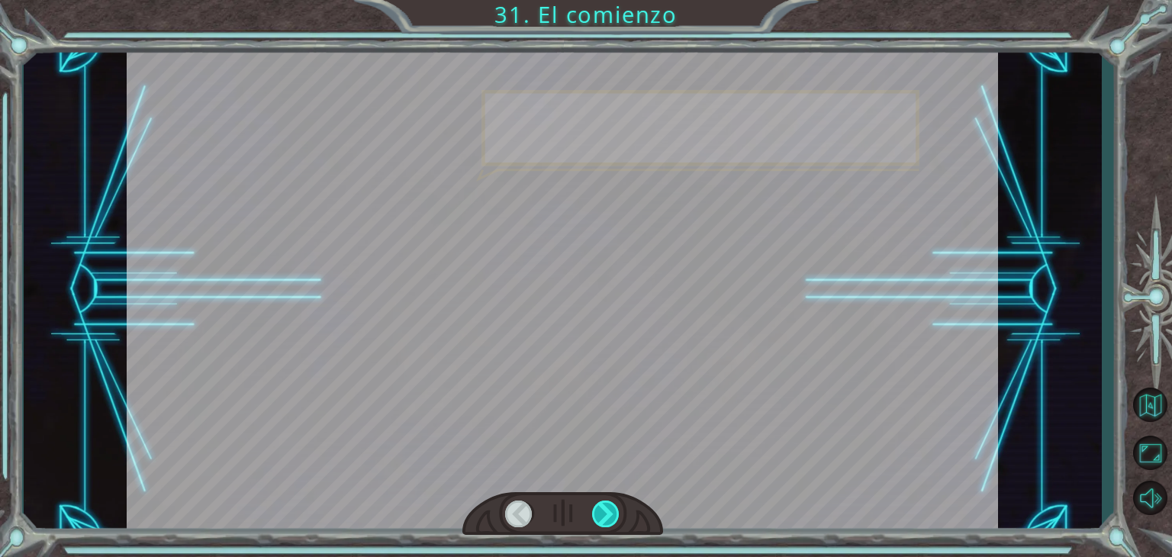
click at [603, 508] on div at bounding box center [605, 513] width 27 height 27
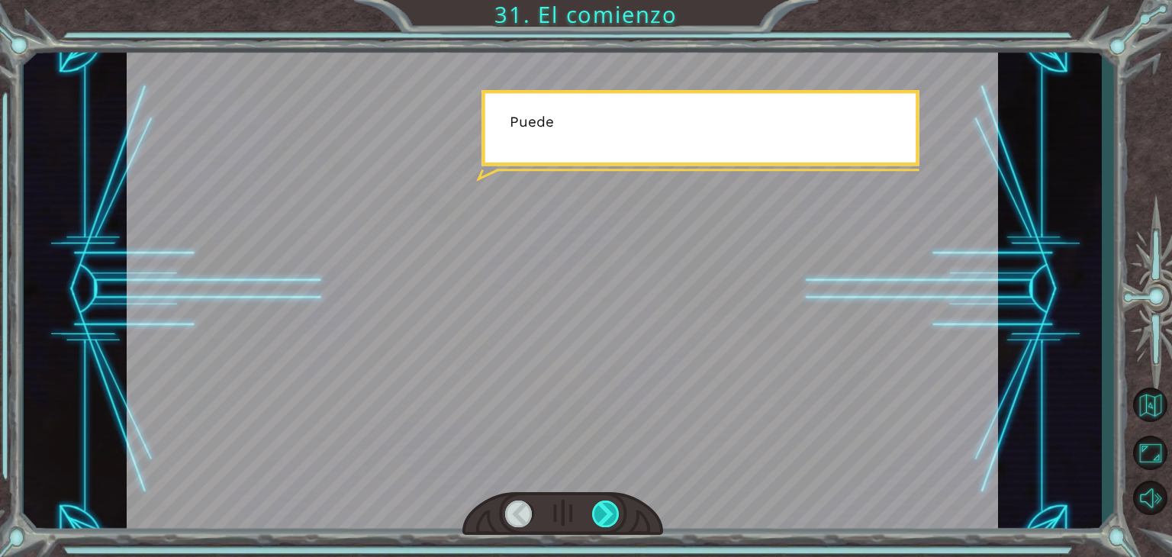
click at [603, 508] on div at bounding box center [605, 513] width 27 height 27
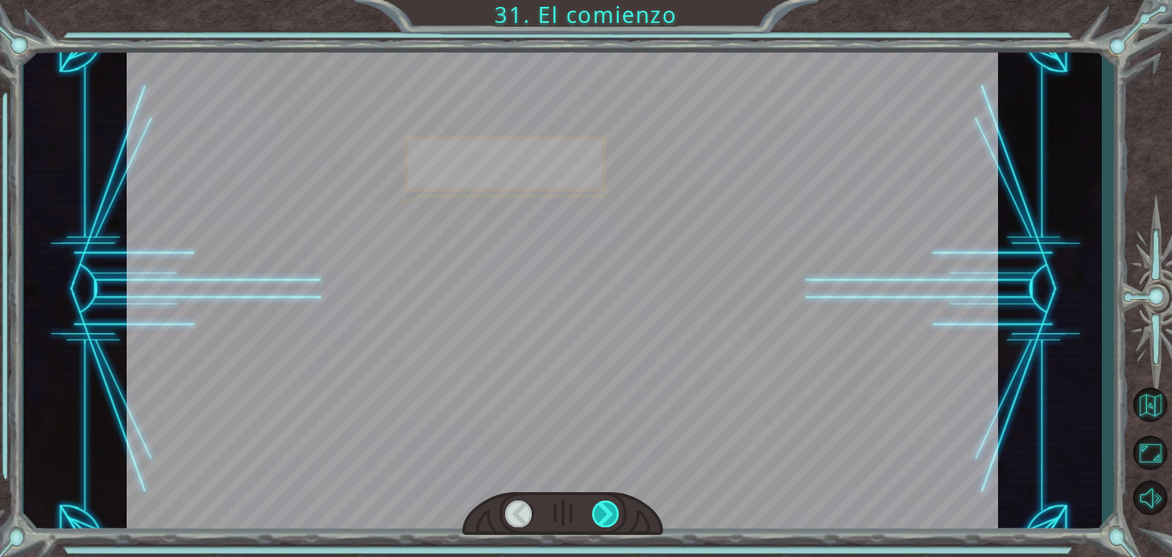
click at [603, 508] on div at bounding box center [605, 513] width 27 height 27
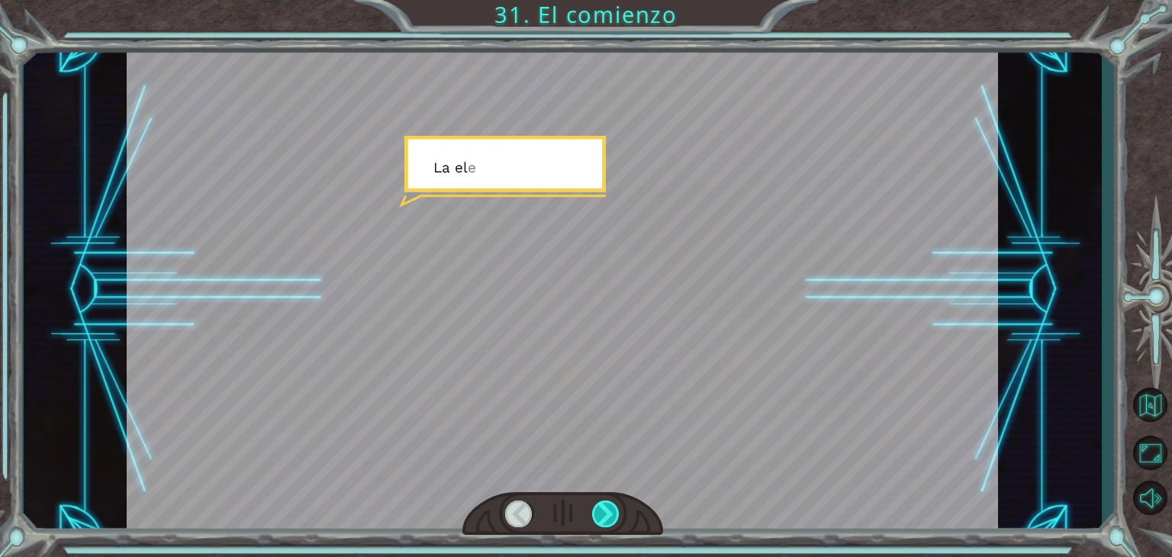
click at [603, 508] on div at bounding box center [605, 513] width 27 height 27
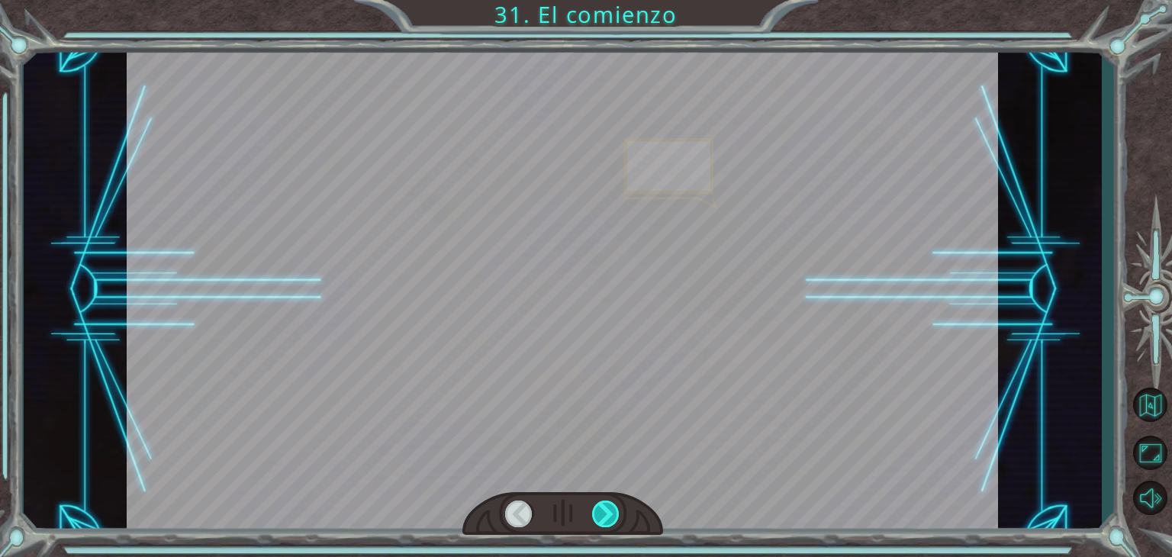
click at [603, 508] on div at bounding box center [605, 513] width 27 height 27
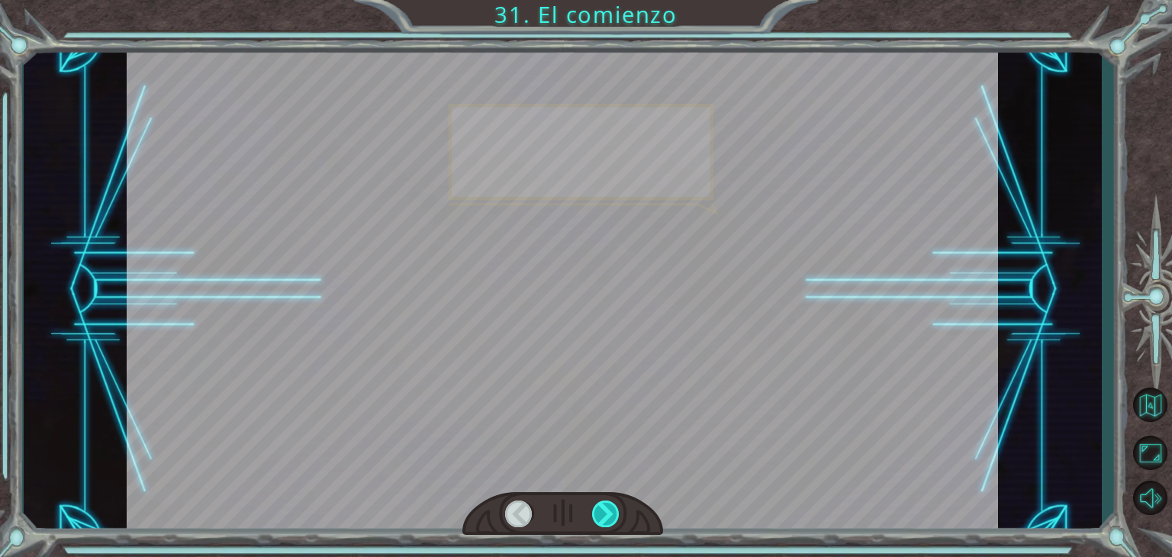
click at [603, 508] on div at bounding box center [605, 513] width 27 height 27
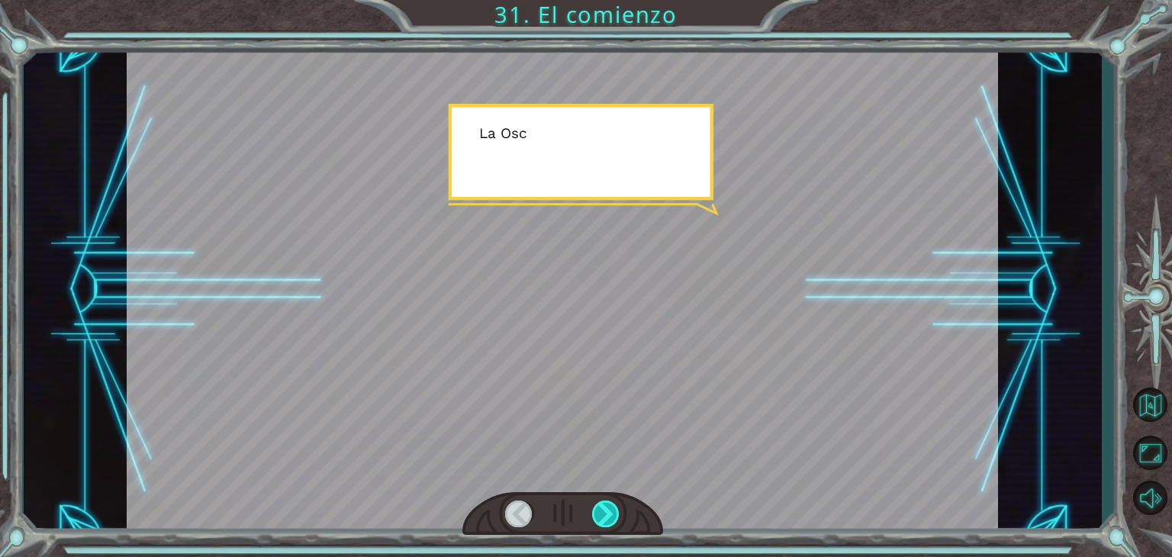
click at [603, 508] on div at bounding box center [605, 513] width 27 height 27
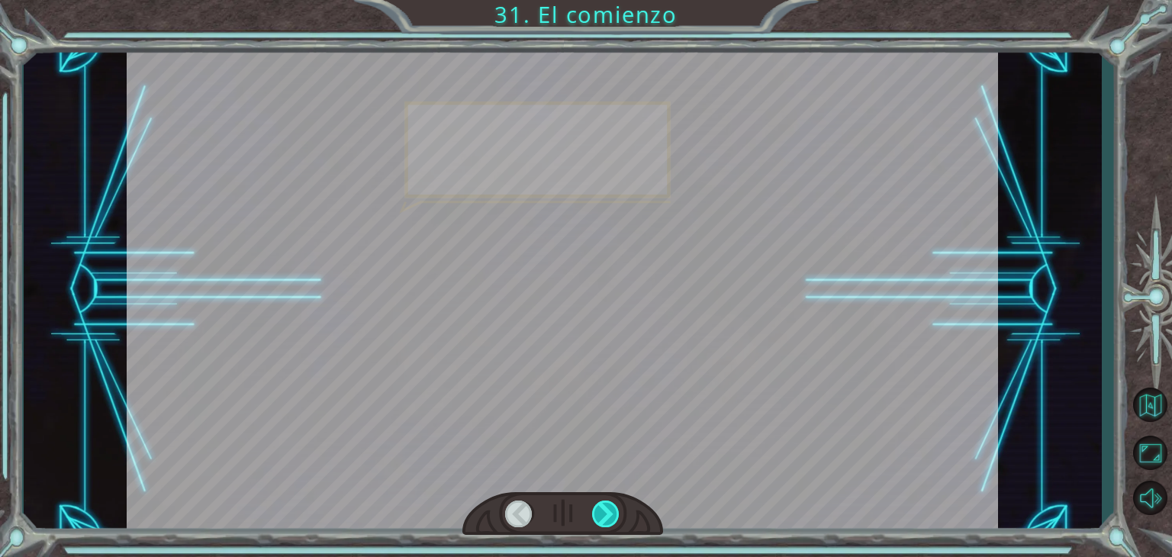
click at [603, 508] on div at bounding box center [605, 513] width 27 height 27
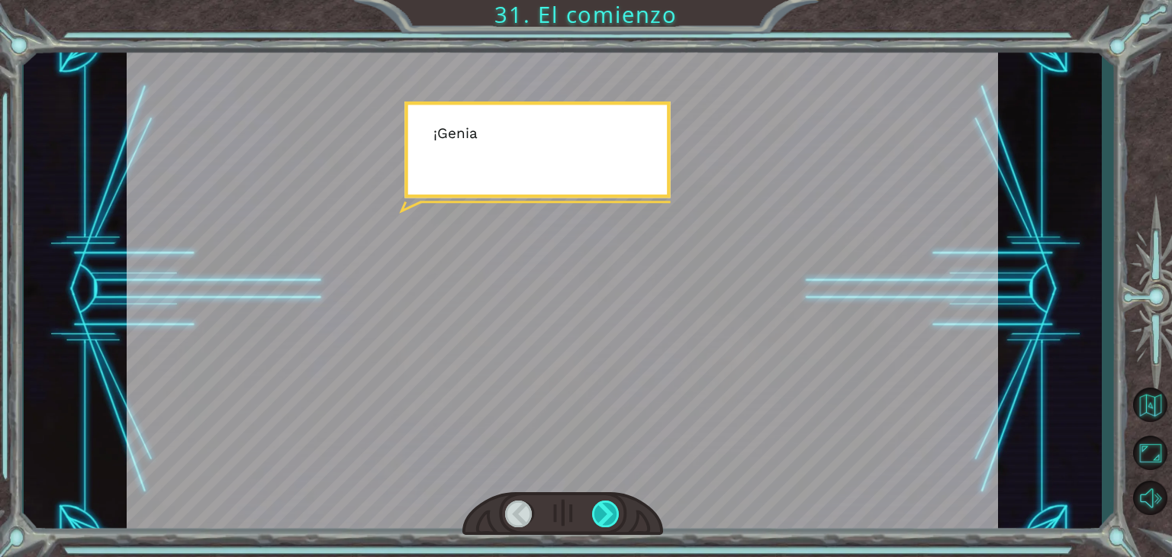
click at [603, 508] on div at bounding box center [605, 513] width 27 height 27
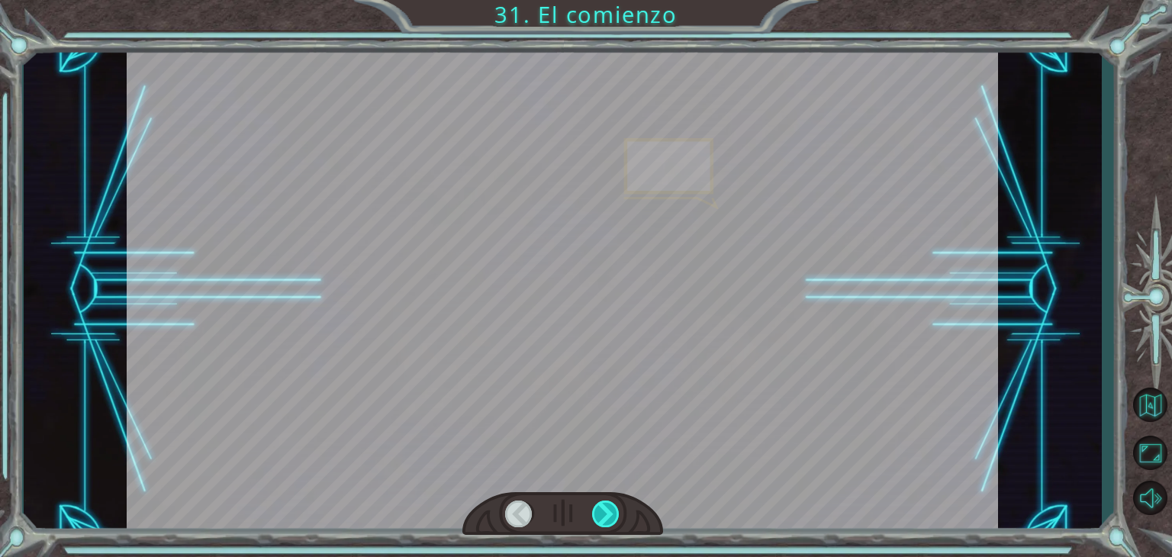
click at [603, 508] on div at bounding box center [605, 513] width 27 height 27
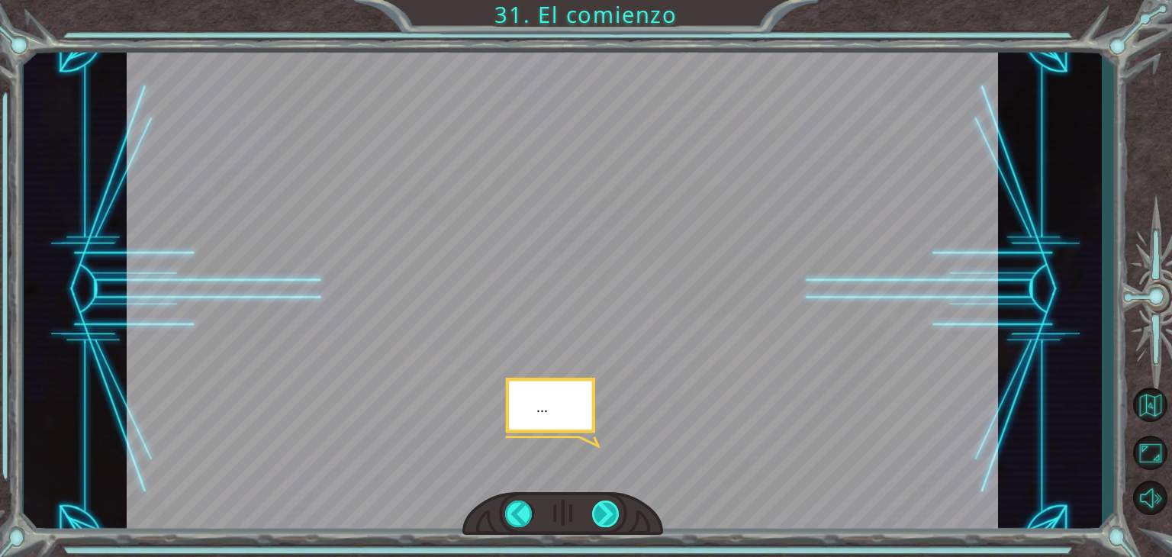
click at [603, 508] on div at bounding box center [605, 513] width 27 height 27
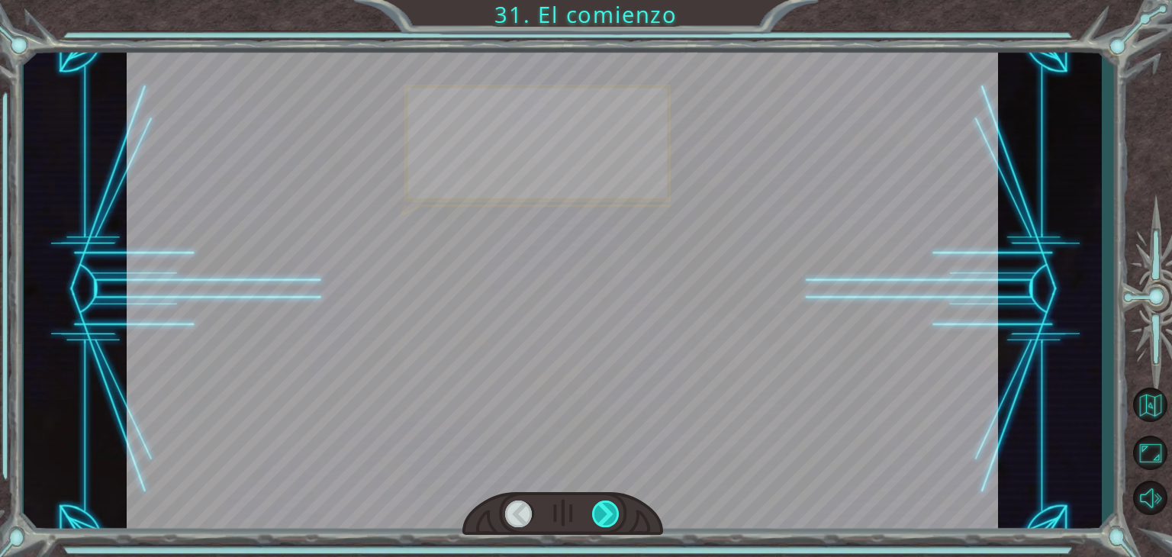
click at [603, 508] on div at bounding box center [605, 513] width 27 height 27
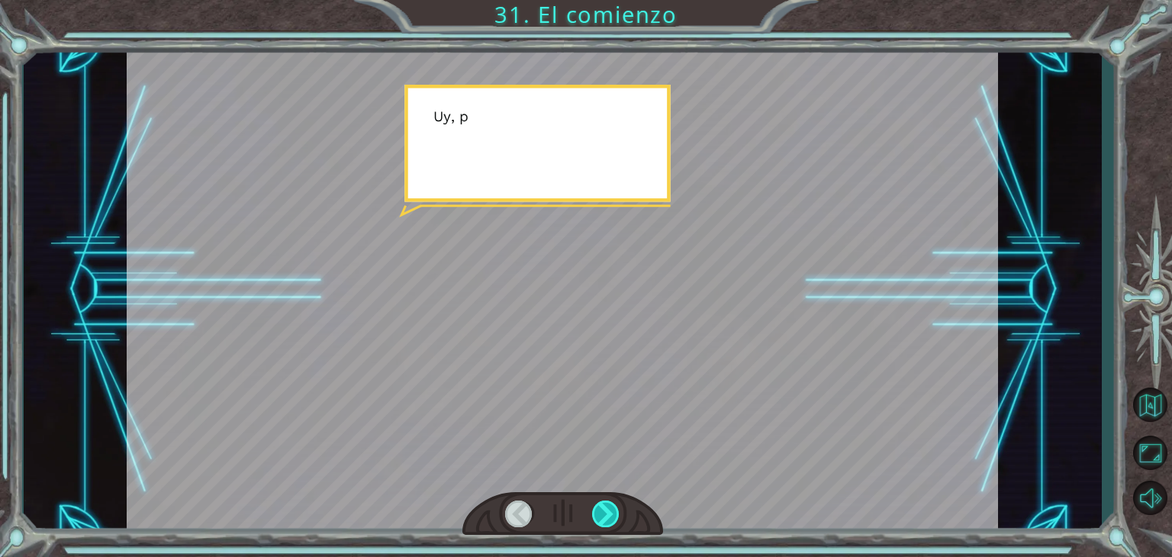
click at [603, 508] on div at bounding box center [605, 513] width 27 height 27
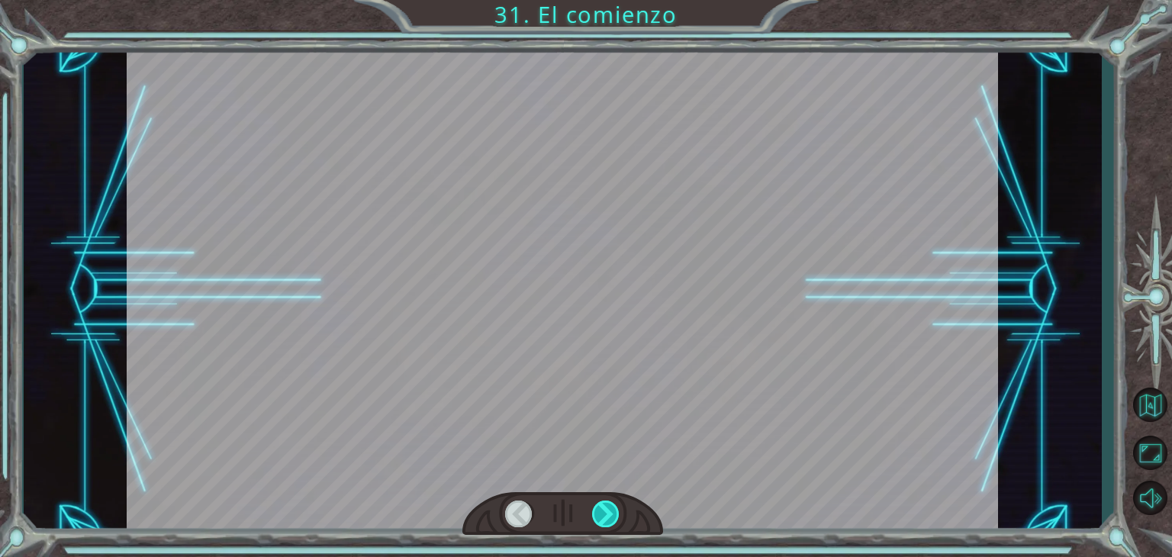
click at [603, 508] on div at bounding box center [605, 513] width 27 height 27
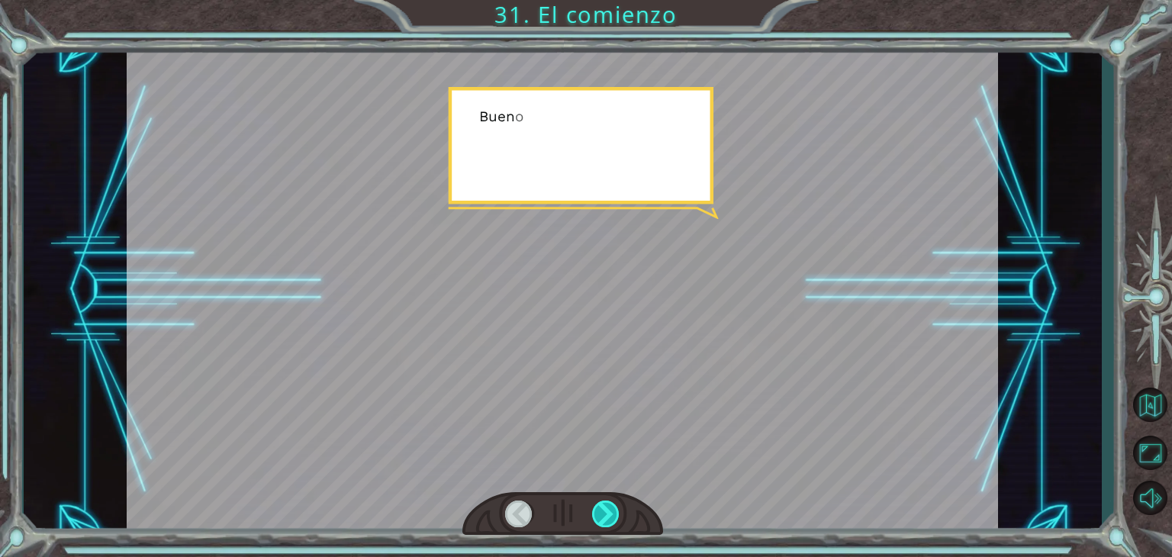
click at [603, 508] on div at bounding box center [605, 513] width 27 height 27
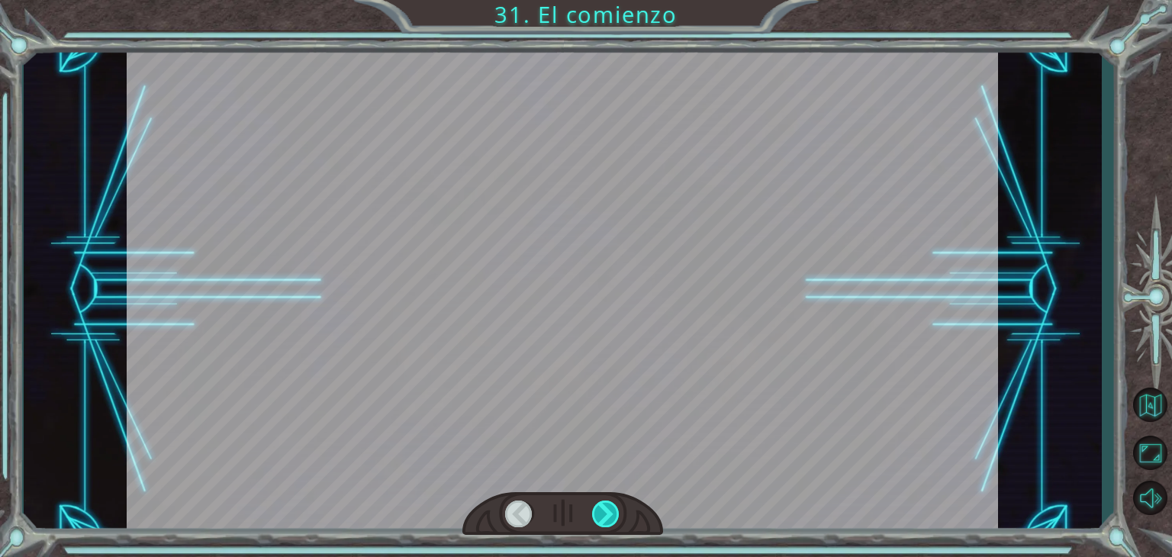
click at [603, 508] on div at bounding box center [605, 513] width 27 height 27
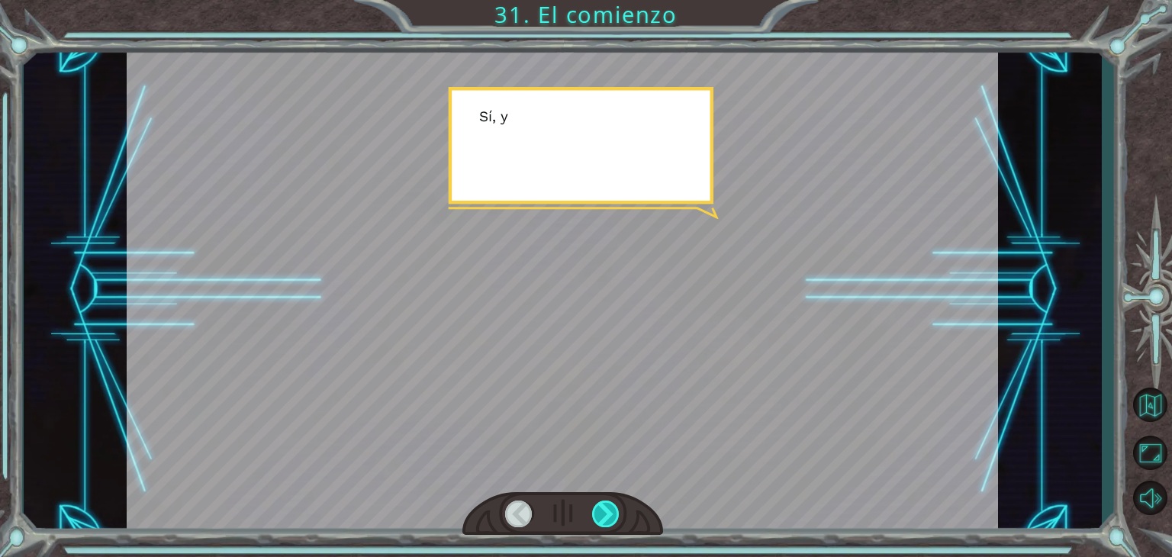
click at [603, 508] on div at bounding box center [605, 513] width 27 height 27
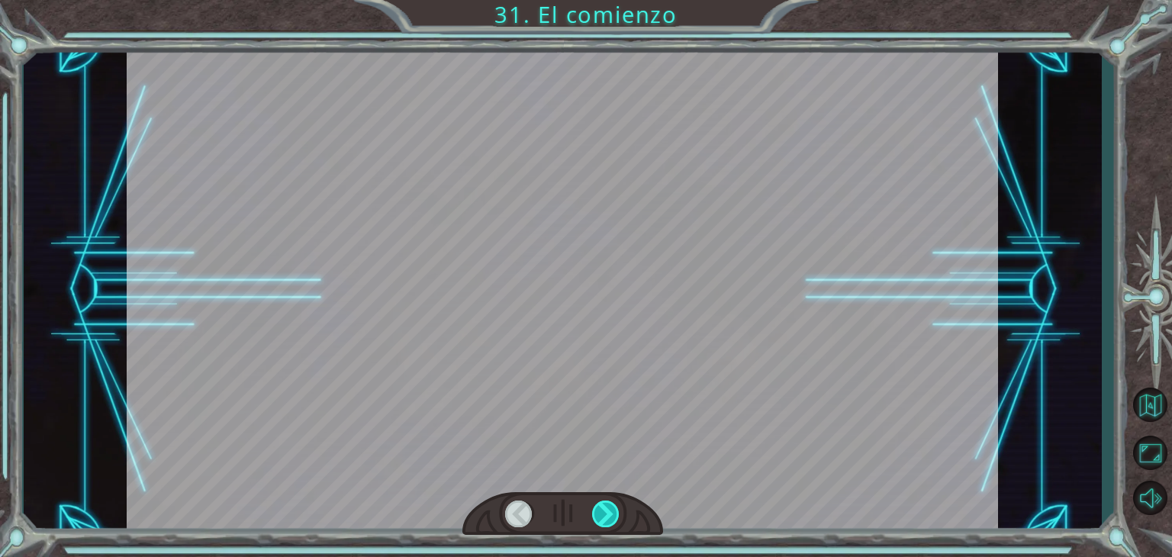
click at [603, 508] on div at bounding box center [605, 513] width 27 height 27
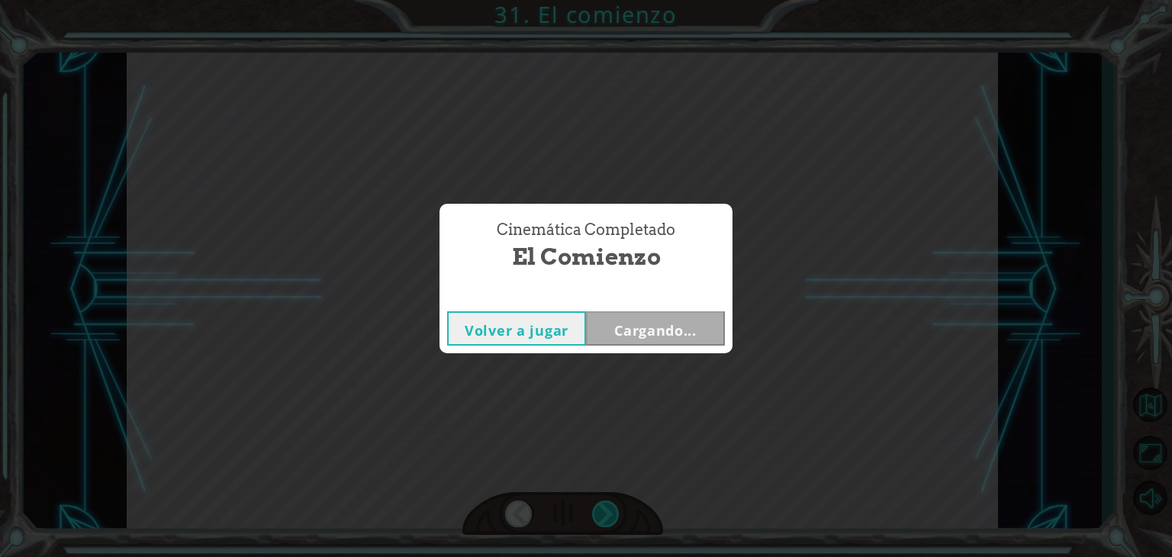
click at [603, 508] on div "Cinemática Completado El comienzo Volver a jugar Cargando..." at bounding box center [586, 278] width 1172 height 557
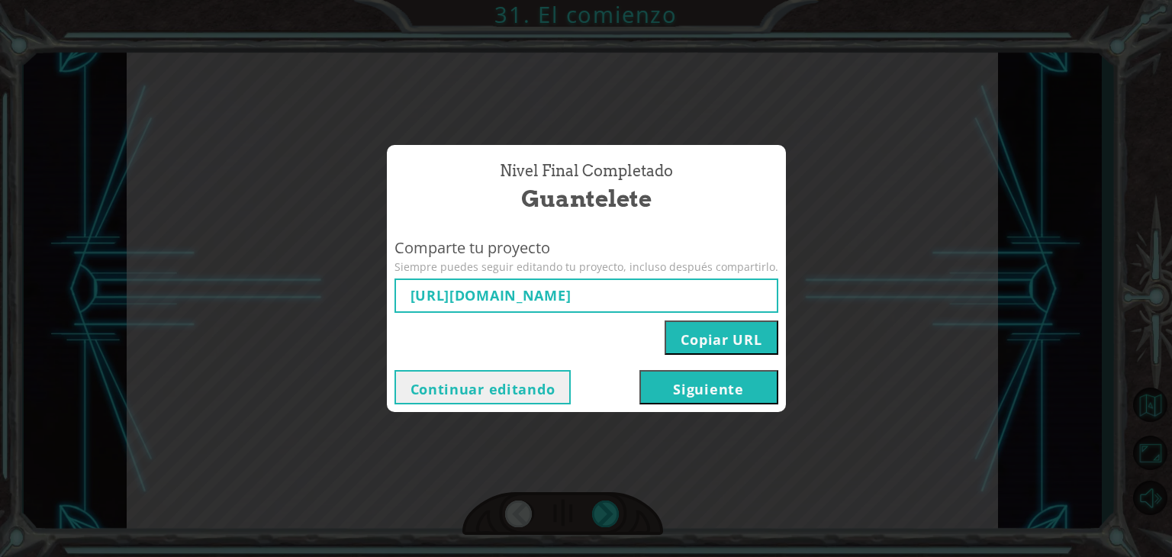
click at [687, 391] on button "Siguiente" at bounding box center [708, 387] width 139 height 34
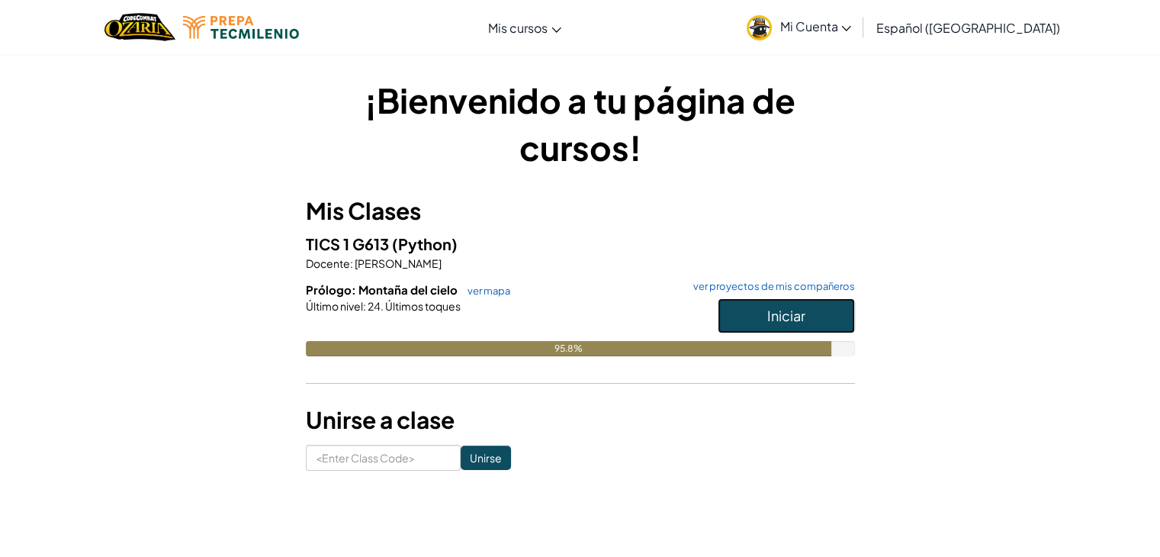
click at [772, 328] on button "Iniciar" at bounding box center [786, 315] width 137 height 35
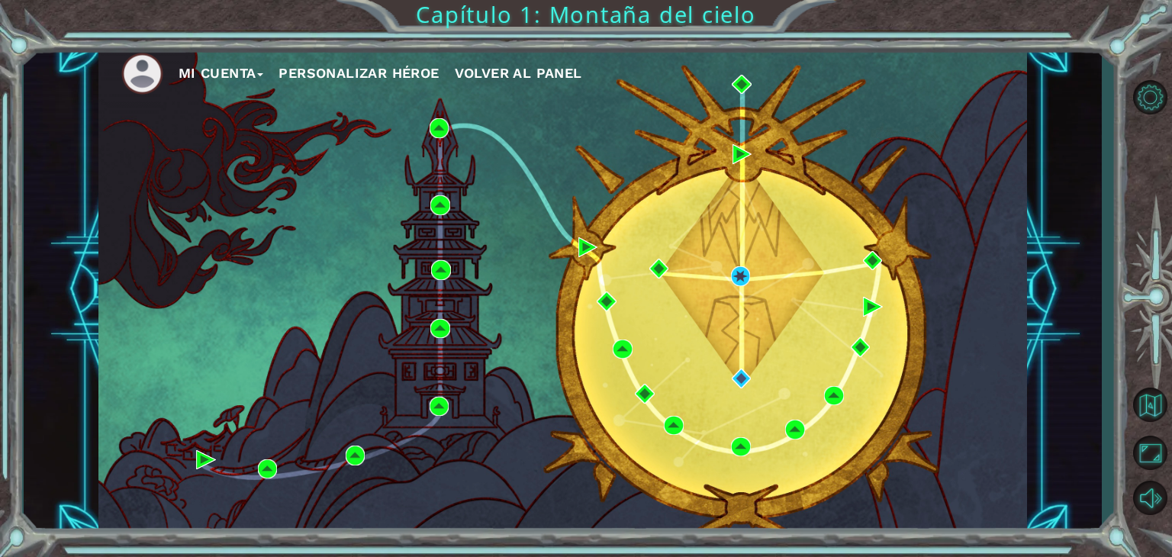
click at [404, 73] on button "Personalizar héroe" at bounding box center [358, 73] width 160 height 23
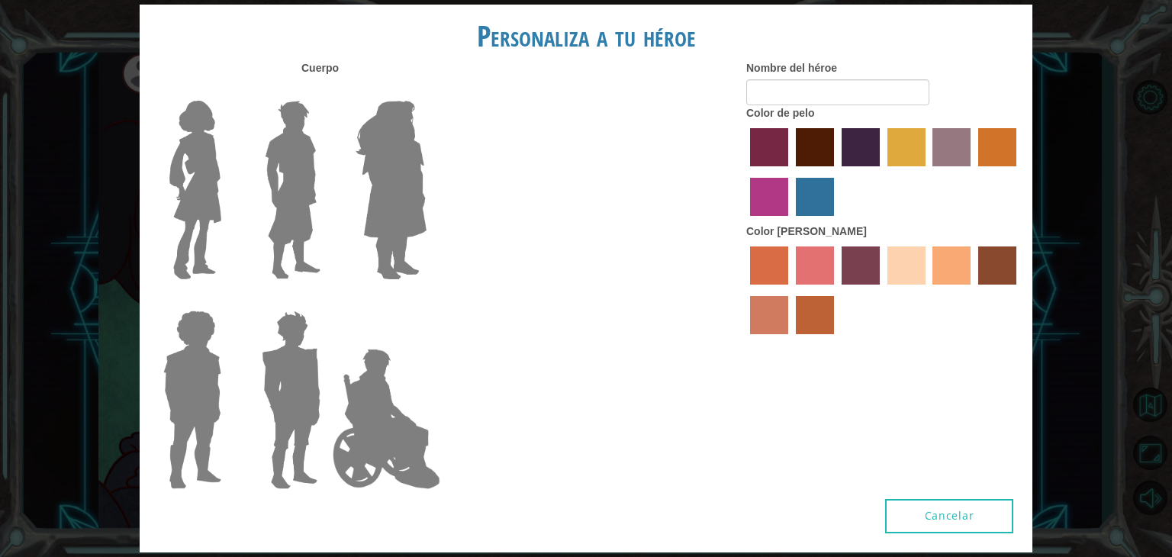
type input "Yare"
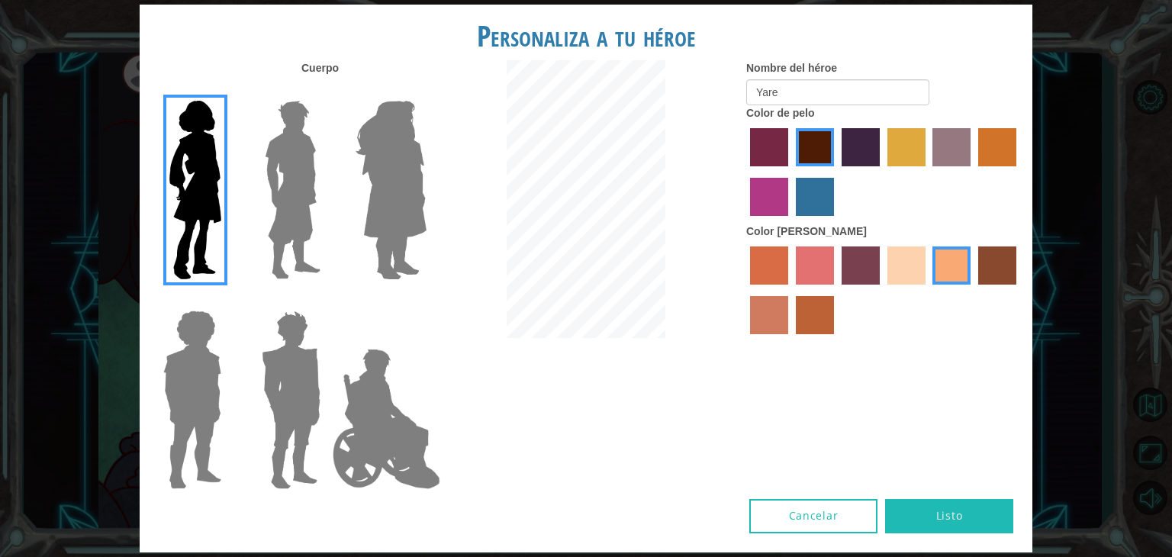
click at [349, 394] on img at bounding box center [386, 418] width 120 height 153
click at [426, 301] on input "Hero Jamie" at bounding box center [426, 301] width 0 height 0
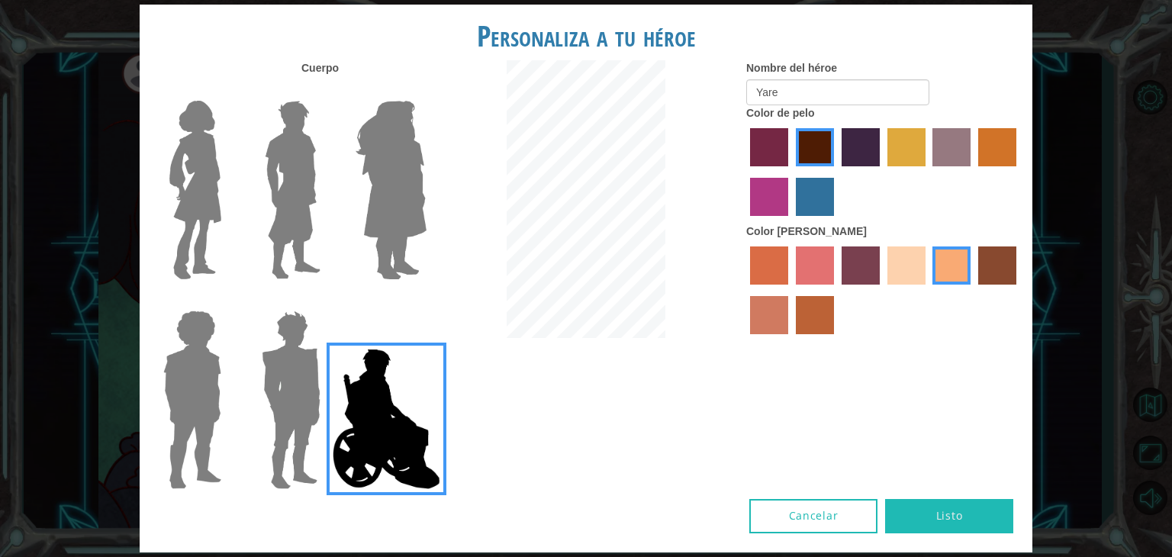
click at [871, 159] on label "hot purple hair color" at bounding box center [860, 147] width 38 height 38
click at [836, 172] on input "hot purple hair color" at bounding box center [836, 172] width 0 height 0
click at [827, 159] on label "maroon hair color" at bounding box center [815, 147] width 38 height 38
click at [790, 172] on input "maroon hair color" at bounding box center [790, 172] width 0 height 0
click at [909, 511] on button "Listo" at bounding box center [949, 516] width 128 height 34
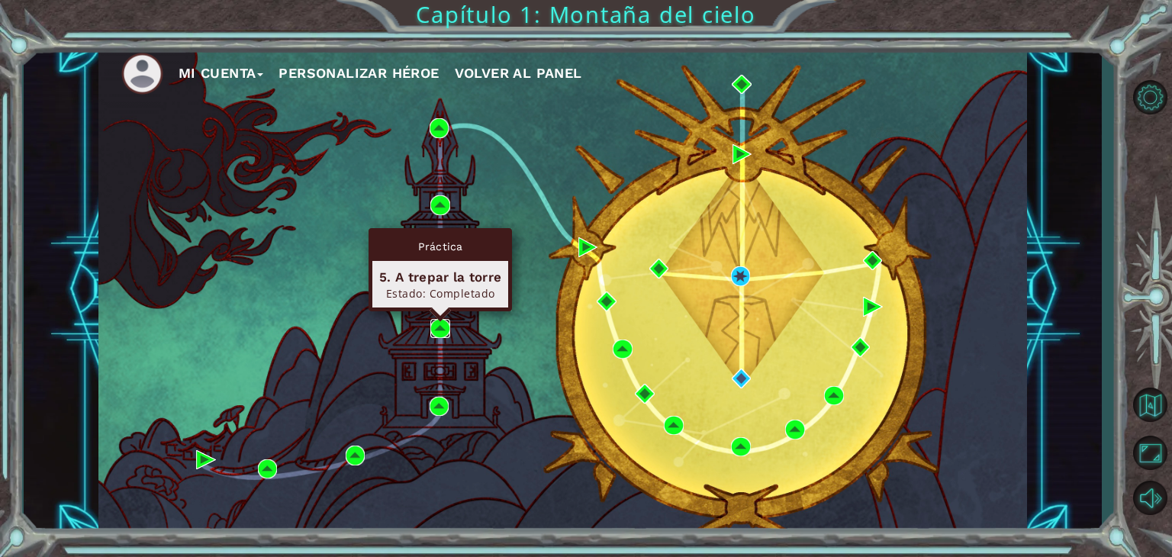
click at [436, 332] on img at bounding box center [440, 329] width 20 height 20
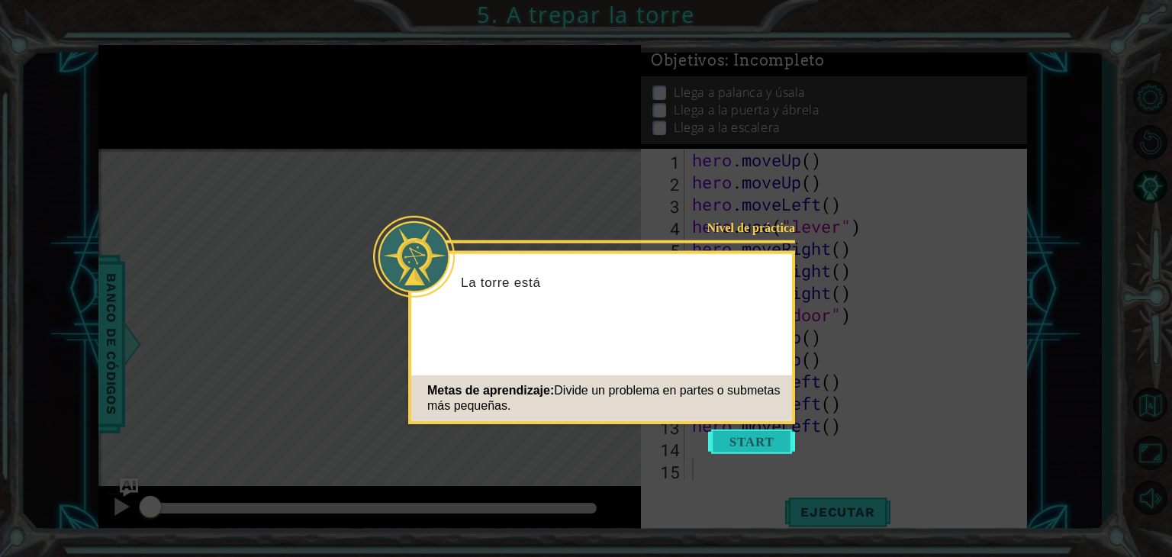
click at [748, 445] on button "Start" at bounding box center [751, 441] width 87 height 24
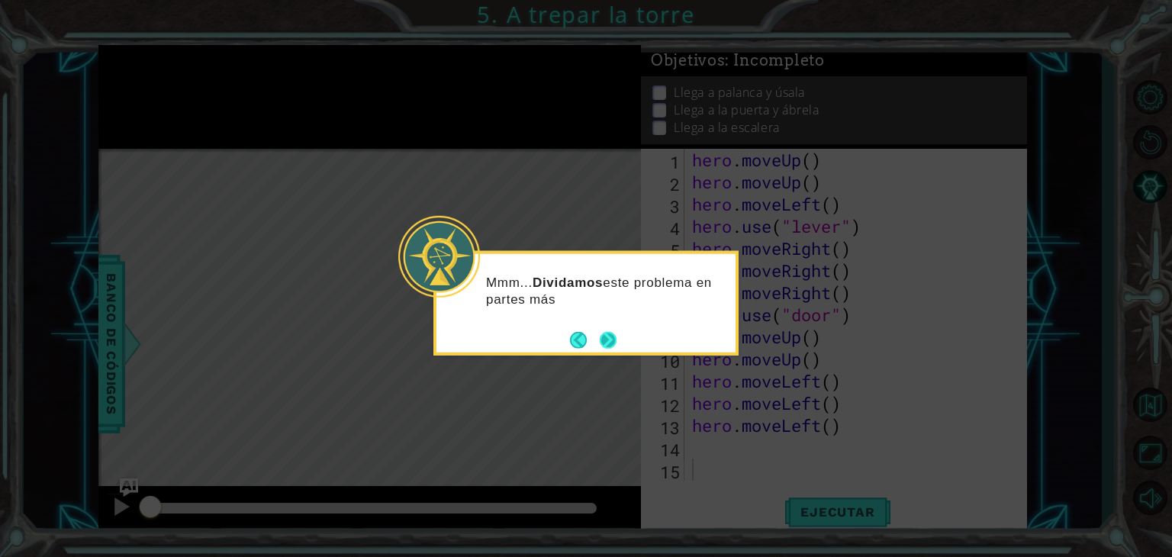
click at [595, 336] on footer at bounding box center [593, 339] width 47 height 23
click at [604, 344] on button "Next" at bounding box center [608, 339] width 17 height 17
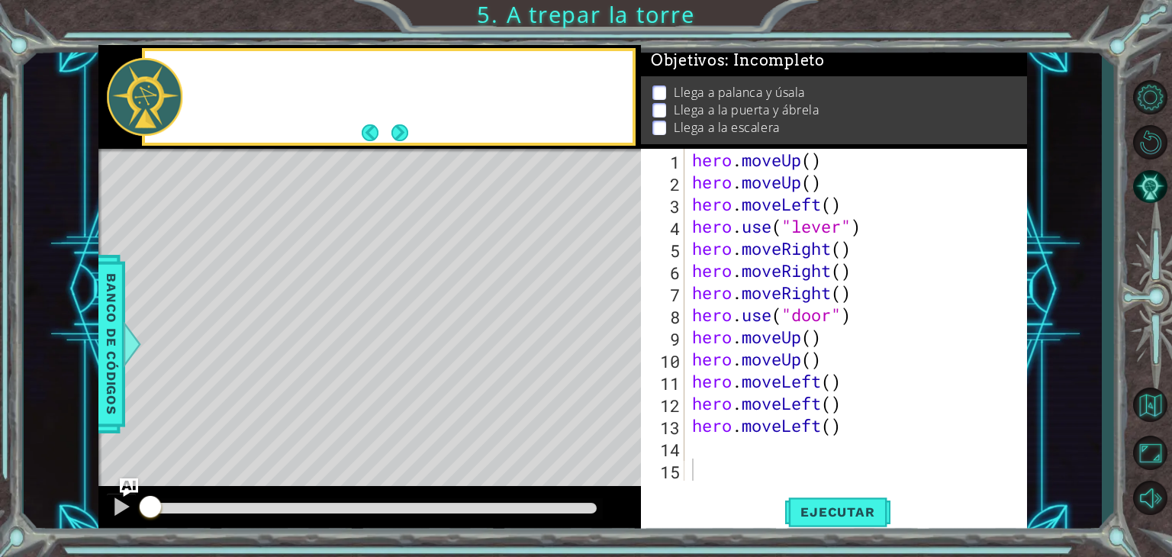
click at [604, 344] on div "Level Map" at bounding box center [450, 373] width 705 height 449
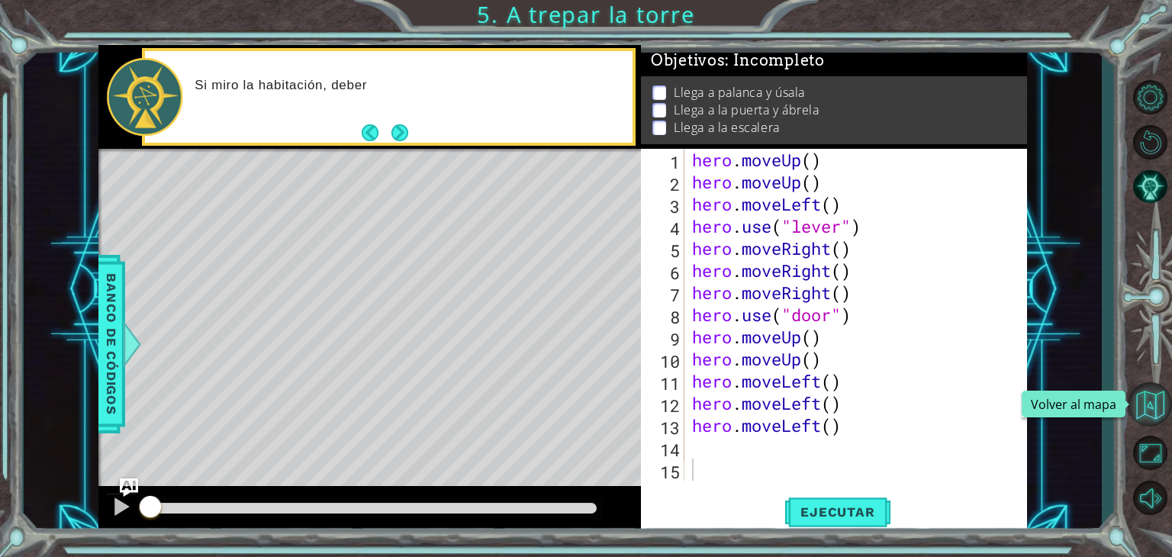
click at [1148, 407] on button "Volver al mapa" at bounding box center [1149, 404] width 44 height 44
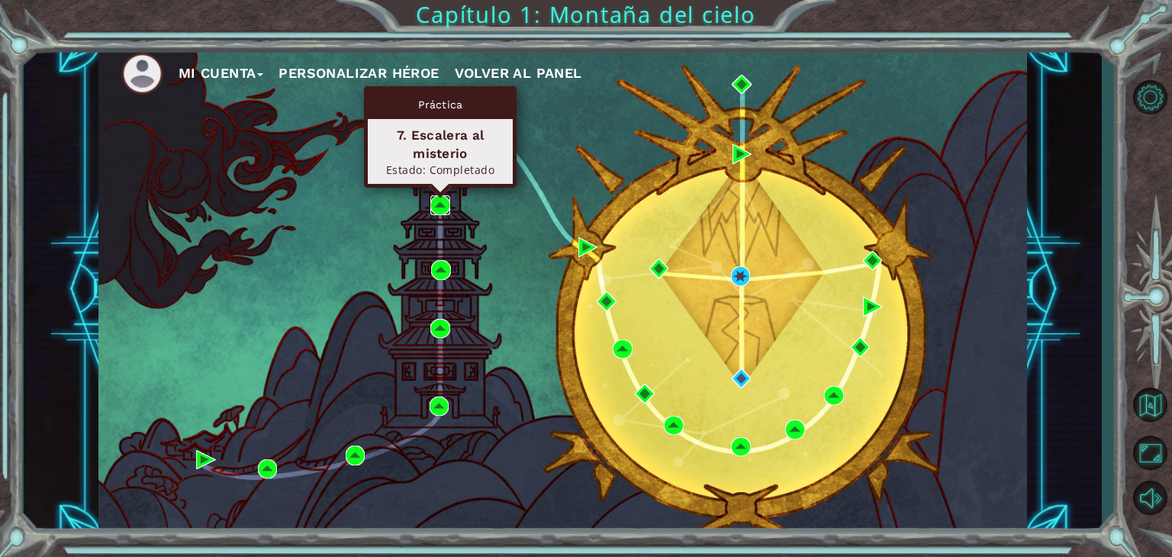
click at [439, 207] on img at bounding box center [440, 205] width 20 height 20
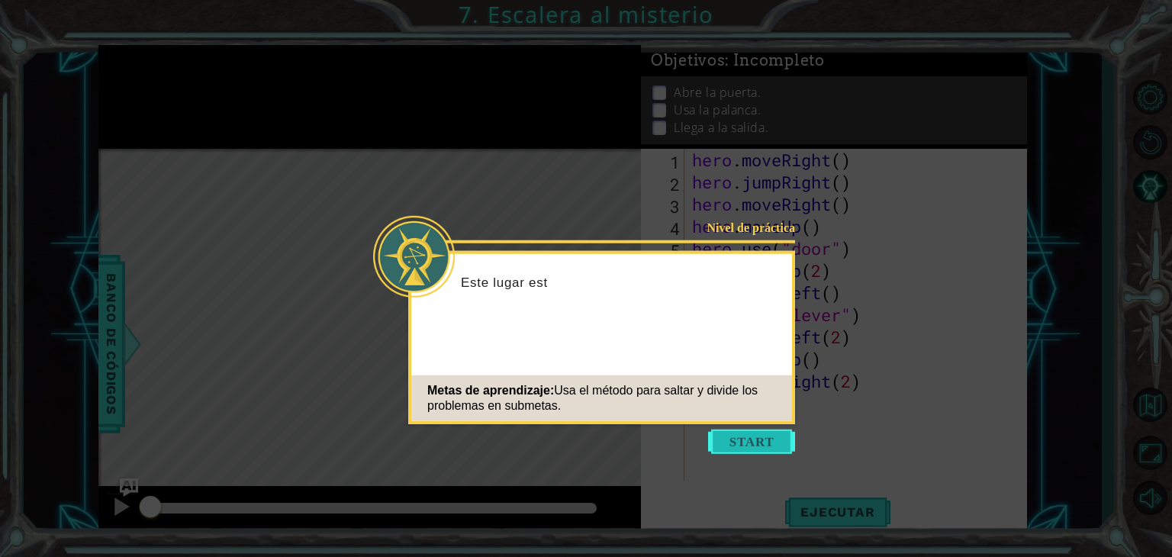
click at [714, 436] on button "Start" at bounding box center [751, 441] width 87 height 24
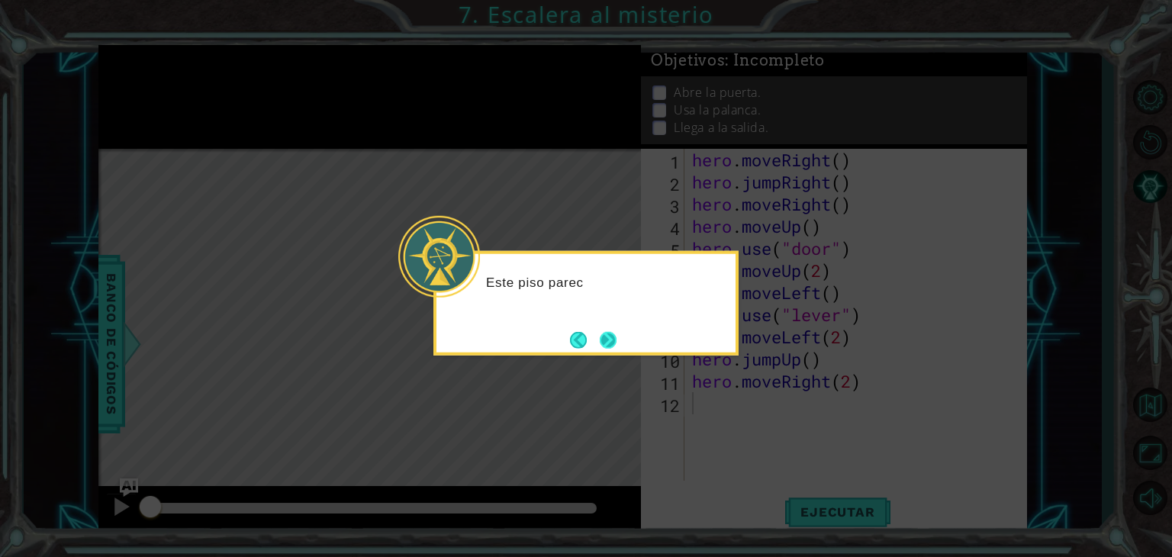
click at [606, 340] on button "Next" at bounding box center [608, 339] width 17 height 17
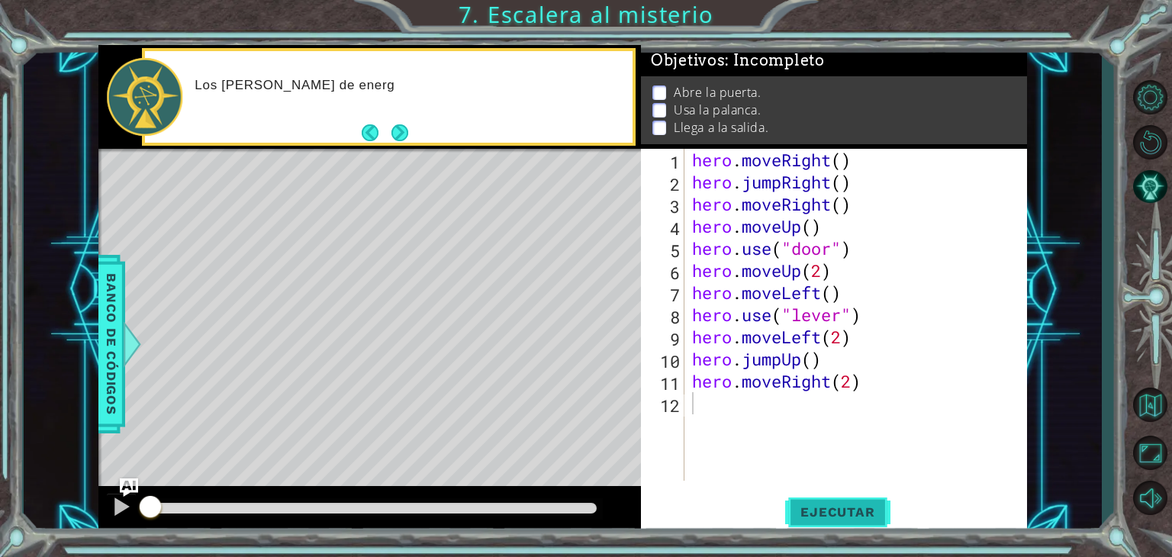
click at [835, 526] on button "Ejecutar" at bounding box center [837, 512] width 105 height 39
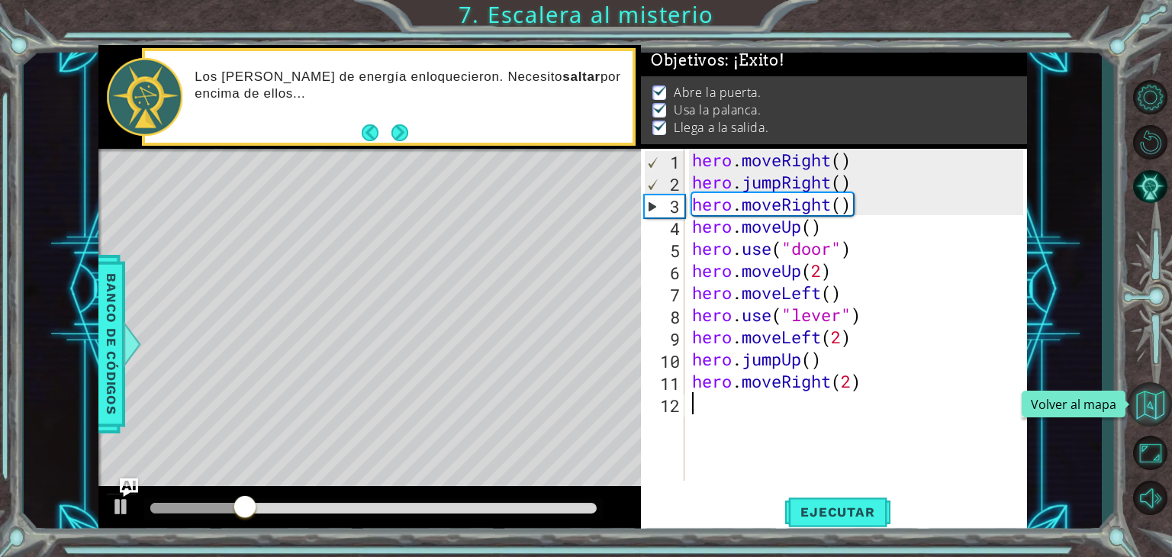
click at [1138, 406] on button "Volver al mapa" at bounding box center [1149, 404] width 44 height 44
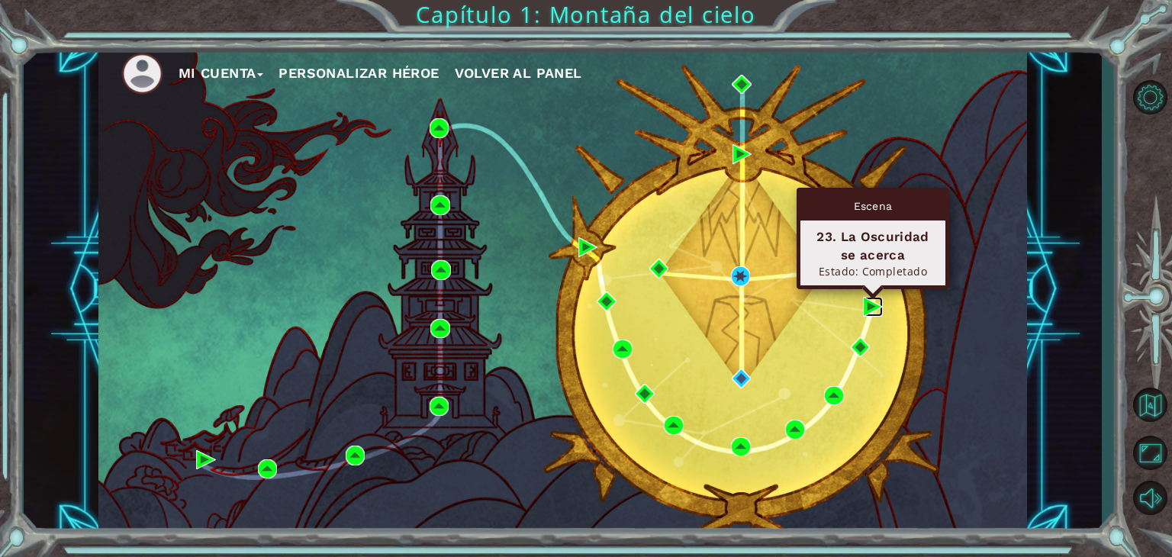
click at [870, 304] on img at bounding box center [873, 307] width 20 height 20
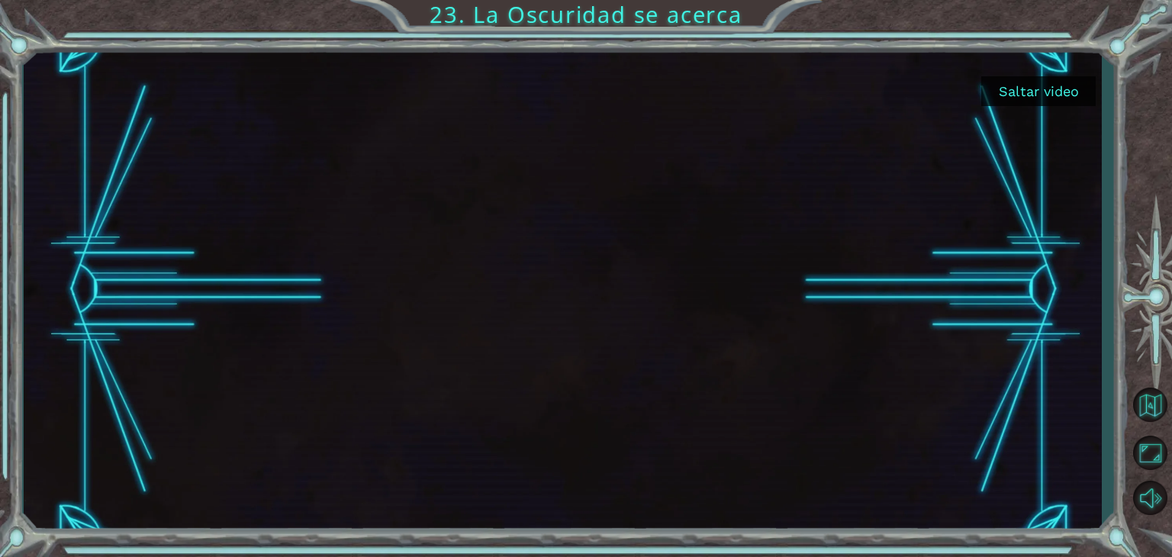
click at [1037, 89] on button "Saltar video" at bounding box center [1038, 91] width 114 height 30
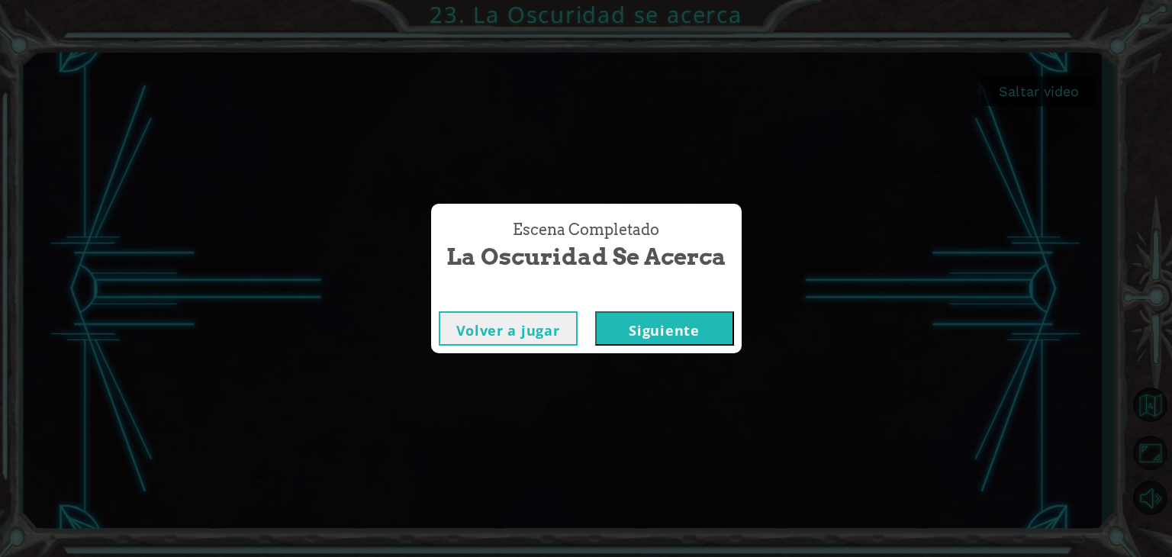
click at [657, 324] on button "Siguiente" at bounding box center [664, 328] width 139 height 34
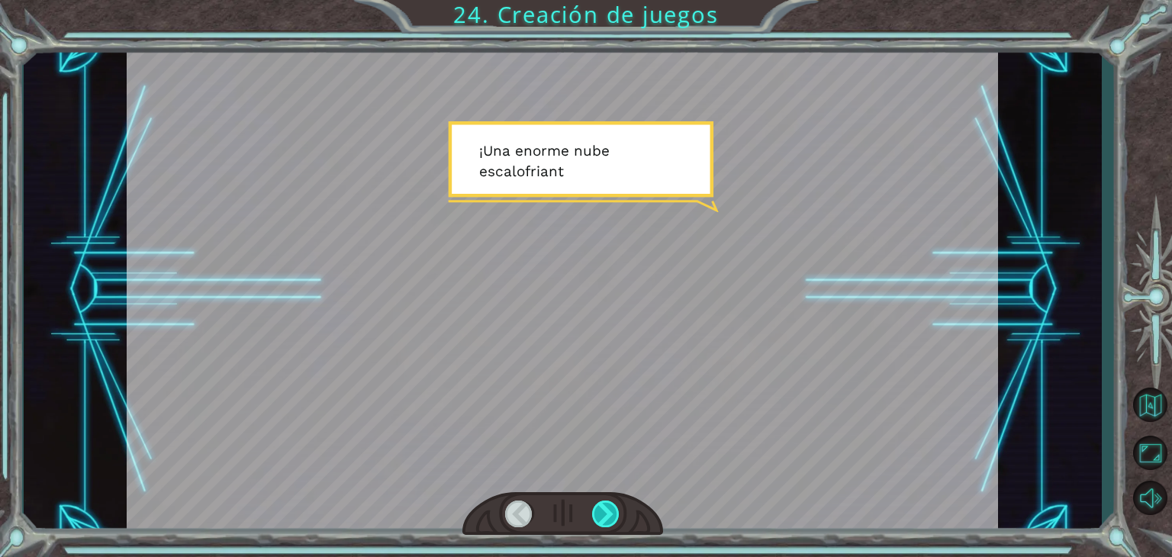
click at [612, 512] on div at bounding box center [605, 513] width 27 height 27
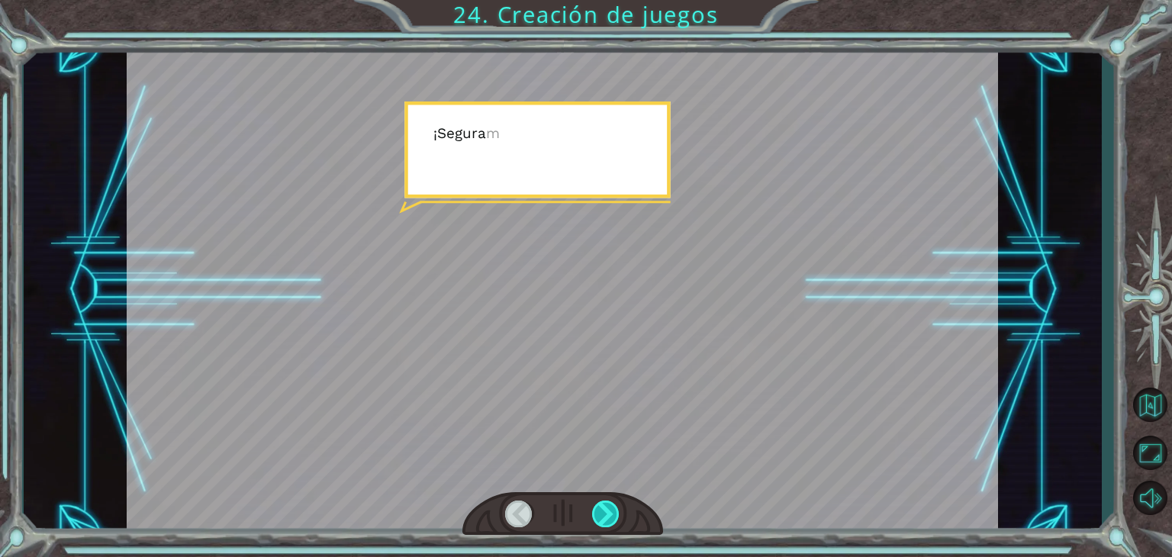
click at [612, 512] on div at bounding box center [605, 513] width 27 height 27
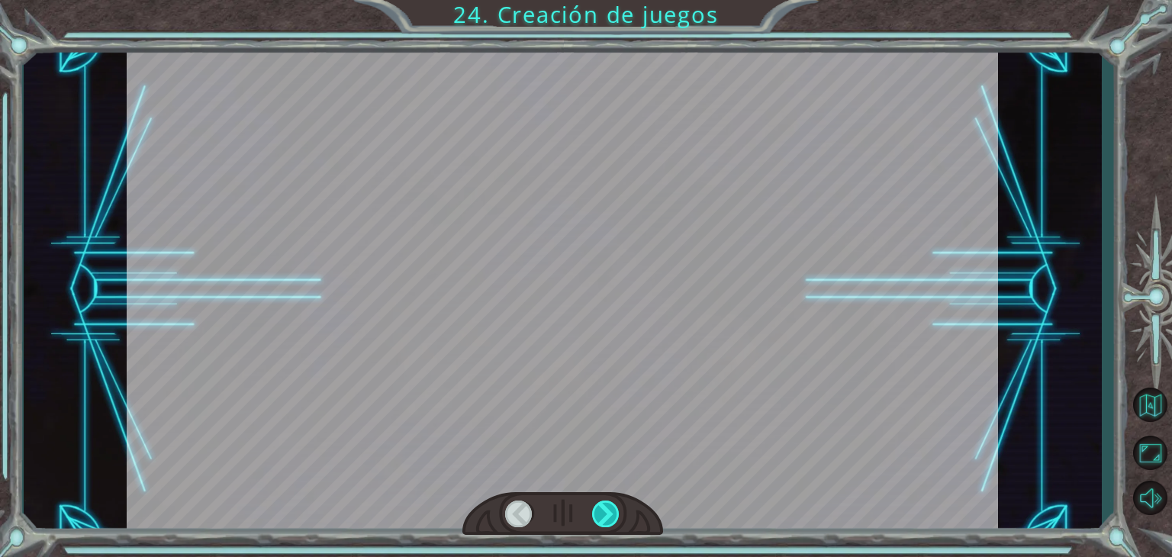
click at [612, 512] on div at bounding box center [605, 513] width 27 height 27
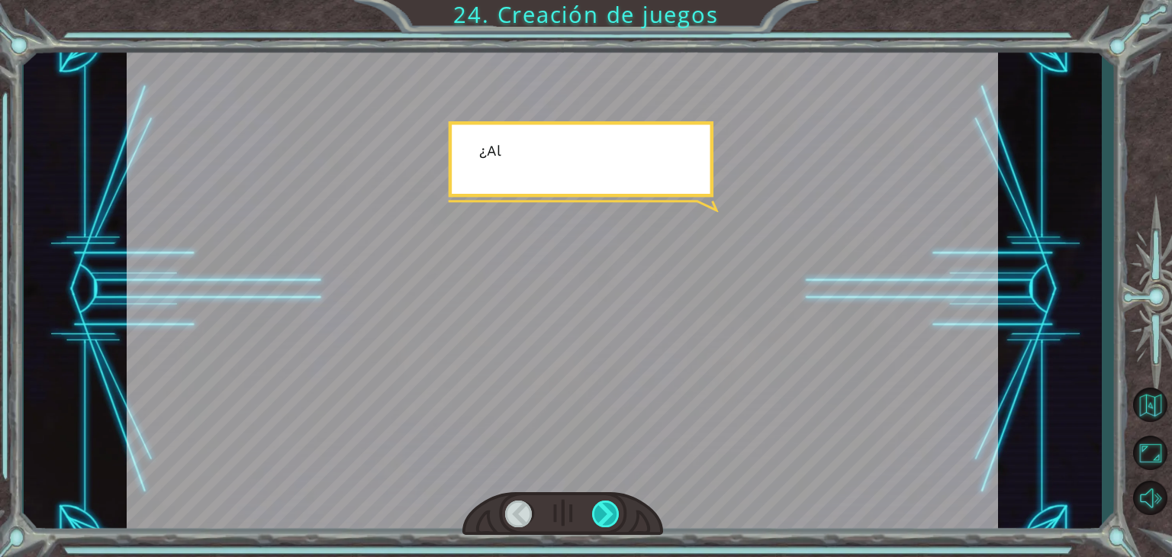
click at [612, 512] on div at bounding box center [605, 513] width 27 height 27
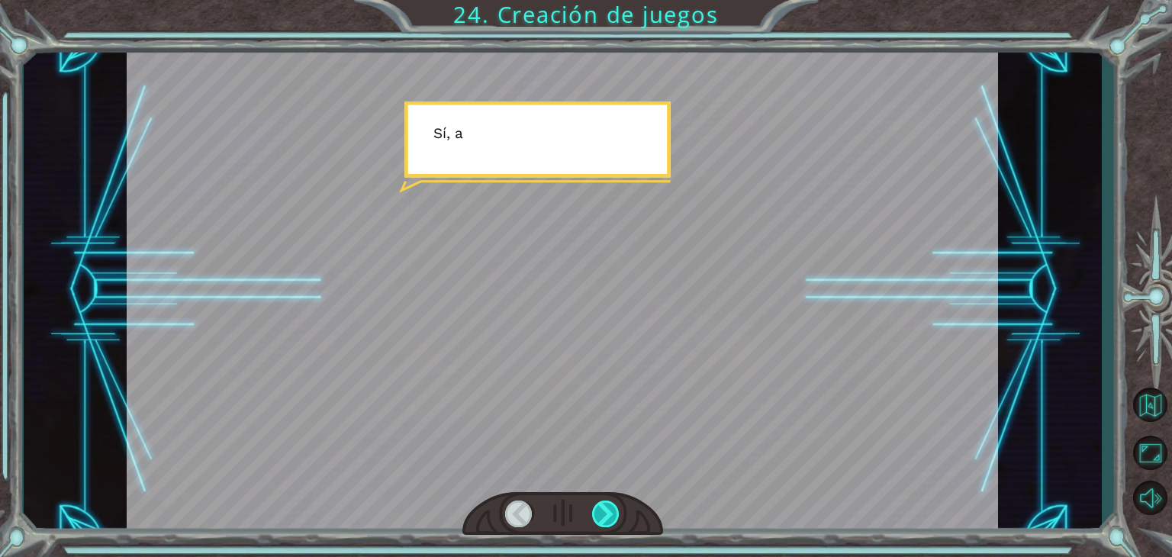
click at [612, 512] on div at bounding box center [605, 513] width 27 height 27
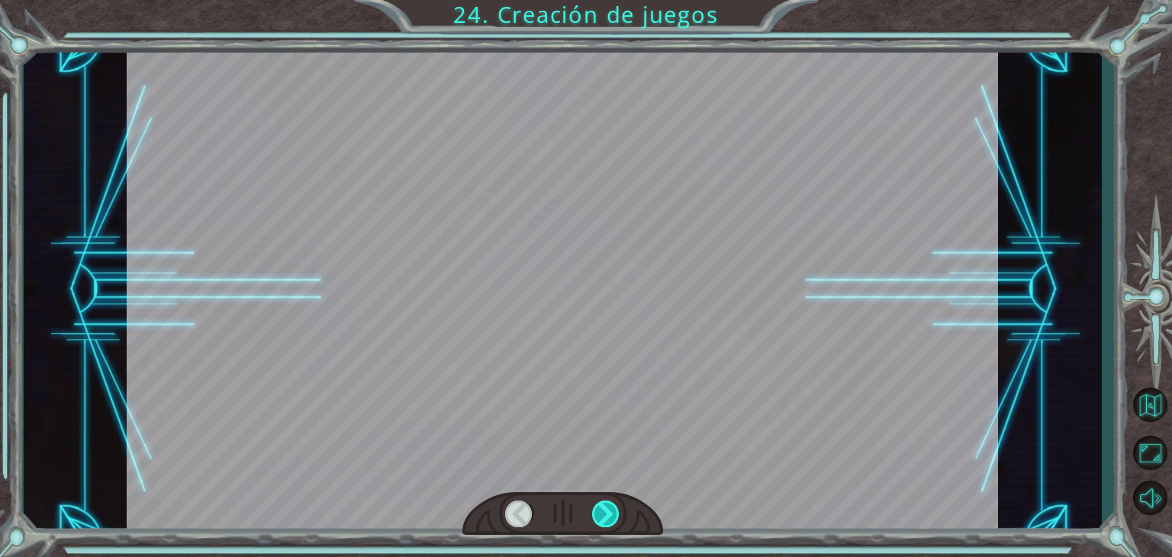
click at [612, 512] on div at bounding box center [605, 513] width 27 height 27
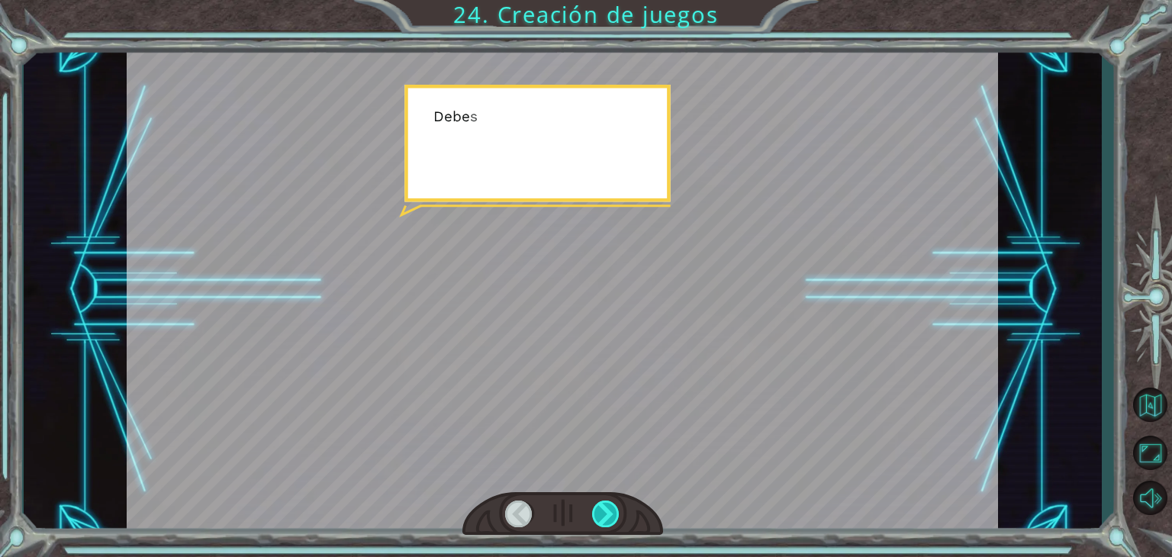
click at [612, 512] on div at bounding box center [605, 513] width 27 height 27
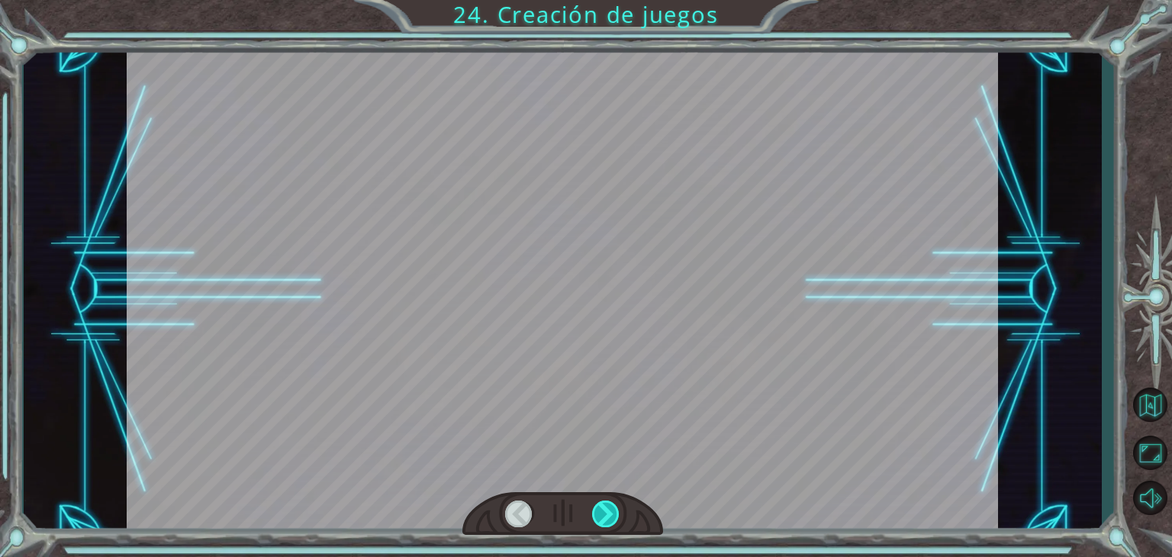
click at [612, 512] on div at bounding box center [605, 513] width 27 height 27
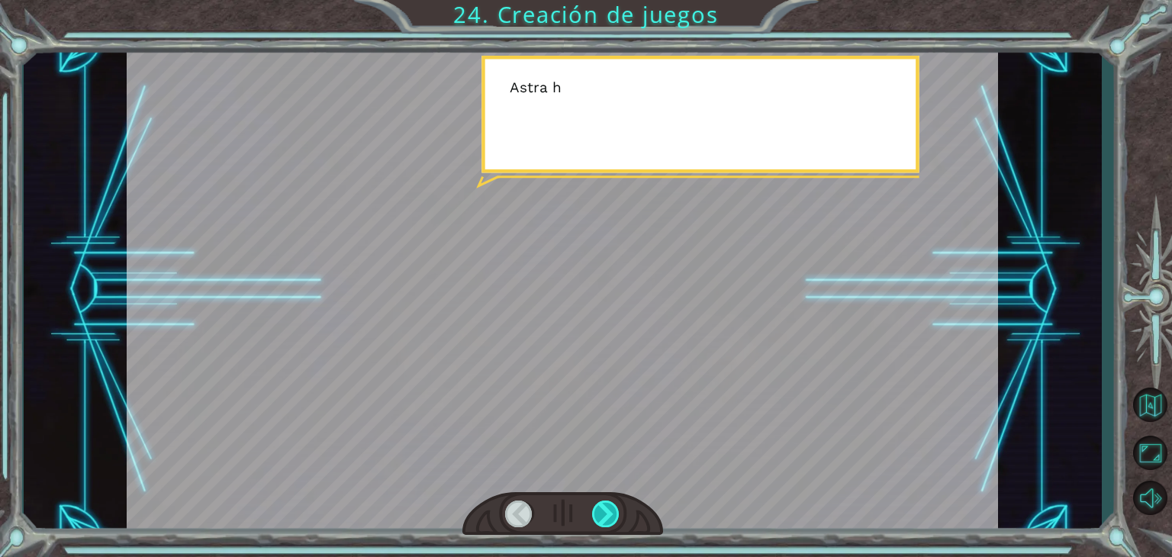
click at [612, 512] on div at bounding box center [605, 513] width 27 height 27
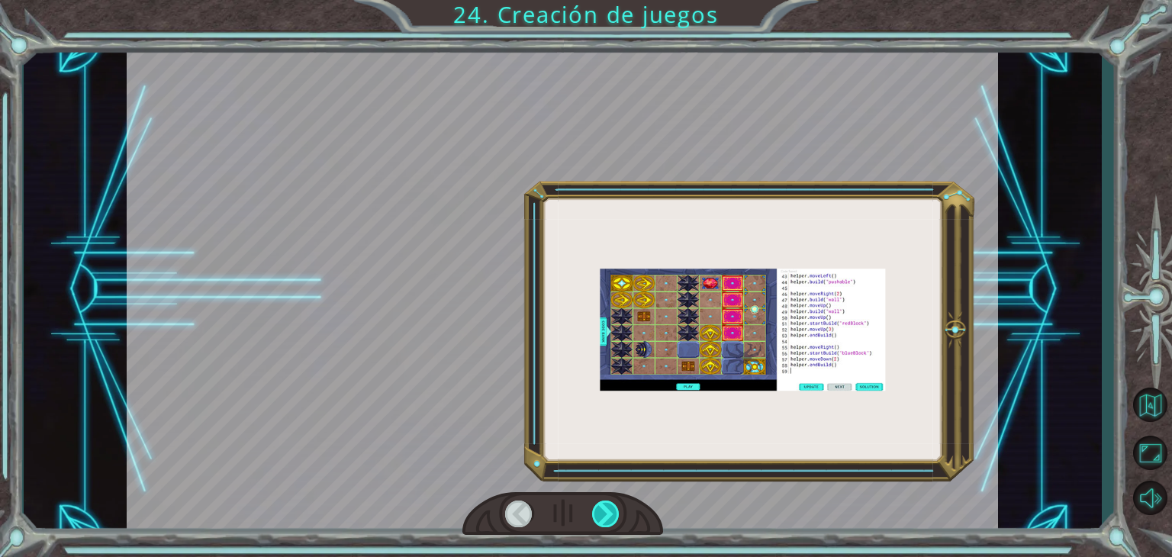
click at [612, 512] on div at bounding box center [605, 513] width 27 height 27
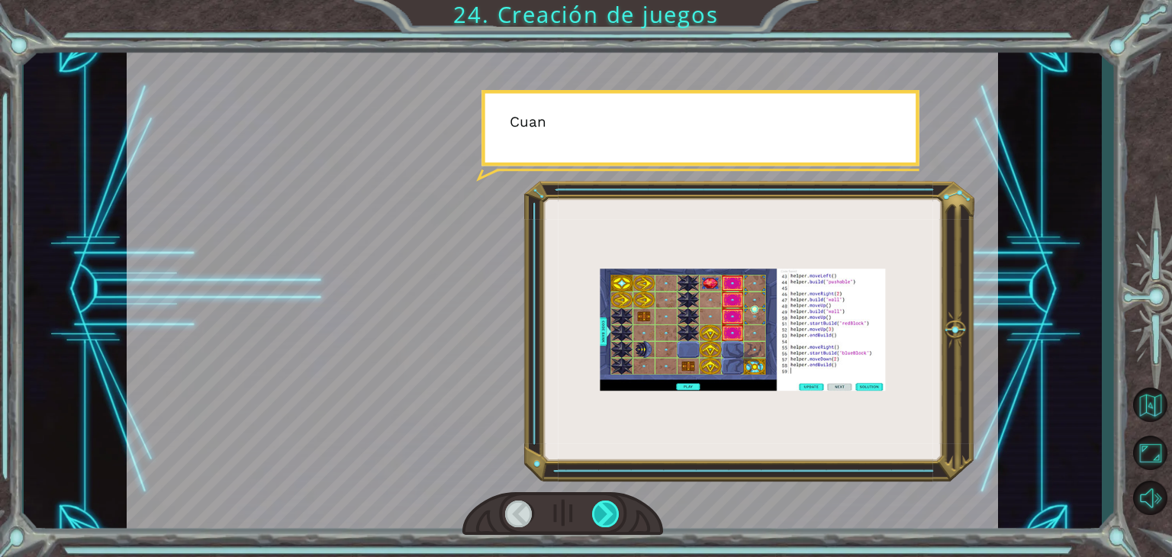
click at [612, 512] on div at bounding box center [605, 513] width 27 height 27
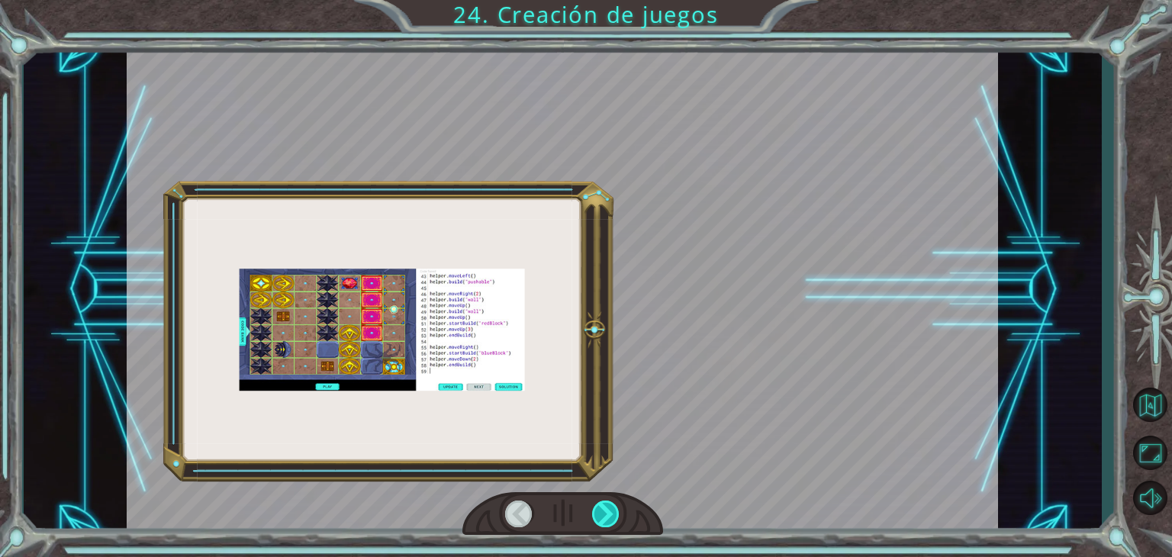
click at [612, 512] on div at bounding box center [605, 513] width 27 height 27
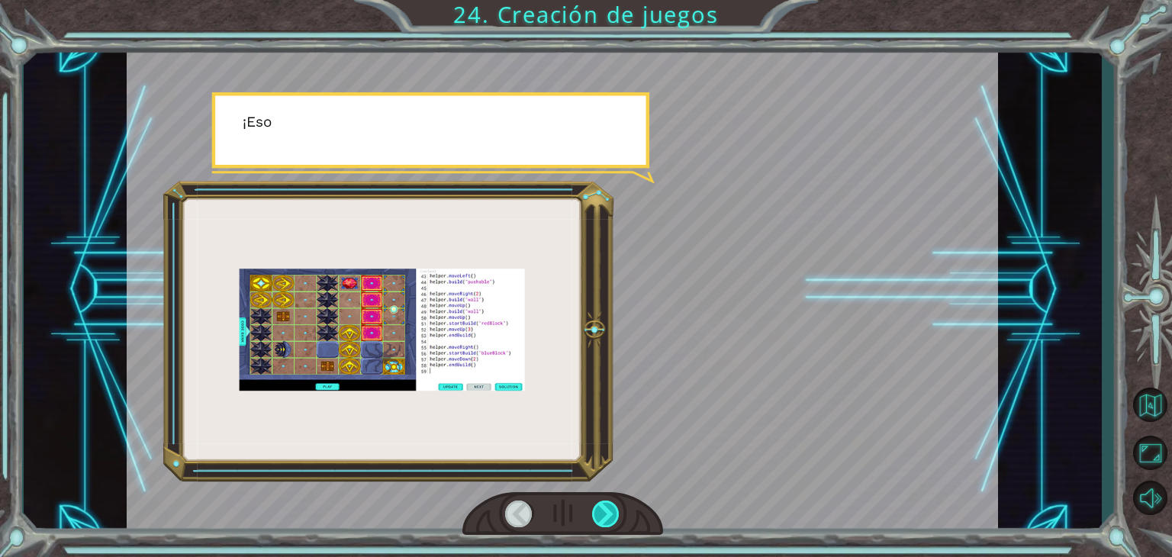
click at [612, 512] on div at bounding box center [605, 513] width 27 height 27
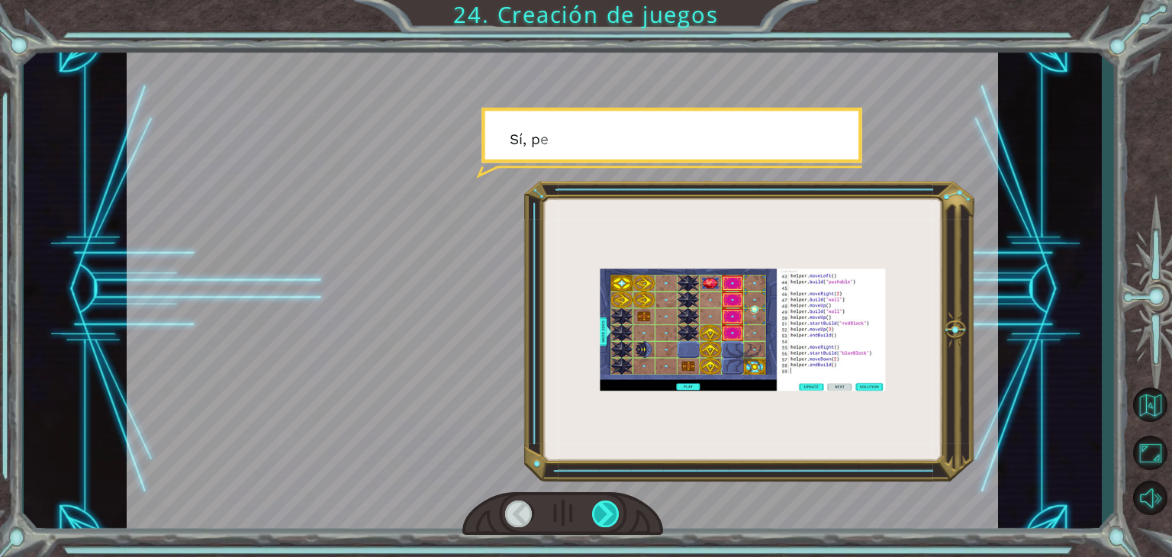
click at [612, 512] on div at bounding box center [605, 513] width 27 height 27
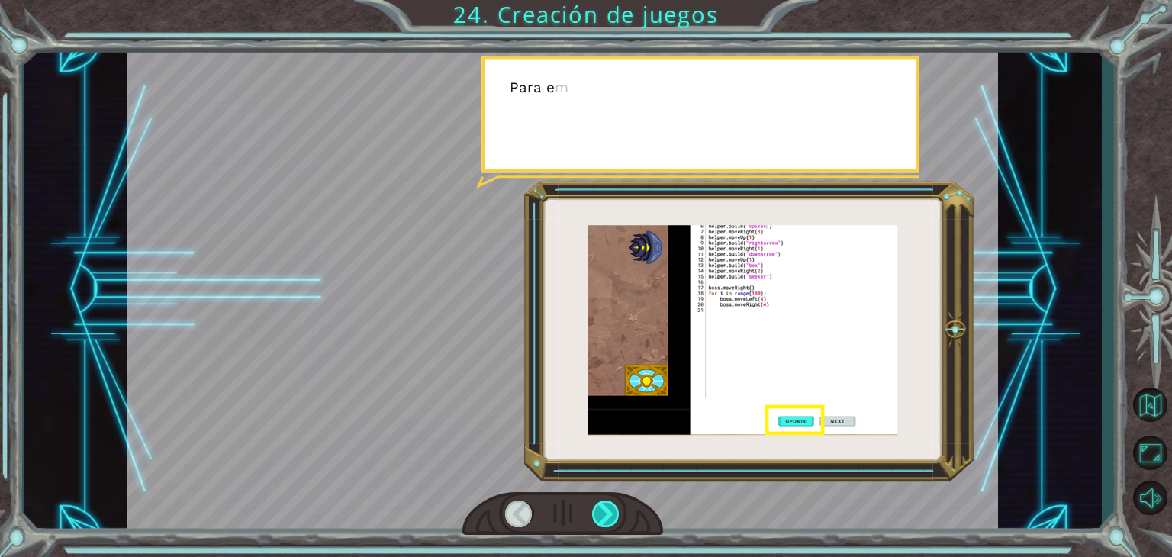
click at [612, 512] on div at bounding box center [605, 513] width 27 height 27
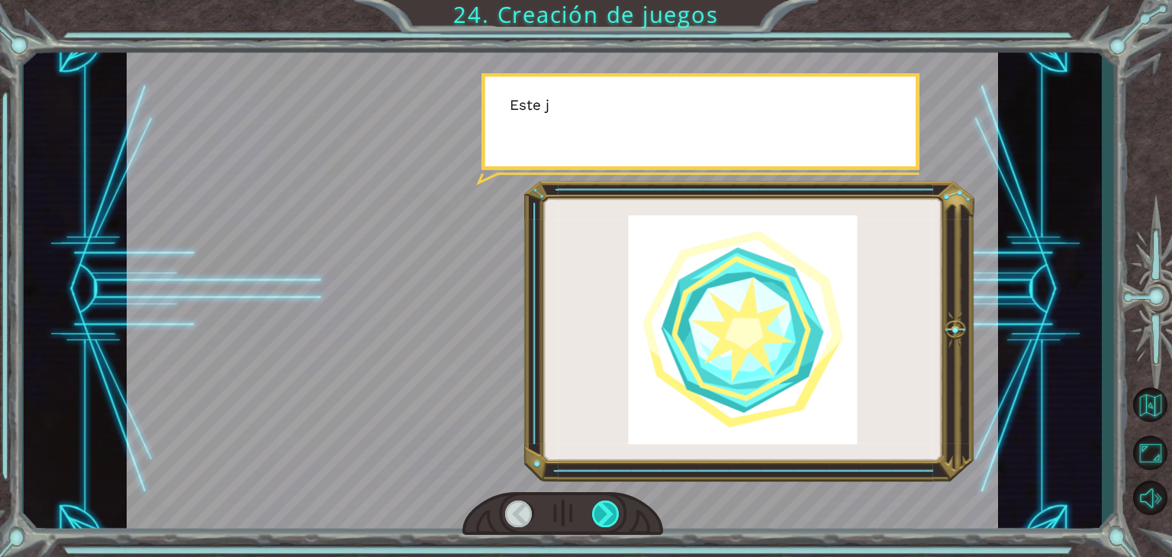
click at [612, 512] on div at bounding box center [605, 513] width 27 height 27
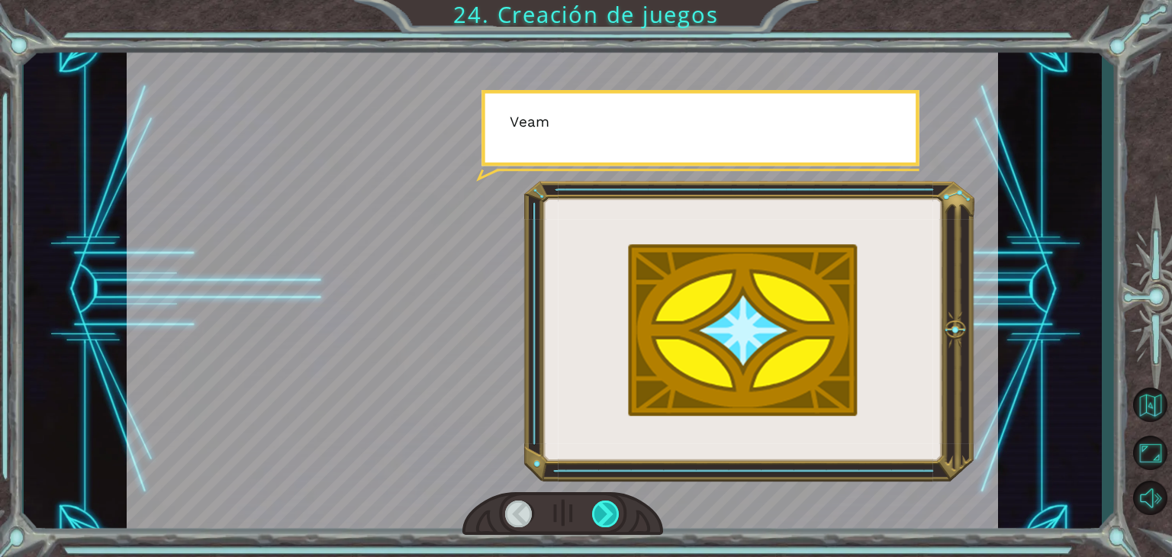
click at [612, 512] on div at bounding box center [605, 513] width 27 height 27
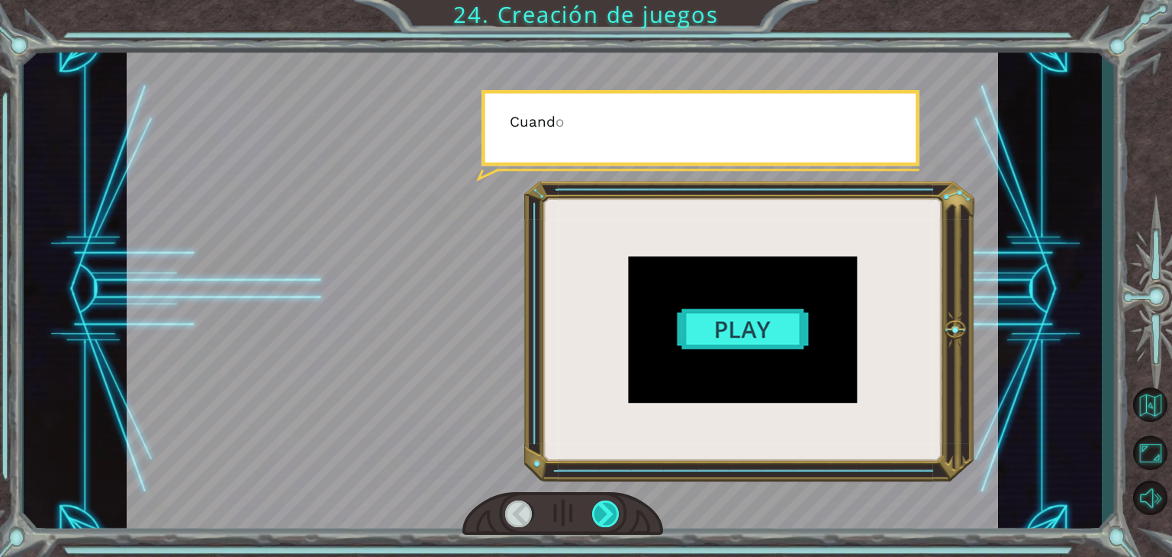
click at [612, 512] on div at bounding box center [605, 513] width 27 height 27
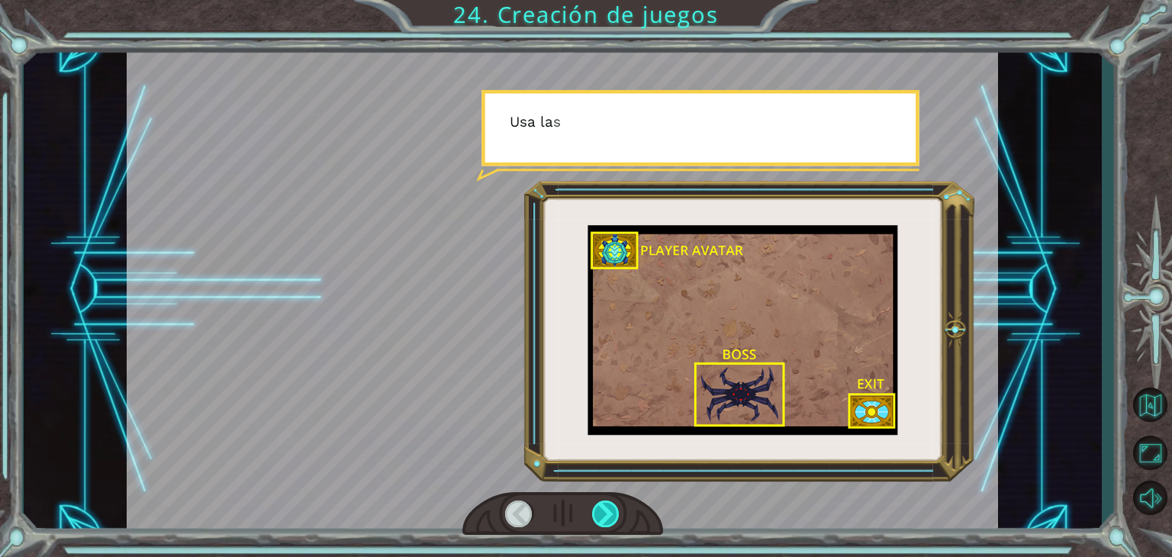
click at [612, 512] on div at bounding box center [605, 513] width 27 height 27
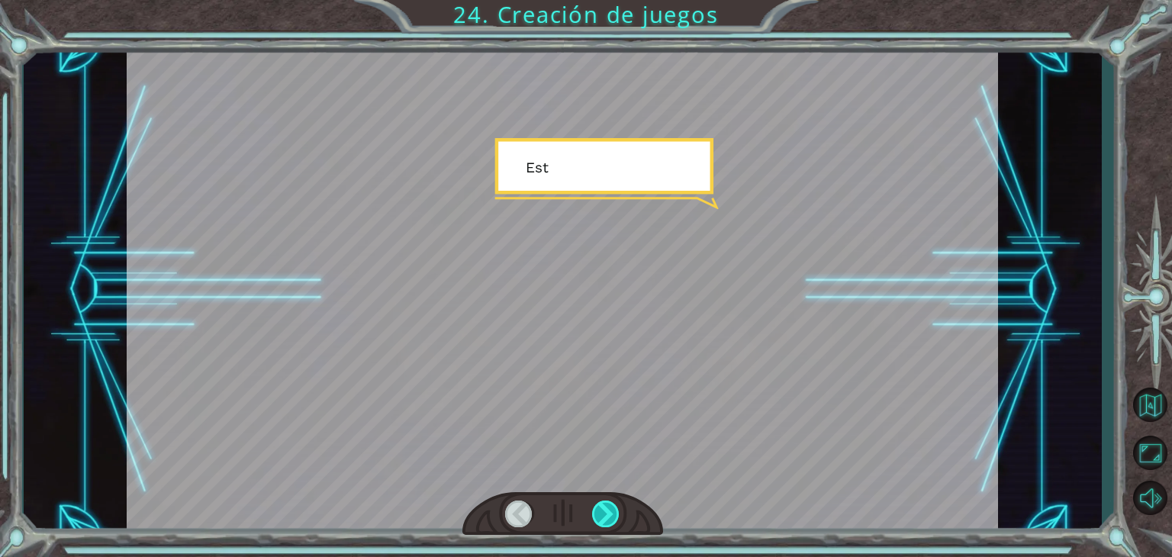
click at [612, 512] on div at bounding box center [605, 513] width 27 height 27
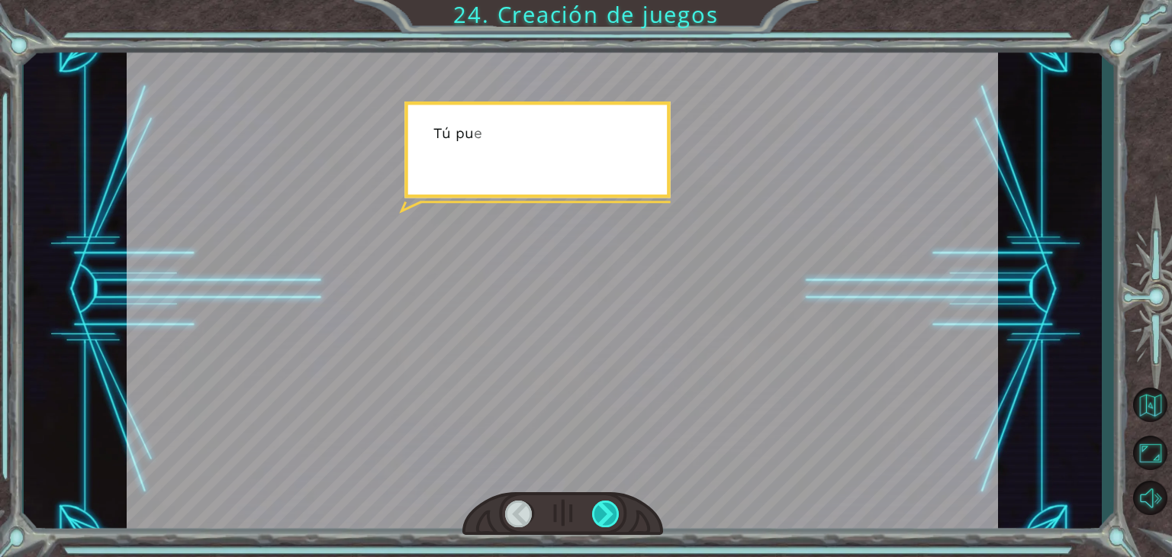
click at [612, 512] on div at bounding box center [605, 513] width 27 height 27
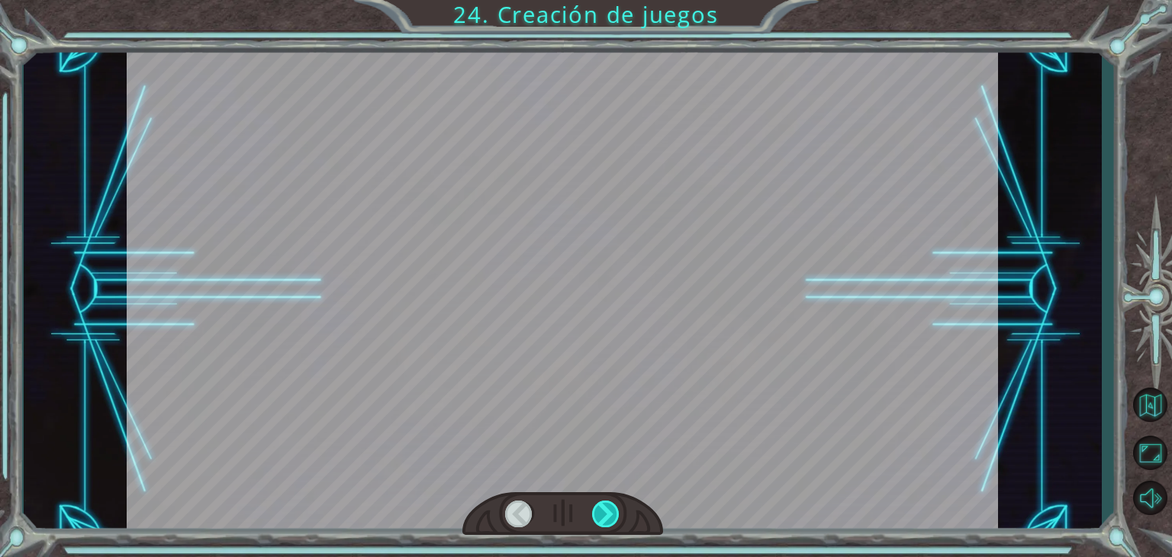
click at [612, 512] on div at bounding box center [605, 513] width 27 height 27
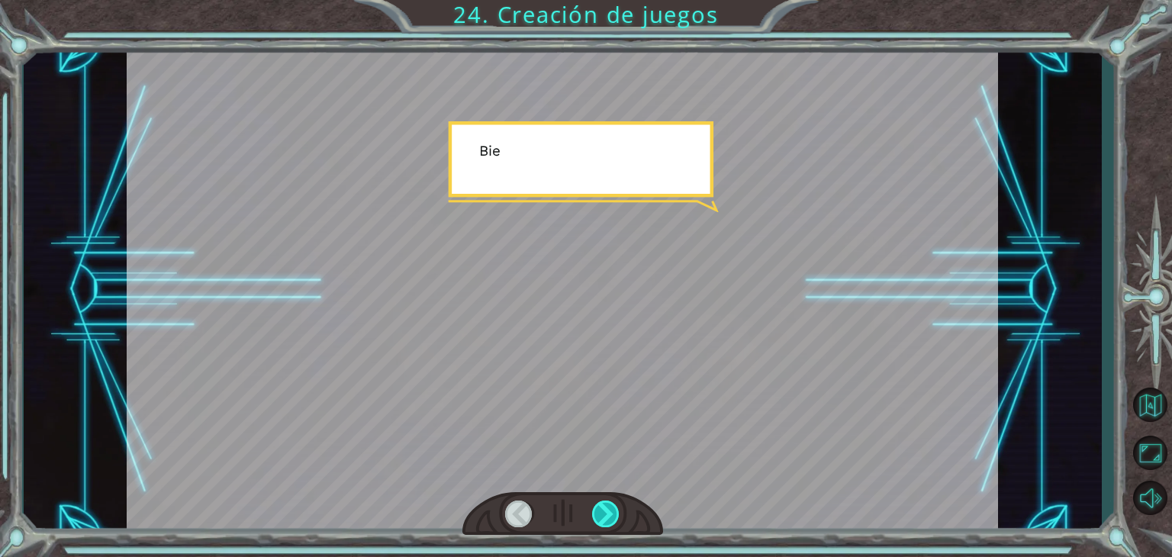
click at [612, 512] on div at bounding box center [605, 513] width 27 height 27
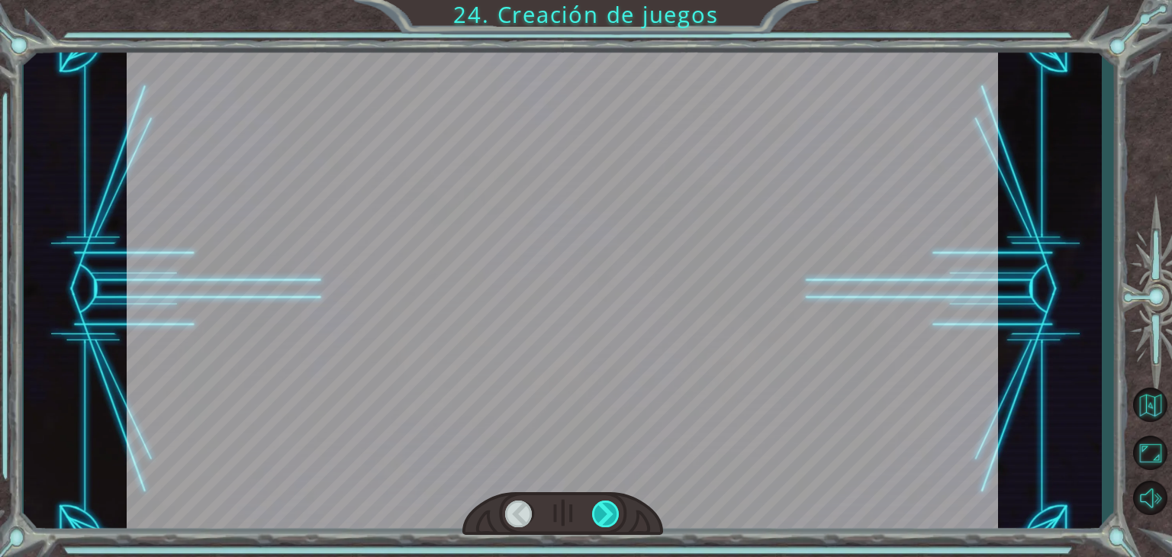
click at [612, 512] on div at bounding box center [605, 513] width 27 height 27
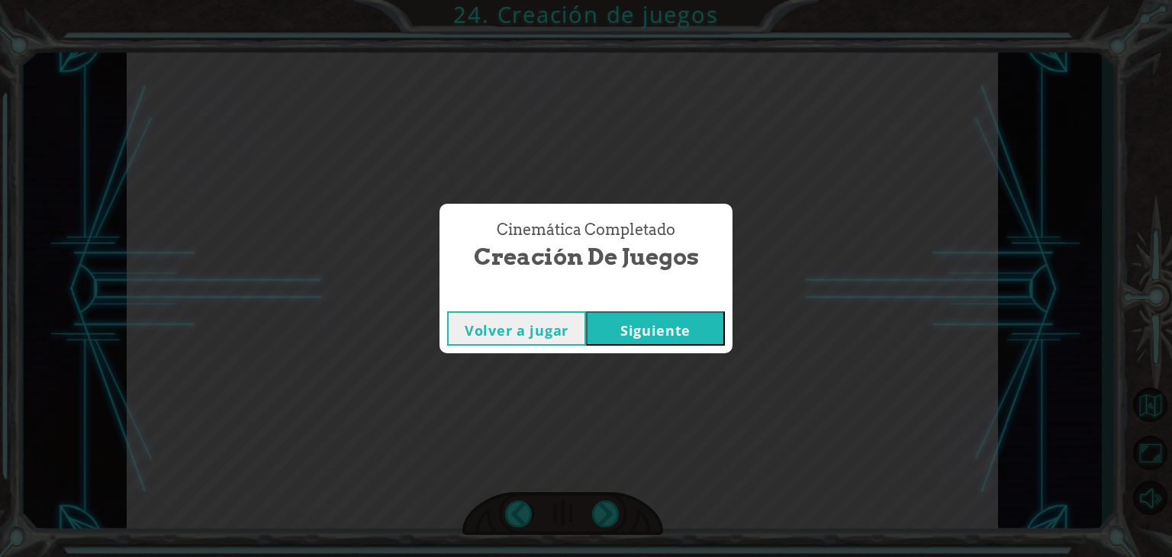
click at [662, 338] on button "Siguiente" at bounding box center [655, 328] width 139 height 34
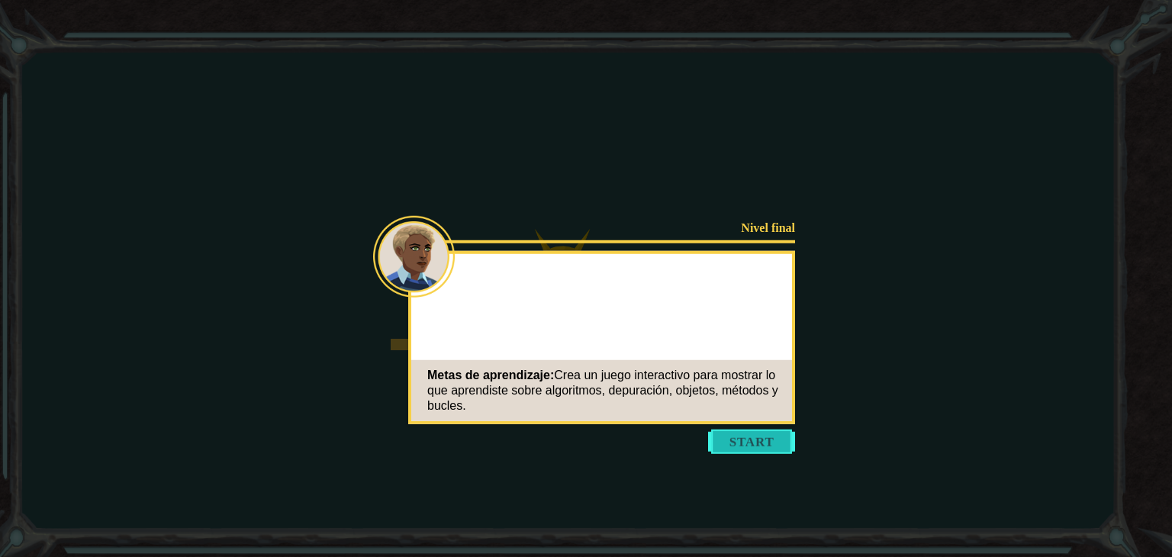
click at [708, 439] on button "Start" at bounding box center [751, 441] width 87 height 24
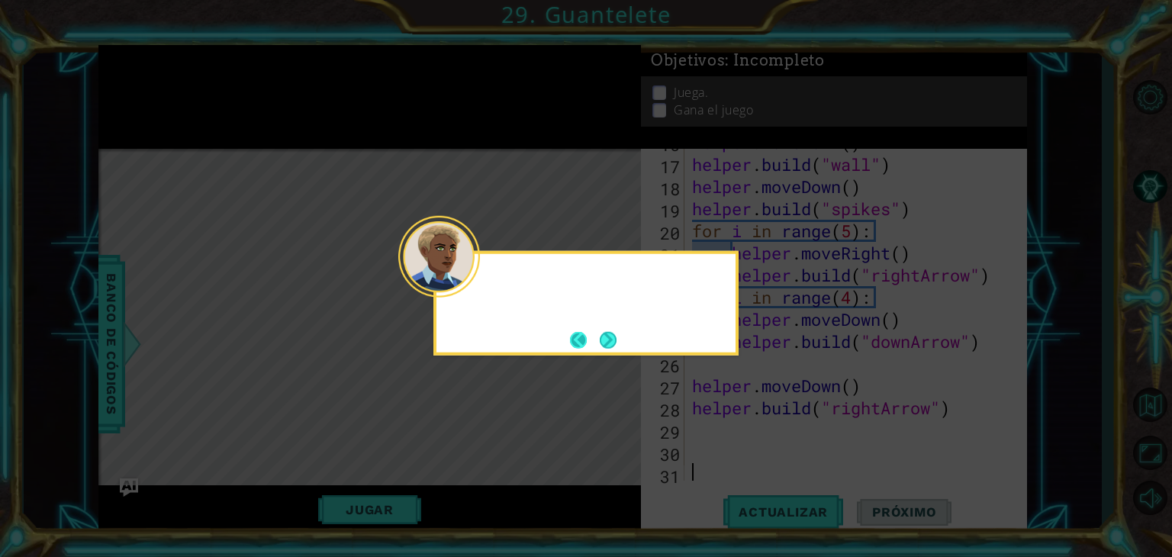
scroll to position [464, 0]
click at [606, 346] on button "Next" at bounding box center [608, 339] width 17 height 17
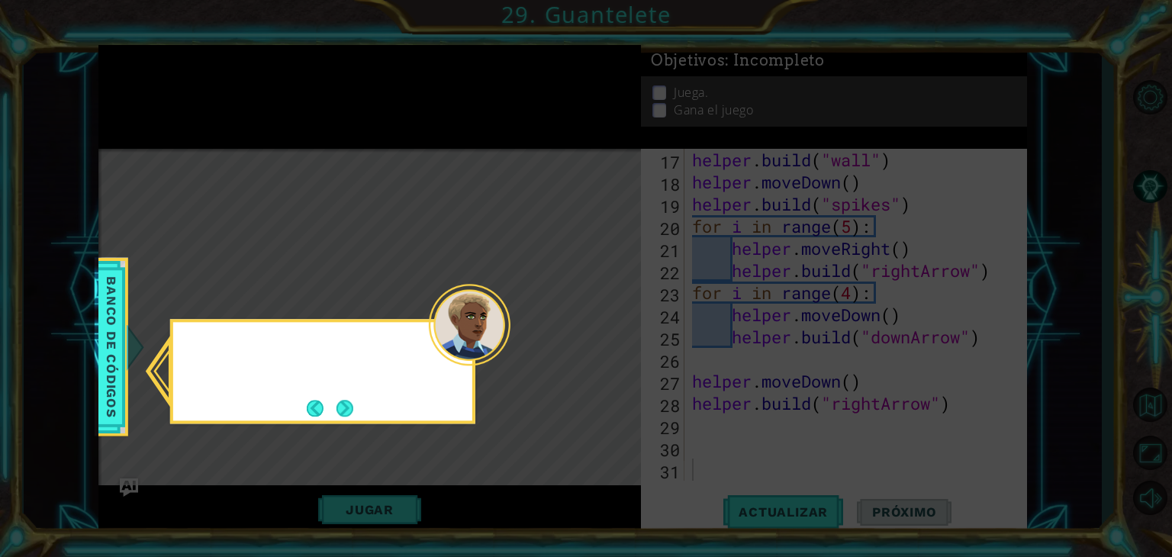
click at [606, 346] on icon at bounding box center [586, 278] width 1172 height 557
click at [340, 416] on button "Next" at bounding box center [344, 408] width 17 height 17
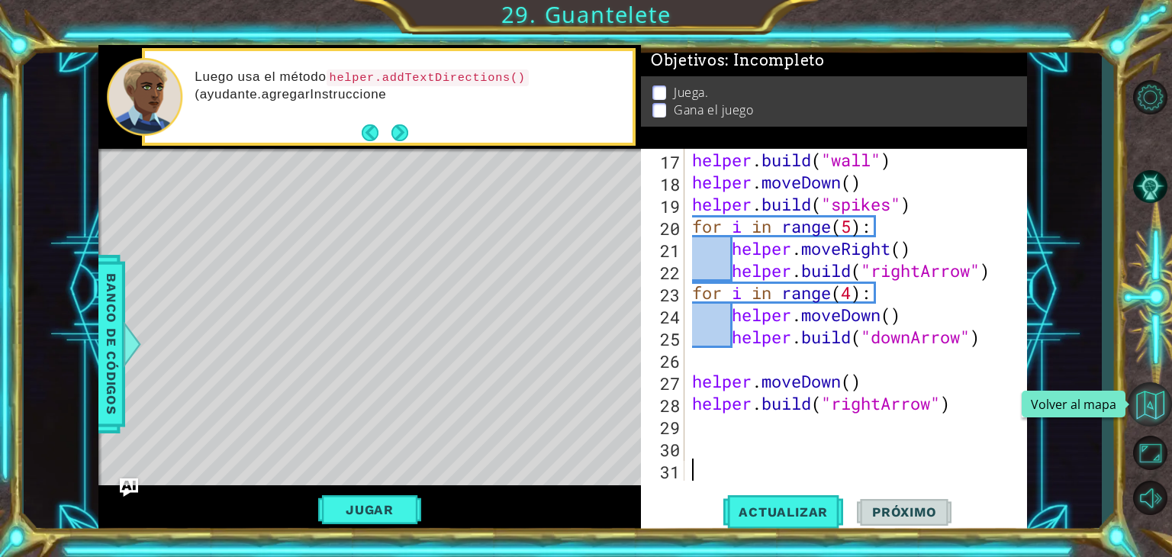
click at [1150, 391] on button "Volver al mapa" at bounding box center [1149, 404] width 44 height 44
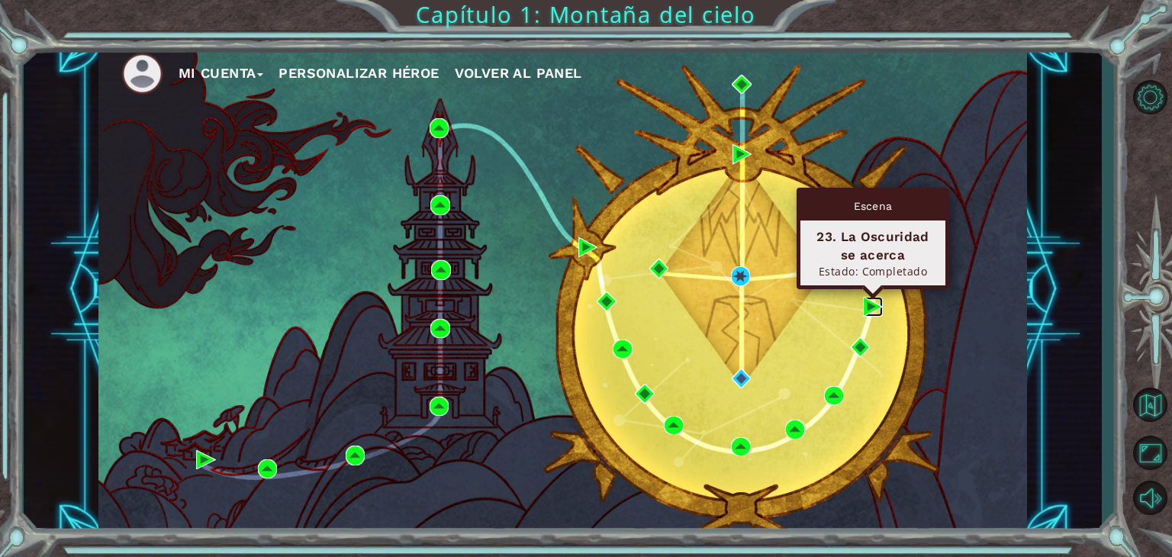
click at [863, 310] on img at bounding box center [873, 307] width 20 height 20
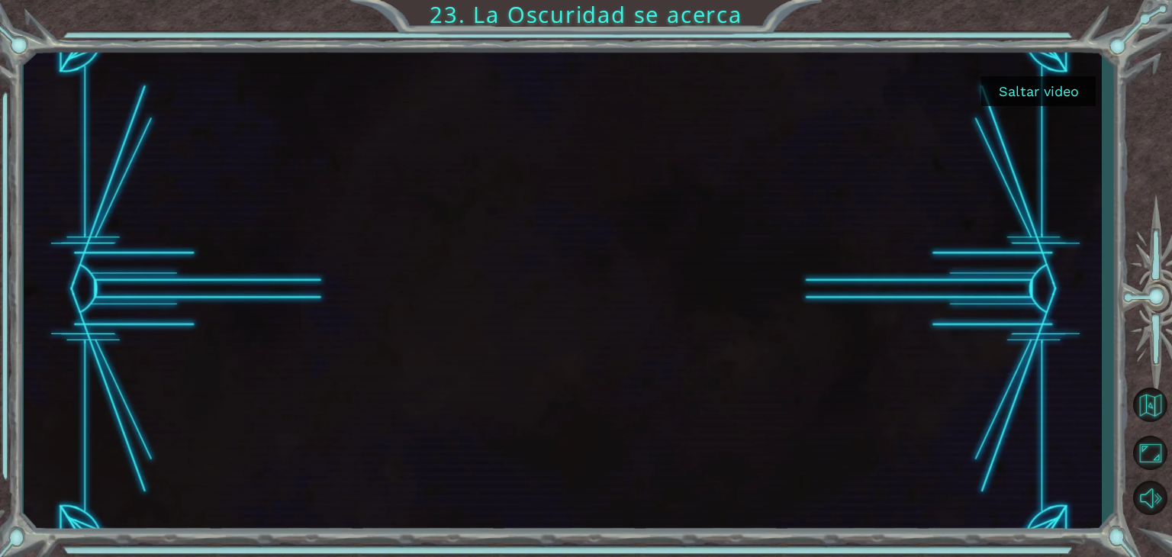
click at [1060, 102] on button "Saltar video" at bounding box center [1038, 91] width 114 height 30
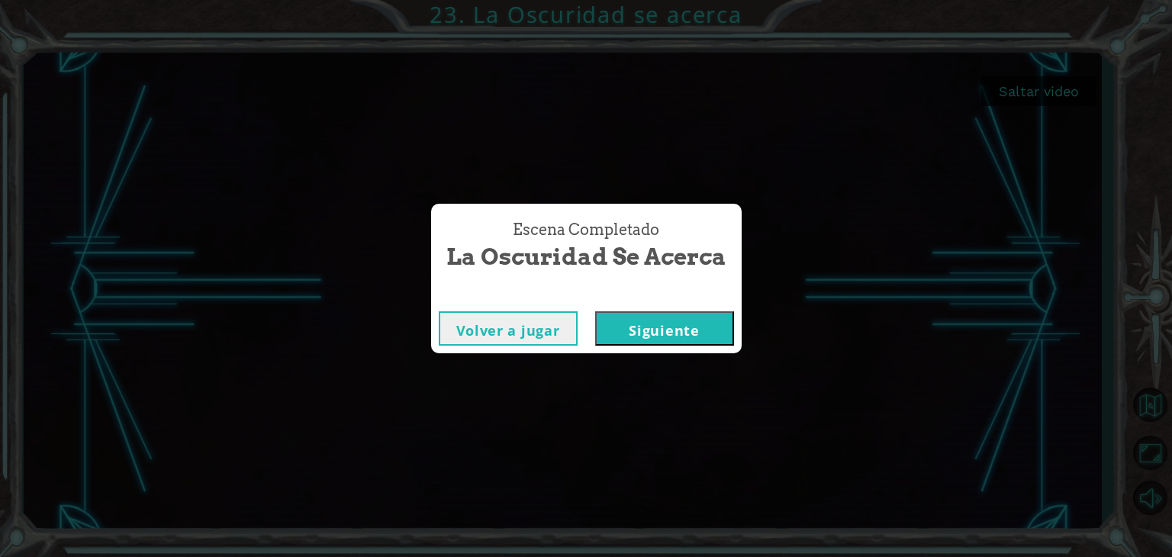
click at [679, 339] on button "Siguiente" at bounding box center [664, 328] width 139 height 34
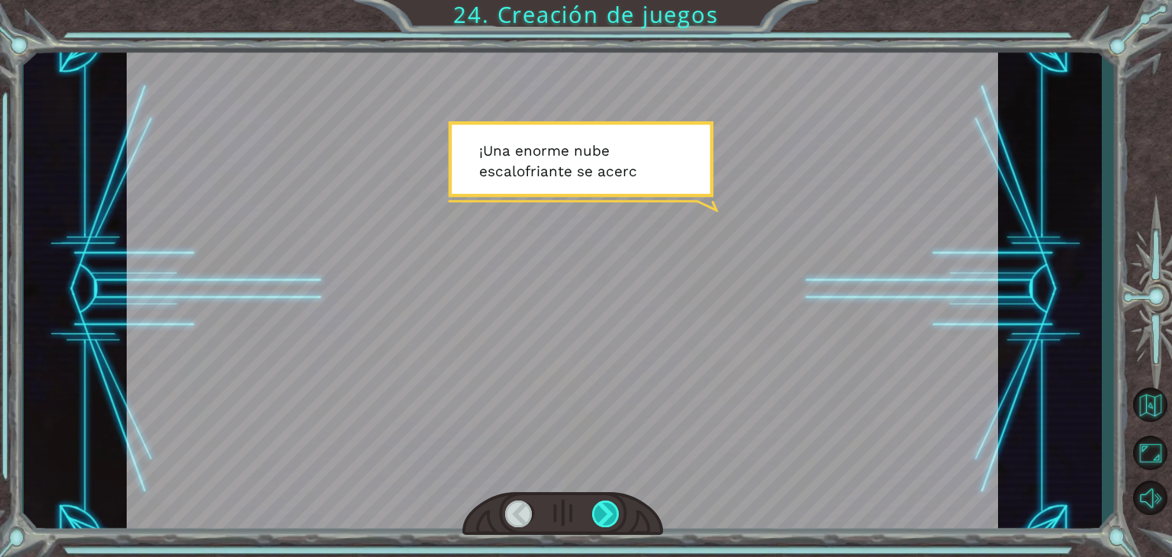
click at [598, 506] on div at bounding box center [605, 513] width 27 height 27
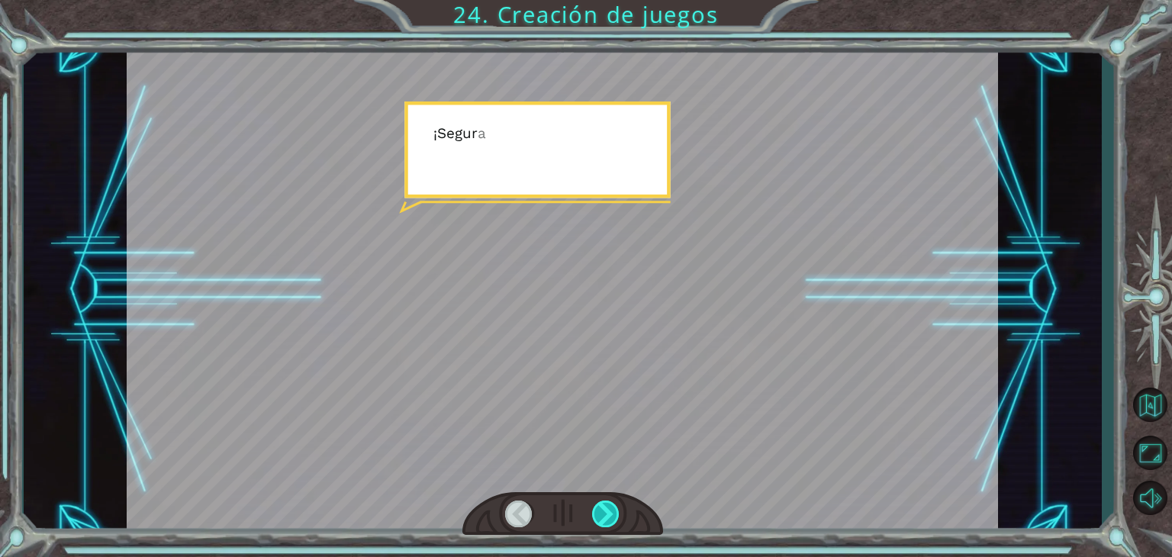
click at [598, 506] on div at bounding box center [605, 513] width 27 height 27
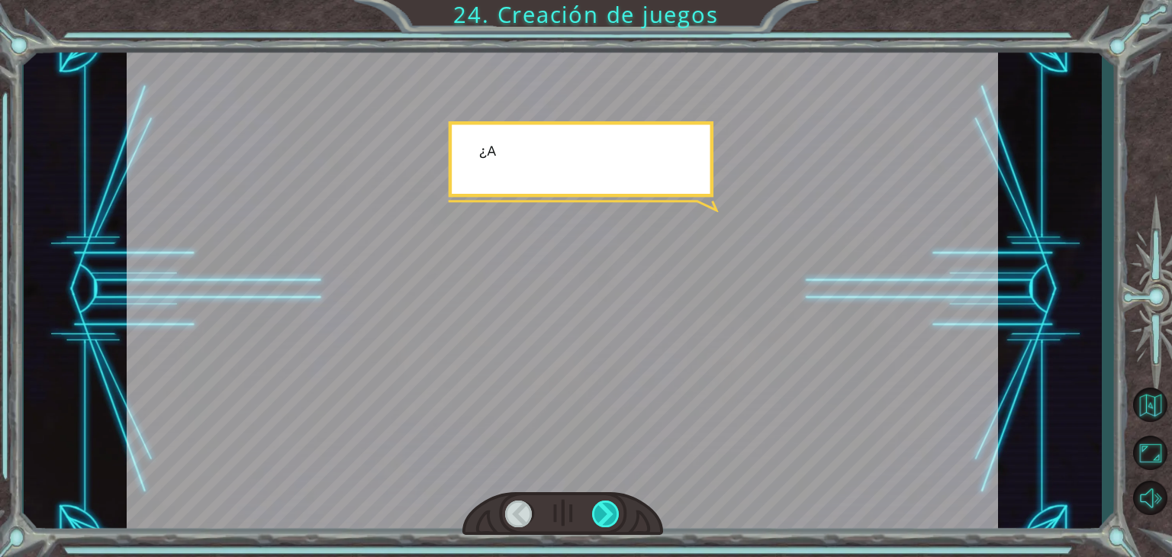
click at [598, 506] on div at bounding box center [605, 513] width 27 height 27
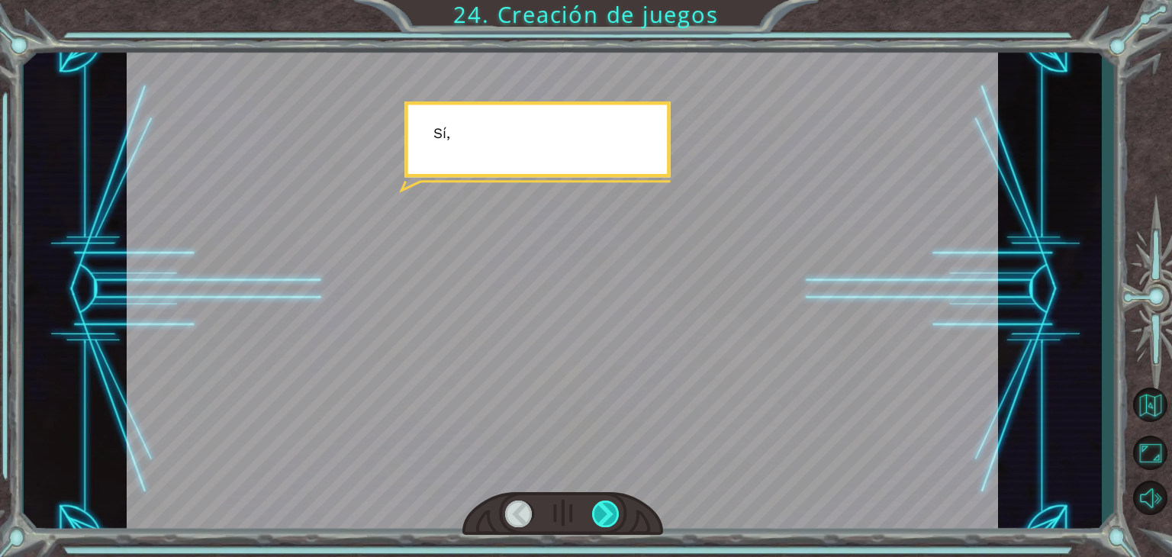
click at [598, 506] on div at bounding box center [605, 513] width 27 height 27
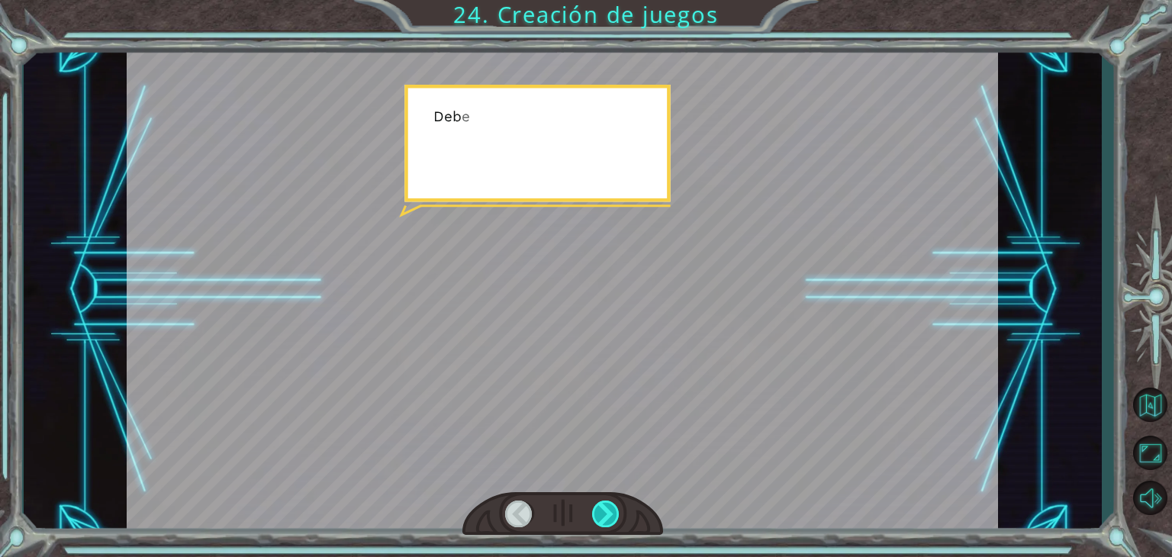
click at [598, 506] on div at bounding box center [605, 513] width 27 height 27
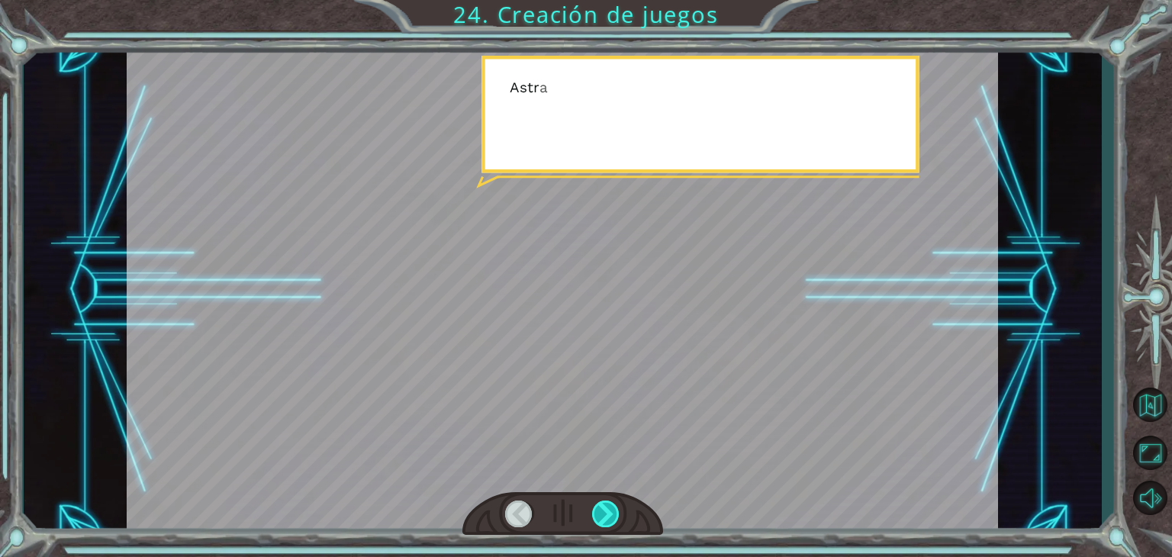
click at [598, 506] on div at bounding box center [605, 513] width 27 height 27
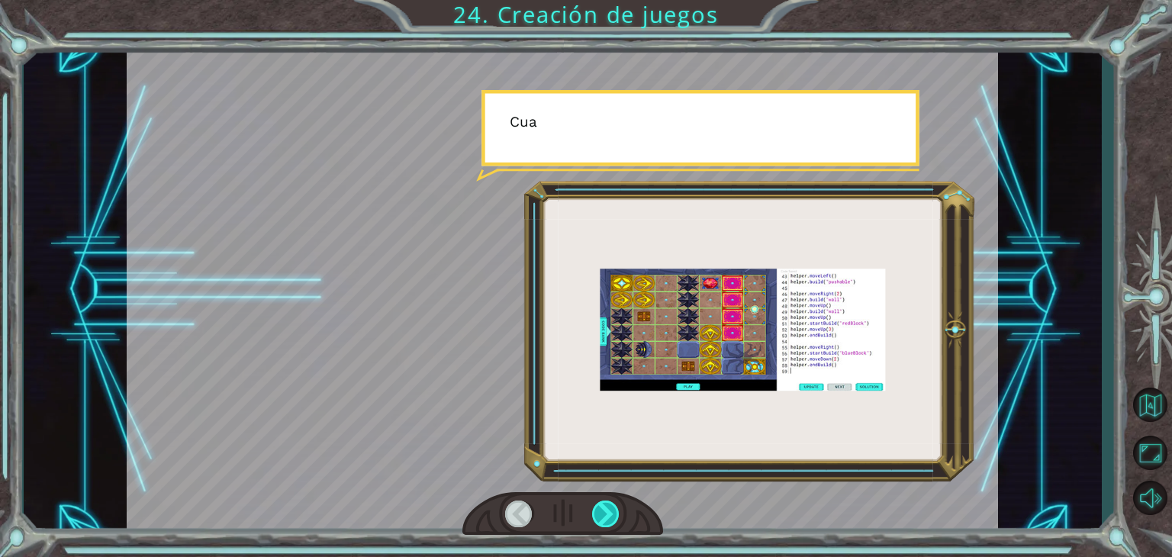
click at [598, 506] on div at bounding box center [605, 513] width 27 height 27
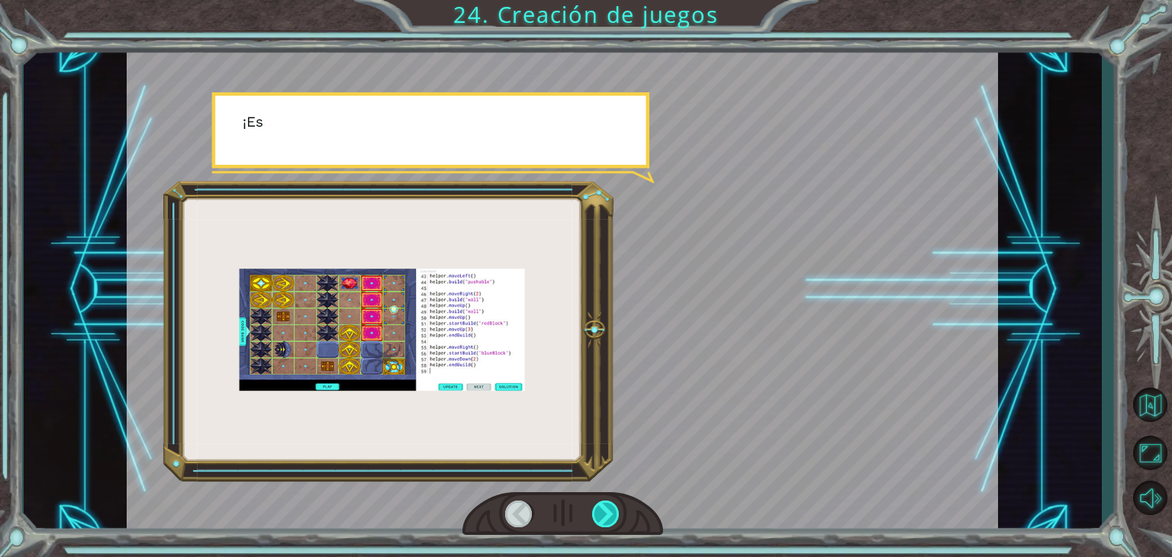
click at [598, 506] on div at bounding box center [605, 513] width 27 height 27
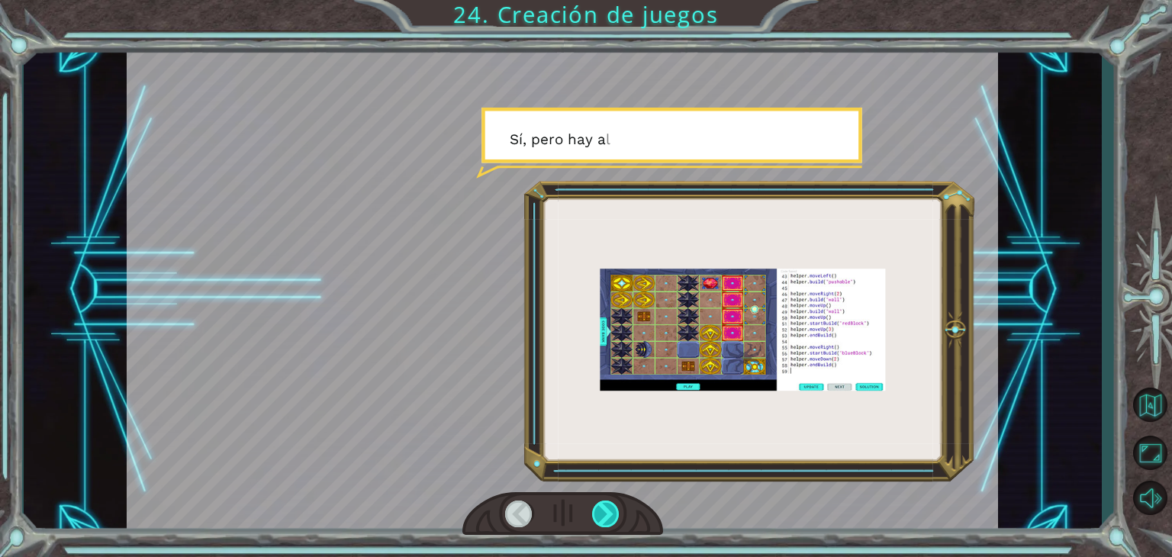
click at [598, 506] on div at bounding box center [605, 513] width 27 height 27
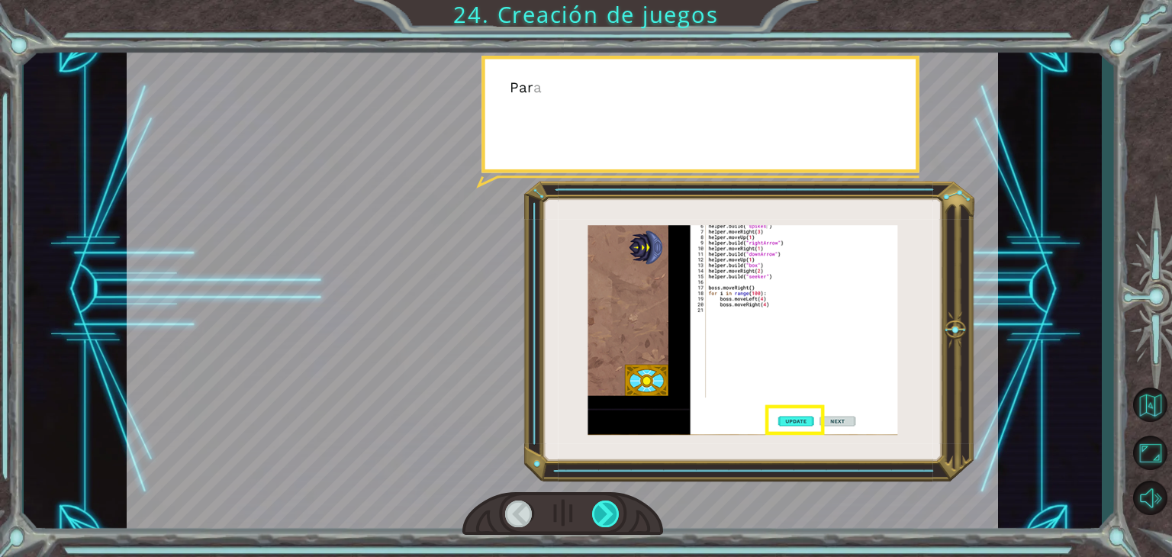
click at [598, 506] on div at bounding box center [605, 513] width 27 height 27
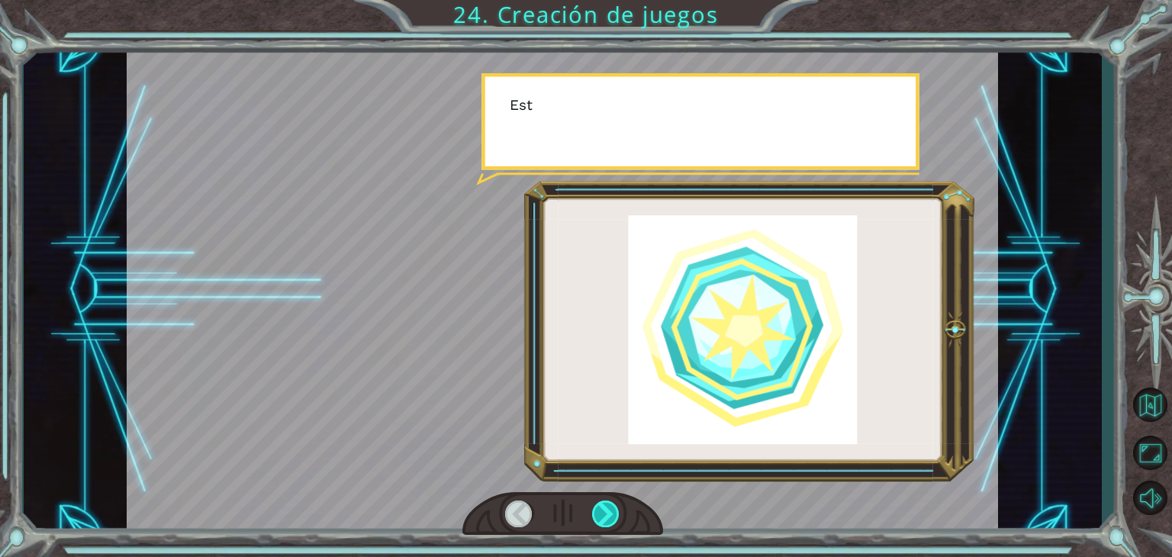
click at [598, 506] on div at bounding box center [605, 513] width 27 height 27
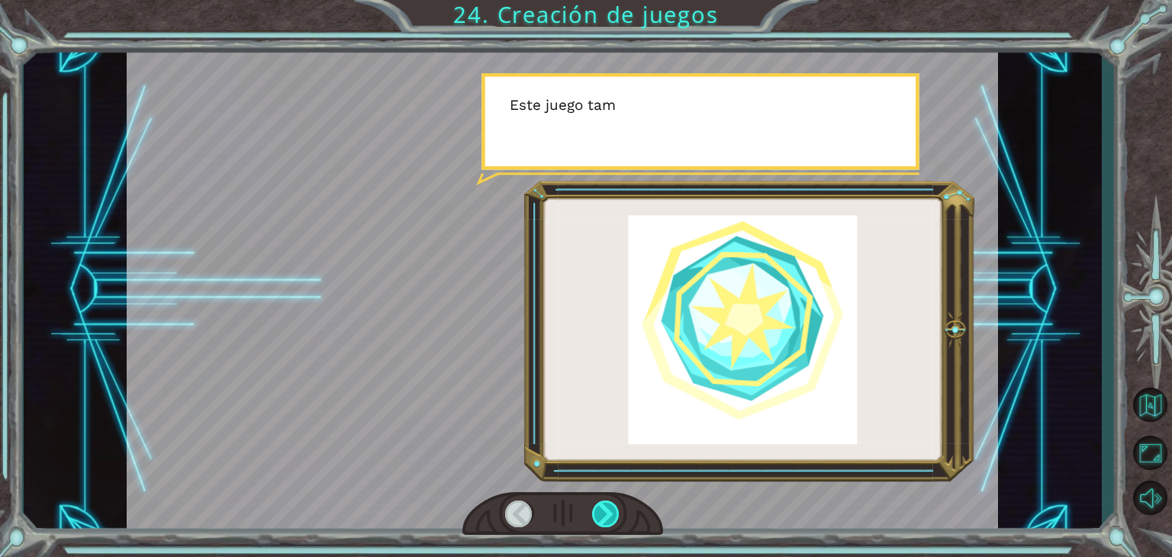
click at [598, 506] on div at bounding box center [605, 513] width 27 height 27
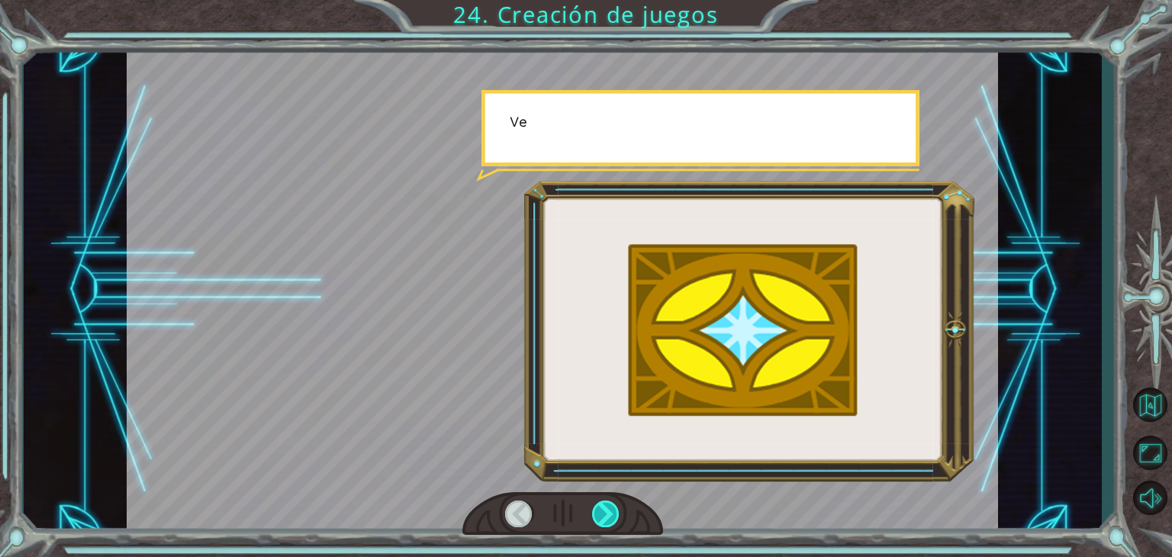
click at [598, 506] on div at bounding box center [605, 513] width 27 height 27
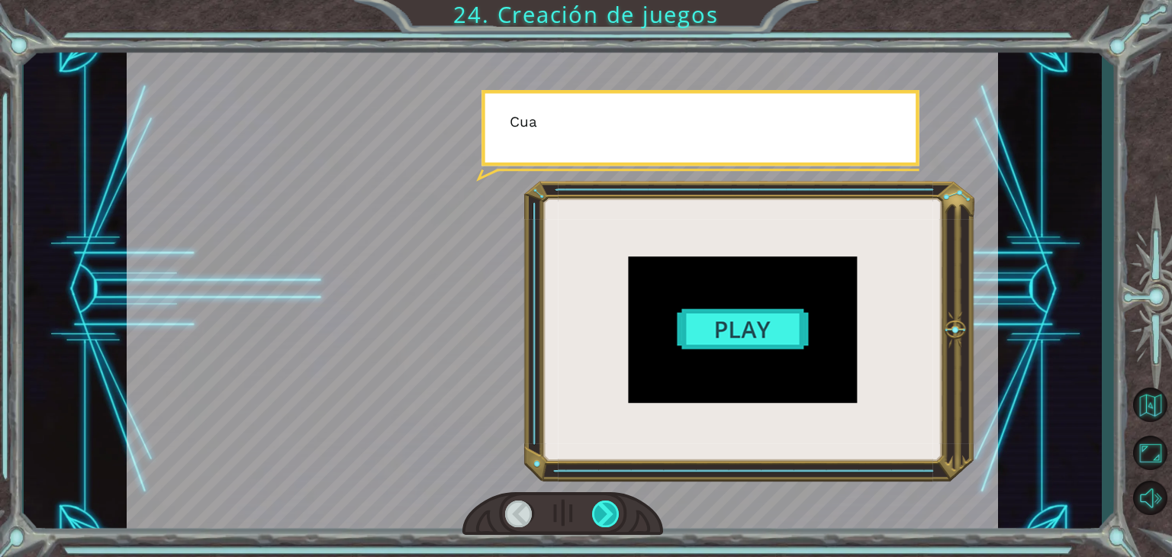
click at [598, 506] on div at bounding box center [605, 513] width 27 height 27
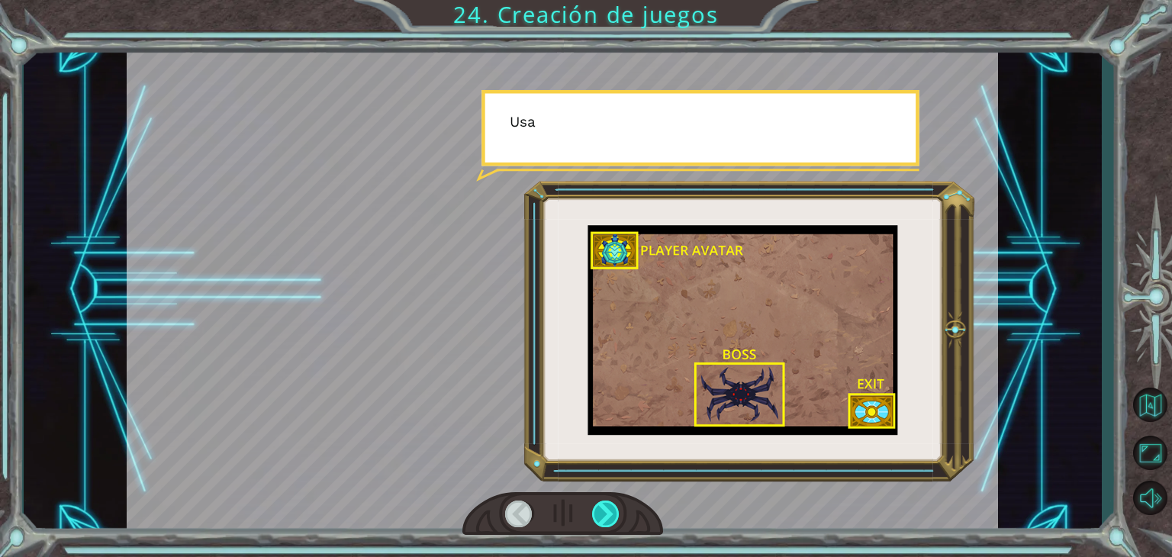
click at [598, 506] on div at bounding box center [605, 513] width 27 height 27
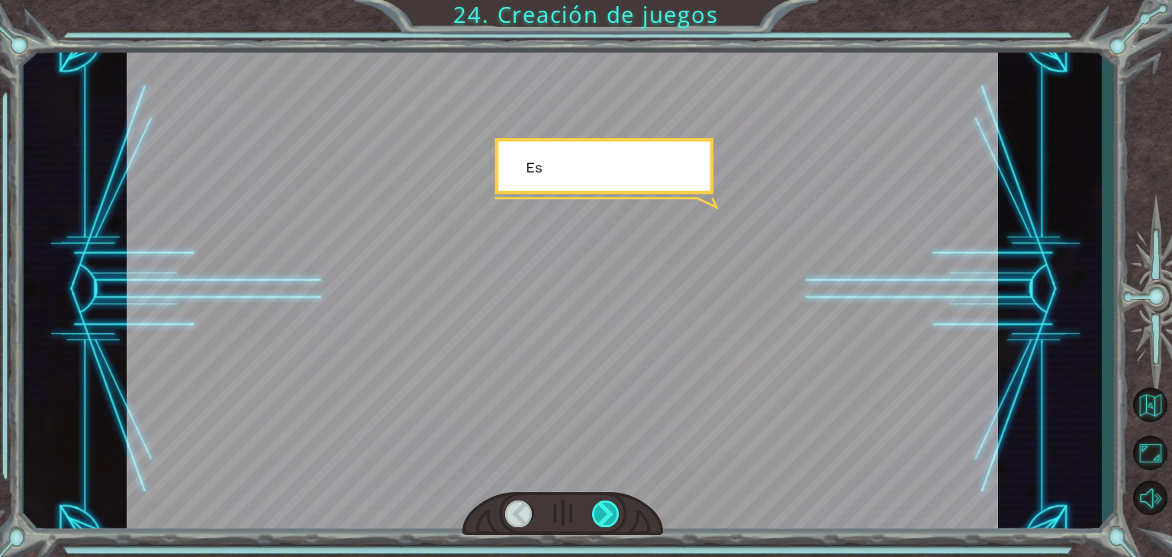
click at [598, 506] on div at bounding box center [605, 513] width 27 height 27
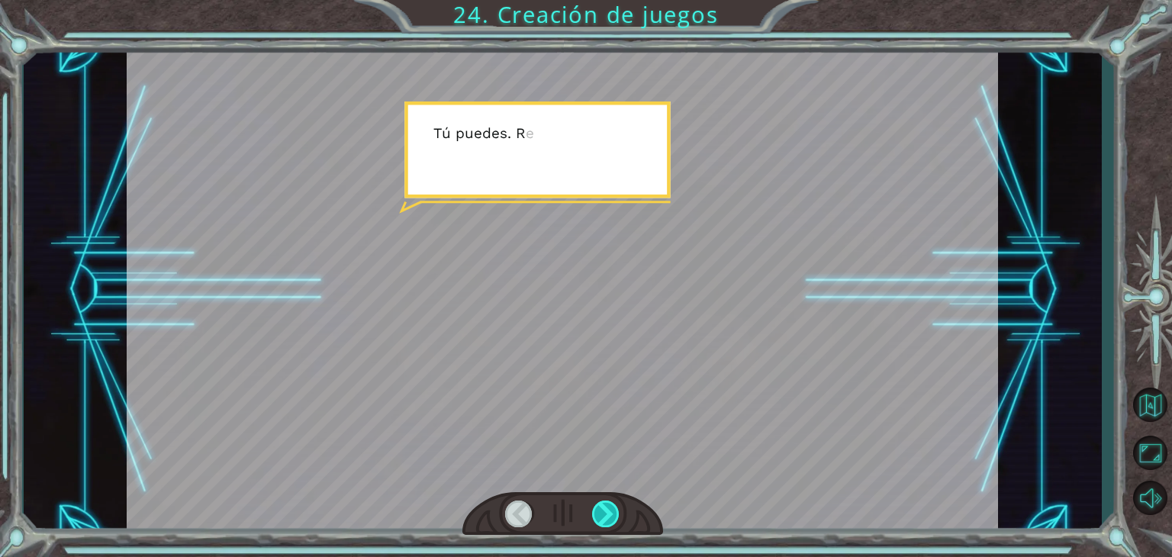
click at [598, 506] on div at bounding box center [605, 513] width 27 height 27
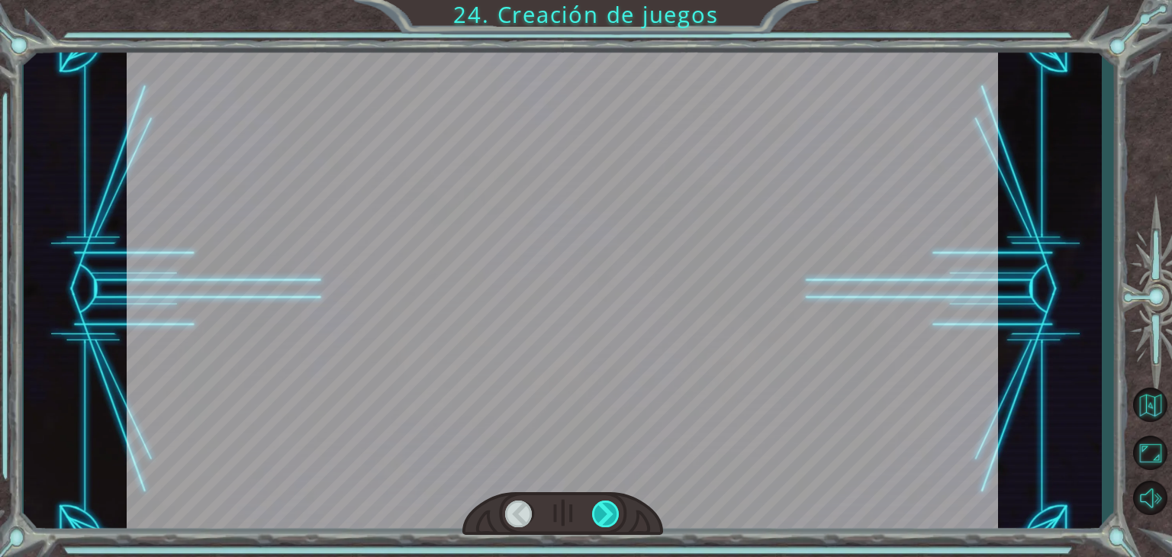
click at [598, 506] on div at bounding box center [605, 513] width 27 height 27
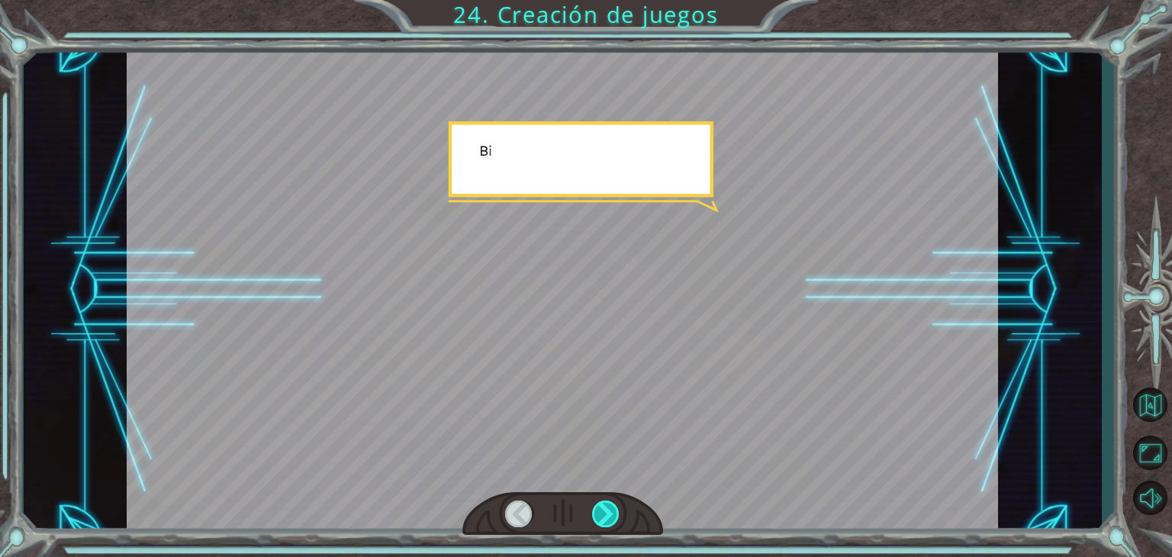
click at [598, 506] on div at bounding box center [605, 513] width 27 height 27
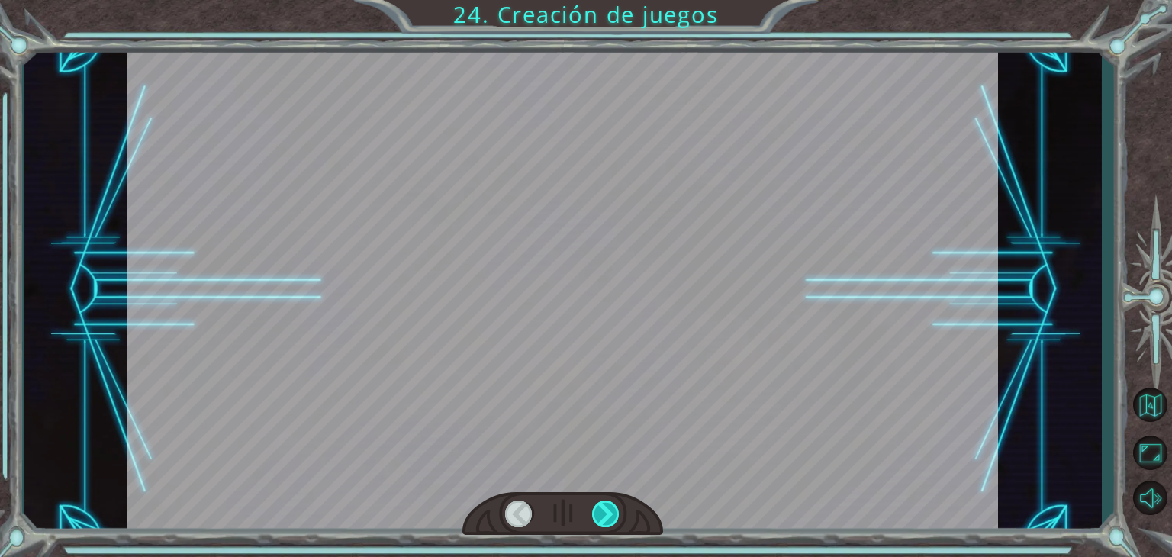
click at [598, 506] on div at bounding box center [605, 513] width 27 height 27
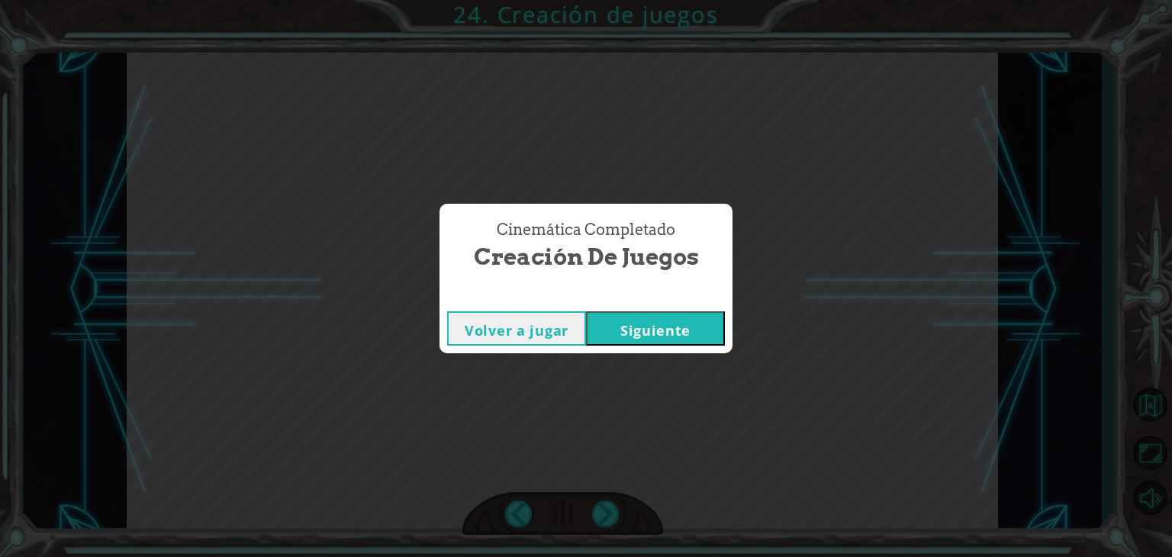
click at [642, 326] on button "Siguiente" at bounding box center [655, 328] width 139 height 34
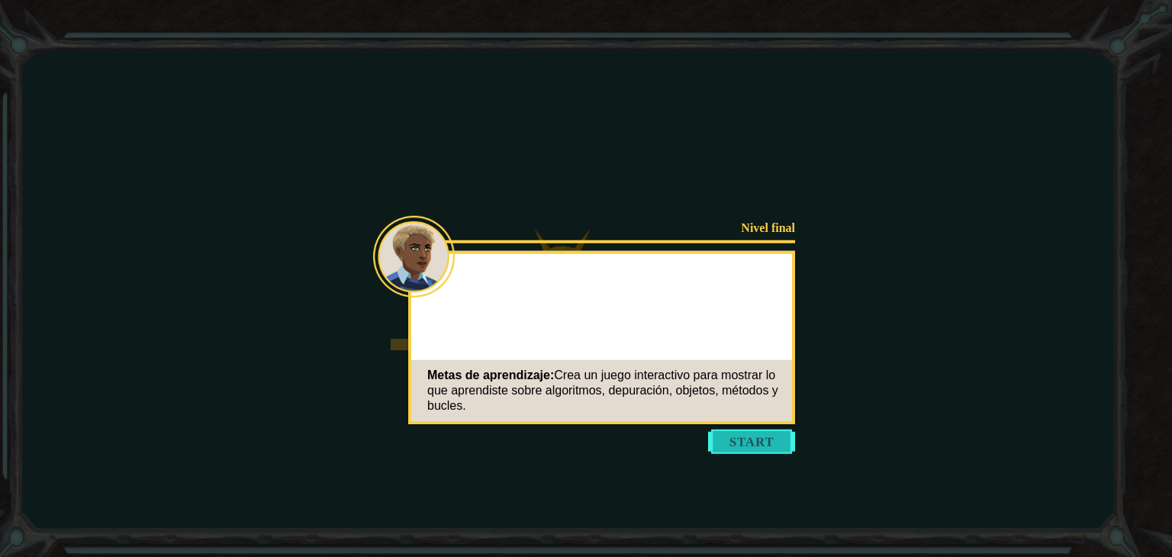
click at [738, 429] on button "Start" at bounding box center [751, 441] width 87 height 24
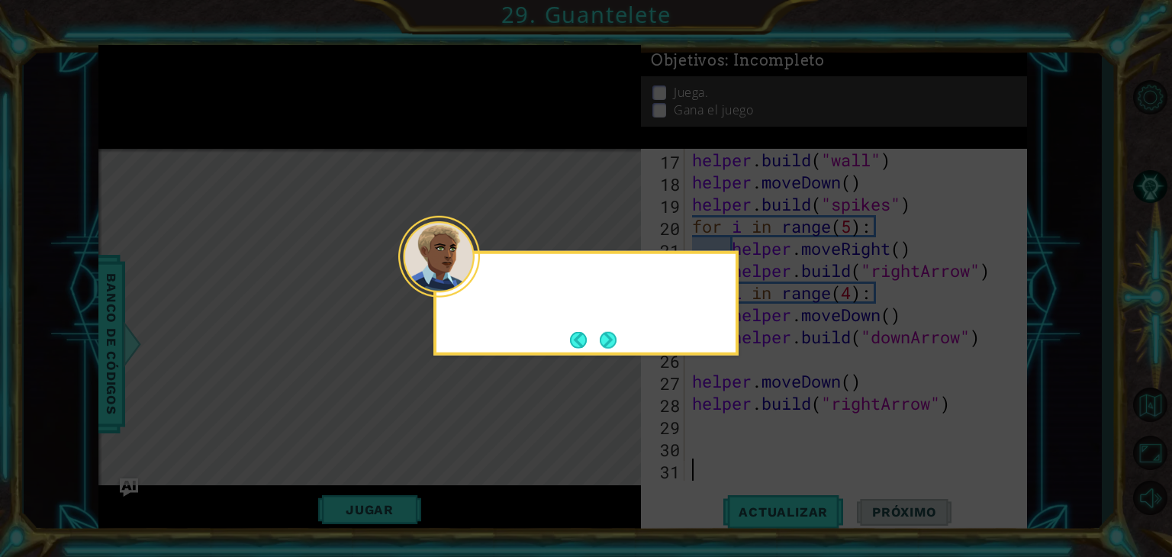
scroll to position [464, 0]
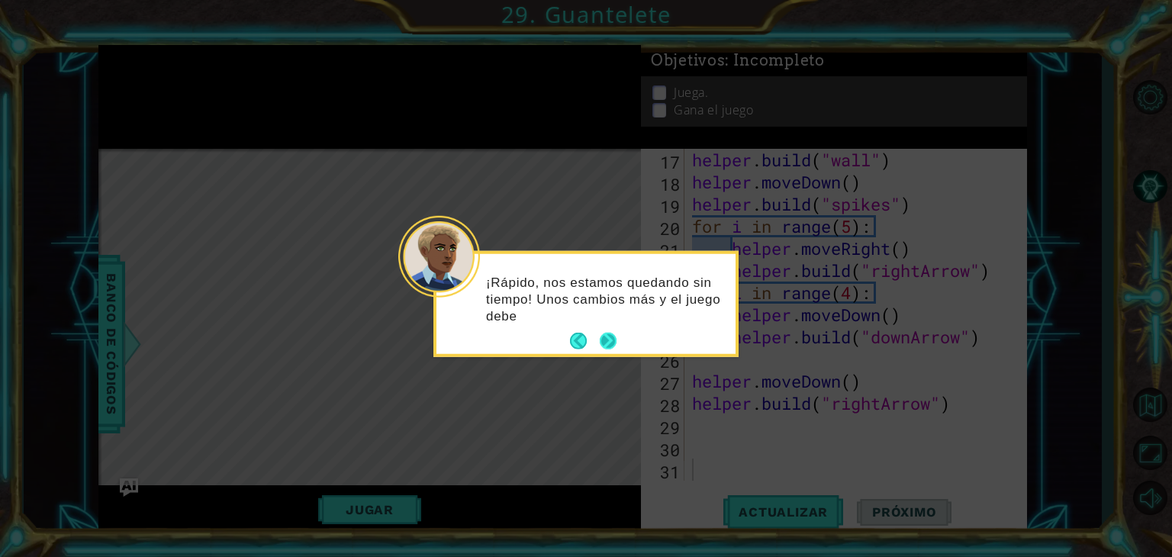
click at [611, 345] on button "Next" at bounding box center [608, 341] width 17 height 17
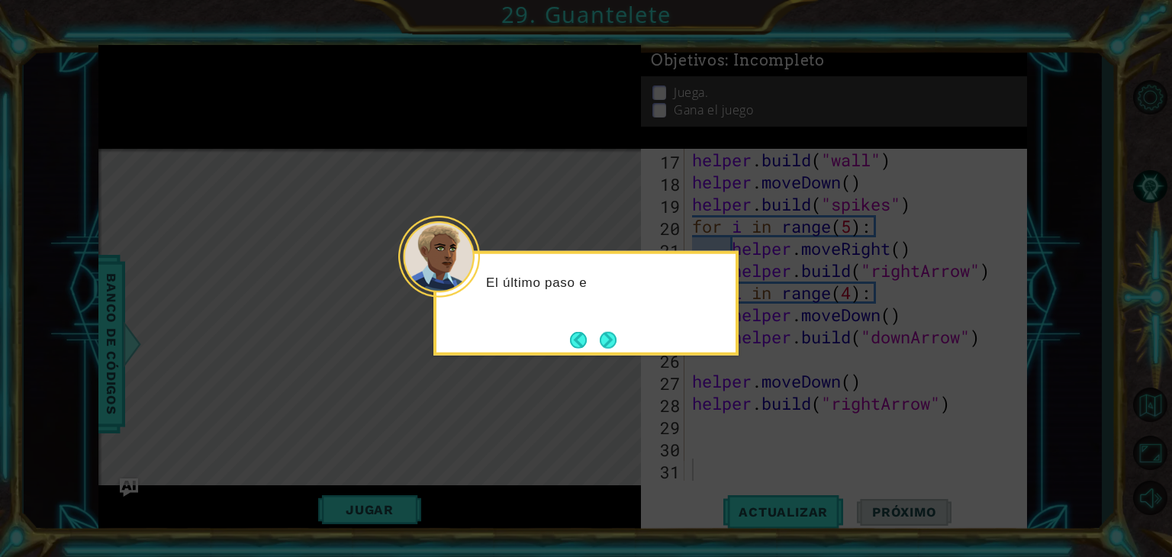
click at [611, 345] on button "Next" at bounding box center [608, 339] width 17 height 17
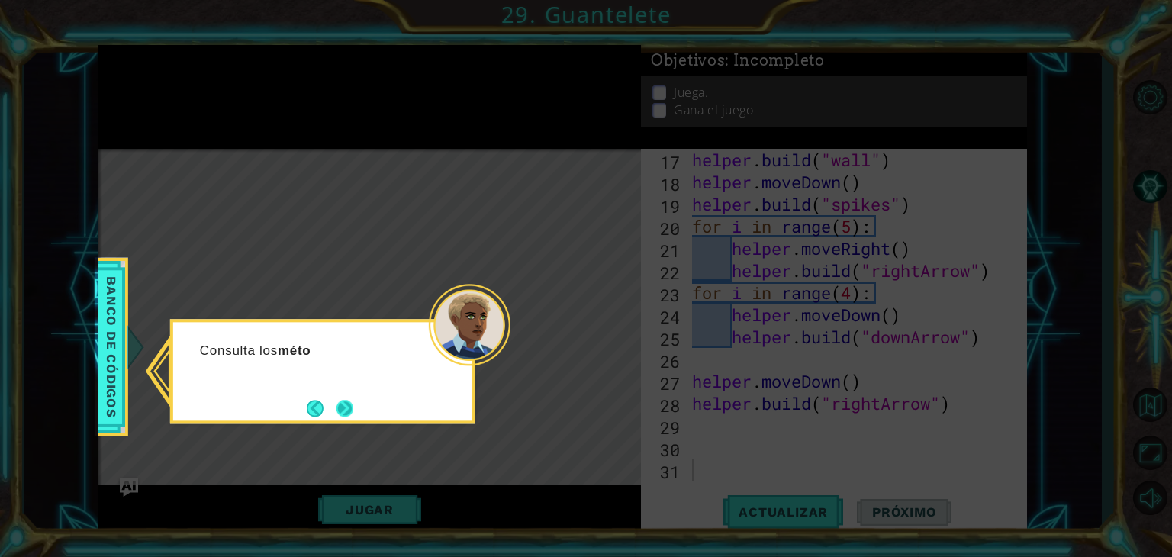
click at [339, 409] on button "Next" at bounding box center [344, 408] width 17 height 17
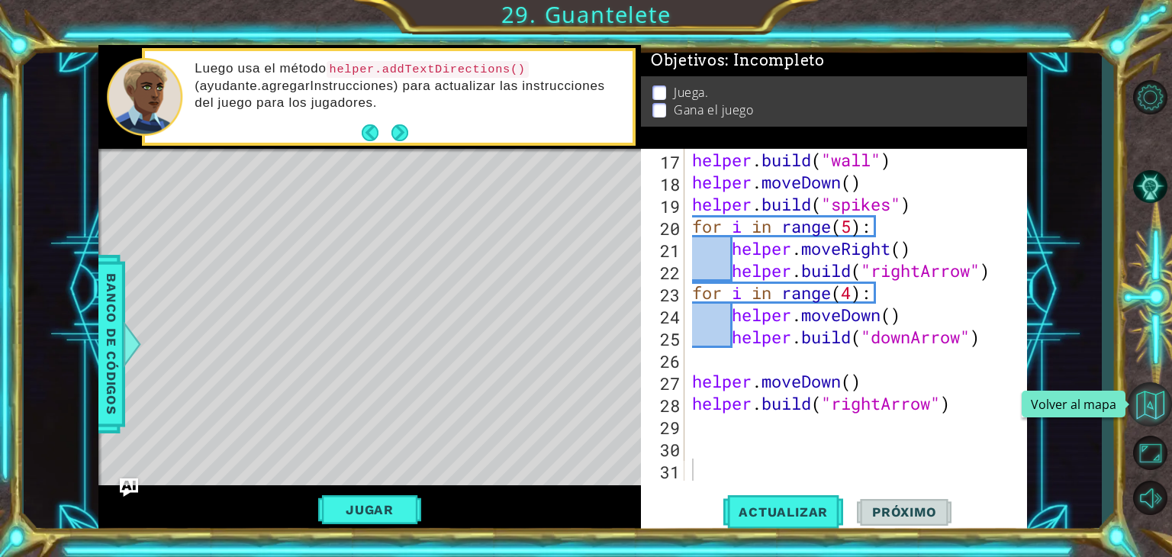
click at [1159, 405] on button "Volver al mapa" at bounding box center [1149, 404] width 44 height 44
